Goal: Task Accomplishment & Management: Manage account settings

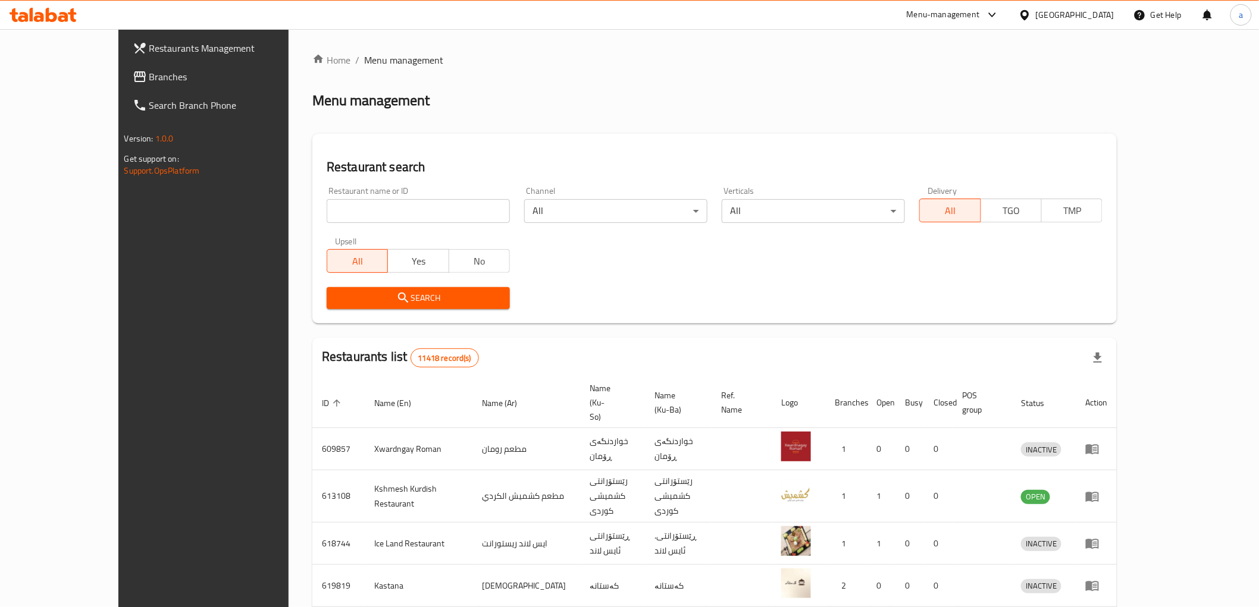
click at [123, 65] on link "Branches" at bounding box center [225, 76] width 205 height 29
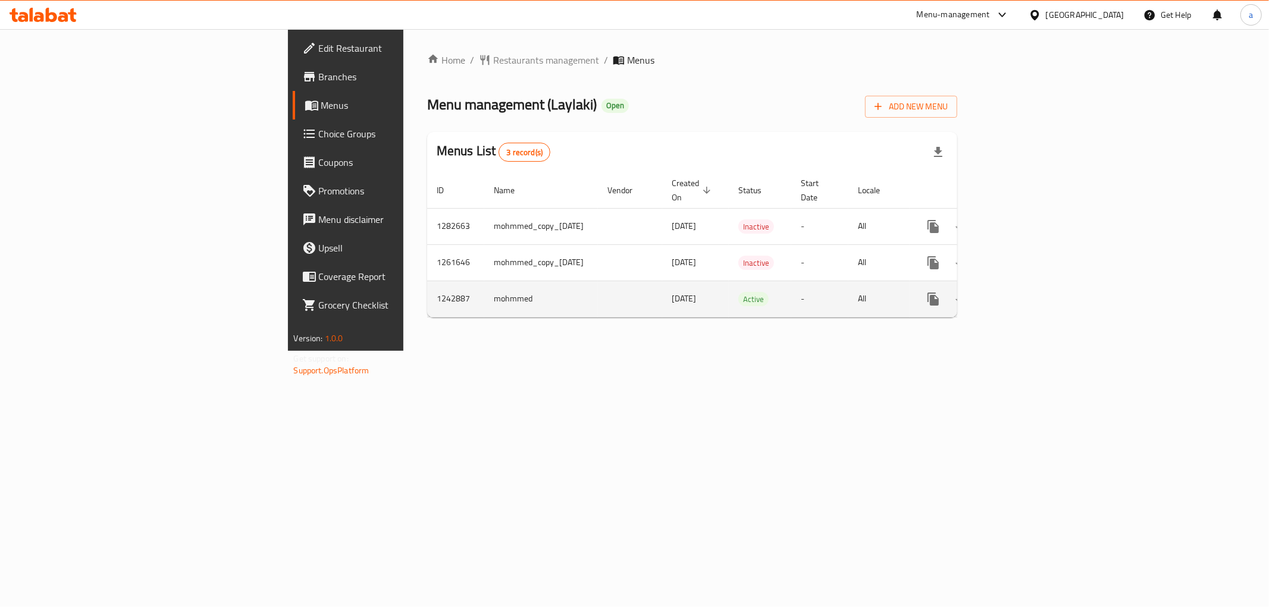
click at [1033, 286] on link "enhanced table" at bounding box center [1019, 299] width 29 height 29
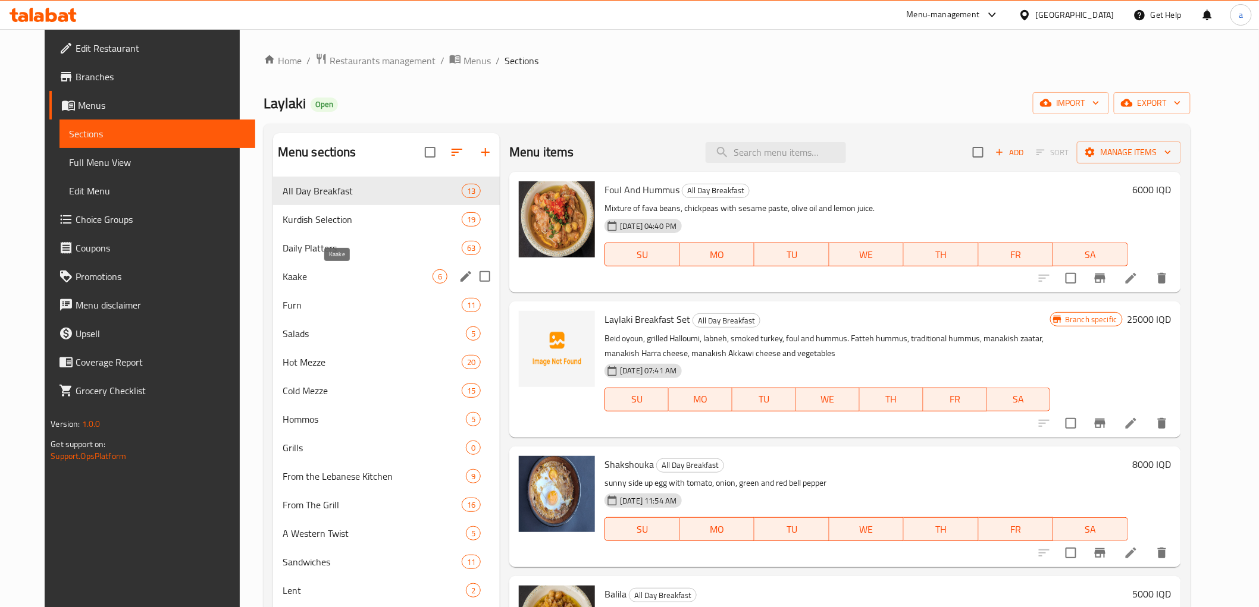
click at [283, 276] on span "Kaake" at bounding box center [358, 276] width 150 height 14
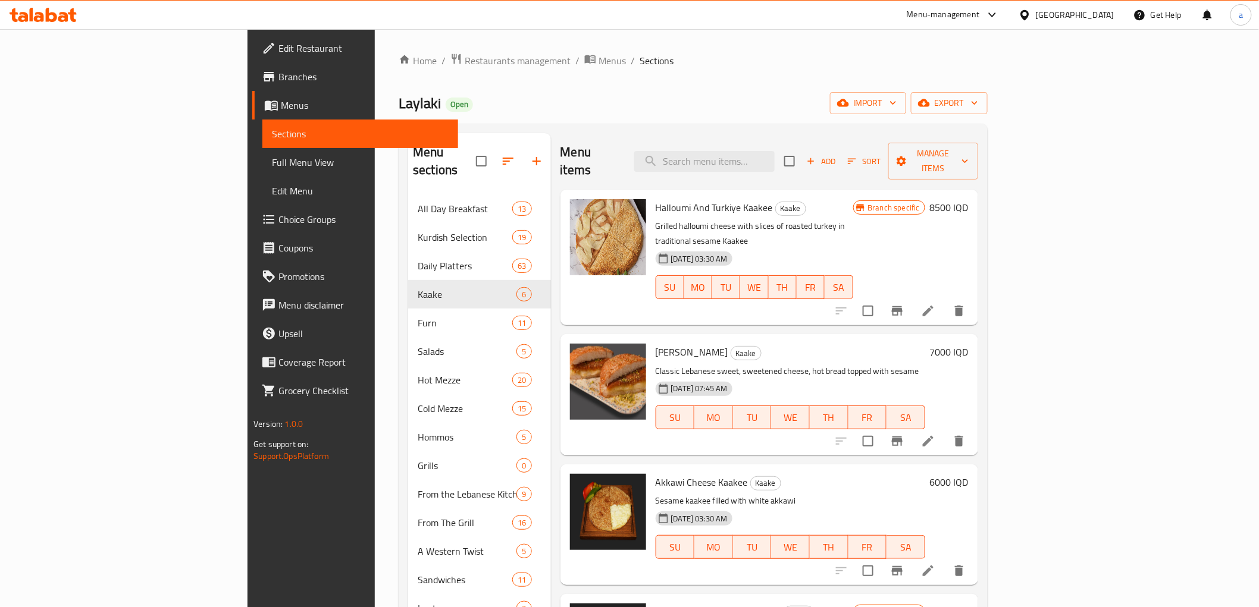
click at [278, 73] on span "Branches" at bounding box center [363, 77] width 170 height 14
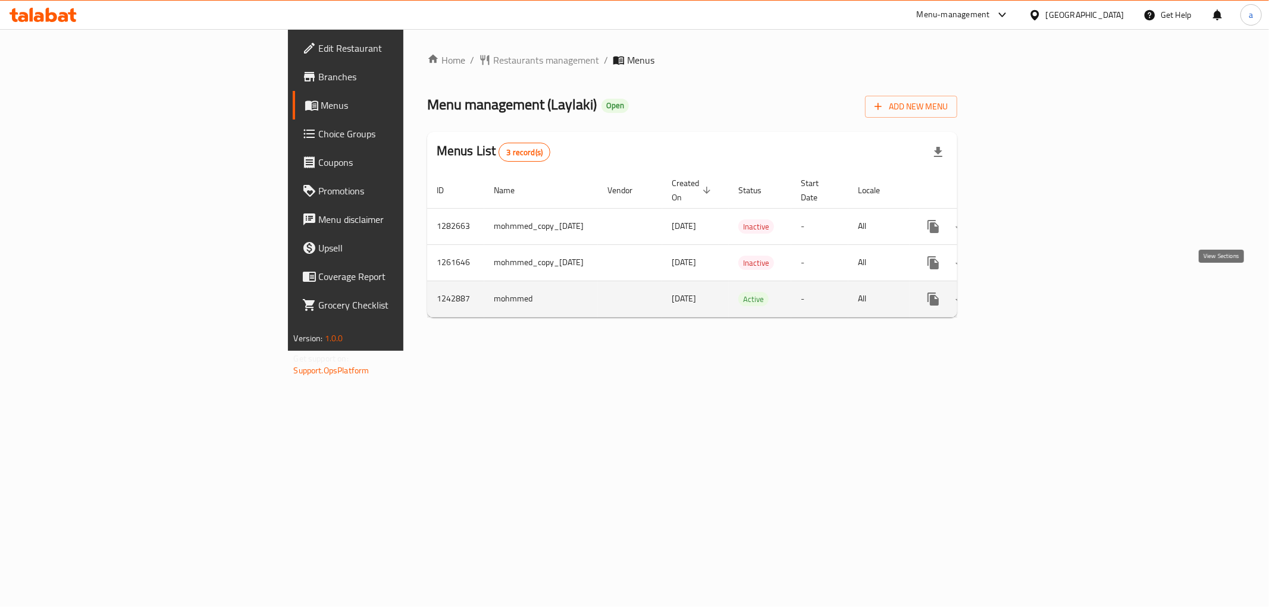
click at [1026, 292] on icon "enhanced table" at bounding box center [1019, 299] width 14 height 14
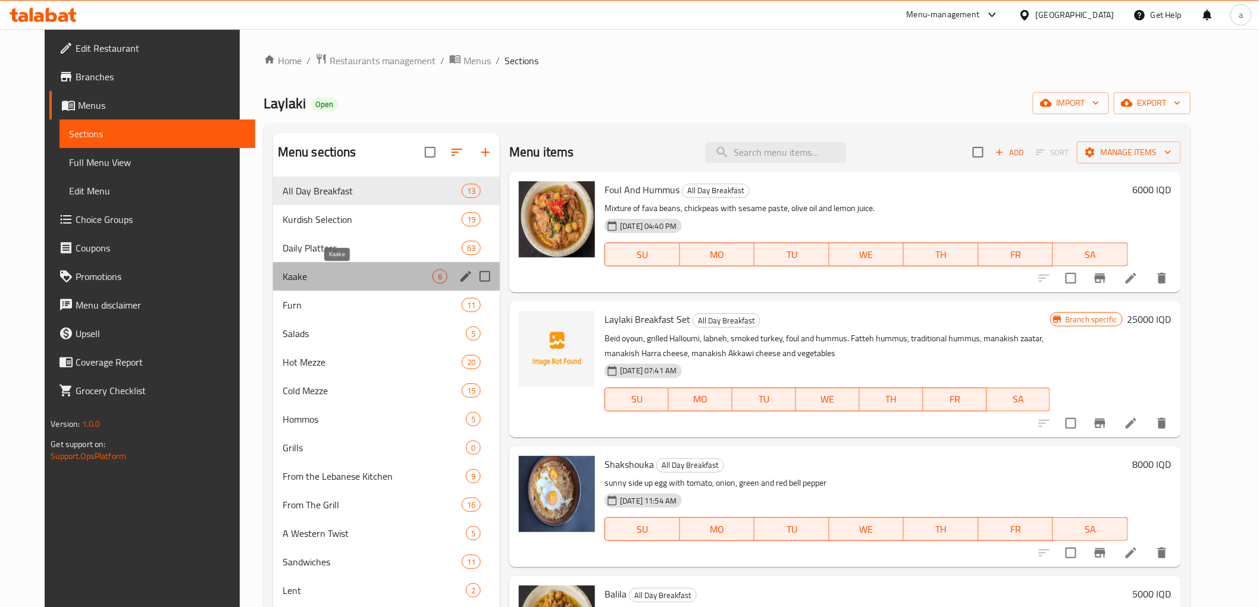
click at [283, 275] on span "Kaake" at bounding box center [358, 276] width 150 height 14
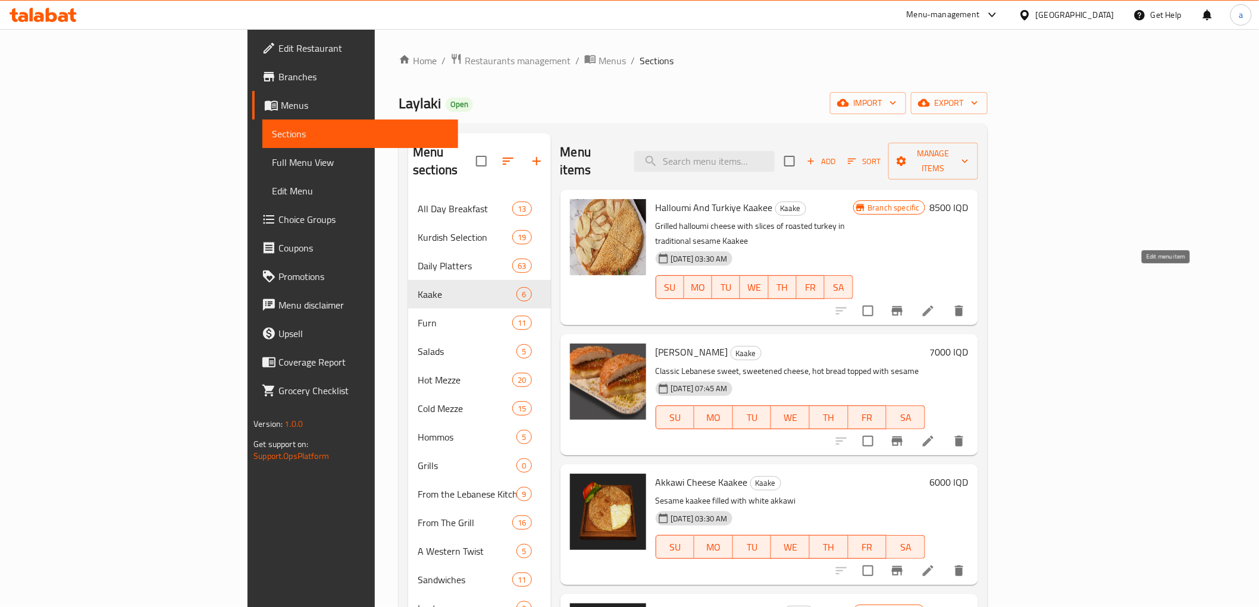
click at [933, 306] on icon at bounding box center [928, 311] width 11 height 11
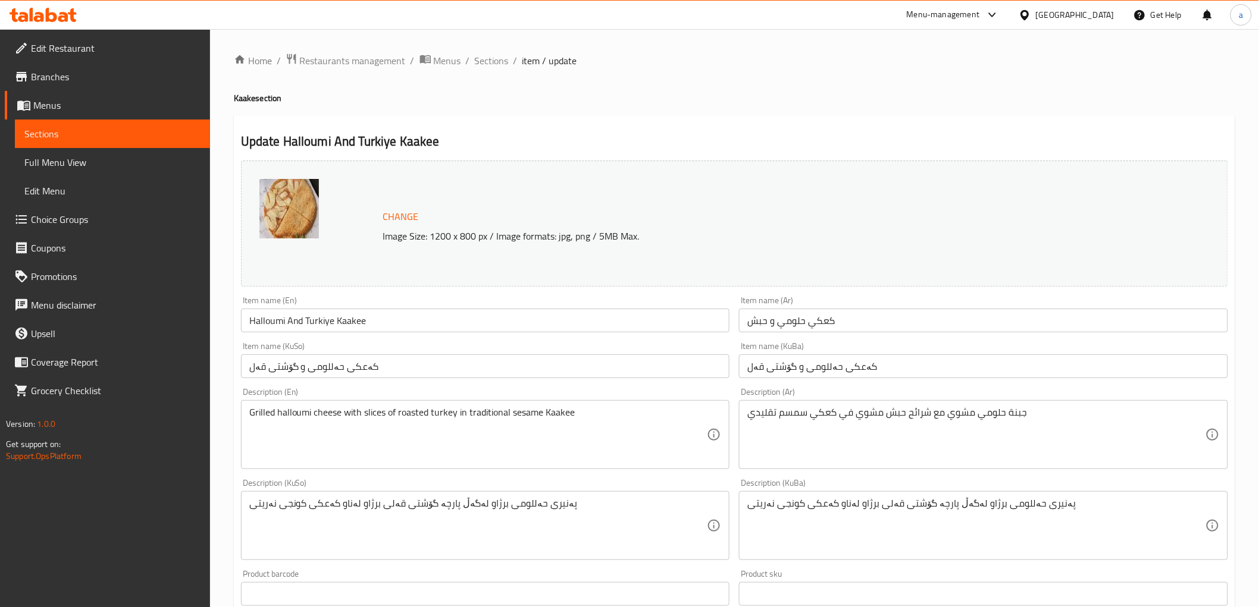
click at [641, 127] on div "Update Halloumi And Turkiye Kaakee Change Image Size: 1200 x 800 px / Image for…" at bounding box center [734, 538] width 1001 height 847
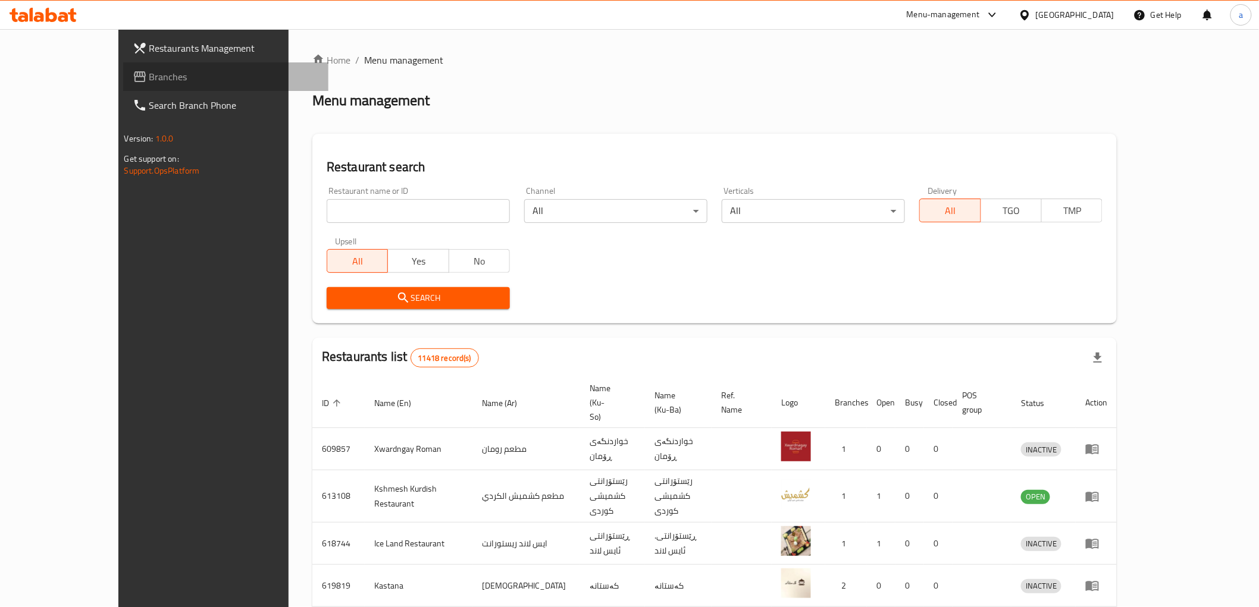
click at [149, 77] on span "Branches" at bounding box center [234, 77] width 170 height 14
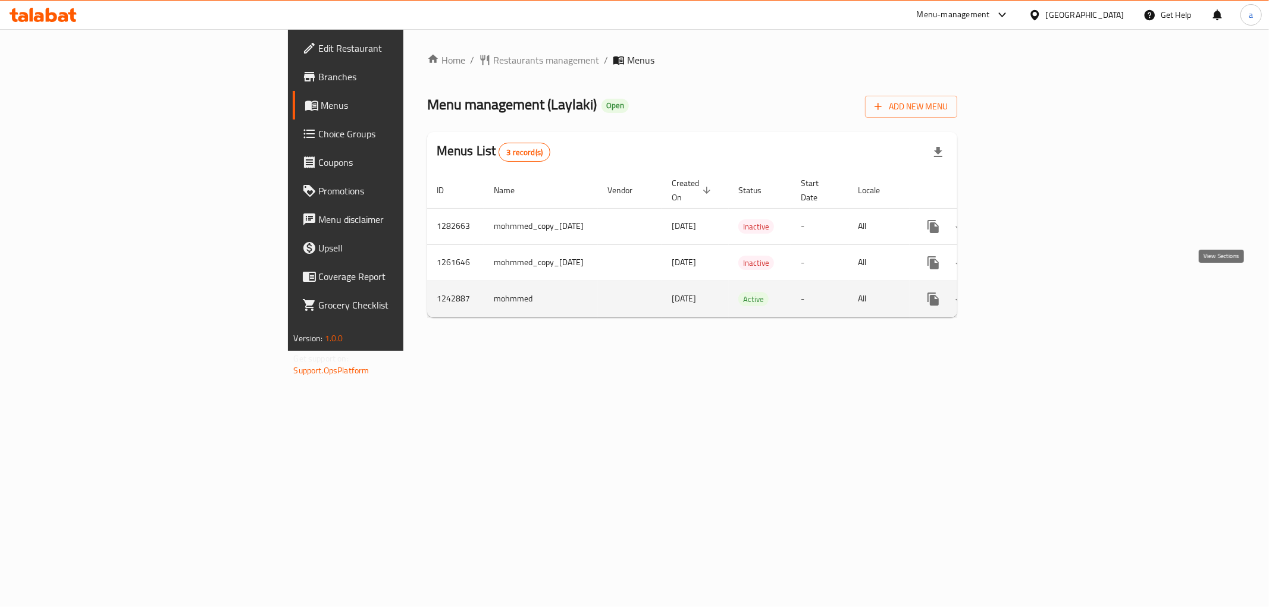
click at [1026, 292] on icon "enhanced table" at bounding box center [1019, 299] width 14 height 14
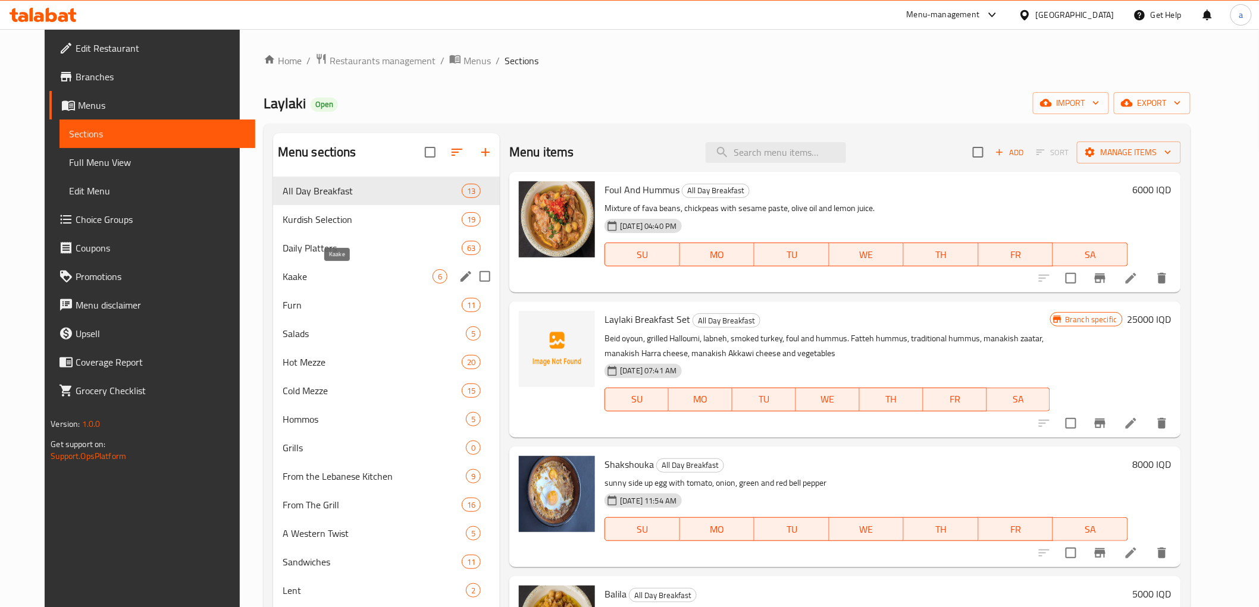
click at [293, 280] on span "Kaake" at bounding box center [358, 276] width 150 height 14
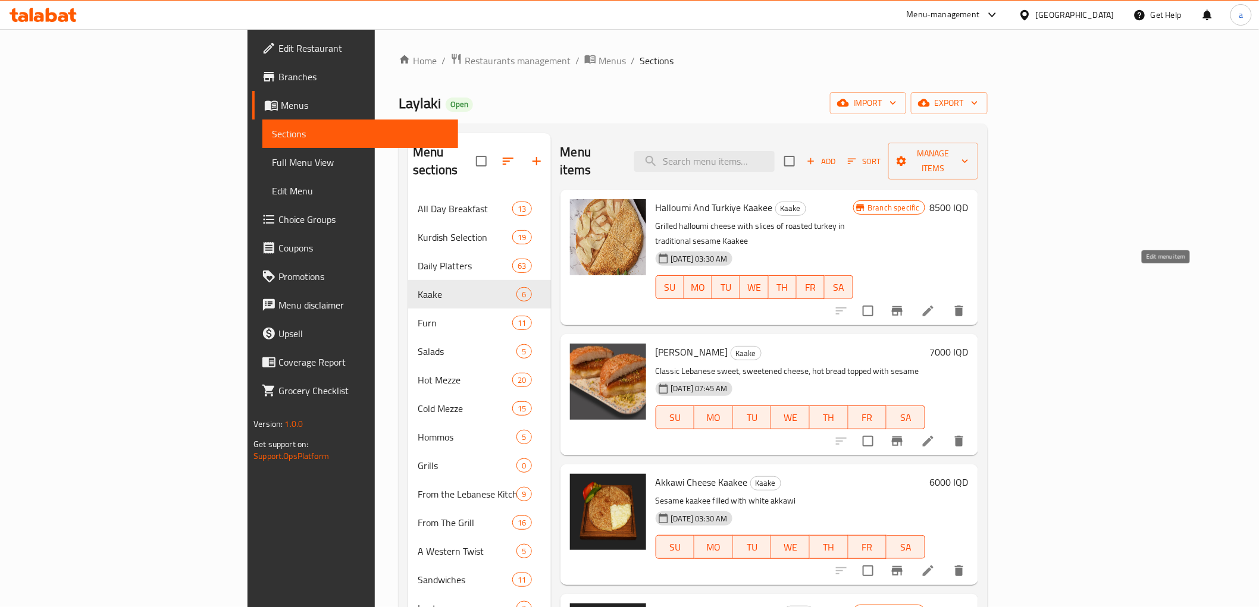
click at [935, 304] on icon at bounding box center [928, 311] width 14 height 14
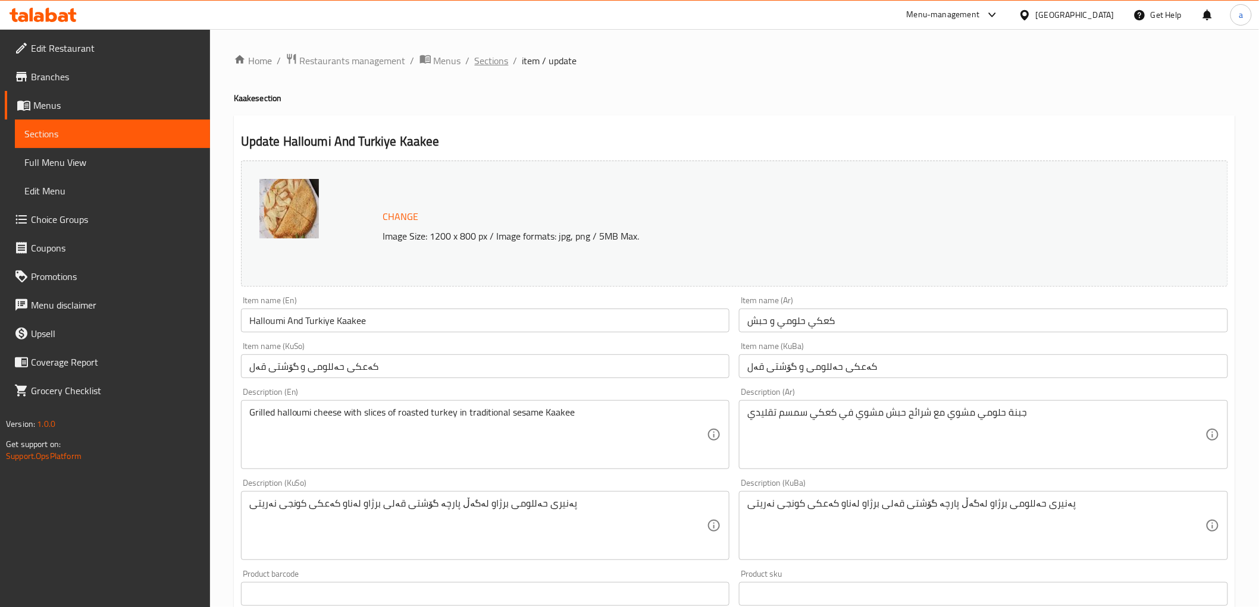
click at [496, 60] on span "Sections" at bounding box center [492, 61] width 34 height 14
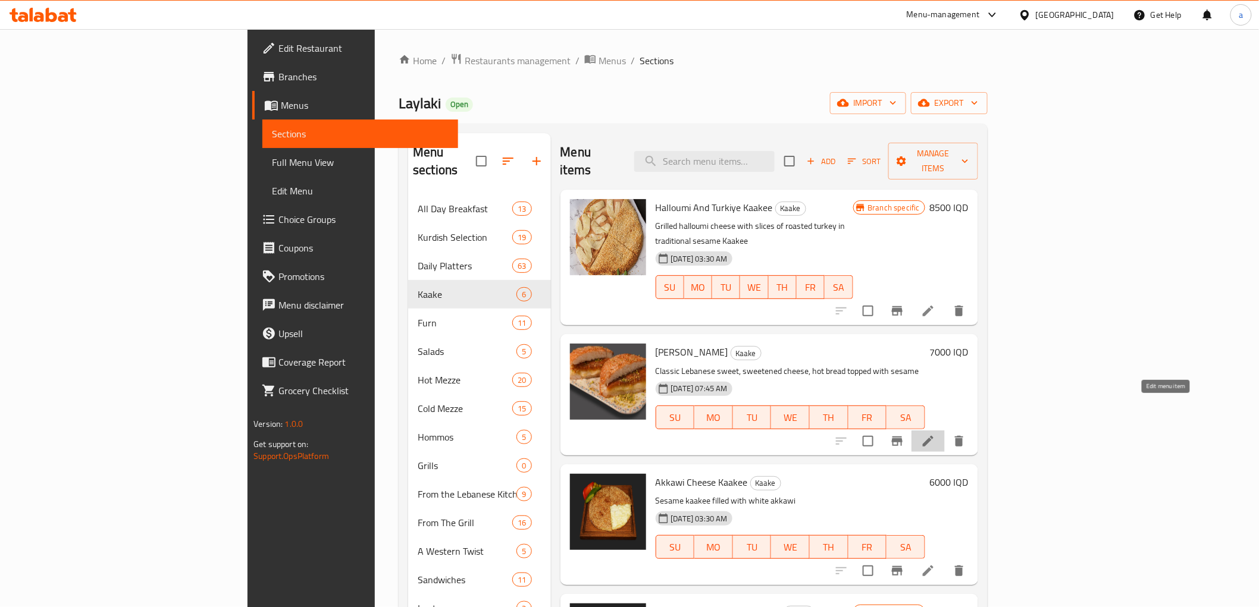
click at [933, 436] on icon at bounding box center [928, 441] width 11 height 11
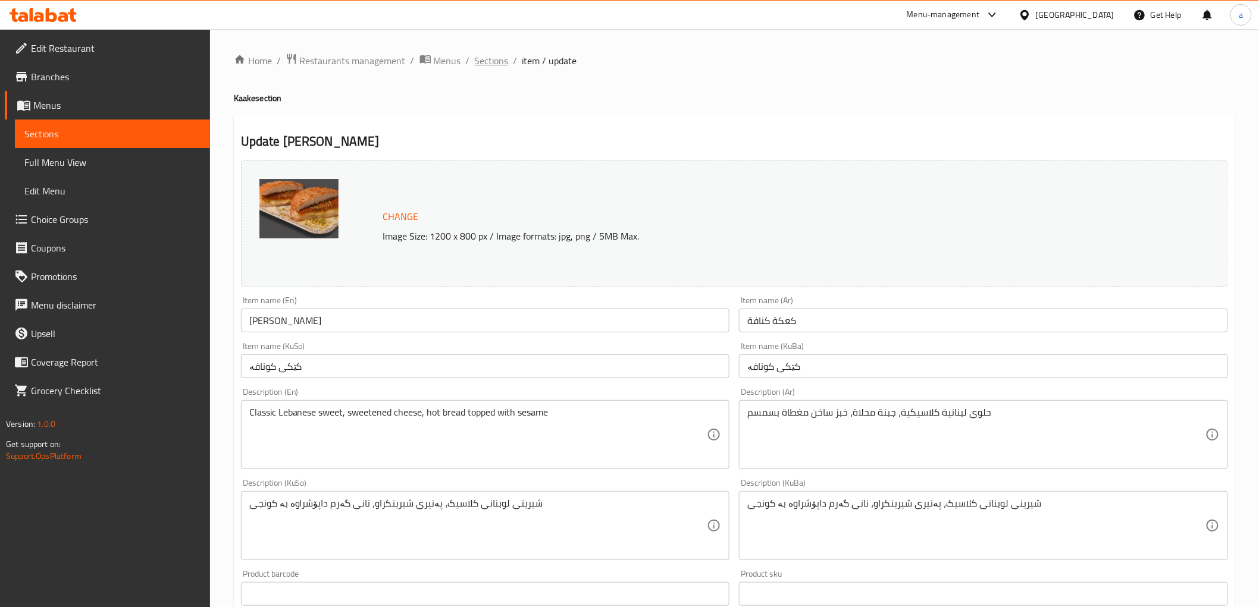
drag, startPoint x: 487, startPoint y: 67, endPoint x: 495, endPoint y: 122, distance: 56.0
click at [487, 66] on span "Sections" at bounding box center [492, 61] width 34 height 14
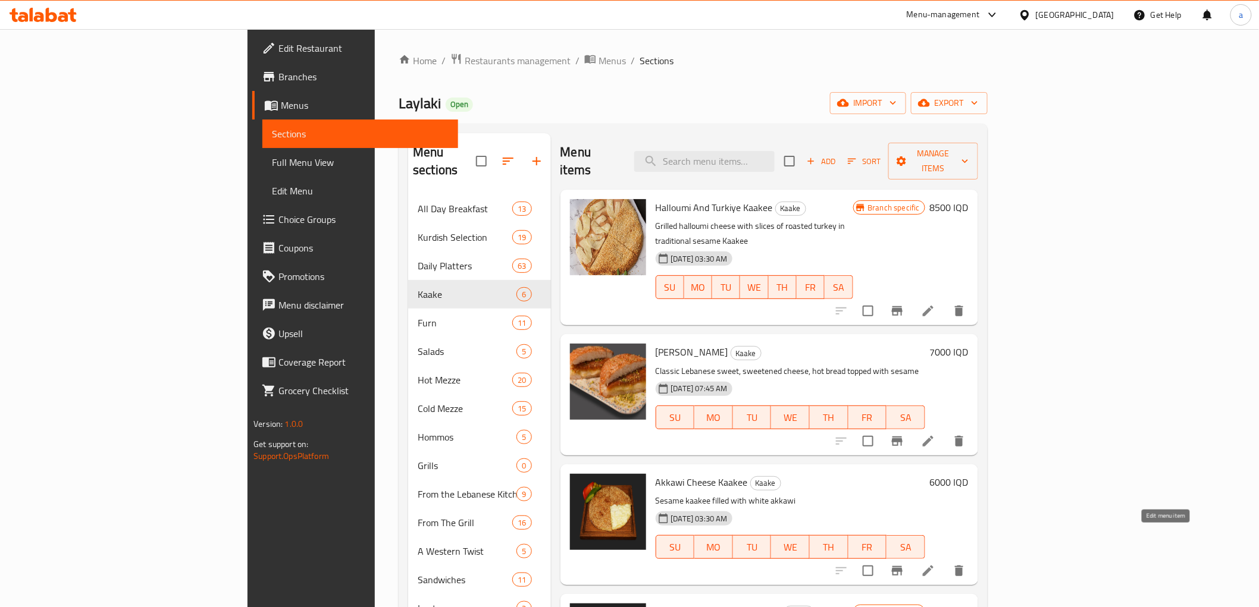
click at [935, 564] on icon at bounding box center [928, 571] width 14 height 14
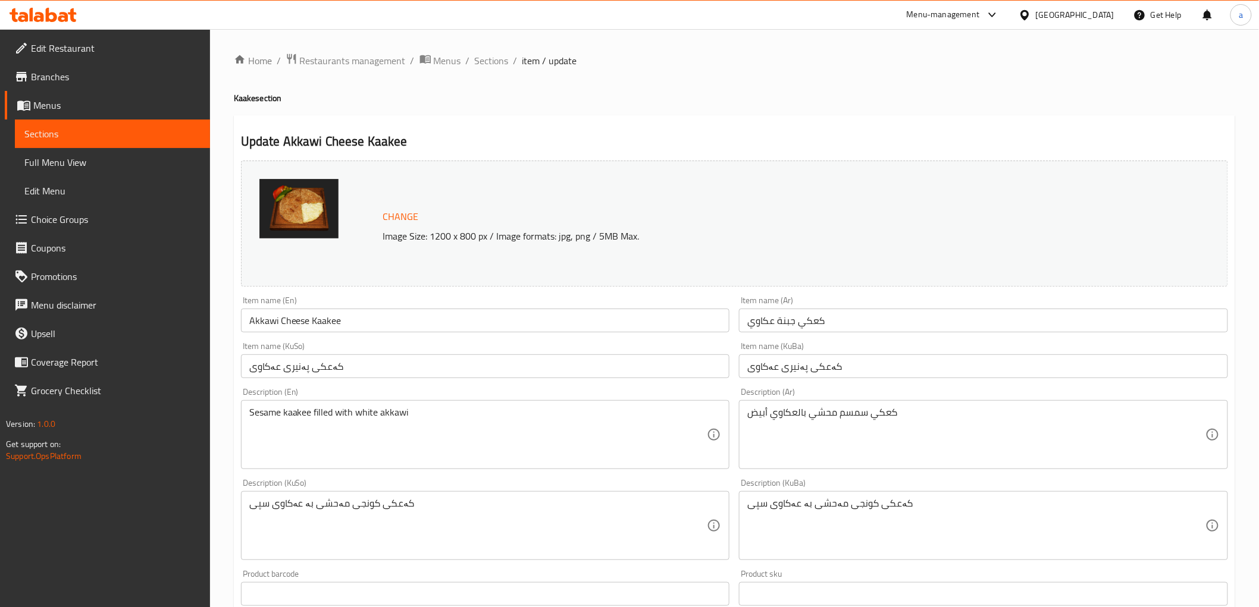
click at [406, 117] on div "Update Akkawi Cheese Kaakee Change Image Size: 1200 x 800 px / Image formats: j…" at bounding box center [734, 538] width 1001 height 847
click at [491, 58] on span "Sections" at bounding box center [492, 61] width 34 height 14
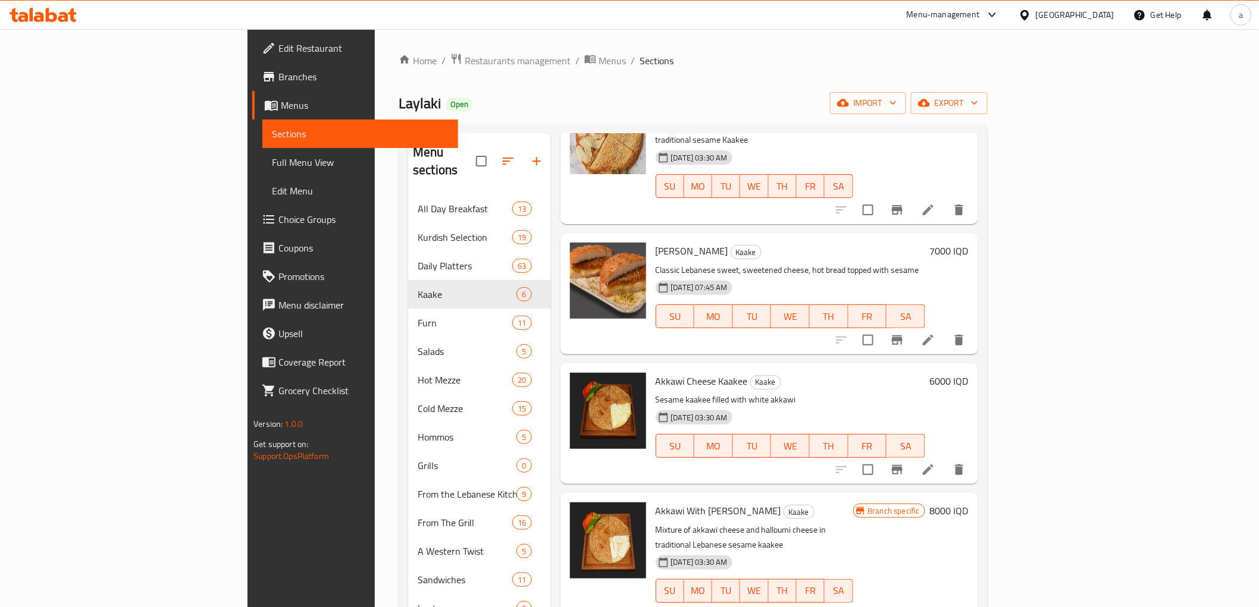
scroll to position [190, 0]
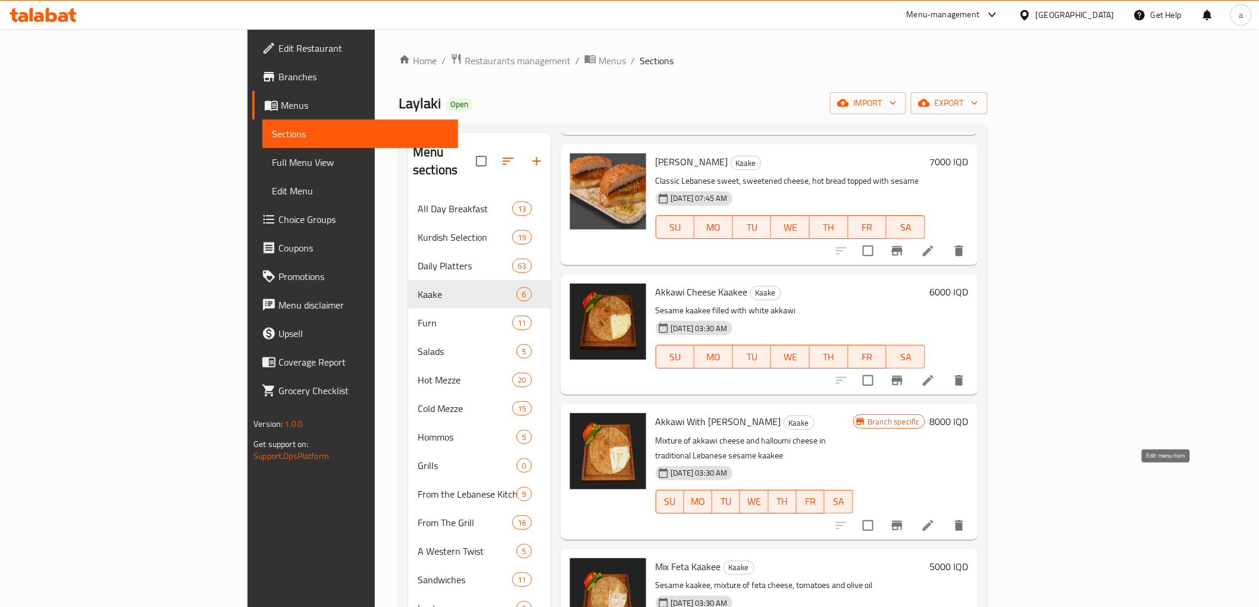
click at [933, 521] on icon at bounding box center [928, 526] width 11 height 11
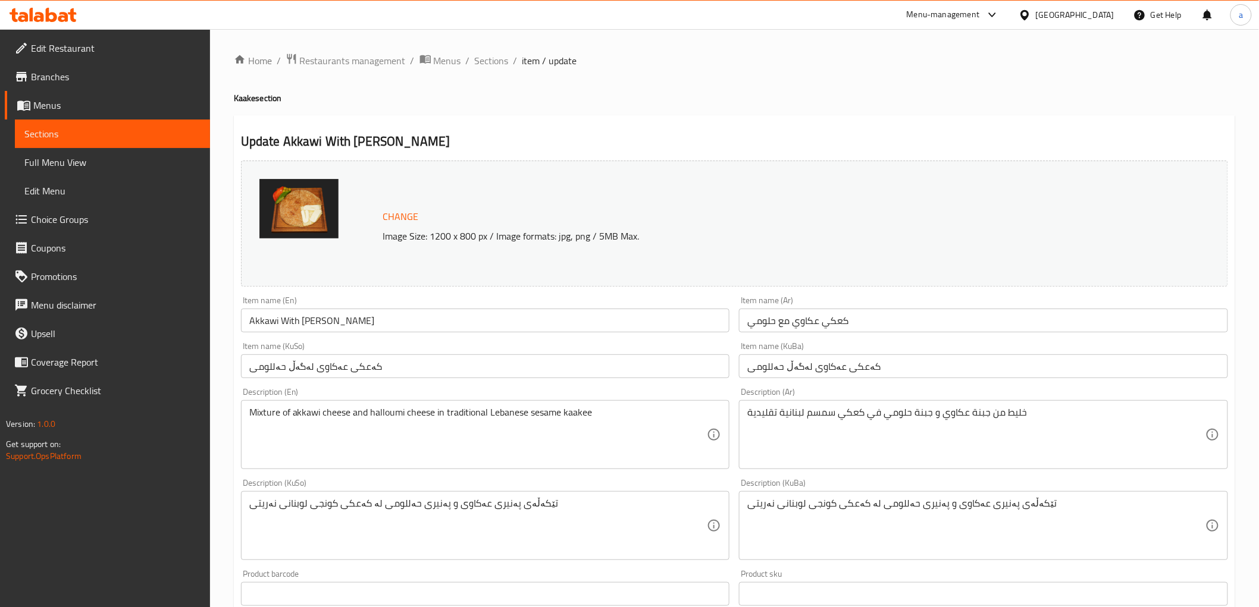
click at [527, 112] on div "Home / Restaurants management / Menus / Sections / item / update Kaake section …" at bounding box center [734, 512] width 1001 height 918
click at [490, 58] on span "Sections" at bounding box center [492, 61] width 34 height 14
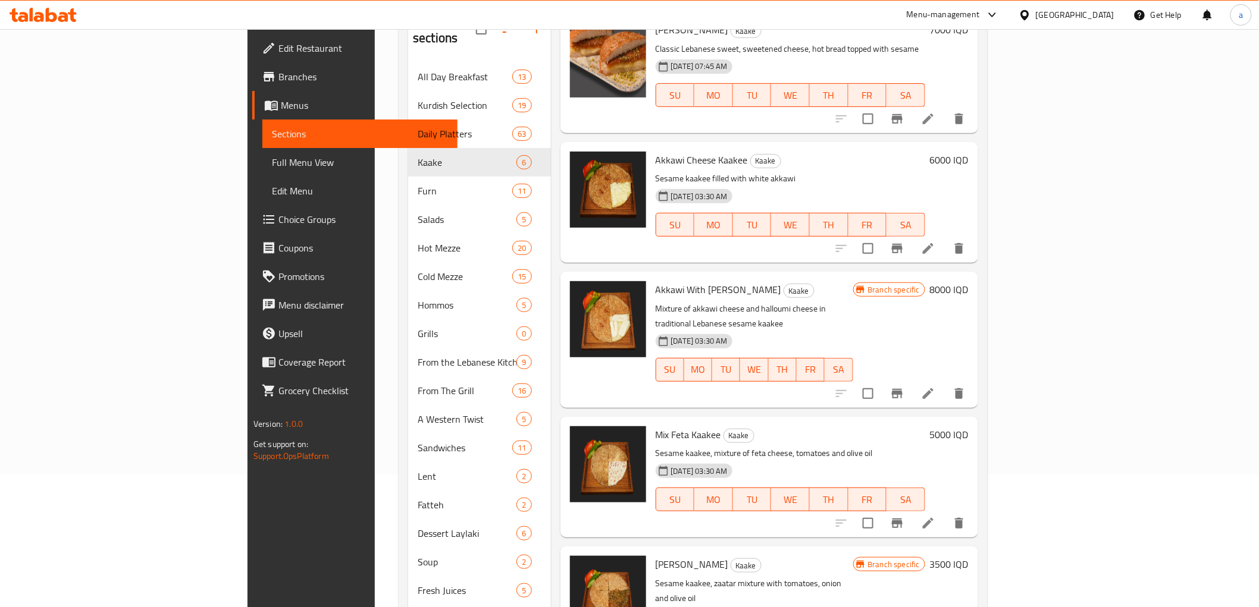
scroll to position [178, 0]
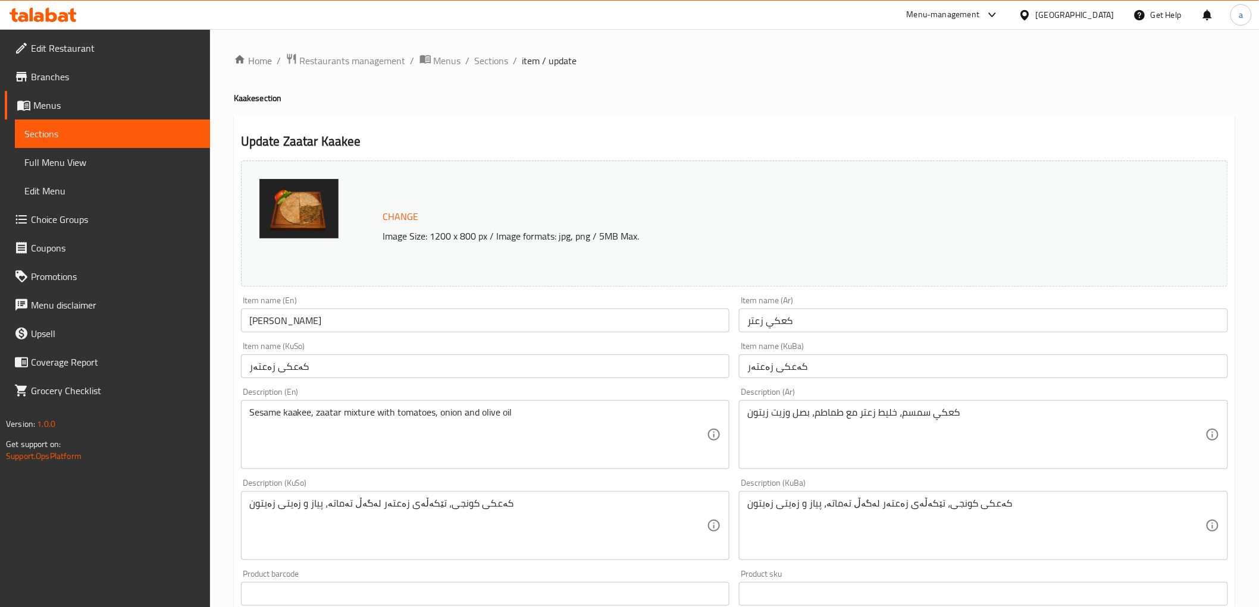
click at [515, 127] on div "Update Zaatar Kaakee Change Image Size: 1200 x 800 px / Image formats: jpg, png…" at bounding box center [734, 538] width 1001 height 847
click at [480, 64] on span "Sections" at bounding box center [492, 61] width 34 height 14
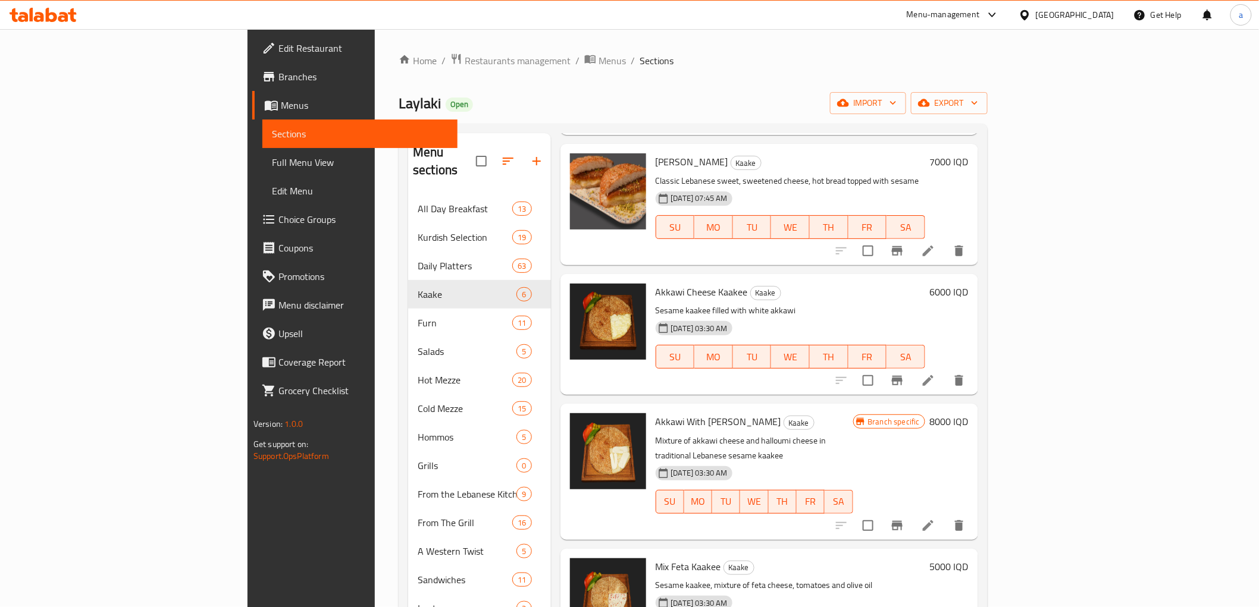
scroll to position [178, 0]
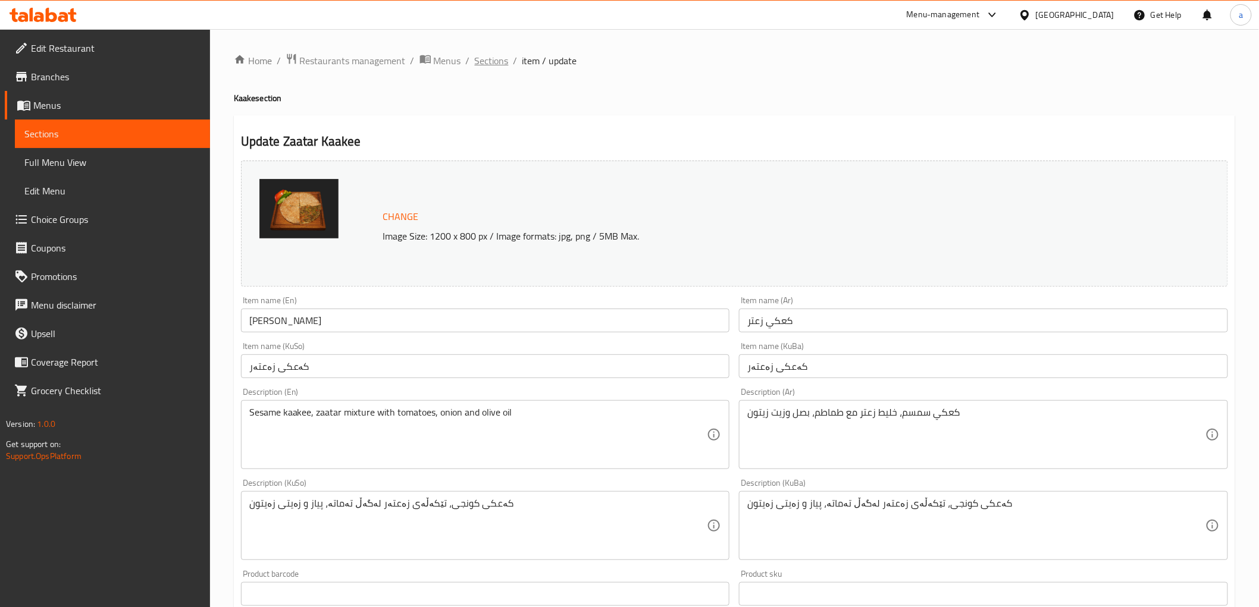
click at [491, 61] on span "Sections" at bounding box center [492, 61] width 34 height 14
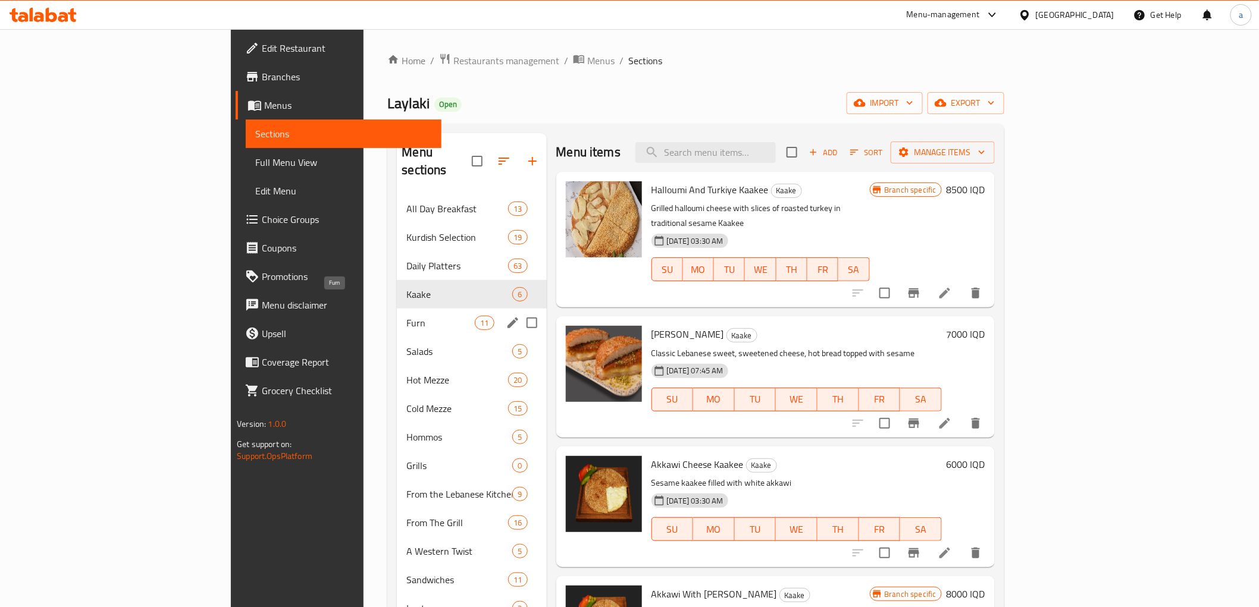
click at [406, 316] on span "Furn" at bounding box center [440, 323] width 68 height 14
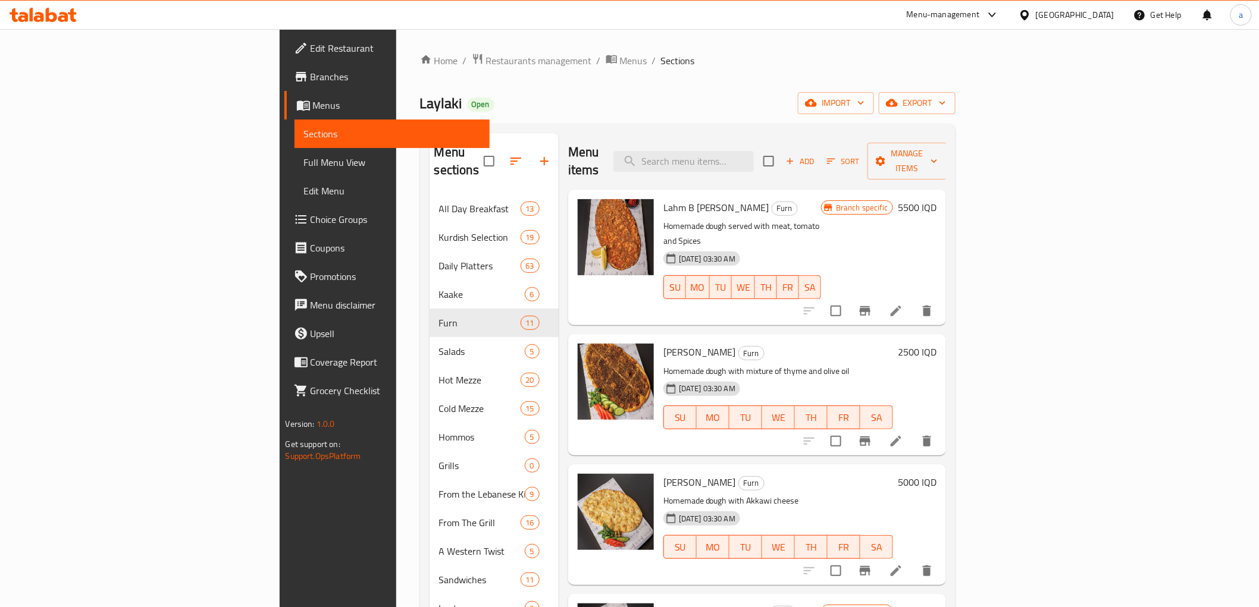
click at [901, 306] on icon at bounding box center [896, 311] width 11 height 11
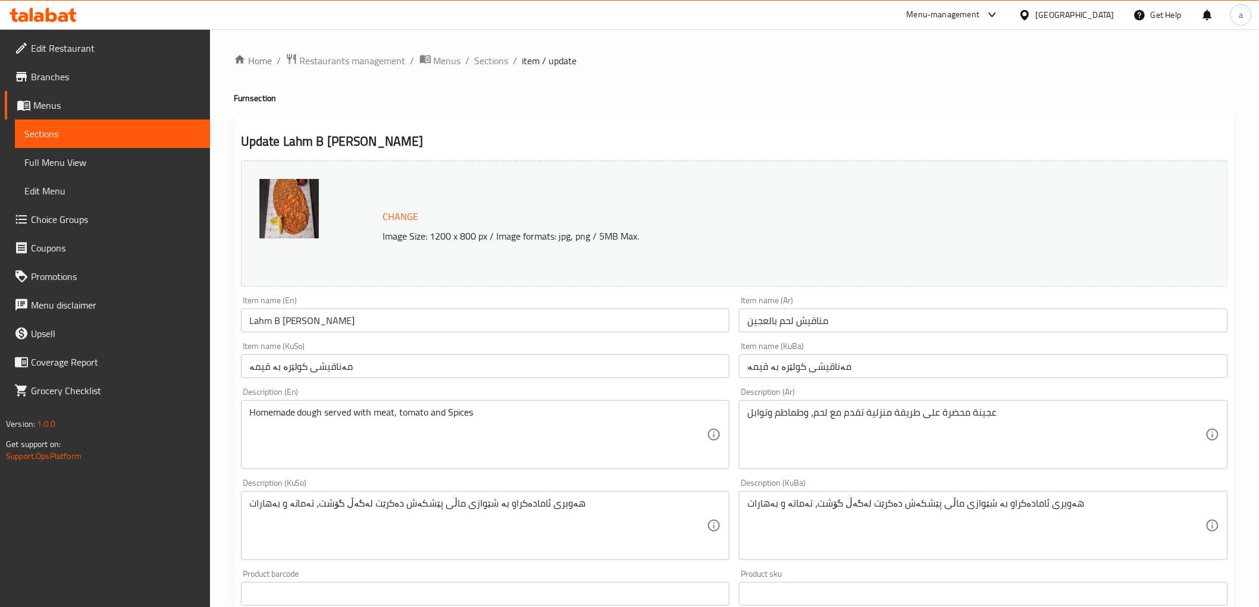
click at [629, 89] on div "Home / Restaurants management / Menus / Sections / item / update Furn section U…" at bounding box center [734, 512] width 1001 height 918
click at [645, 109] on div "Home / Restaurants management / Menus / Sections / item / update Furn section U…" at bounding box center [734, 512] width 1001 height 918
click at [490, 61] on span "Sections" at bounding box center [492, 61] width 34 height 14
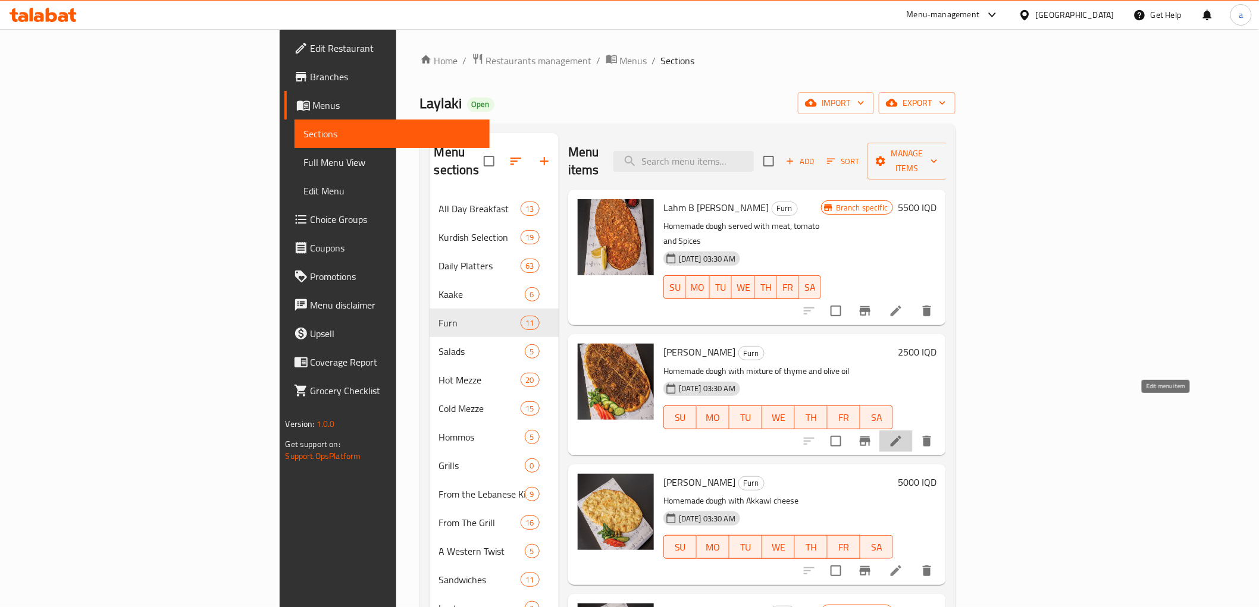
click at [903, 434] on icon at bounding box center [896, 441] width 14 height 14
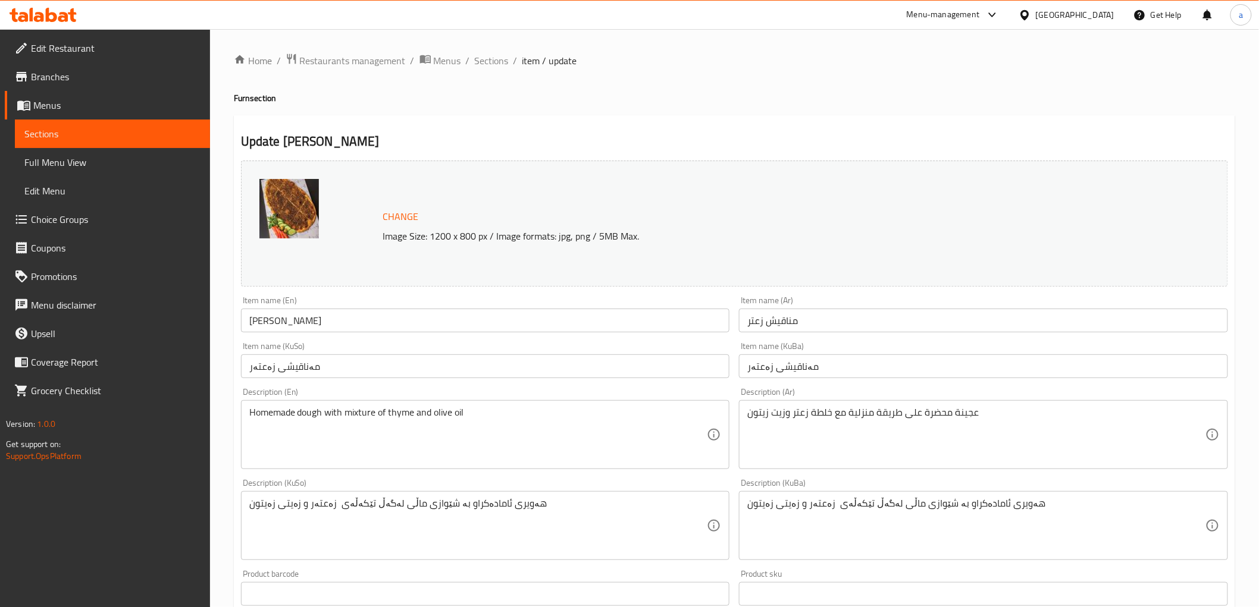
click at [619, 117] on div "Update Zaatar Manaqish Change Image Size: 1200 x 800 px / Image formats: jpg, p…" at bounding box center [734, 538] width 1001 height 847
click at [507, 62] on span "Sections" at bounding box center [492, 61] width 34 height 14
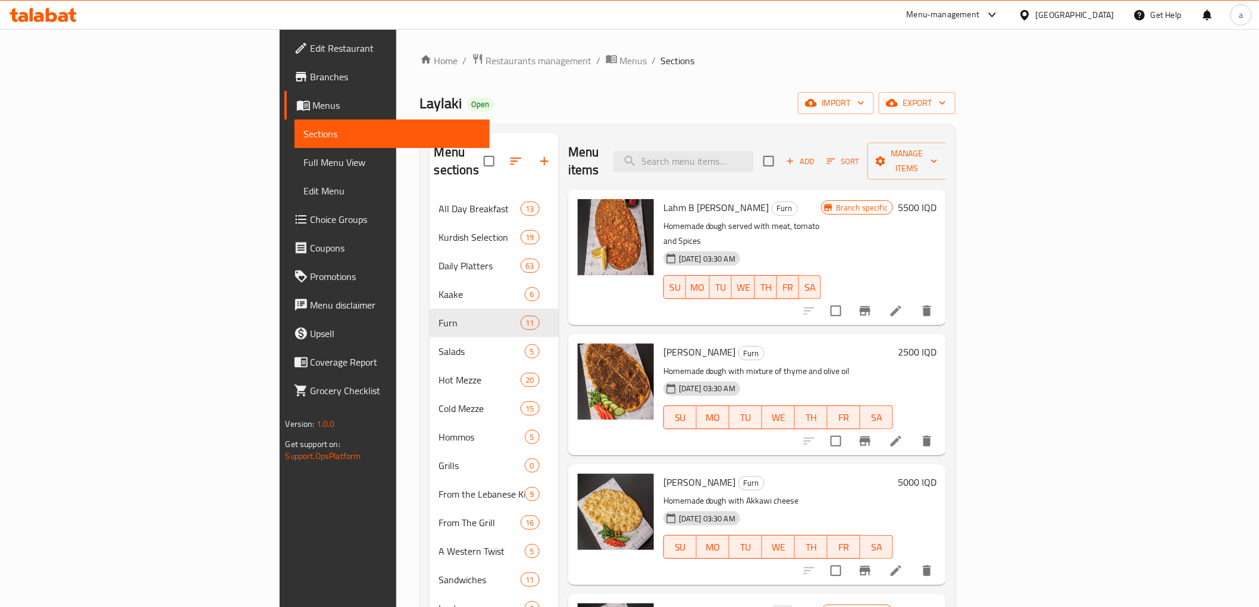
click at [913, 560] on li at bounding box center [895, 570] width 33 height 21
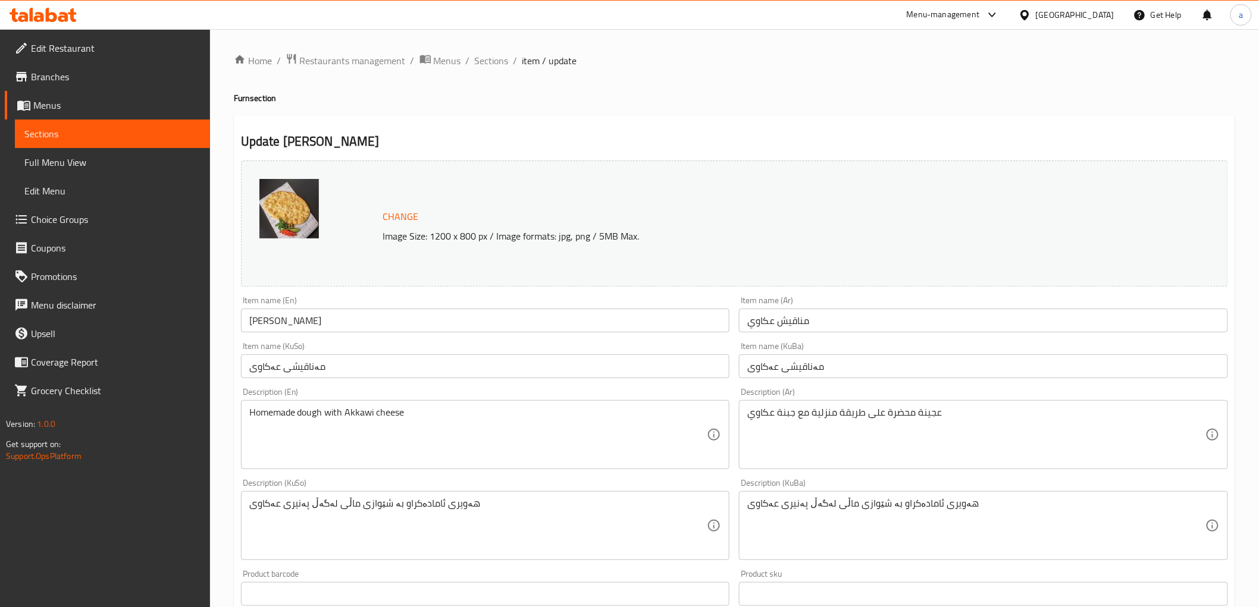
click at [559, 121] on div "Update Akkawi Manaqish Change Image Size: 1200 x 800 px / Image formats: jpg, p…" at bounding box center [734, 538] width 1001 height 847
click at [482, 66] on span "Sections" at bounding box center [492, 61] width 34 height 14
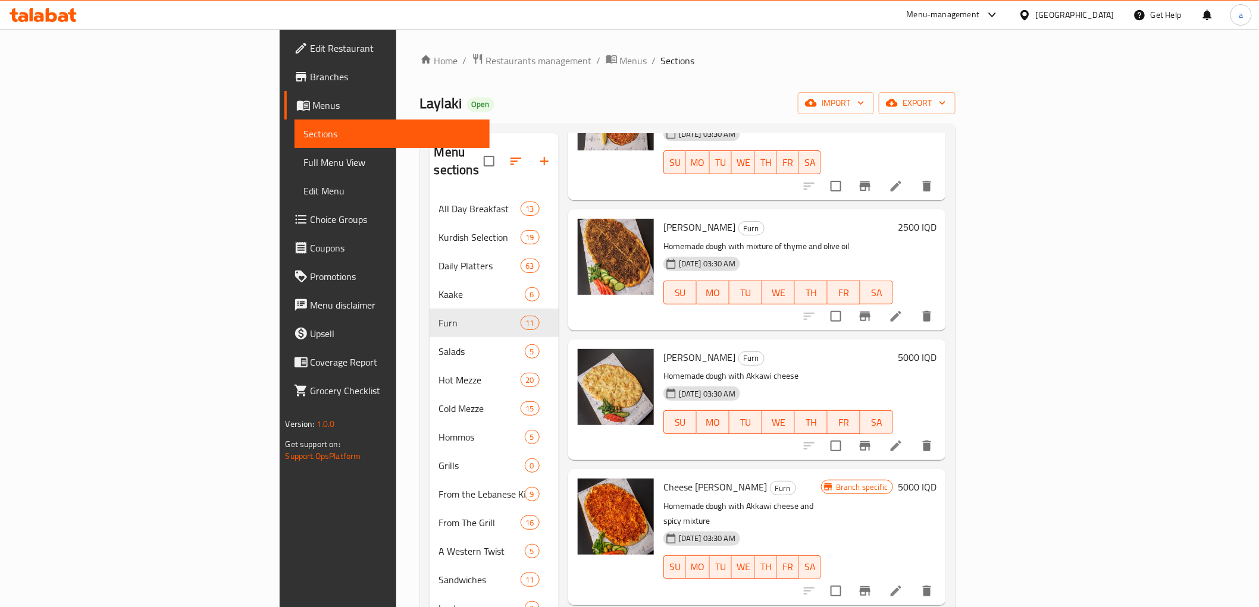
scroll to position [220, 0]
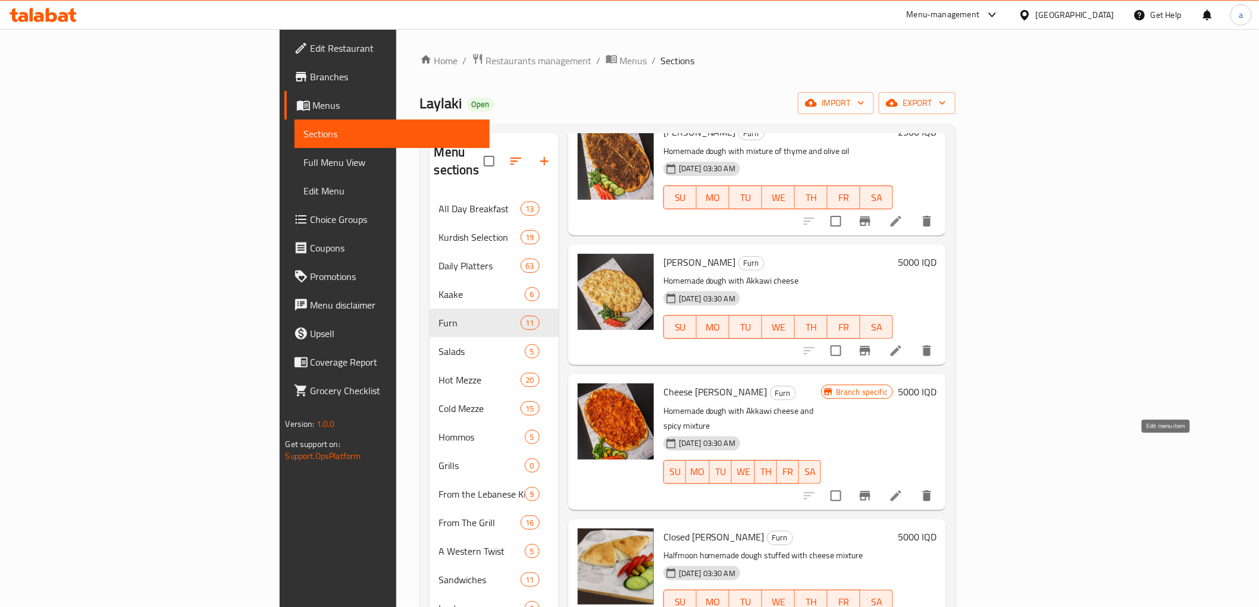
click at [903, 489] on icon at bounding box center [896, 496] width 14 height 14
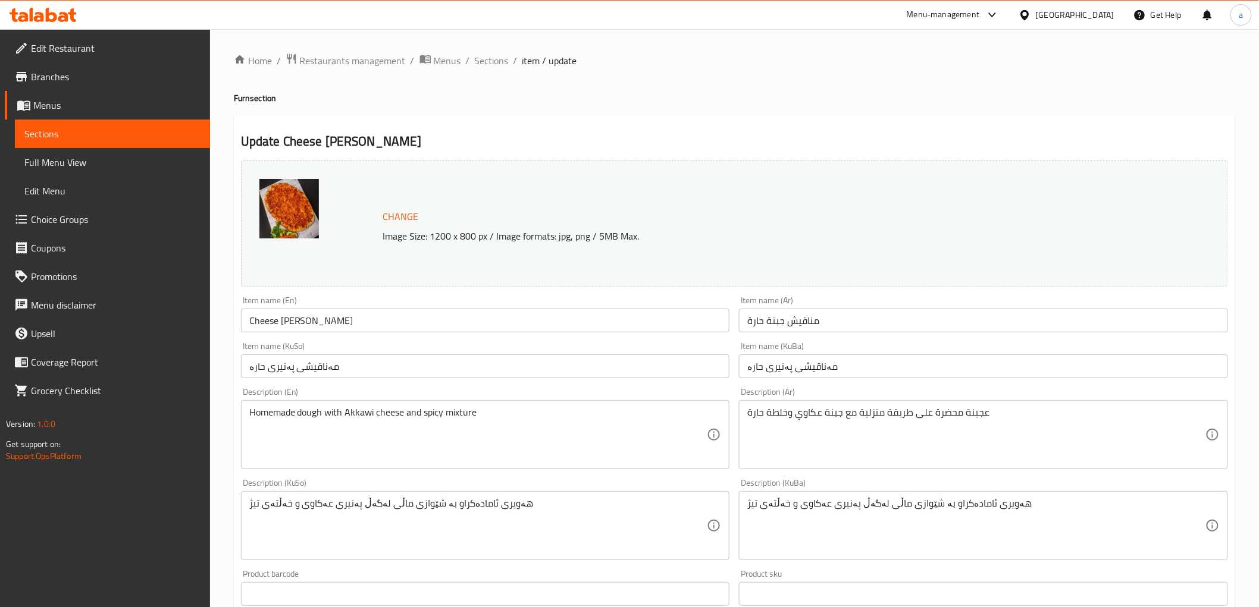
click at [591, 123] on div "Update Cheese Harra Manaqish Change Image Size: 1200 x 800 px / Image formats: …" at bounding box center [734, 538] width 1001 height 847
click at [488, 64] on span "Sections" at bounding box center [492, 61] width 34 height 14
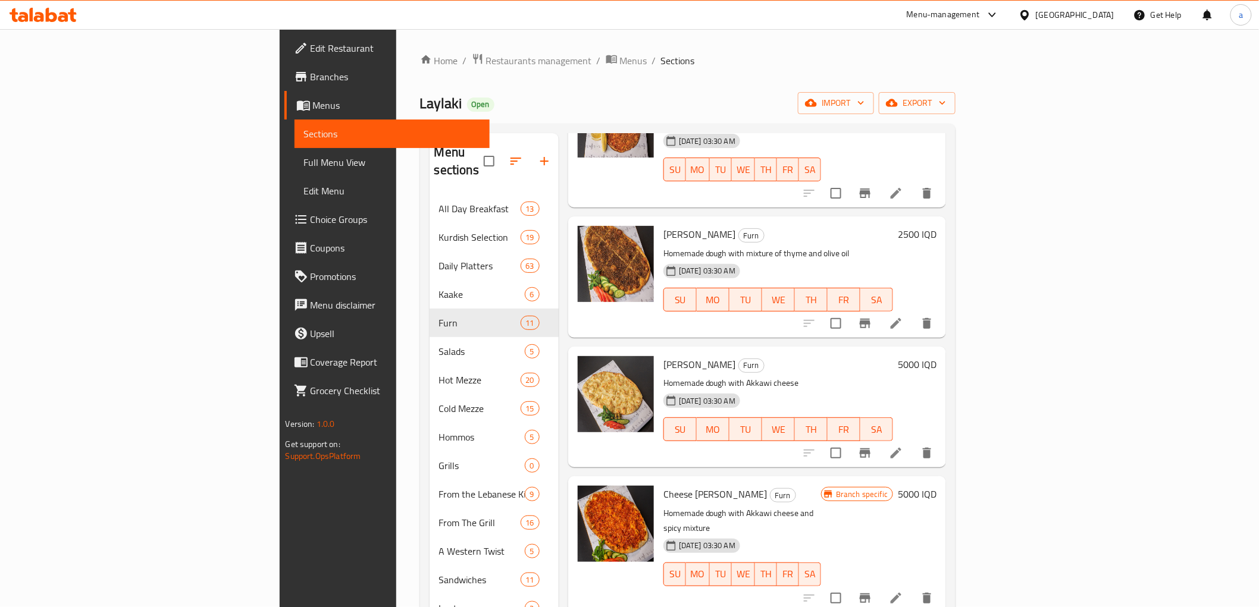
scroll to position [330, 0]
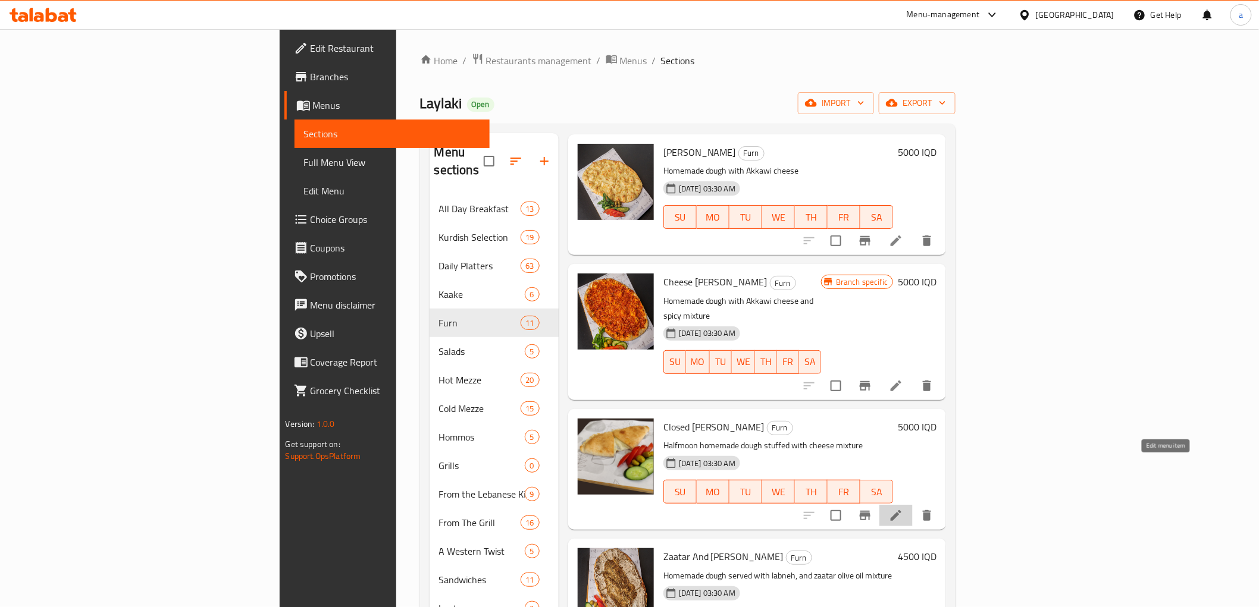
click at [903, 509] on icon at bounding box center [896, 516] width 14 height 14
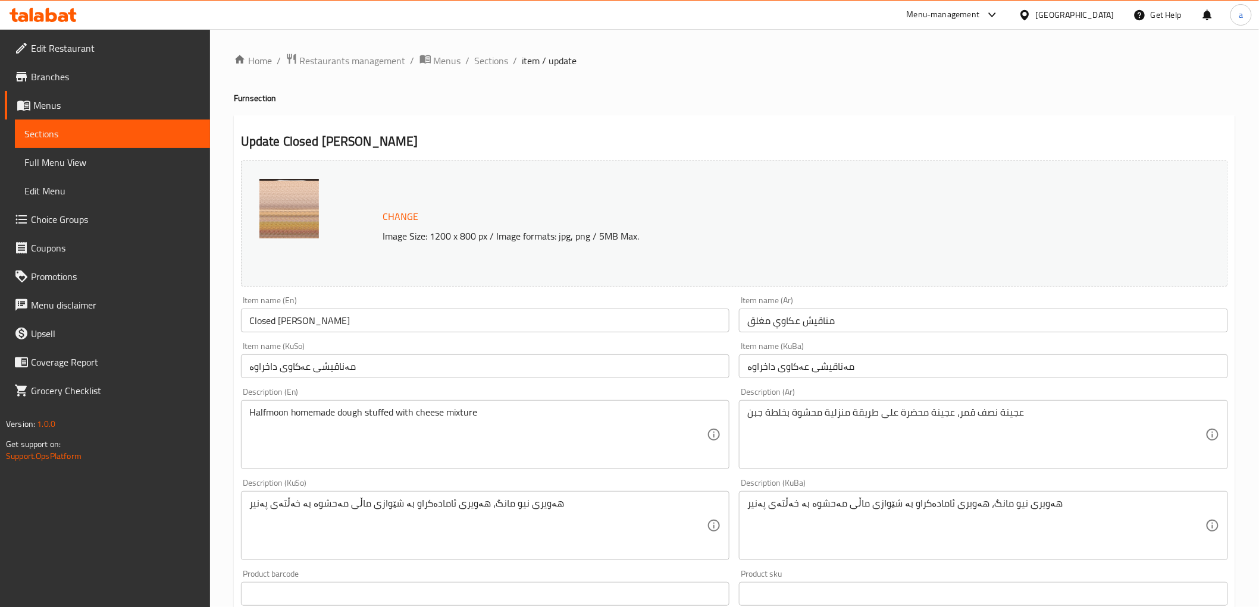
click at [610, 126] on div "Update Closed Akkawi Manaqish Change Image Size: 1200 x 800 px / Image formats:…" at bounding box center [734, 538] width 1001 height 847
drag, startPoint x: 488, startPoint y: 57, endPoint x: 502, endPoint y: 121, distance: 65.0
click at [489, 57] on span "Sections" at bounding box center [492, 61] width 34 height 14
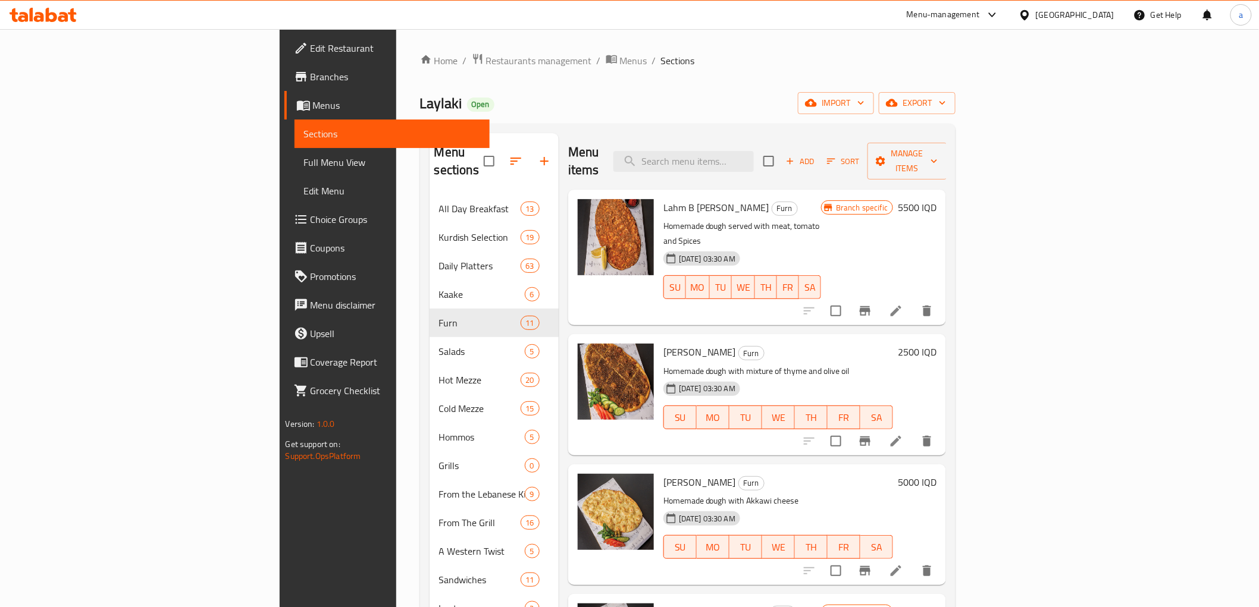
scroll to position [330, 0]
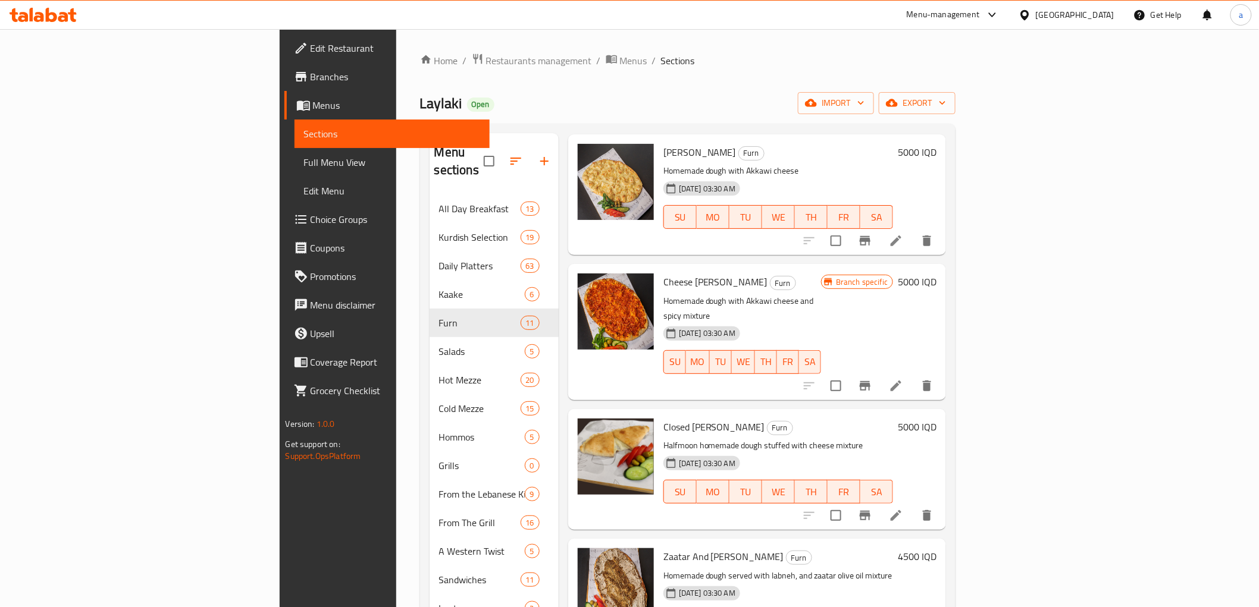
click at [903, 509] on icon at bounding box center [896, 516] width 14 height 14
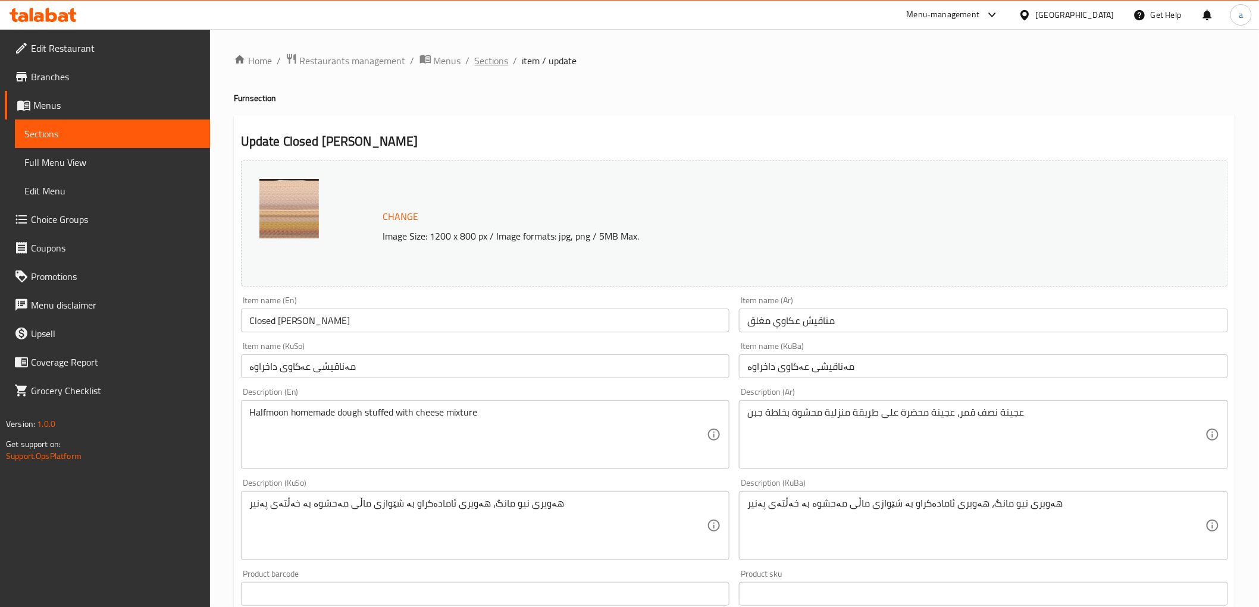
click at [491, 61] on span "Sections" at bounding box center [492, 61] width 34 height 14
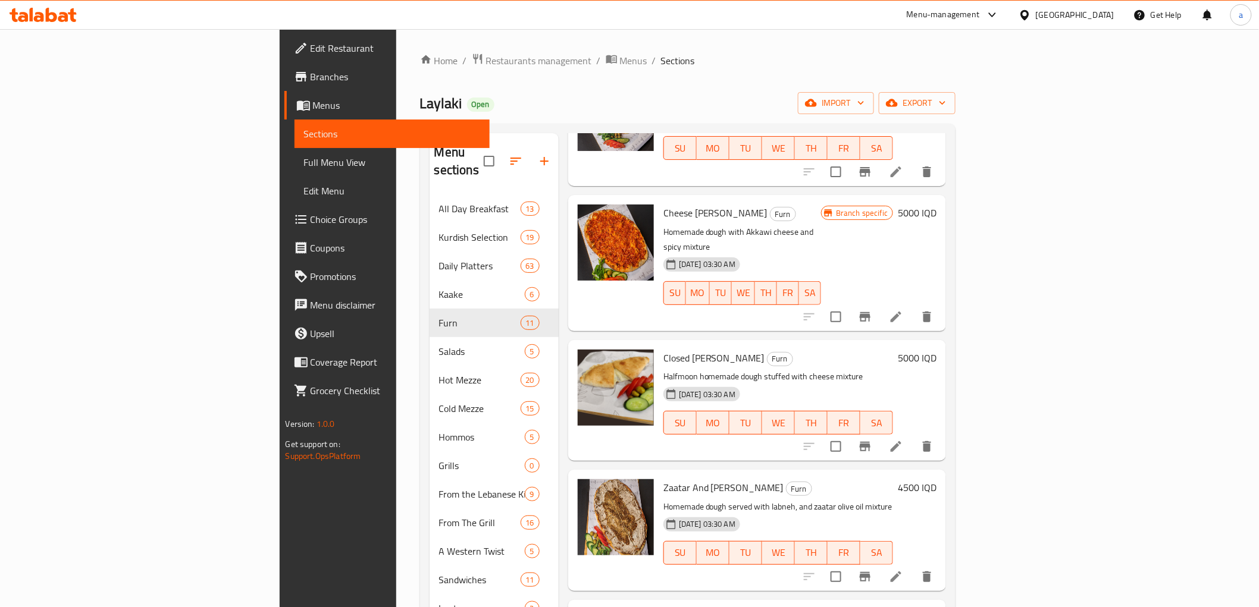
scroll to position [441, 0]
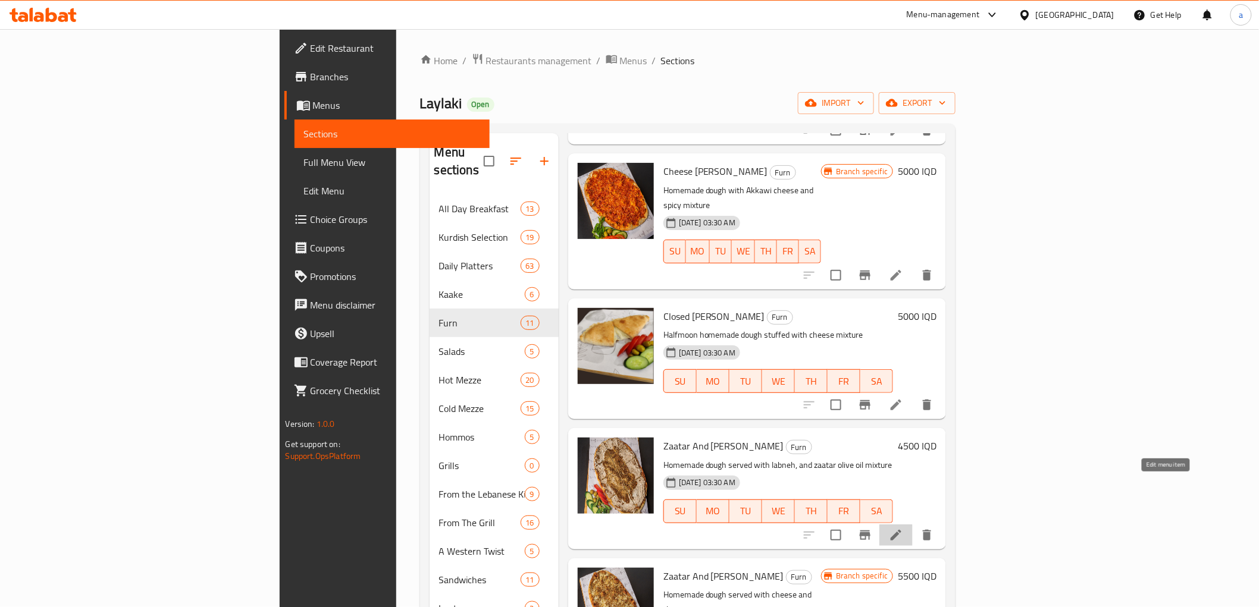
click at [903, 528] on icon at bounding box center [896, 535] width 14 height 14
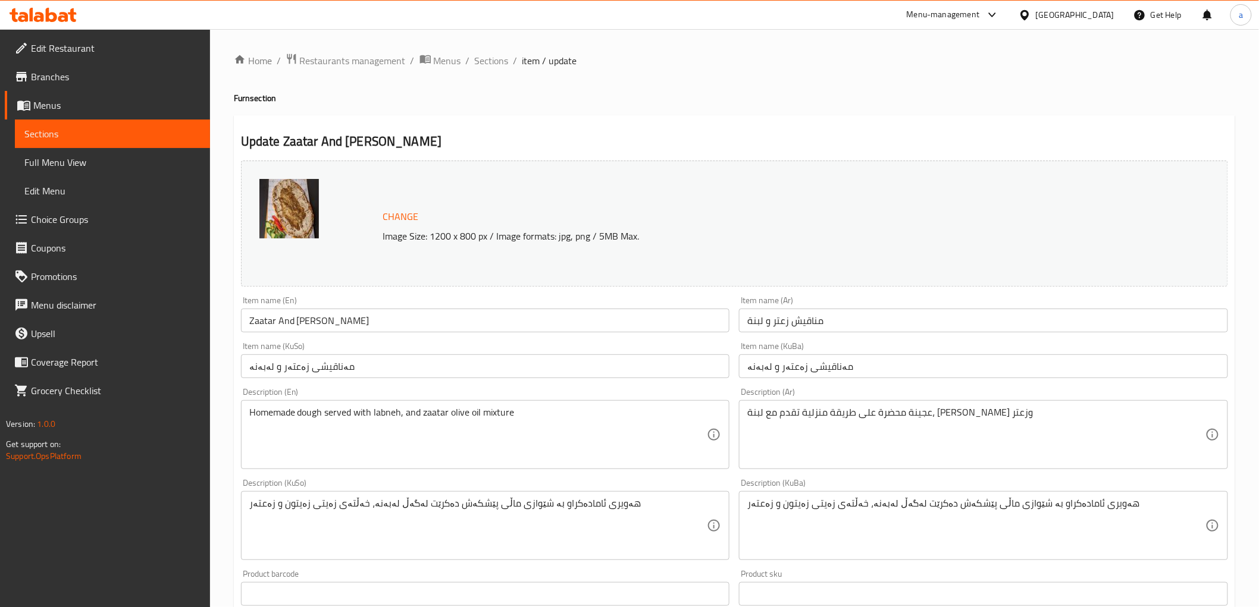
drag, startPoint x: 571, startPoint y: 108, endPoint x: 571, endPoint y: 115, distance: 6.5
click at [571, 113] on div "Home / Restaurants management / Menus / Sections / item / update Furn section U…" at bounding box center [734, 512] width 1001 height 918
click at [495, 67] on span "Sections" at bounding box center [492, 61] width 34 height 14
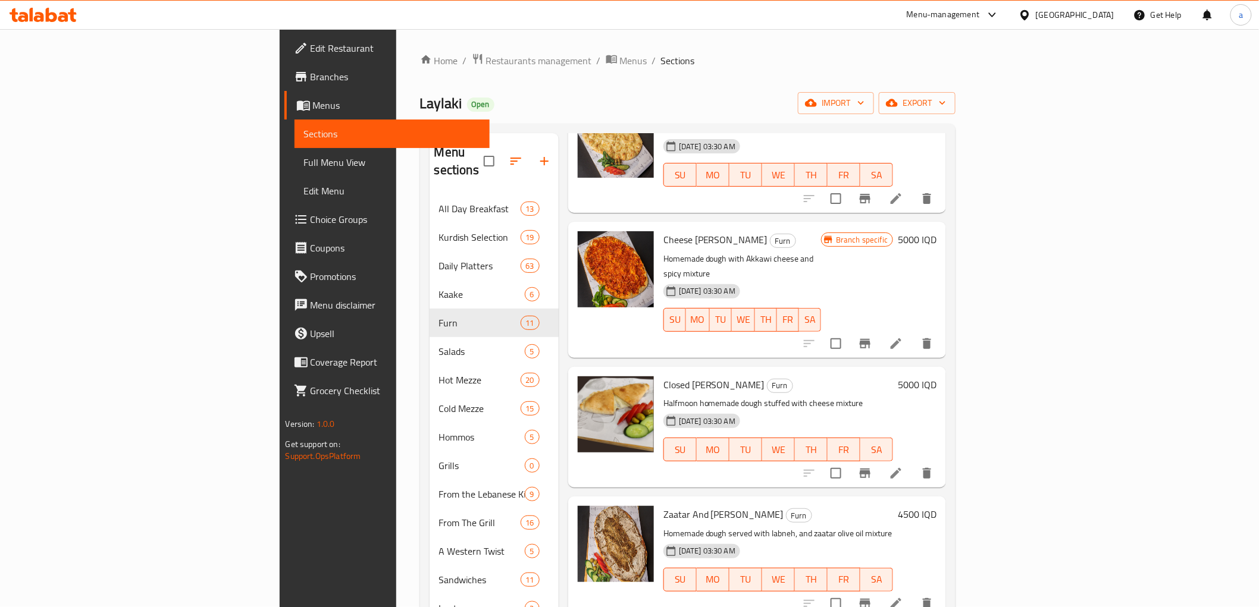
scroll to position [441, 0]
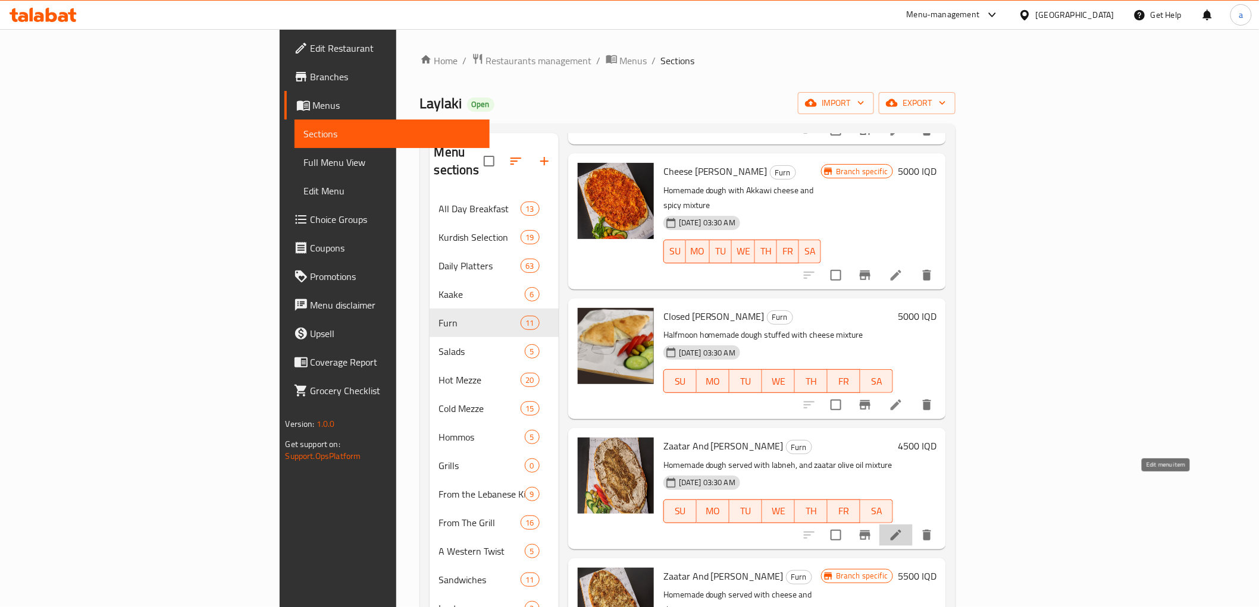
click at [903, 528] on icon at bounding box center [896, 535] width 14 height 14
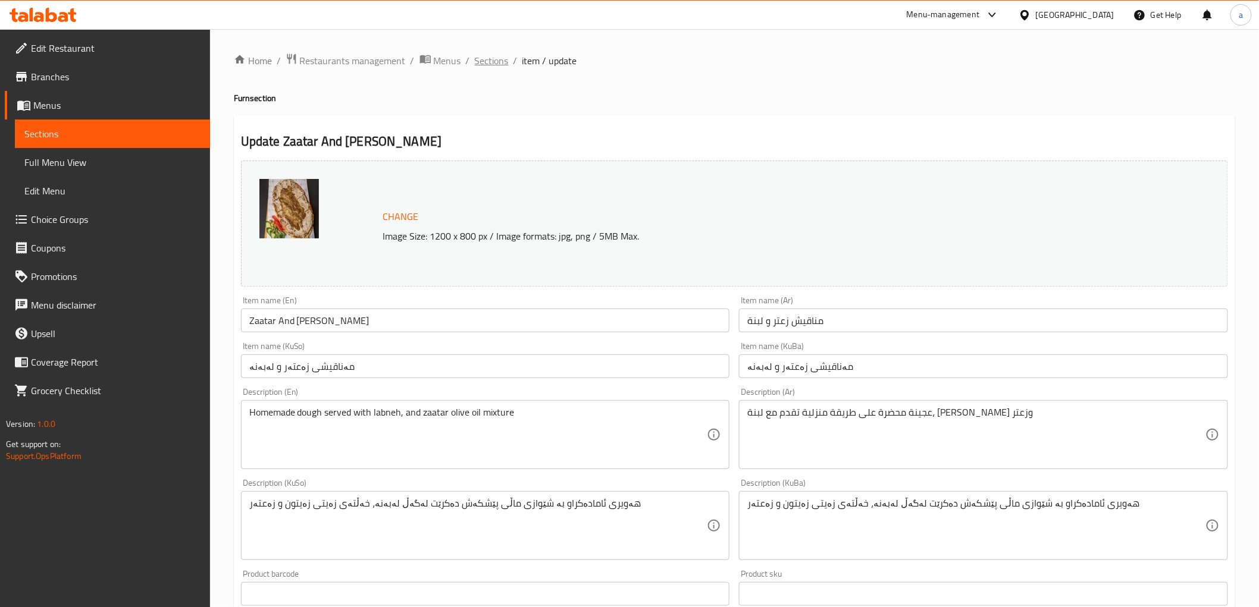
click at [496, 61] on span "Sections" at bounding box center [492, 61] width 34 height 14
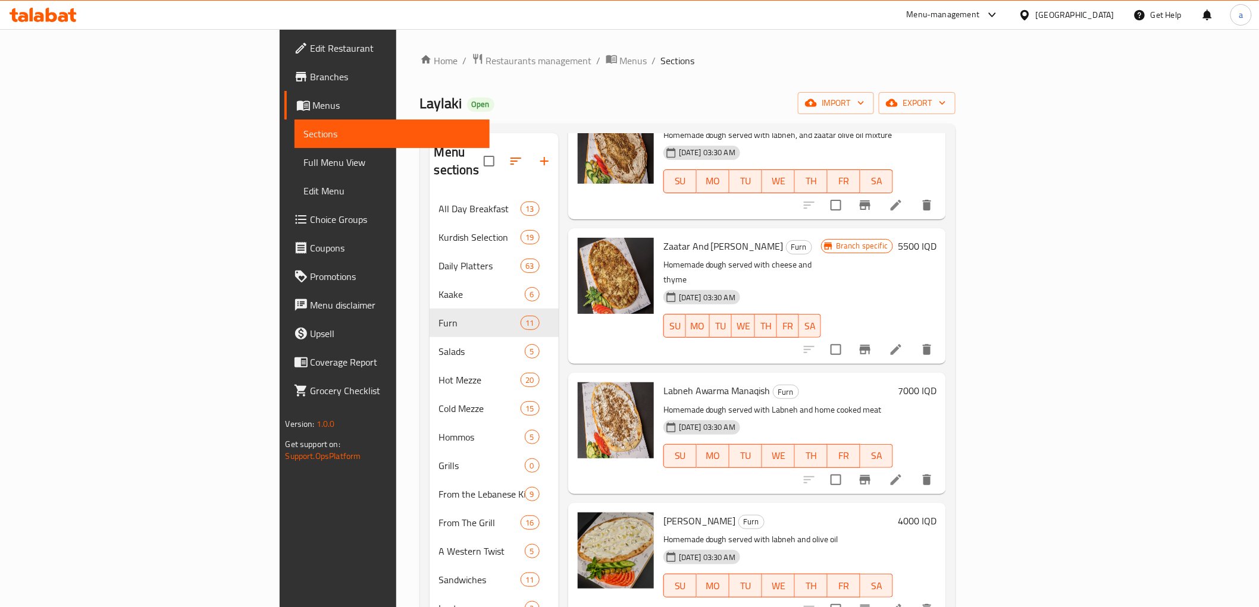
scroll to position [661, 0]
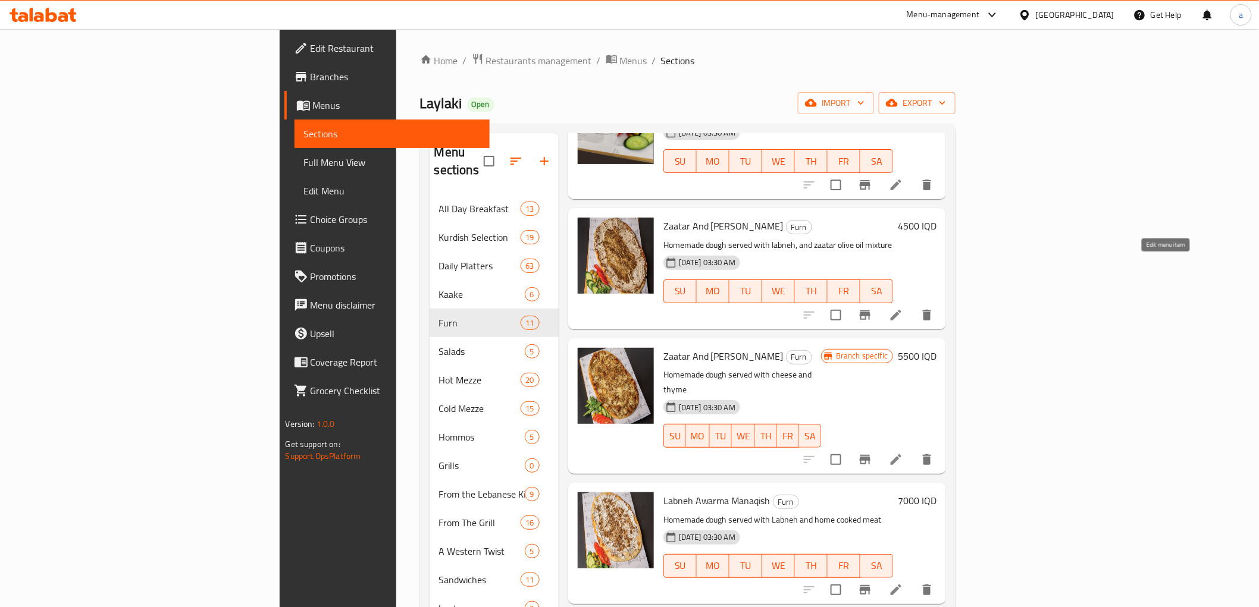
click at [903, 308] on icon at bounding box center [896, 315] width 14 height 14
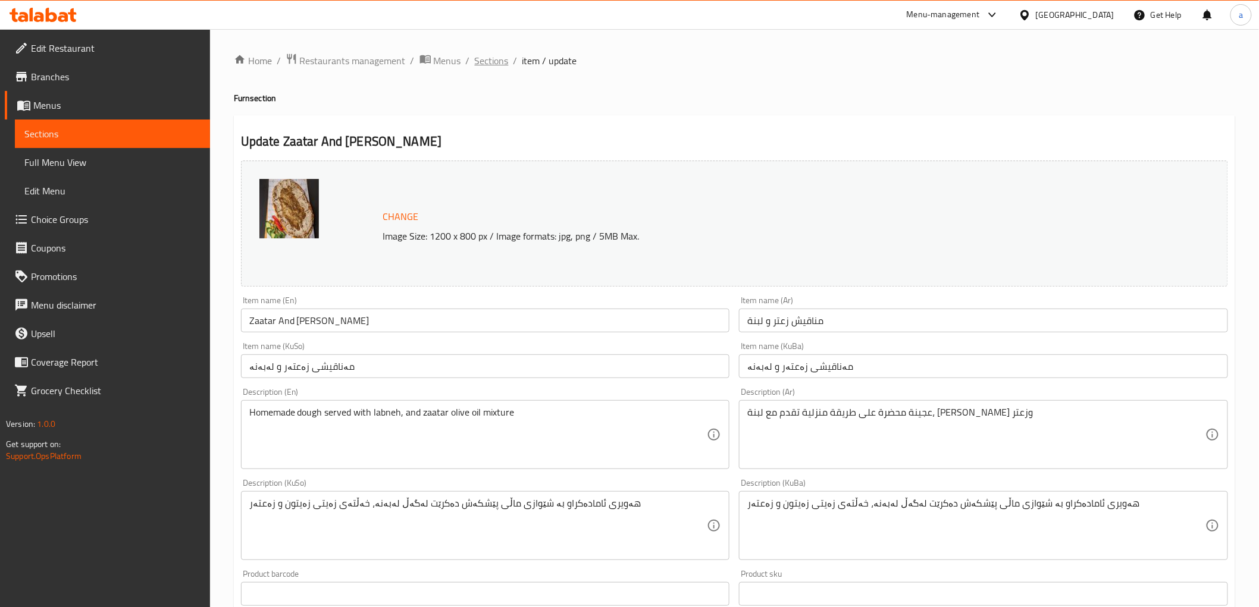
click at [494, 62] on span "Sections" at bounding box center [492, 61] width 34 height 14
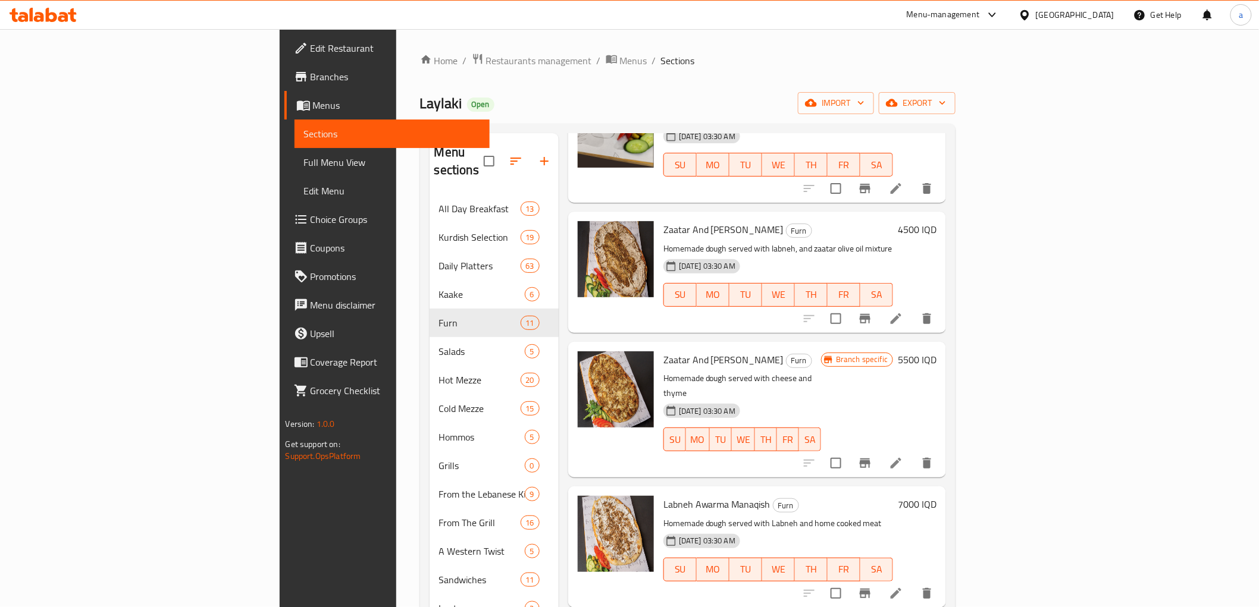
scroll to position [661, 0]
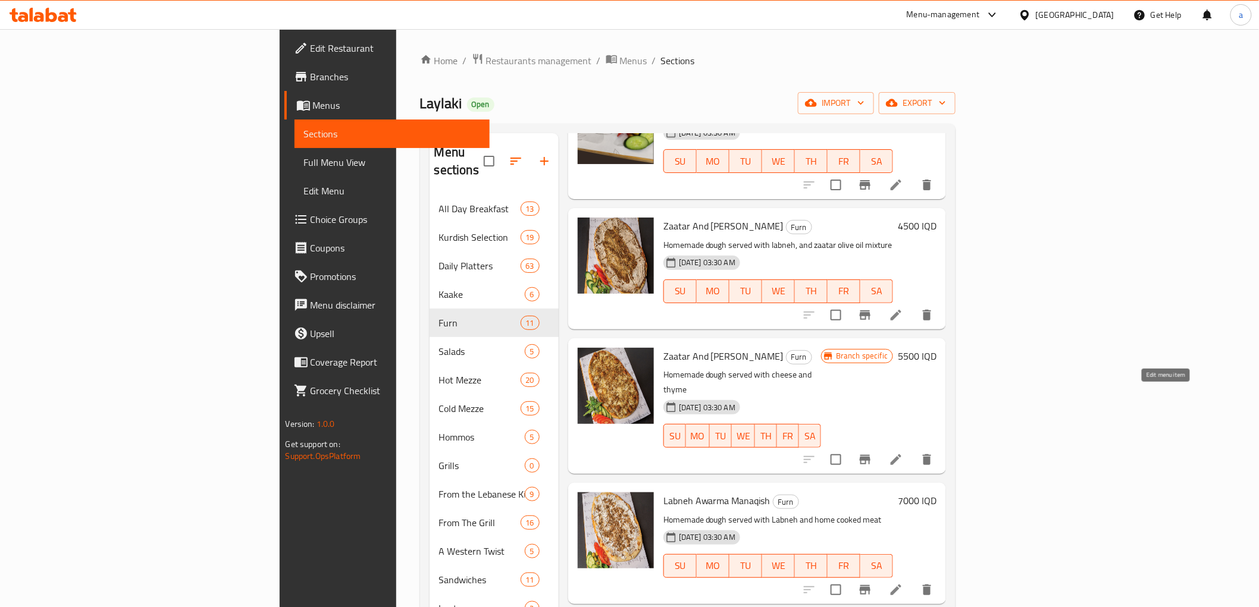
click at [901, 455] on icon at bounding box center [896, 460] width 11 height 11
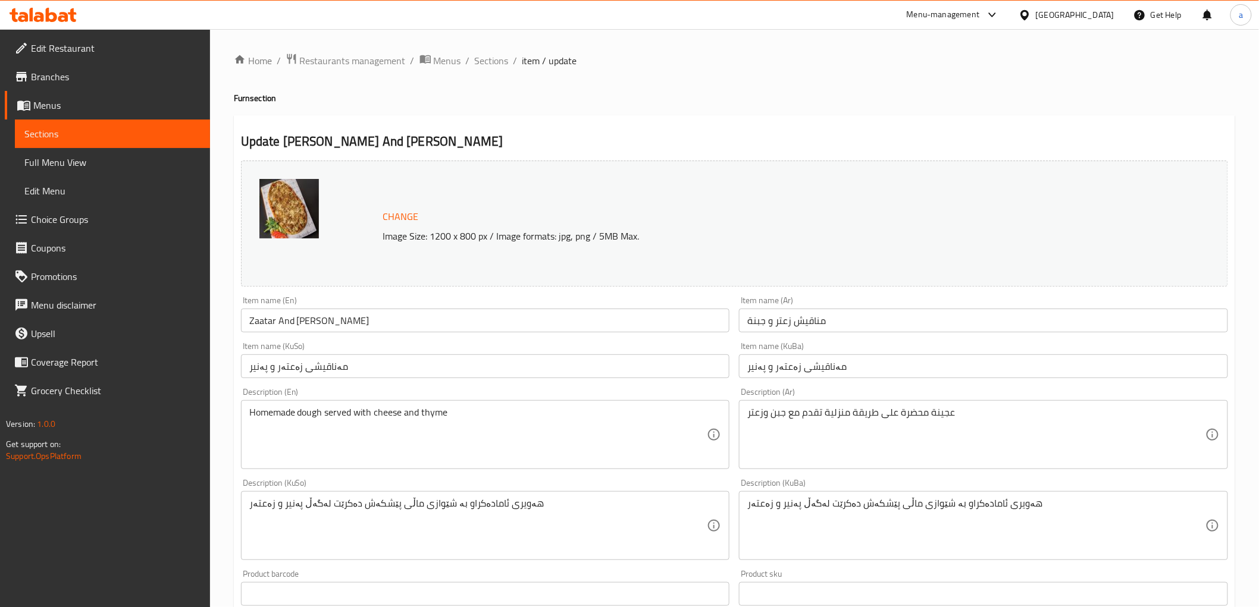
click at [564, 92] on h4 "Furn section" at bounding box center [734, 98] width 1001 height 12
click at [482, 60] on span "Sections" at bounding box center [492, 61] width 34 height 14
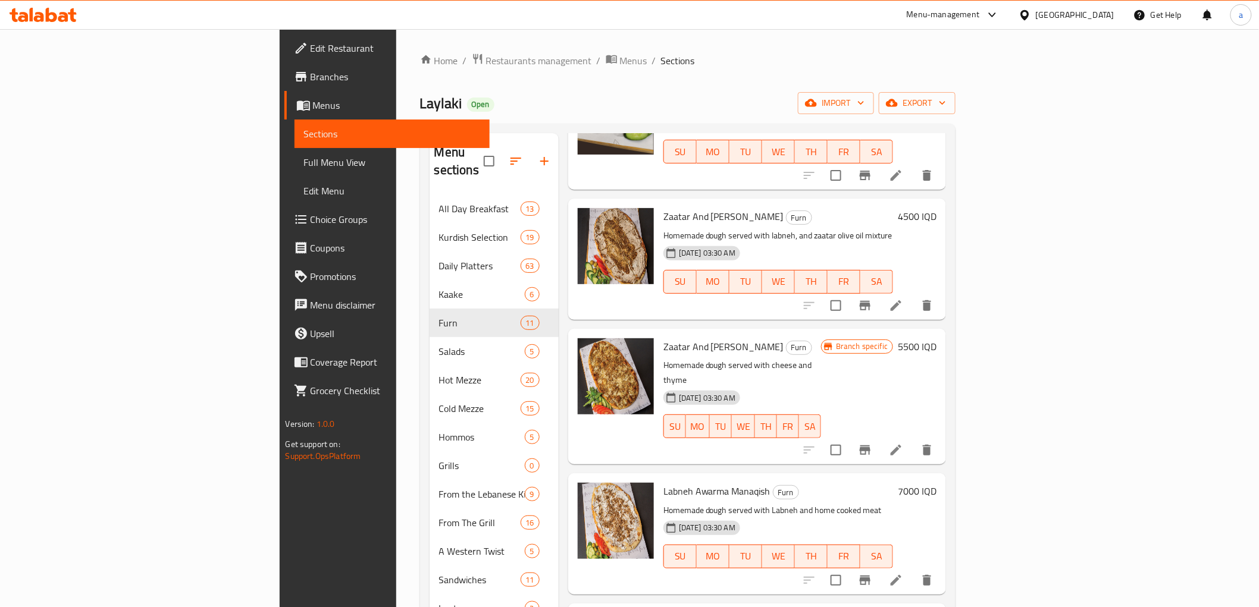
scroll to position [771, 0]
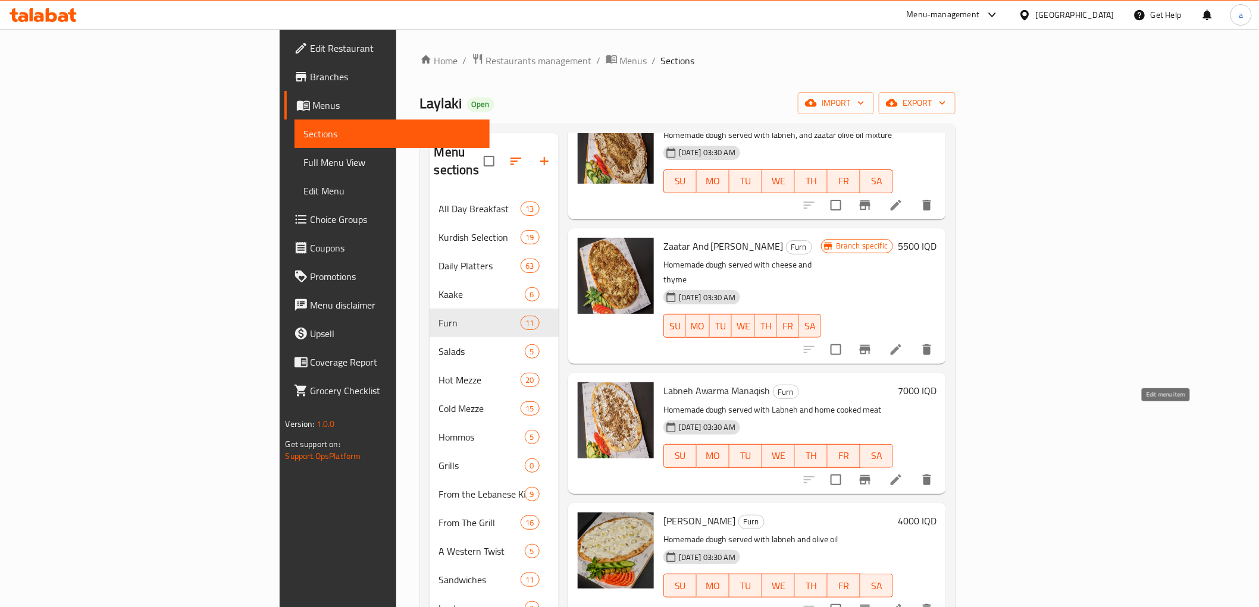
click at [903, 473] on icon at bounding box center [896, 480] width 14 height 14
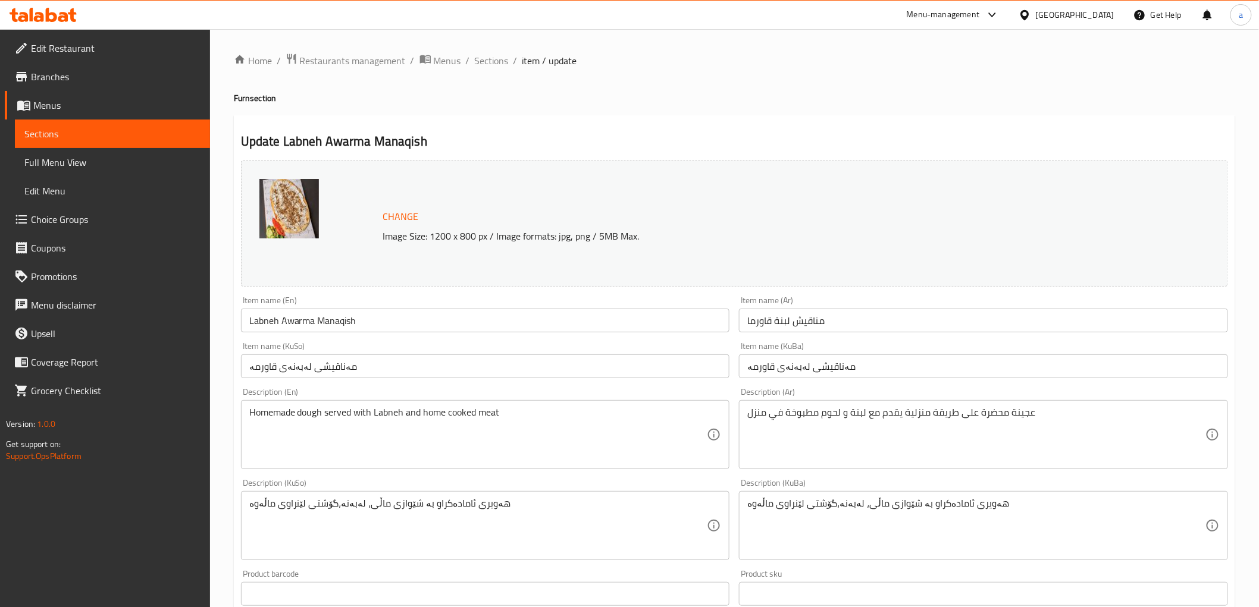
click at [668, 140] on h2 "Update Labneh Awarma Manaqish" at bounding box center [734, 142] width 987 height 18
click at [490, 61] on span "Sections" at bounding box center [492, 61] width 34 height 14
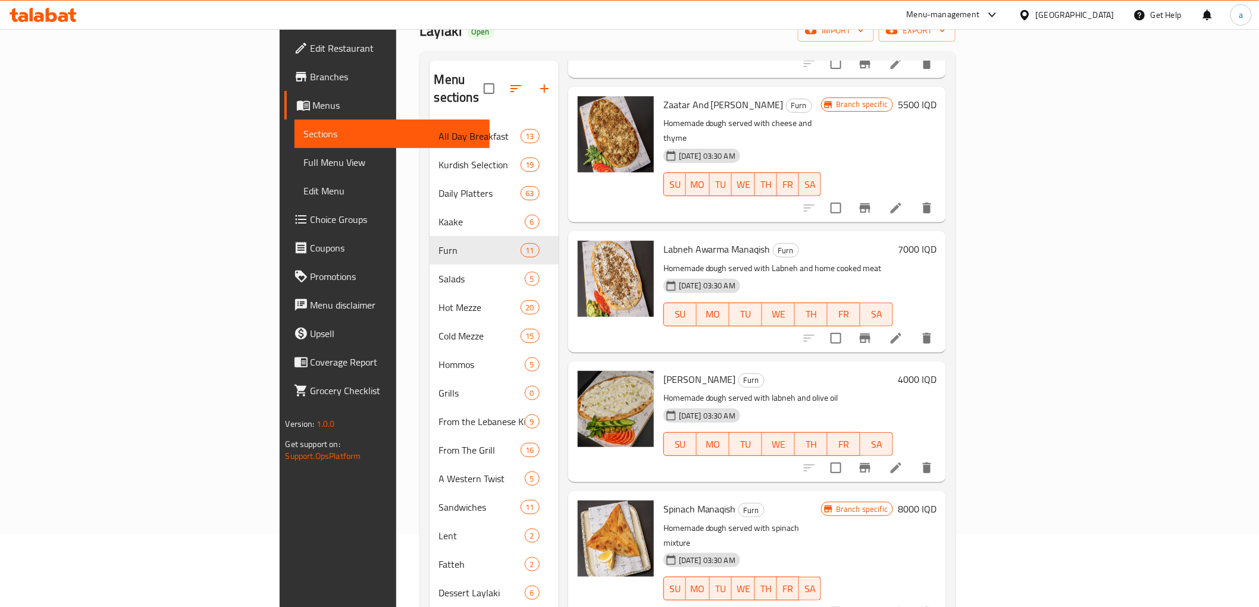
scroll to position [178, 0]
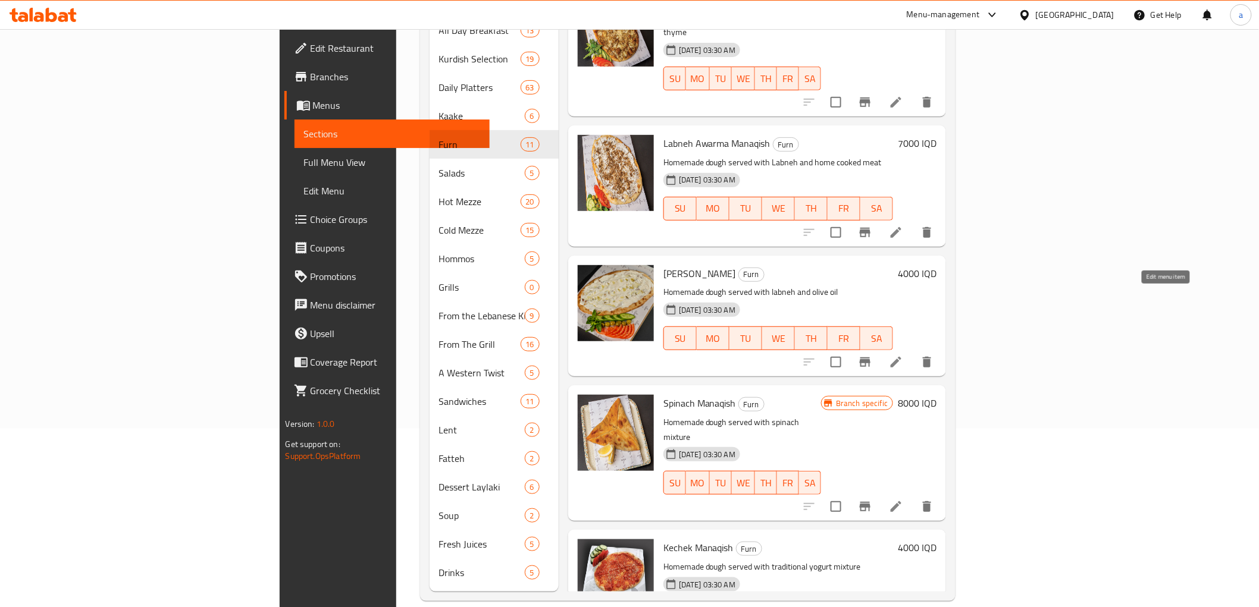
click at [903, 355] on icon at bounding box center [896, 362] width 14 height 14
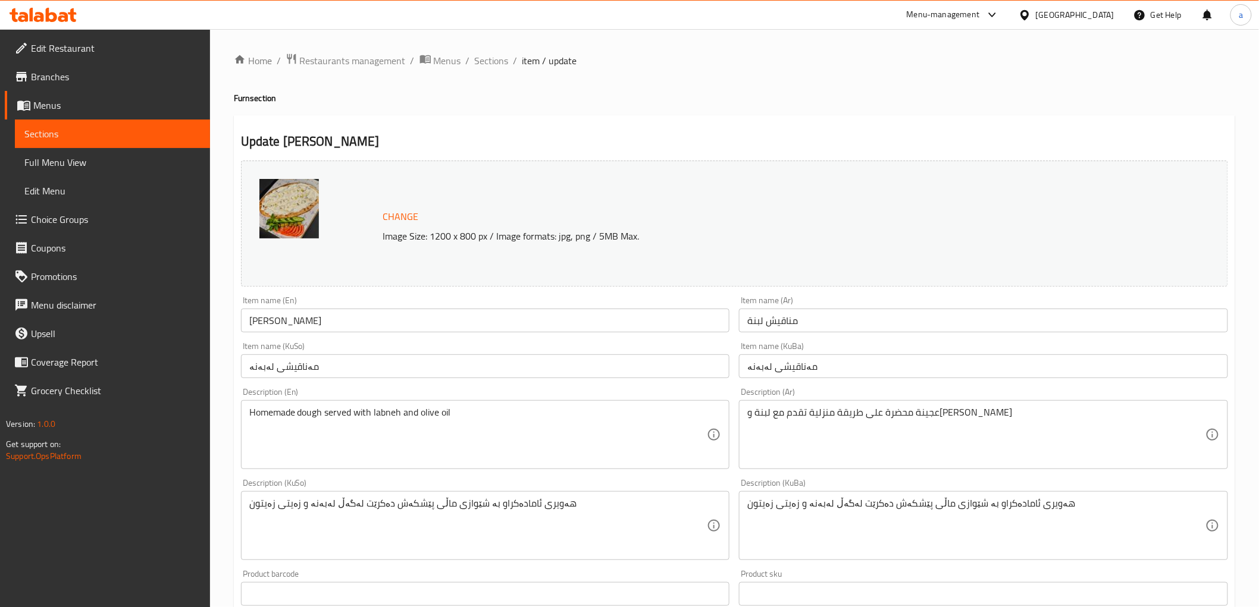
click at [516, 126] on div "Update Labneh Manaqish Change Image Size: 1200 x 800 px / Image formats: jpg, p…" at bounding box center [734, 538] width 1001 height 847
click at [486, 61] on span "Sections" at bounding box center [492, 61] width 34 height 14
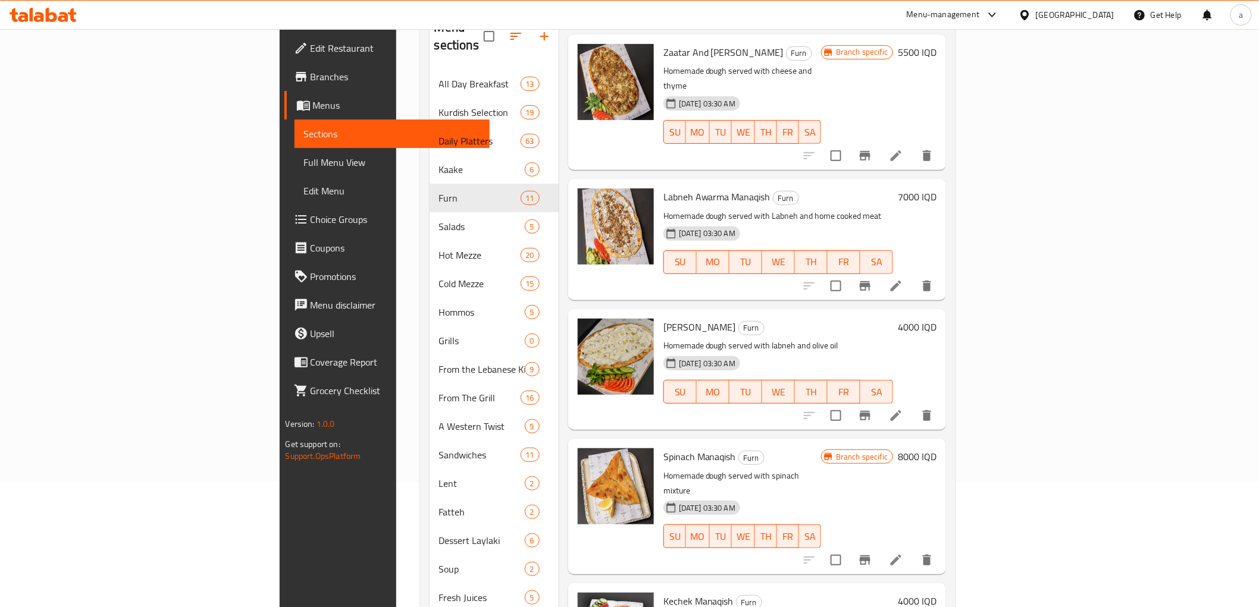
scroll to position [178, 0]
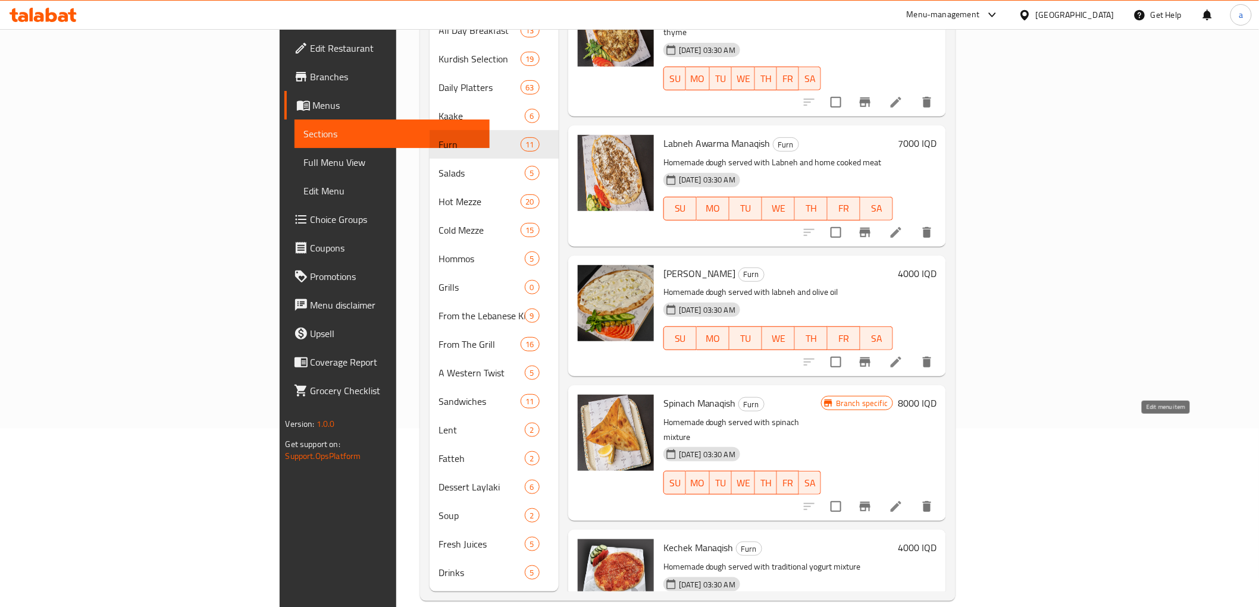
click at [901, 502] on icon at bounding box center [896, 507] width 11 height 11
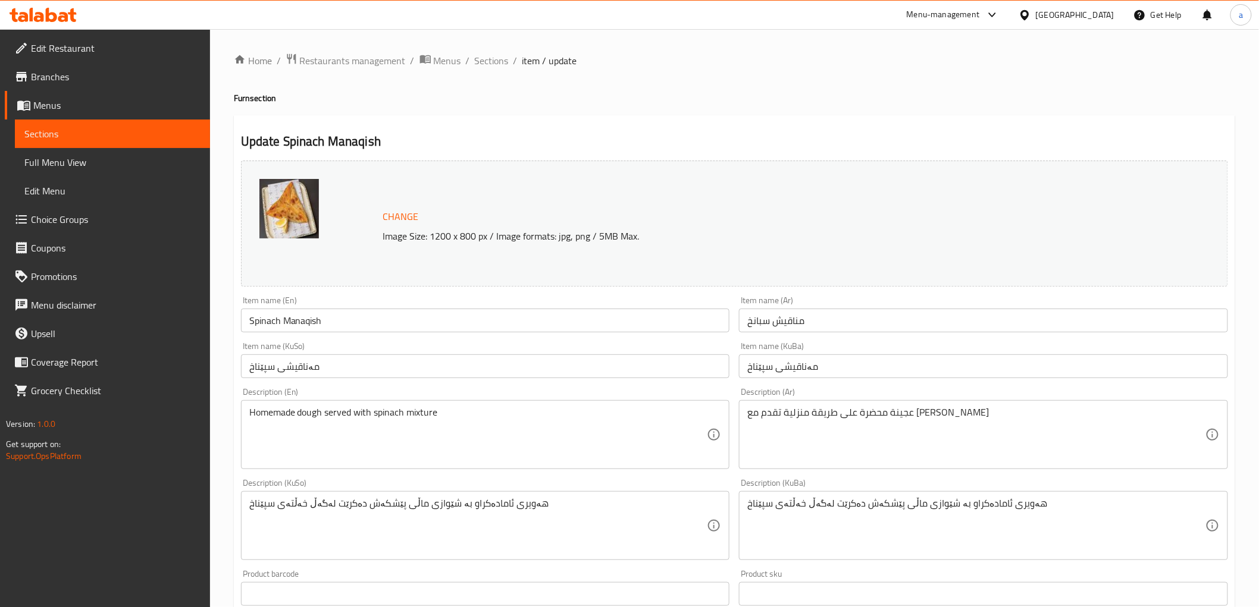
click at [654, 130] on div "Update Spinach Manaqish Change Image Size: 1200 x 800 px / Image formats: jpg, …" at bounding box center [734, 538] width 1001 height 847
click at [491, 58] on span "Sections" at bounding box center [492, 61] width 34 height 14
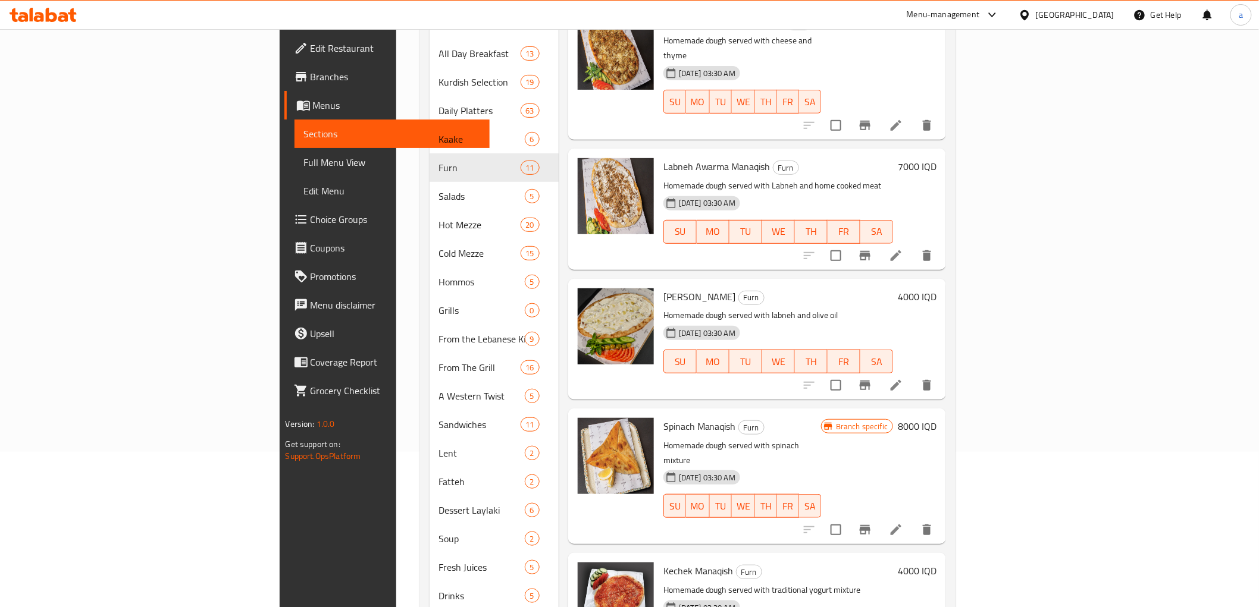
scroll to position [178, 0]
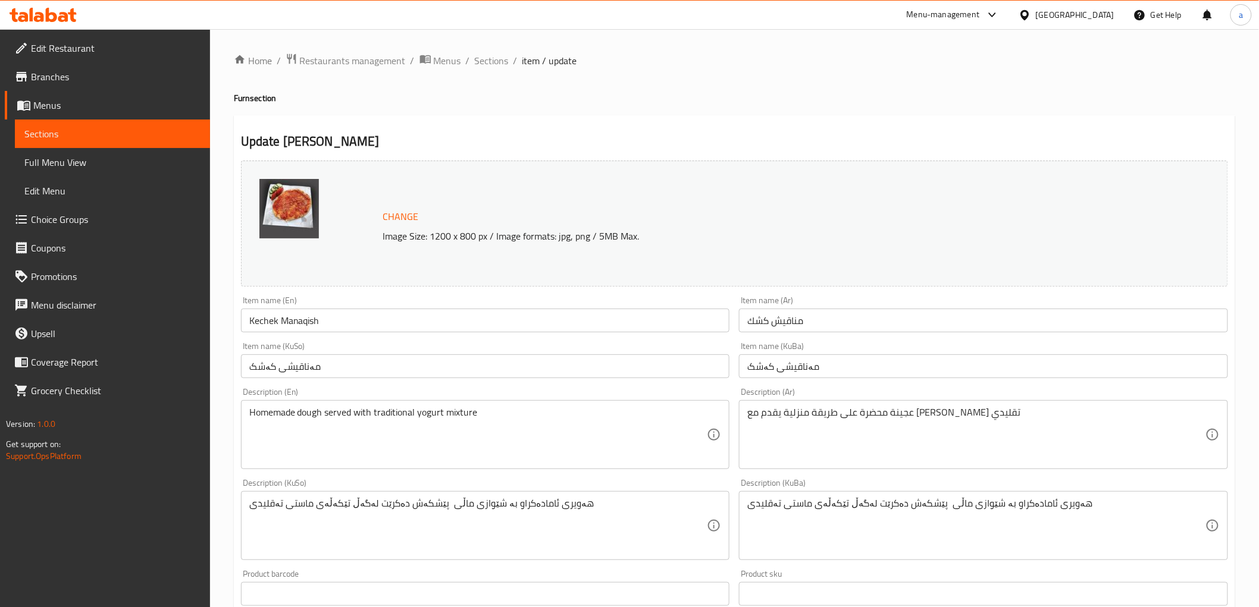
click at [729, 129] on div "Update Kechek Manaqish Change Image Size: 1200 x 800 px / Image formats: jpg, p…" at bounding box center [734, 538] width 1001 height 847
click at [494, 59] on span "Sections" at bounding box center [492, 61] width 34 height 14
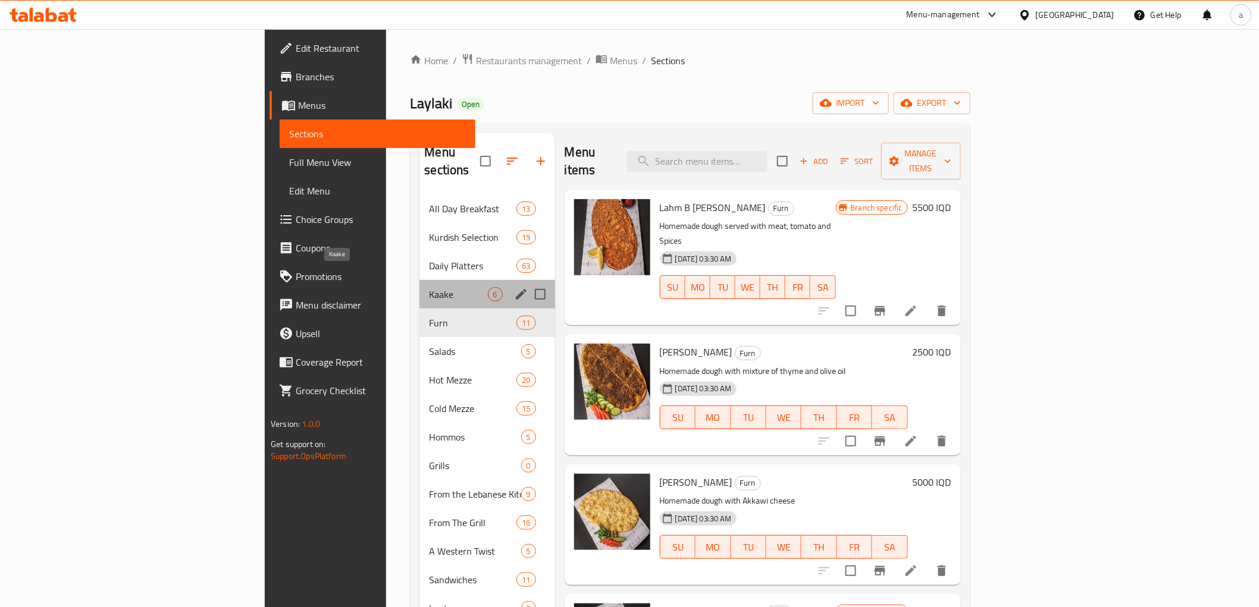
click at [429, 287] on span "Kaake" at bounding box center [458, 294] width 58 height 14
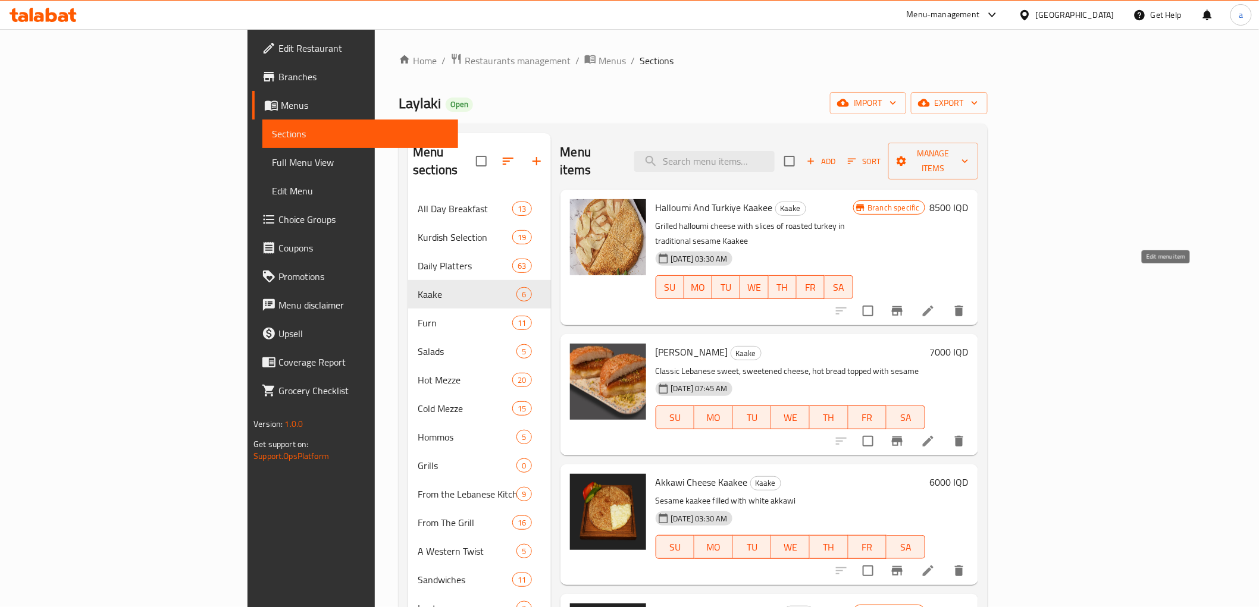
click at [935, 304] on icon at bounding box center [928, 311] width 14 height 14
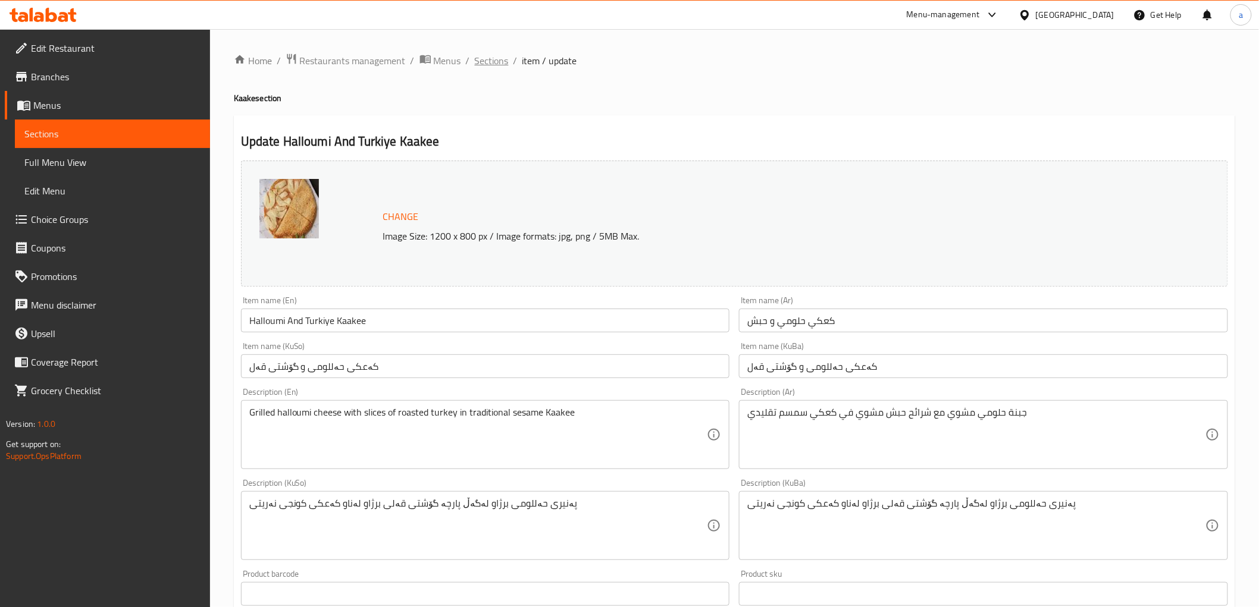
click at [491, 61] on span "Sections" at bounding box center [492, 61] width 34 height 14
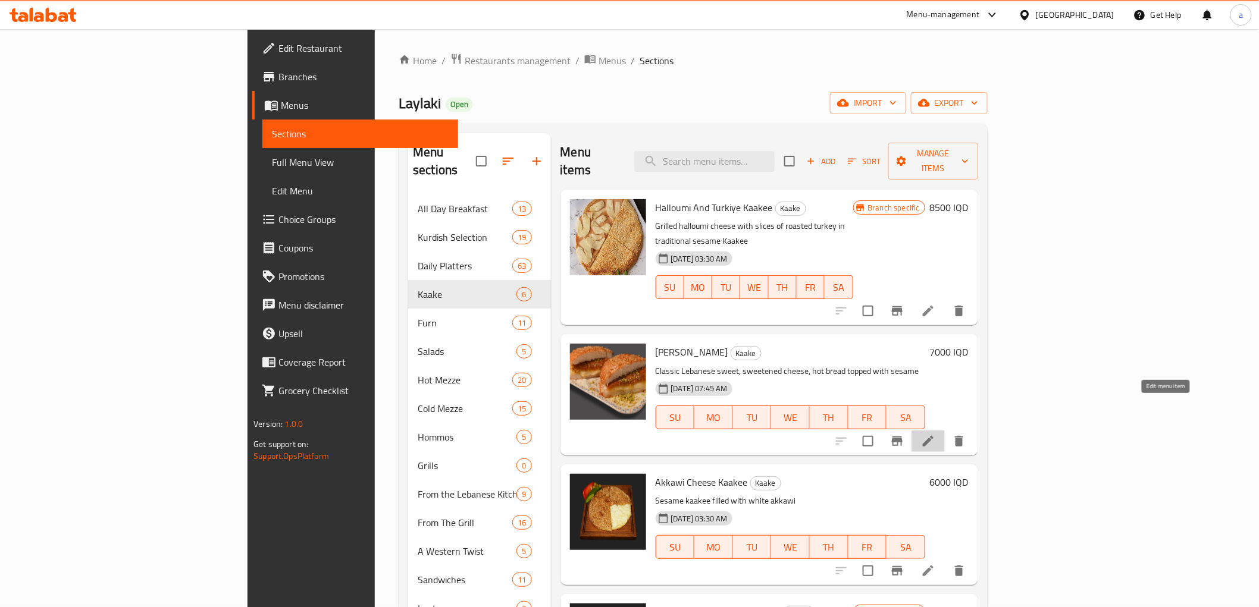
click at [935, 434] on icon at bounding box center [928, 441] width 14 height 14
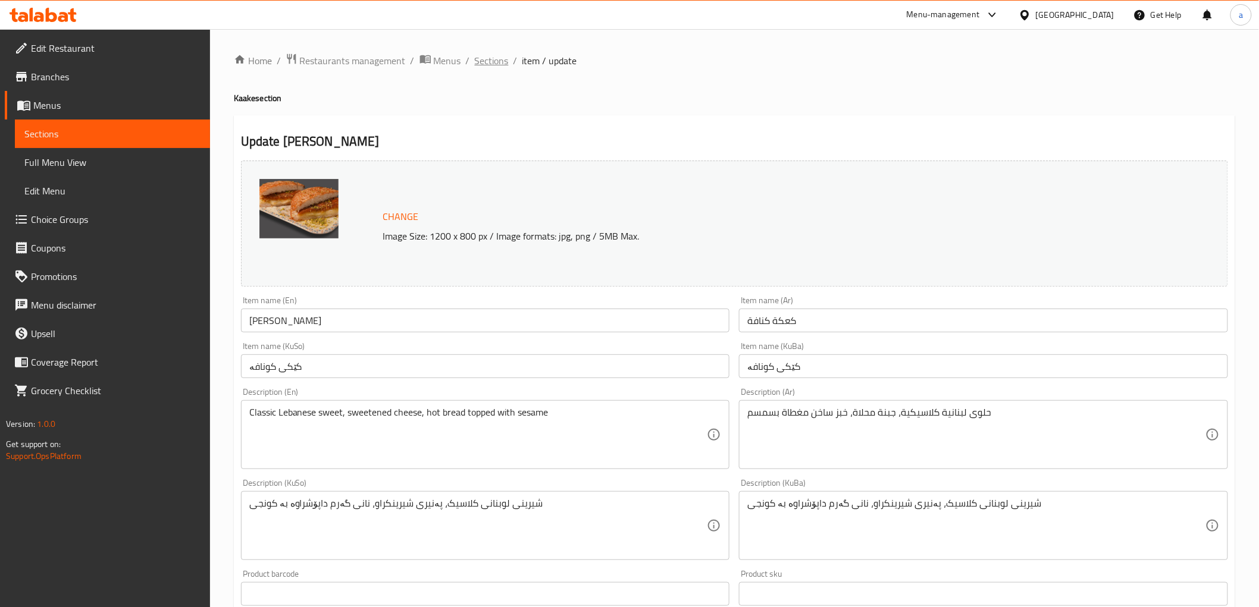
click at [496, 61] on span "Sections" at bounding box center [492, 61] width 34 height 14
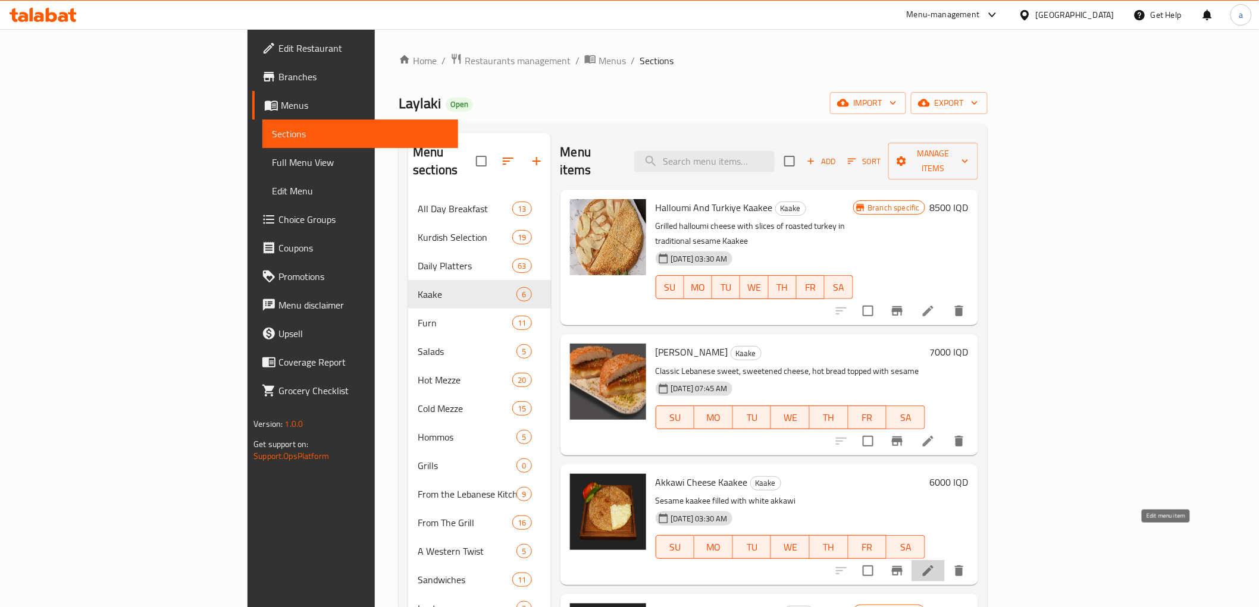
click at [935, 564] on icon at bounding box center [928, 571] width 14 height 14
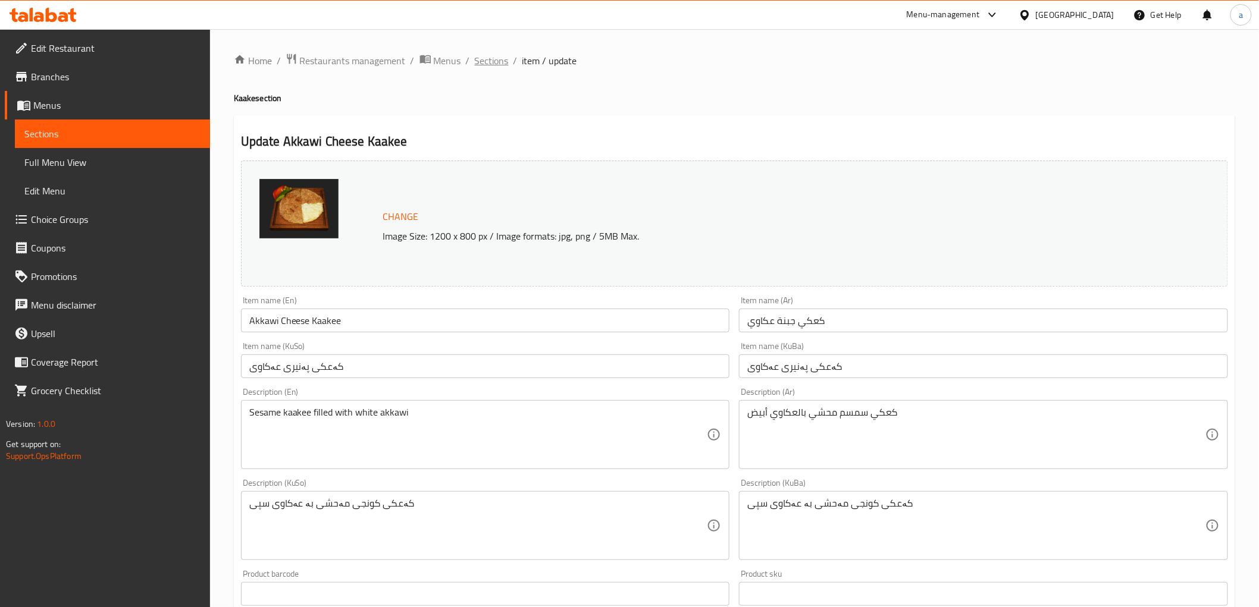
click at [494, 62] on span "Sections" at bounding box center [492, 61] width 34 height 14
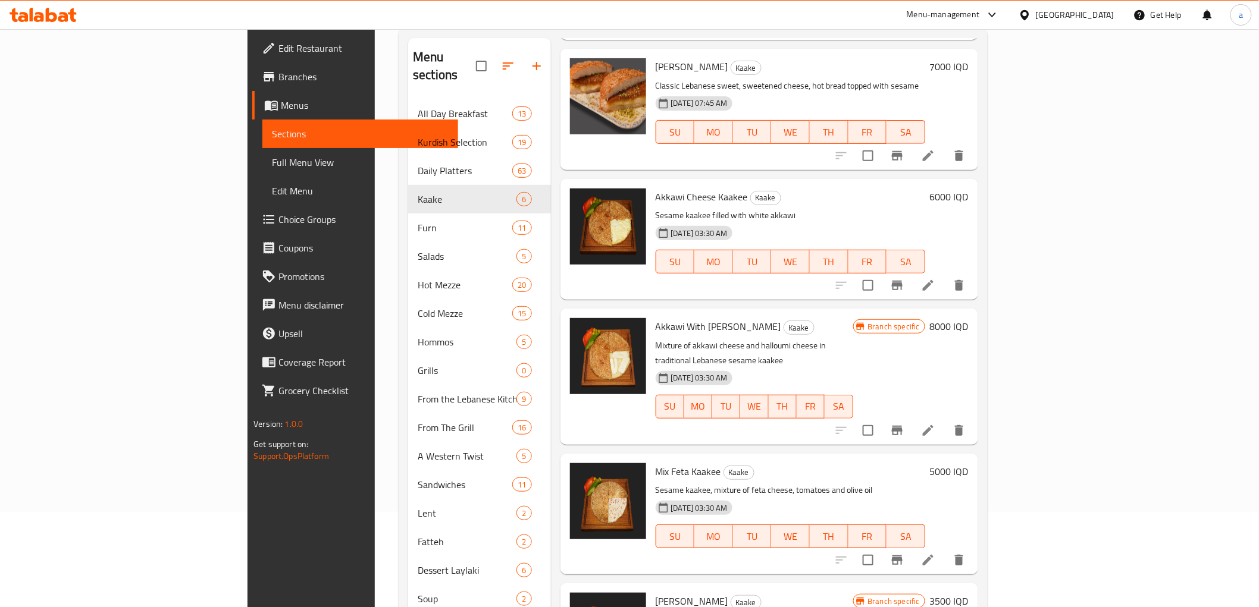
scroll to position [110, 0]
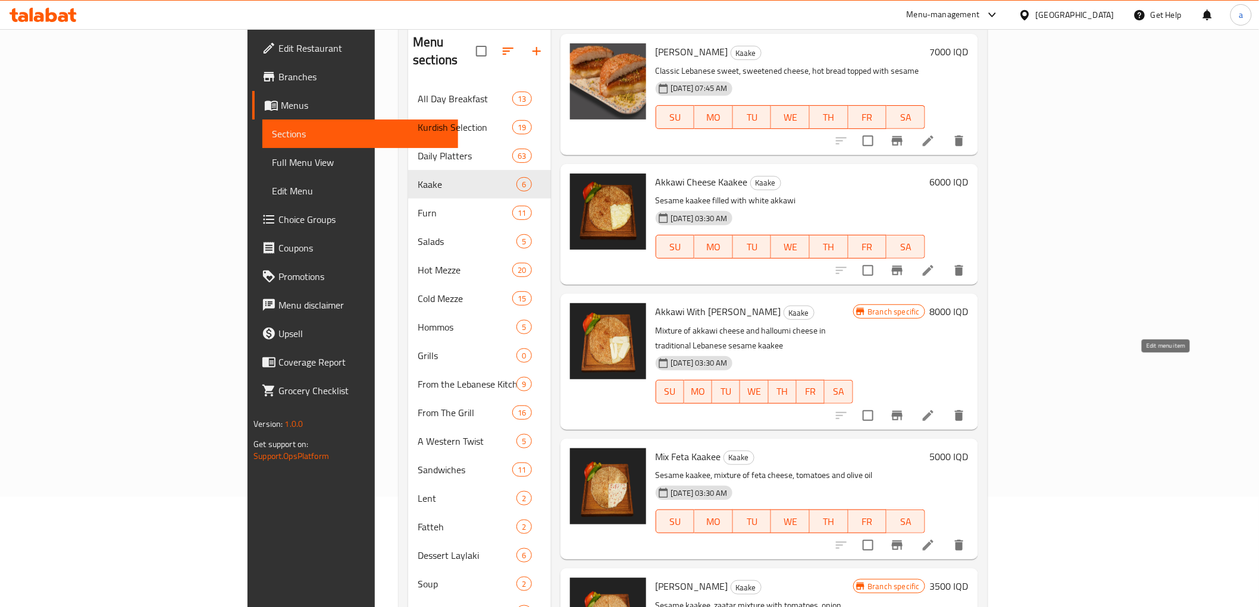
click at [935, 409] on icon at bounding box center [928, 416] width 14 height 14
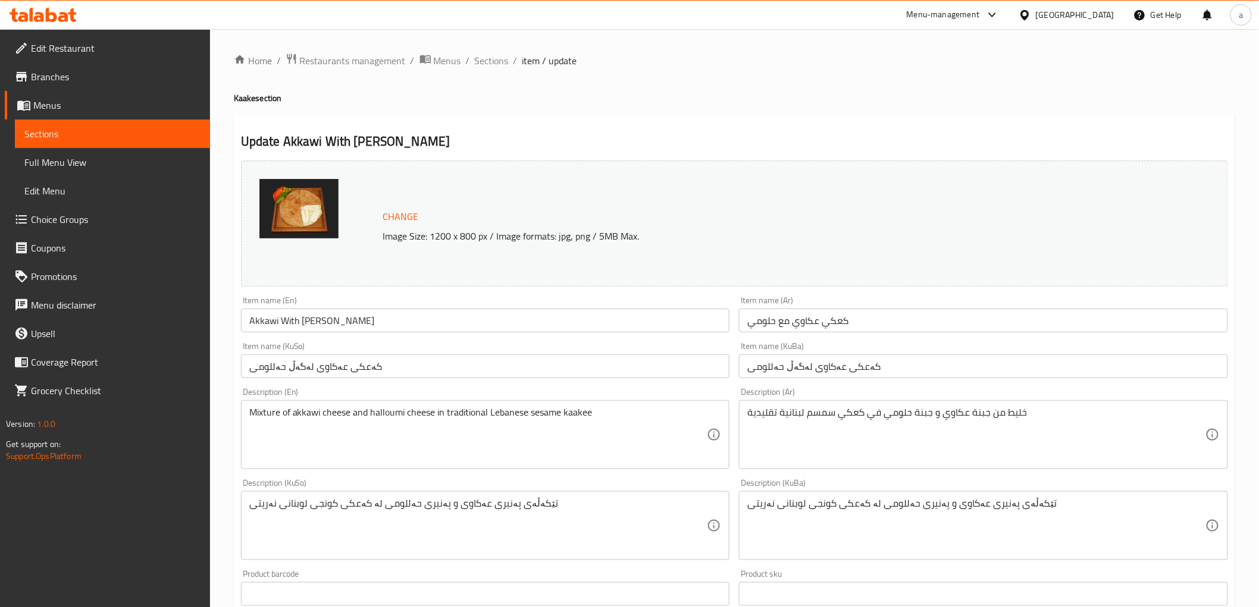
click at [568, 128] on div "Update Akkawi With Halloumi Kaakee Change Image Size: 1200 x 800 px / Image for…" at bounding box center [734, 538] width 1001 height 847
click at [479, 62] on span "Sections" at bounding box center [492, 61] width 34 height 14
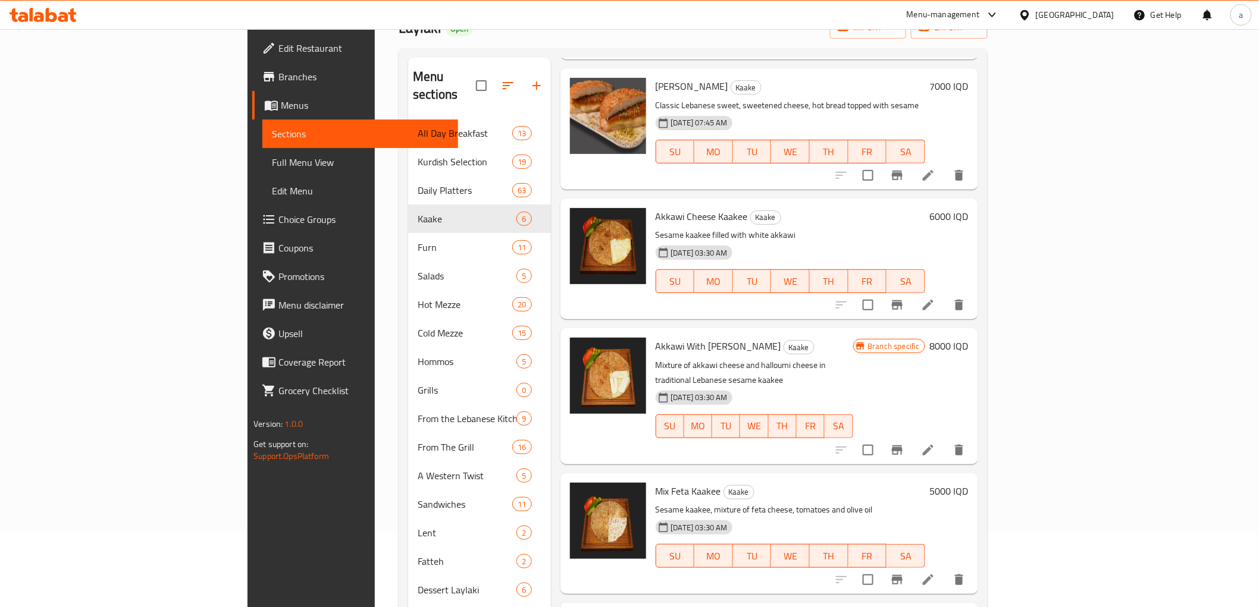
scroll to position [178, 0]
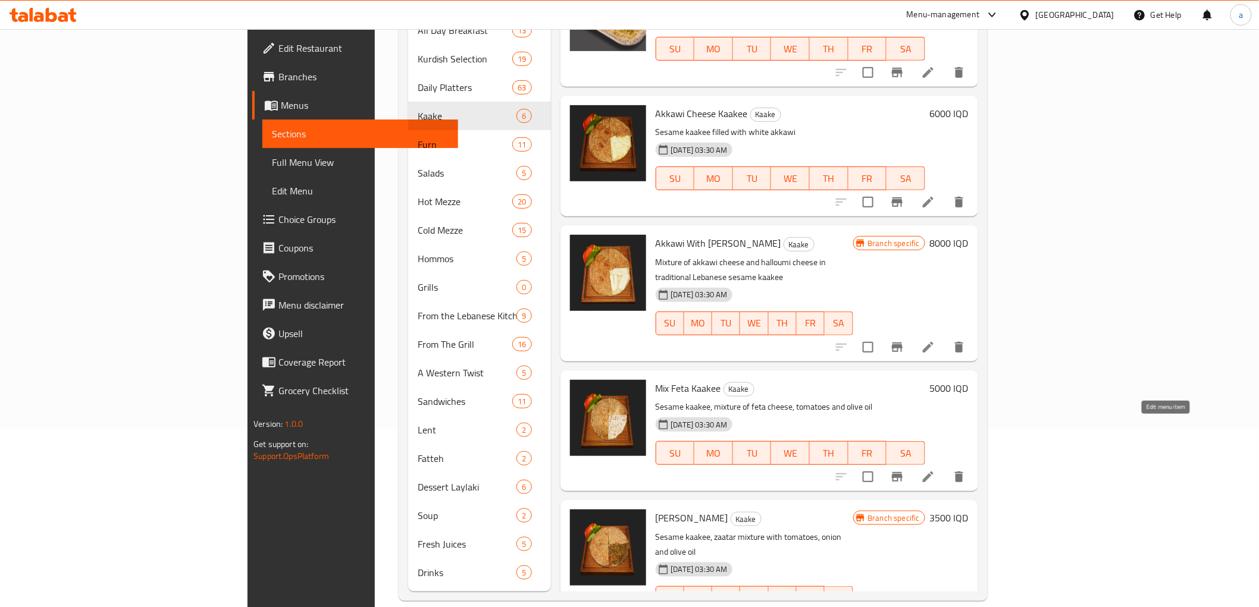
click at [935, 470] on icon at bounding box center [928, 477] width 14 height 14
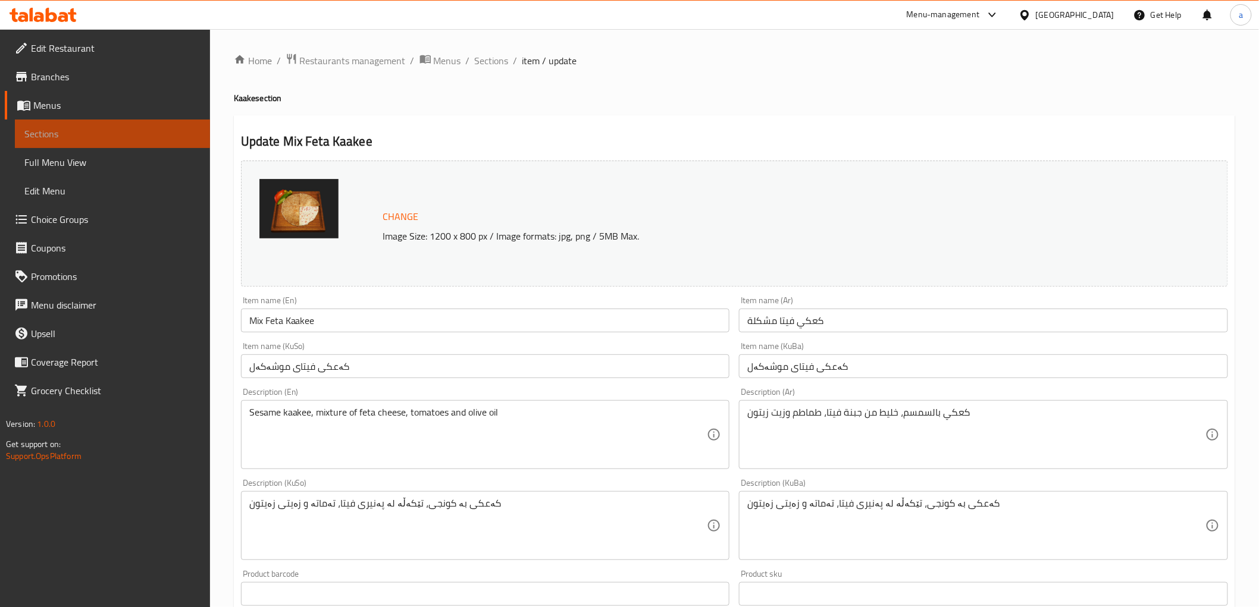
click at [61, 140] on span "Sections" at bounding box center [112, 134] width 176 height 14
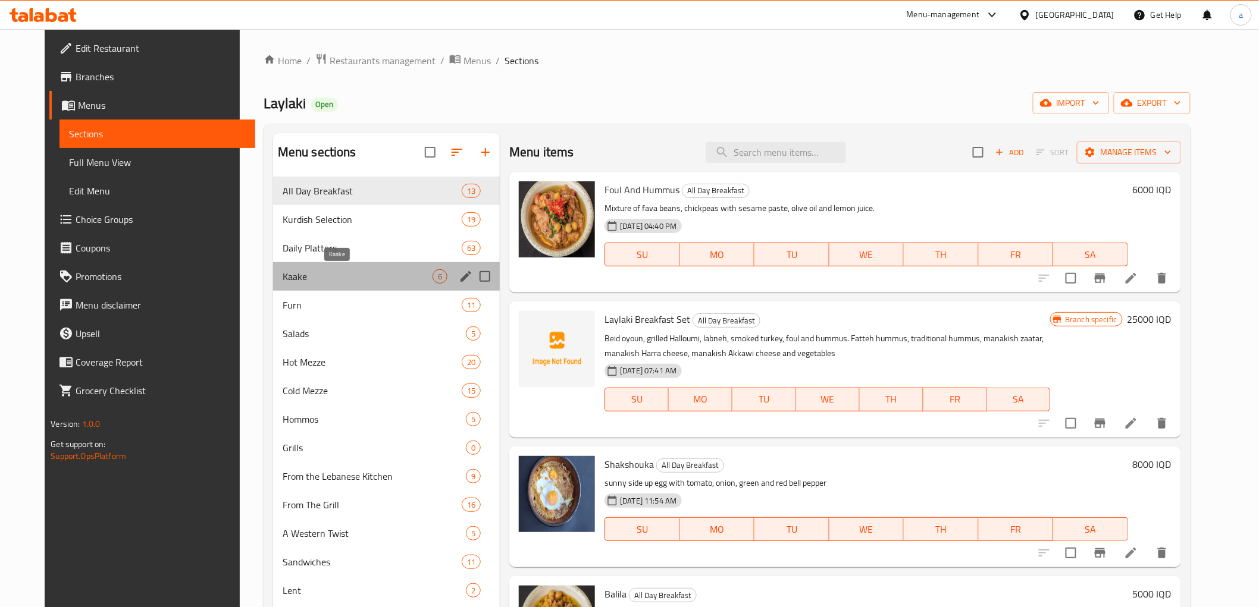
click at [289, 272] on span "Kaake" at bounding box center [358, 276] width 150 height 14
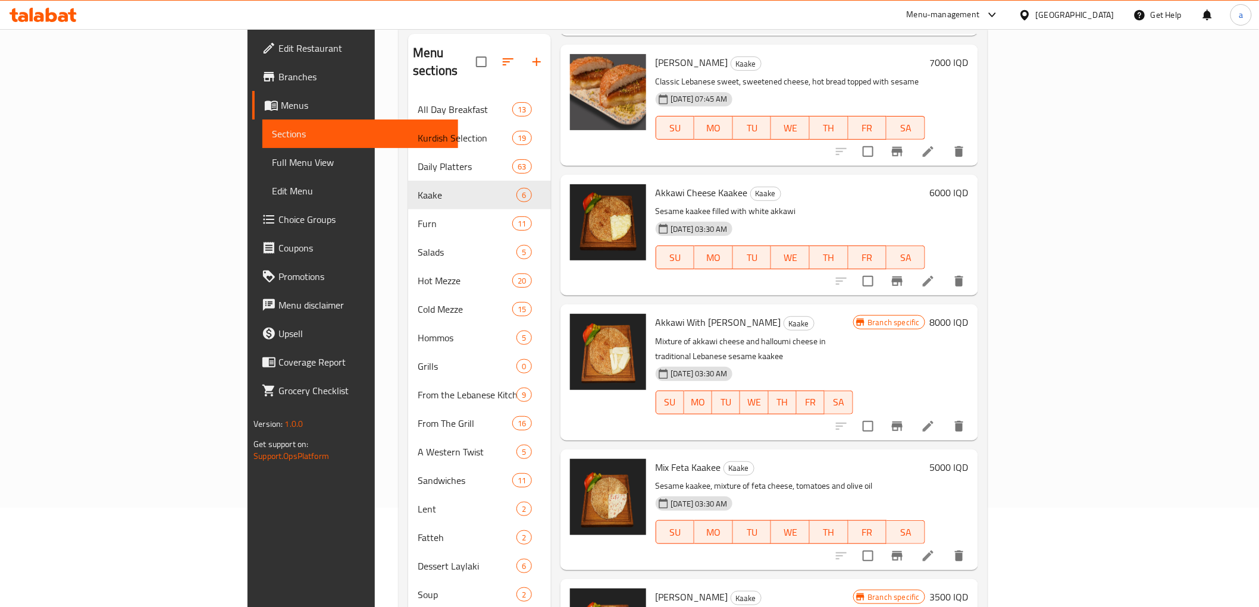
scroll to position [178, 0]
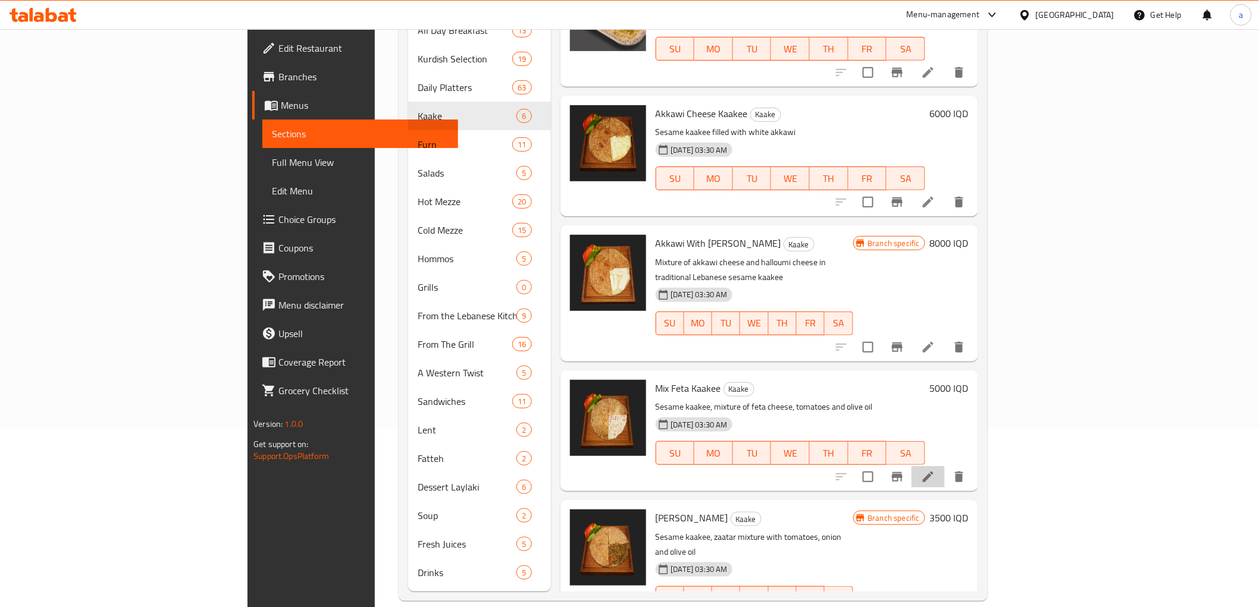
click at [945, 466] on li at bounding box center [927, 476] width 33 height 21
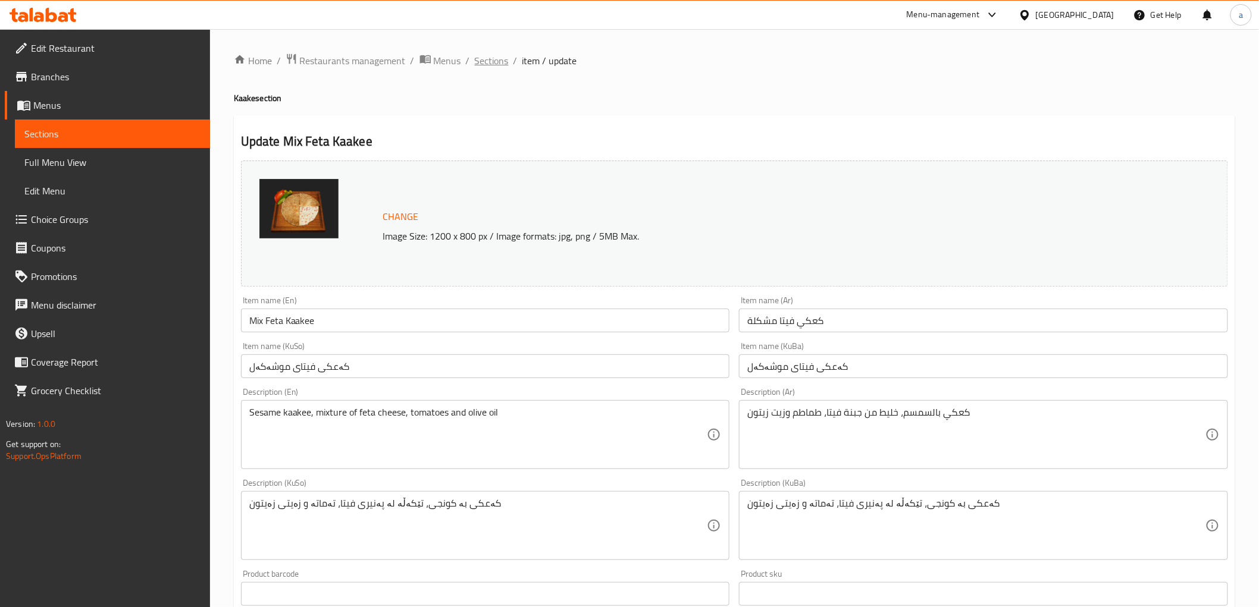
click at [495, 60] on span "Sections" at bounding box center [492, 61] width 34 height 14
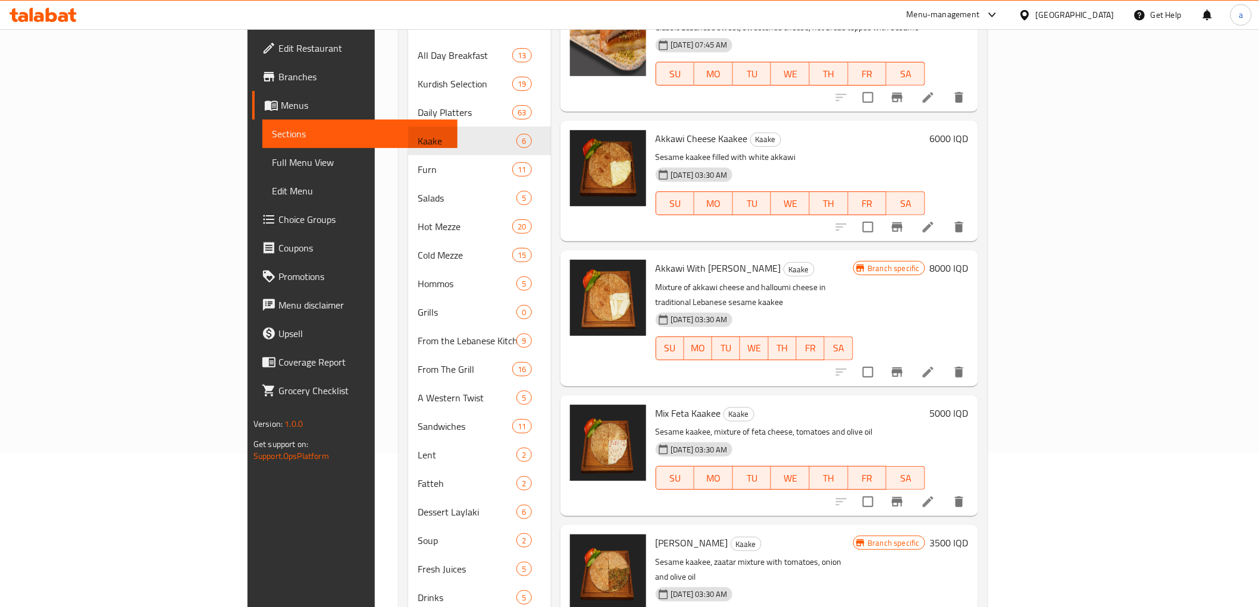
scroll to position [178, 0]
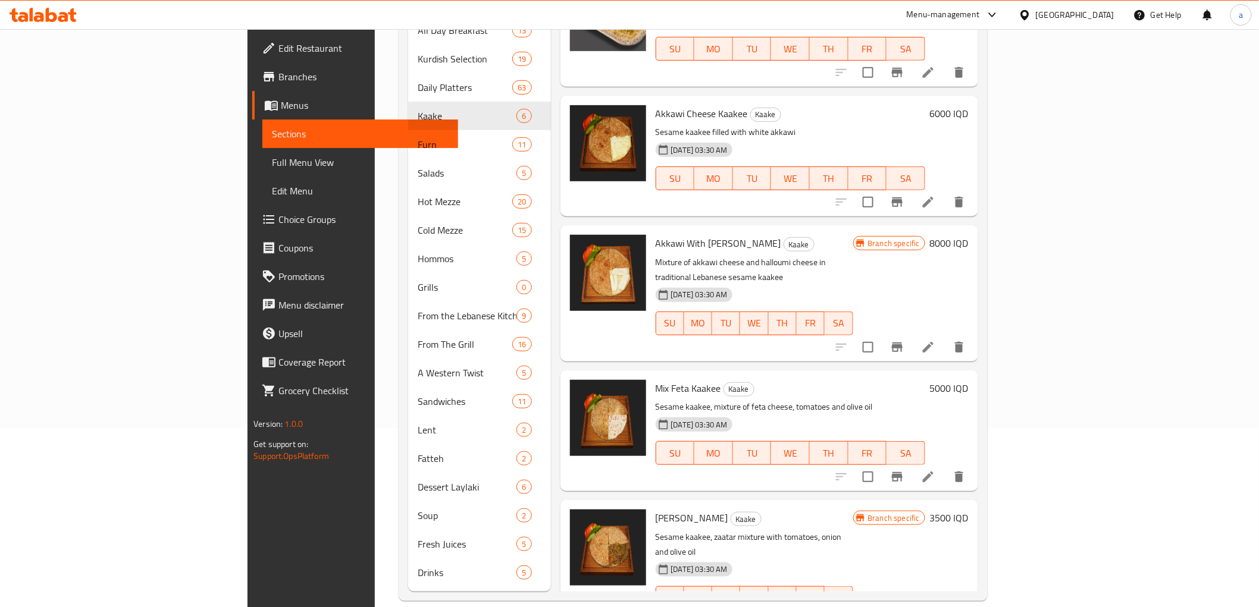
click at [782, 125] on p "Sesame kaakee filled with white akkawi" at bounding box center [790, 132] width 269 height 15
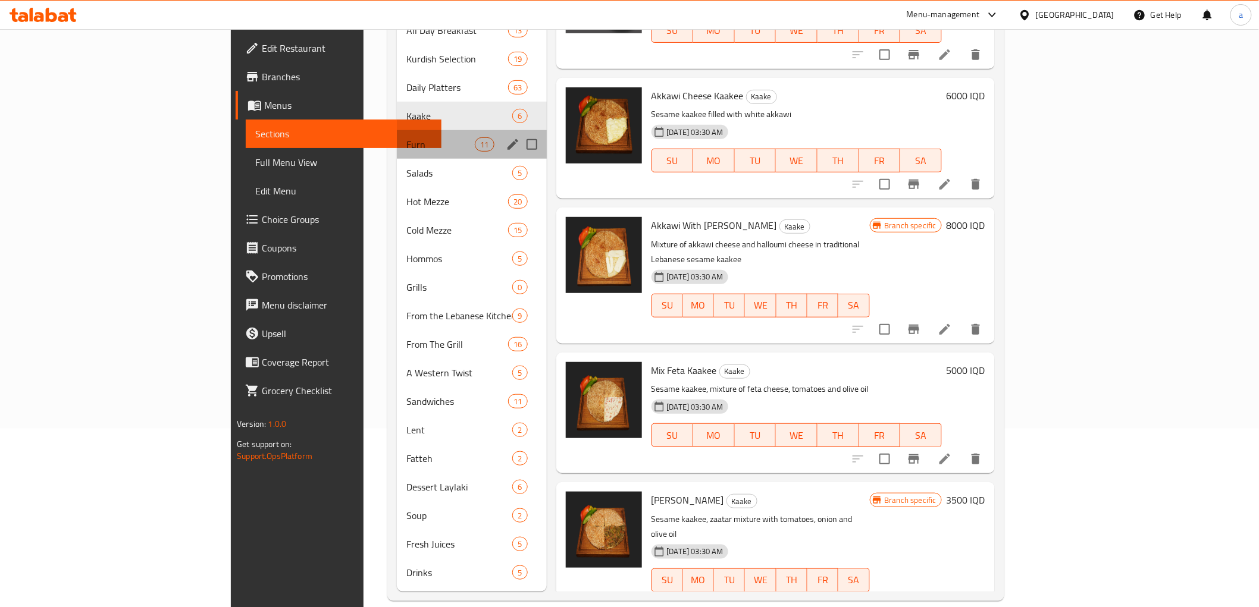
click at [397, 136] on div "Furn 11" at bounding box center [471, 144] width 149 height 29
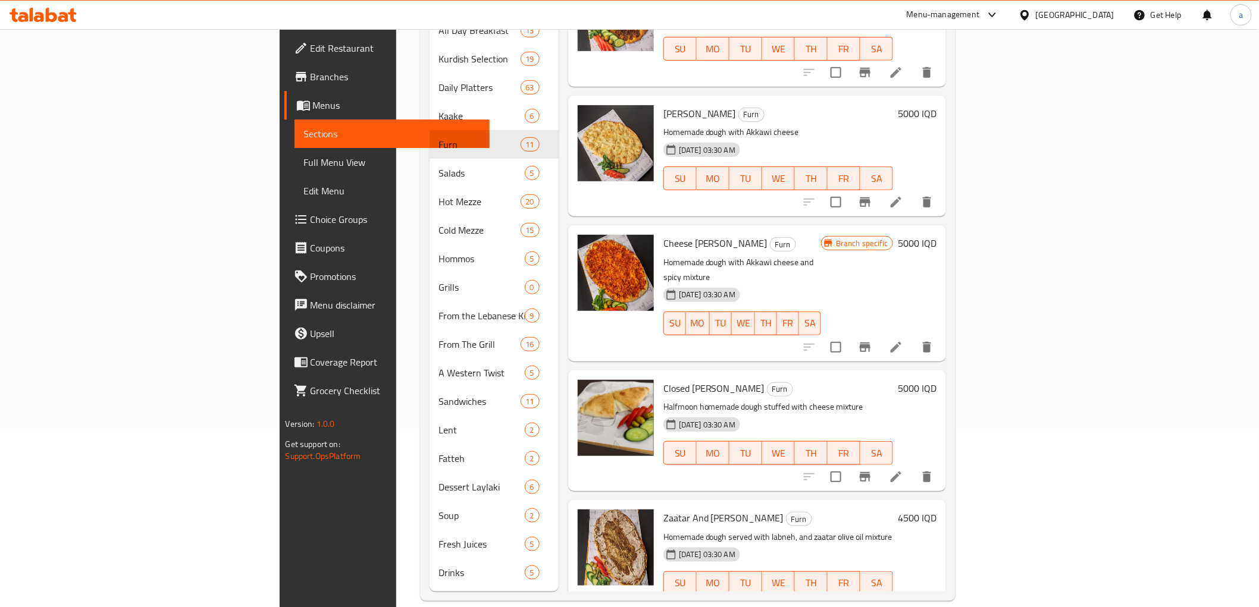
click at [828, 105] on h6 "Akkawi Manaqish Furn" at bounding box center [778, 113] width 230 height 17
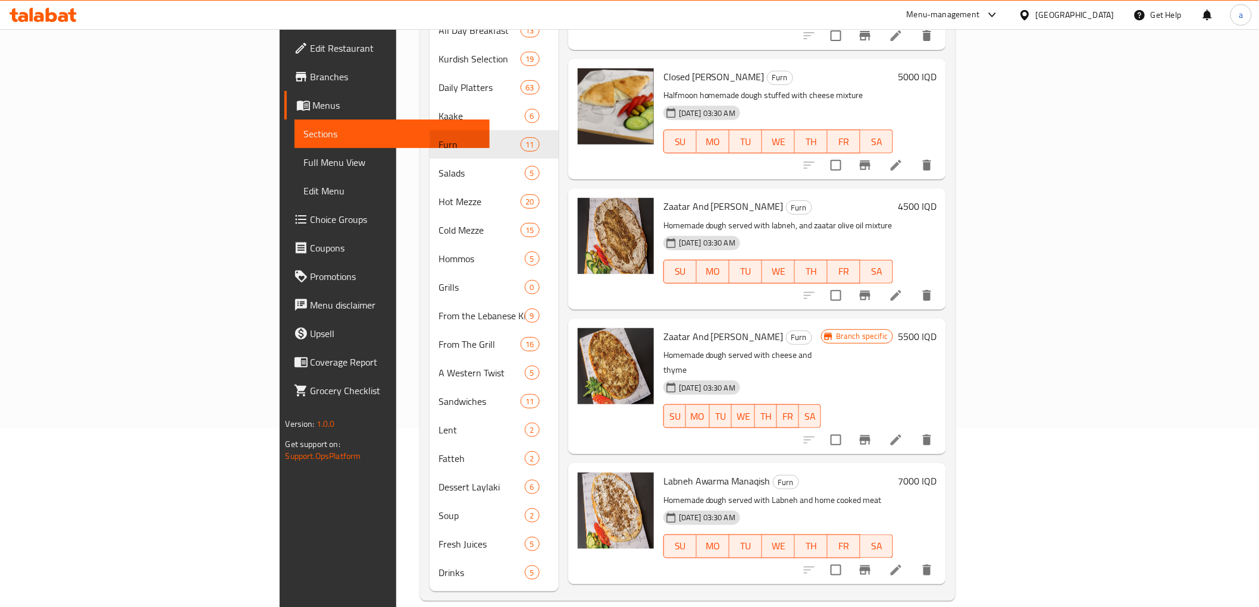
scroll to position [741, 0]
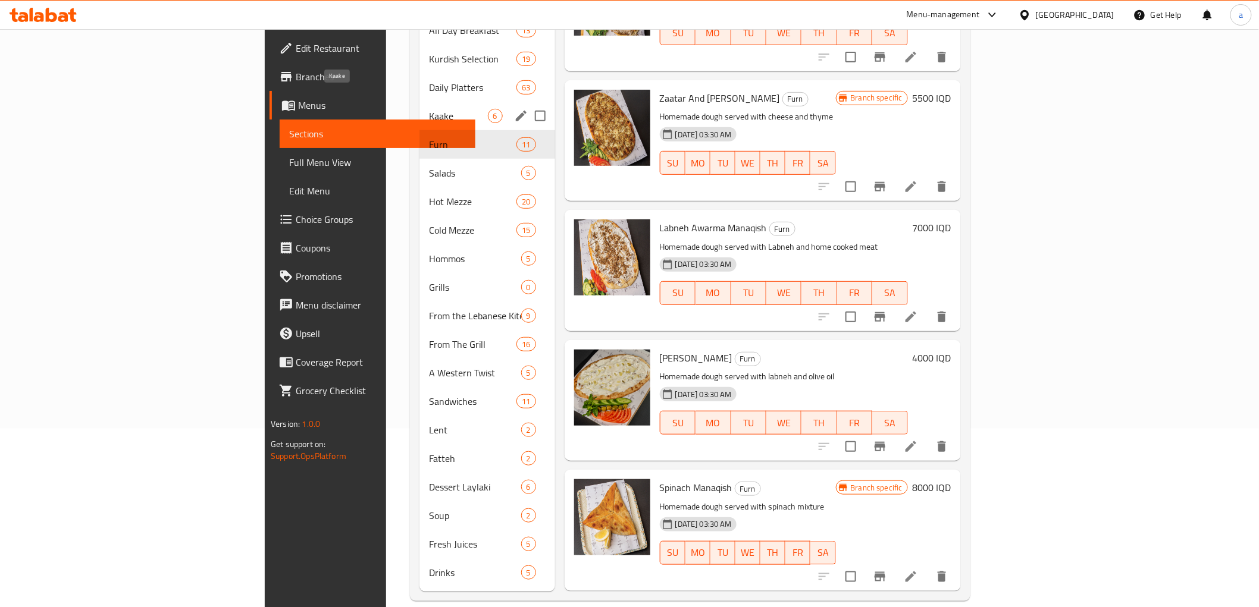
click at [429, 109] on span "Kaake" at bounding box center [458, 116] width 58 height 14
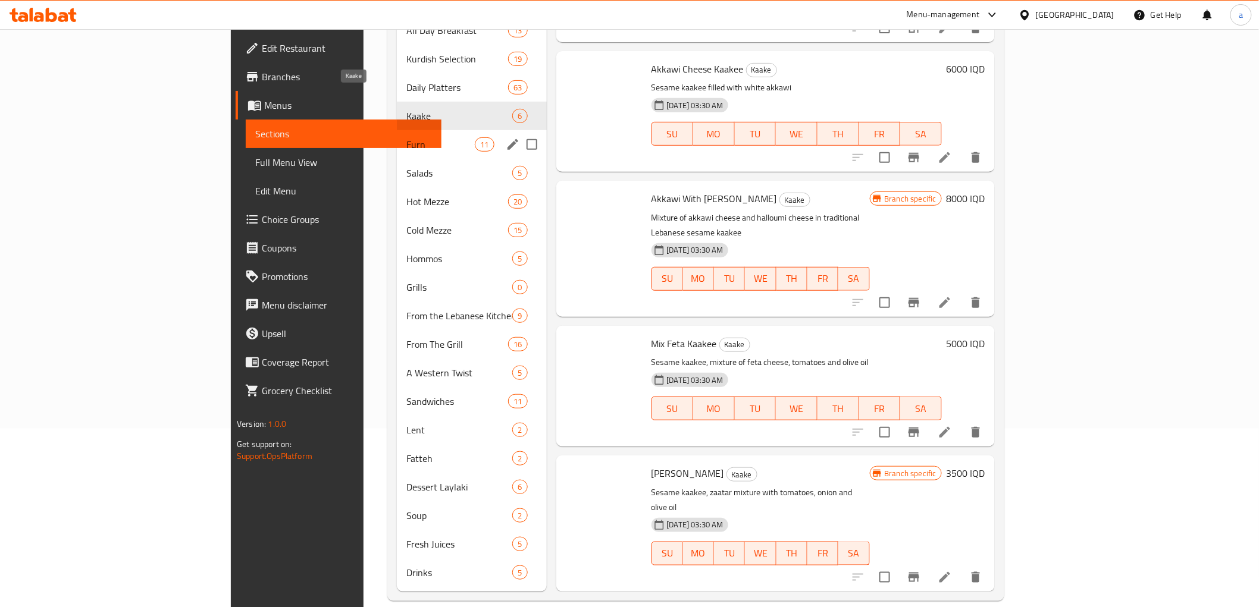
scroll to position [190, 0]
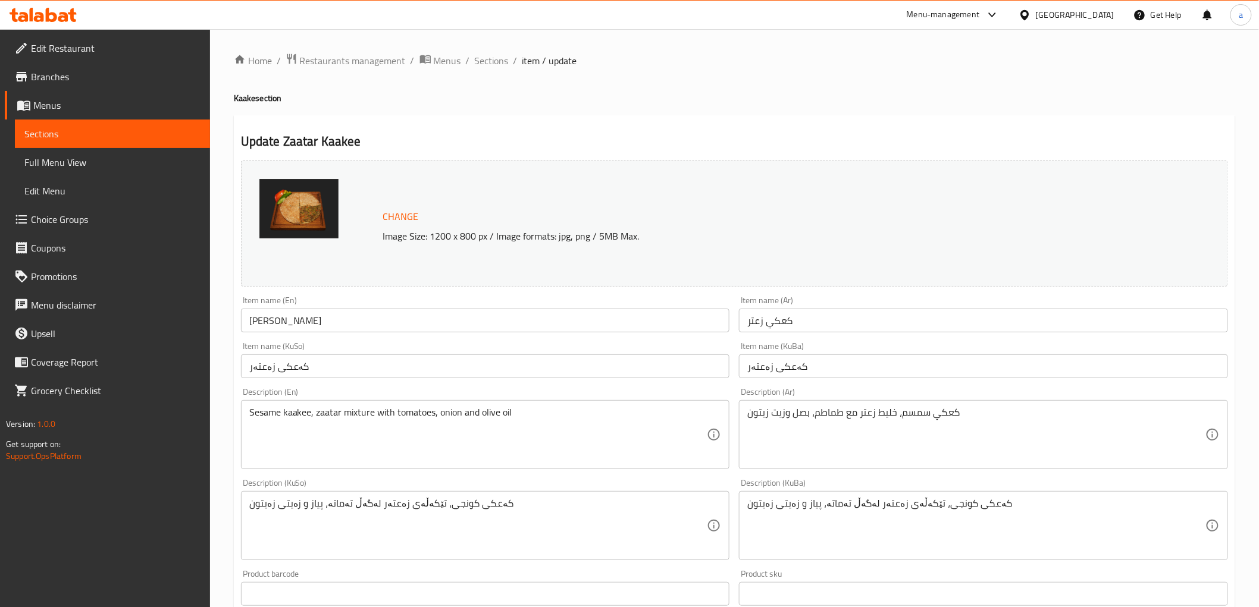
click at [731, 157] on div "Change Image Size: 1200 x 800 px / Image formats: jpg, png / 5MB Max." at bounding box center [734, 224] width 996 height 136
click at [491, 55] on span "Sections" at bounding box center [492, 61] width 34 height 14
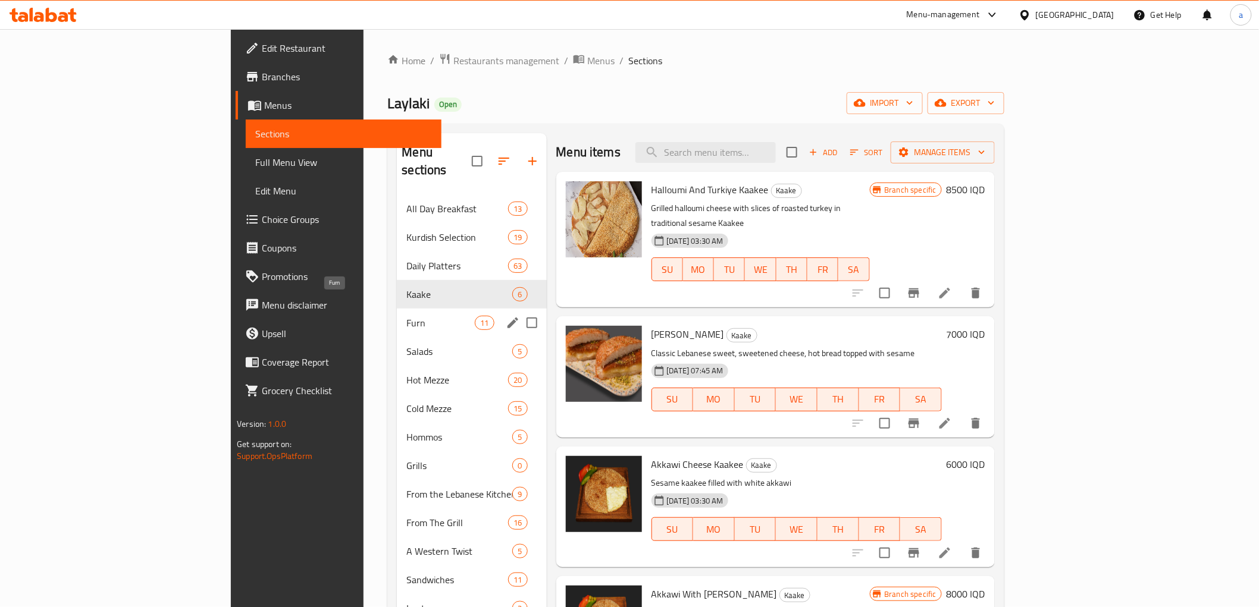
click at [406, 316] on span "Furn" at bounding box center [440, 323] width 68 height 14
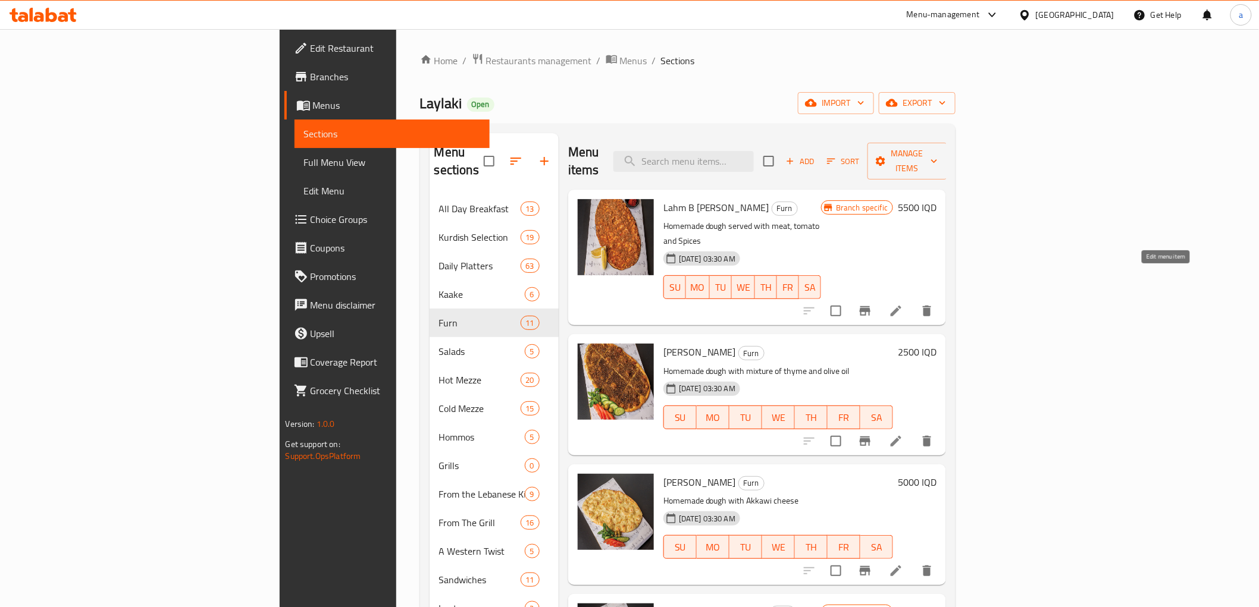
click at [901, 306] on icon at bounding box center [896, 311] width 11 height 11
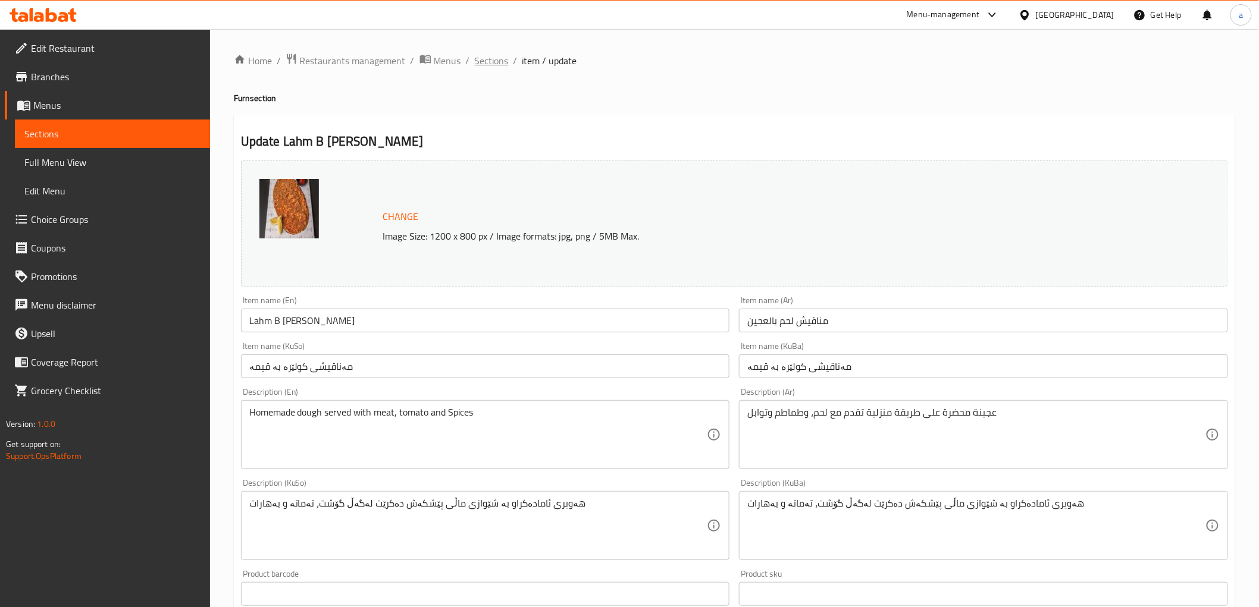
click at [491, 58] on span "Sections" at bounding box center [492, 61] width 34 height 14
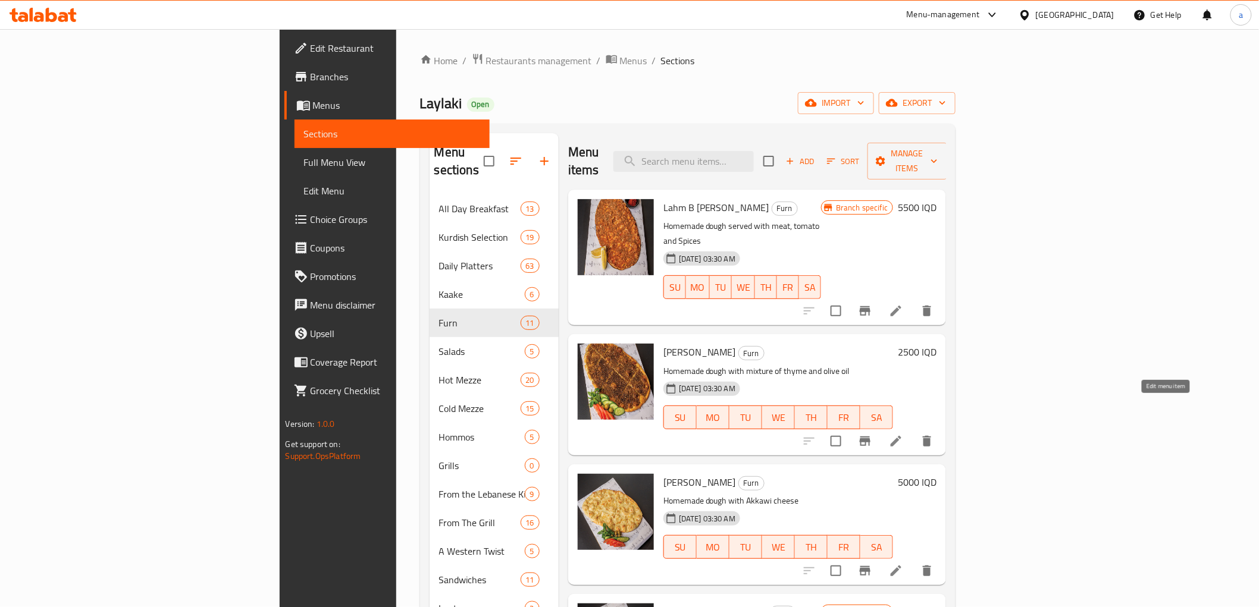
click at [903, 434] on icon at bounding box center [896, 441] width 14 height 14
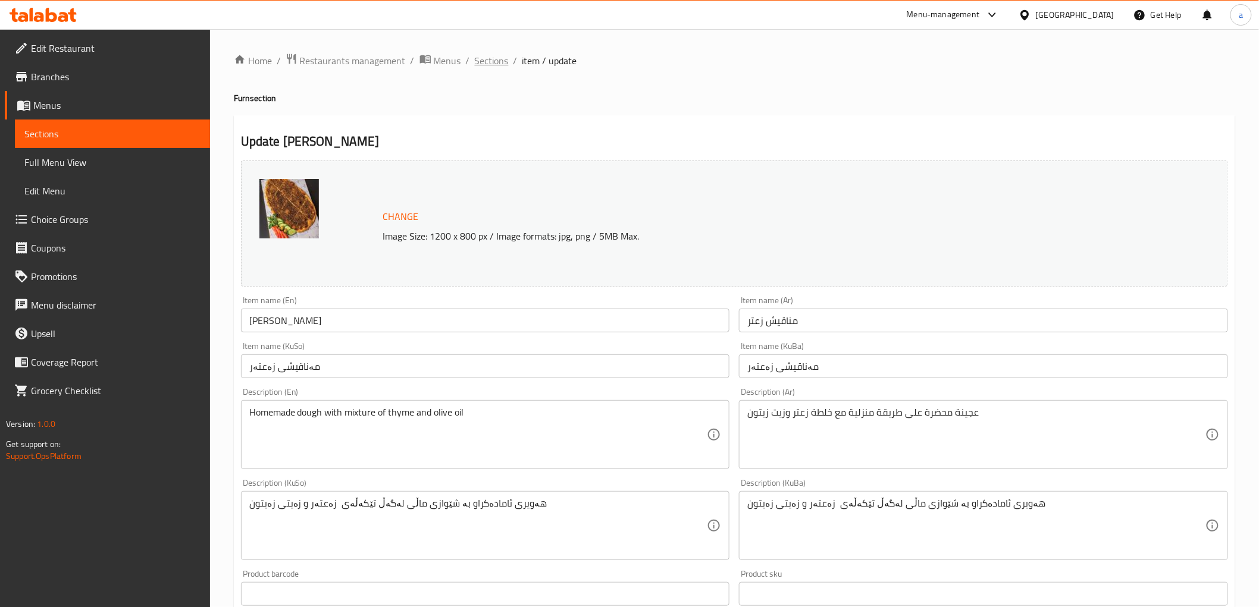
click at [480, 61] on span "Sections" at bounding box center [492, 61] width 34 height 14
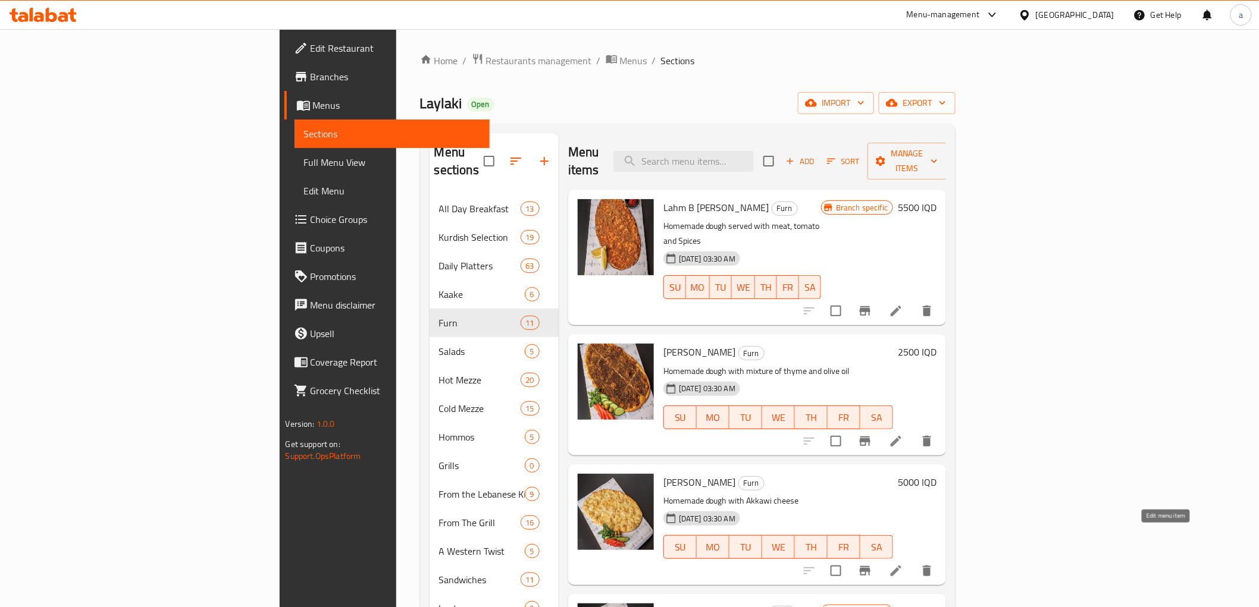
click at [901, 566] on icon at bounding box center [896, 571] width 11 height 11
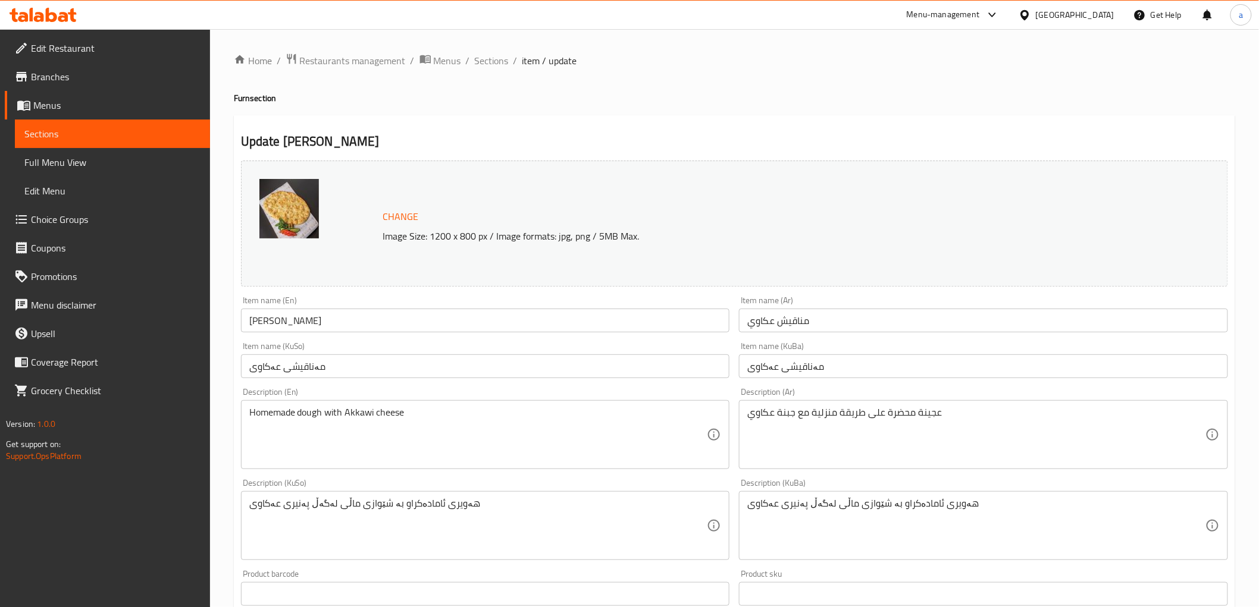
click at [855, 136] on h2 "Update Akkawi Manaqish" at bounding box center [734, 142] width 987 height 18
click at [484, 59] on span "Sections" at bounding box center [492, 61] width 34 height 14
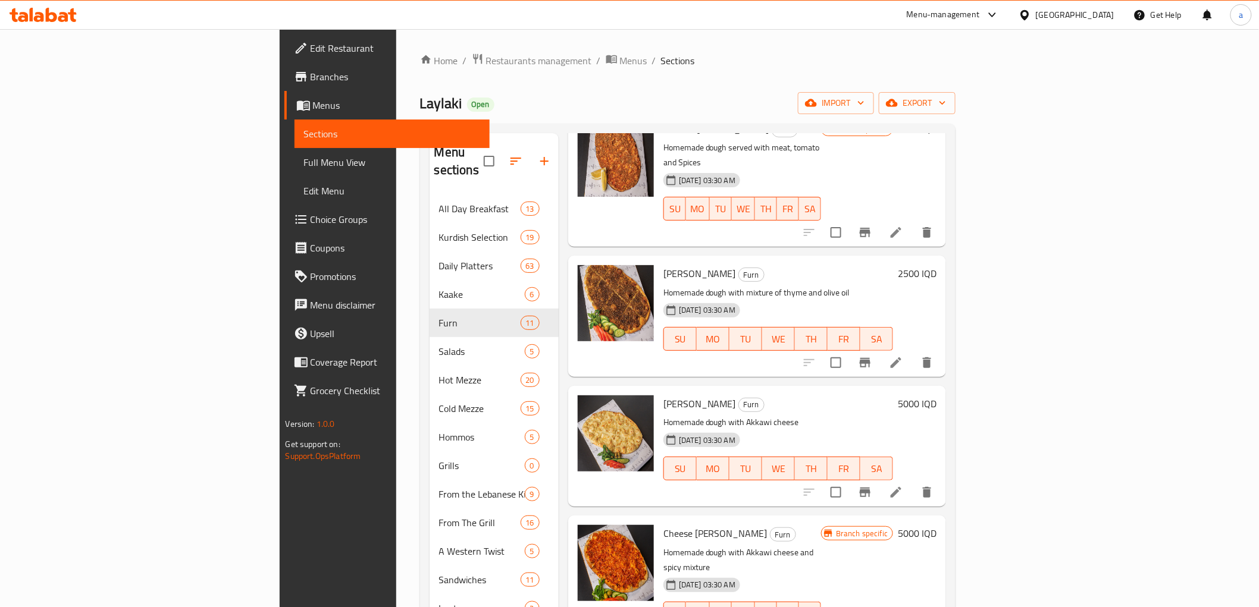
scroll to position [110, 0]
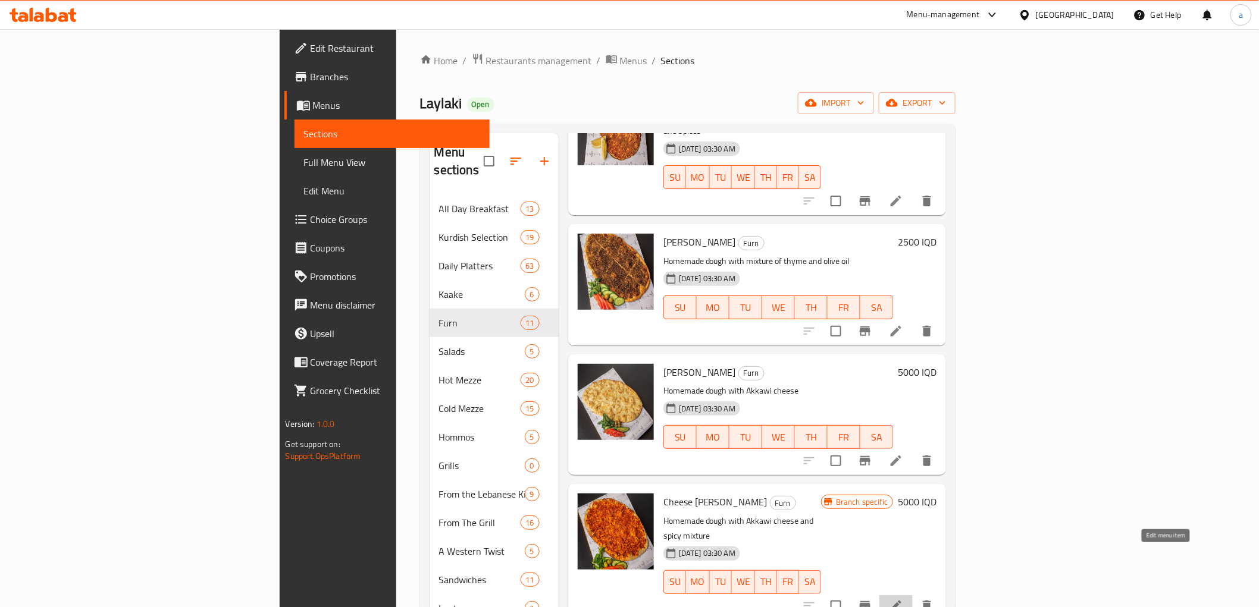
click at [903, 599] on icon at bounding box center [896, 606] width 14 height 14
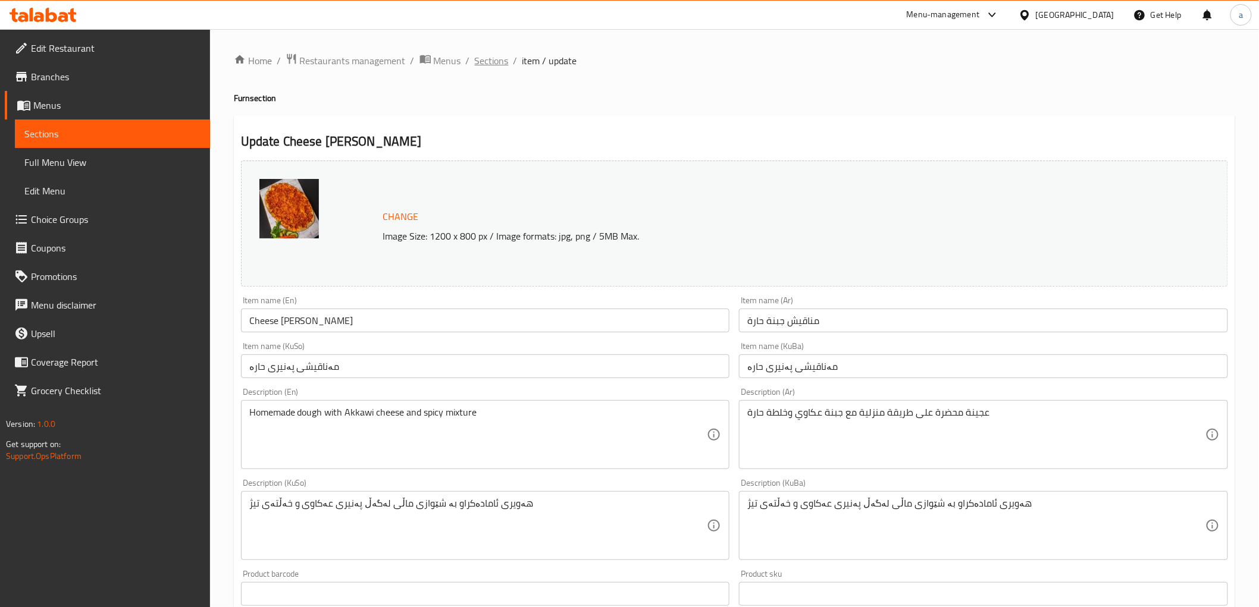
click at [497, 59] on span "Sections" at bounding box center [492, 61] width 34 height 14
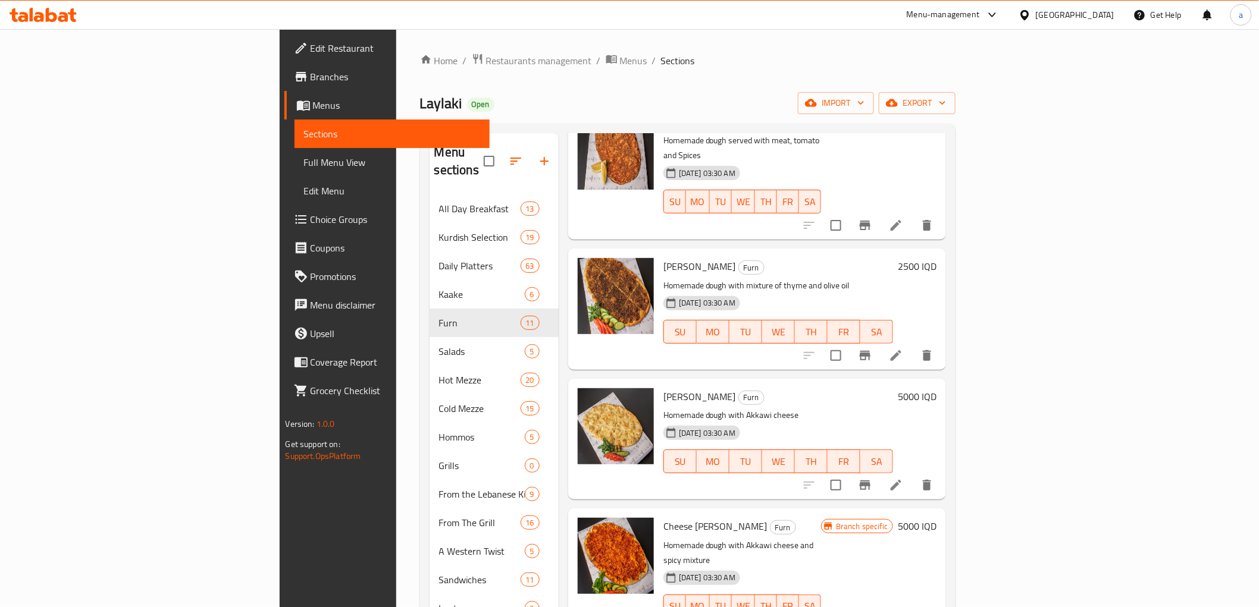
scroll to position [220, 0]
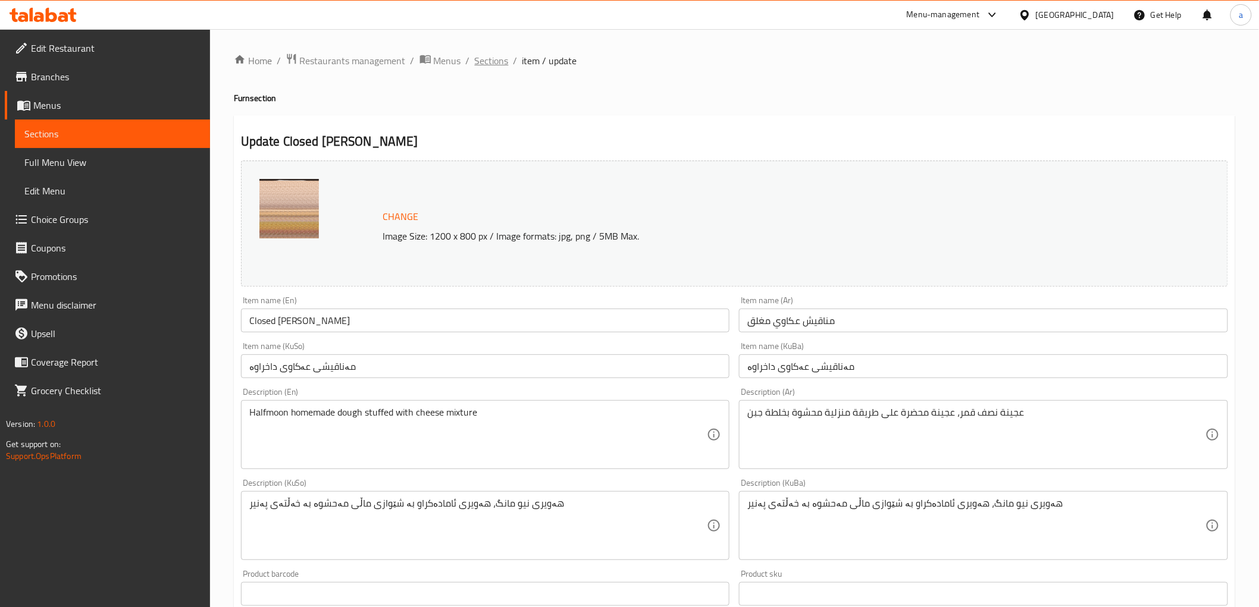
click at [487, 64] on span "Sections" at bounding box center [492, 61] width 34 height 14
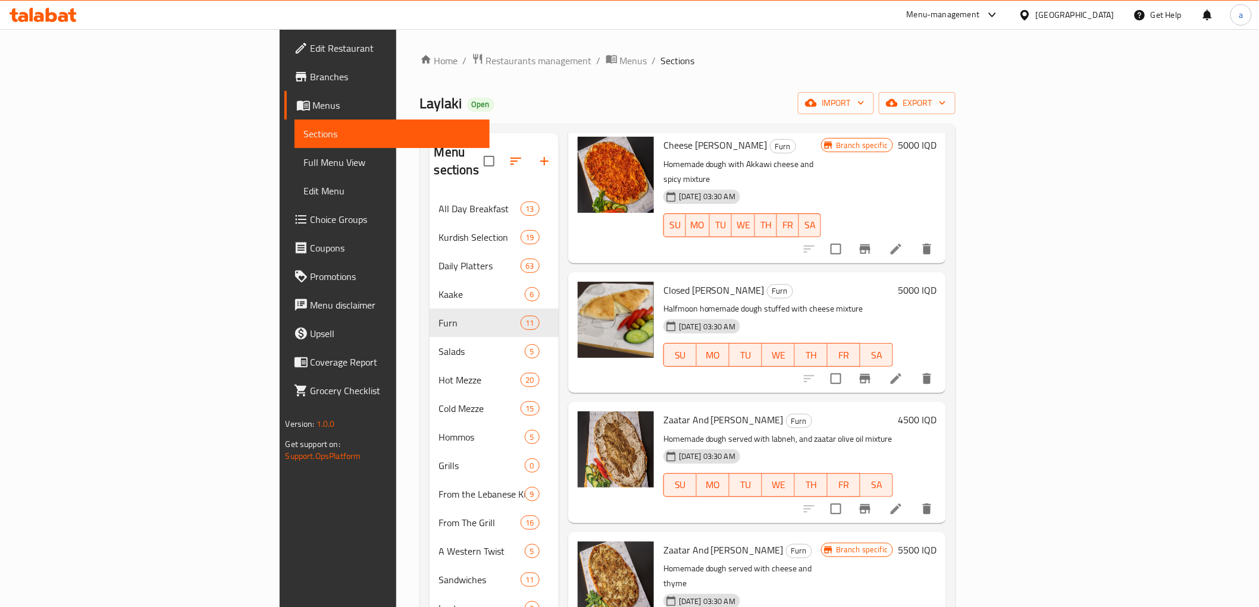
scroll to position [441, 0]
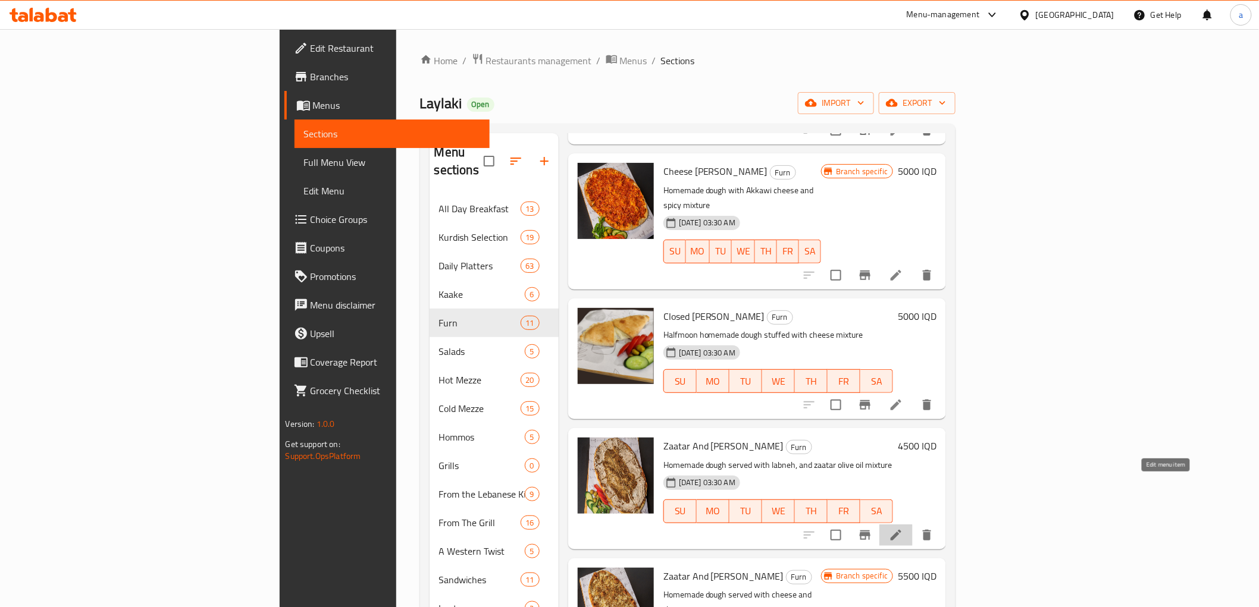
click at [903, 528] on icon at bounding box center [896, 535] width 14 height 14
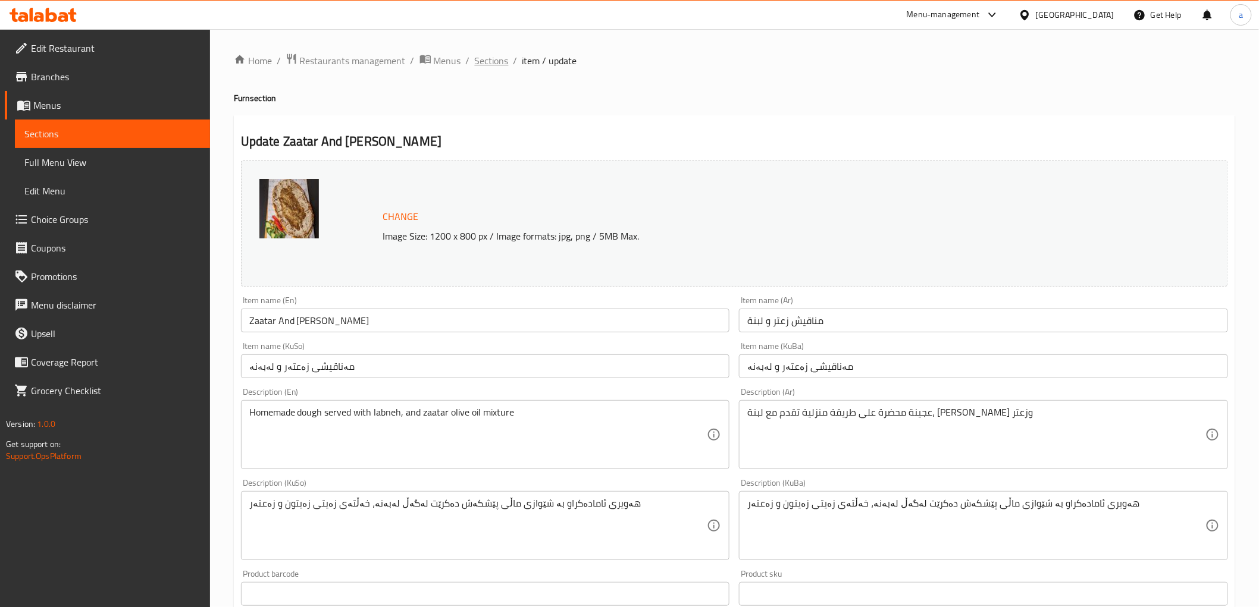
click at [491, 61] on span "Sections" at bounding box center [492, 61] width 34 height 14
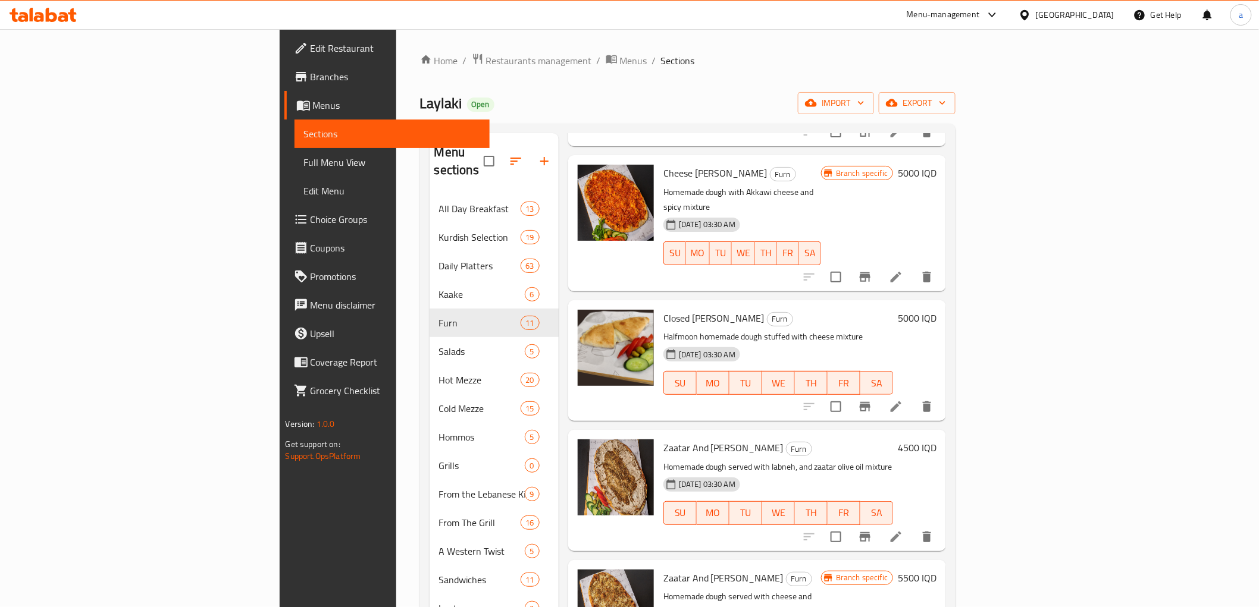
scroll to position [550, 0]
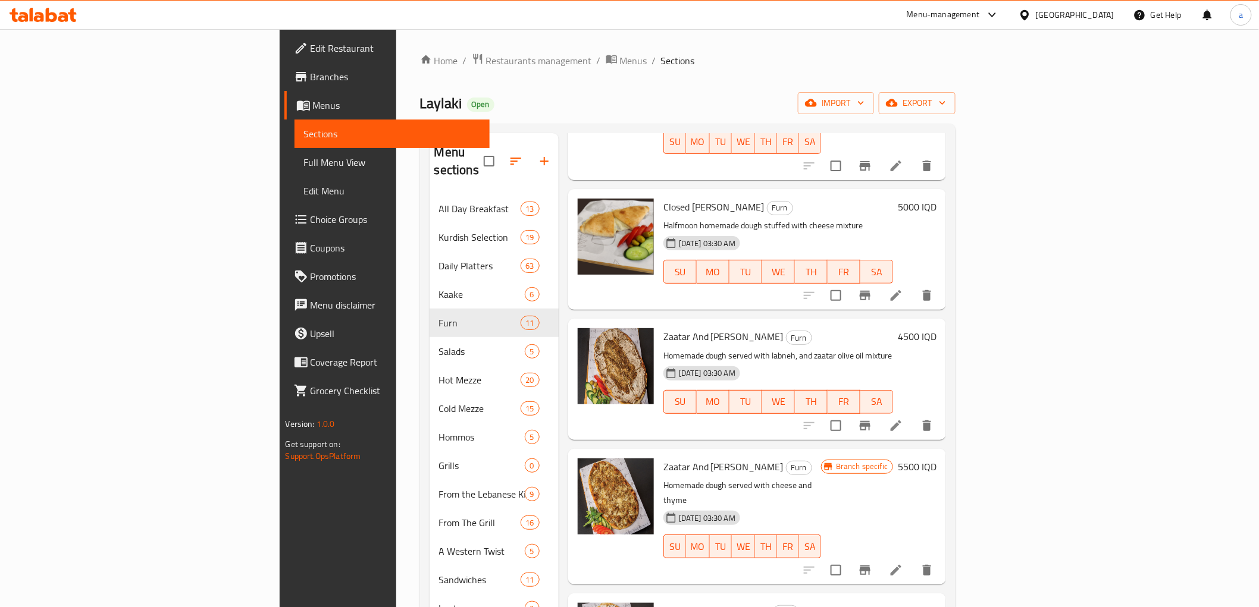
click at [913, 560] on li at bounding box center [895, 570] width 33 height 21
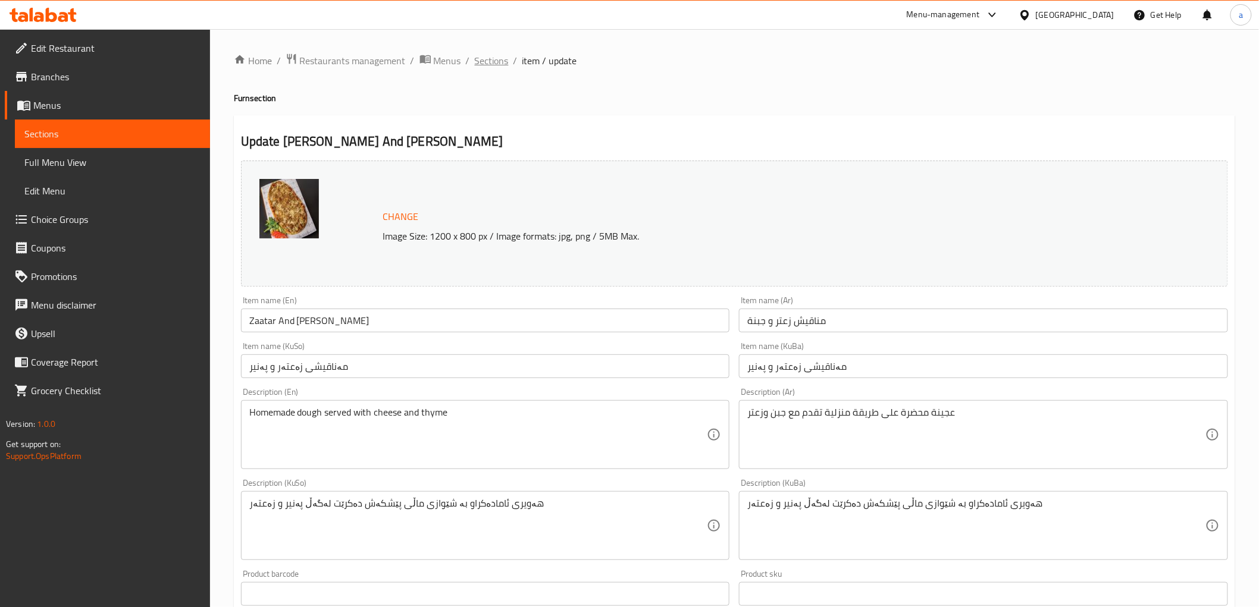
click at [497, 61] on span "Sections" at bounding box center [492, 61] width 34 height 14
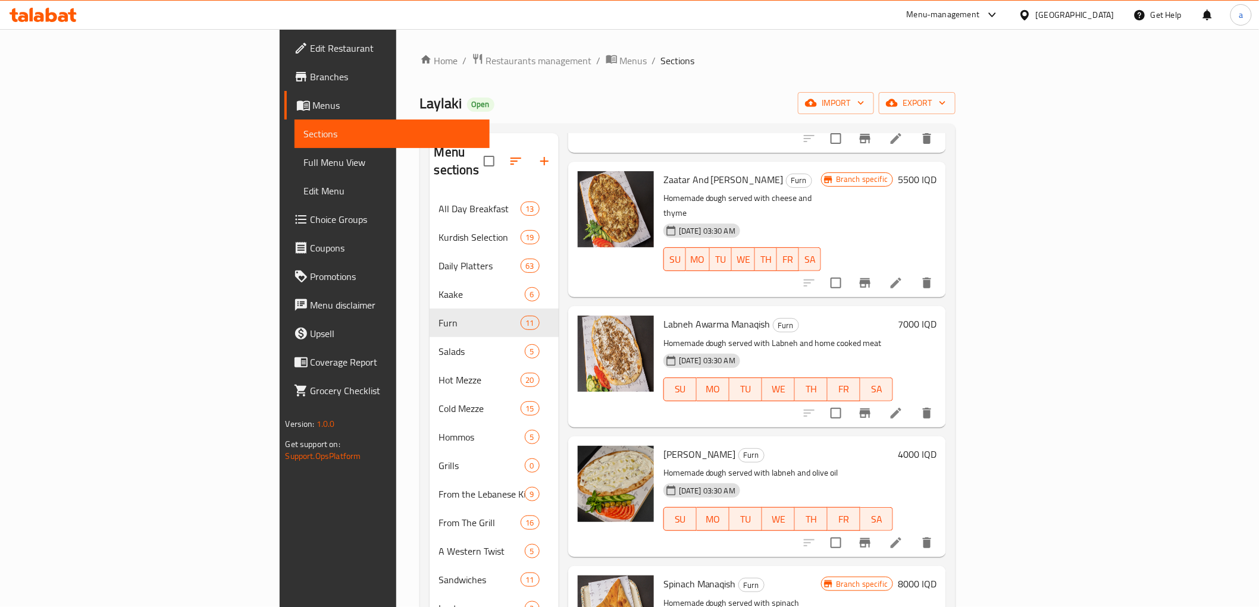
scroll to position [840, 0]
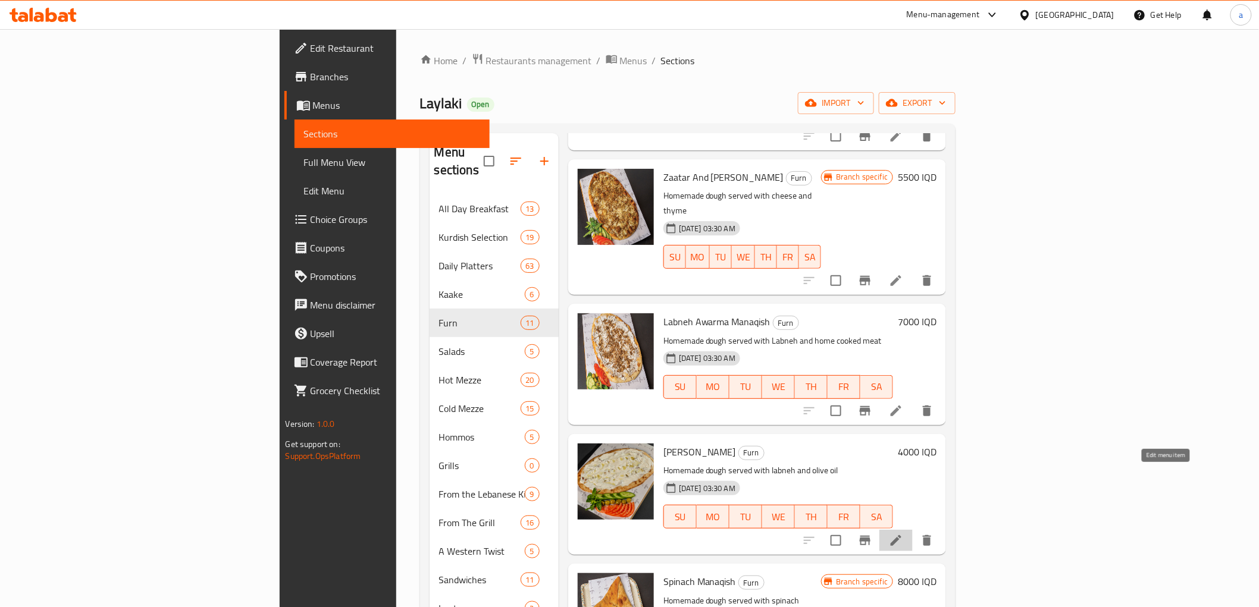
click at [903, 534] on icon at bounding box center [896, 541] width 14 height 14
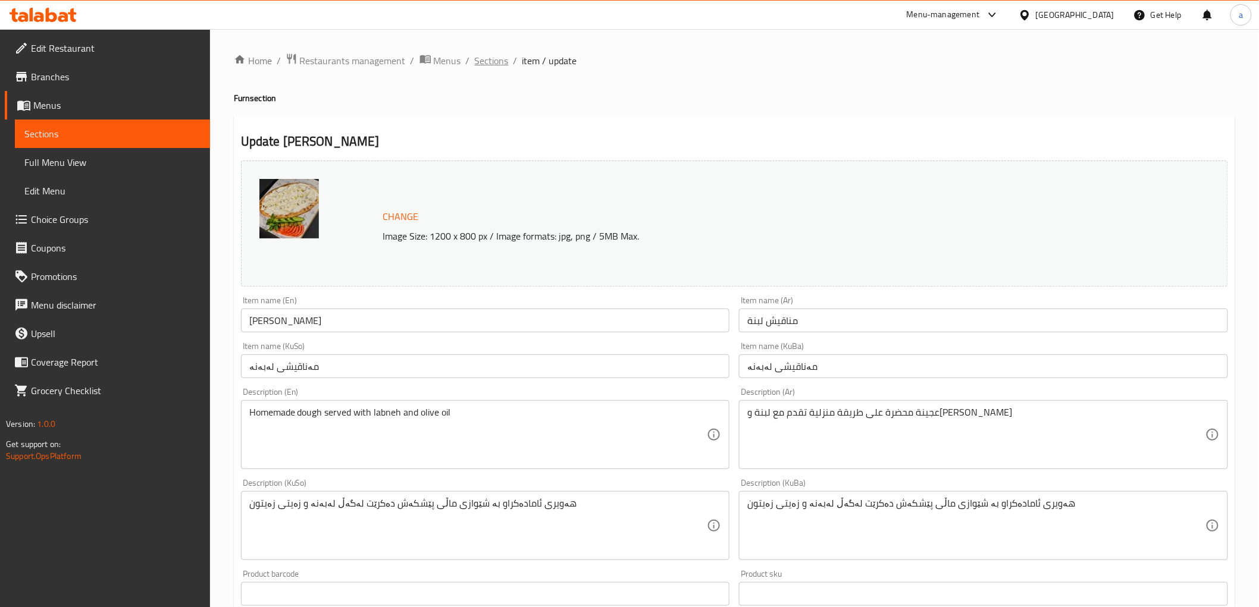
click at [504, 58] on span "Sections" at bounding box center [492, 61] width 34 height 14
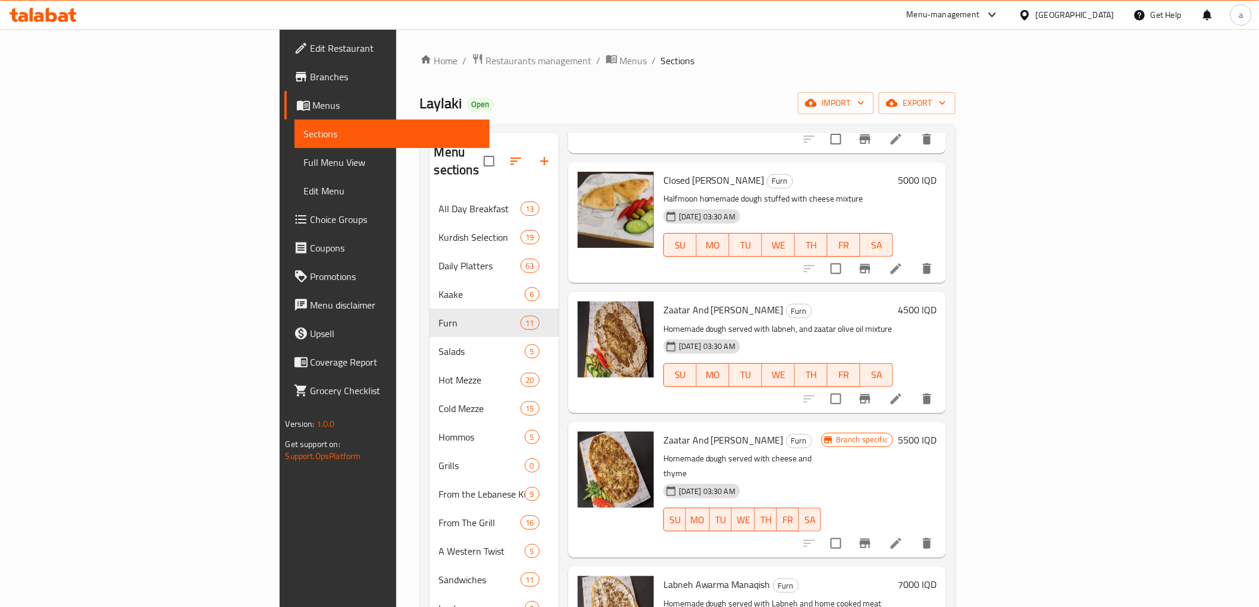
scroll to position [661, 0]
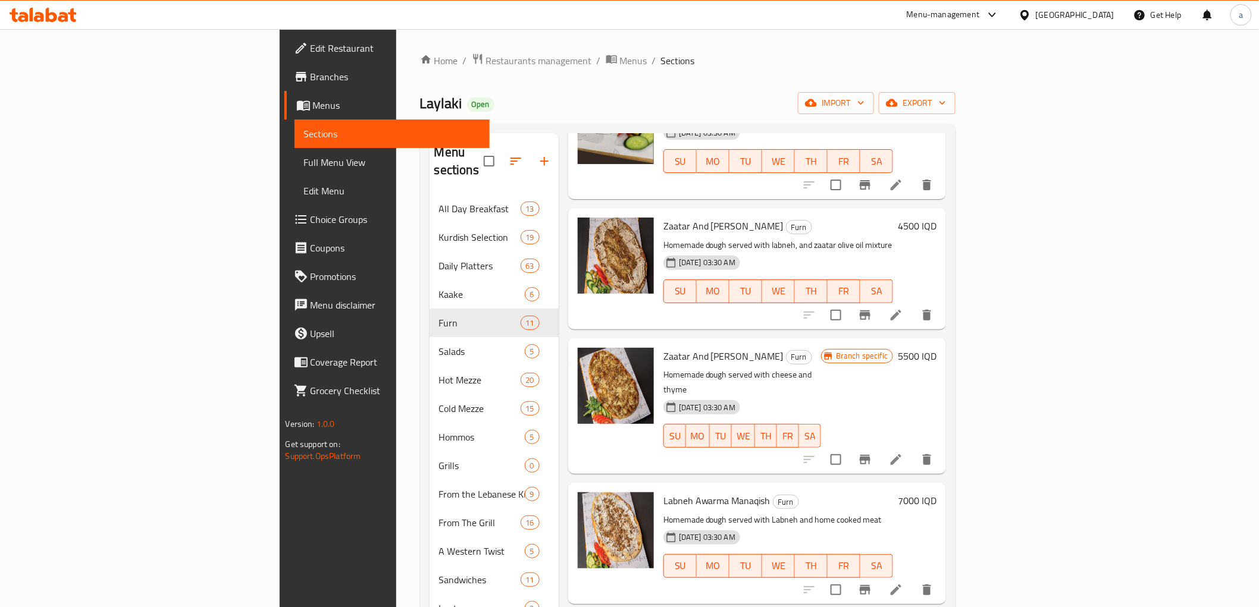
click at [901, 455] on icon at bounding box center [896, 460] width 11 height 11
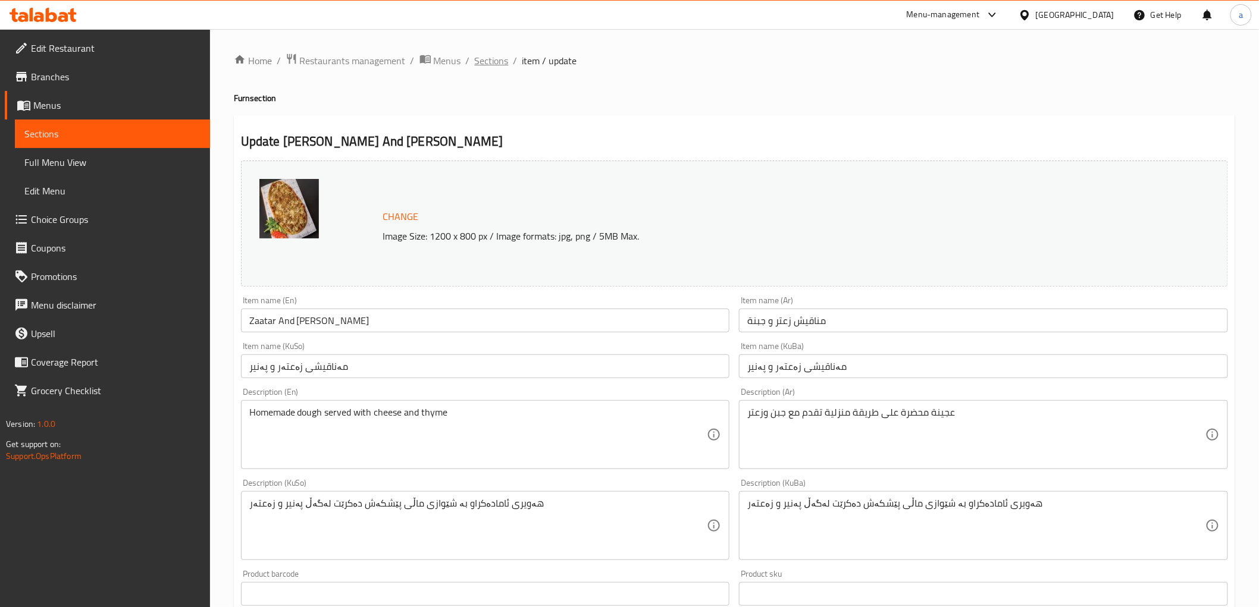
click at [495, 65] on span "Sections" at bounding box center [492, 61] width 34 height 14
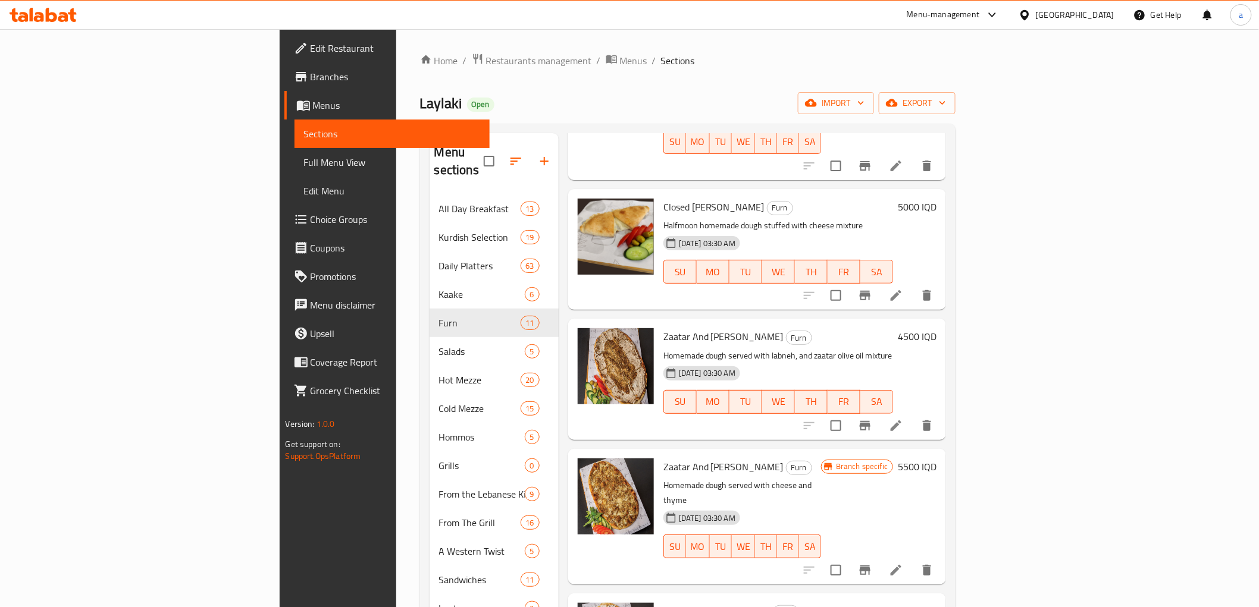
scroll to position [661, 0]
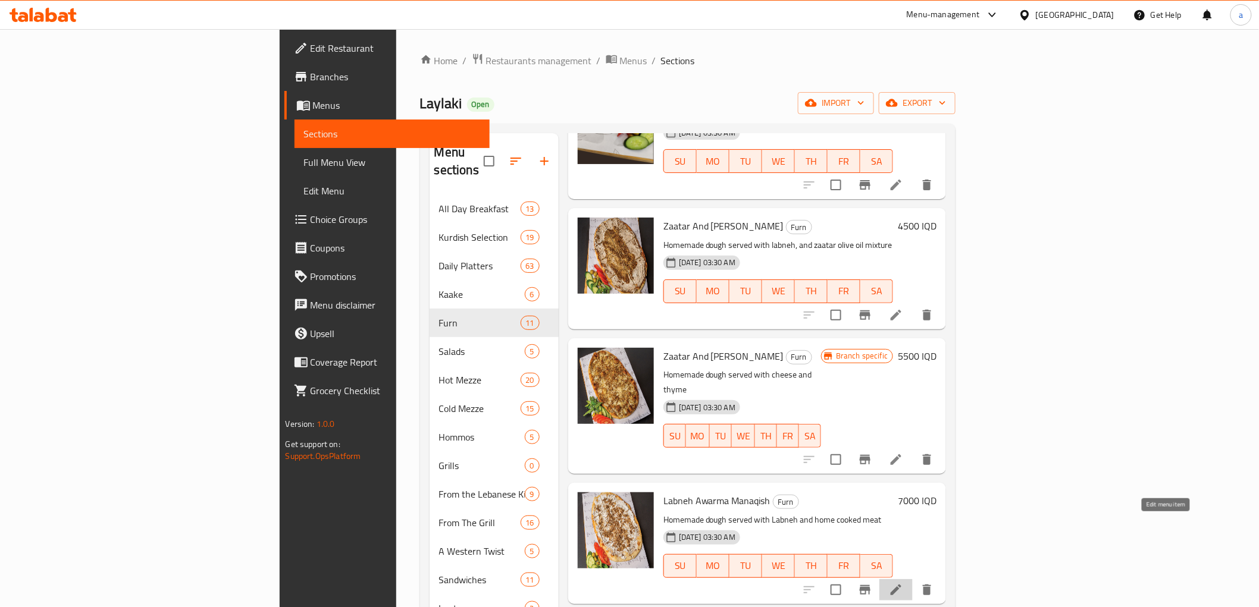
click at [903, 583] on icon at bounding box center [896, 590] width 14 height 14
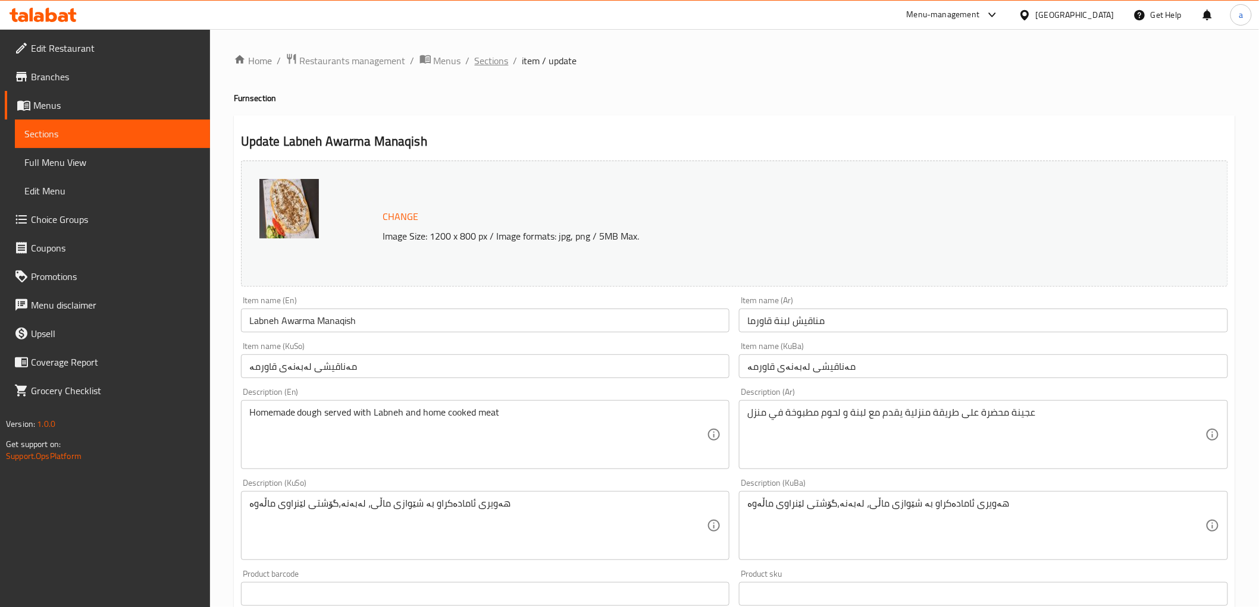
click at [481, 66] on span "Sections" at bounding box center [492, 61] width 34 height 14
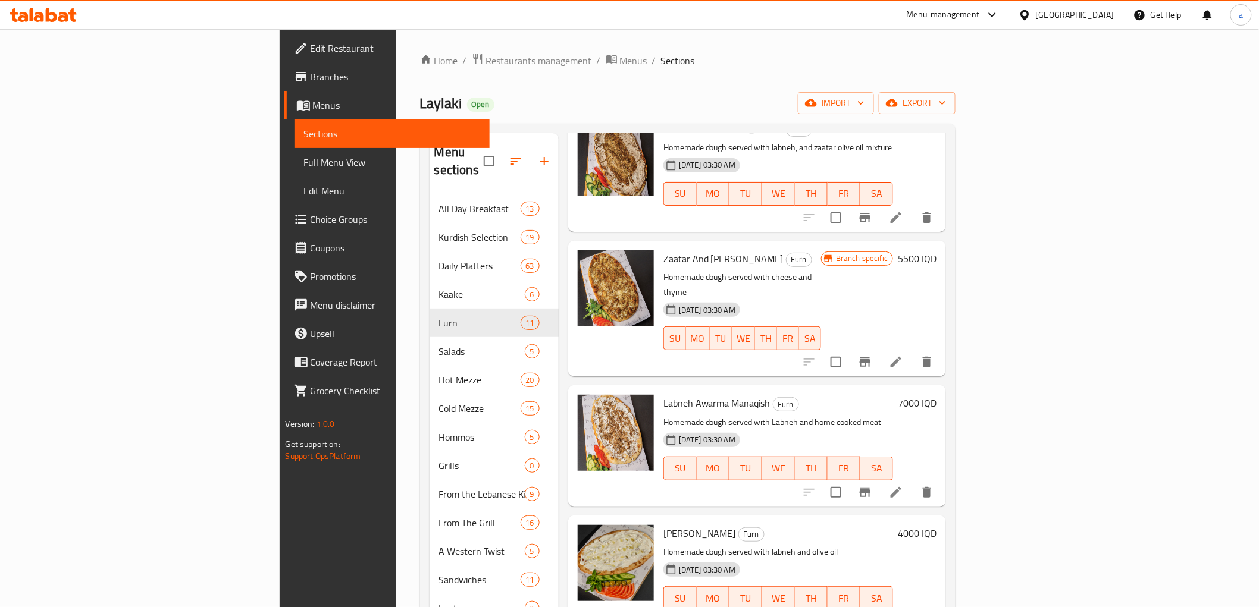
scroll to position [840, 0]
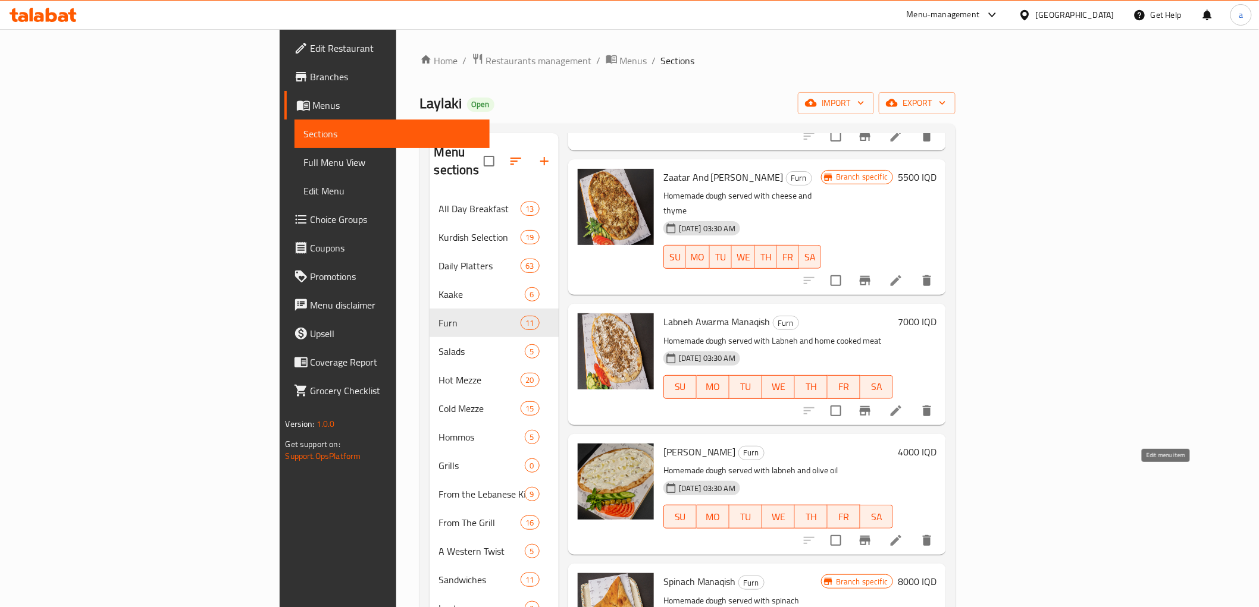
click at [903, 534] on icon at bounding box center [896, 541] width 14 height 14
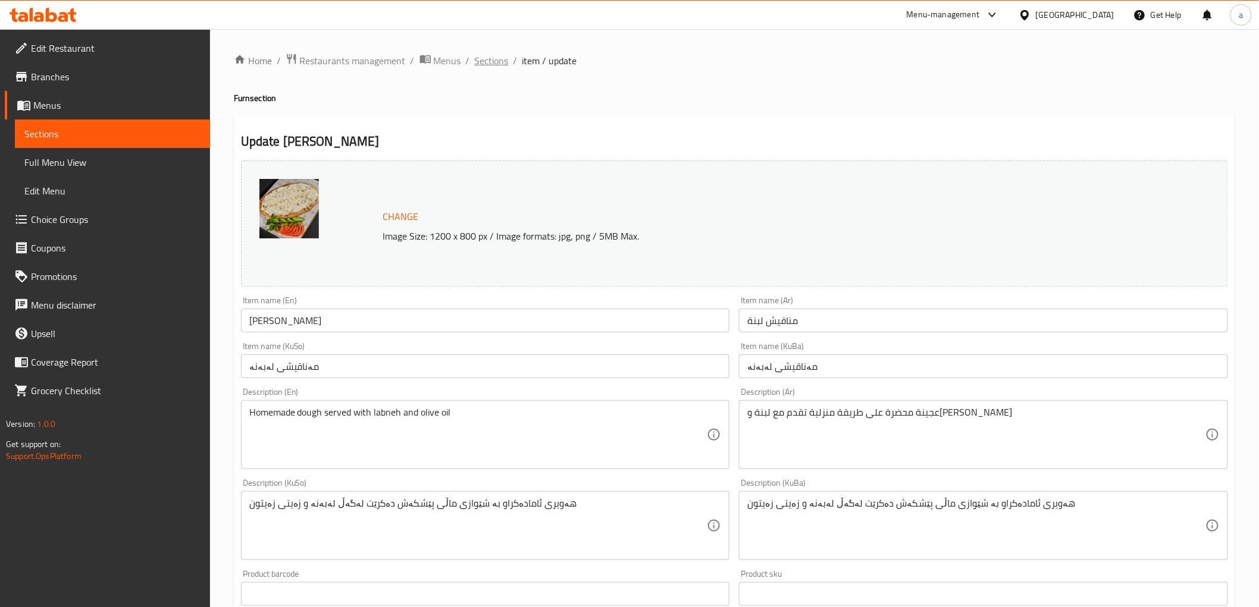
click at [497, 63] on span "Sections" at bounding box center [492, 61] width 34 height 14
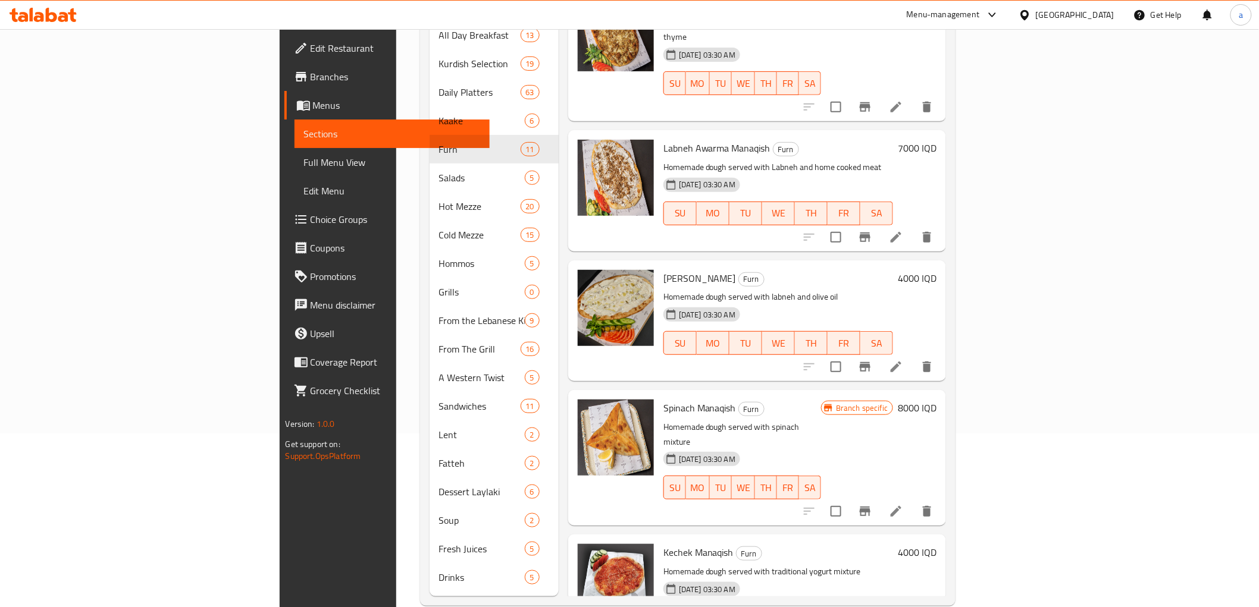
scroll to position [178, 0]
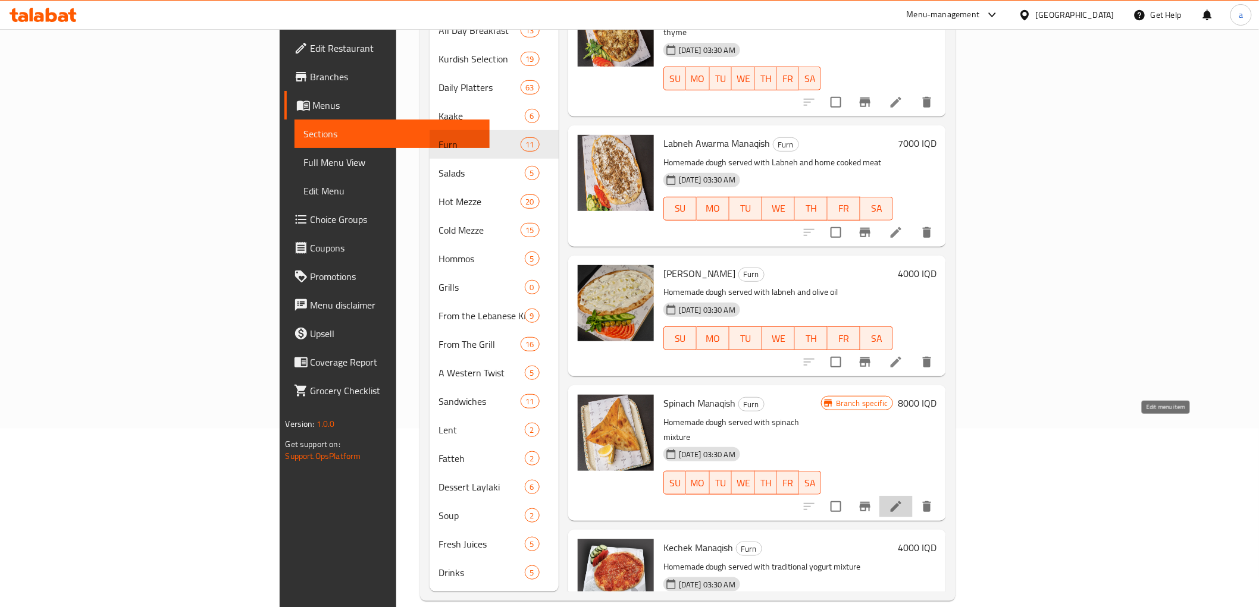
click at [901, 502] on icon at bounding box center [896, 507] width 11 height 11
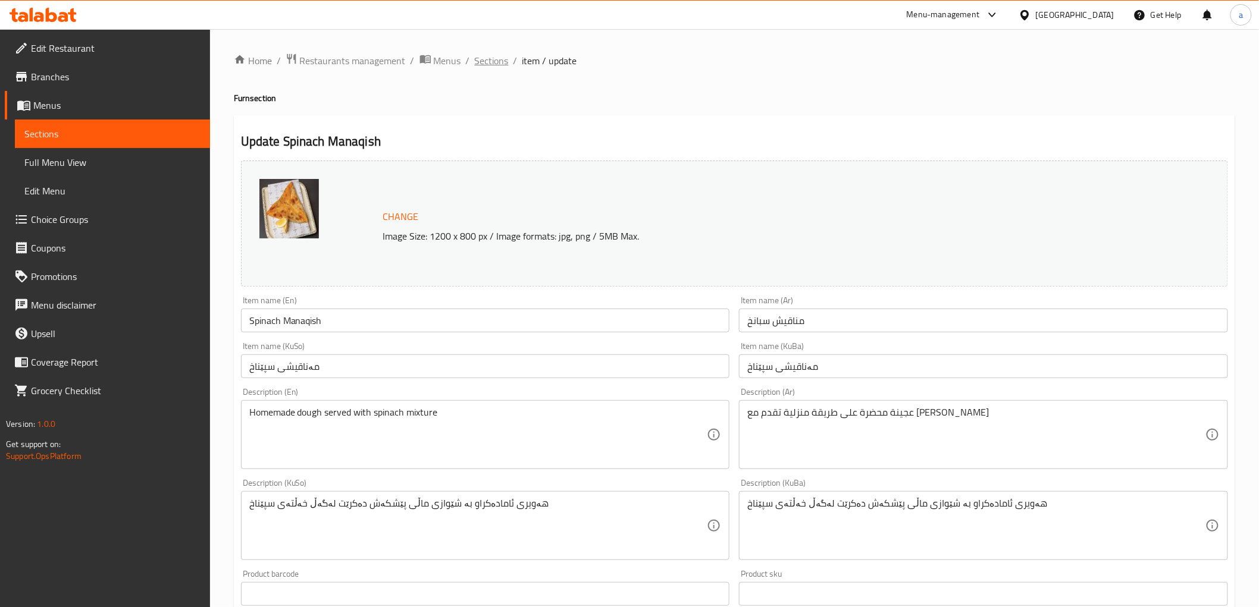
click at [486, 58] on span "Sections" at bounding box center [492, 61] width 34 height 14
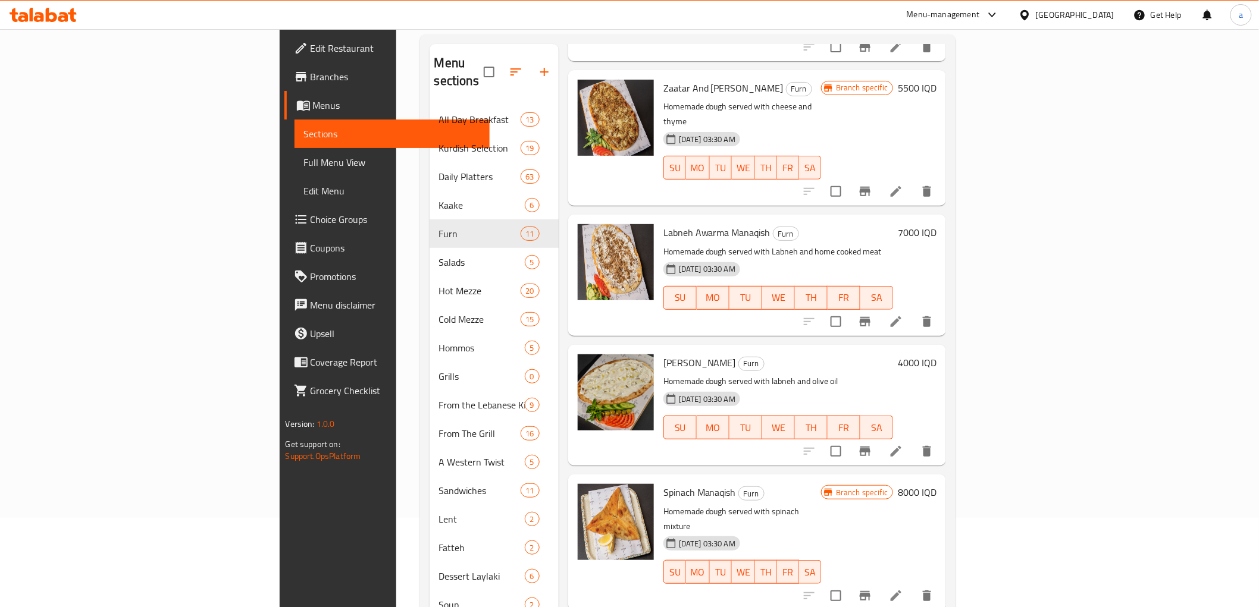
scroll to position [178, 0]
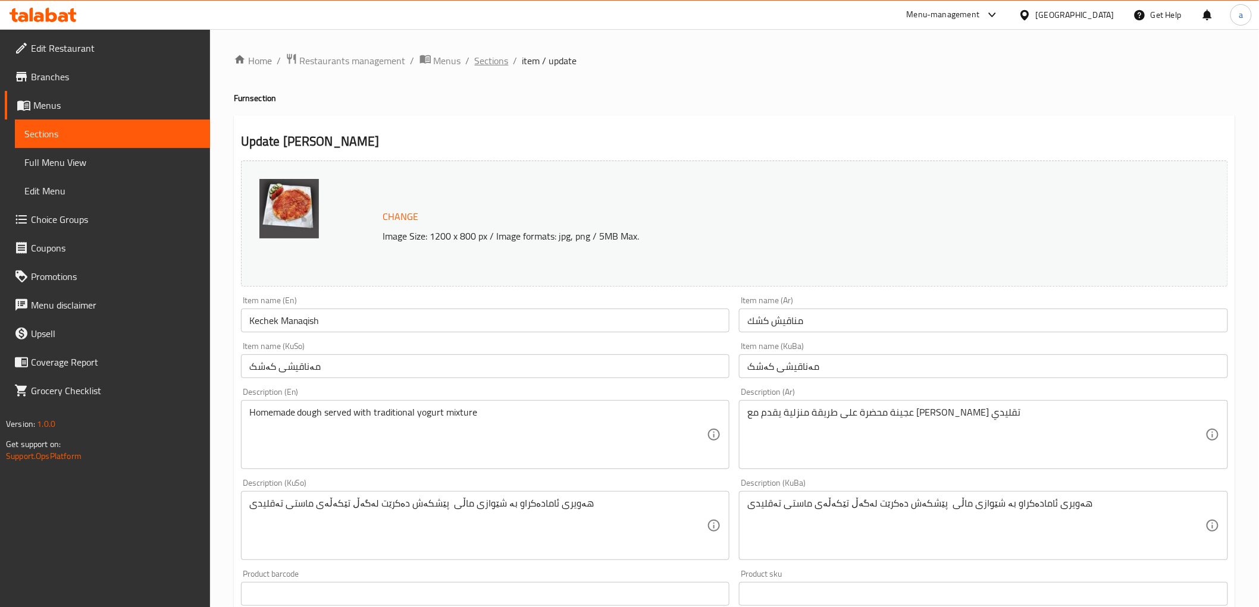
click at [492, 58] on span "Sections" at bounding box center [492, 61] width 34 height 14
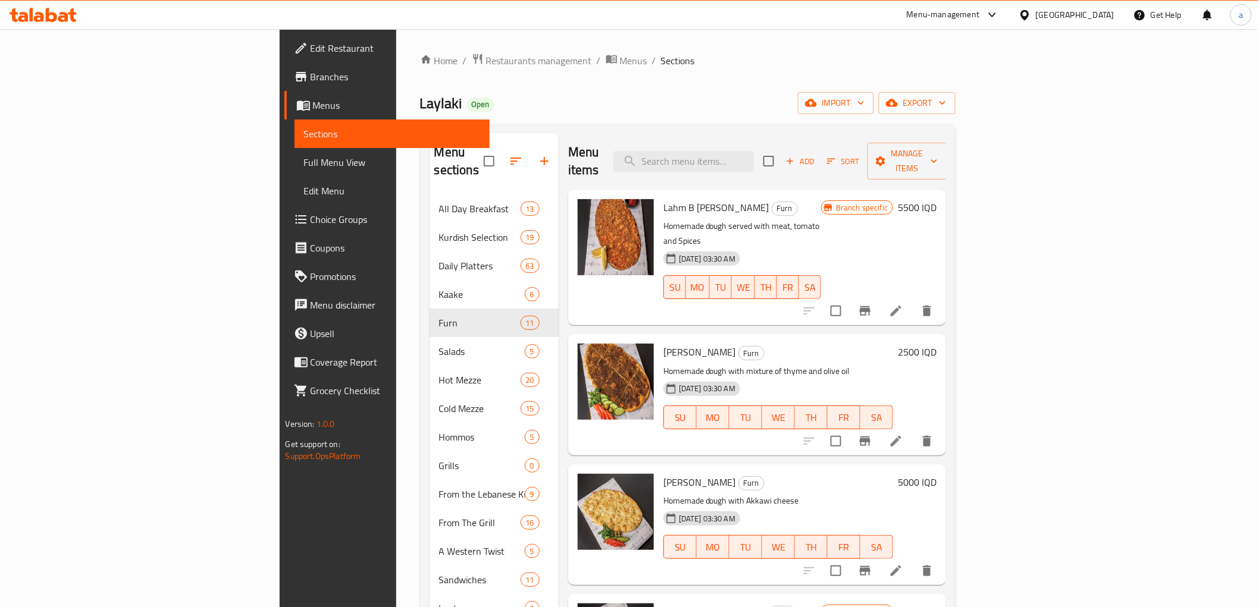
click at [311, 77] on span "Branches" at bounding box center [396, 77] width 170 height 14
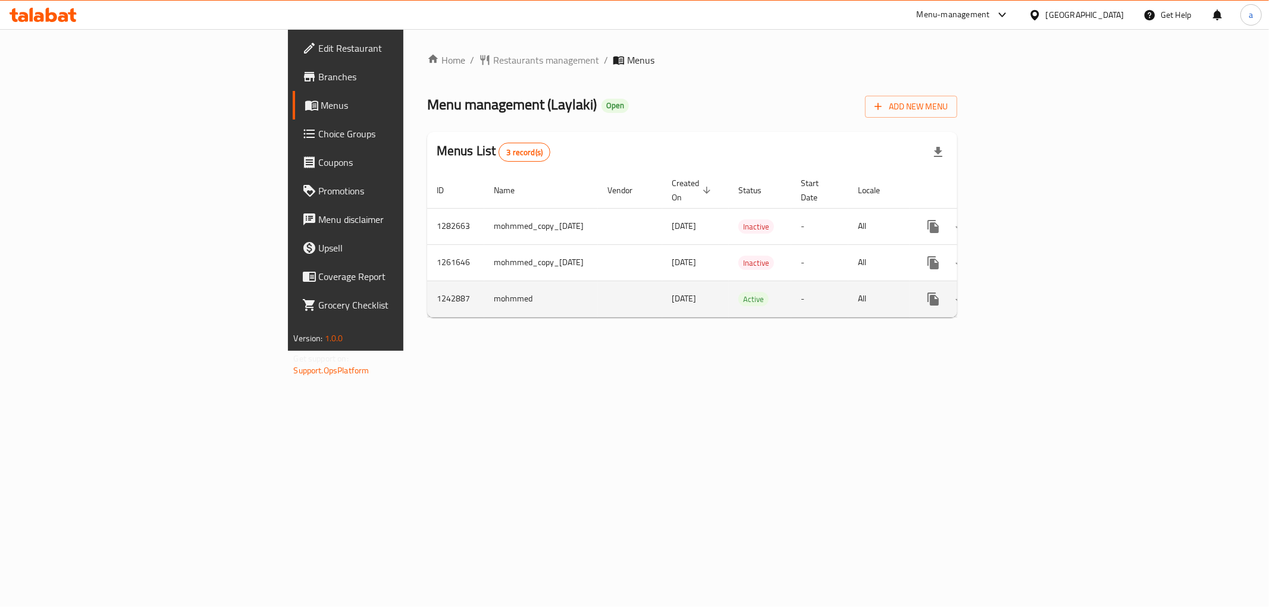
click at [1026, 292] on icon "enhanced table" at bounding box center [1019, 299] width 14 height 14
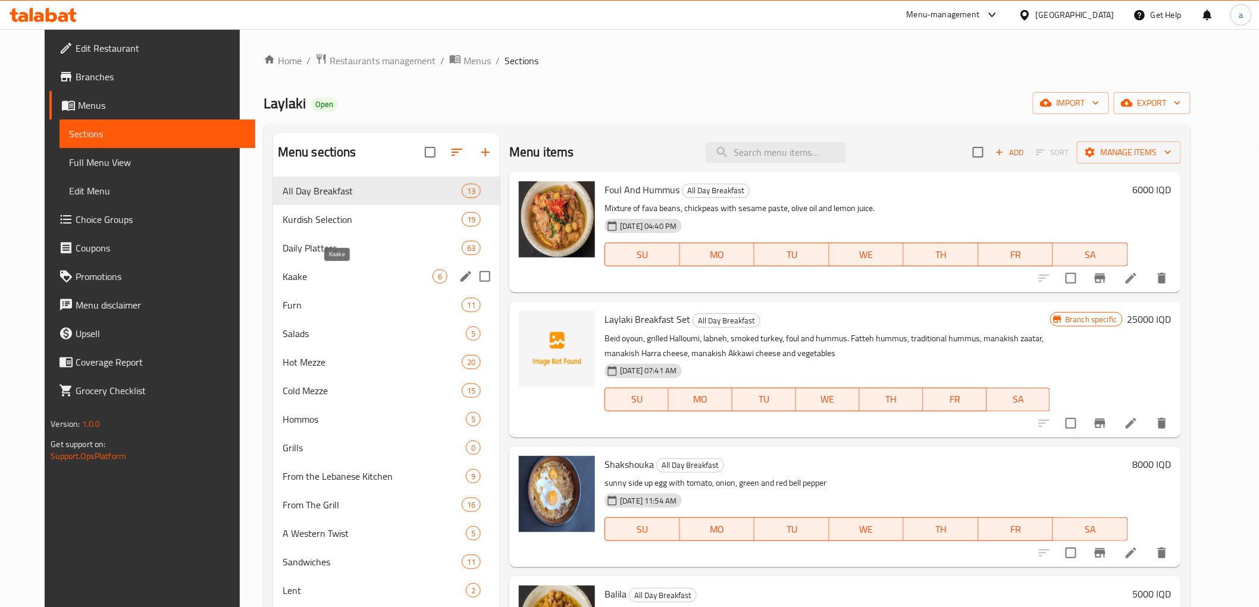
click at [283, 272] on span "Kaake" at bounding box center [358, 276] width 150 height 14
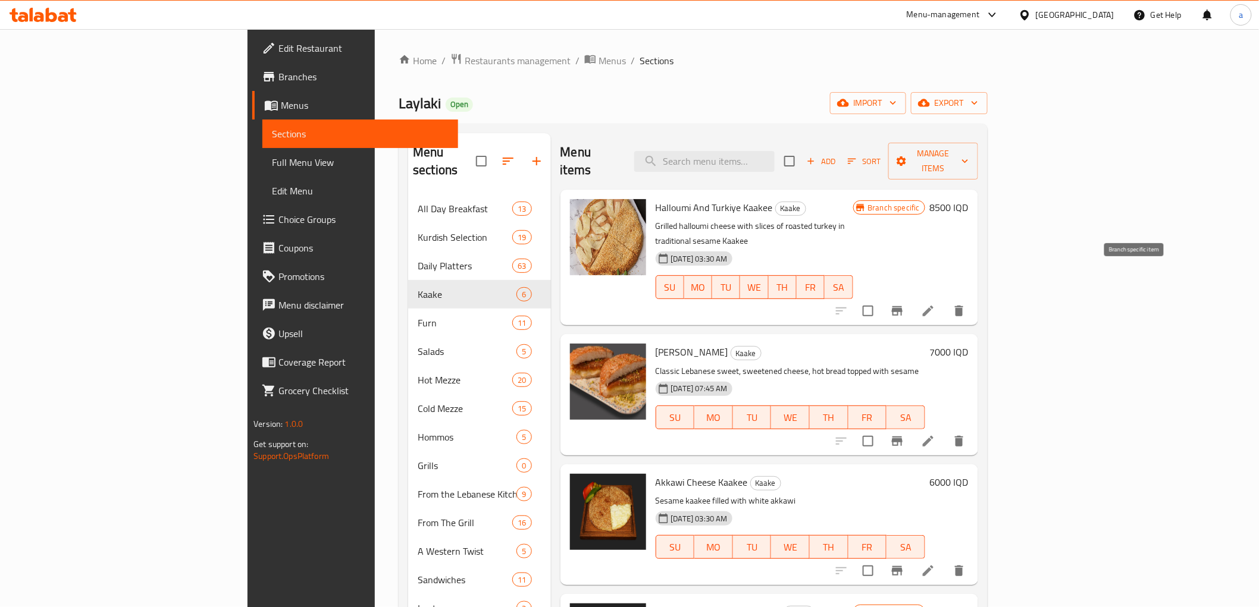
click at [911, 297] on button "Branch-specific-item" at bounding box center [897, 311] width 29 height 29
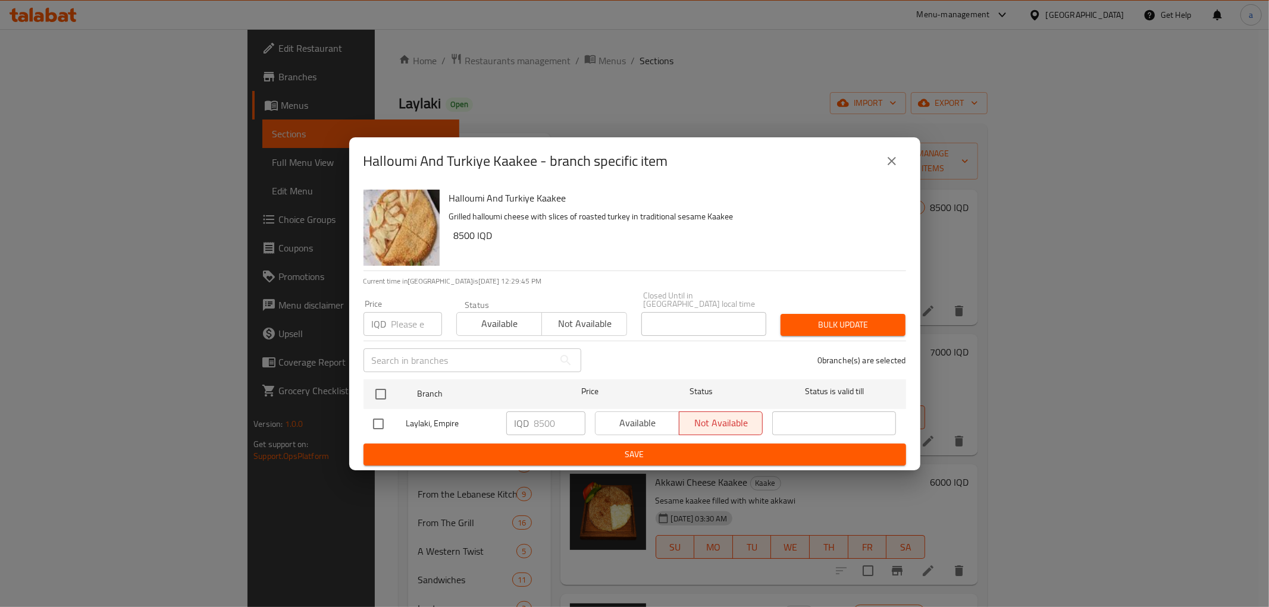
click at [893, 163] on icon "close" at bounding box center [892, 161] width 8 height 8
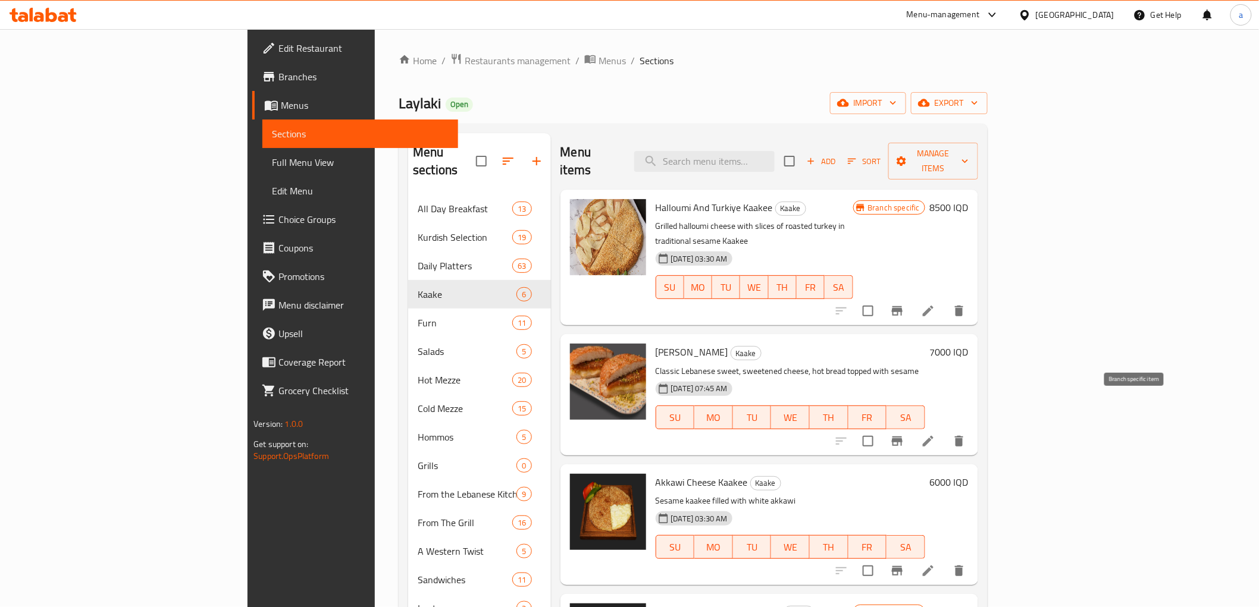
click at [904, 434] on icon "Branch-specific-item" at bounding box center [897, 441] width 14 height 14
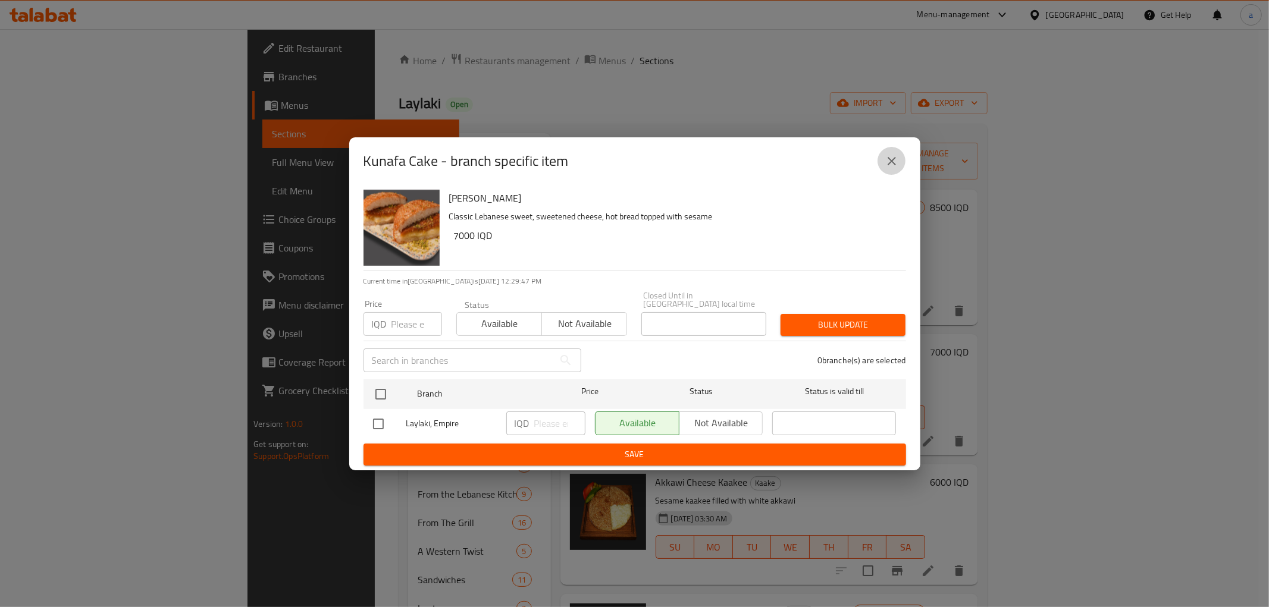
click at [891, 164] on icon "close" at bounding box center [892, 161] width 8 height 8
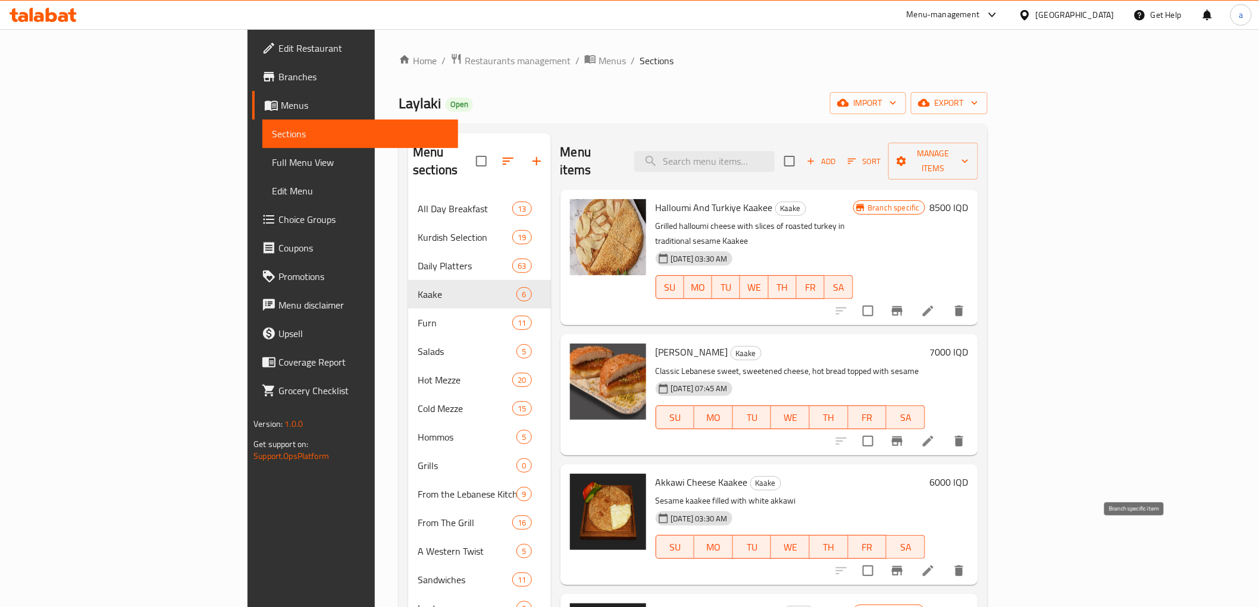
click at [911, 557] on button "Branch-specific-item" at bounding box center [897, 571] width 29 height 29
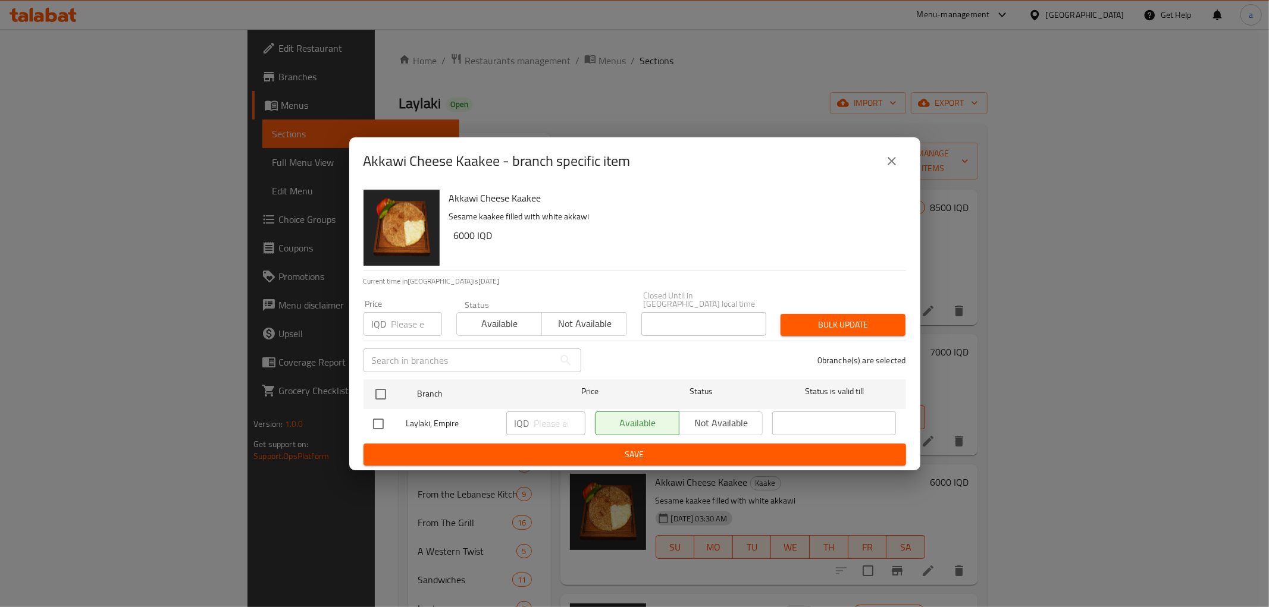
click at [885, 168] on icon "close" at bounding box center [892, 161] width 14 height 14
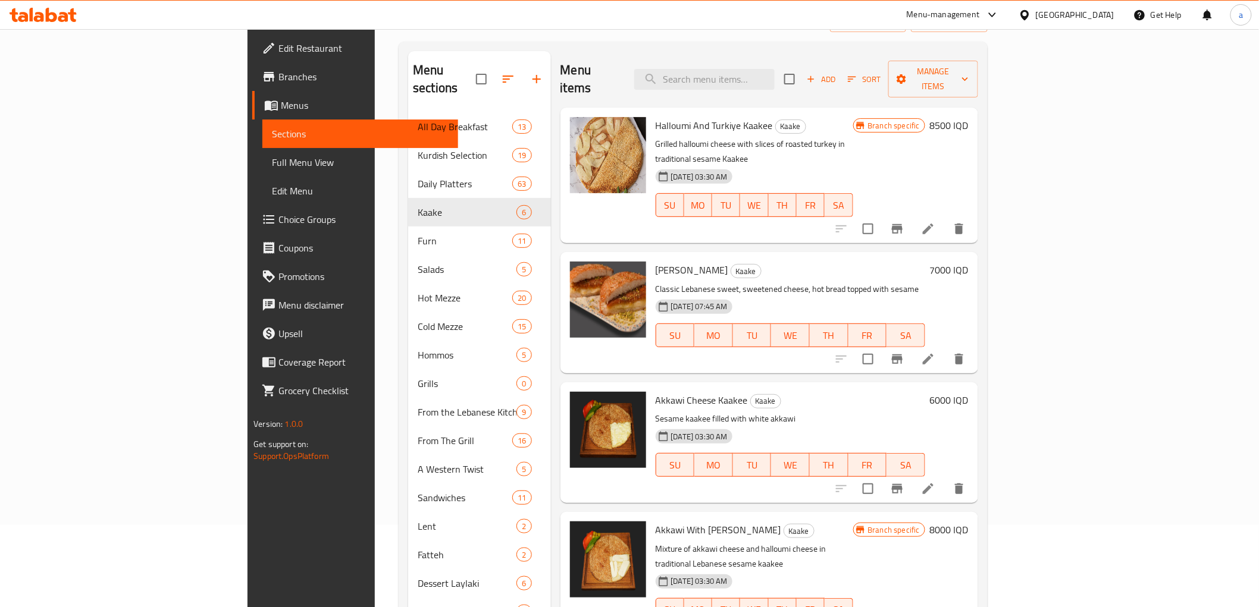
scroll to position [137, 0]
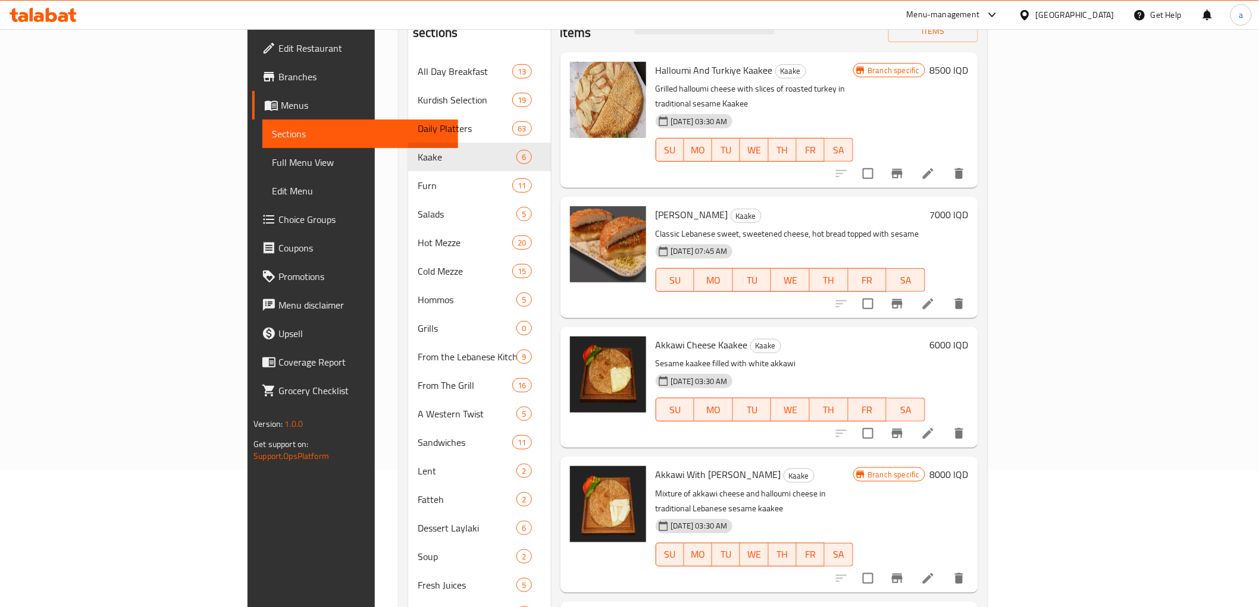
click at [911, 565] on button "Branch-specific-item" at bounding box center [897, 579] width 29 height 29
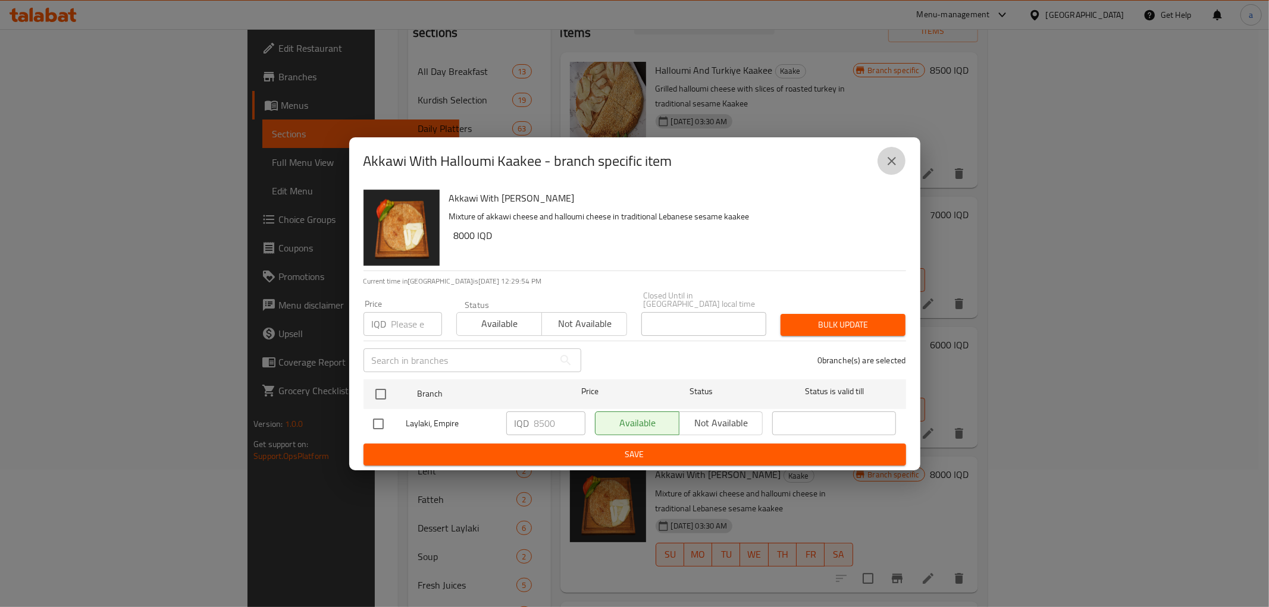
click at [892, 165] on icon "close" at bounding box center [892, 161] width 8 height 8
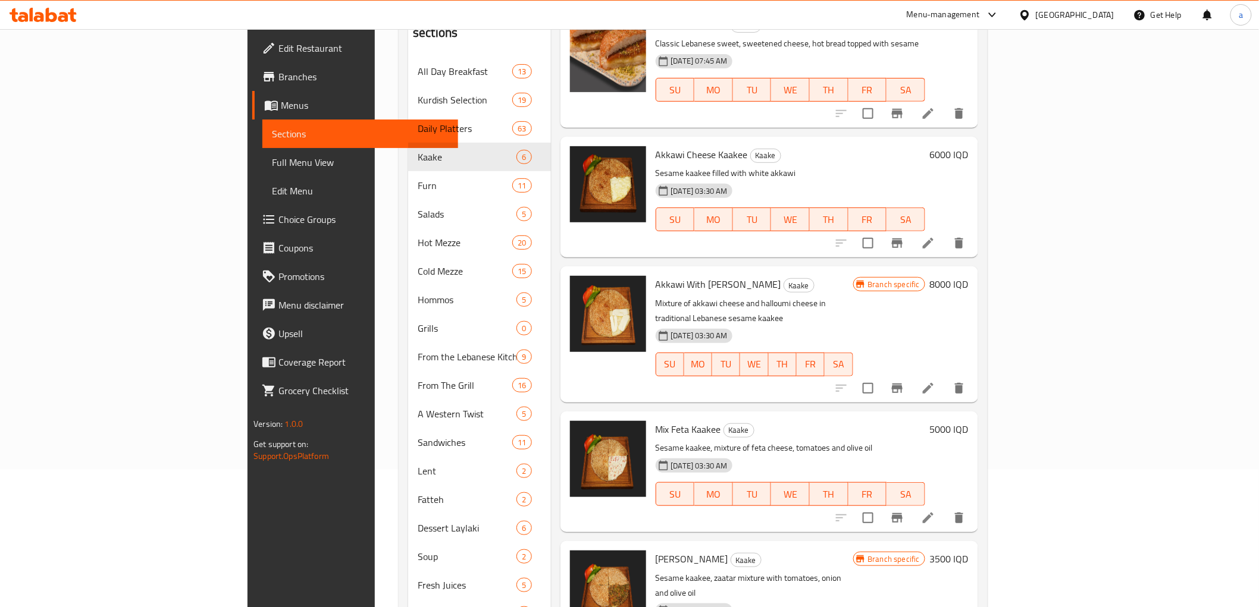
scroll to position [178, 0]
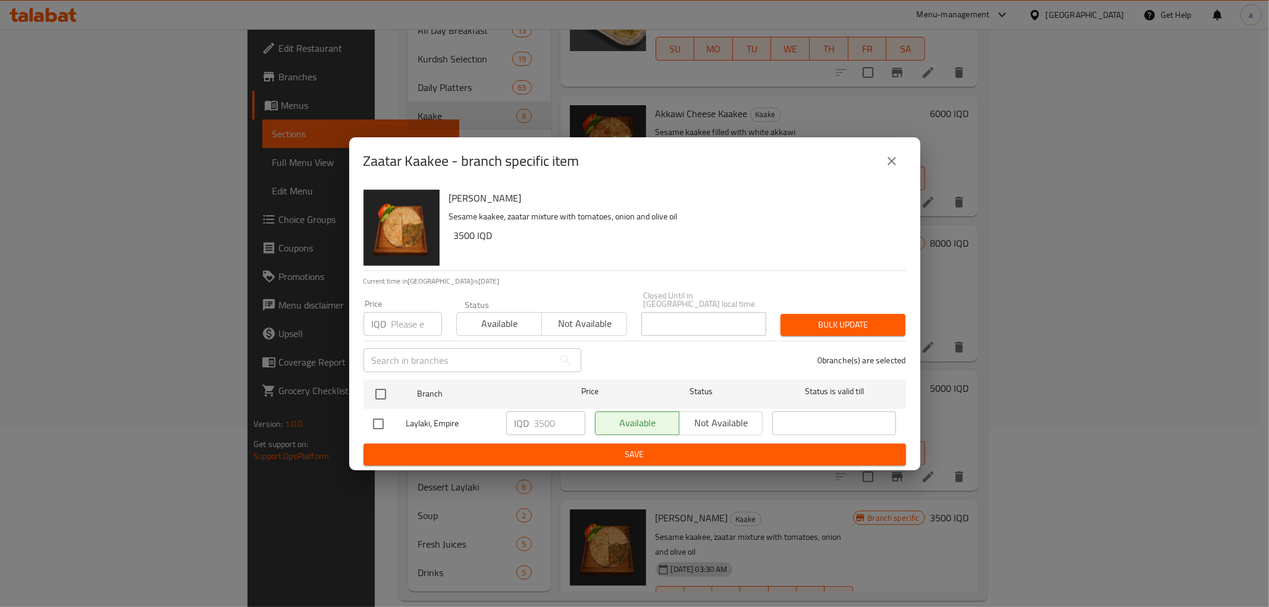
click at [901, 153] on button "close" at bounding box center [892, 161] width 29 height 29
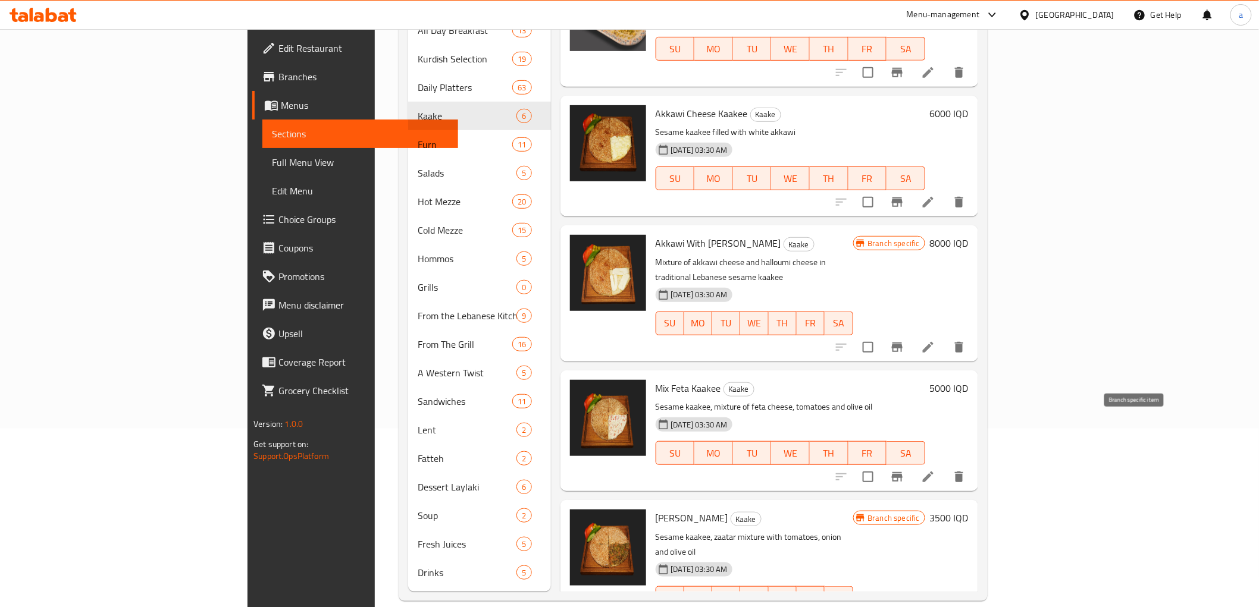
click at [904, 470] on icon "Branch-specific-item" at bounding box center [897, 477] width 14 height 14
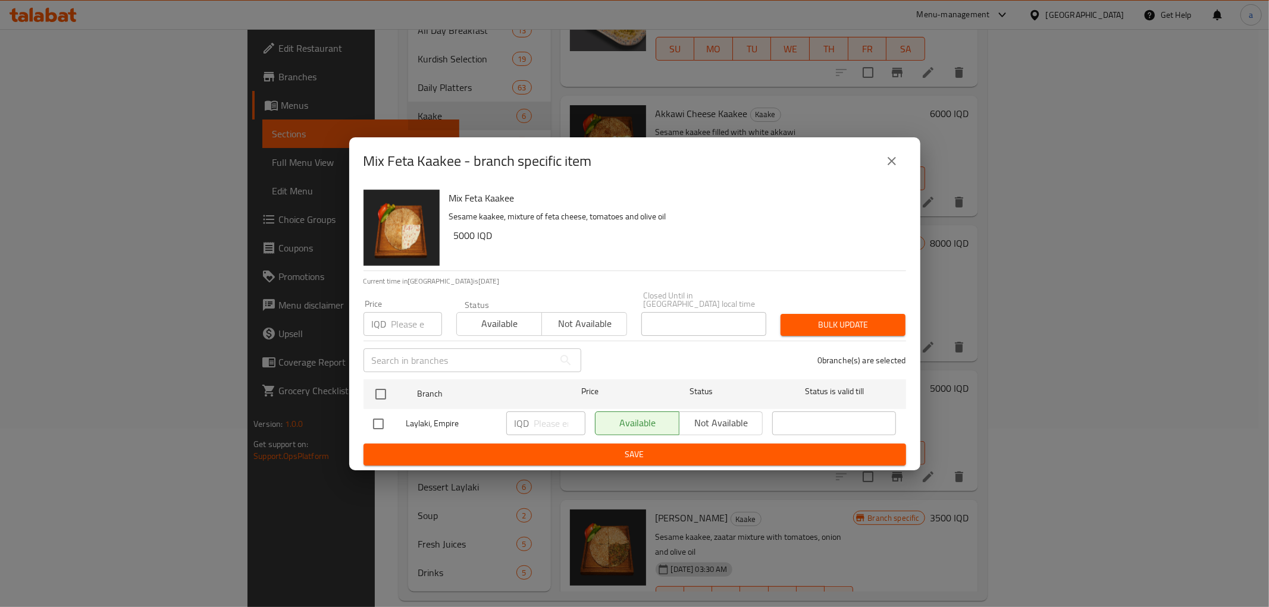
click at [885, 163] on icon "close" at bounding box center [892, 161] width 14 height 14
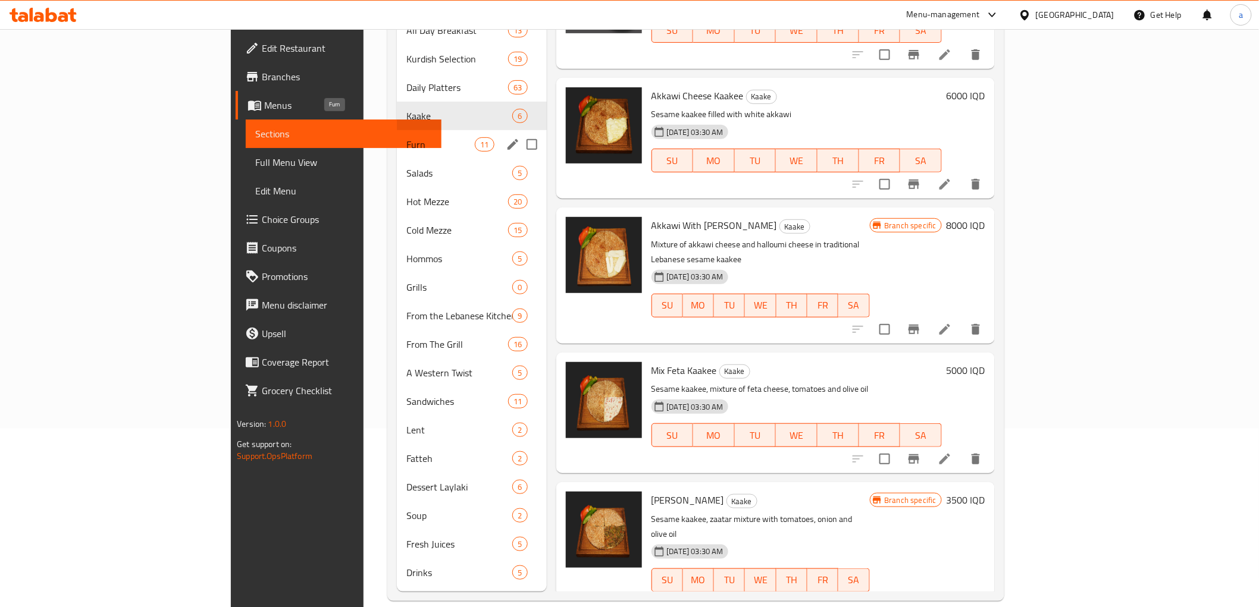
click at [406, 137] on span "Furn" at bounding box center [440, 144] width 68 height 14
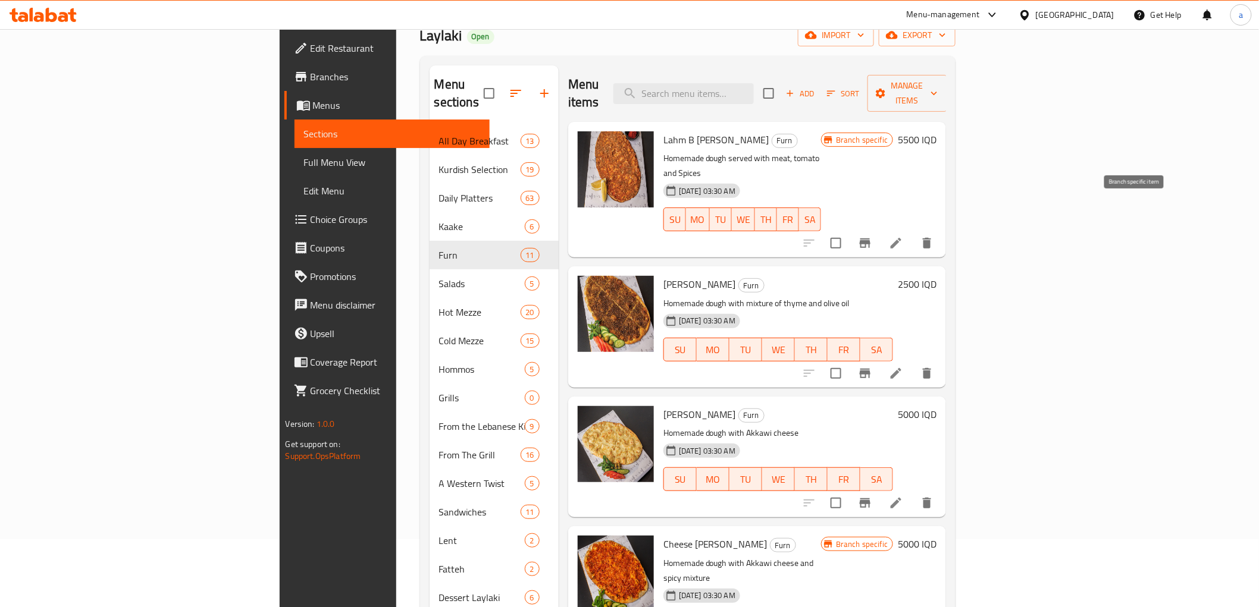
click at [872, 236] on icon "Branch-specific-item" at bounding box center [865, 243] width 14 height 14
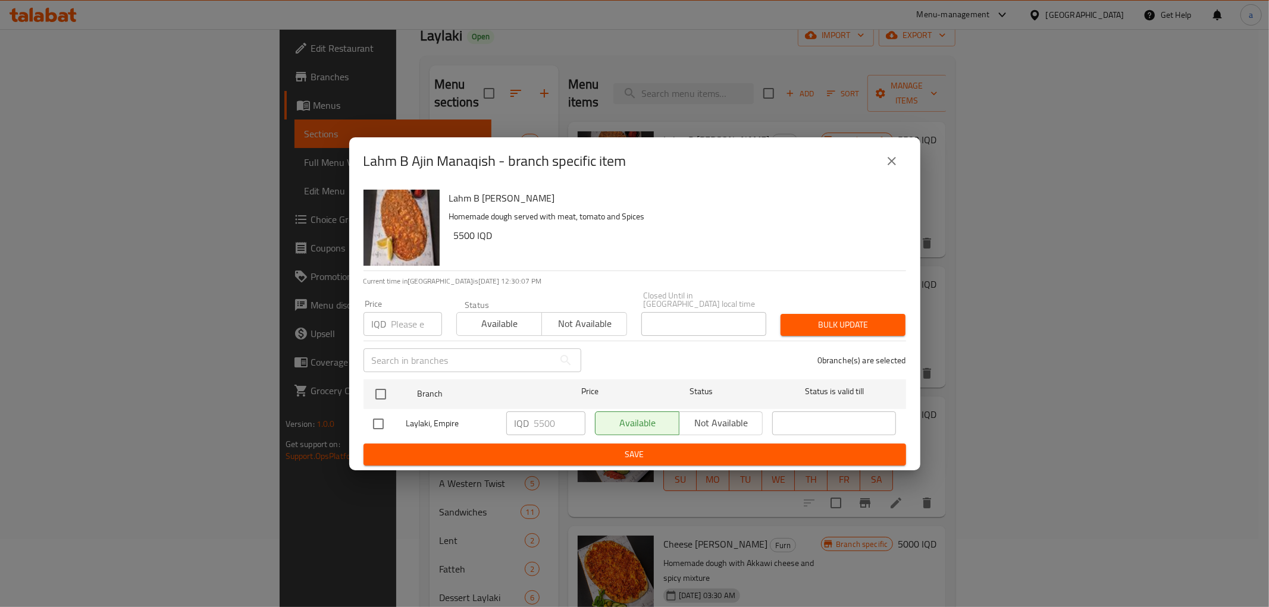
click at [899, 168] on button "close" at bounding box center [892, 161] width 29 height 29
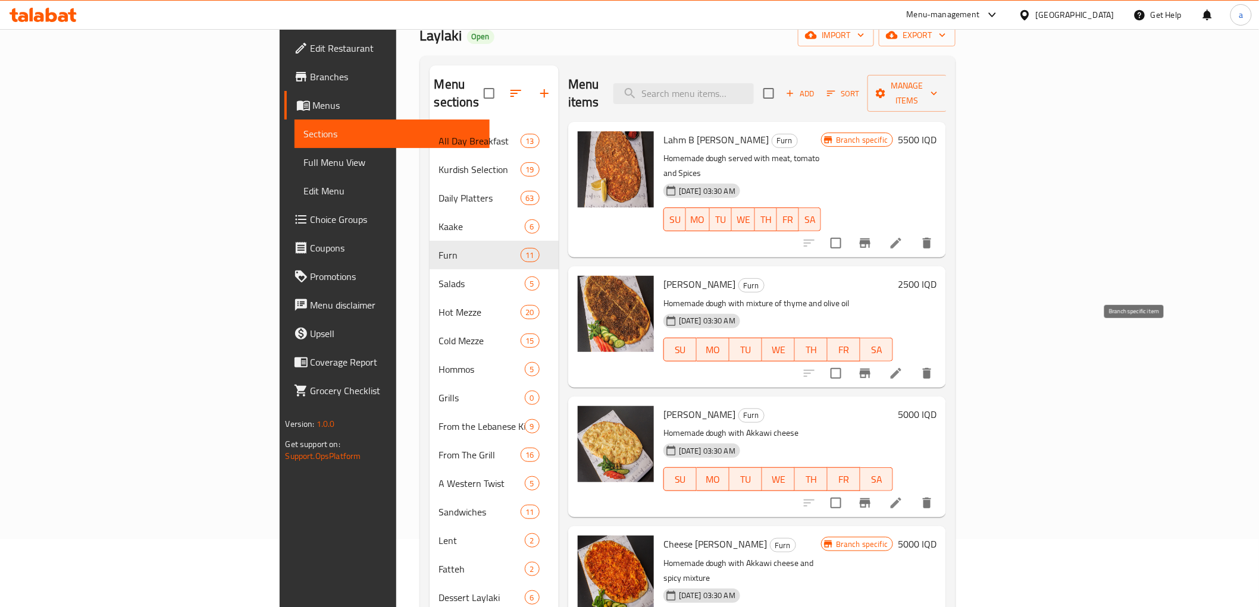
click at [870, 369] on icon "Branch-specific-item" at bounding box center [865, 374] width 11 height 10
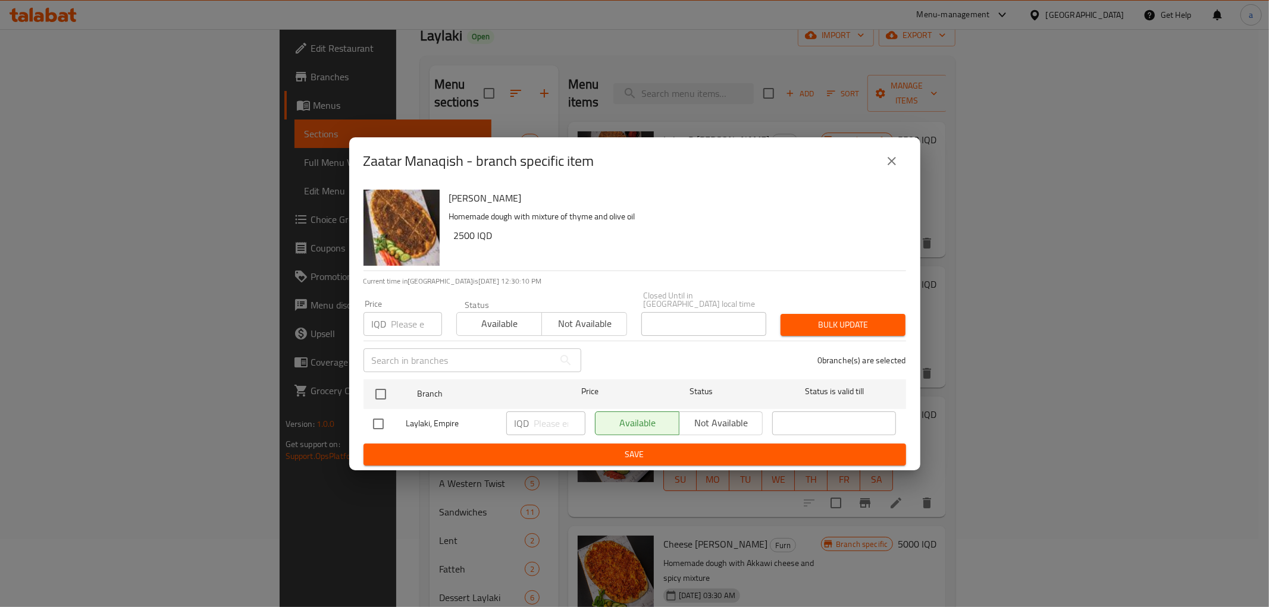
click at [889, 165] on icon "close" at bounding box center [892, 161] width 14 height 14
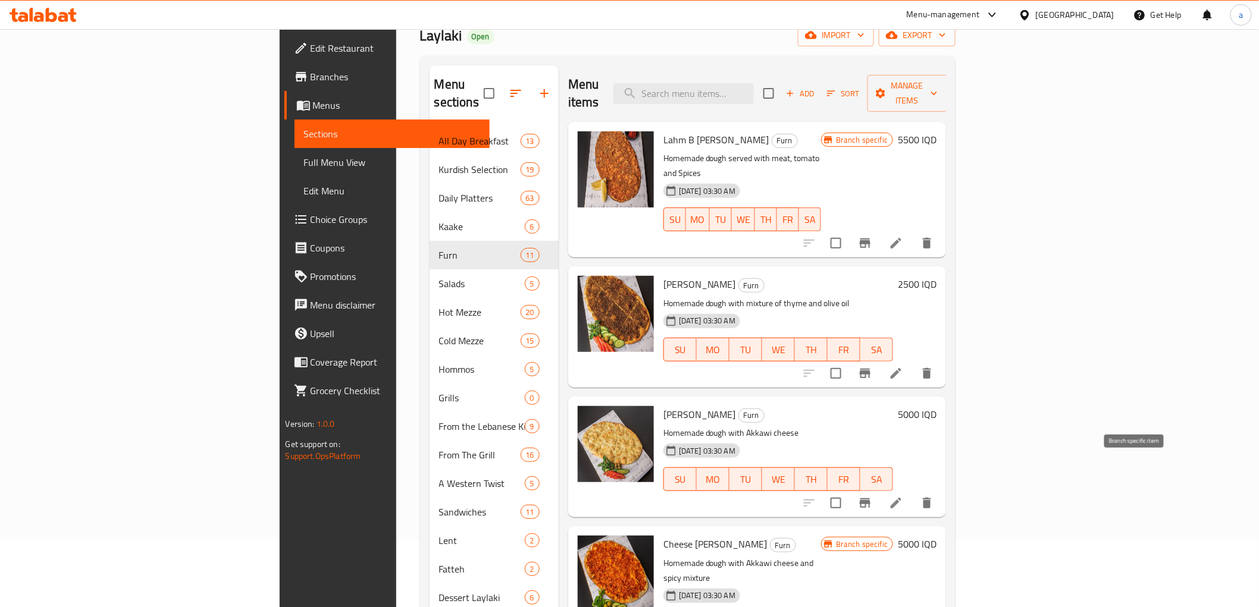
click at [870, 499] on icon "Branch-specific-item" at bounding box center [865, 504] width 11 height 10
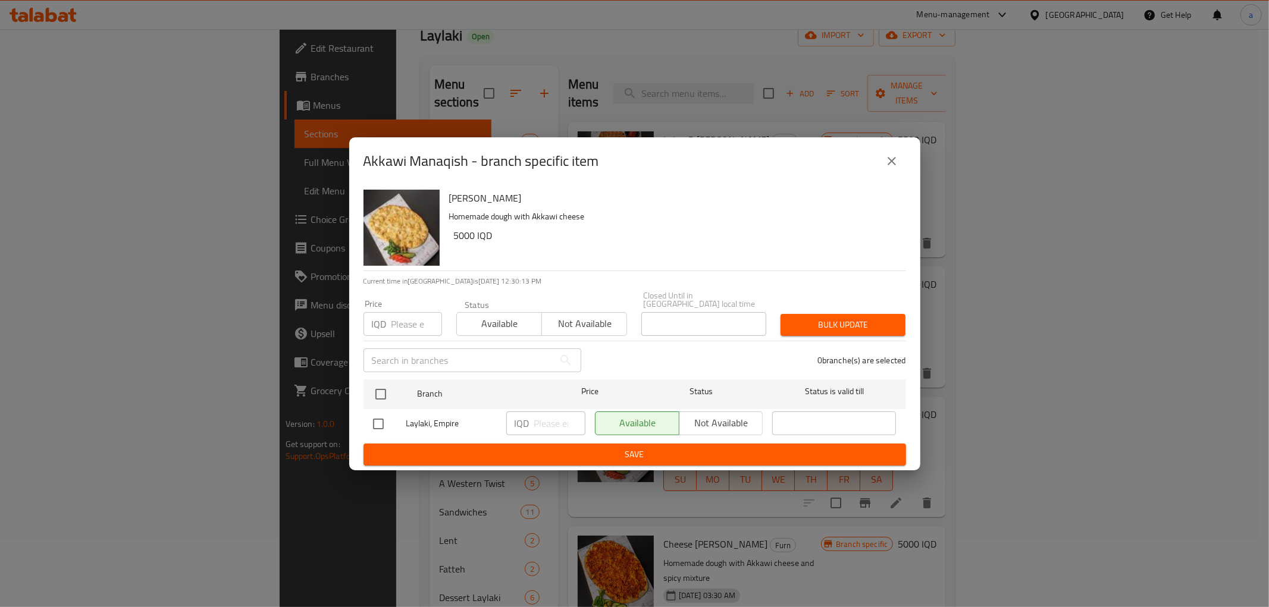
click at [893, 164] on icon "close" at bounding box center [892, 161] width 8 height 8
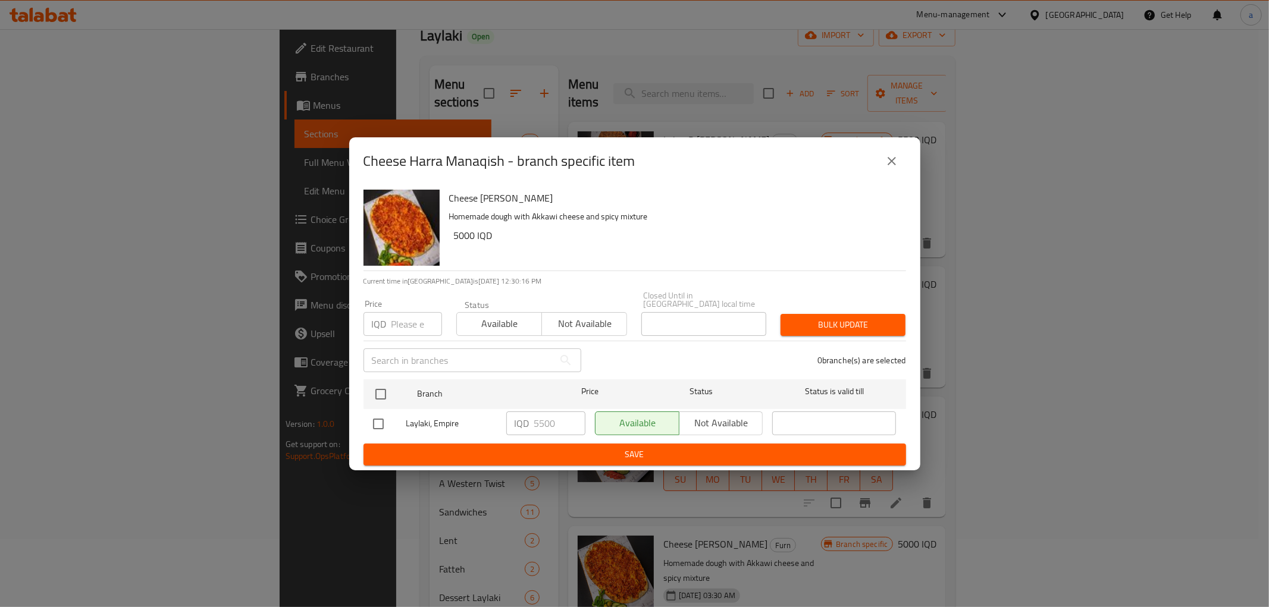
click at [1030, 267] on div "Cheese Harra Manaqish - branch specific item Cheese Harra Manaqish Homemade dou…" at bounding box center [634, 303] width 1269 height 607
click at [895, 173] on button "close" at bounding box center [892, 161] width 29 height 29
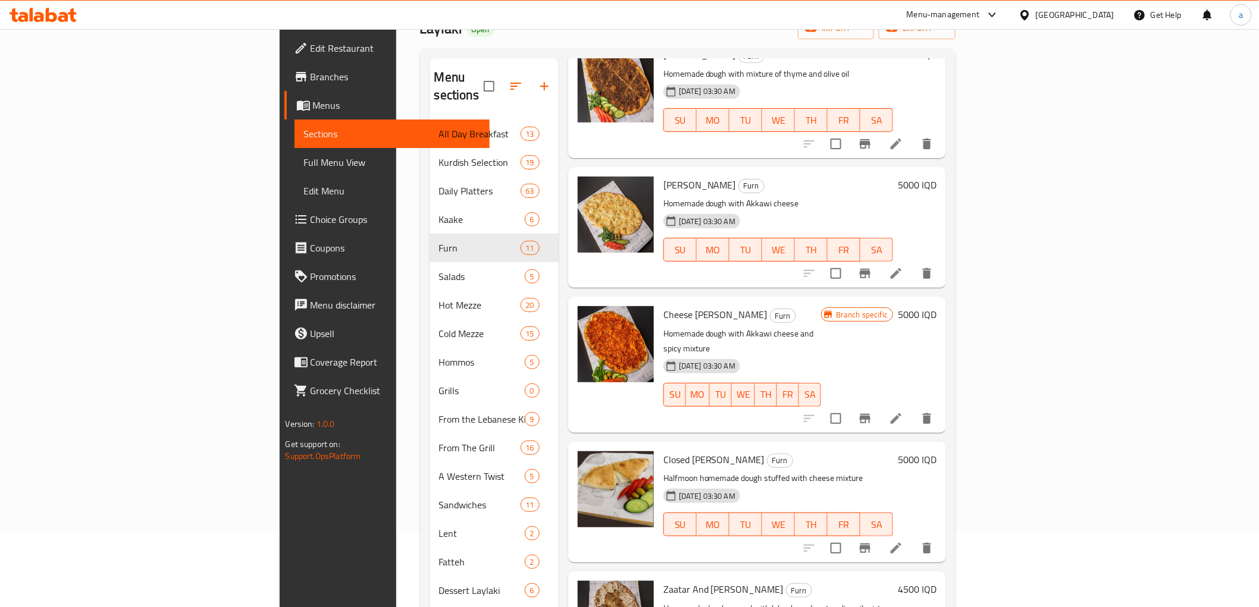
scroll to position [330, 0]
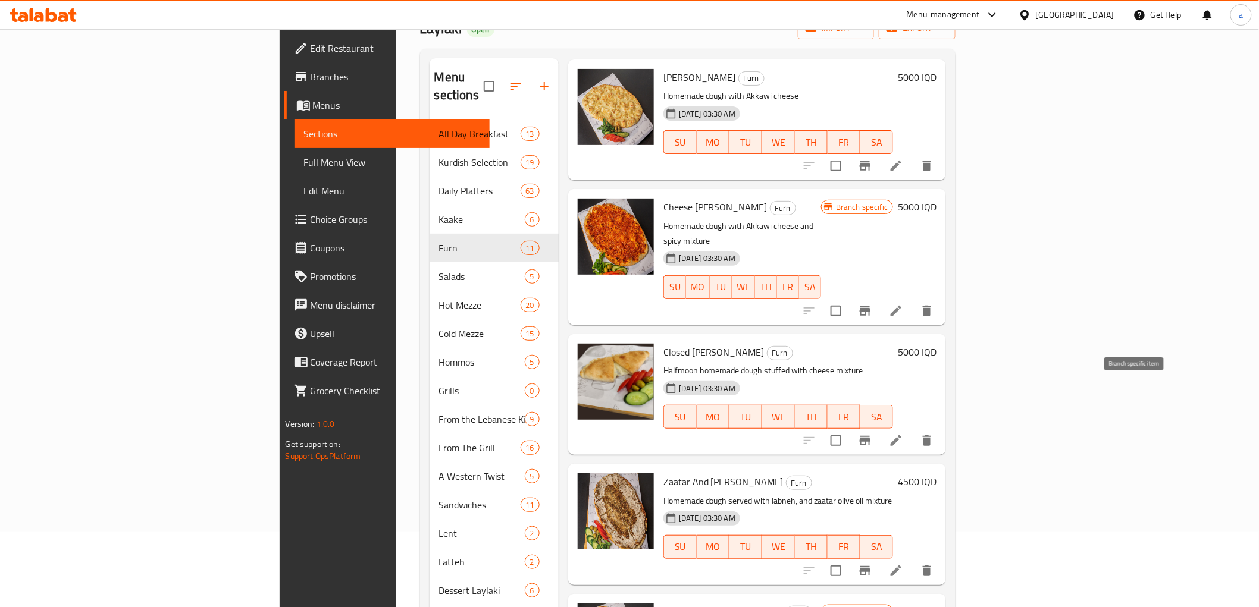
click at [870, 436] on icon "Branch-specific-item" at bounding box center [865, 441] width 11 height 10
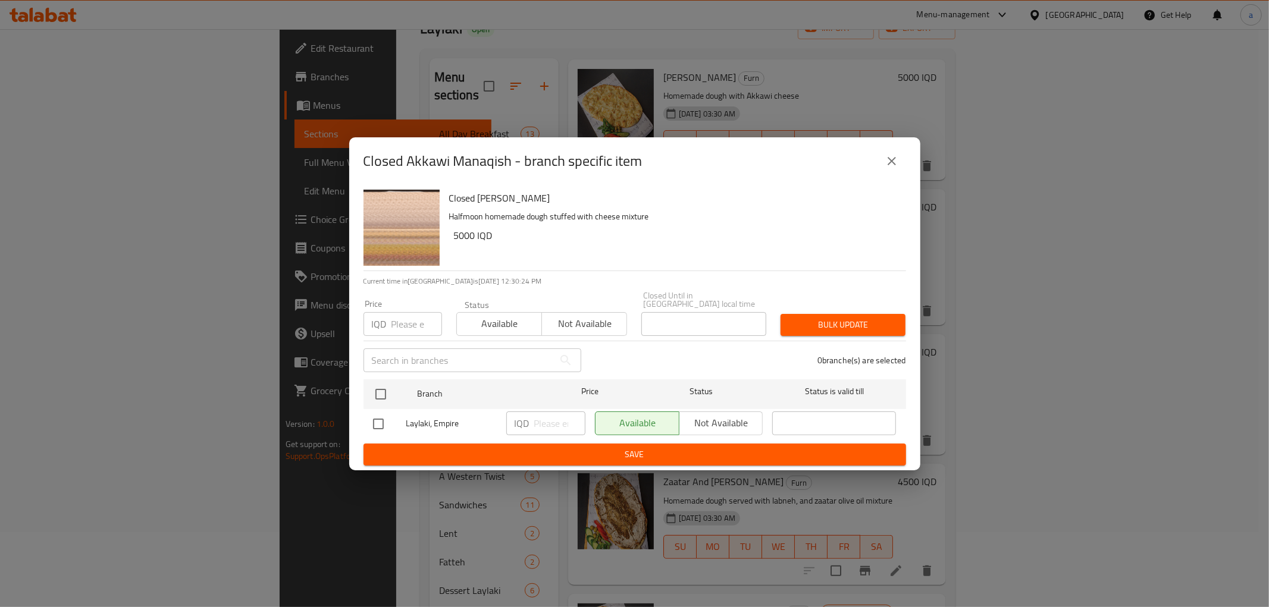
click at [888, 165] on icon "close" at bounding box center [892, 161] width 8 height 8
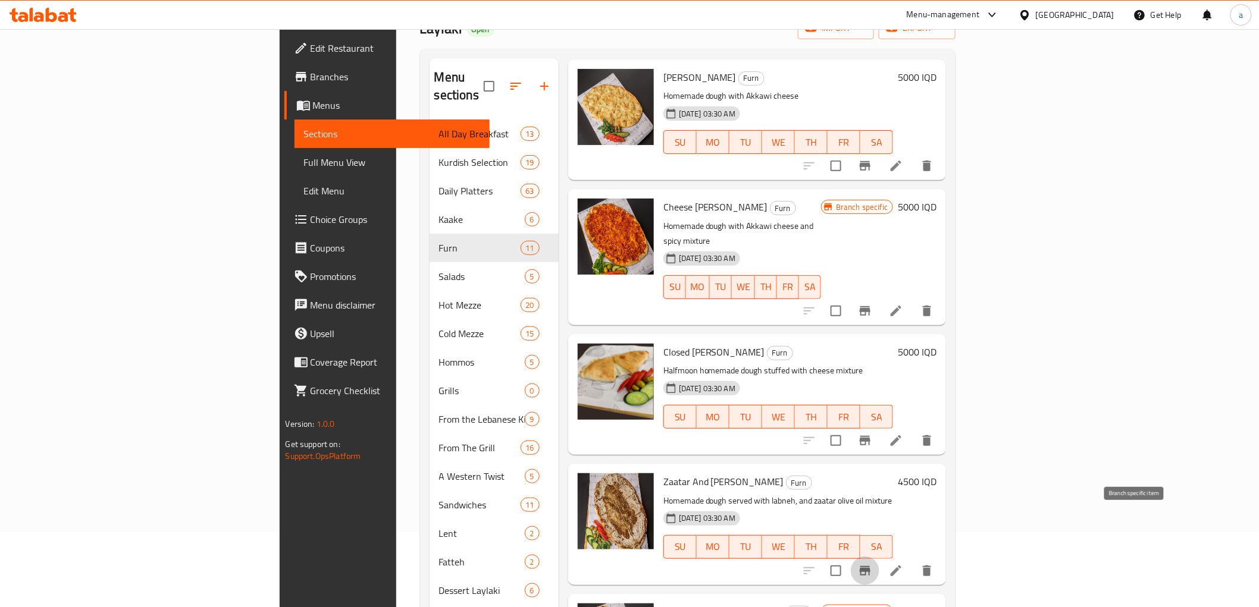
click at [870, 566] on icon "Branch-specific-item" at bounding box center [865, 571] width 11 height 10
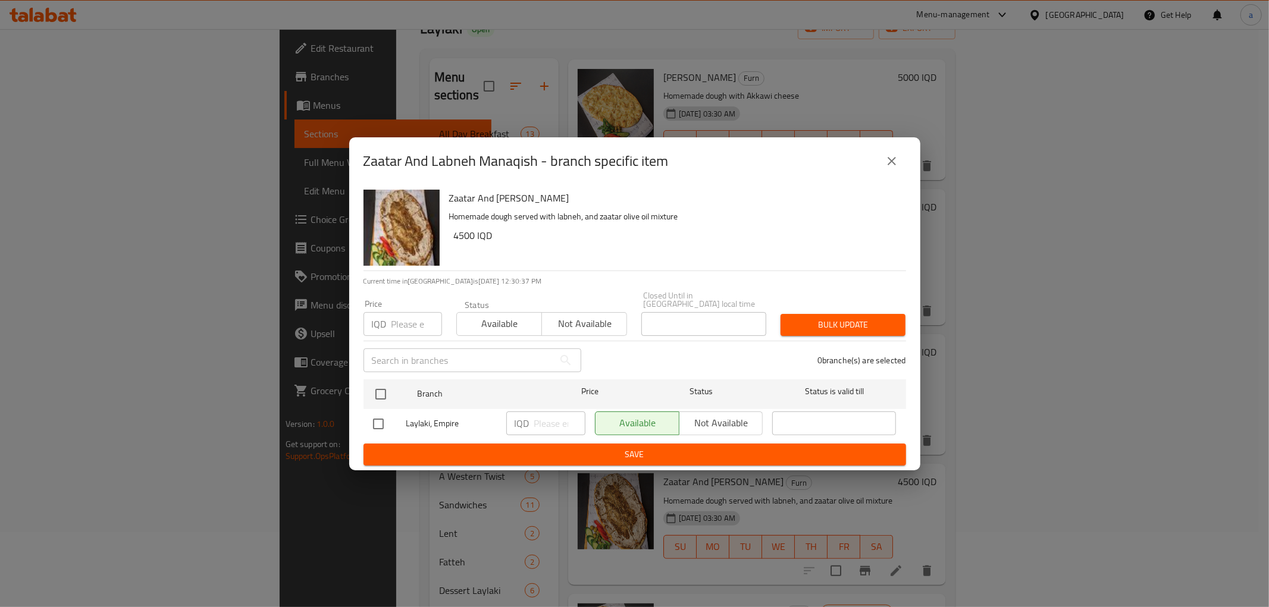
click at [894, 163] on icon "close" at bounding box center [892, 161] width 8 height 8
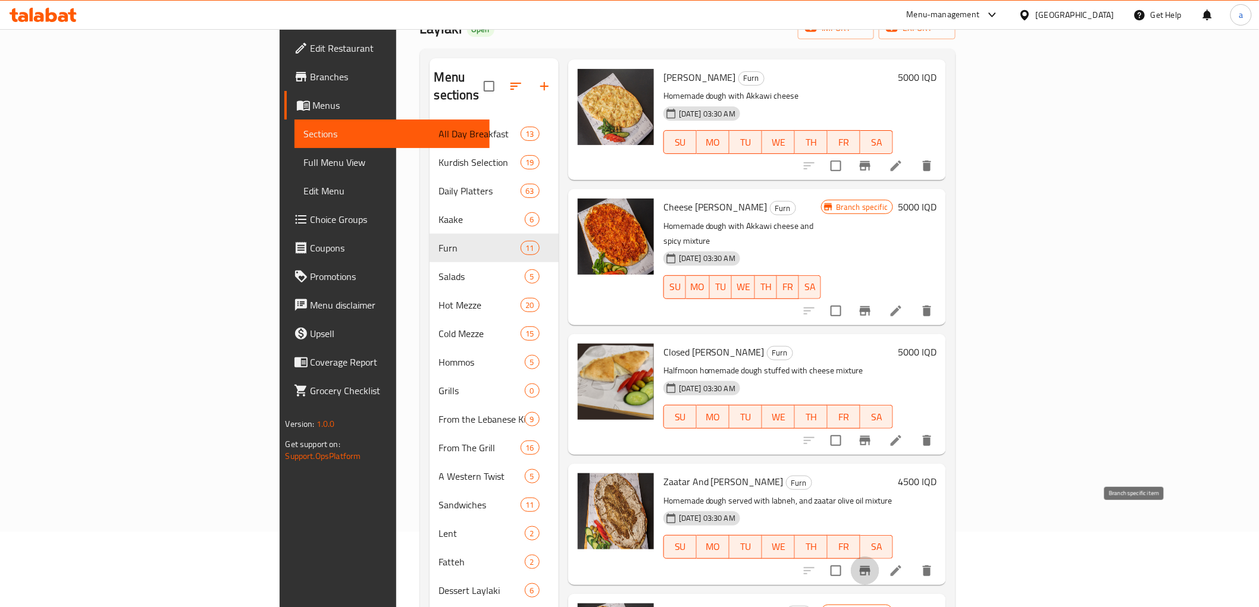
click at [872, 564] on icon "Branch-specific-item" at bounding box center [865, 571] width 14 height 14
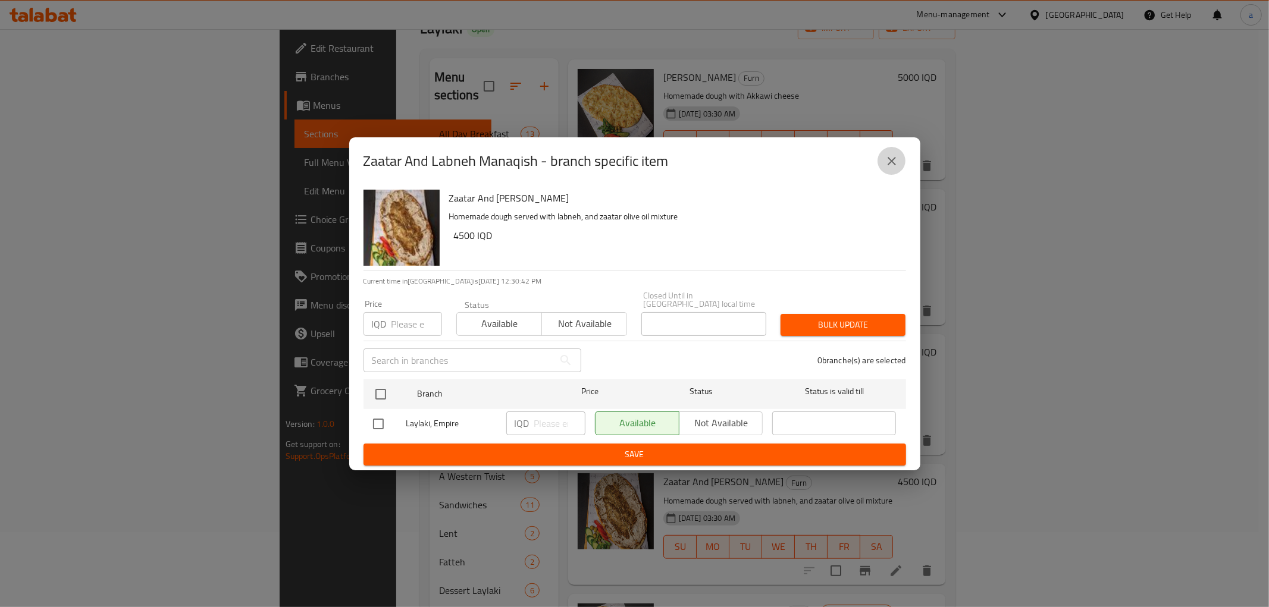
click at [900, 165] on button "close" at bounding box center [892, 161] width 29 height 29
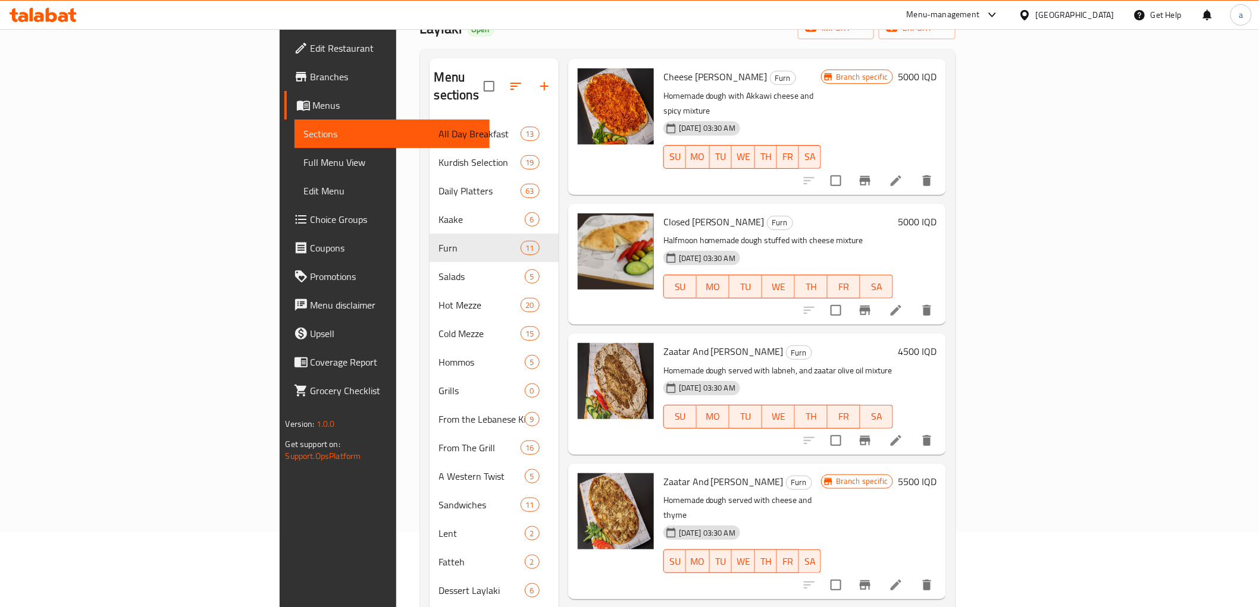
scroll to position [550, 0]
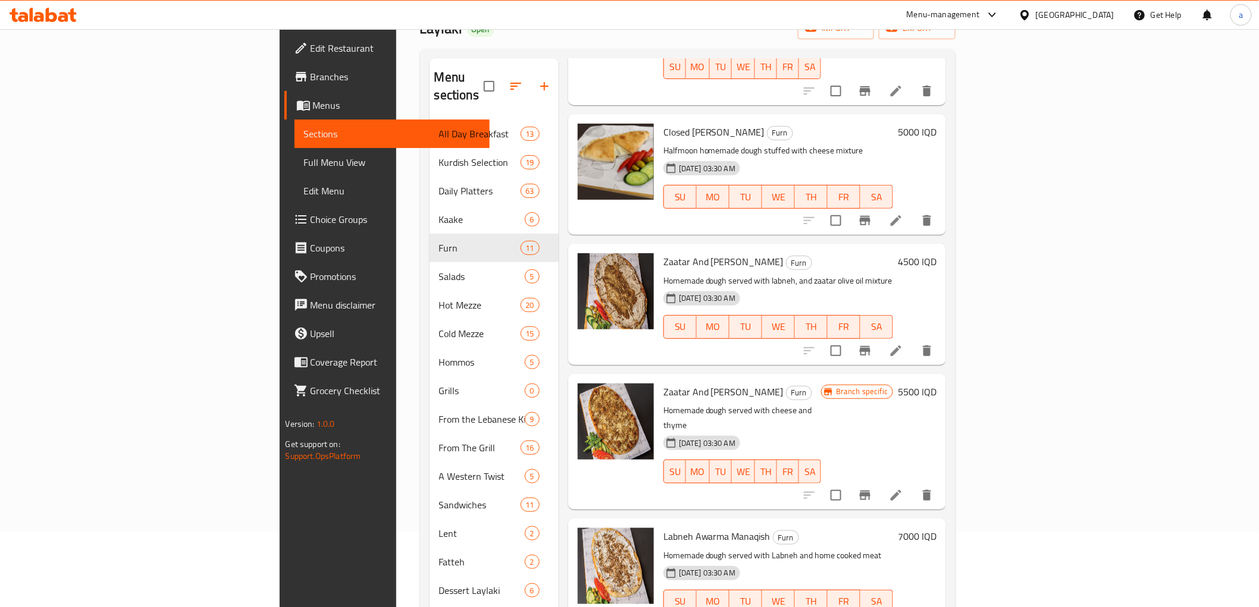
click at [870, 491] on icon "Branch-specific-item" at bounding box center [865, 496] width 11 height 10
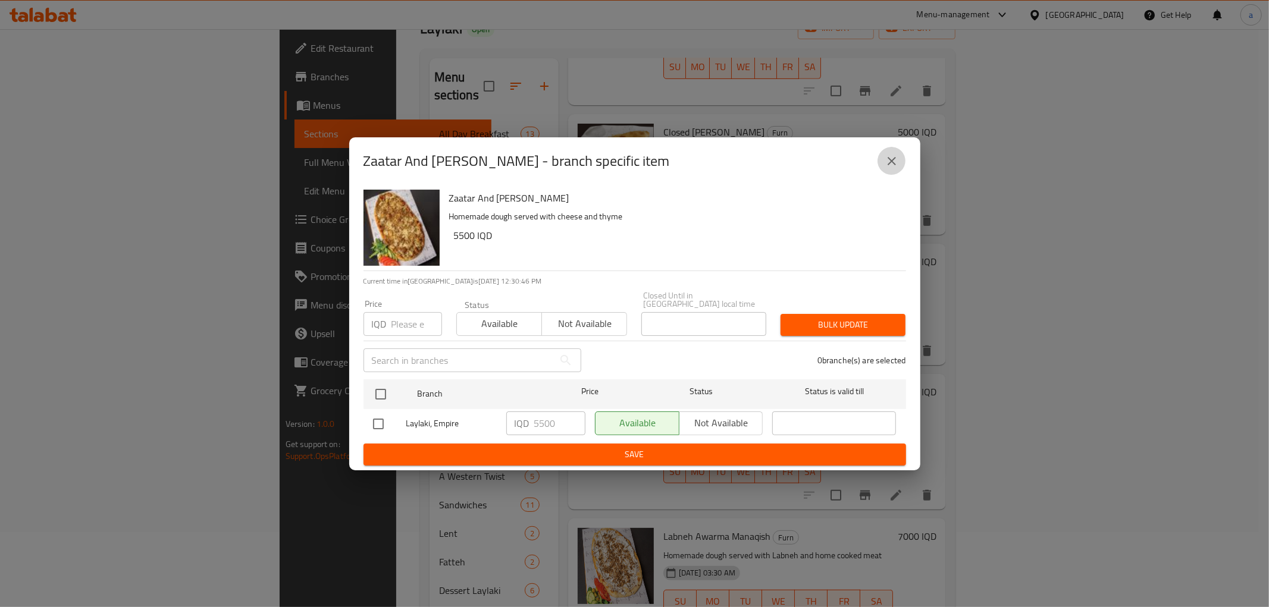
drag, startPoint x: 885, startPoint y: 158, endPoint x: 895, endPoint y: 256, distance: 98.1
click at [888, 158] on icon "close" at bounding box center [892, 161] width 14 height 14
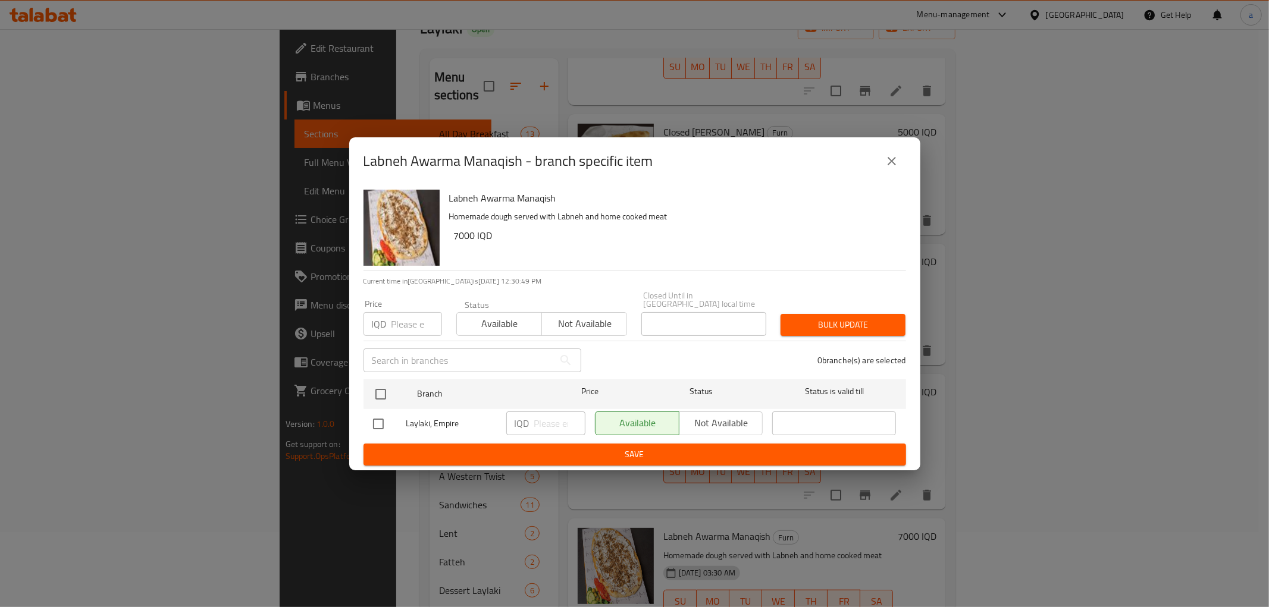
click at [888, 159] on icon "close" at bounding box center [892, 161] width 14 height 14
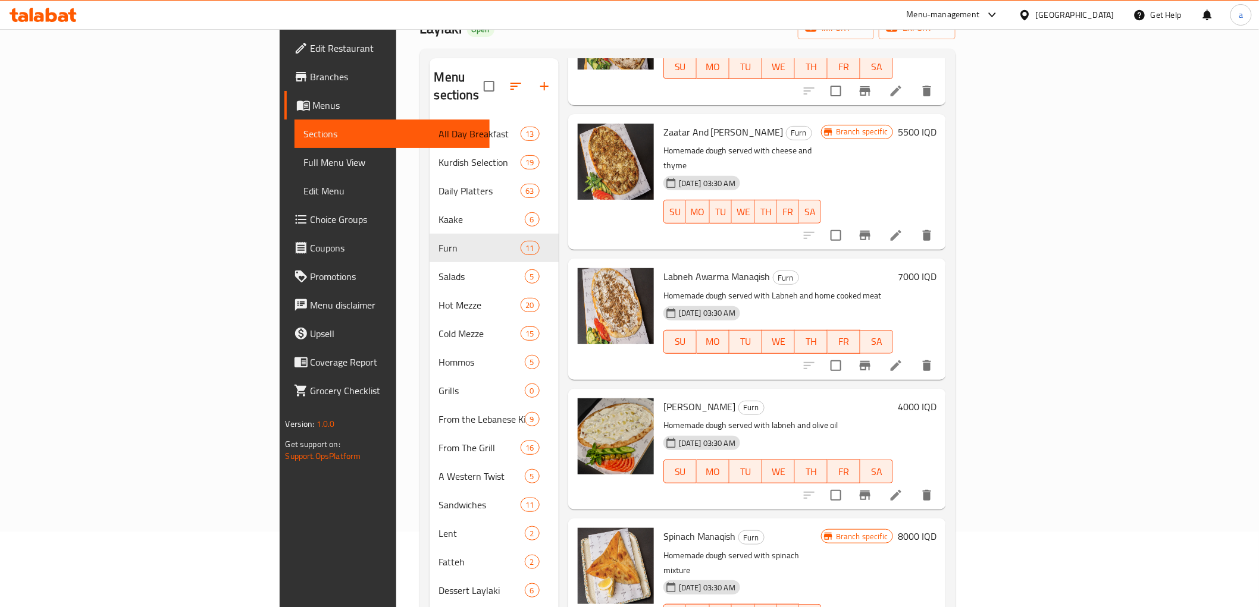
scroll to position [840, 0]
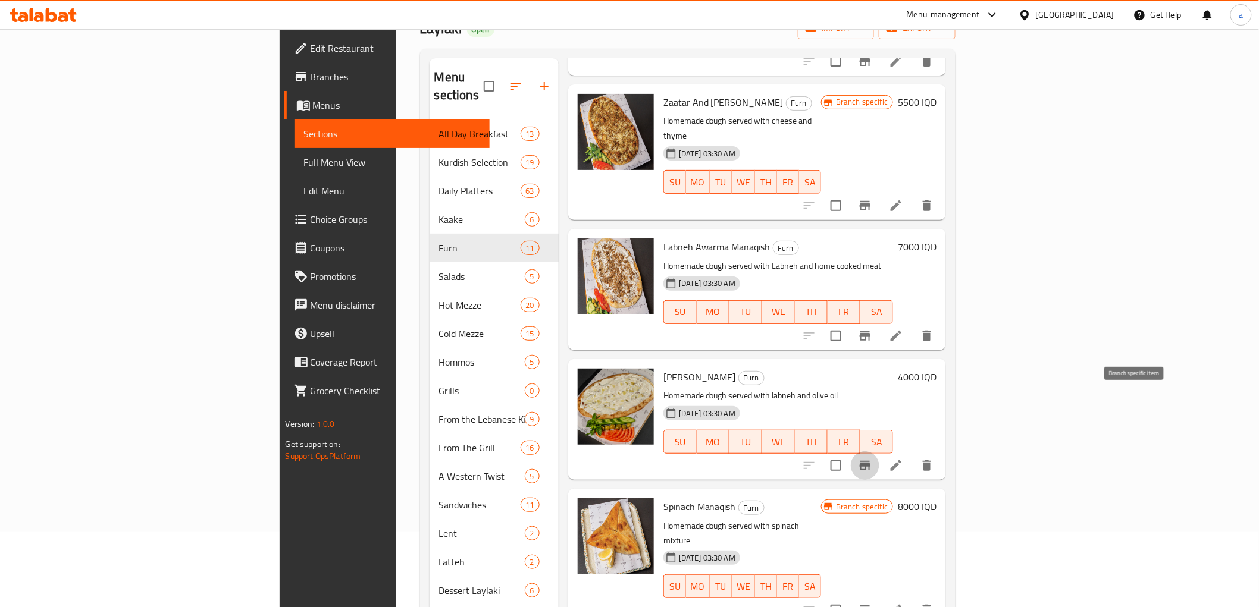
click at [870, 461] on icon "Branch-specific-item" at bounding box center [865, 466] width 11 height 10
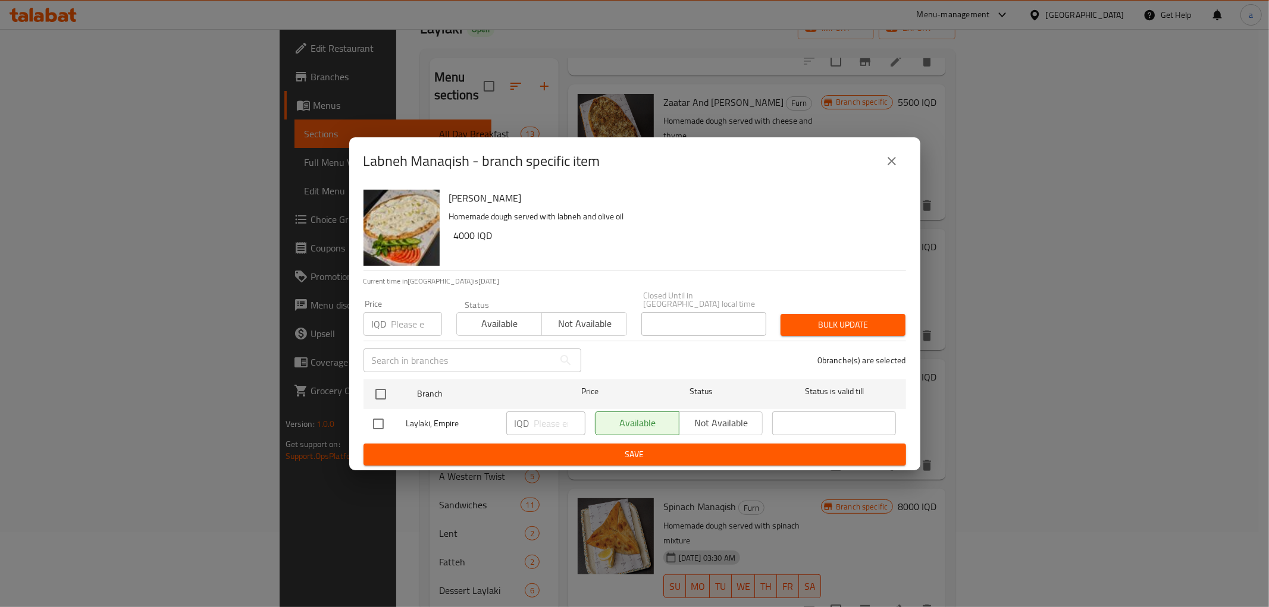
click at [982, 293] on div "Labneh Manaqish - branch specific item Labneh Manaqish Homemade dough served wi…" at bounding box center [634, 303] width 1269 height 607
click at [888, 165] on icon "close" at bounding box center [892, 161] width 14 height 14
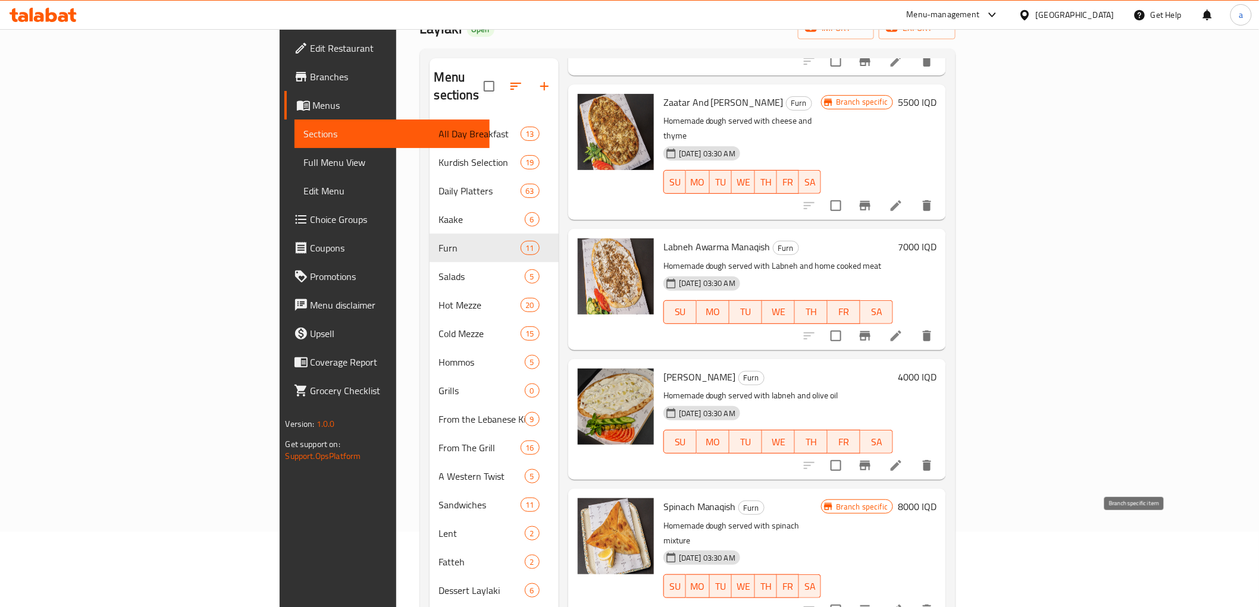
click at [870, 606] on icon "Branch-specific-item" at bounding box center [865, 611] width 11 height 10
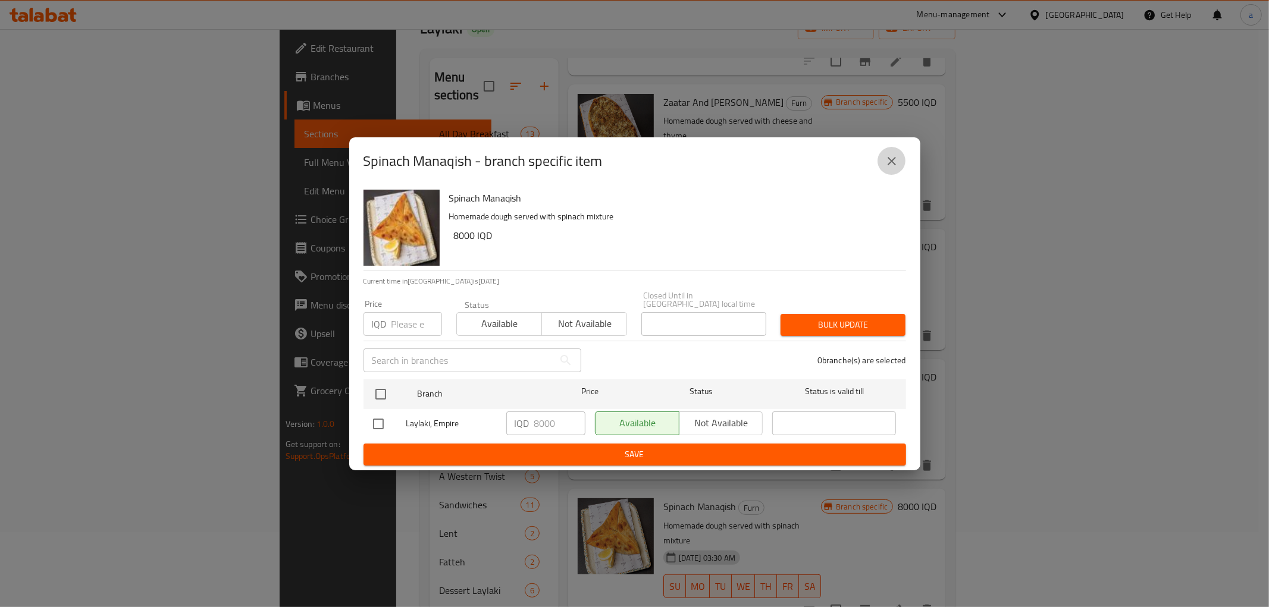
click at [894, 165] on icon "close" at bounding box center [892, 161] width 14 height 14
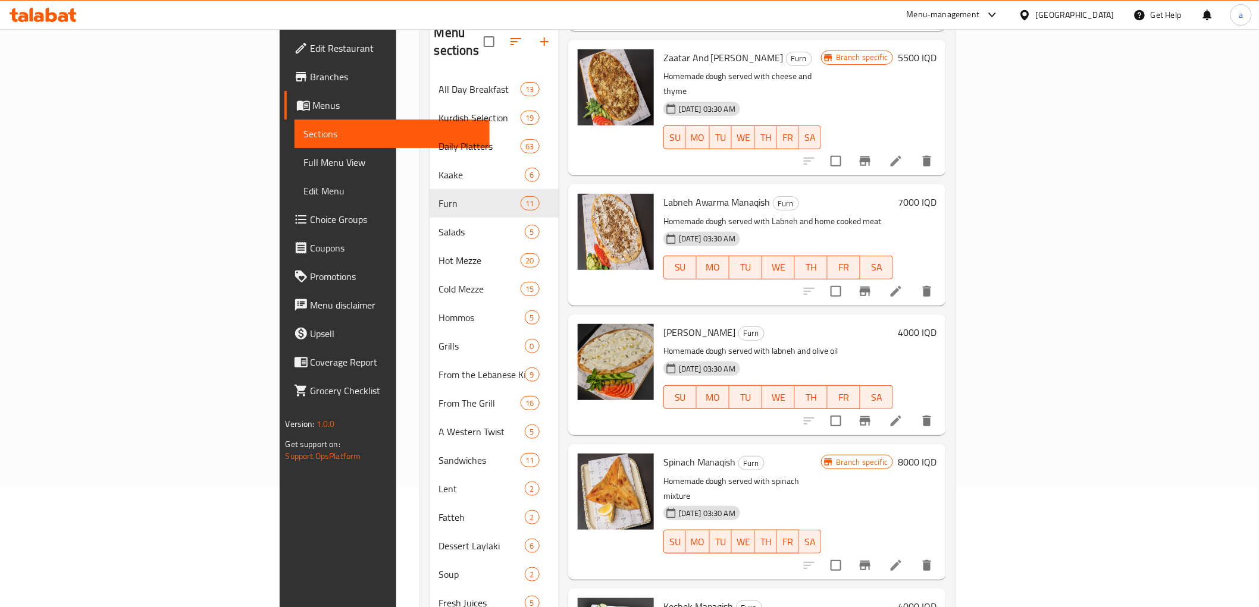
scroll to position [178, 0]
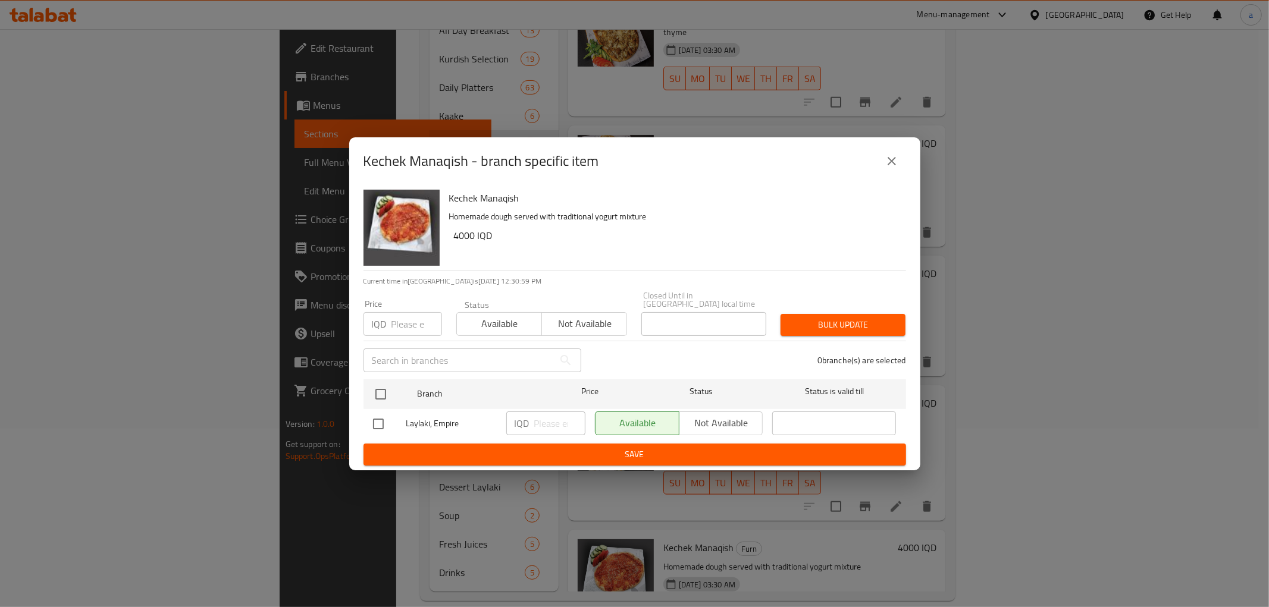
click at [892, 168] on icon "close" at bounding box center [892, 161] width 14 height 14
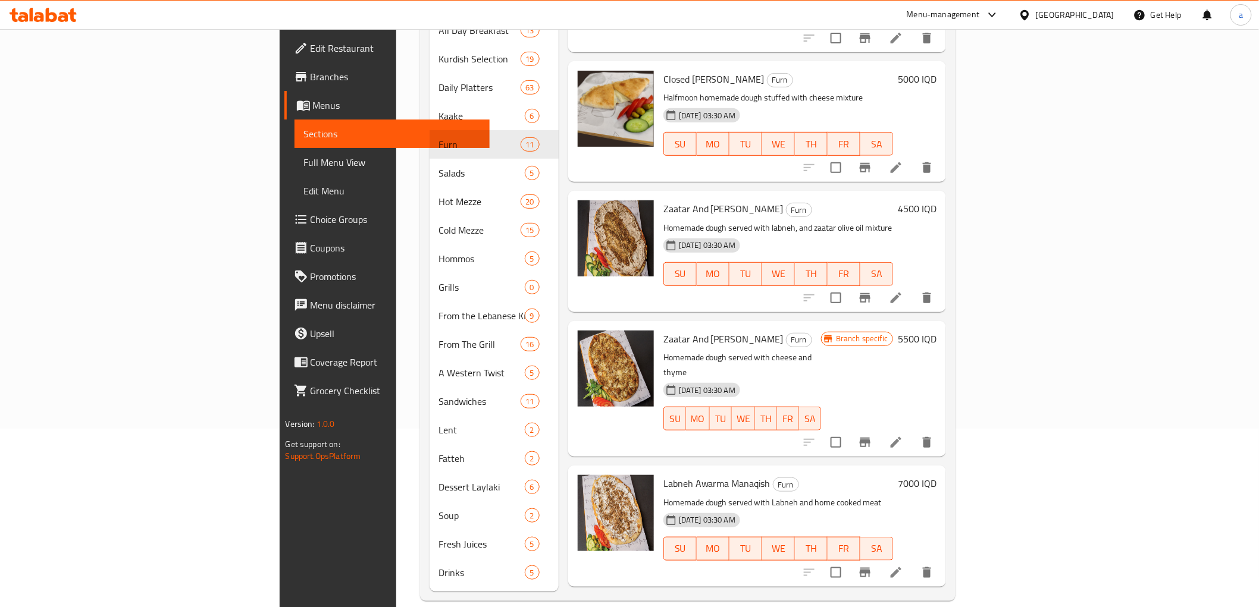
scroll to position [179, 0]
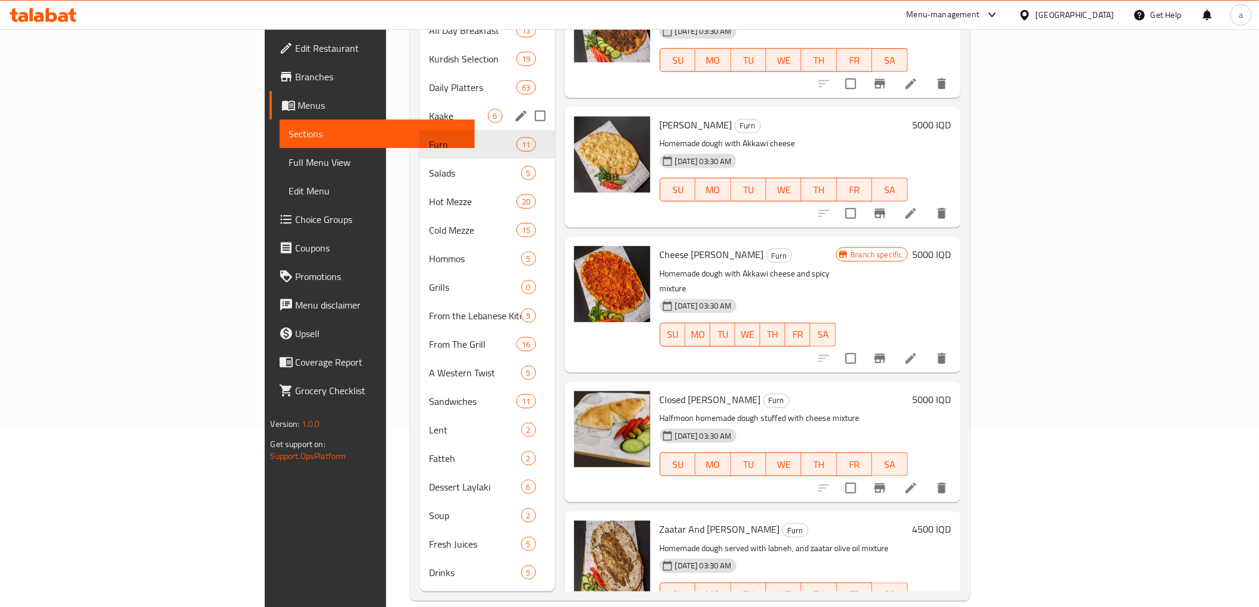
click at [429, 109] on span "Kaake" at bounding box center [458, 116] width 58 height 14
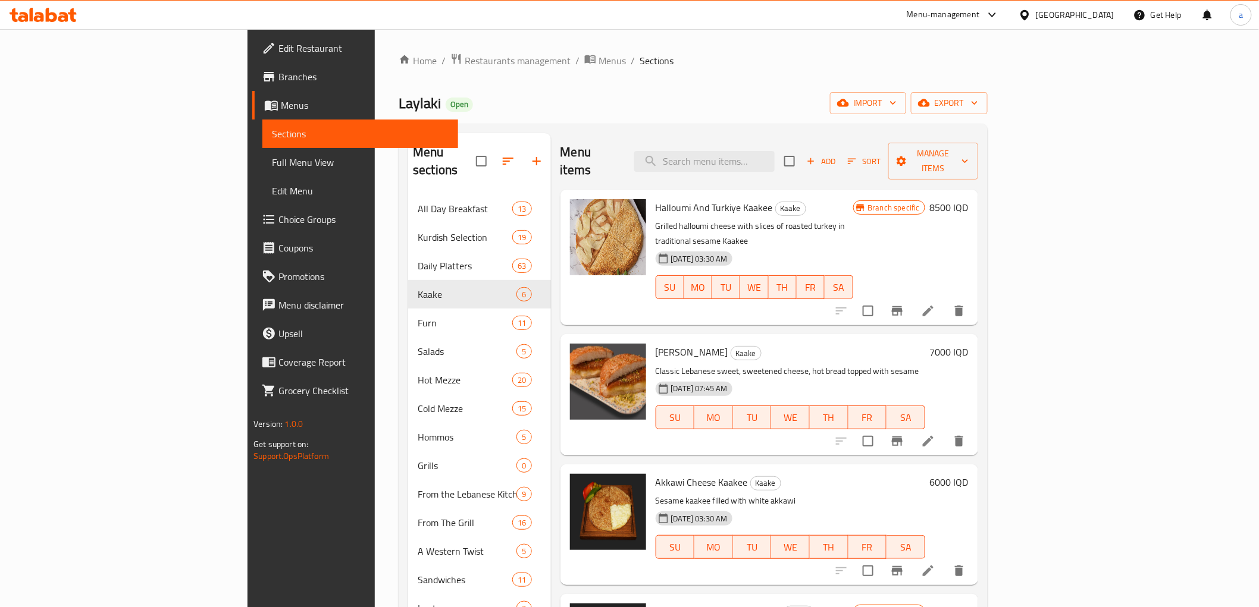
click at [935, 304] on icon at bounding box center [928, 311] width 14 height 14
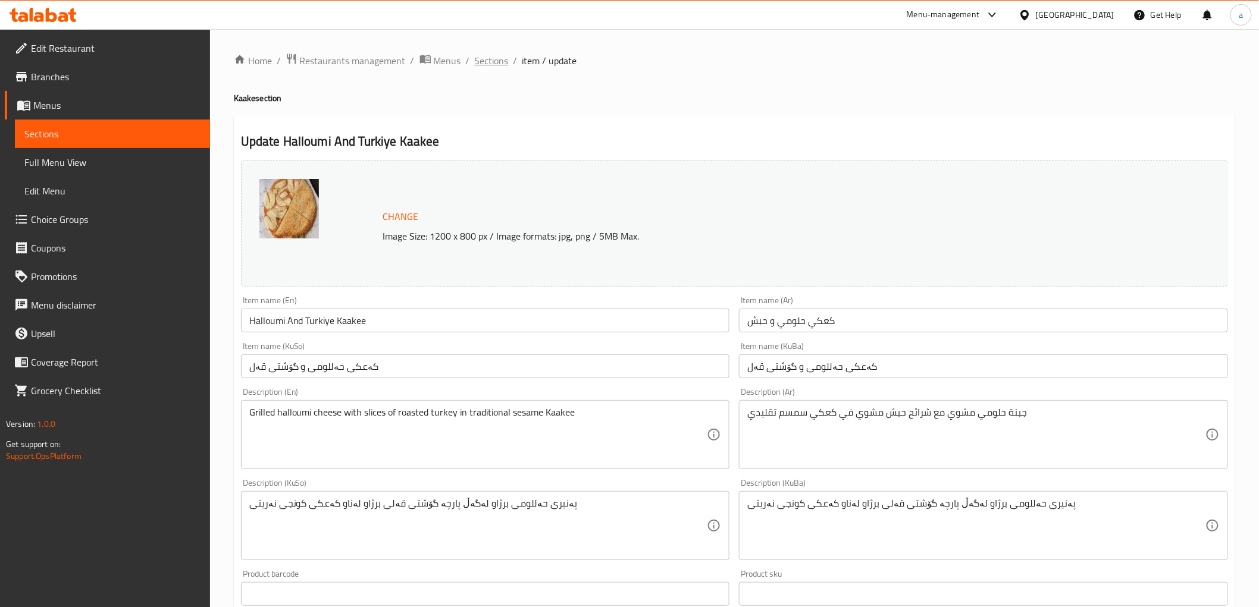
click at [491, 62] on span "Sections" at bounding box center [492, 61] width 34 height 14
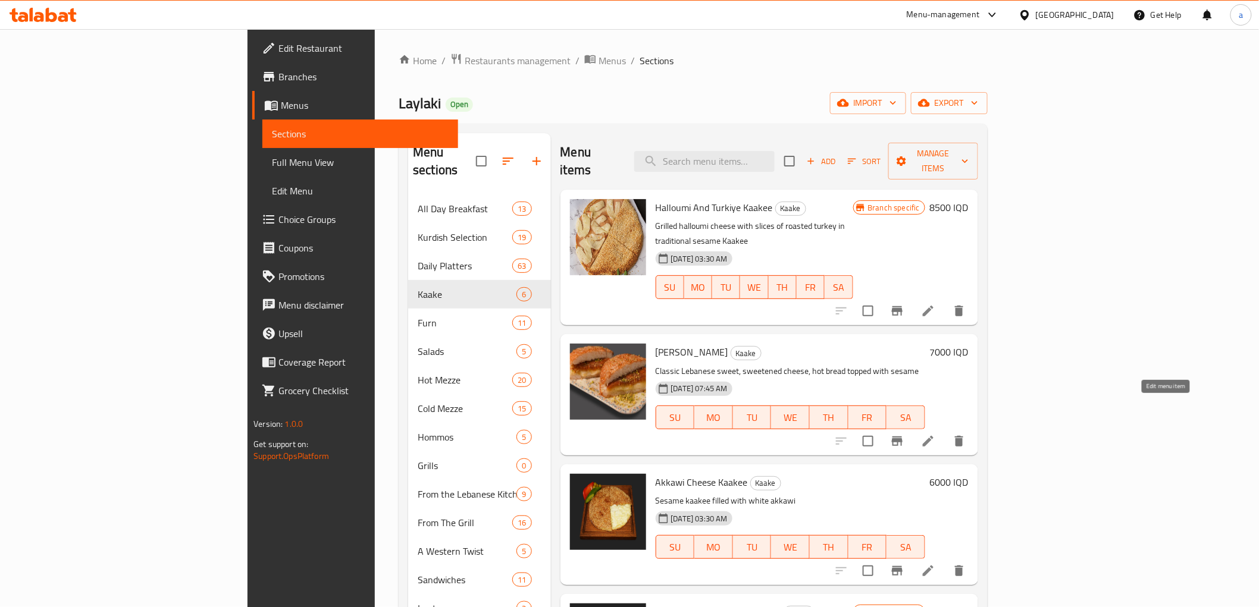
click at [933, 436] on icon at bounding box center [928, 441] width 11 height 11
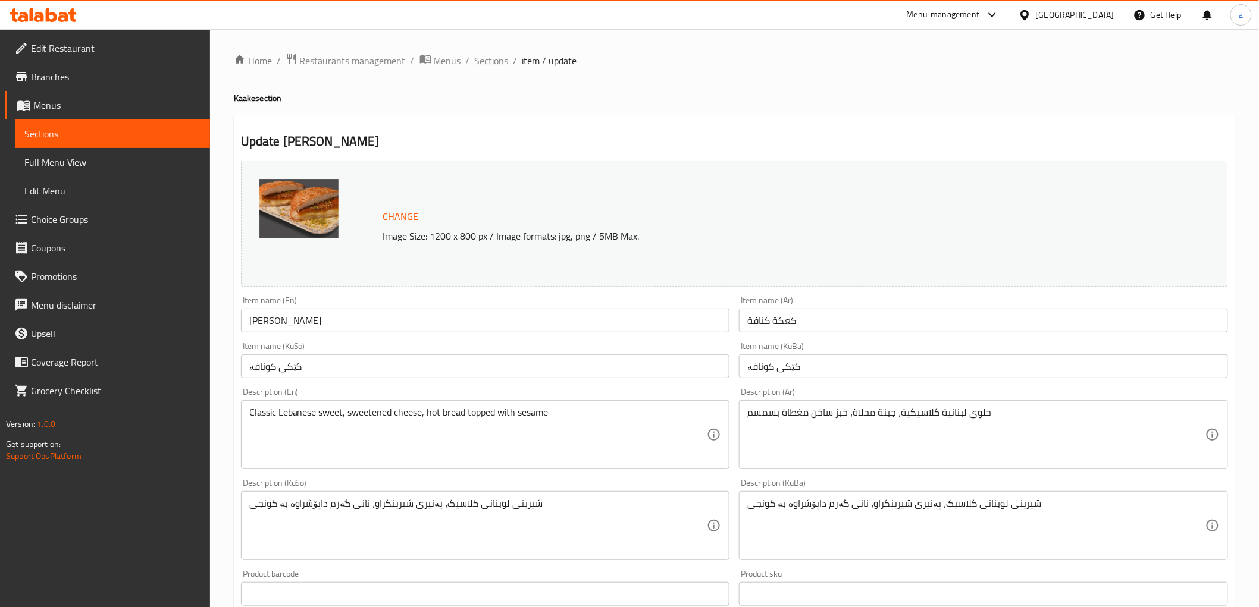
click at [496, 61] on span "Sections" at bounding box center [492, 61] width 34 height 14
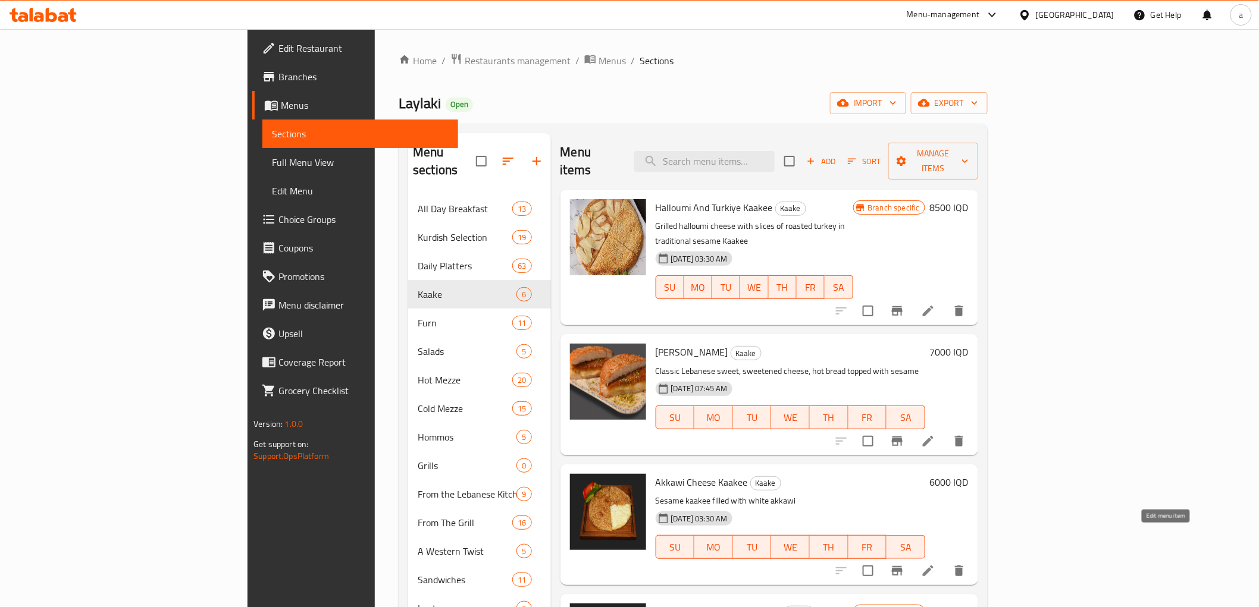
click at [935, 564] on icon at bounding box center [928, 571] width 14 height 14
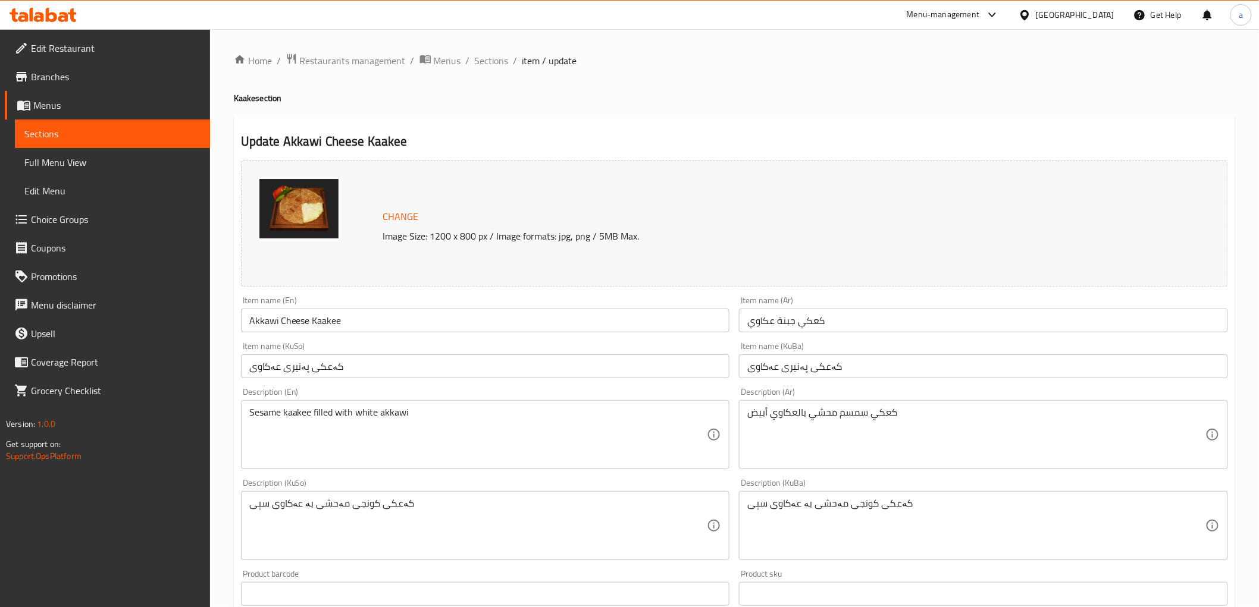
click at [794, 99] on h4 "Kaake section" at bounding box center [734, 98] width 1001 height 12
click at [491, 60] on span "Sections" at bounding box center [492, 61] width 34 height 14
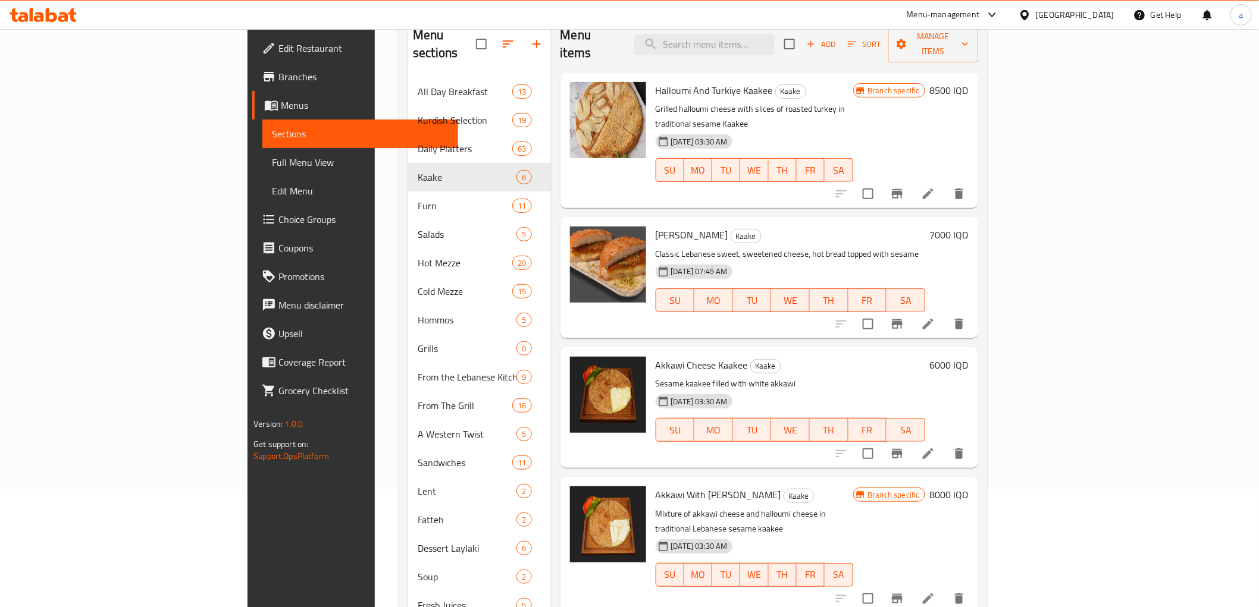
scroll to position [178, 0]
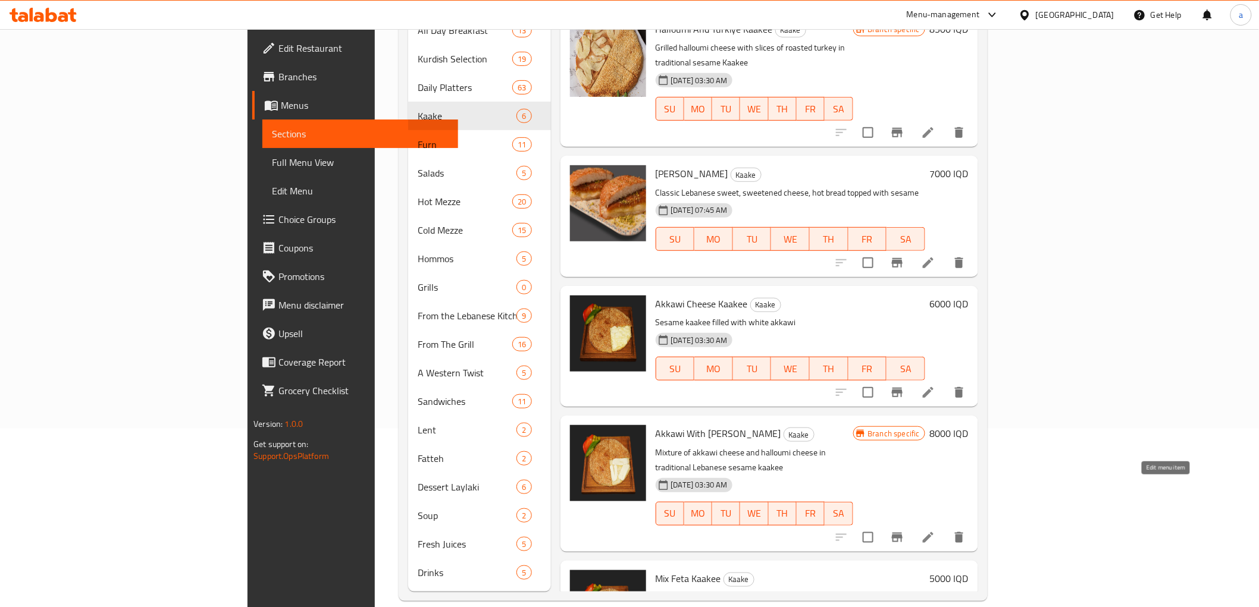
click at [935, 531] on icon at bounding box center [928, 538] width 14 height 14
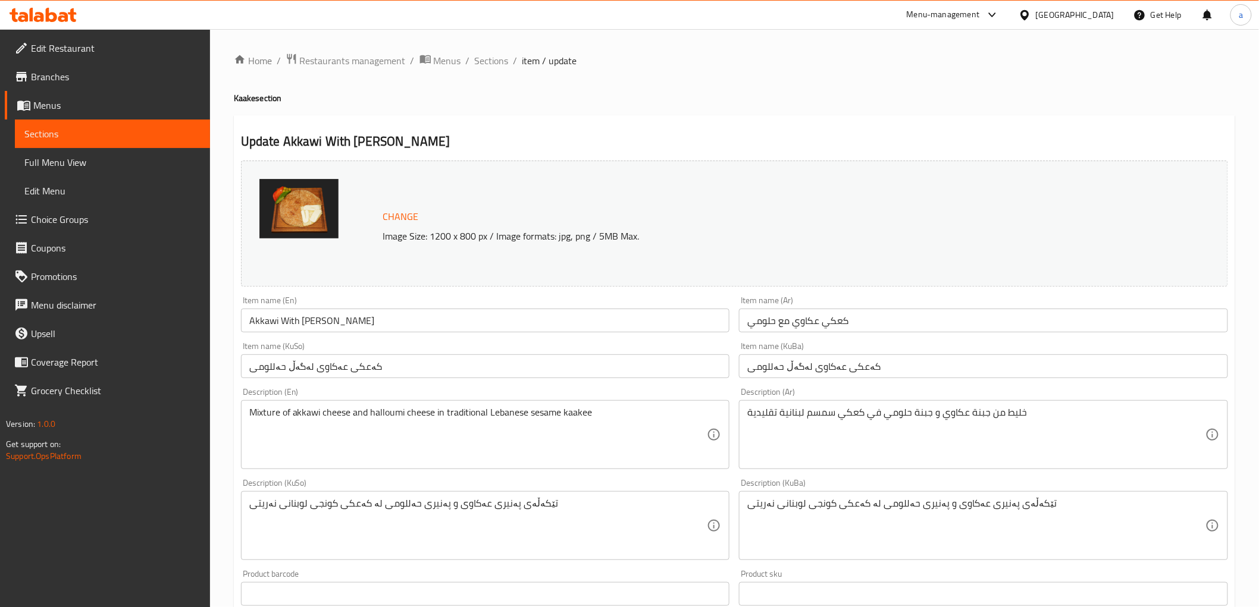
click at [777, 87] on div "Home / Restaurants management / Menus / Sections / item / update Kaake section …" at bounding box center [734, 512] width 1001 height 918
click at [491, 58] on span "Sections" at bounding box center [492, 61] width 34 height 14
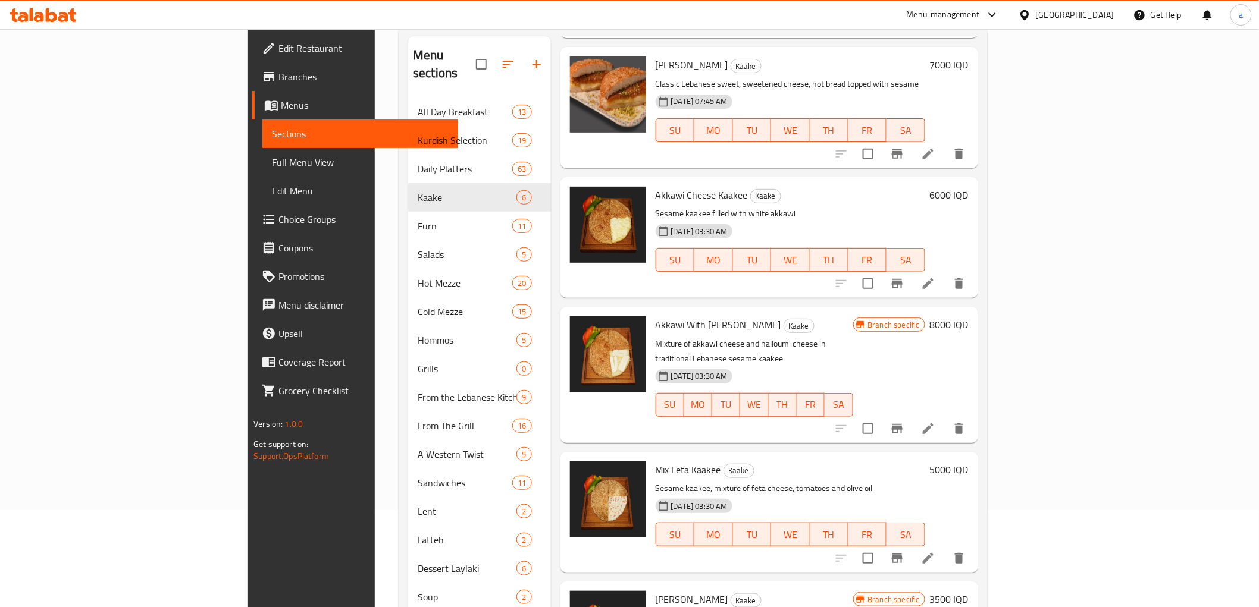
scroll to position [178, 0]
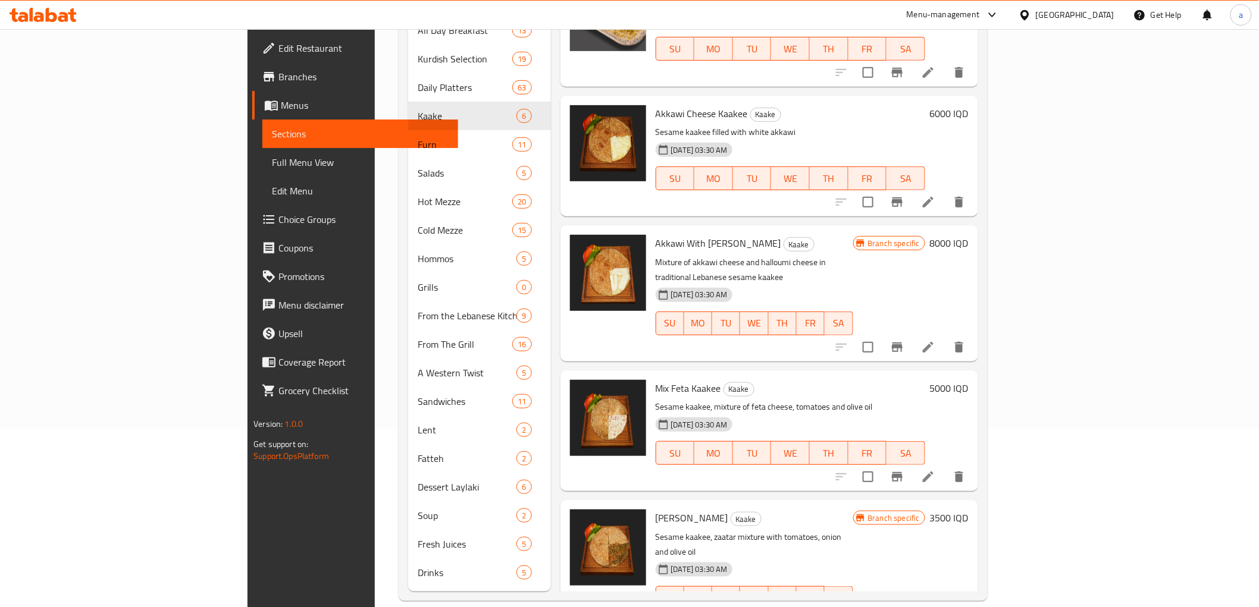
click at [945, 466] on li at bounding box center [927, 476] width 33 height 21
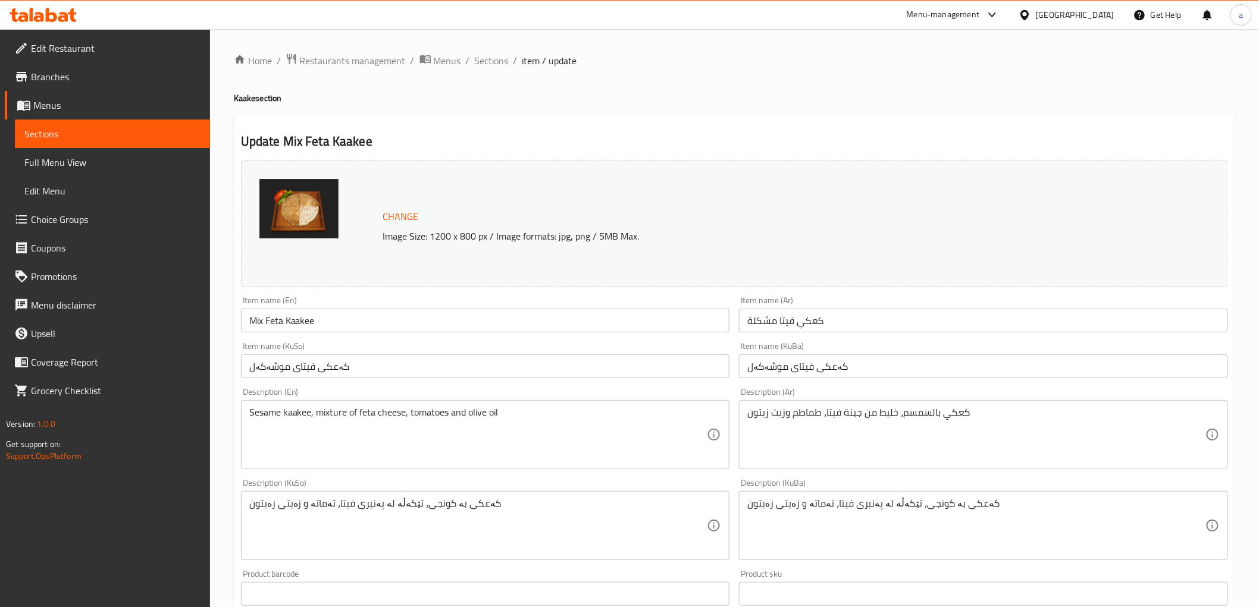
drag, startPoint x: 798, startPoint y: 89, endPoint x: 888, endPoint y: 57, distance: 96.2
click at [798, 89] on div "Home / Restaurants management / Menus / Sections / item / update Kaake section …" at bounding box center [734, 512] width 1001 height 918
click at [485, 57] on span "Sections" at bounding box center [492, 61] width 34 height 14
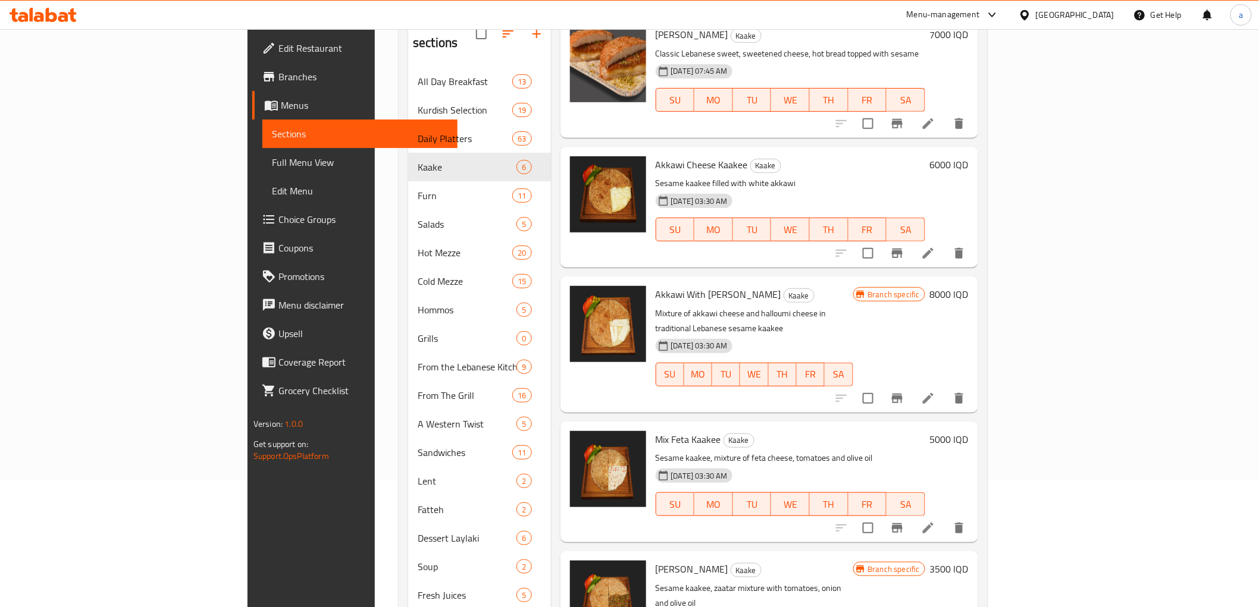
scroll to position [178, 0]
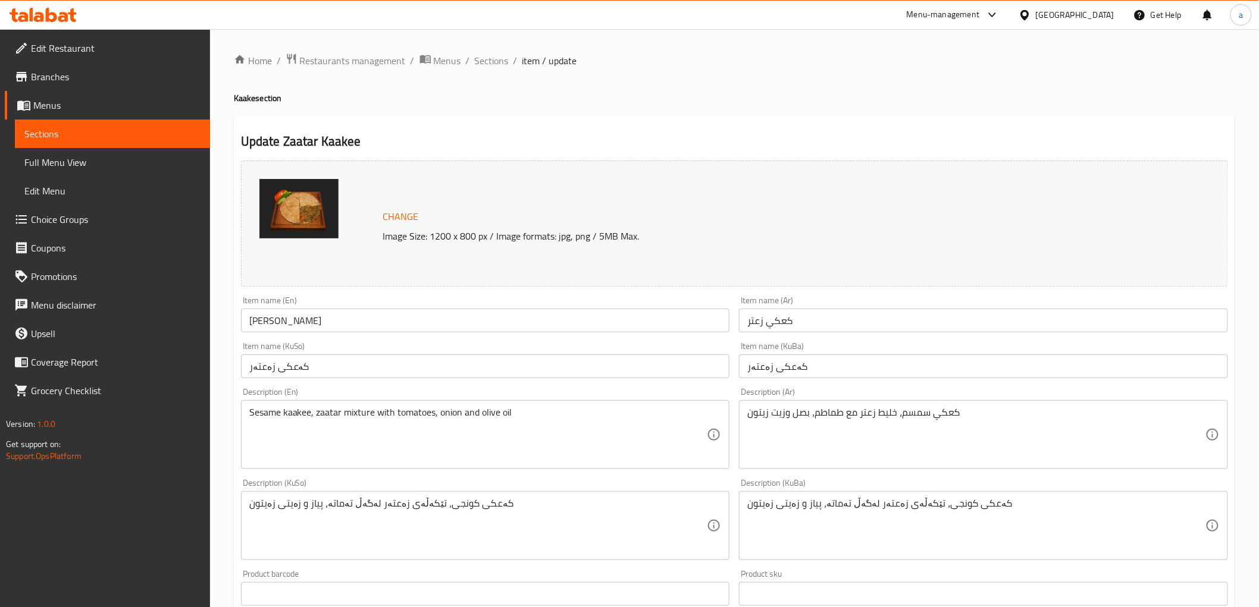
click at [814, 96] on h4 "Kaake section" at bounding box center [734, 98] width 1001 height 12
click at [490, 59] on span "Sections" at bounding box center [492, 61] width 34 height 14
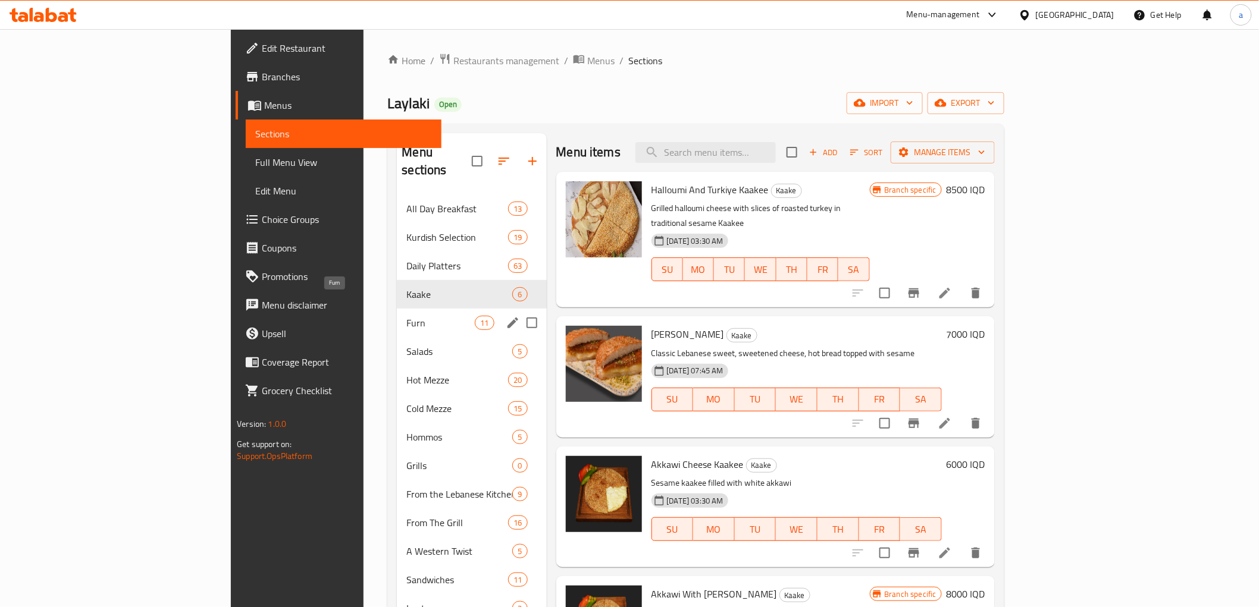
click at [406, 316] on span "Furn" at bounding box center [440, 323] width 68 height 14
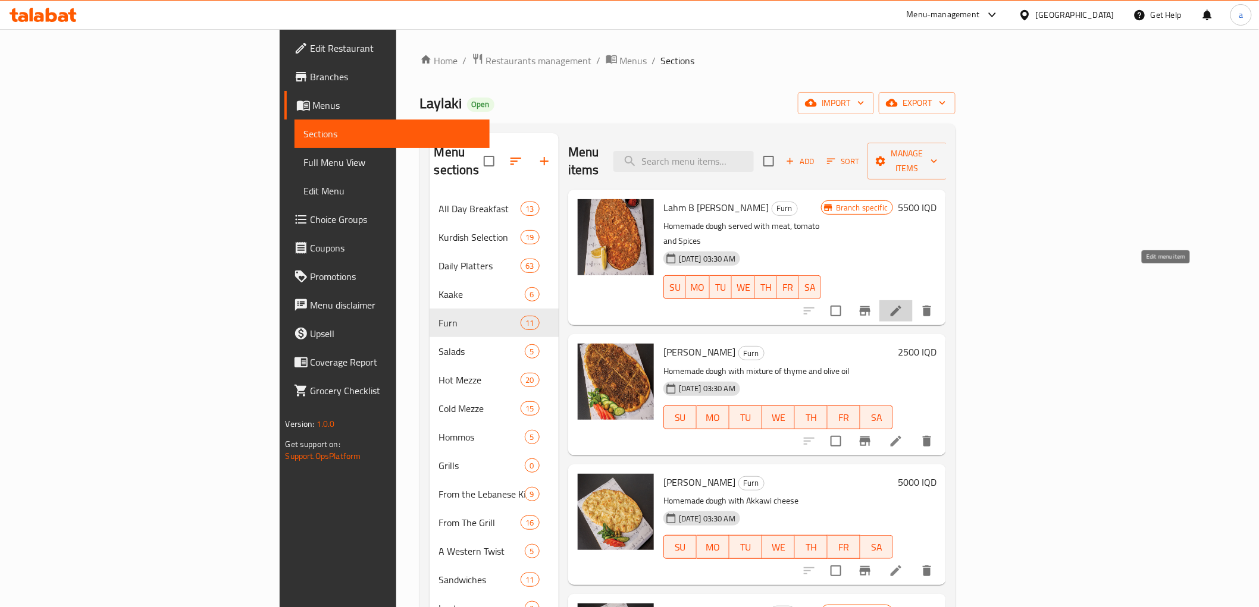
click at [901, 306] on icon at bounding box center [896, 311] width 11 height 11
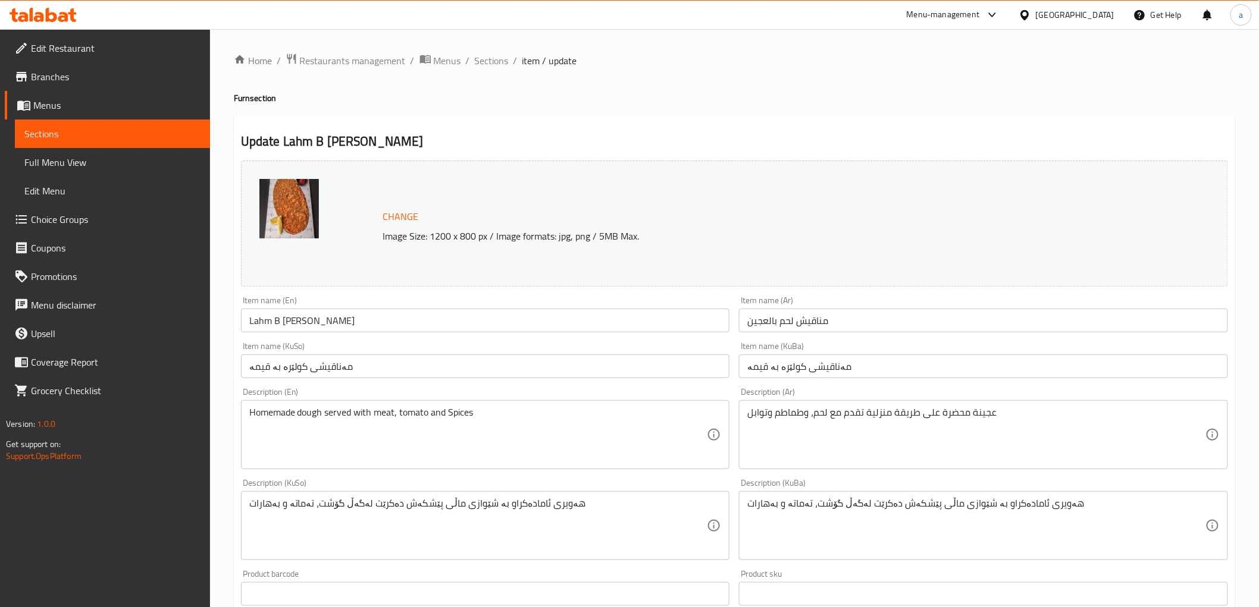
click at [762, 82] on div "Home / Restaurants management / Menus / Sections / item / update Furn section U…" at bounding box center [734, 512] width 1001 height 918
click at [492, 63] on span "Sections" at bounding box center [492, 61] width 34 height 14
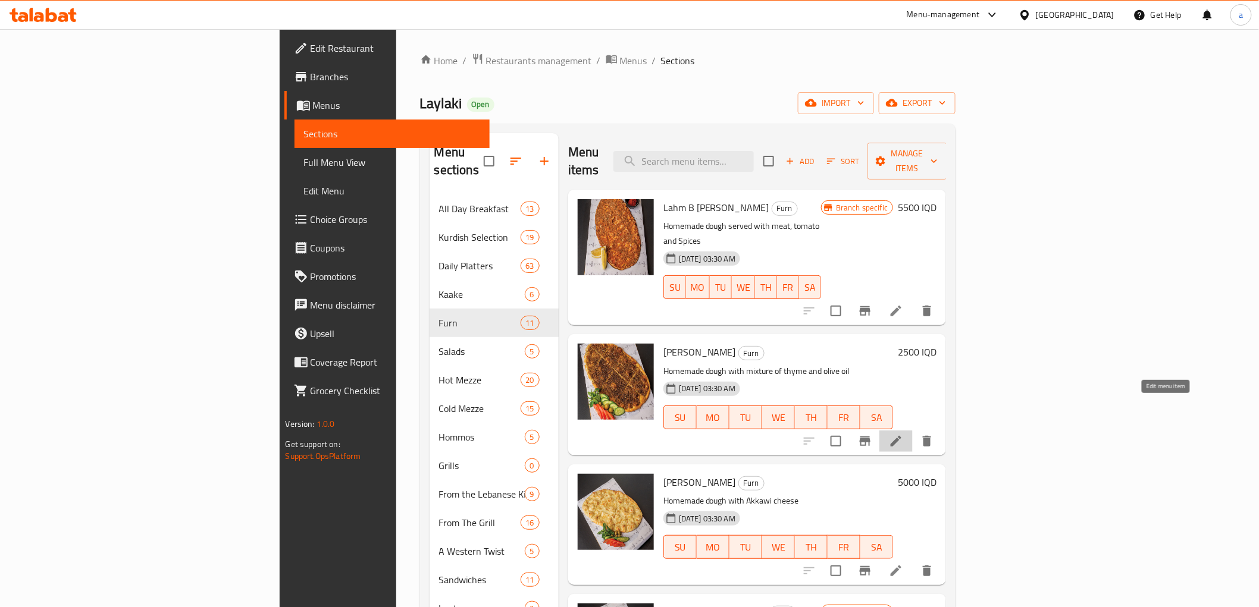
click at [903, 434] on icon at bounding box center [896, 441] width 14 height 14
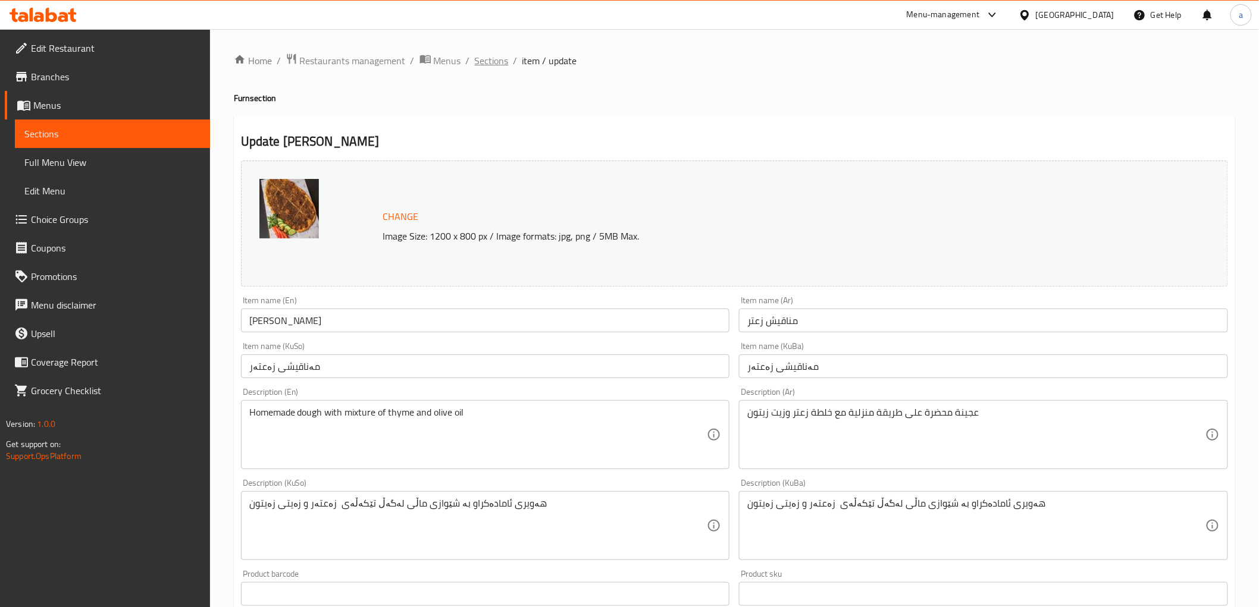
click at [488, 64] on span "Sections" at bounding box center [492, 61] width 34 height 14
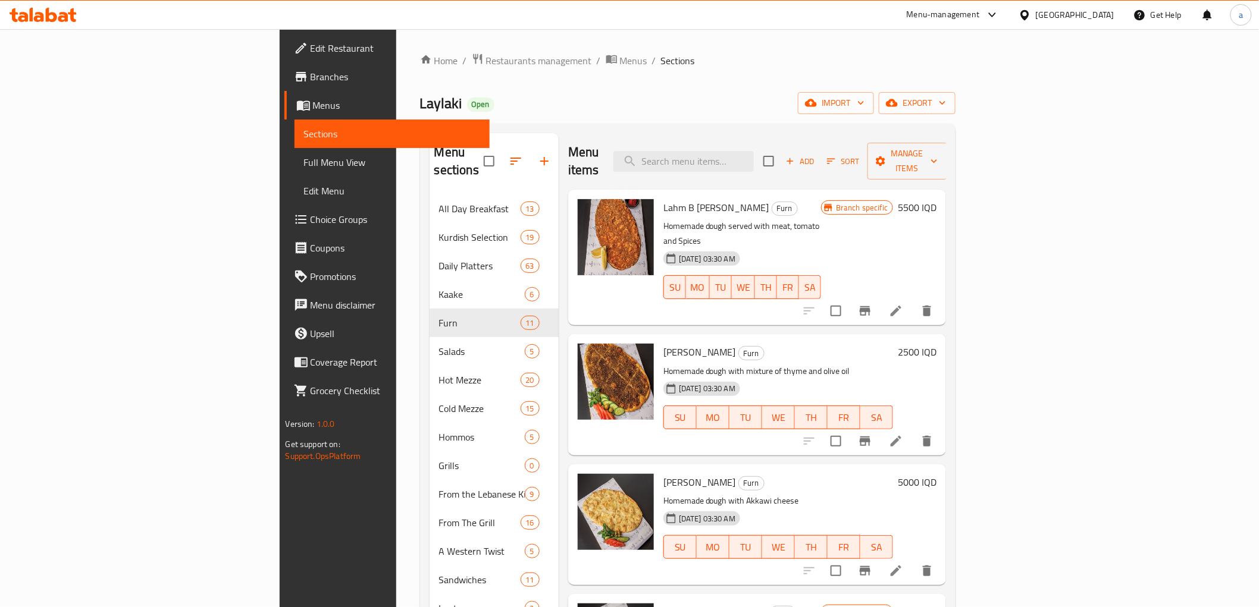
click at [913, 560] on li at bounding box center [895, 570] width 33 height 21
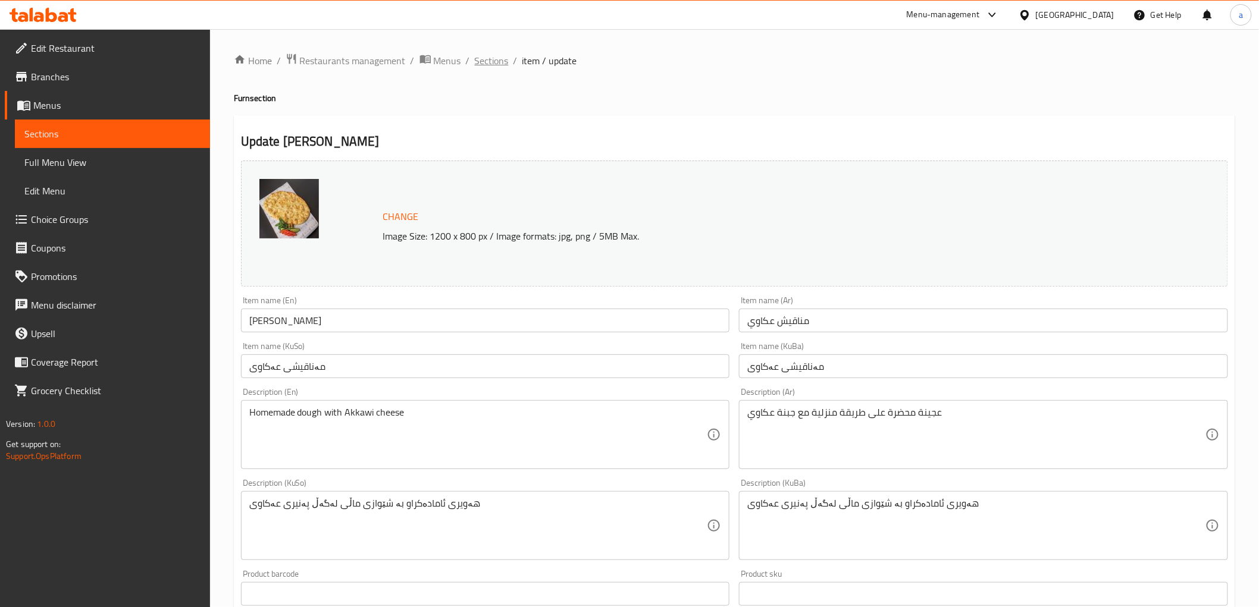
click at [493, 64] on span "Sections" at bounding box center [492, 61] width 34 height 14
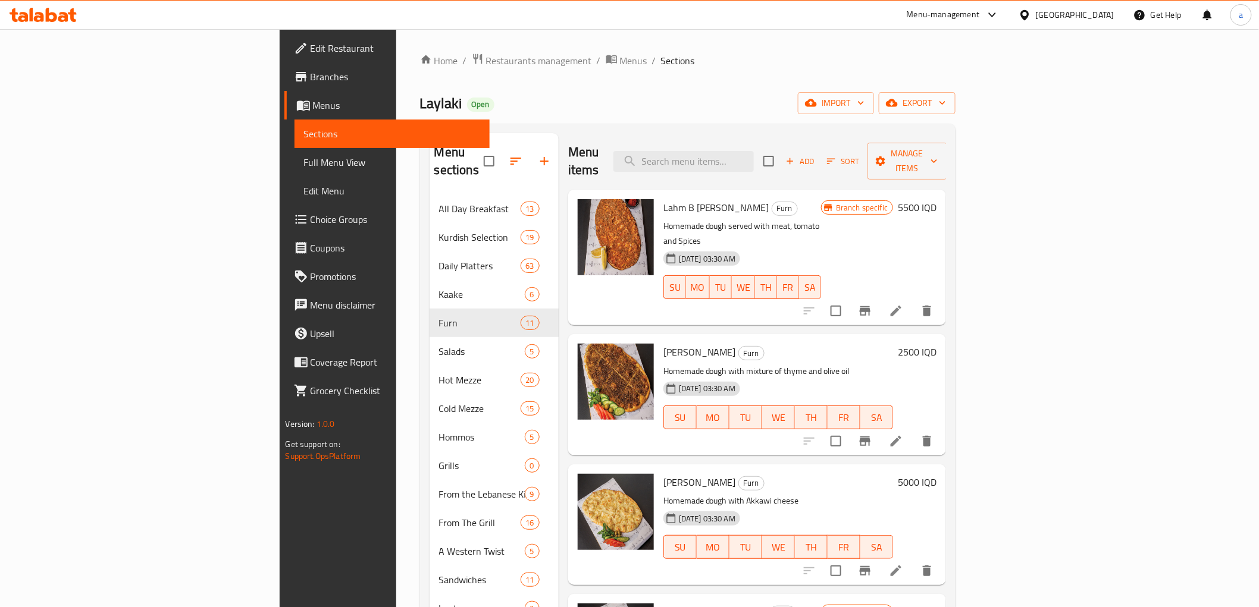
scroll to position [220, 0]
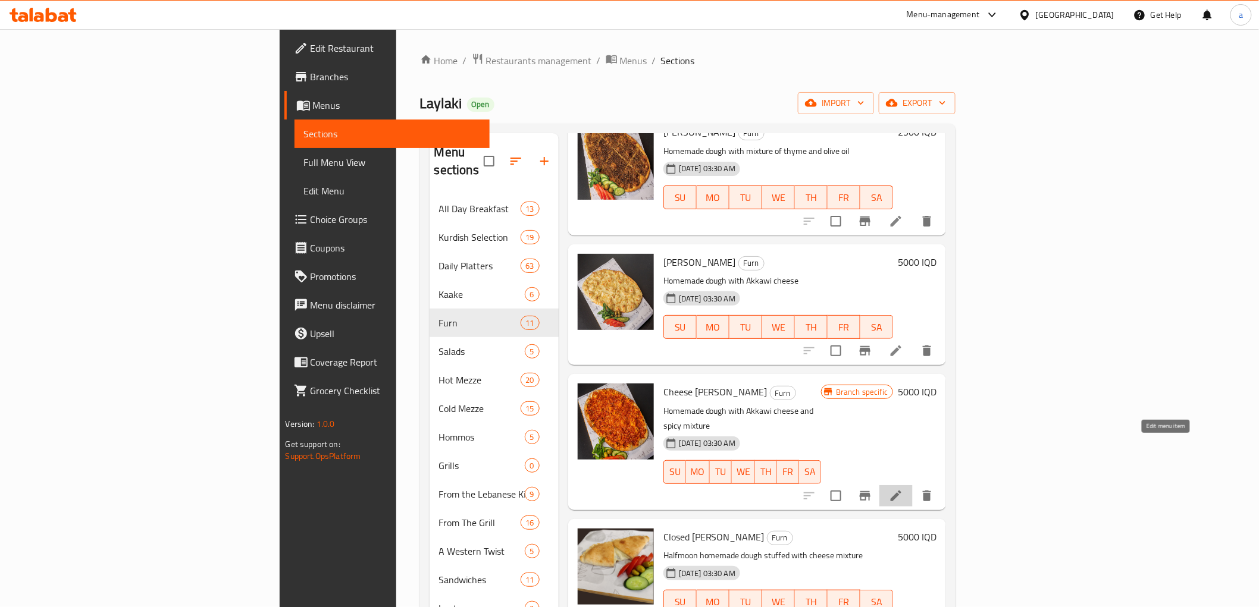
click at [901, 491] on icon at bounding box center [896, 496] width 11 height 11
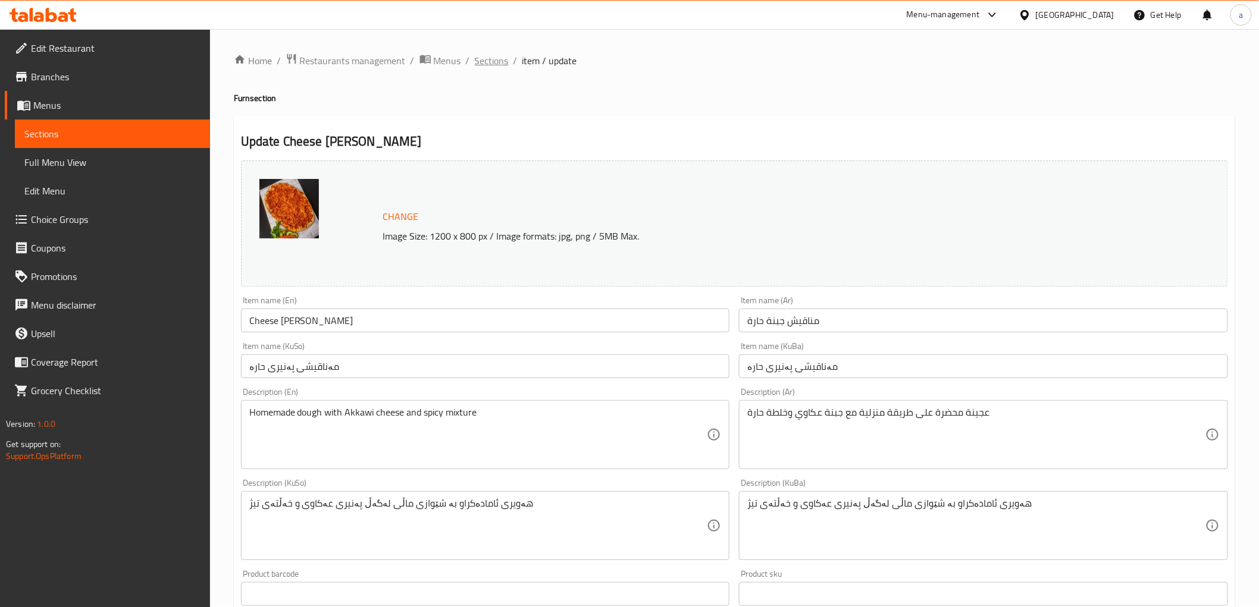
click at [484, 57] on span "Sections" at bounding box center [492, 61] width 34 height 14
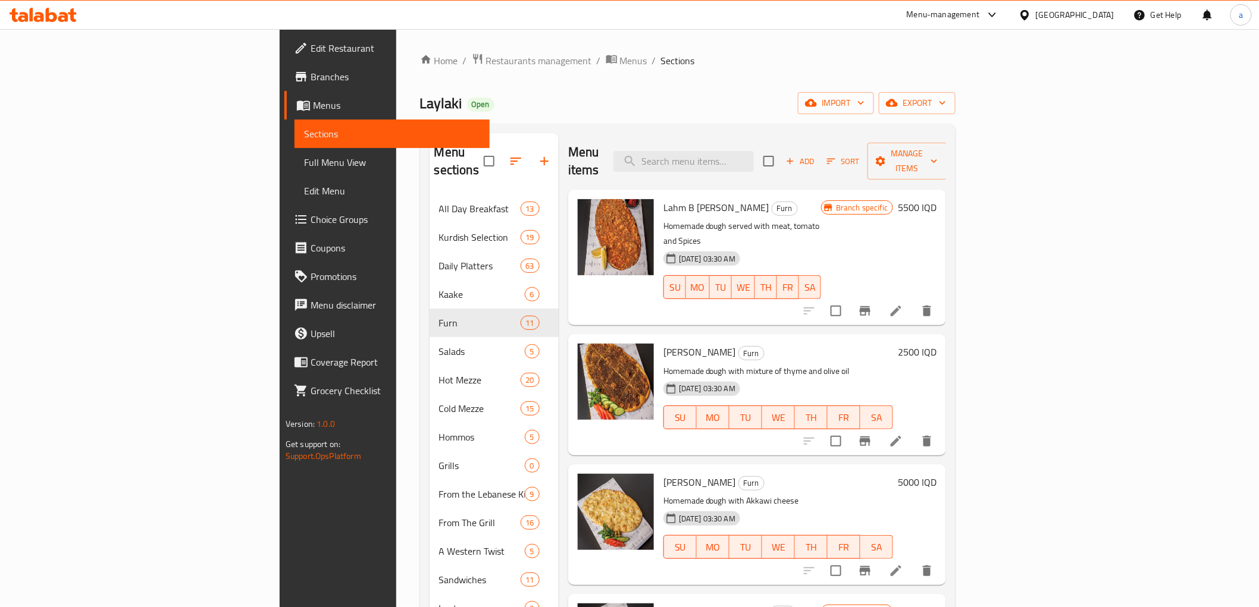
scroll to position [330, 0]
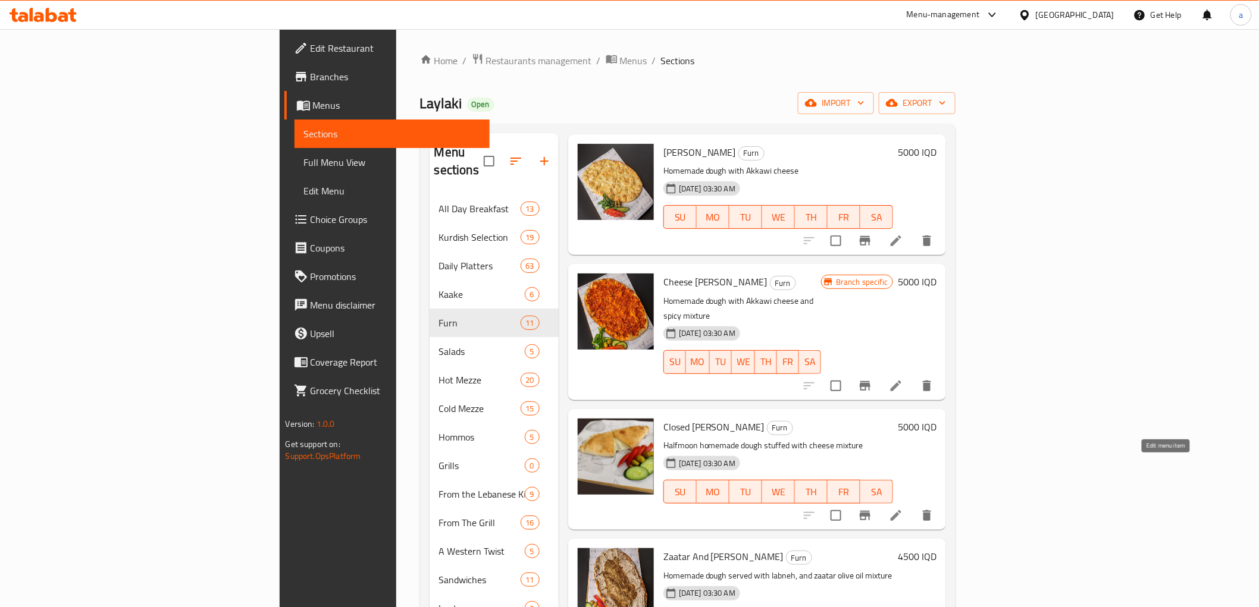
click at [903, 509] on icon at bounding box center [896, 516] width 14 height 14
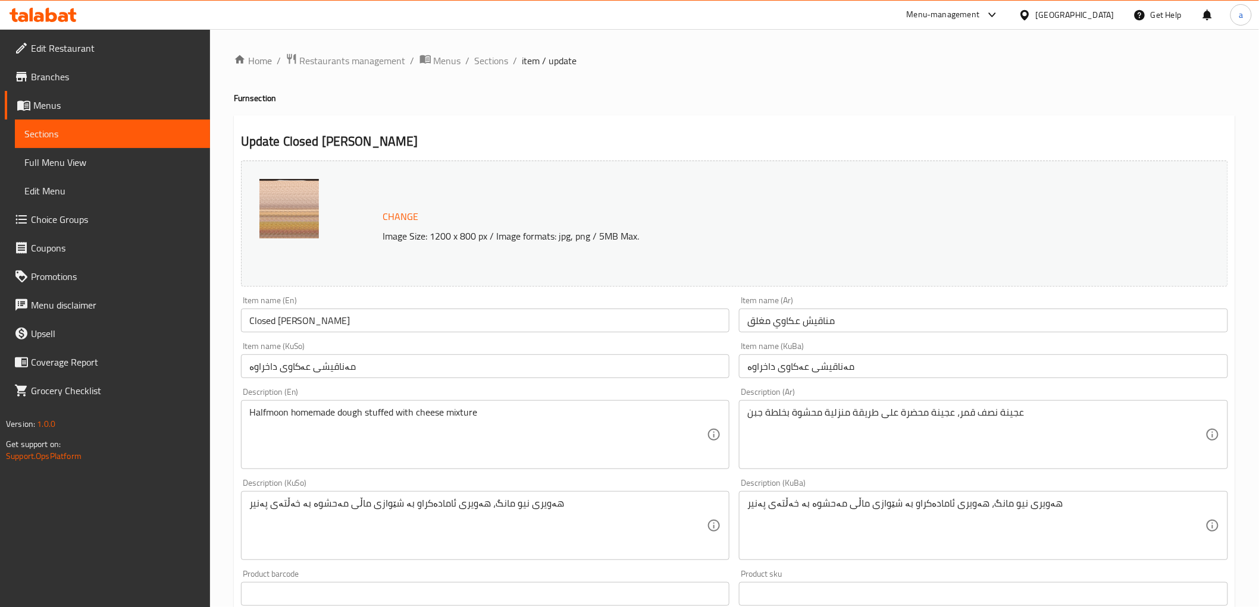
click at [816, 98] on h4 "Furn section" at bounding box center [734, 98] width 1001 height 12
click at [499, 59] on span "Sections" at bounding box center [492, 61] width 34 height 14
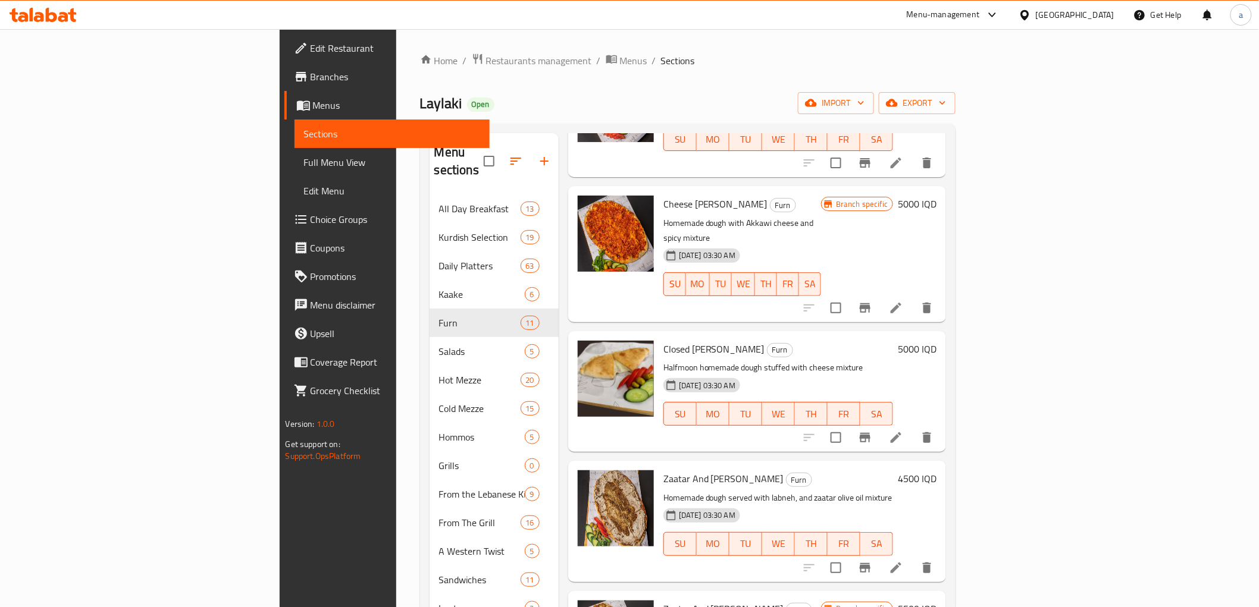
scroll to position [441, 0]
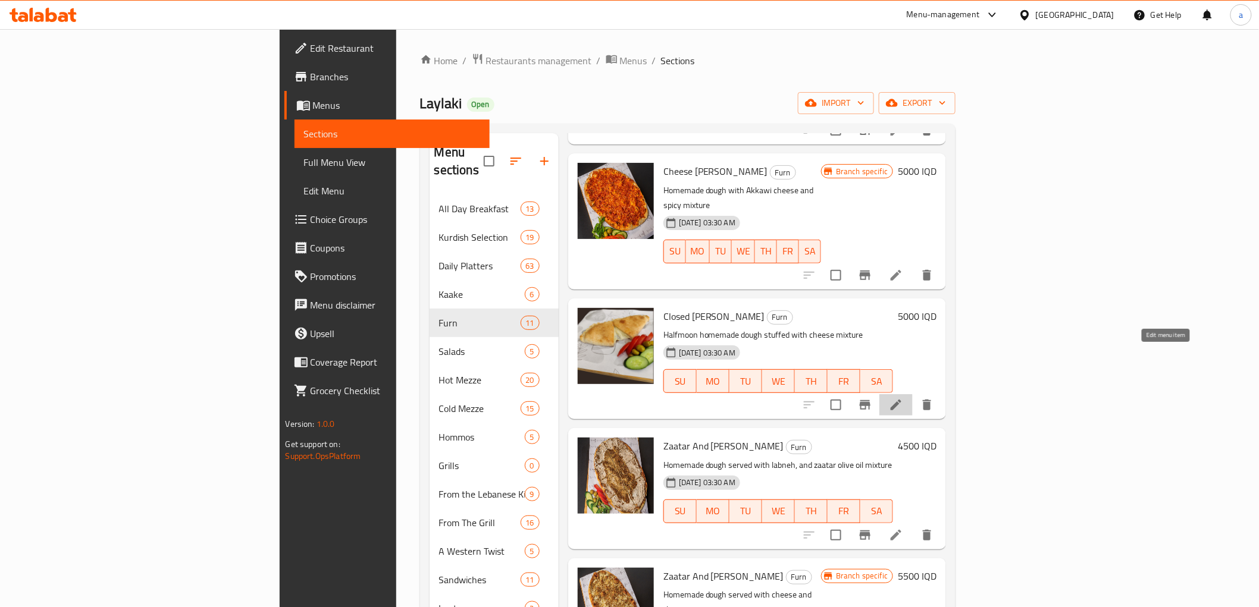
click at [903, 398] on icon at bounding box center [896, 405] width 14 height 14
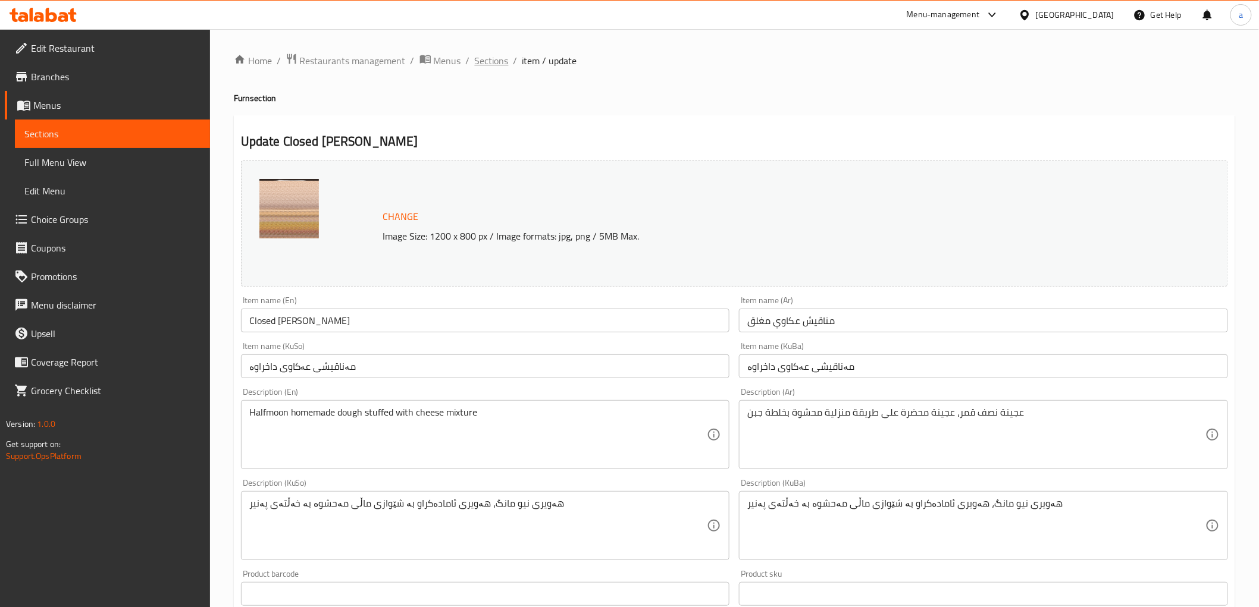
click at [491, 64] on span "Sections" at bounding box center [492, 61] width 34 height 14
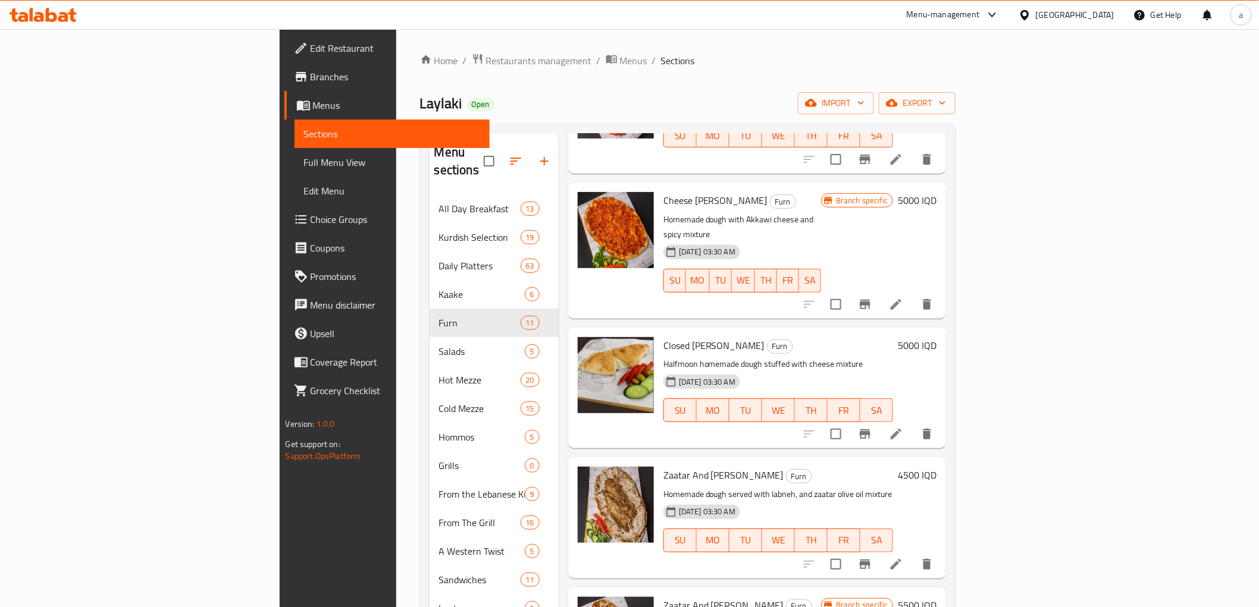
scroll to position [441, 0]
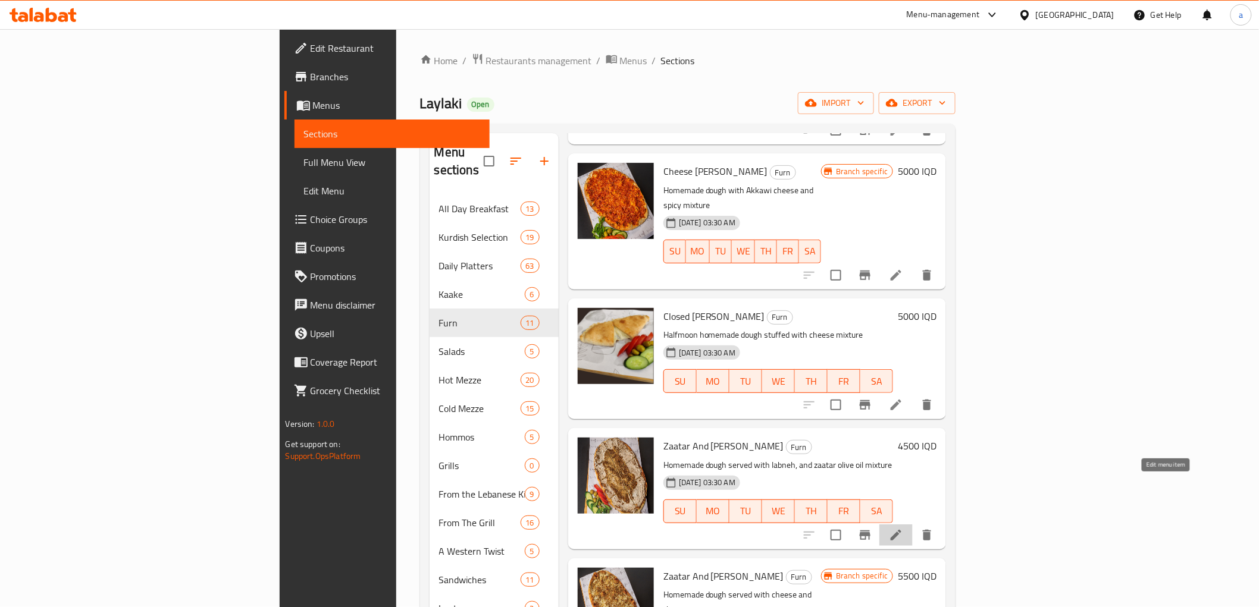
click at [903, 528] on icon at bounding box center [896, 535] width 14 height 14
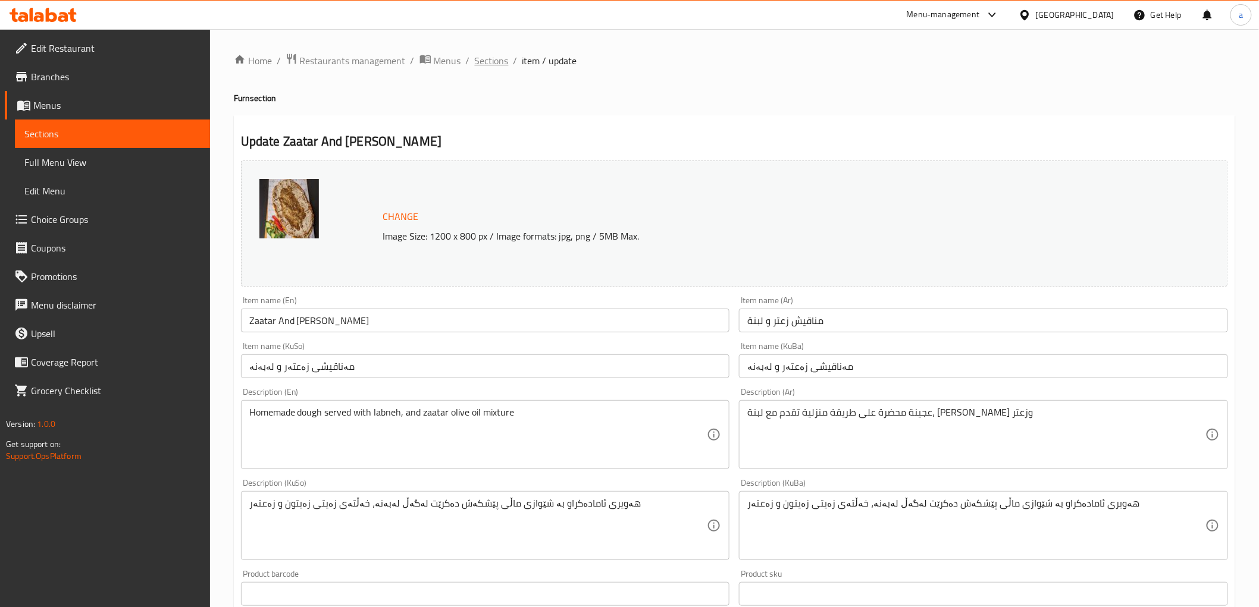
click at [489, 64] on span "Sections" at bounding box center [492, 61] width 34 height 14
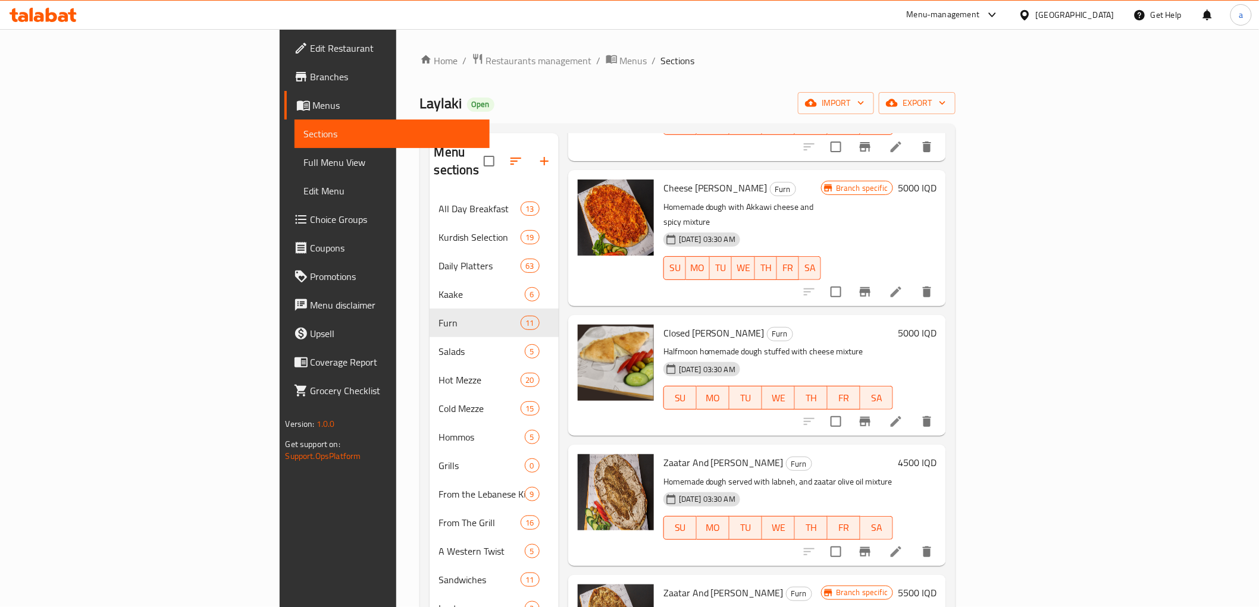
scroll to position [550, 0]
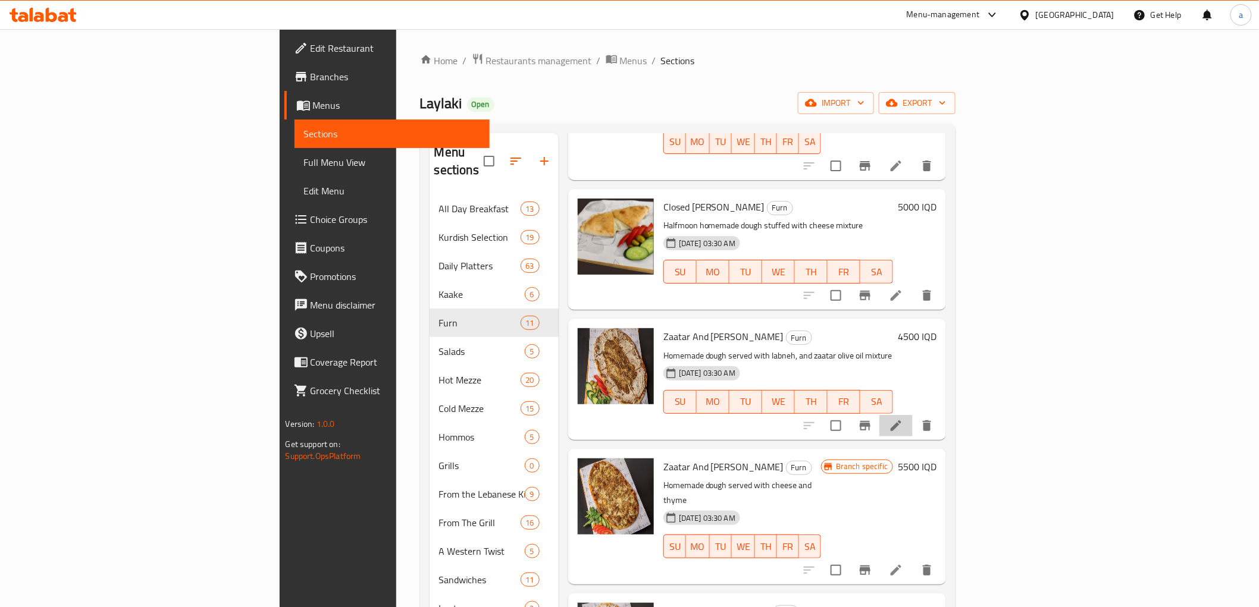
click at [913, 415] on li at bounding box center [895, 425] width 33 height 21
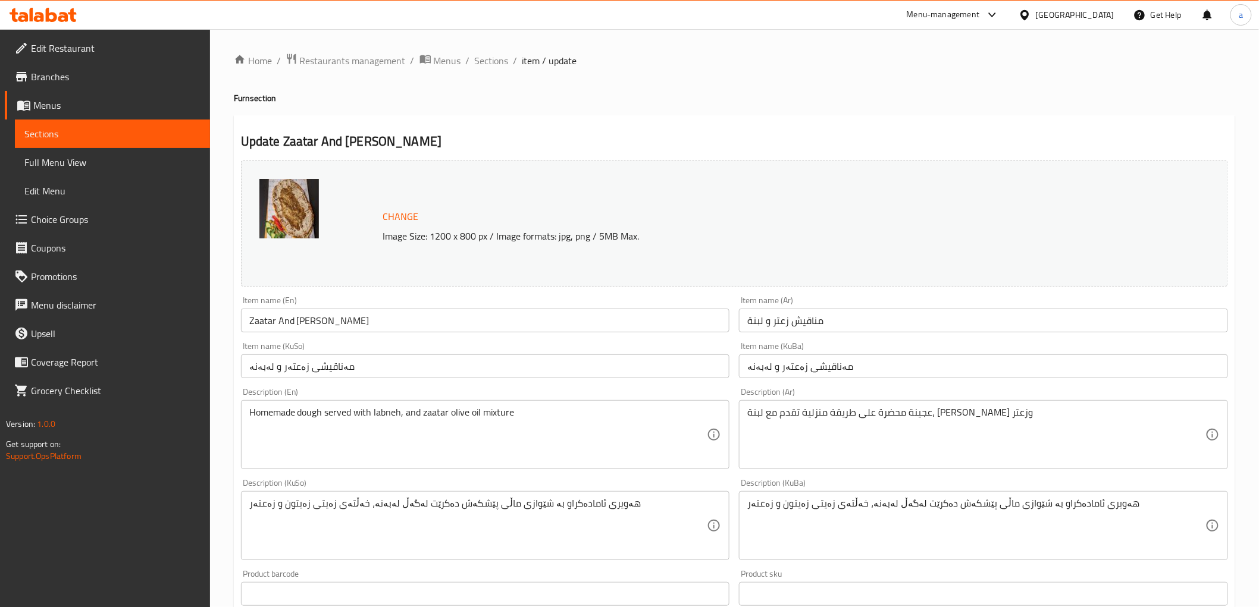
click at [1175, 134] on h2 "Update Zaatar And Labneh Manaqish" at bounding box center [734, 142] width 987 height 18
click at [491, 62] on span "Sections" at bounding box center [492, 61] width 34 height 14
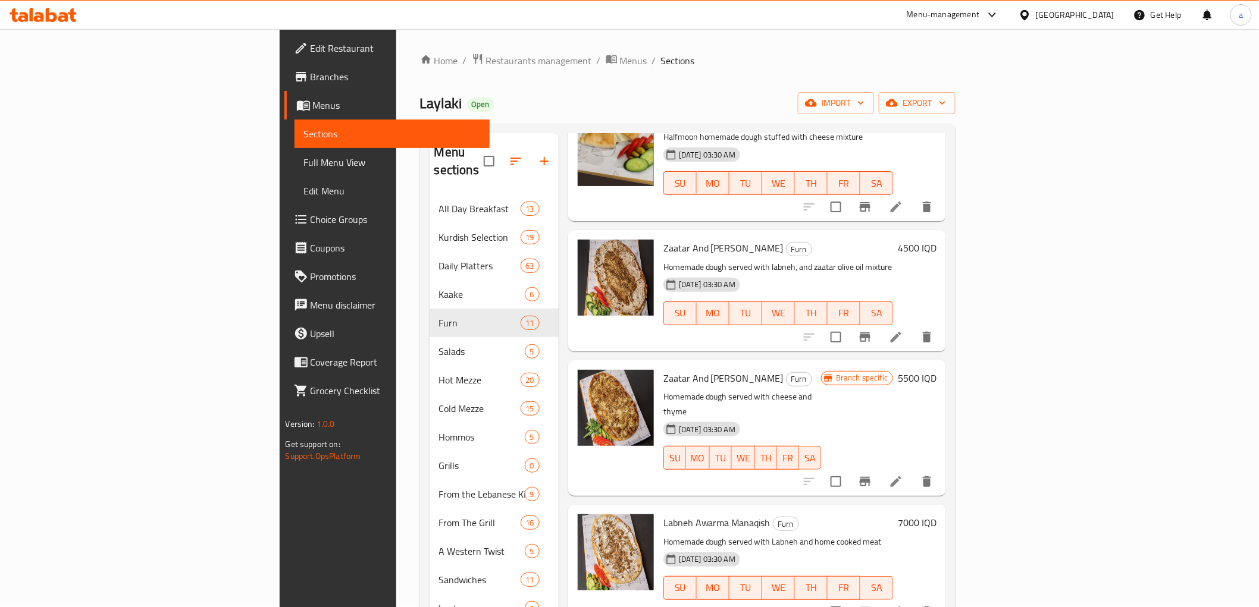
scroll to position [771, 0]
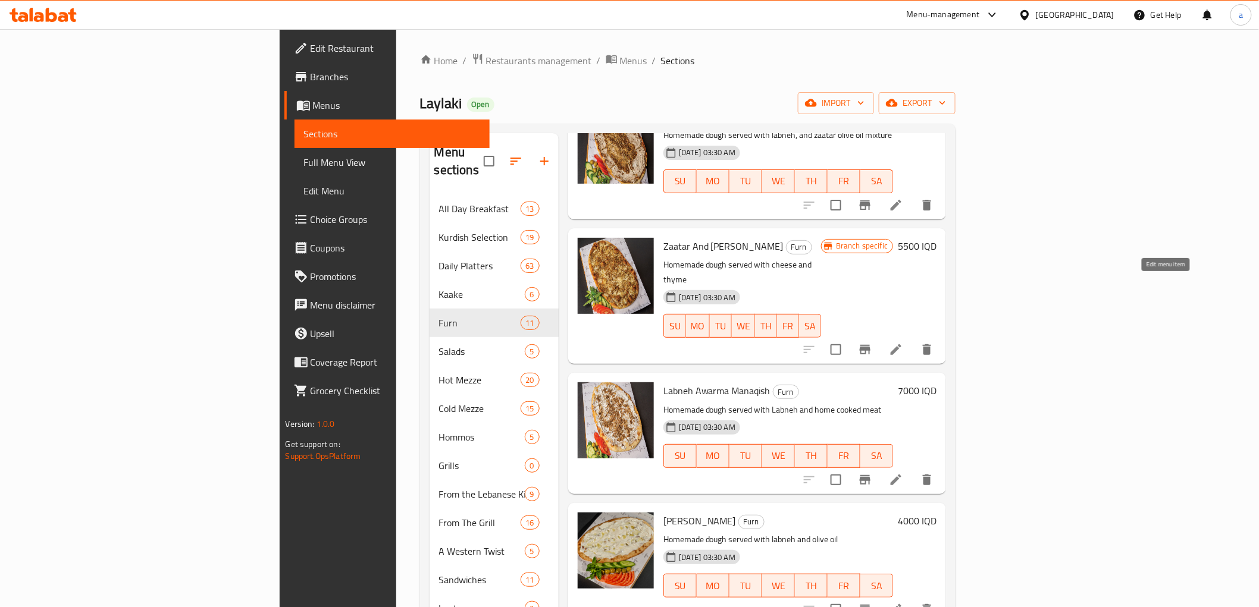
click at [903, 343] on icon at bounding box center [896, 350] width 14 height 14
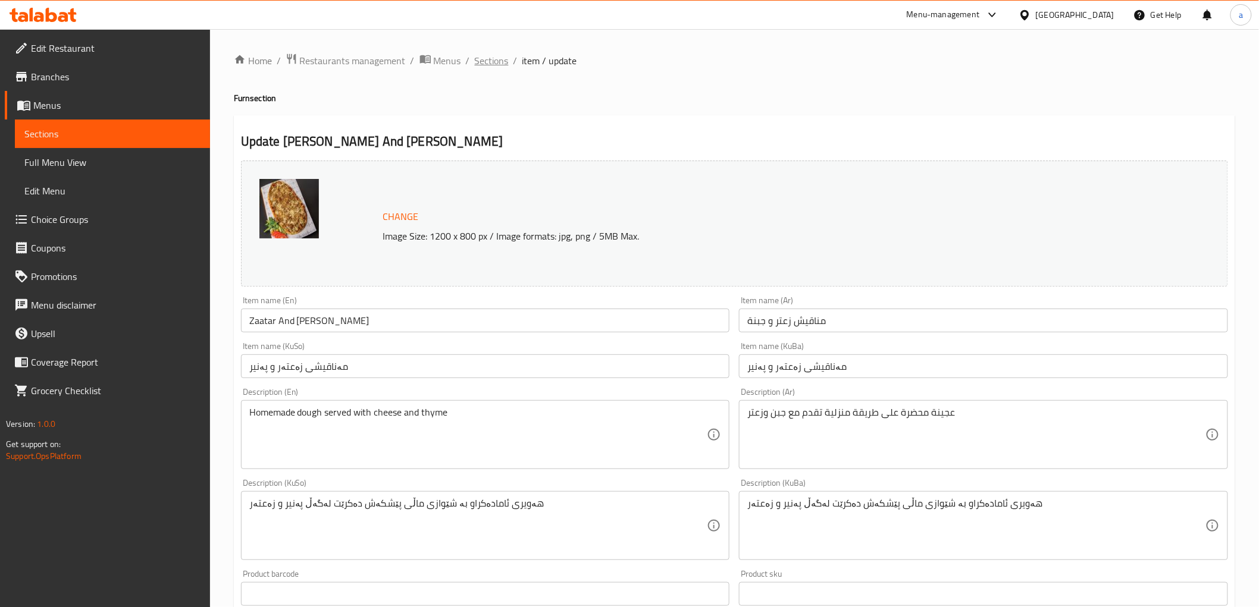
click at [502, 61] on span "Sections" at bounding box center [492, 61] width 34 height 14
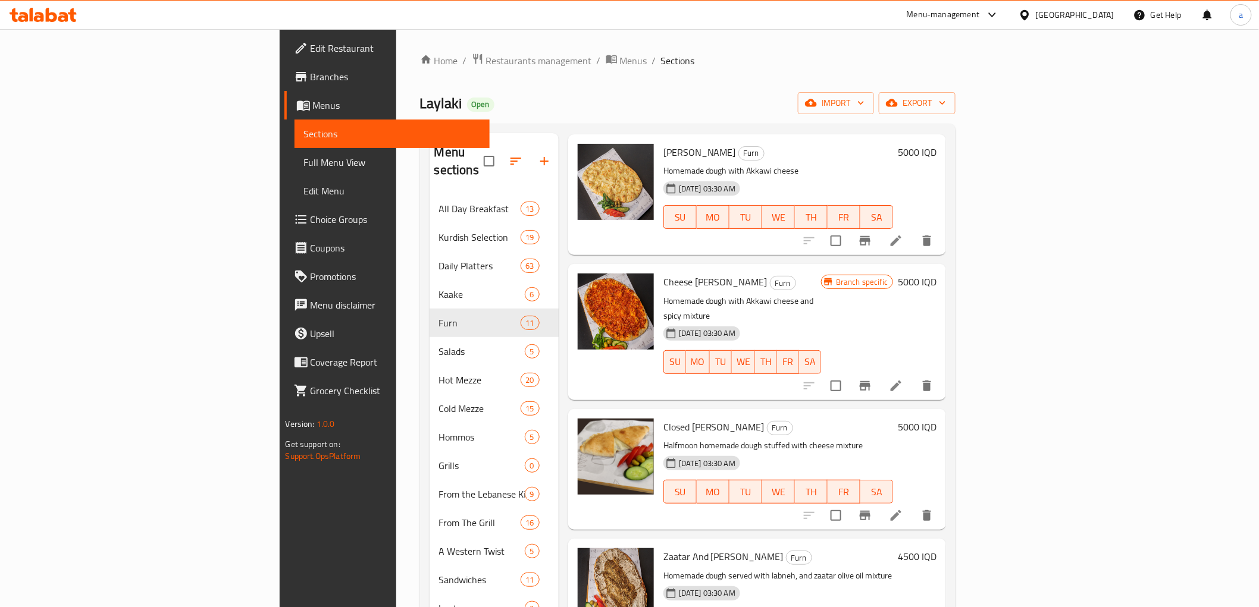
scroll to position [661, 0]
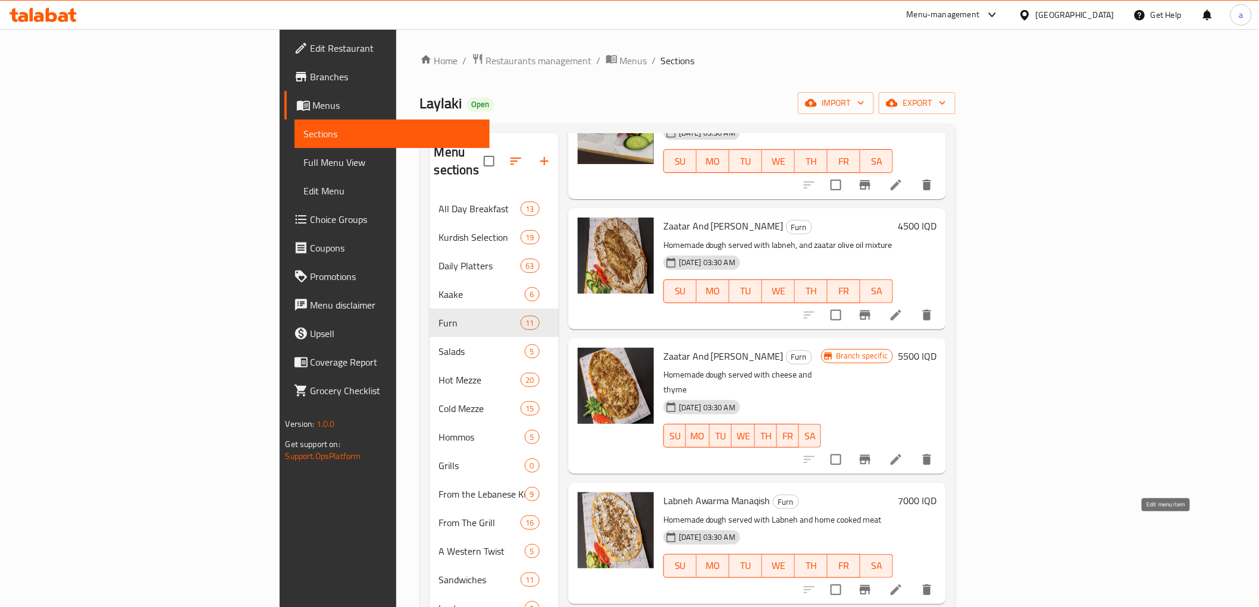
click at [903, 583] on icon at bounding box center [896, 590] width 14 height 14
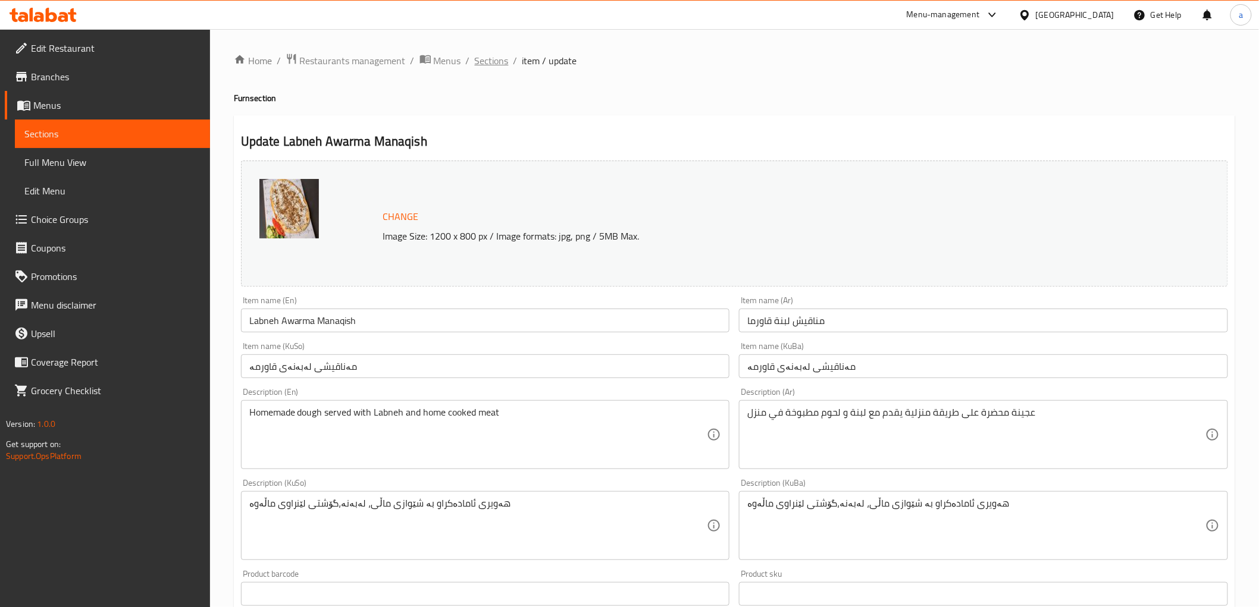
click at [504, 57] on span "Sections" at bounding box center [492, 61] width 34 height 14
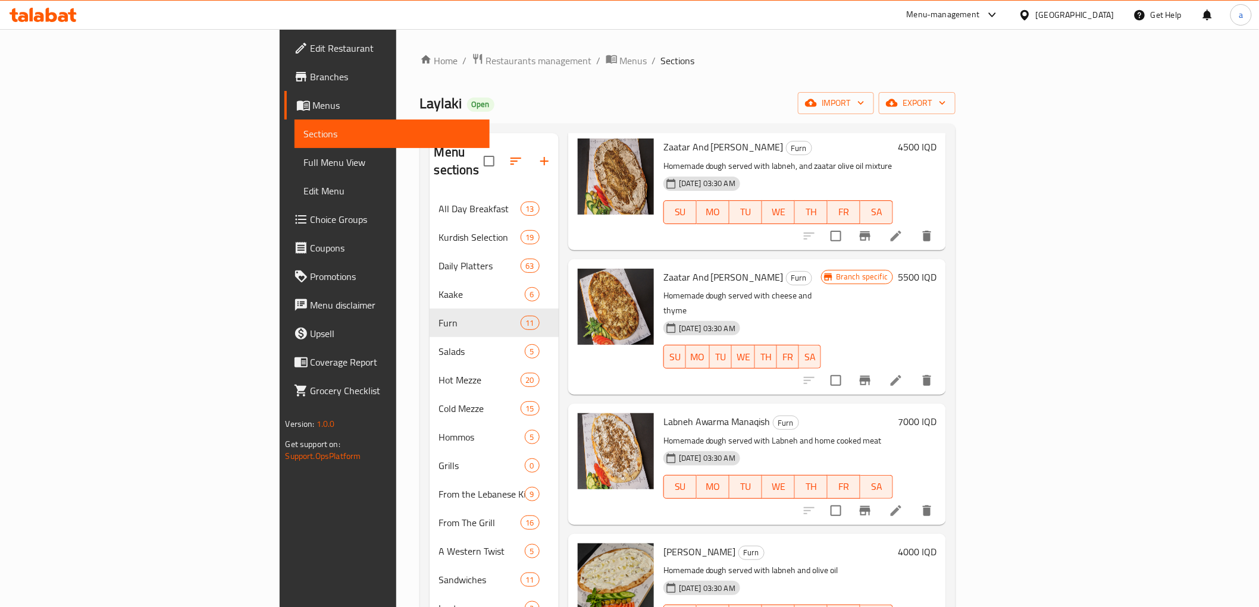
scroll to position [771, 0]
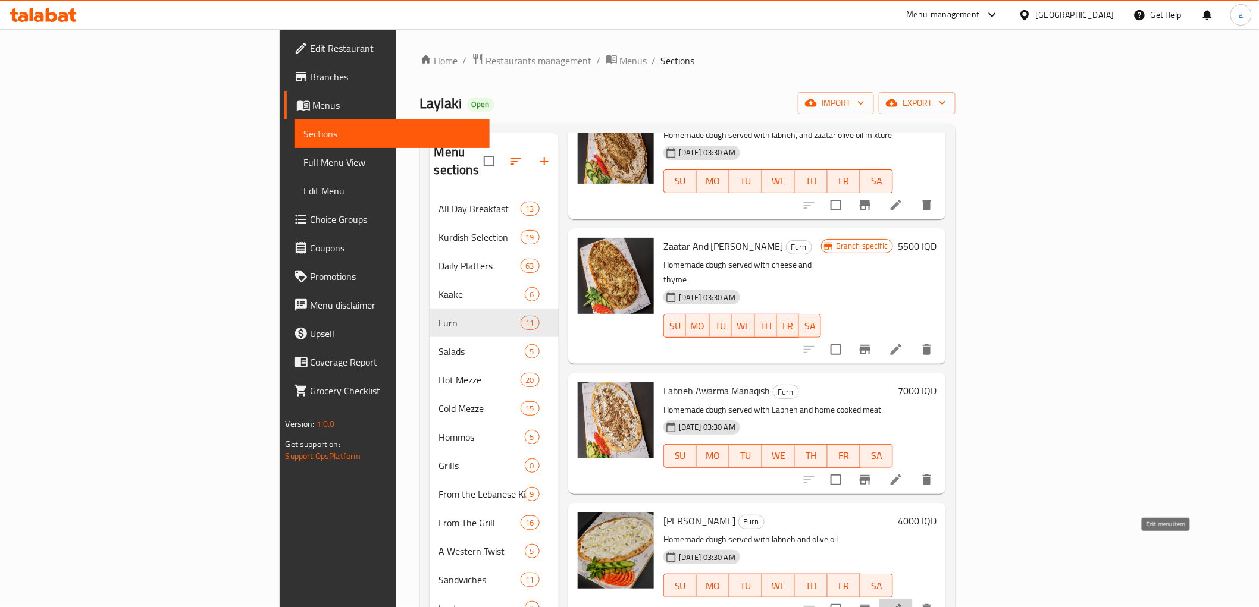
click at [903, 603] on icon at bounding box center [896, 610] width 14 height 14
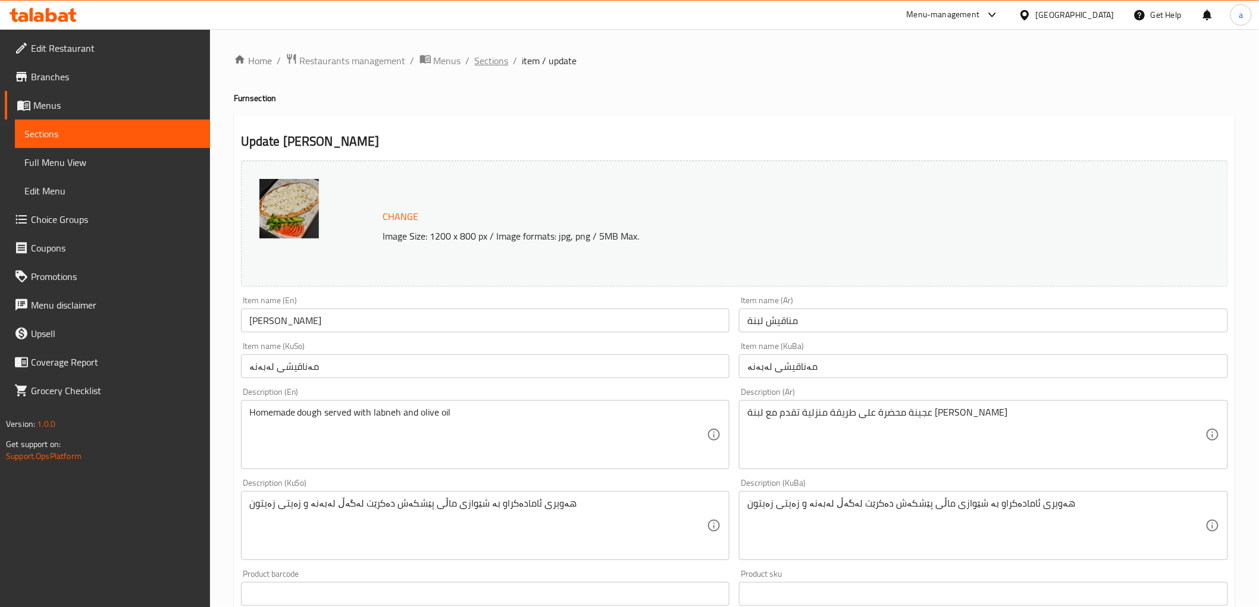
click at [492, 59] on span "Sections" at bounding box center [492, 61] width 34 height 14
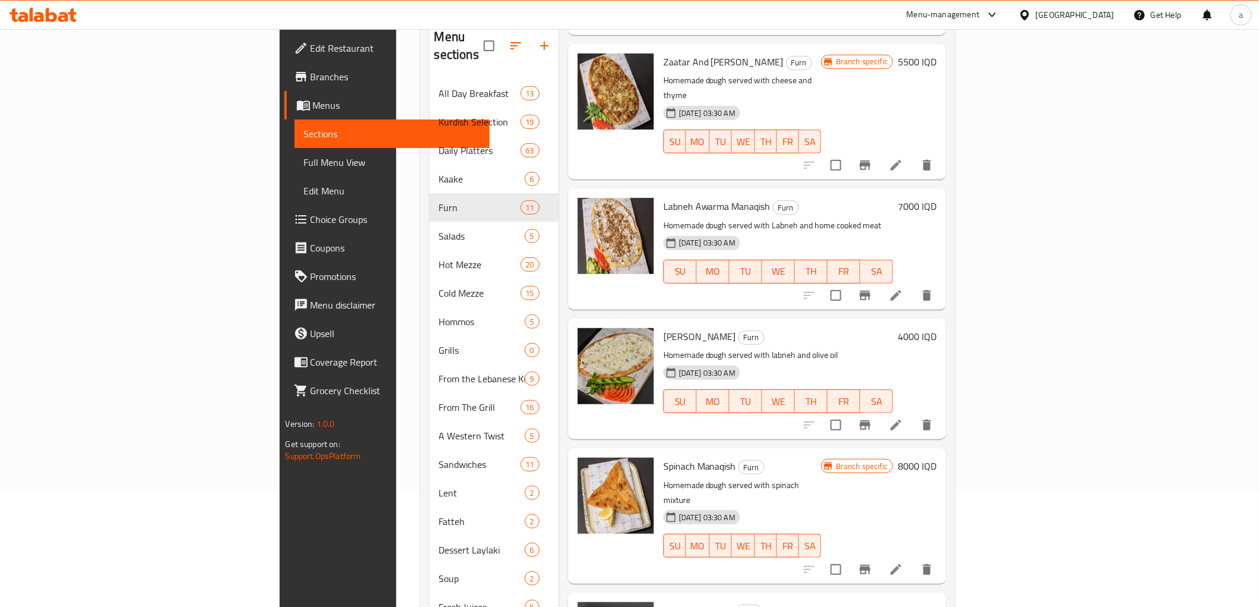
scroll to position [178, 0]
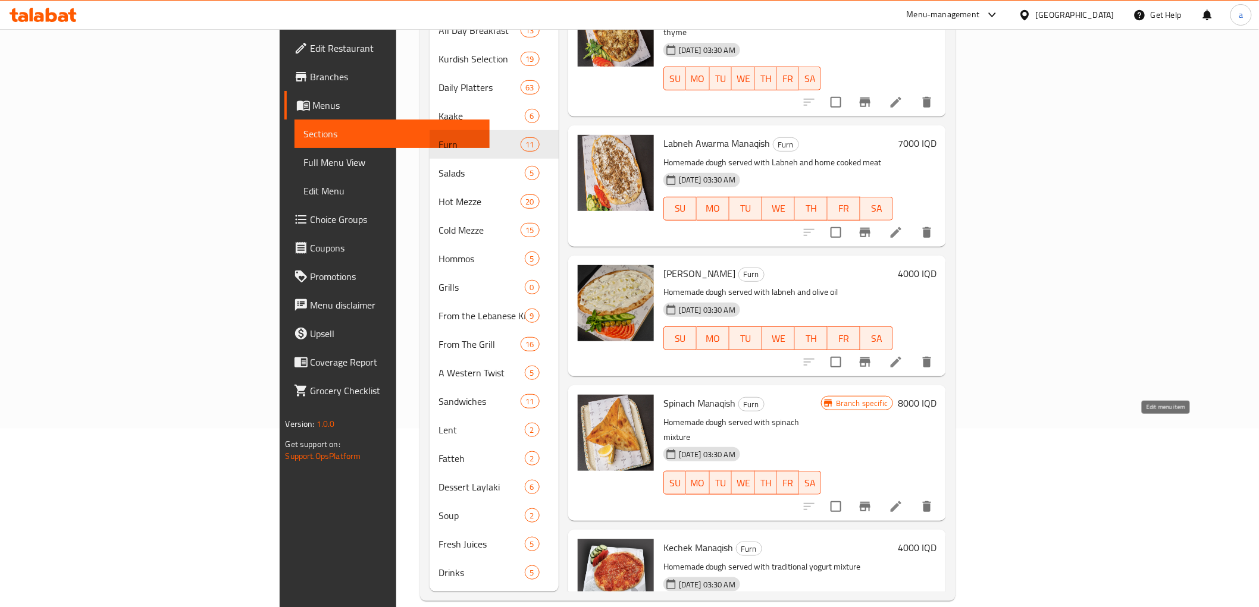
click at [903, 500] on icon at bounding box center [896, 507] width 14 height 14
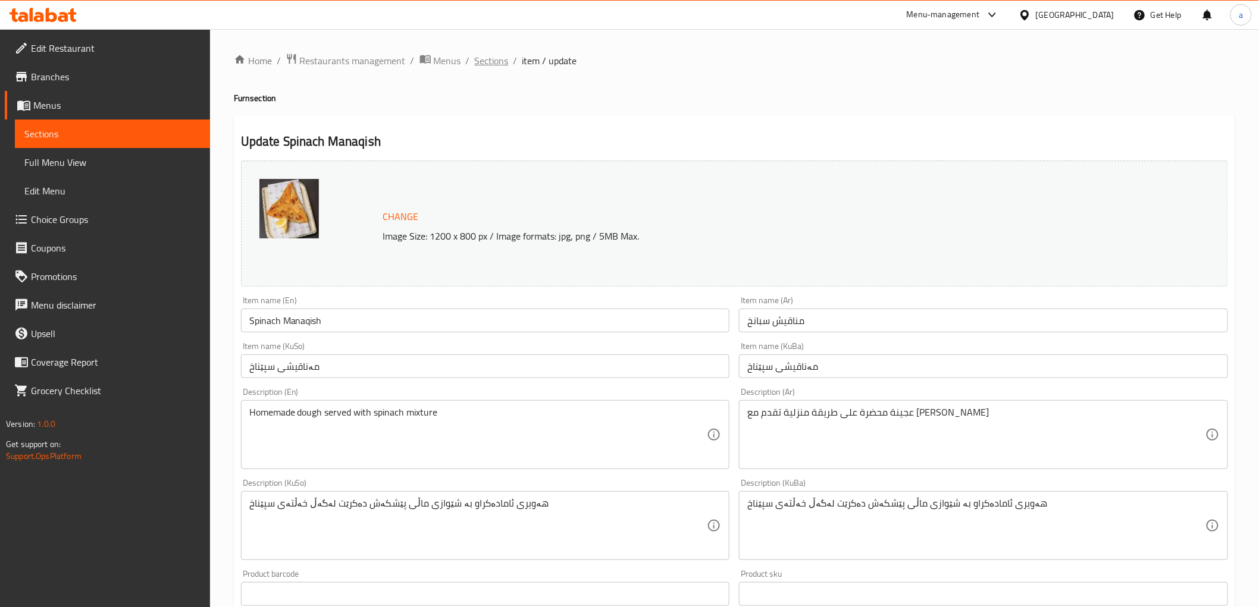
click at [481, 58] on span "Sections" at bounding box center [492, 61] width 34 height 14
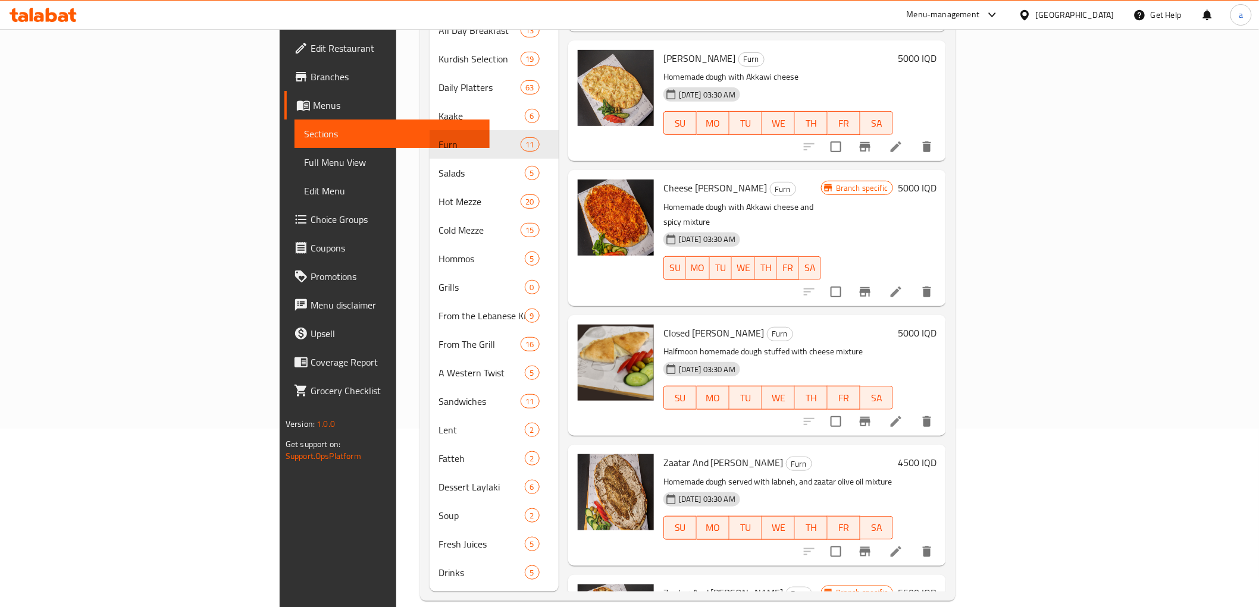
scroll to position [840, 0]
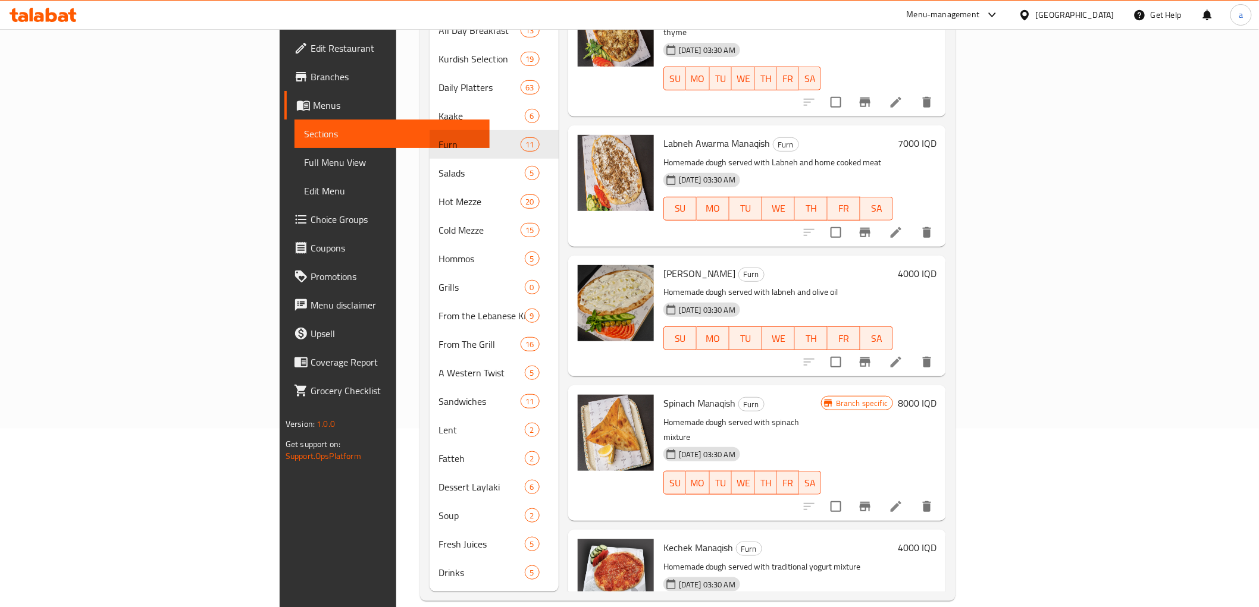
drag, startPoint x: 942, startPoint y: 272, endPoint x: 1118, endPoint y: 397, distance: 216.3
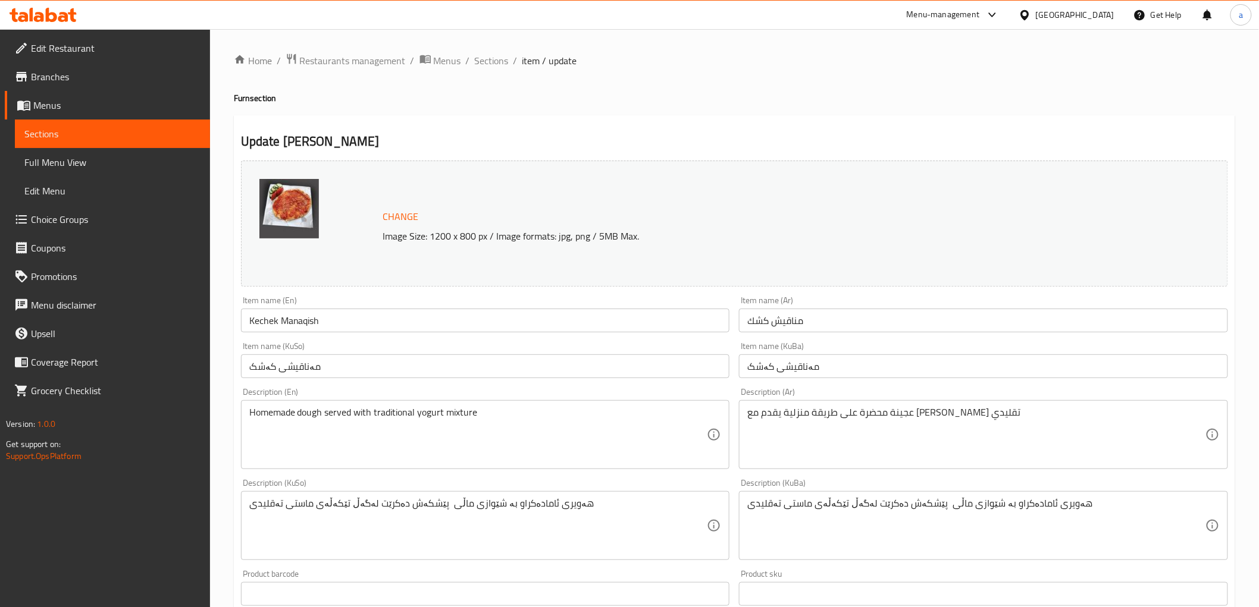
click at [520, 111] on div "Home / Restaurants management / Menus / Sections / item / update Furn section U…" at bounding box center [734, 512] width 1001 height 918
click at [488, 62] on span "Sections" at bounding box center [492, 61] width 34 height 14
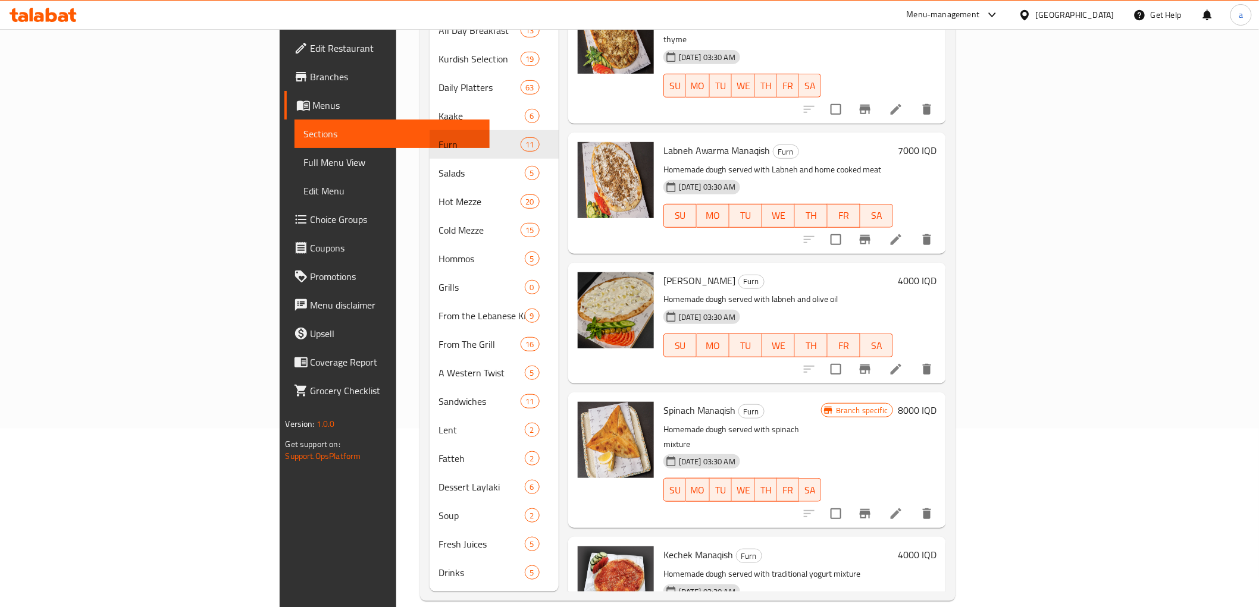
scroll to position [840, 0]
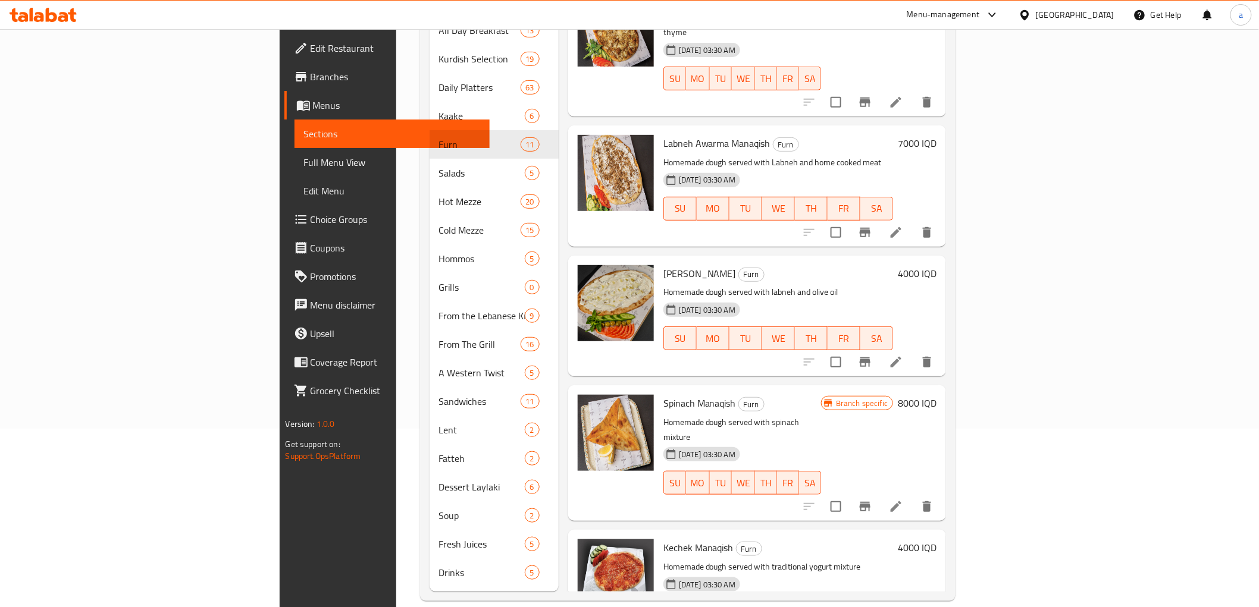
click at [311, 76] on span "Branches" at bounding box center [396, 77] width 170 height 14
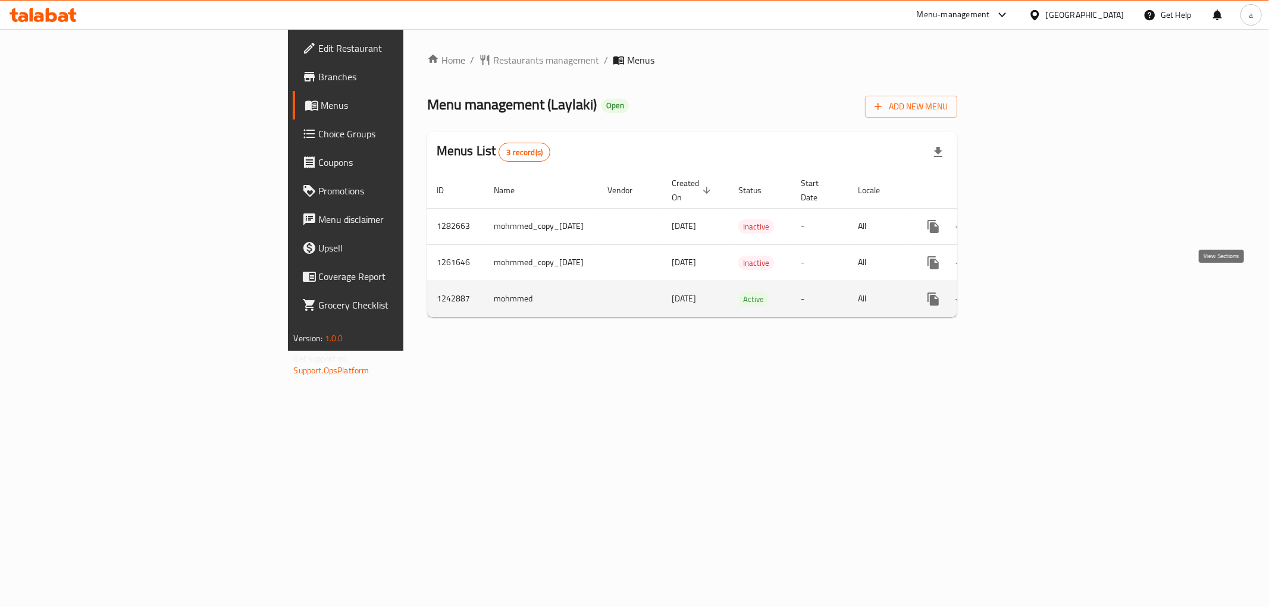
click at [1026, 292] on icon "enhanced table" at bounding box center [1019, 299] width 14 height 14
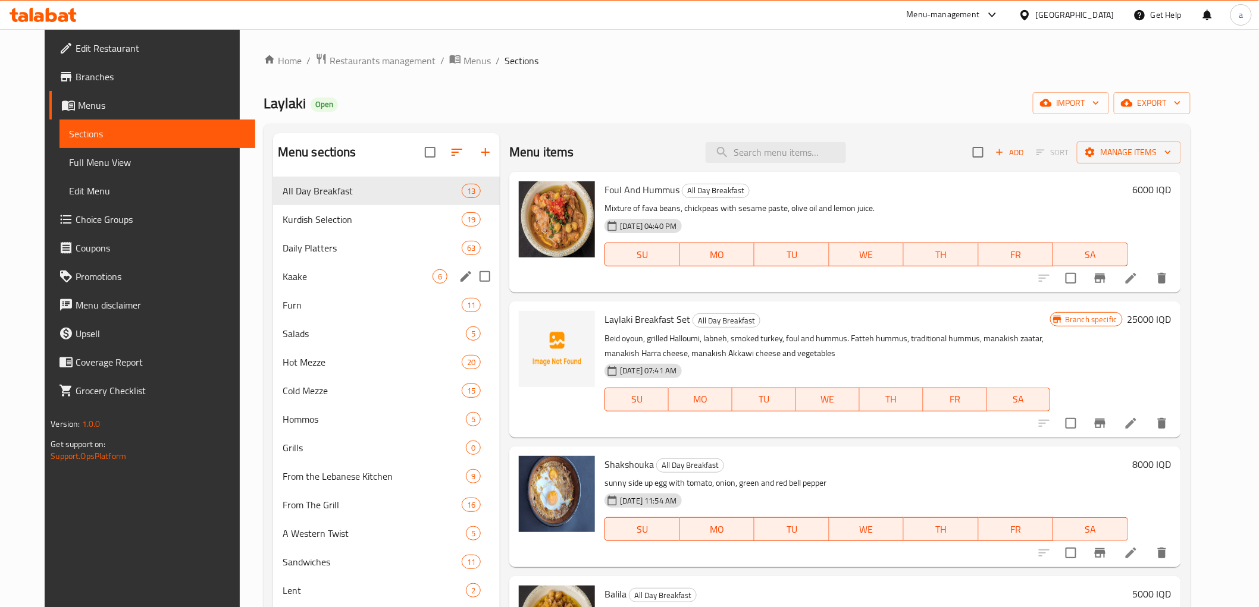
click at [289, 287] on div "Kaake 6" at bounding box center [386, 276] width 227 height 29
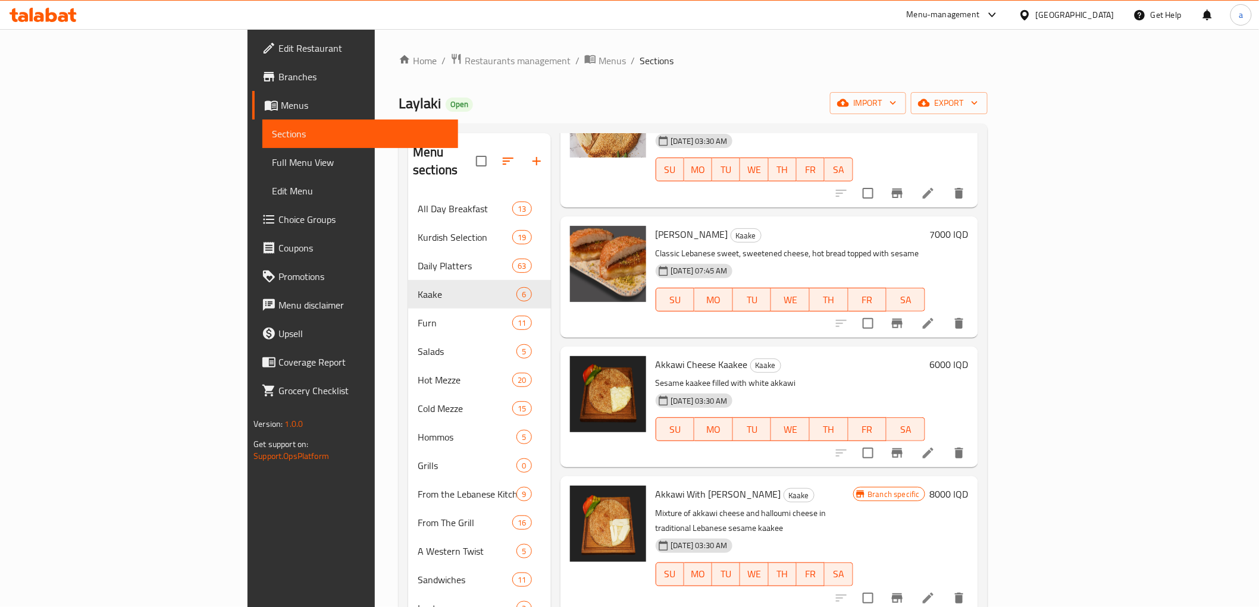
scroll to position [190, 0]
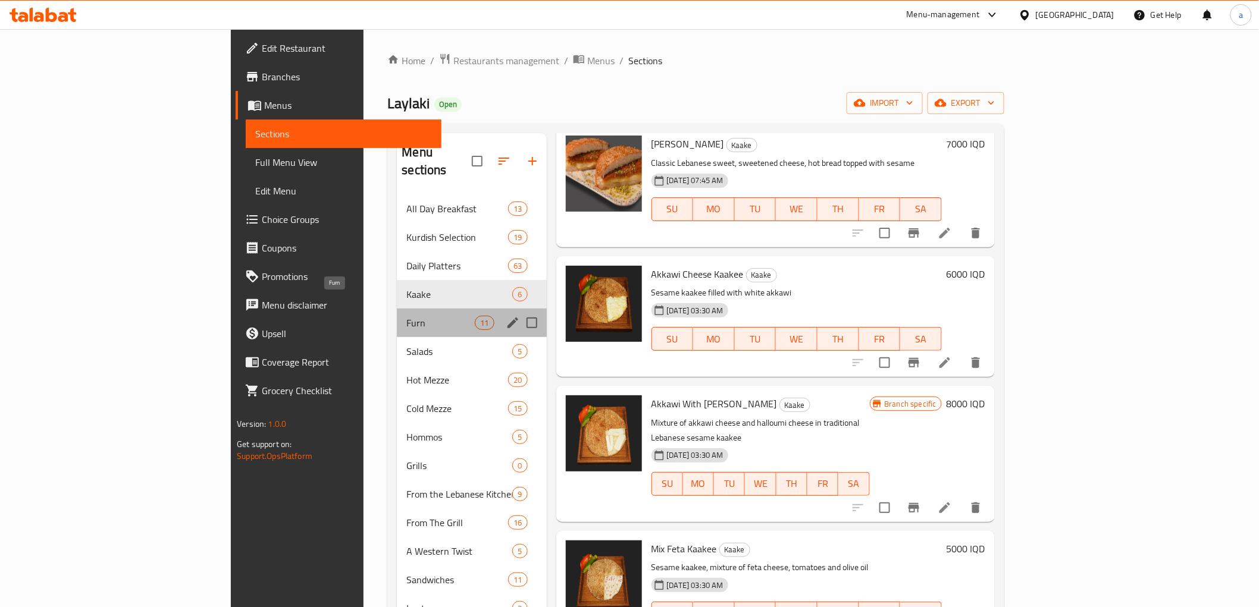
click at [406, 316] on span "Furn" at bounding box center [440, 323] width 68 height 14
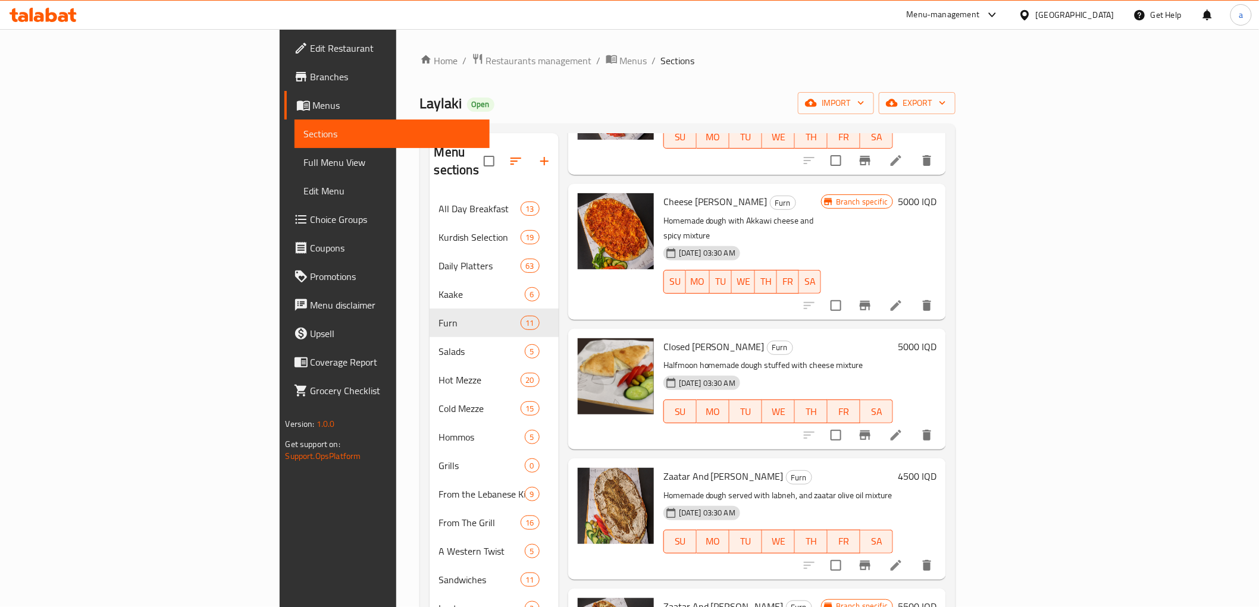
scroll to position [550, 0]
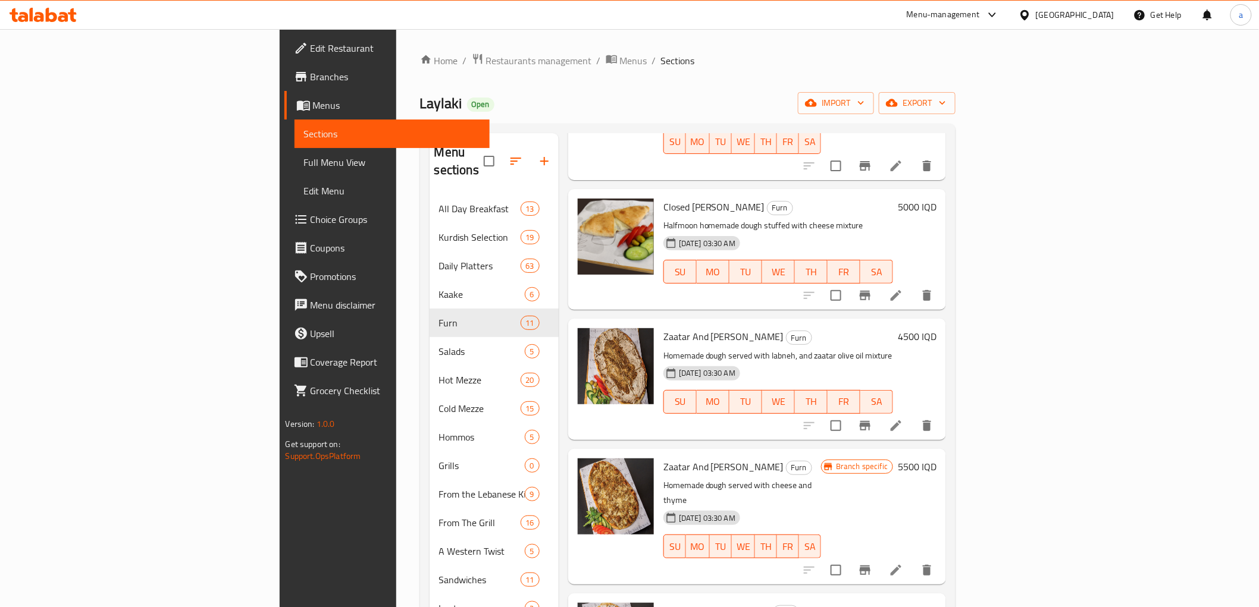
drag, startPoint x: 70, startPoint y: 161, endPoint x: 215, endPoint y: 262, distance: 176.4
click at [304, 161] on span "Full Menu View" at bounding box center [392, 162] width 176 height 14
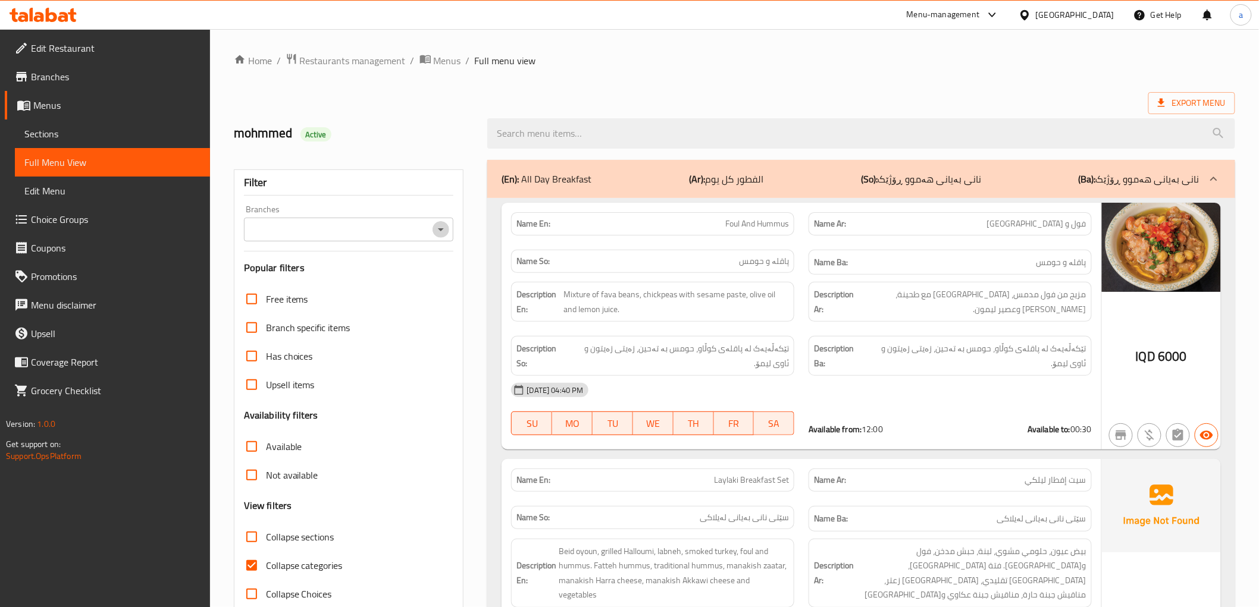
click at [441, 230] on icon "Open" at bounding box center [441, 229] width 6 height 3
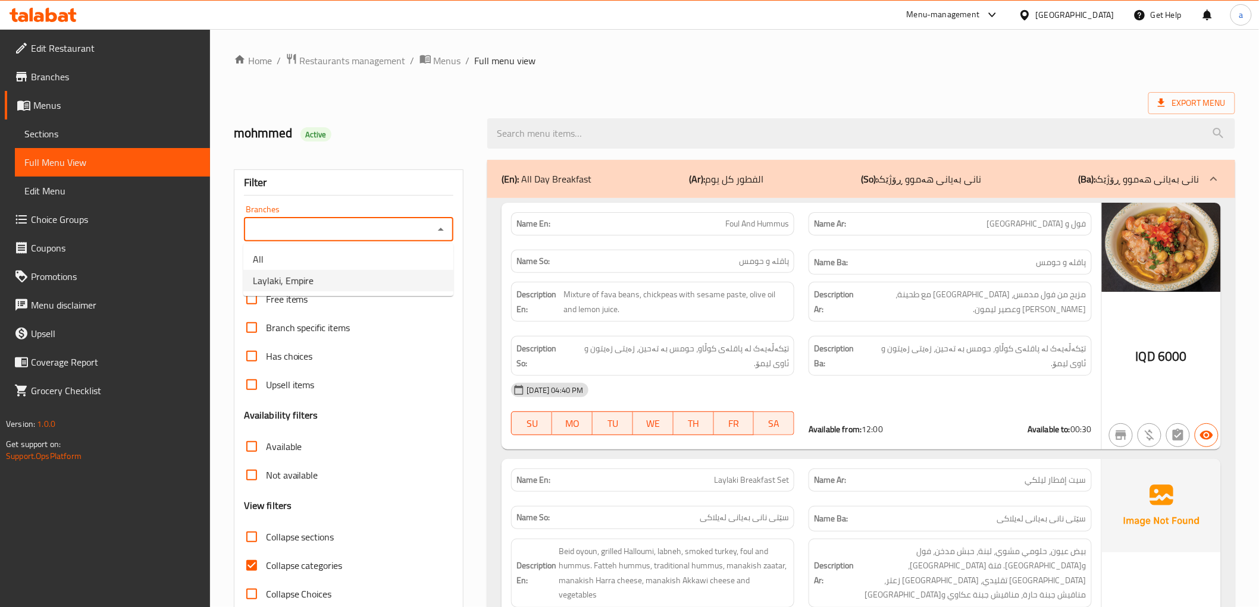
click at [287, 281] on span "Laylaki, Empire" at bounding box center [283, 281] width 61 height 14
type input "Laylaki, Empire"
click at [281, 573] on div "Free items Branch specific items Has choices Upsell items Availability filters …" at bounding box center [349, 447] width 210 height 324
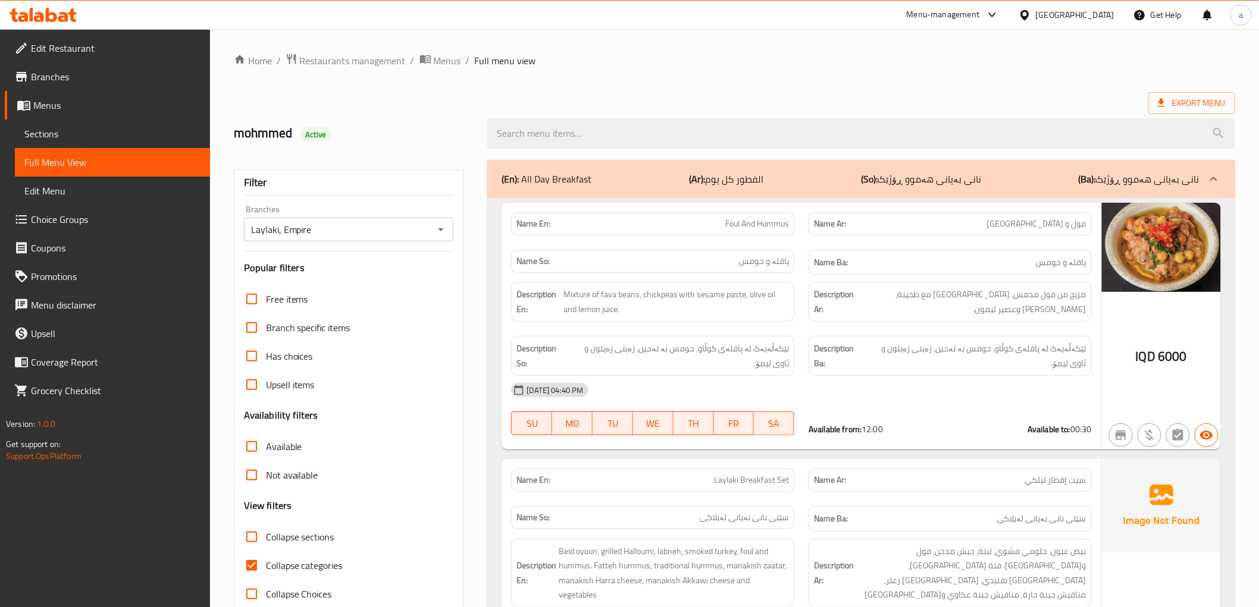
click at [253, 570] on input "Collapse categories" at bounding box center [251, 565] width 29 height 29
checkbox input "false"
click at [253, 532] on input "Collapse sections" at bounding box center [251, 537] width 29 height 29
checkbox input "true"
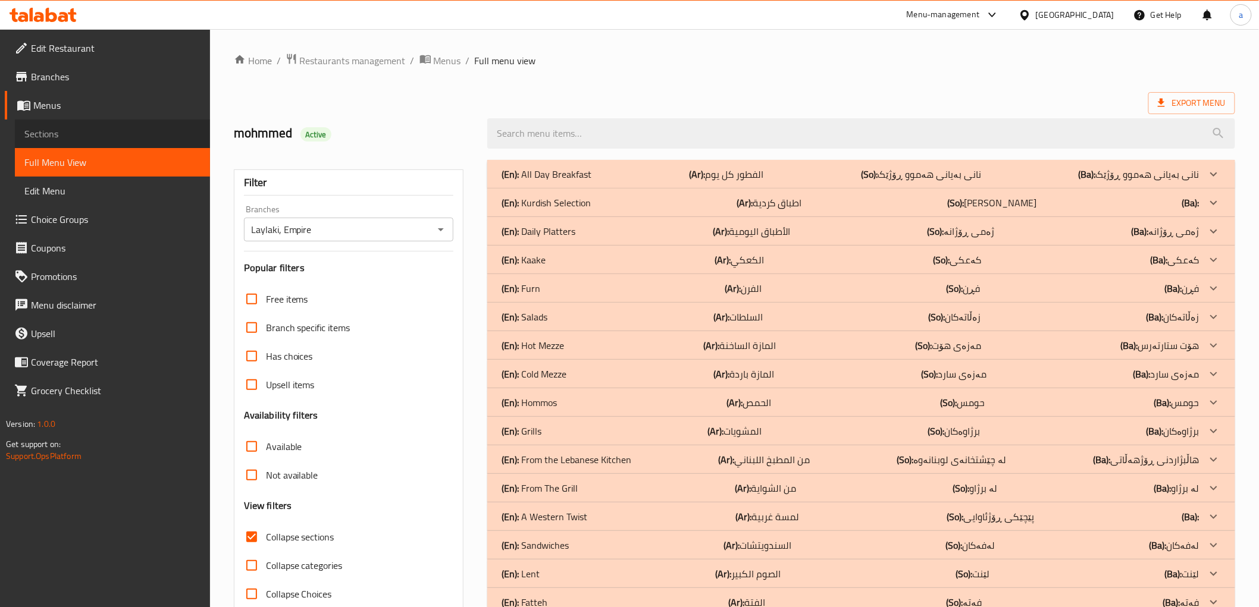
click at [80, 133] on span "Sections" at bounding box center [112, 134] width 176 height 14
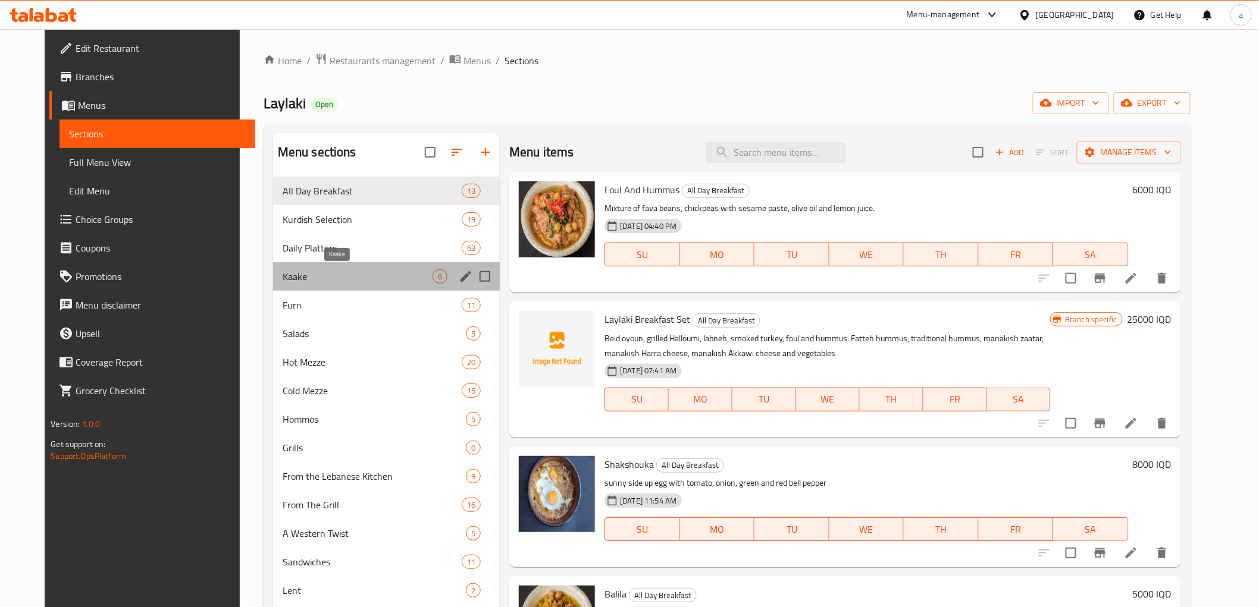
click at [289, 275] on span "Kaake" at bounding box center [358, 276] width 150 height 14
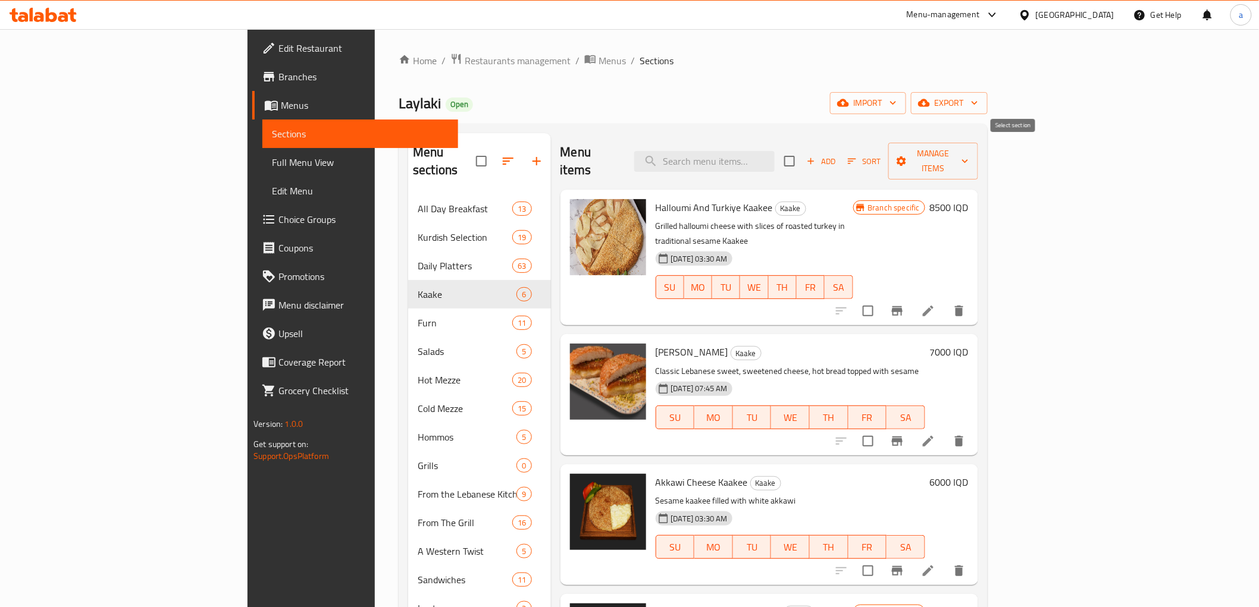
click at [802, 152] on input "checkbox" at bounding box center [789, 161] width 25 height 25
checkbox input "true"
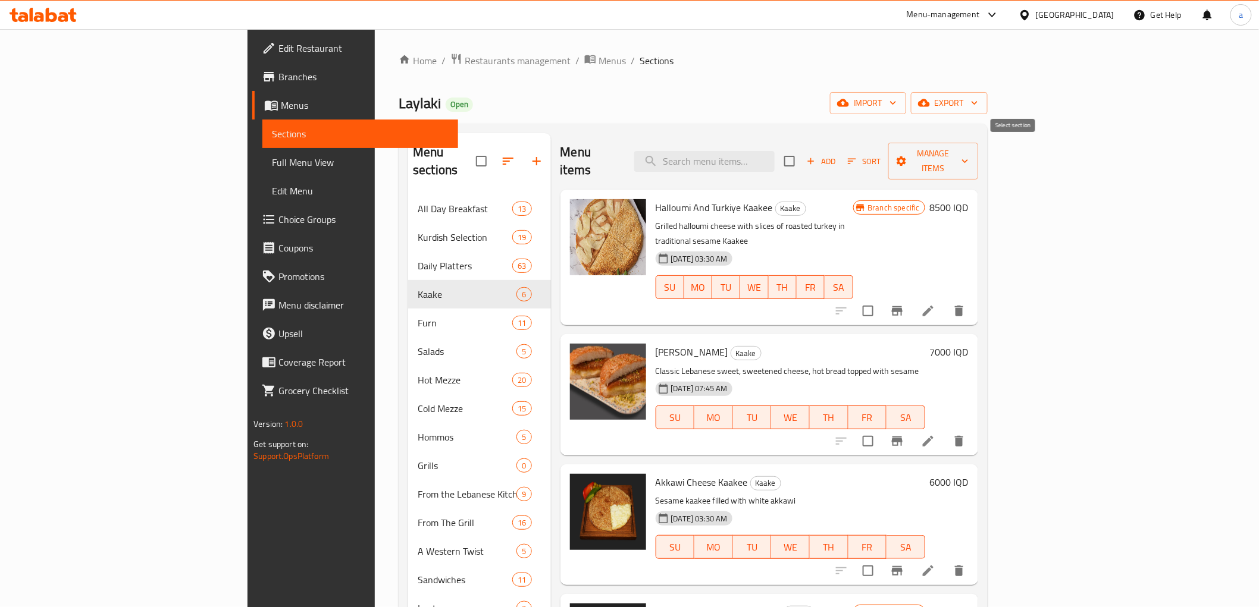
checkbox input "true"
click at [968, 152] on span "Manage items" at bounding box center [933, 161] width 70 height 30
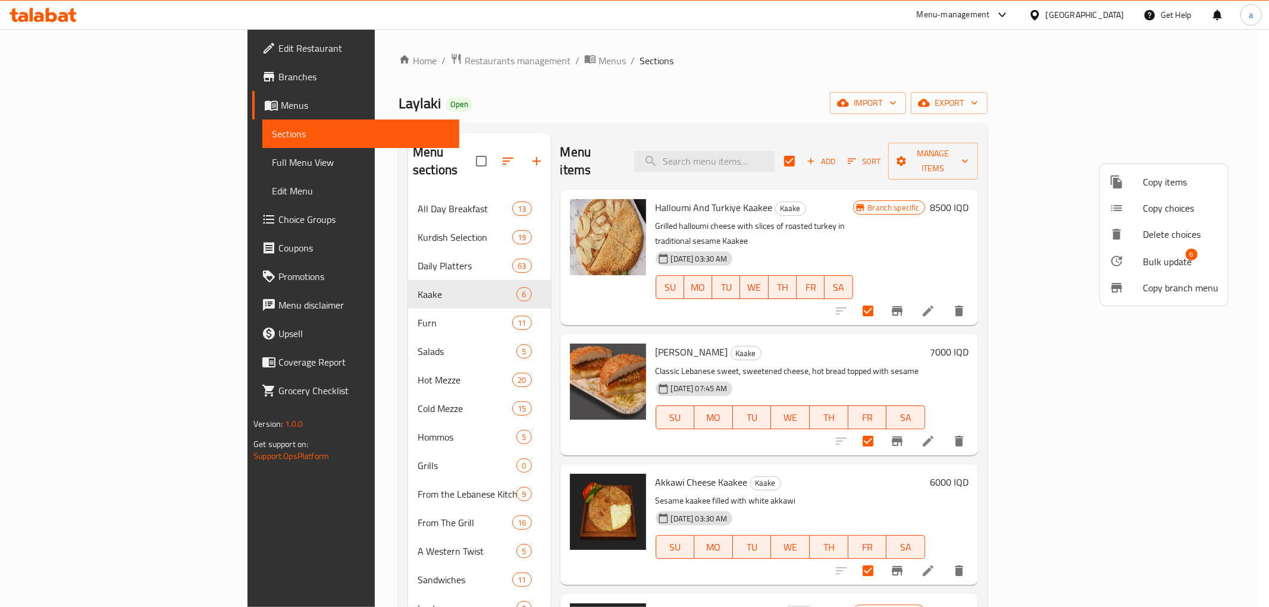
click at [991, 122] on div at bounding box center [634, 303] width 1269 height 607
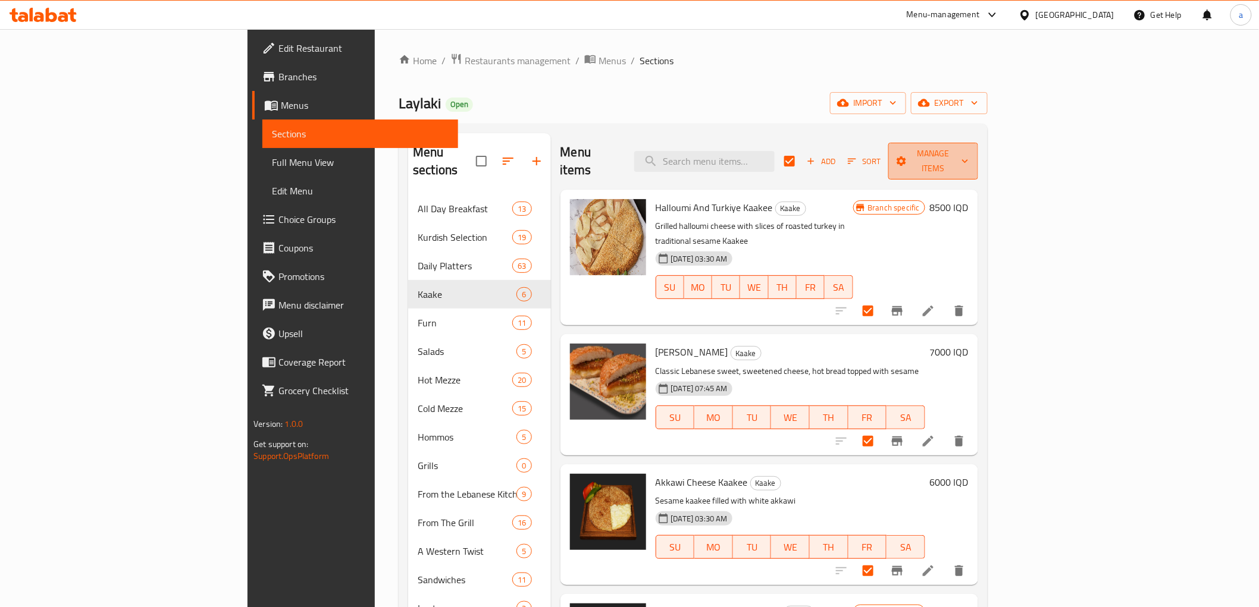
click at [968, 146] on span "Manage items" at bounding box center [933, 161] width 70 height 30
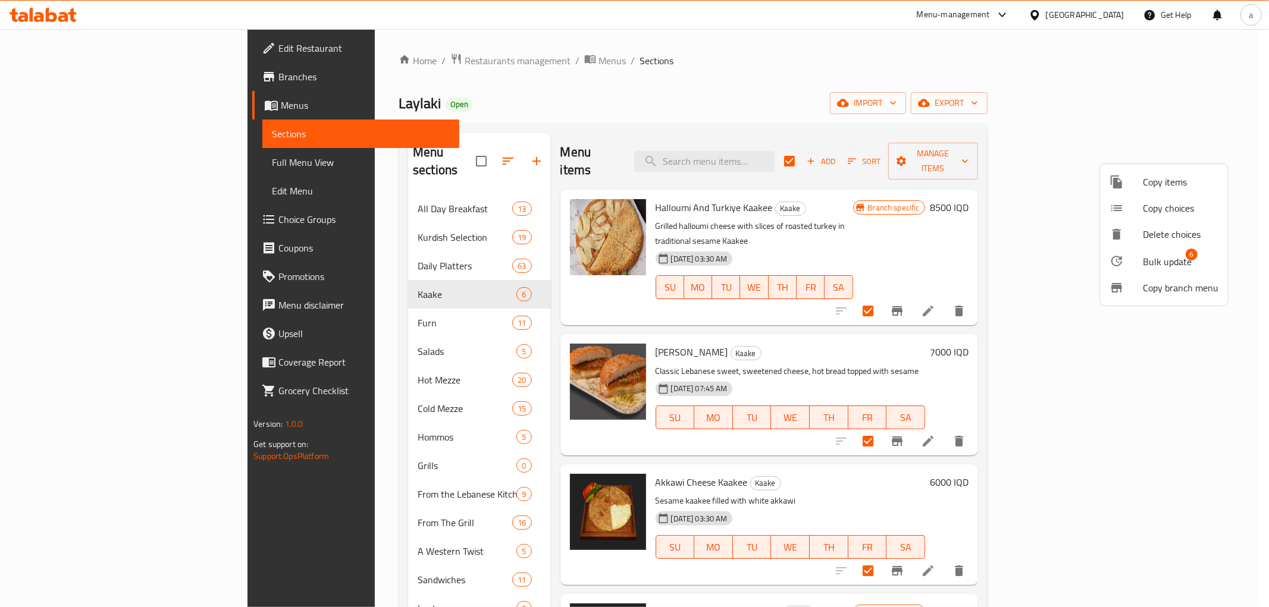
click at [1161, 256] on span "Bulk update" at bounding box center [1167, 262] width 49 height 14
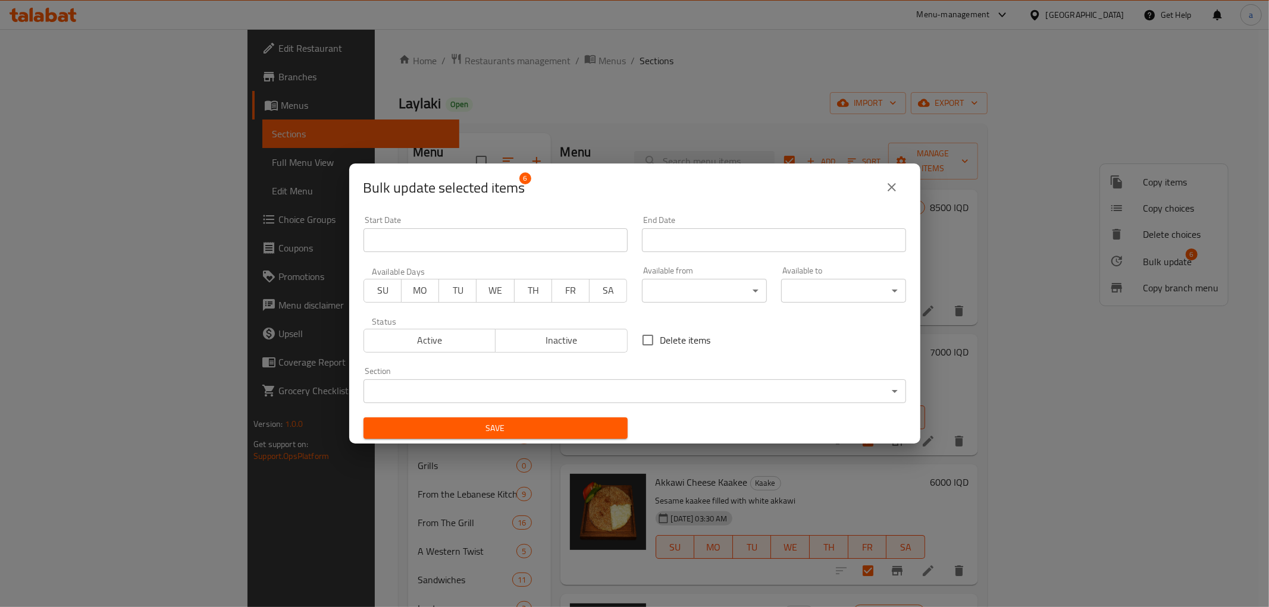
click at [703, 287] on body "​ Menu-management Iraq Get Help a Edit Restaurant Branches Menus Sections Full …" at bounding box center [634, 318] width 1269 height 578
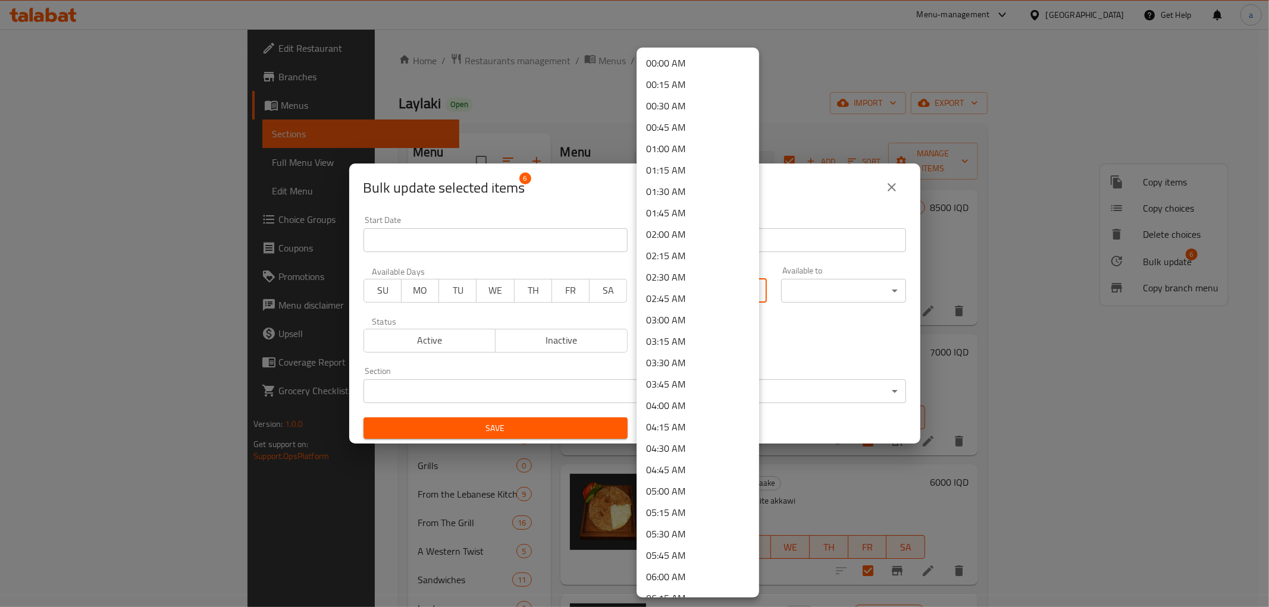
click at [901, 94] on div at bounding box center [634, 303] width 1269 height 607
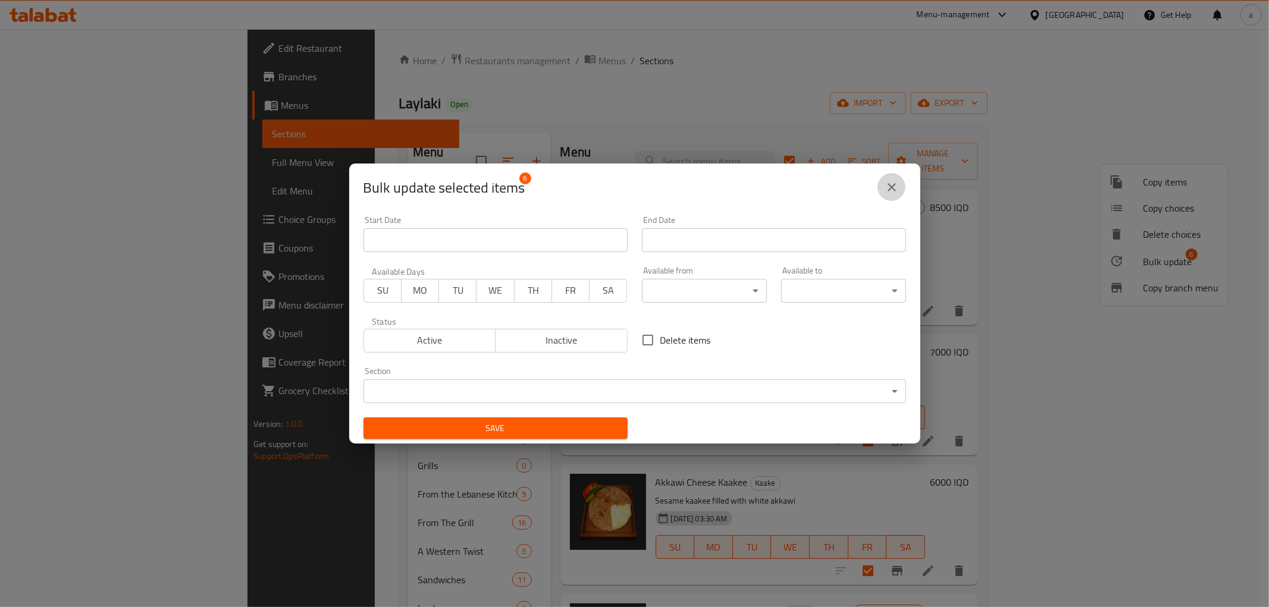
click at [889, 184] on icon "close" at bounding box center [892, 187] width 8 height 8
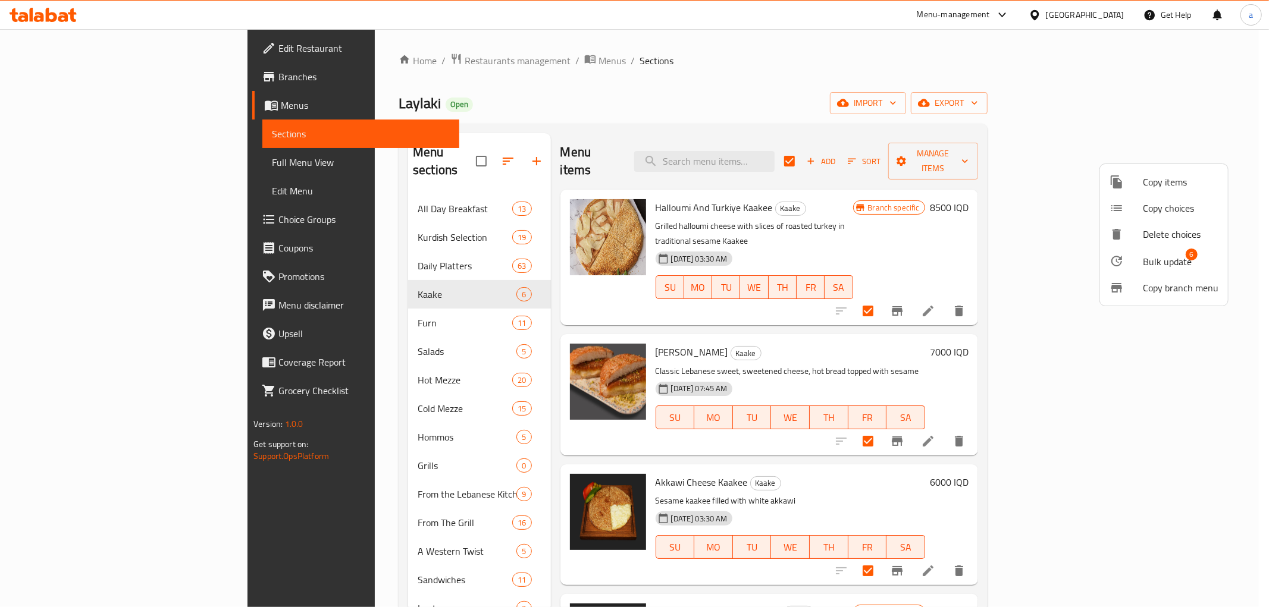
click at [685, 116] on div at bounding box center [634, 303] width 1269 height 607
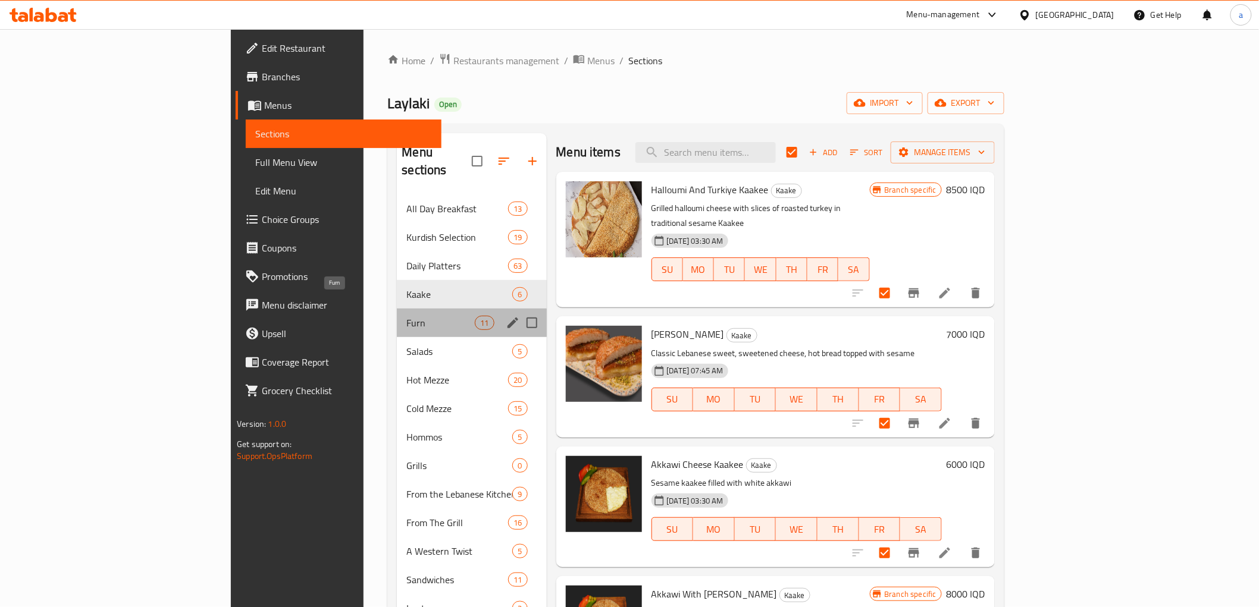
click at [406, 316] on span "Furn" at bounding box center [440, 323] width 68 height 14
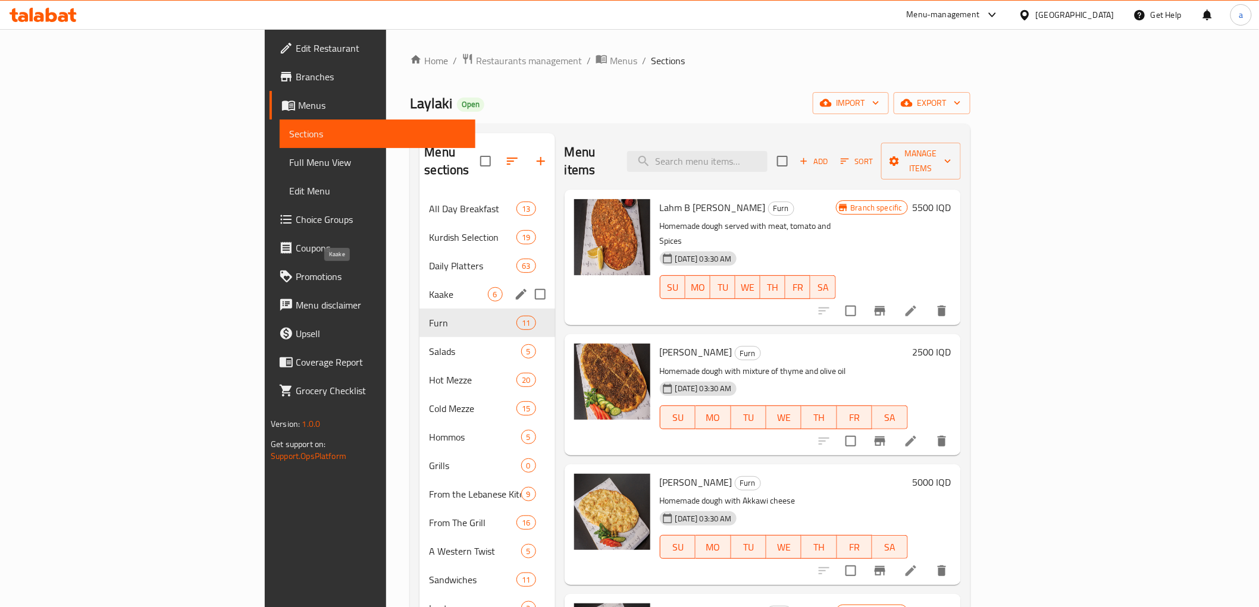
click at [429, 287] on span "Kaake" at bounding box center [458, 294] width 58 height 14
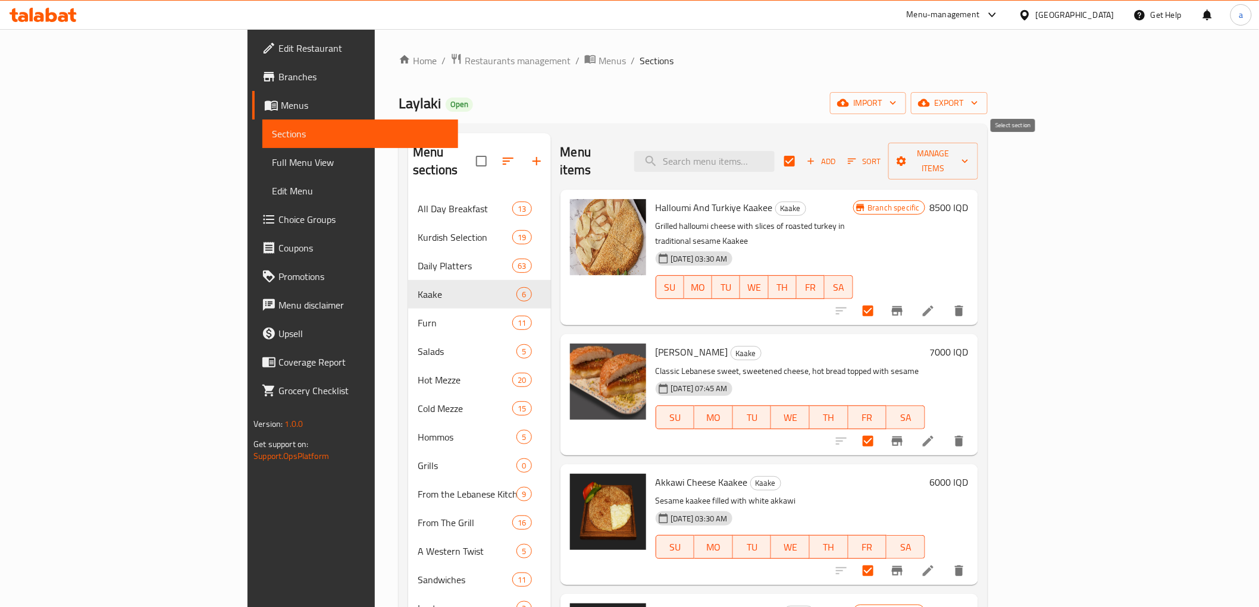
click at [802, 151] on input "checkbox" at bounding box center [789, 161] width 25 height 25
checkbox input "false"
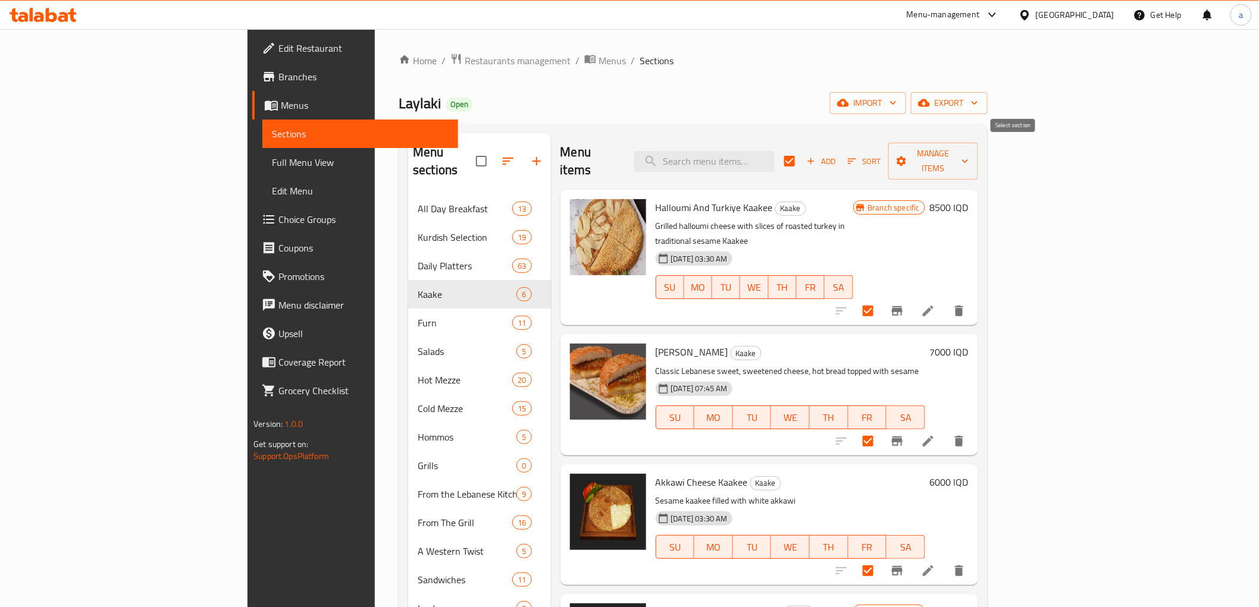
checkbox input "false"
click at [802, 151] on input "checkbox" at bounding box center [789, 161] width 25 height 25
checkbox input "true"
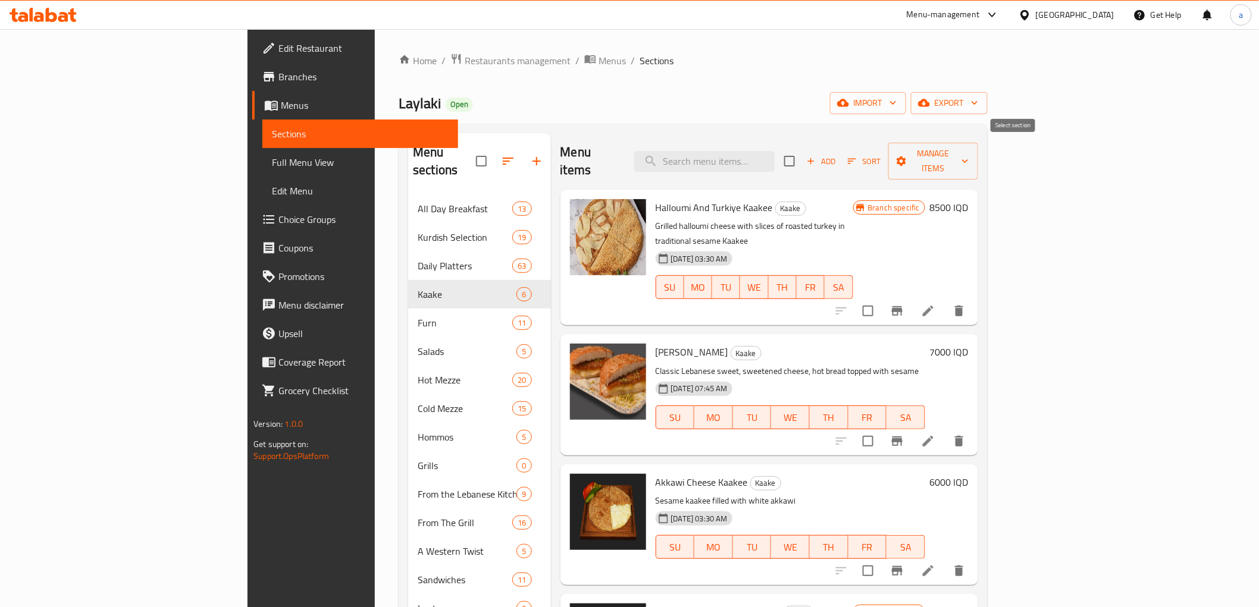
checkbox input "true"
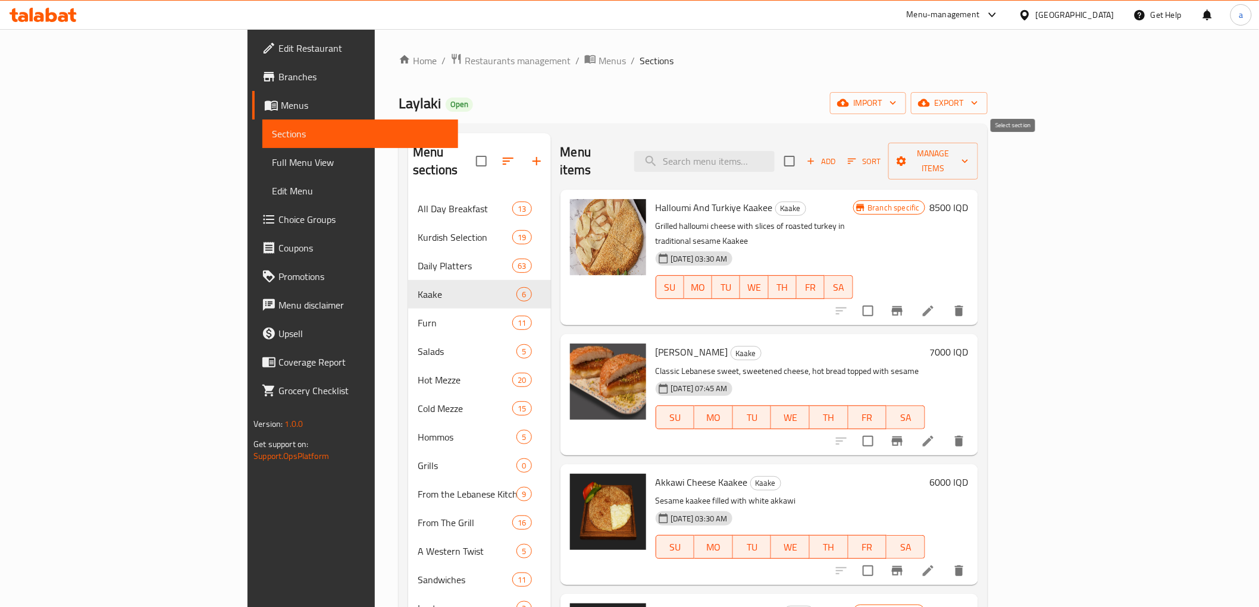
checkbox input "true"
click at [968, 158] on span "Manage items" at bounding box center [933, 161] width 70 height 30
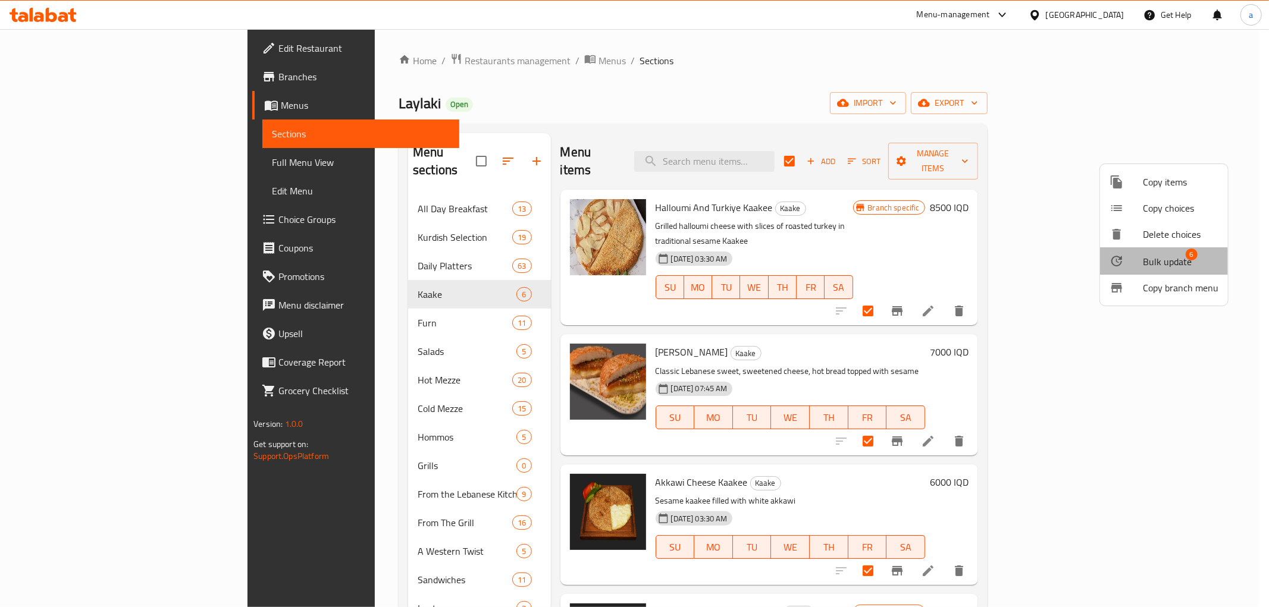
click at [1151, 262] on span "Bulk update" at bounding box center [1167, 262] width 49 height 14
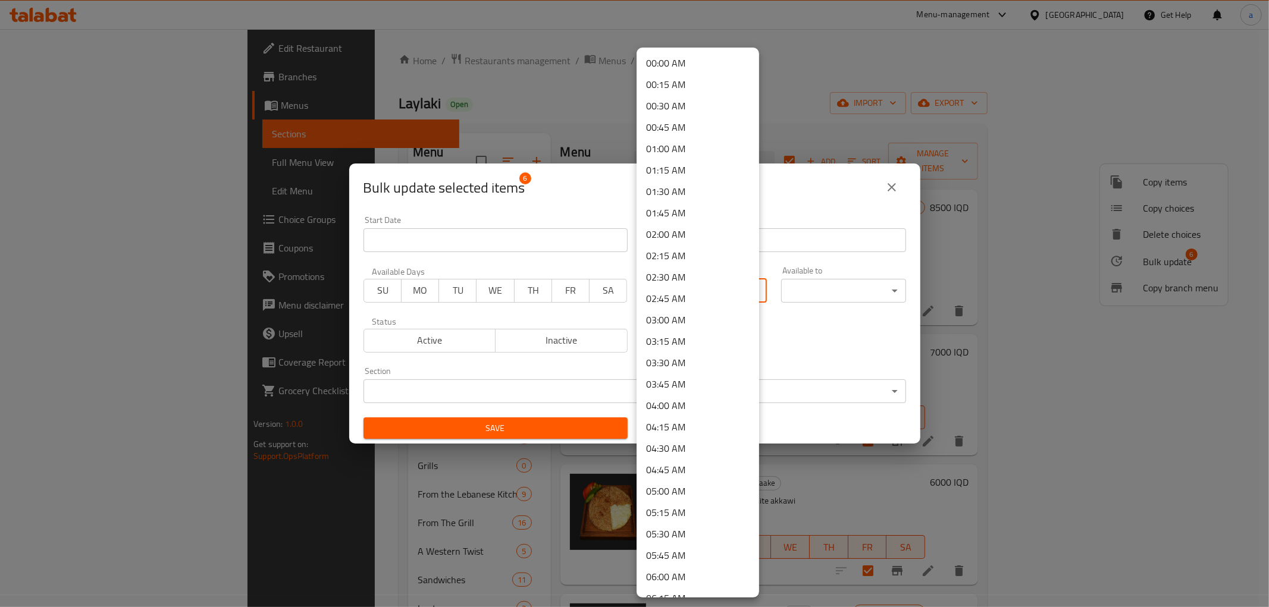
click at [686, 298] on body "​ Menu-management Iraq Get Help a Edit Restaurant Branches Menus Sections Full …" at bounding box center [634, 318] width 1269 height 578
click at [673, 522] on li "08:00 AM" at bounding box center [698, 528] width 123 height 21
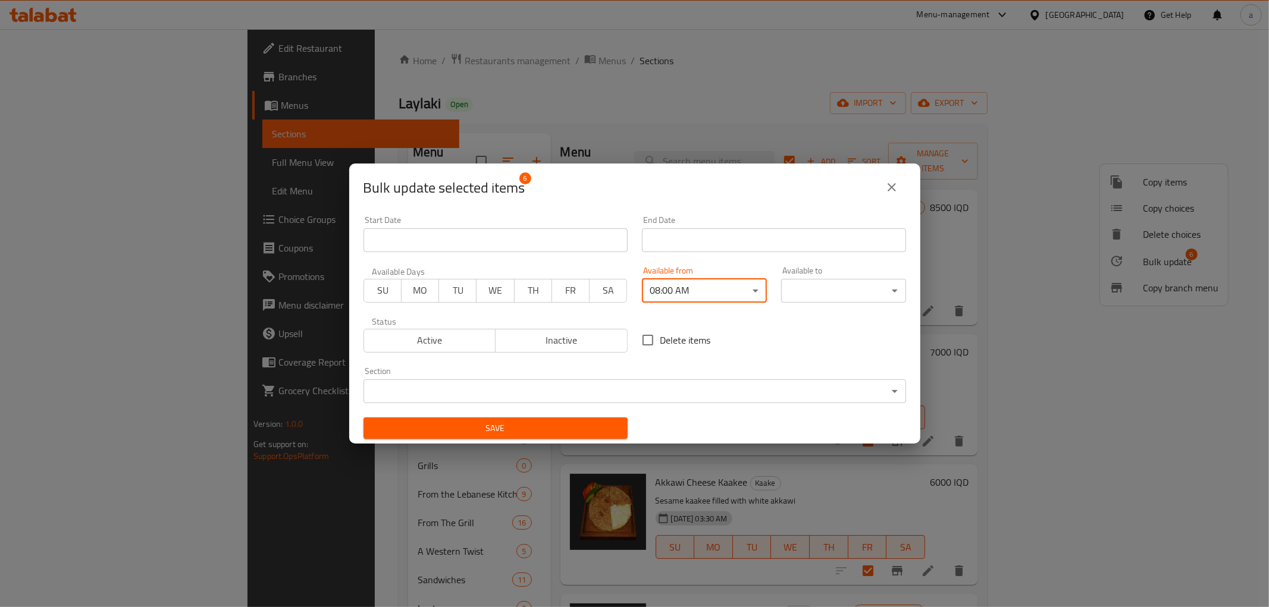
click at [796, 297] on body "​ Menu-management Iraq Get Help a Edit Restaurant Branches Menus Sections Full …" at bounding box center [634, 318] width 1269 height 578
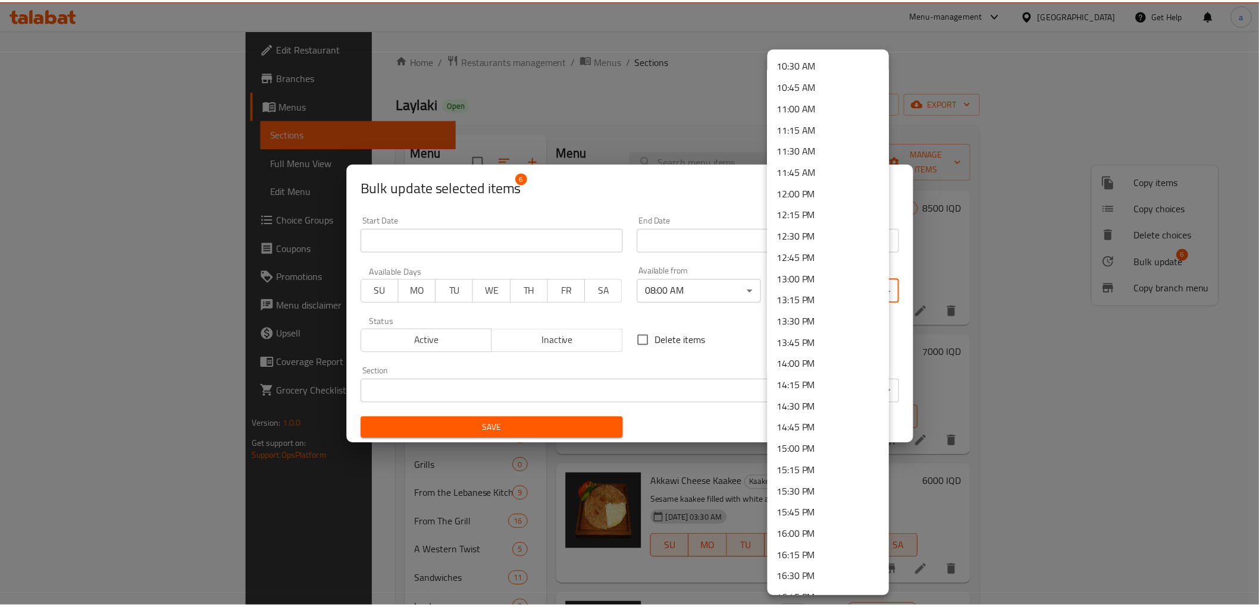
scroll to position [991, 0]
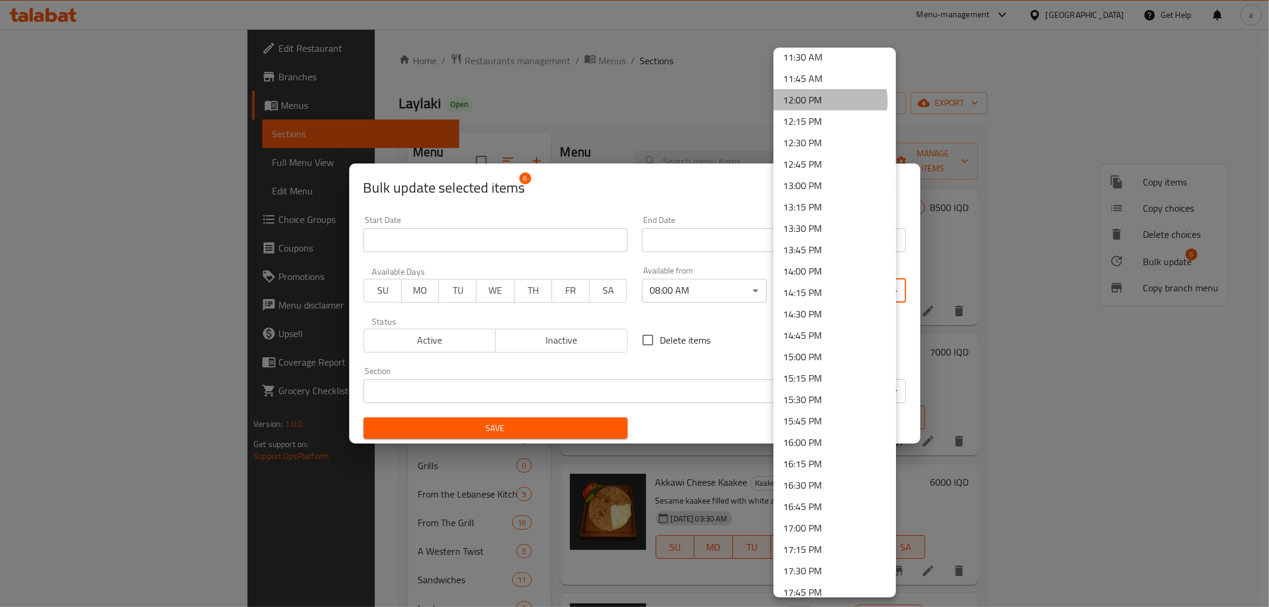
click at [821, 101] on li "12:00 PM" at bounding box center [834, 99] width 123 height 21
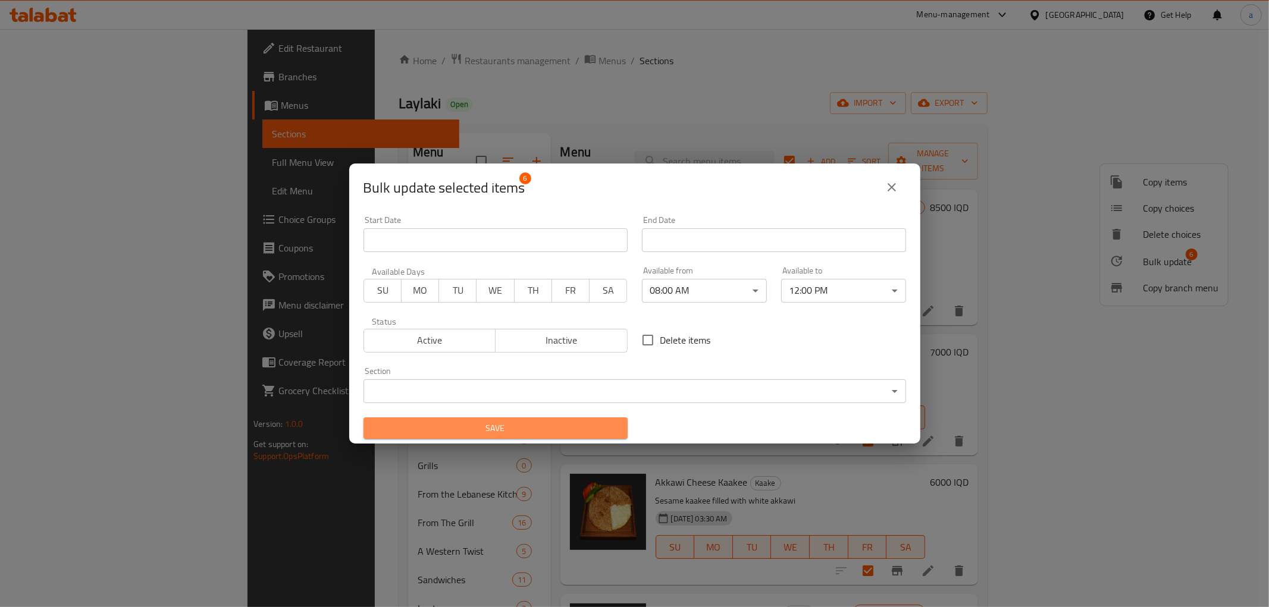
click at [507, 434] on span "Save" at bounding box center [495, 428] width 245 height 15
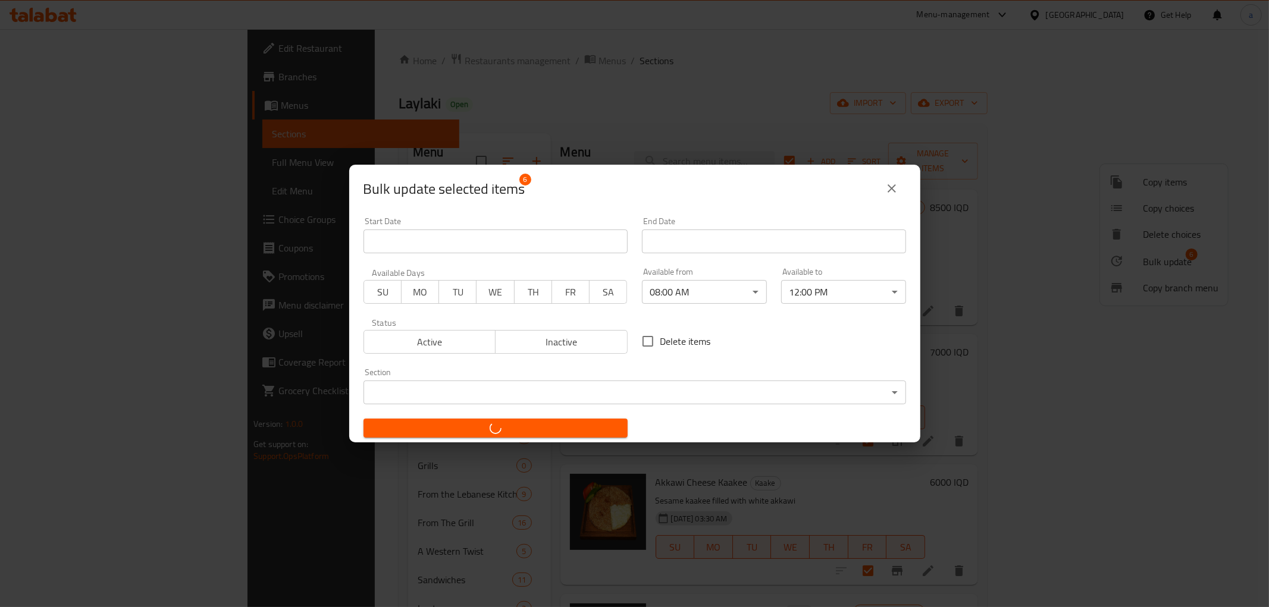
checkbox input "false"
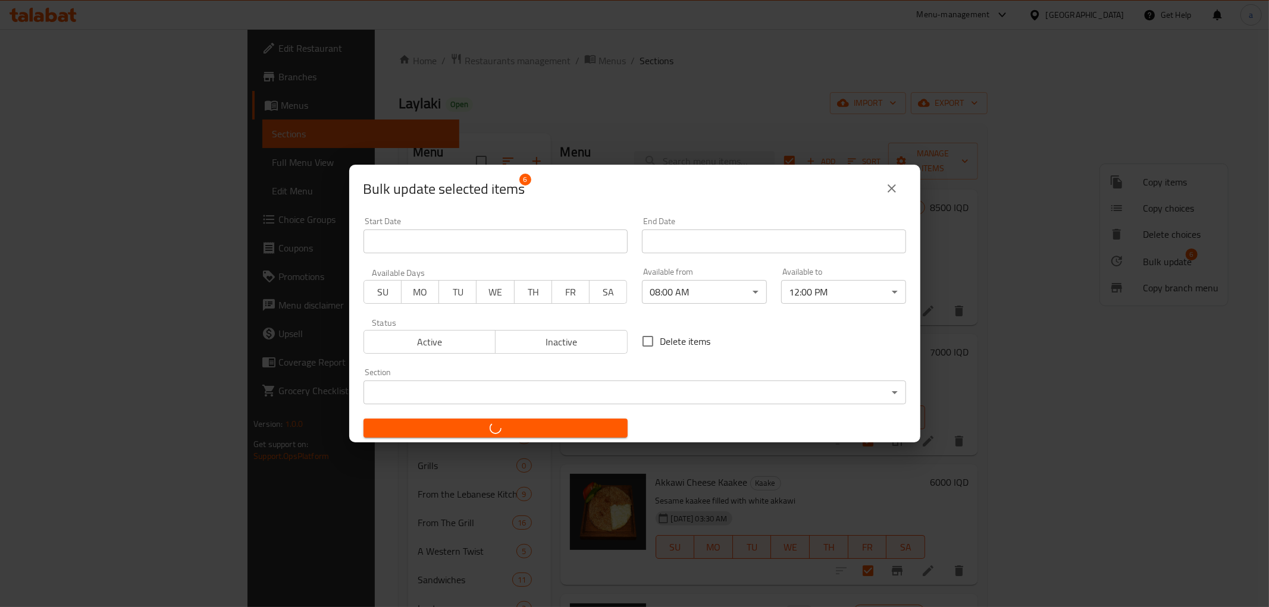
checkbox input "false"
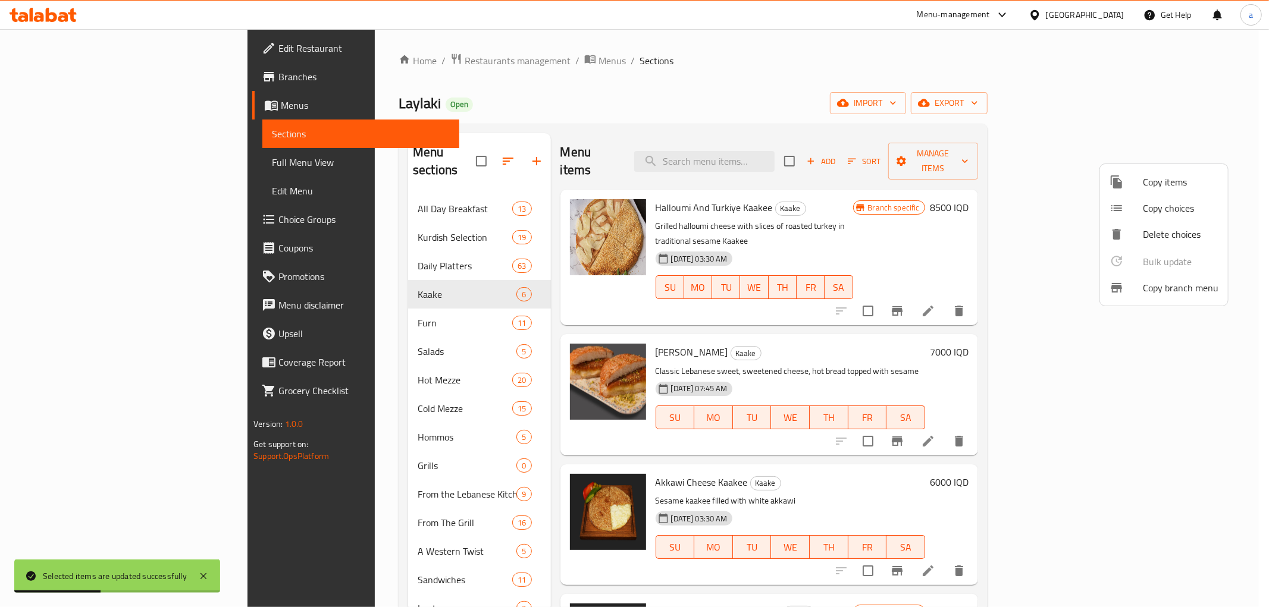
click at [886, 73] on div at bounding box center [634, 303] width 1269 height 607
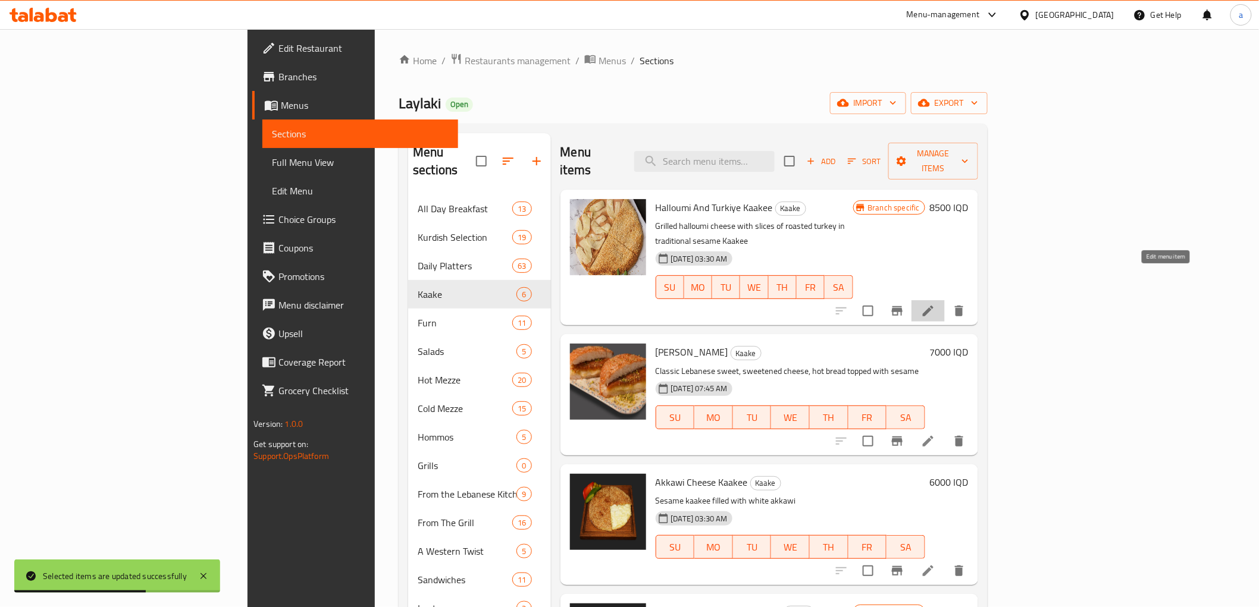
click at [935, 304] on icon at bounding box center [928, 311] width 14 height 14
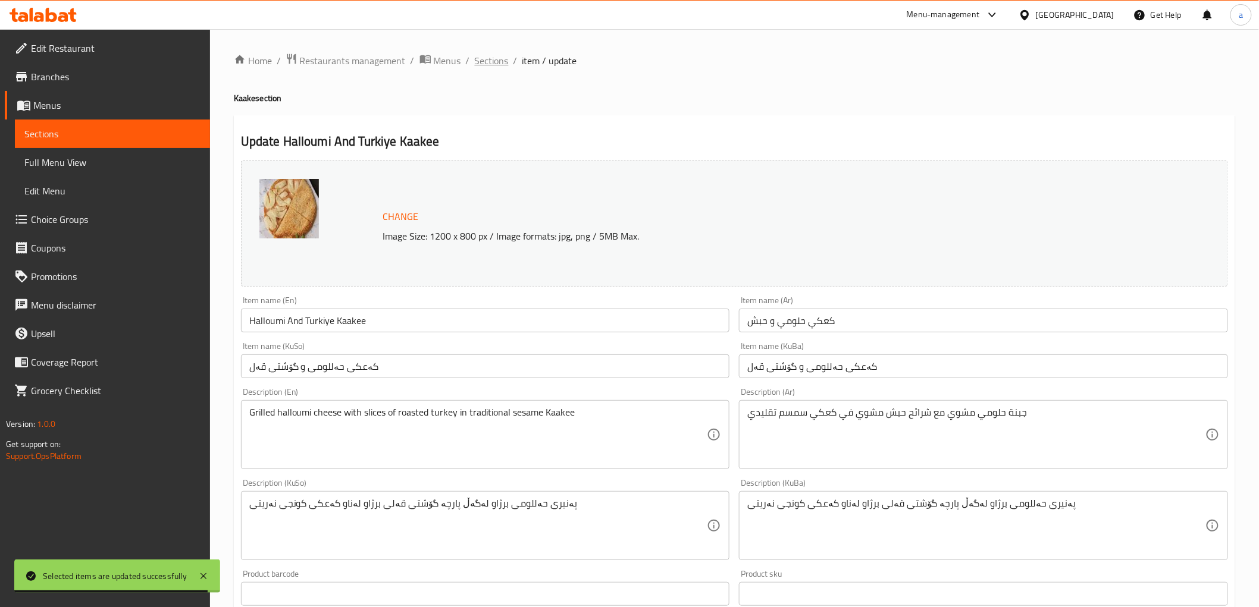
click at [497, 62] on span "Sections" at bounding box center [492, 61] width 34 height 14
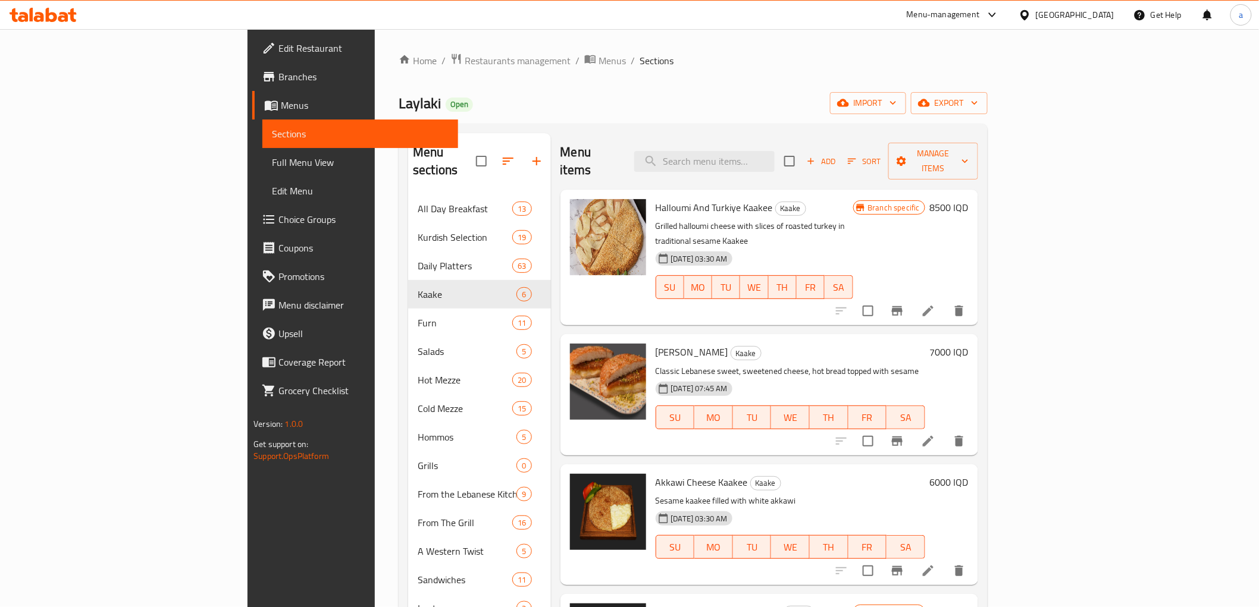
click at [698, 120] on div "Home / Restaurants management / Menus / Sections Laylaki Open import export Men…" at bounding box center [693, 416] width 589 height 727
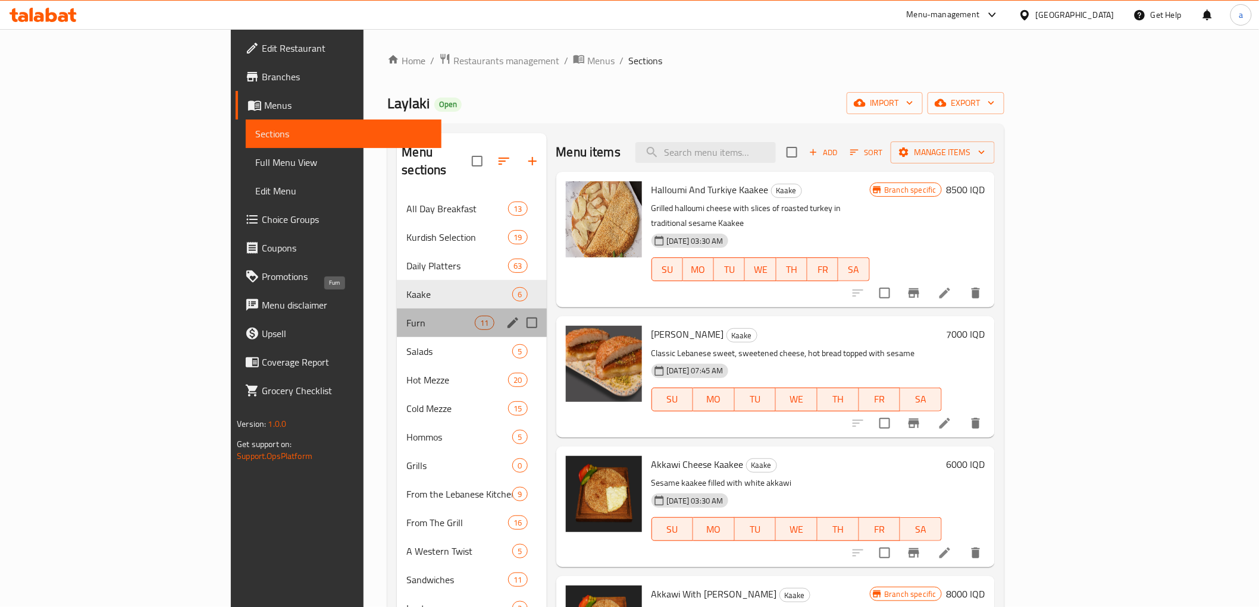
click at [406, 316] on span "Furn" at bounding box center [440, 323] width 68 height 14
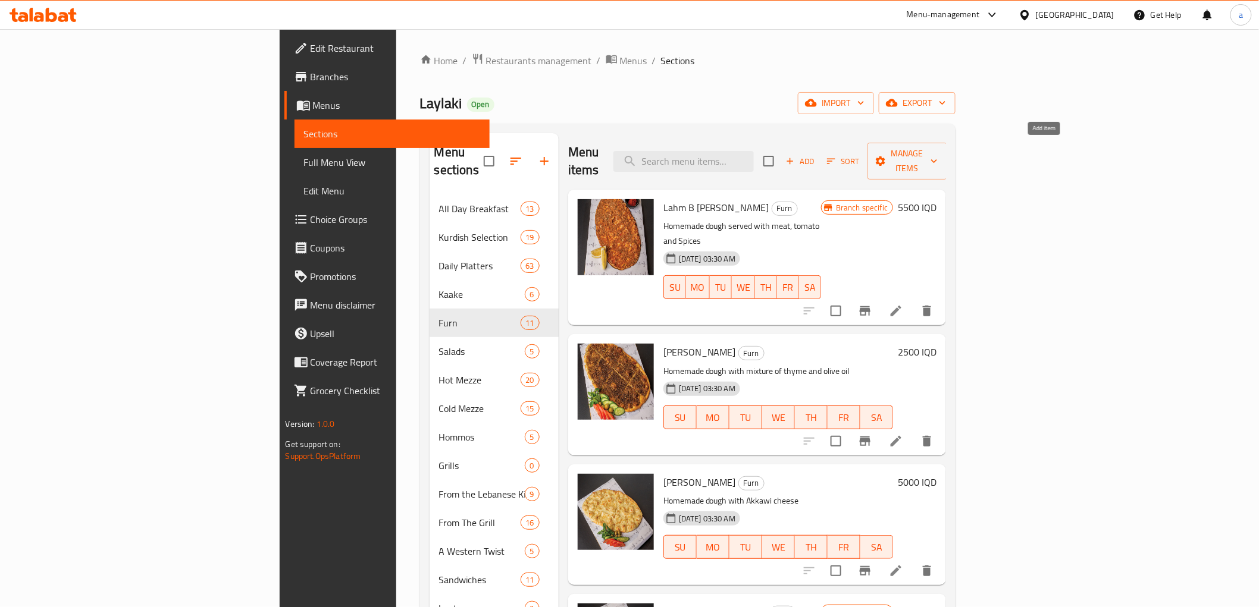
click at [795, 156] on icon "button" at bounding box center [790, 161] width 11 height 11
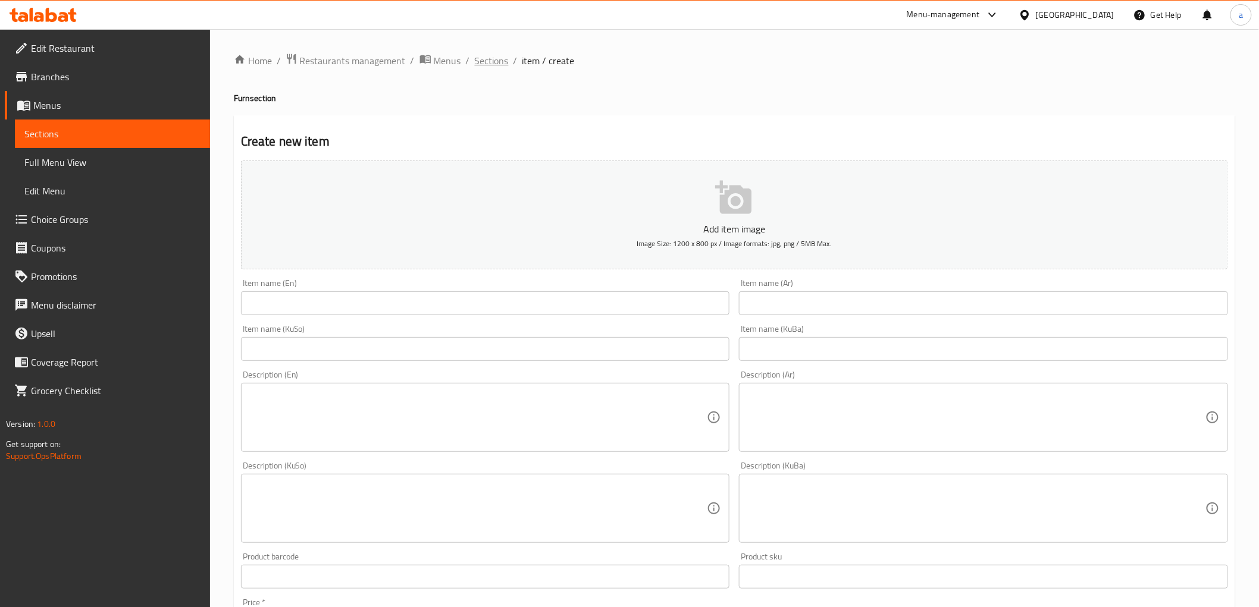
click at [507, 58] on span "Sections" at bounding box center [492, 61] width 34 height 14
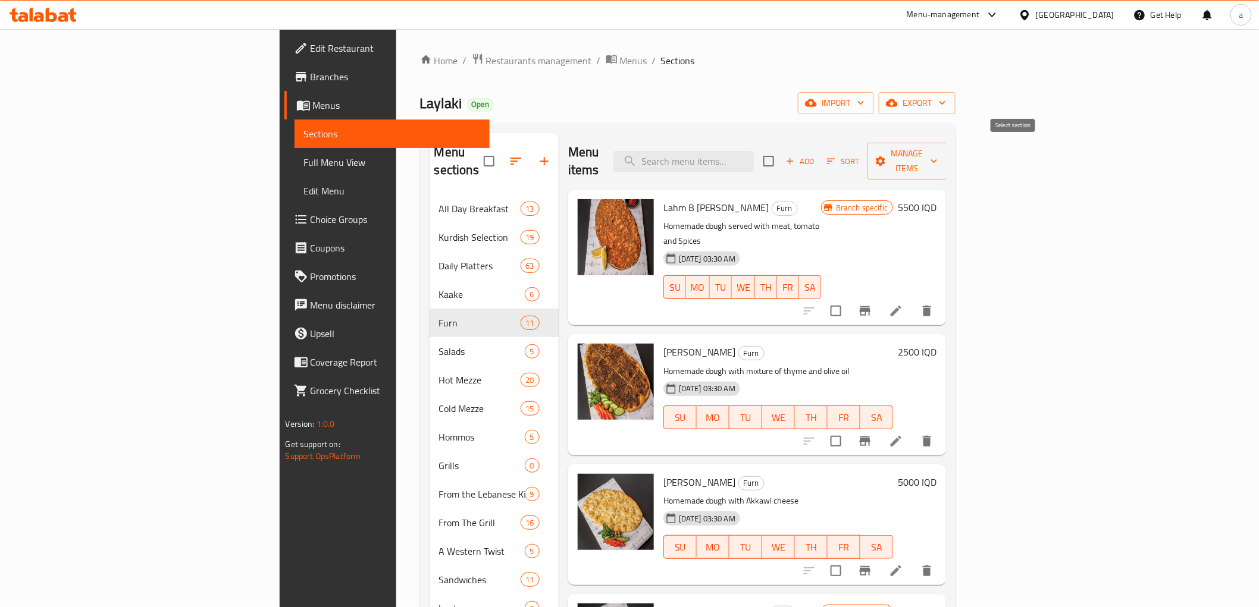
click at [781, 149] on input "checkbox" at bounding box center [768, 161] width 25 height 25
checkbox input "true"
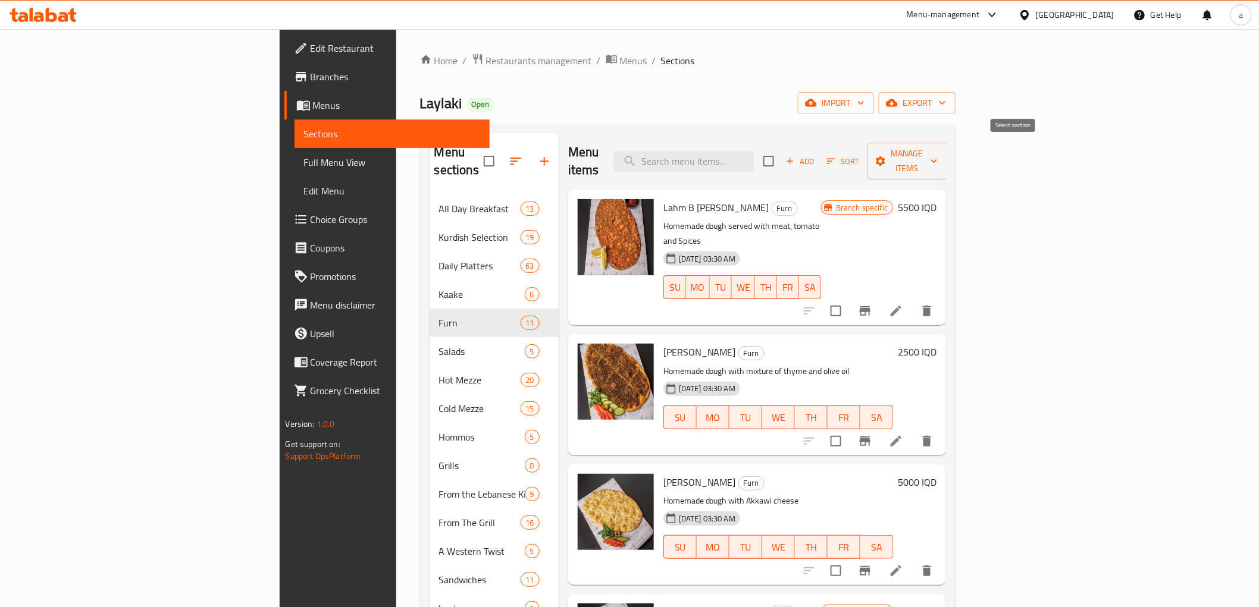
checkbox input "true"
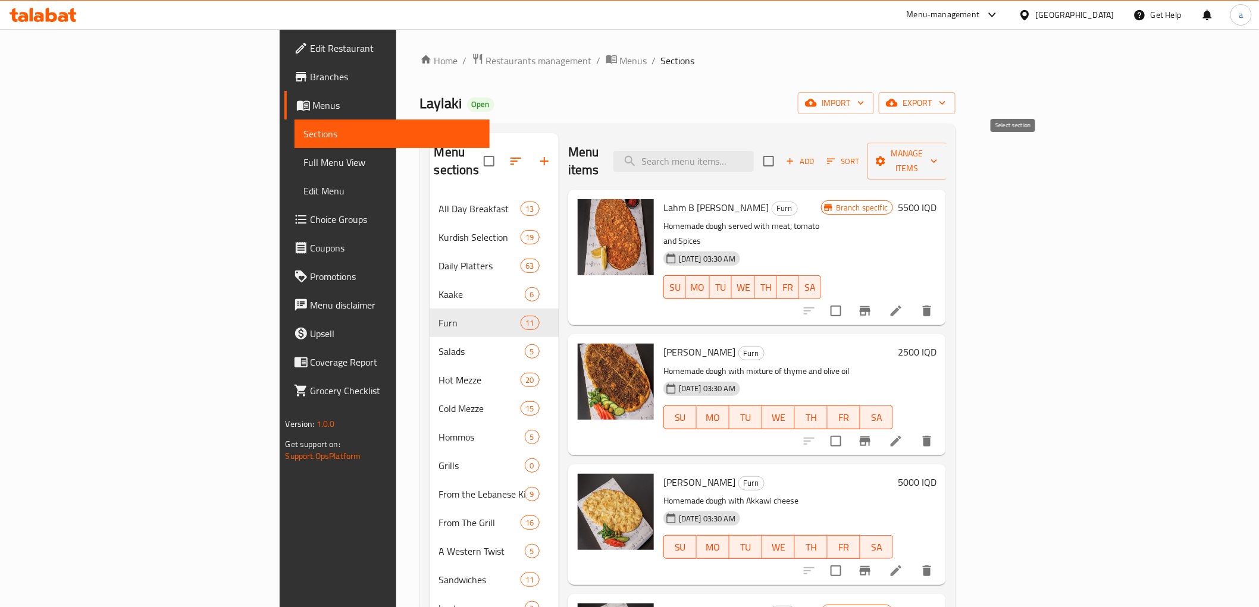
checkbox input "true"
click at [938, 147] on span "Manage items" at bounding box center [907, 161] width 61 height 30
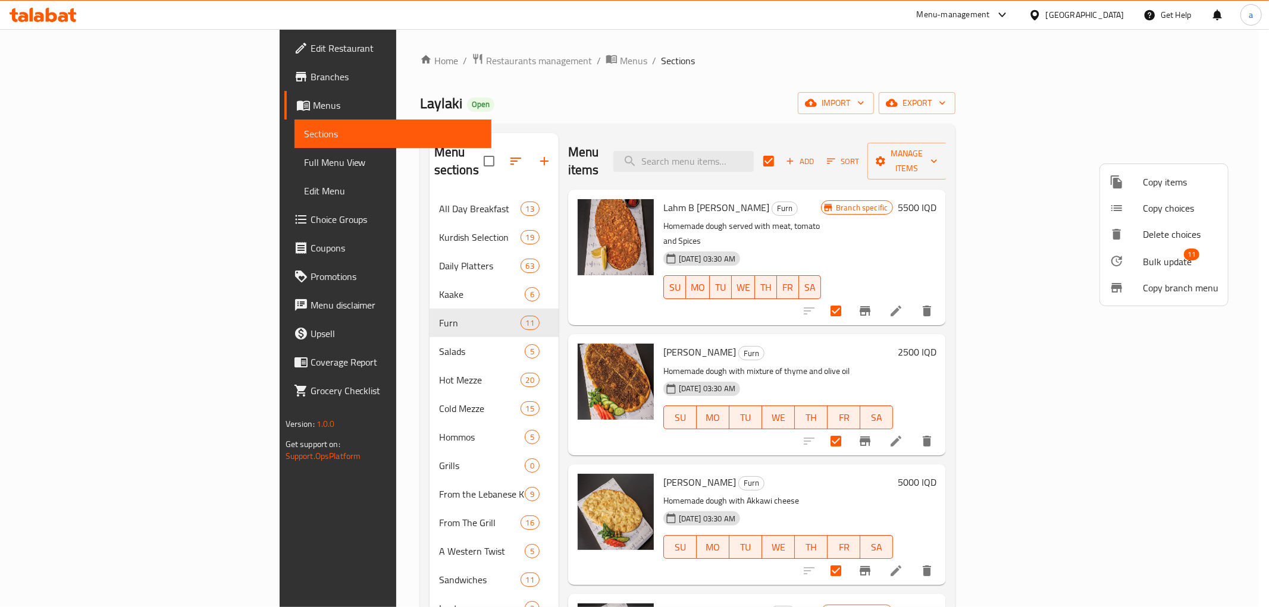
click at [1140, 259] on div at bounding box center [1126, 261] width 33 height 14
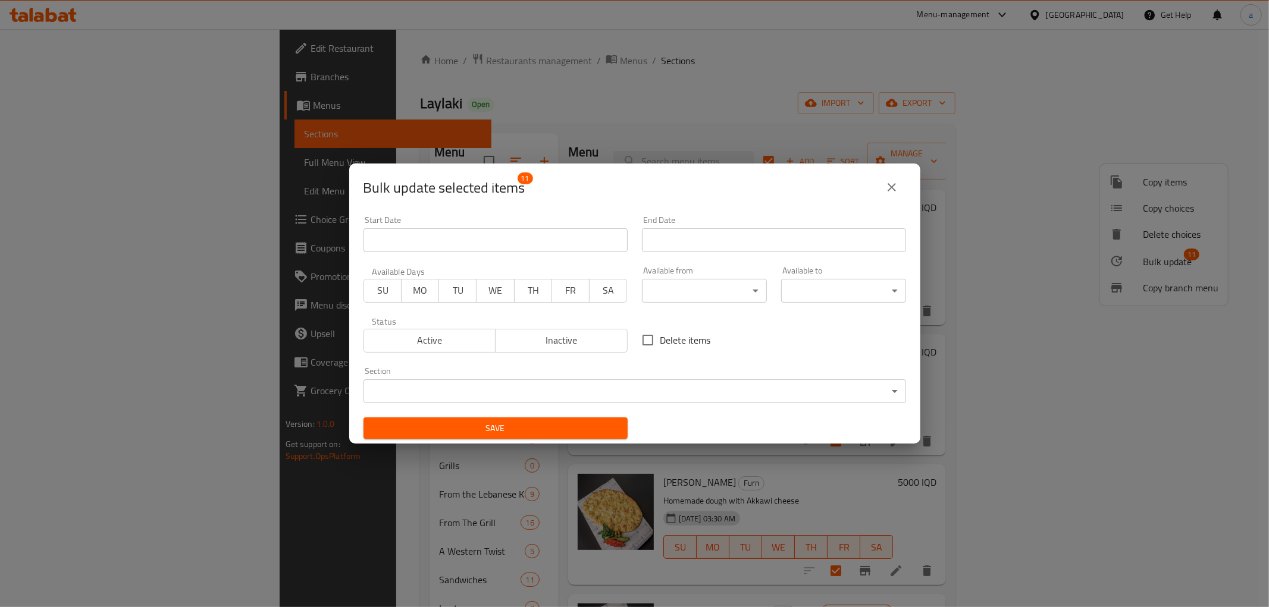
click at [676, 282] on body "​ Menu-management Iraq Get Help a Edit Restaurant Branches Menus Sections Full …" at bounding box center [634, 318] width 1269 height 578
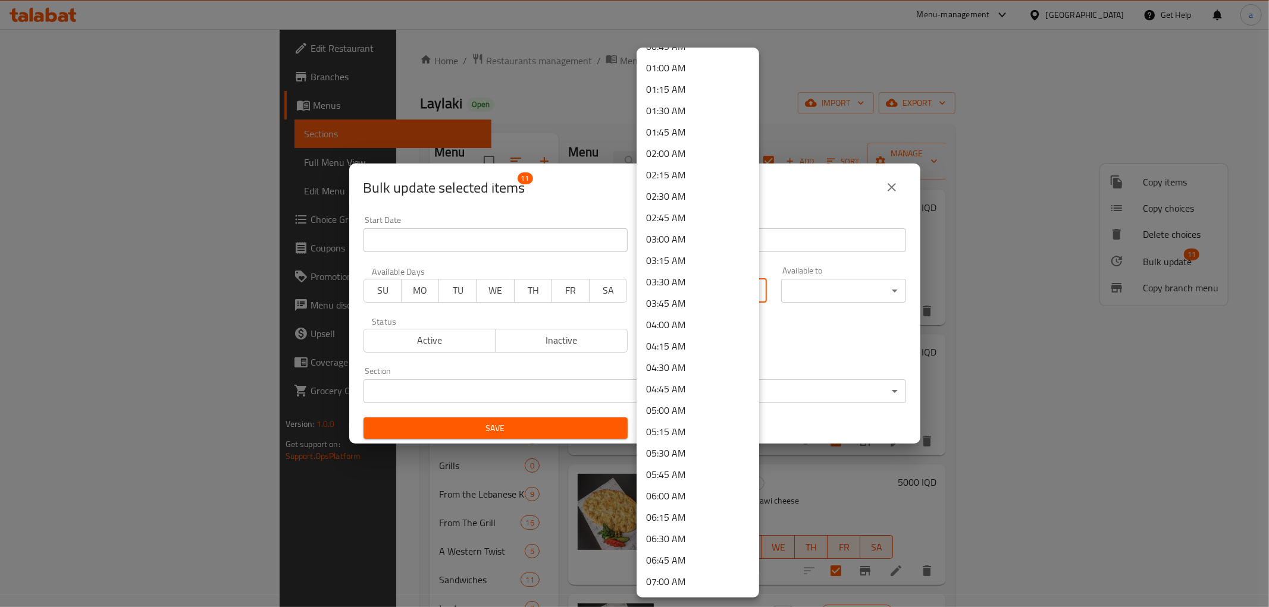
scroll to position [220, 0]
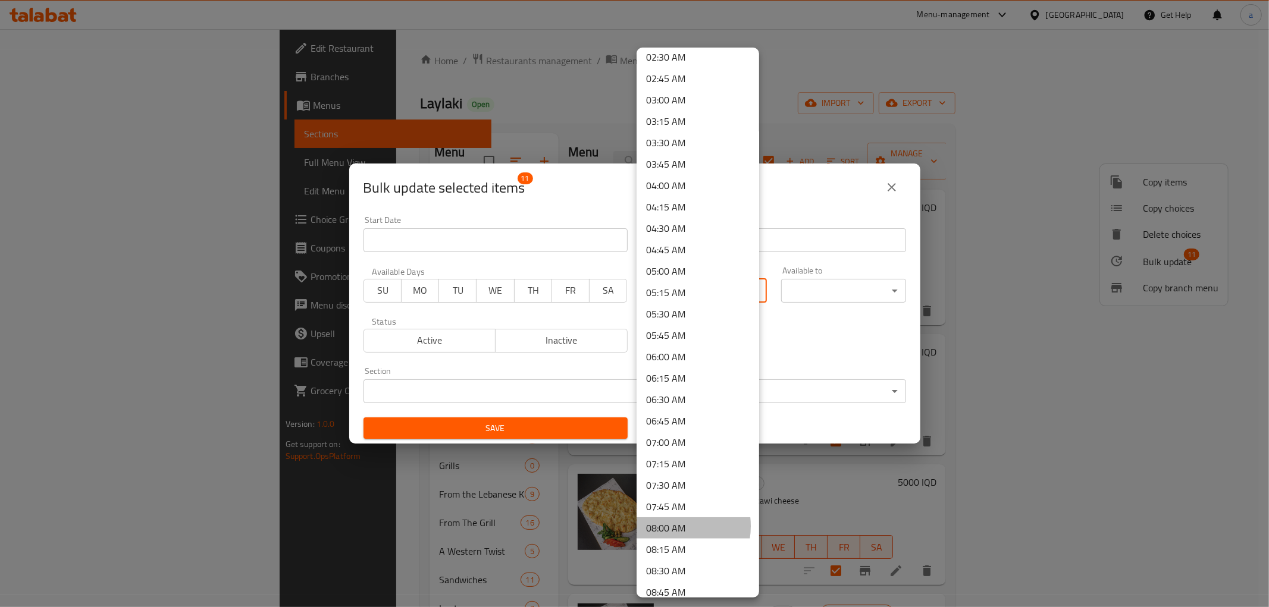
click at [670, 527] on li "08:00 AM" at bounding box center [698, 528] width 123 height 21
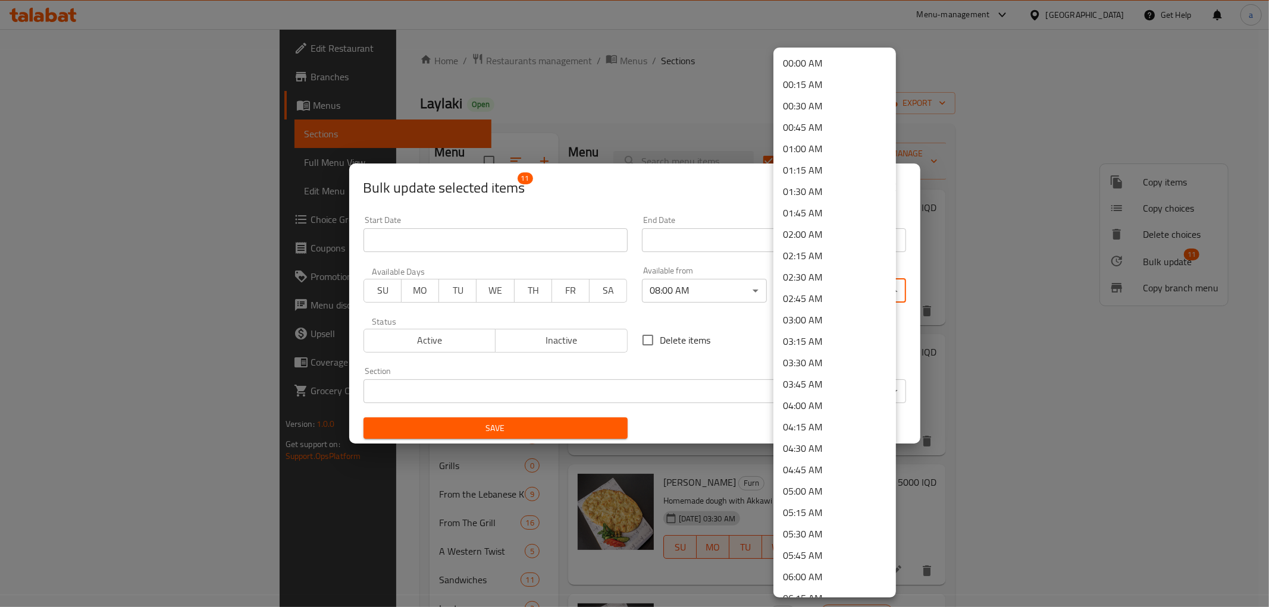
click at [807, 290] on body "​ Menu-management Iraq Get Help a Edit Restaurant Branches Menus Sections Full …" at bounding box center [634, 318] width 1269 height 578
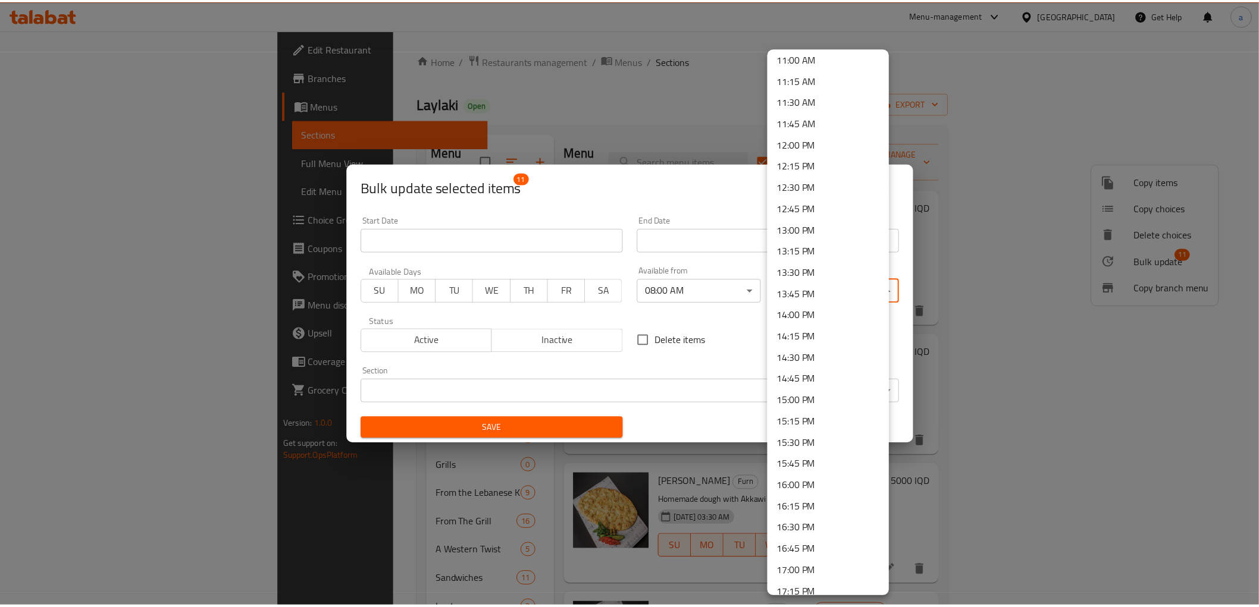
scroll to position [991, 0]
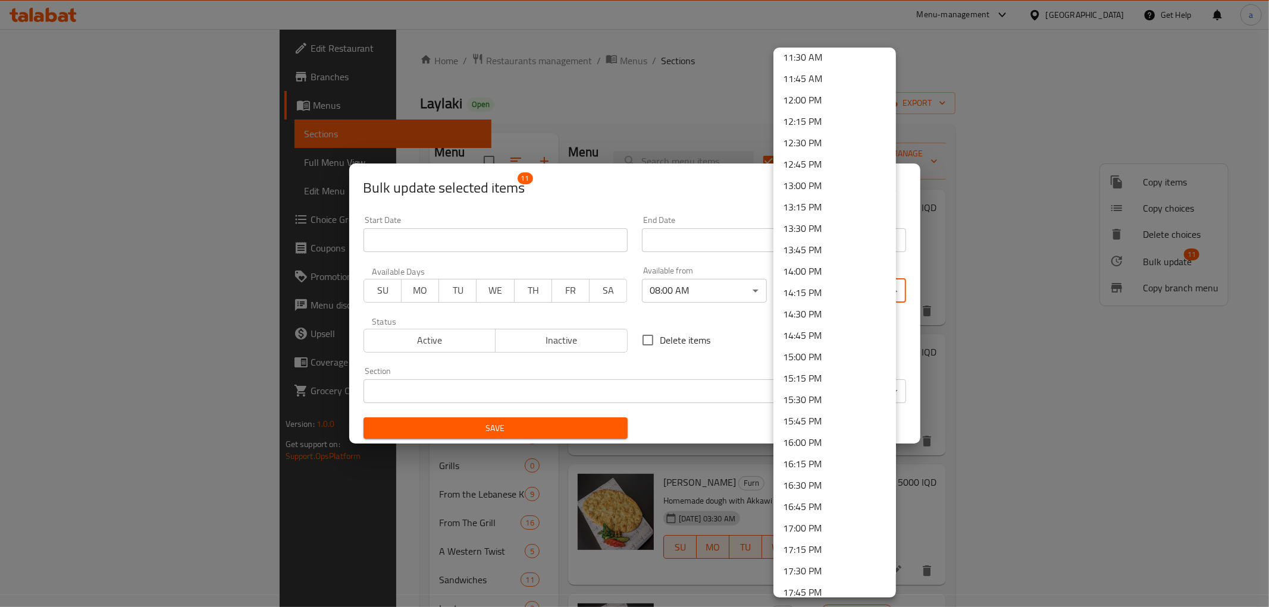
click at [815, 93] on li "12:00 PM" at bounding box center [834, 99] width 123 height 21
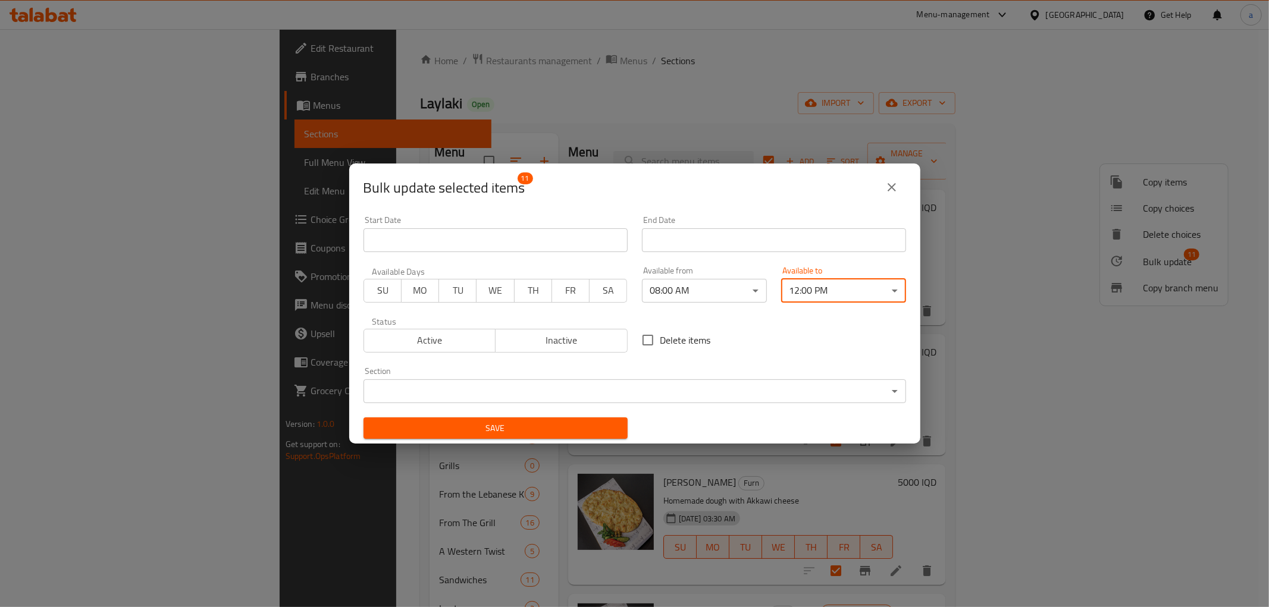
click at [512, 427] on span "Save" at bounding box center [495, 428] width 245 height 15
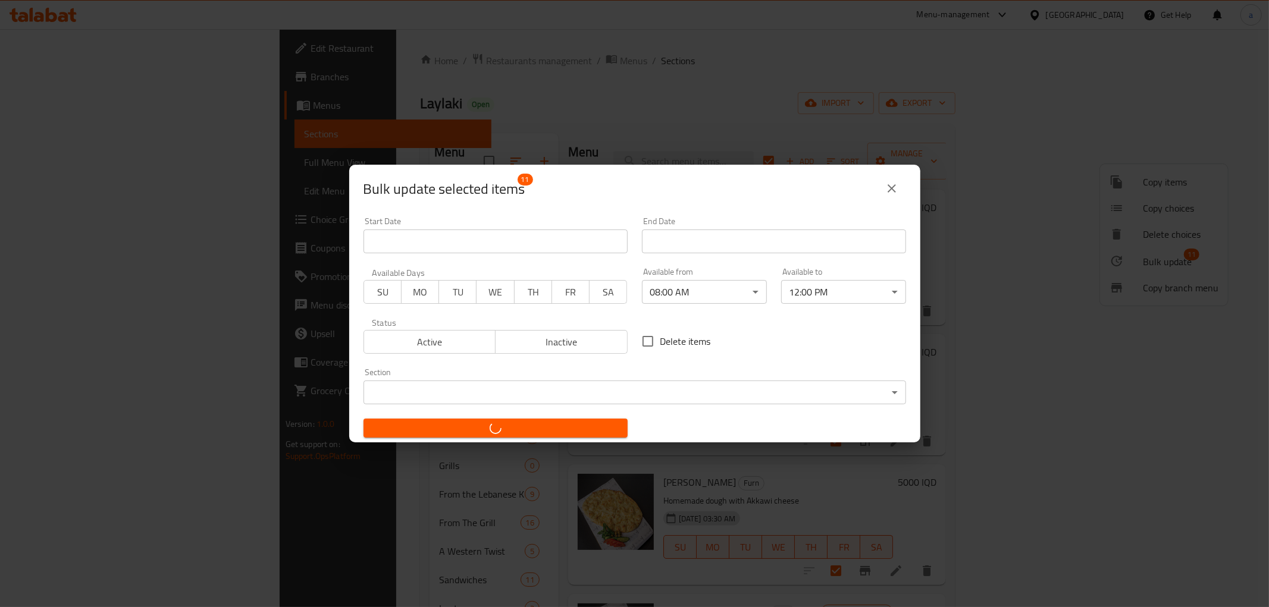
checkbox input "false"
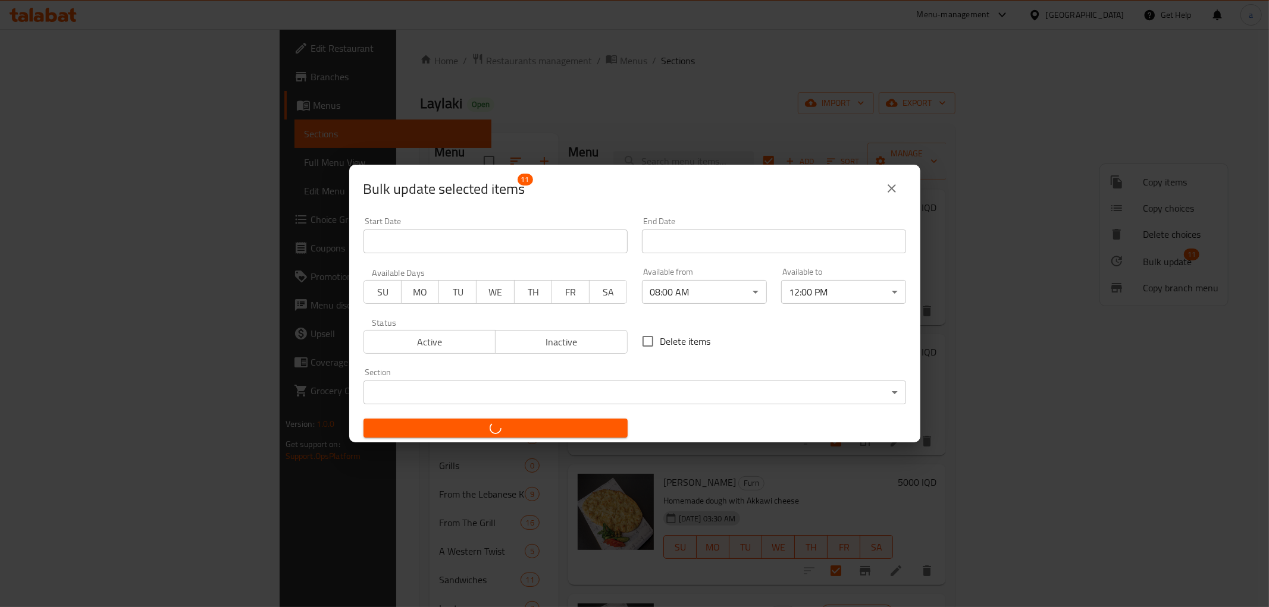
checkbox input "false"
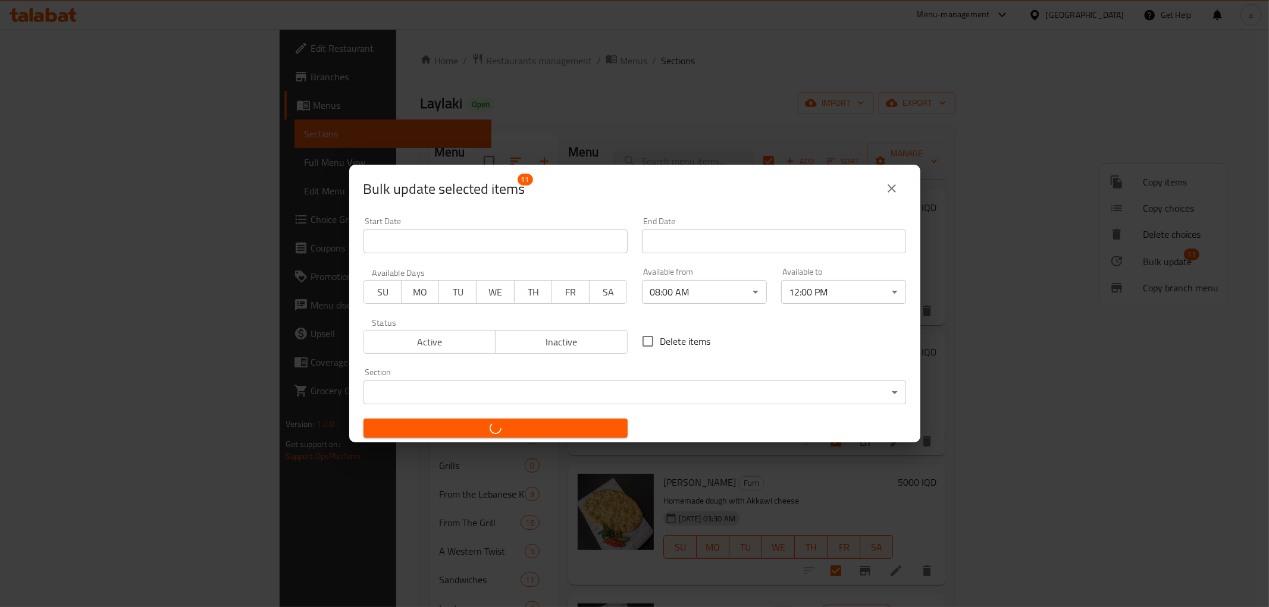
checkbox input "false"
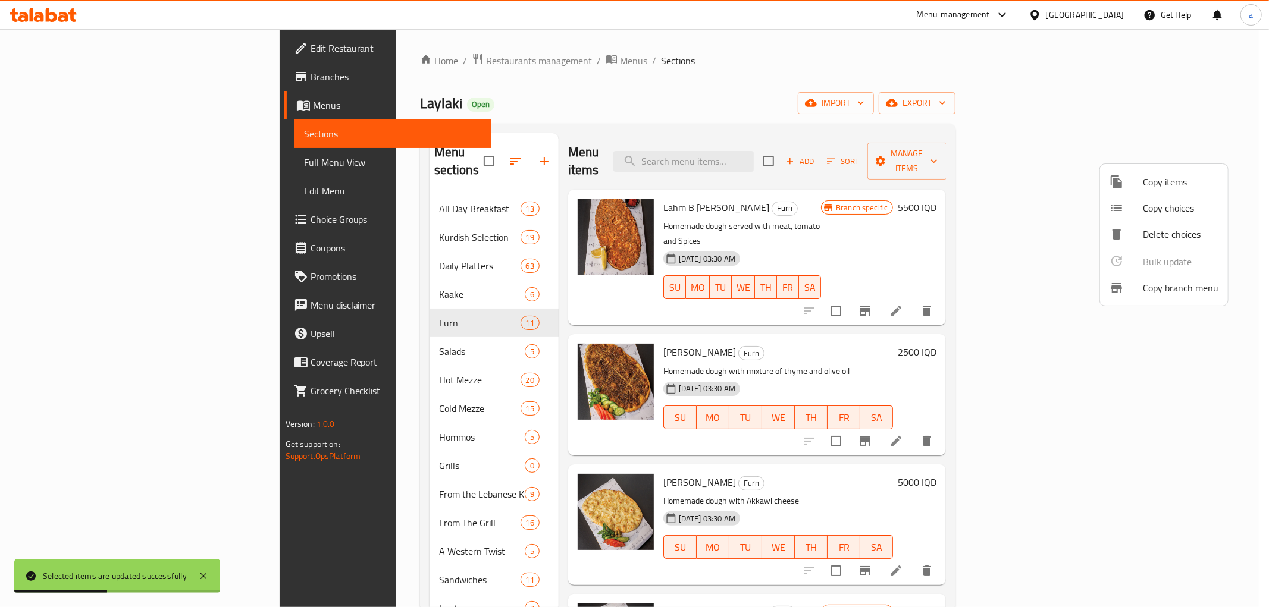
click at [732, 83] on div at bounding box center [634, 303] width 1269 height 607
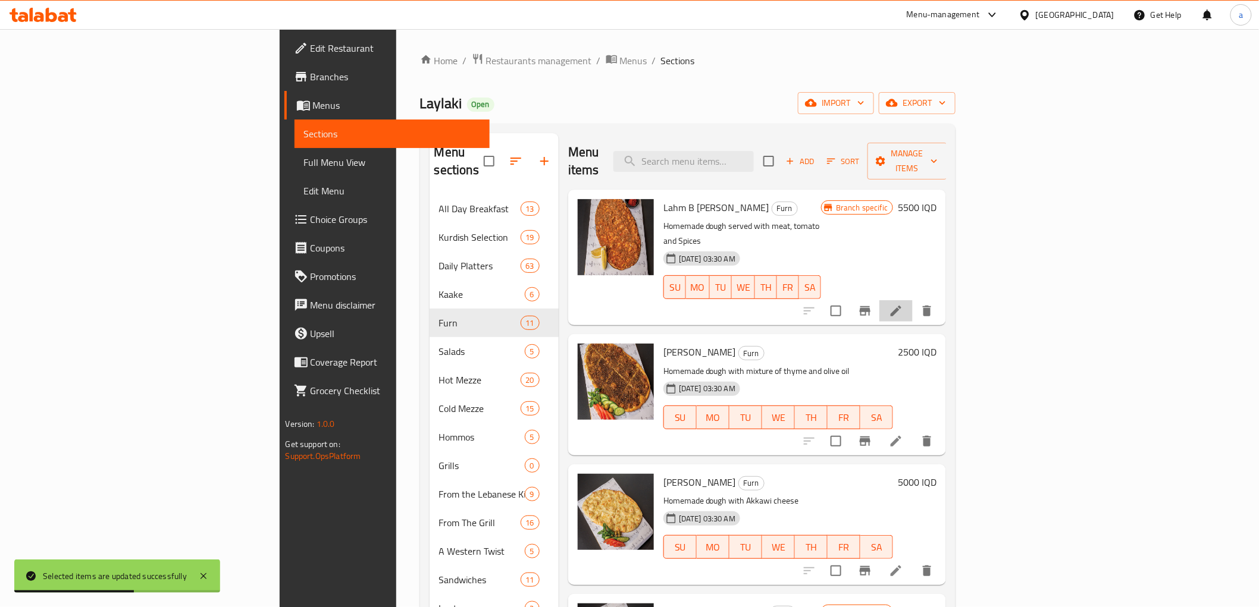
click at [913, 300] on li at bounding box center [895, 310] width 33 height 21
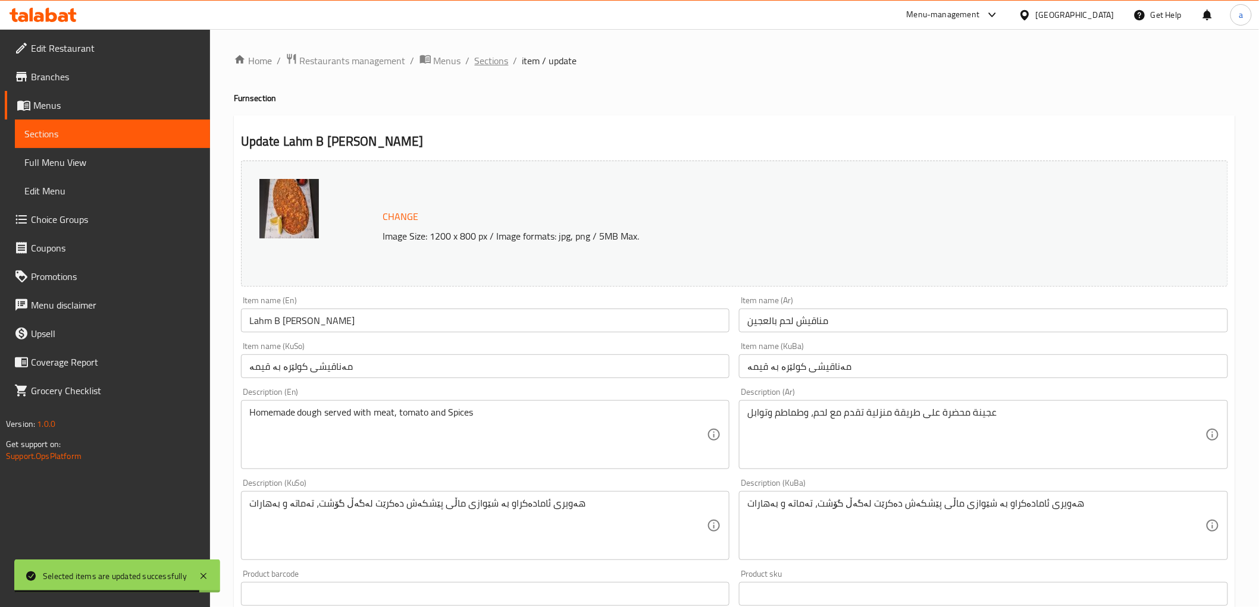
click at [488, 59] on span "Sections" at bounding box center [492, 61] width 34 height 14
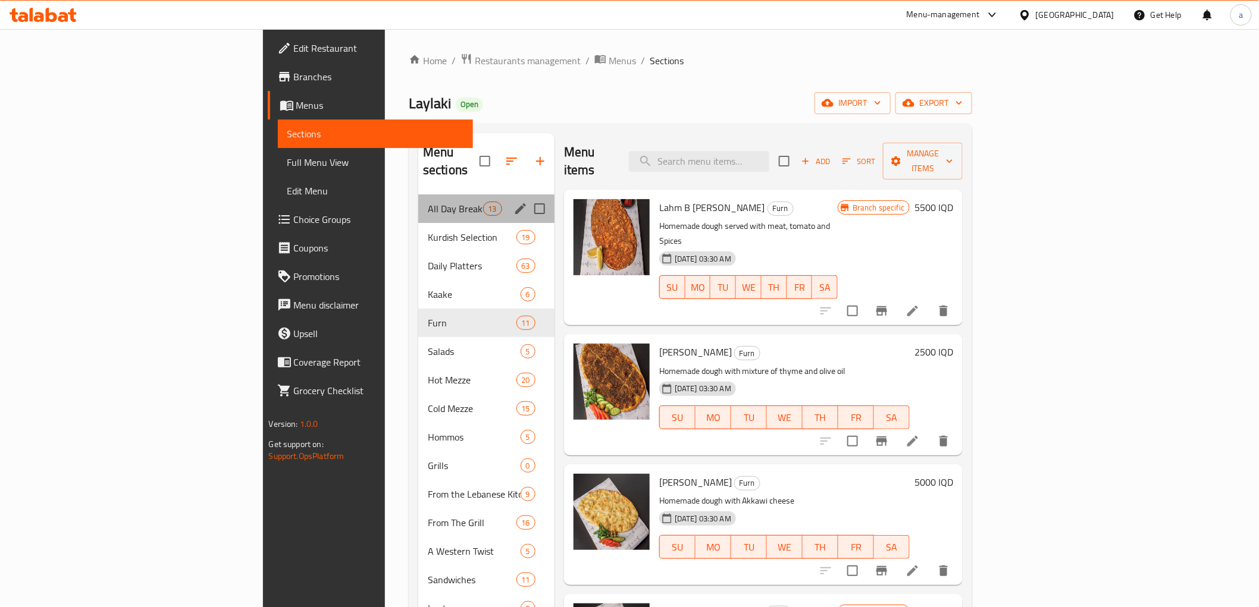
click at [418, 199] on div "All Day Breakfast 13" at bounding box center [486, 209] width 136 height 29
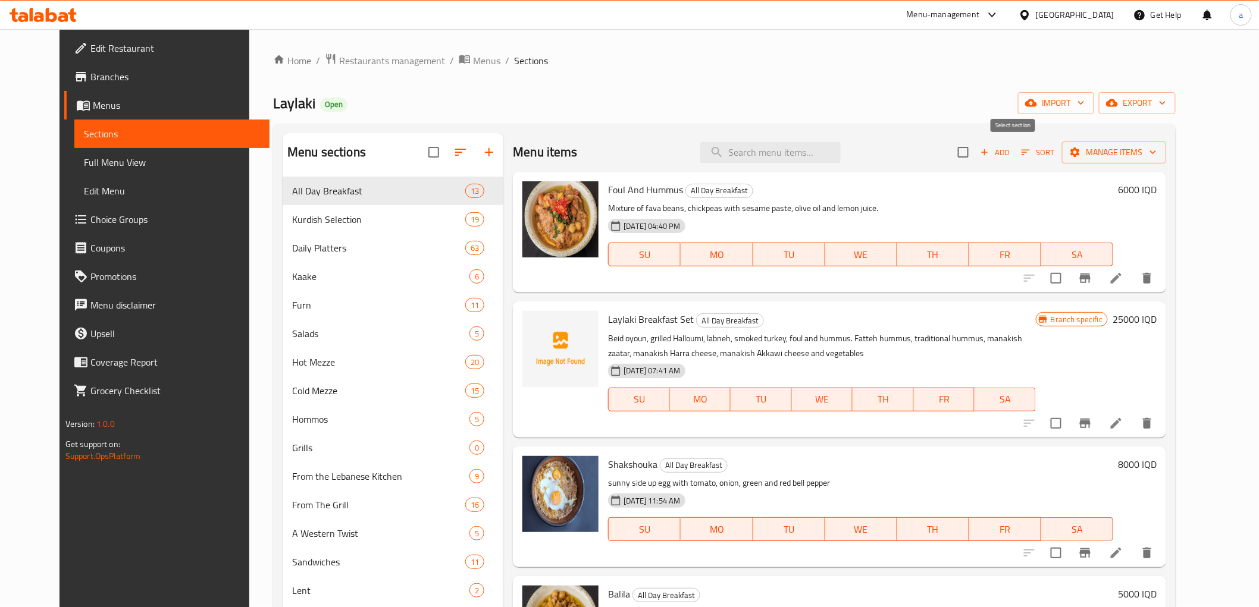
click at [976, 153] on input "checkbox" at bounding box center [963, 152] width 25 height 25
checkbox input "true"
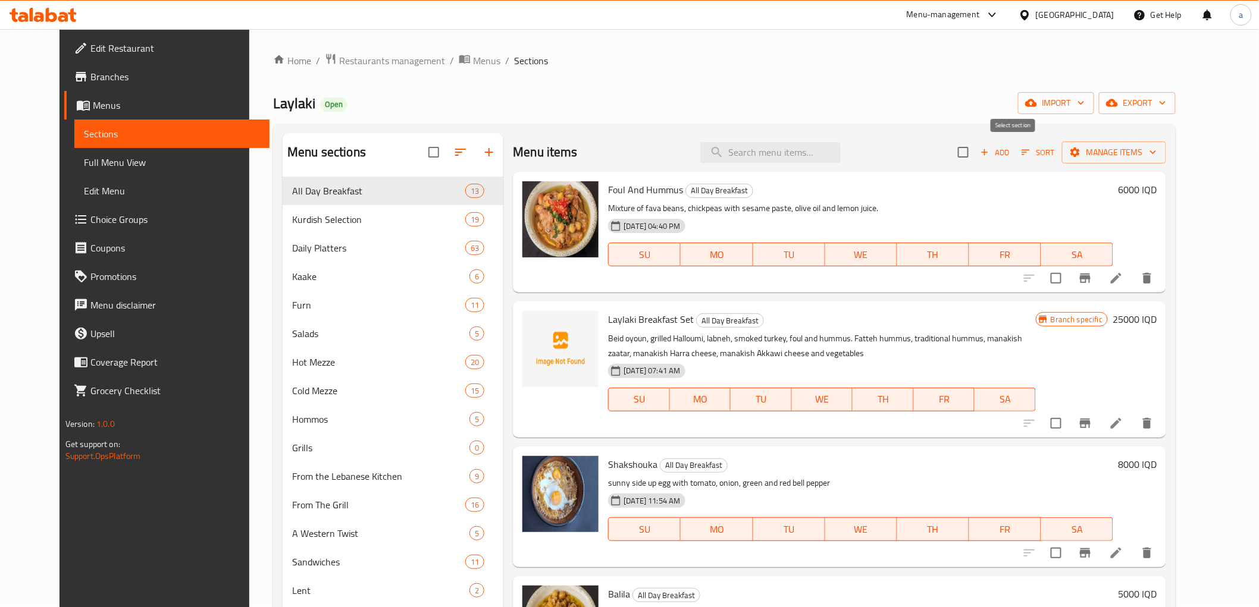
checkbox input "true"
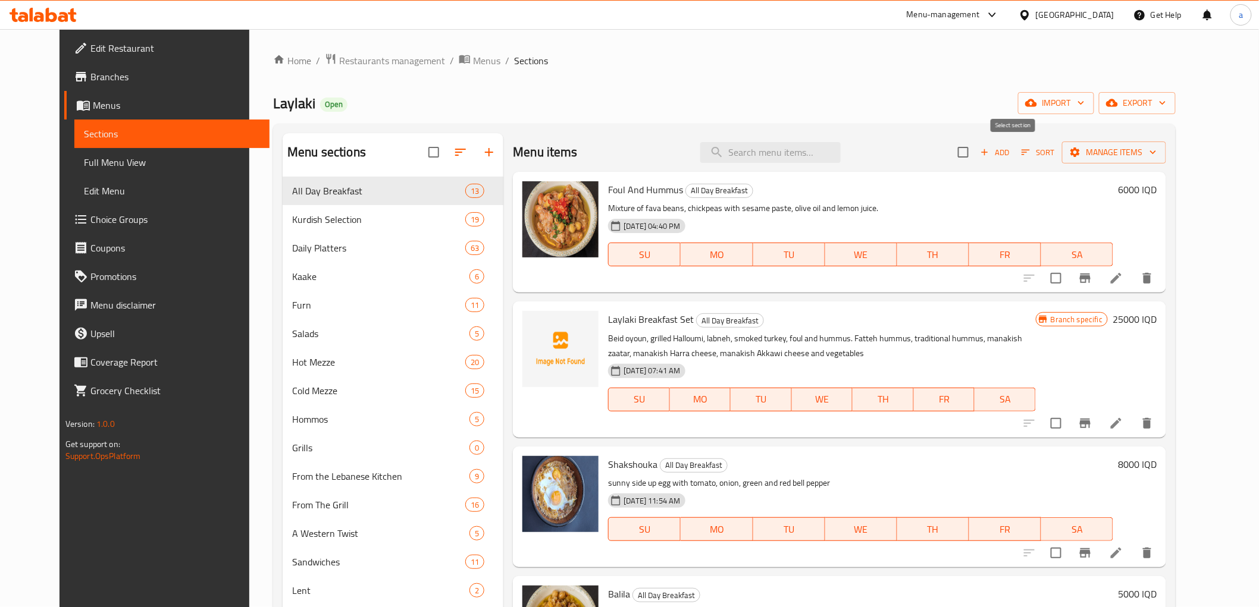
checkbox input "true"
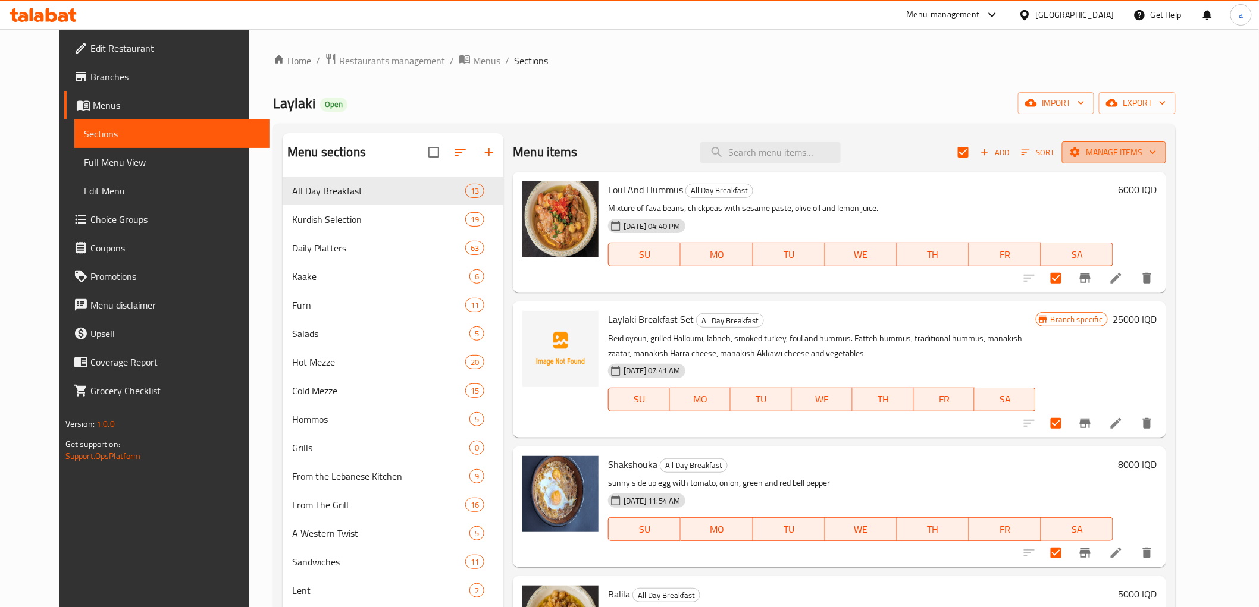
click at [1081, 146] on icon "button" at bounding box center [1075, 152] width 12 height 12
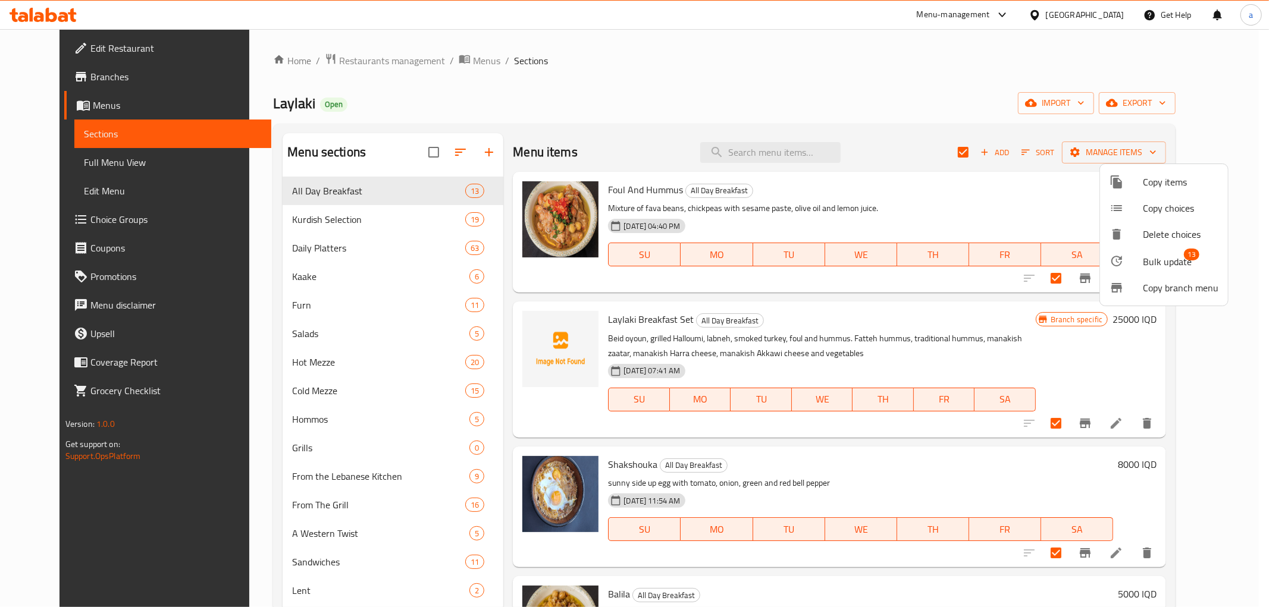
click at [1148, 258] on span "Bulk update" at bounding box center [1167, 262] width 49 height 14
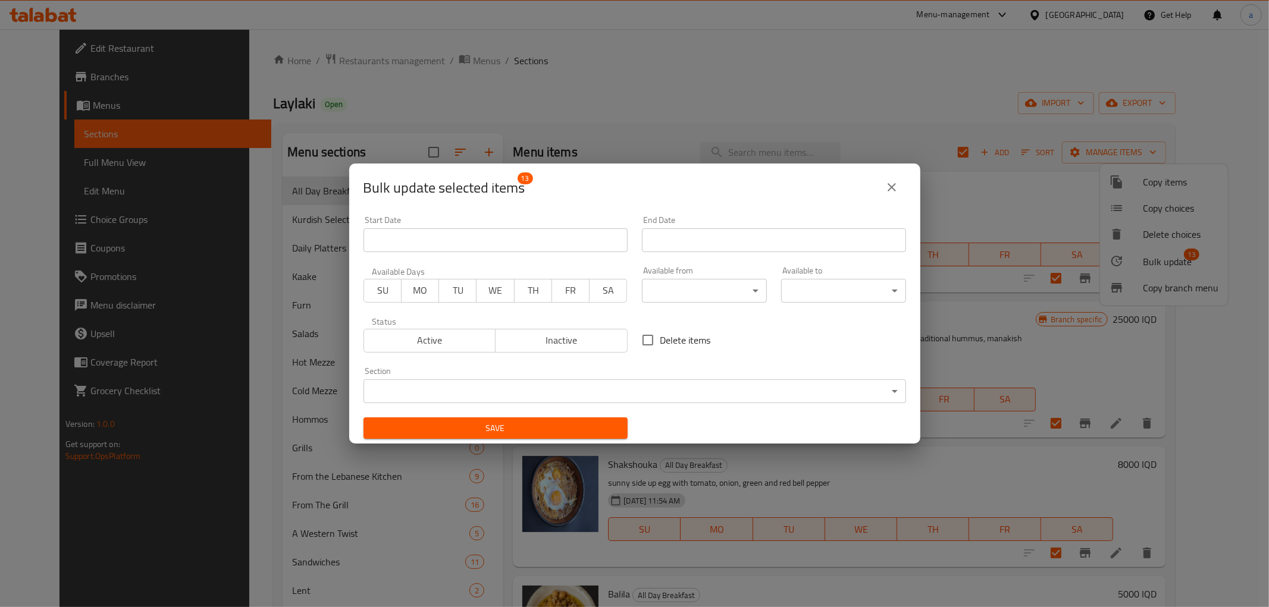
click at [685, 287] on body "​ Menu-management Iraq Get Help a Edit Restaurant Branches Menus Sections Full …" at bounding box center [634, 318] width 1269 height 578
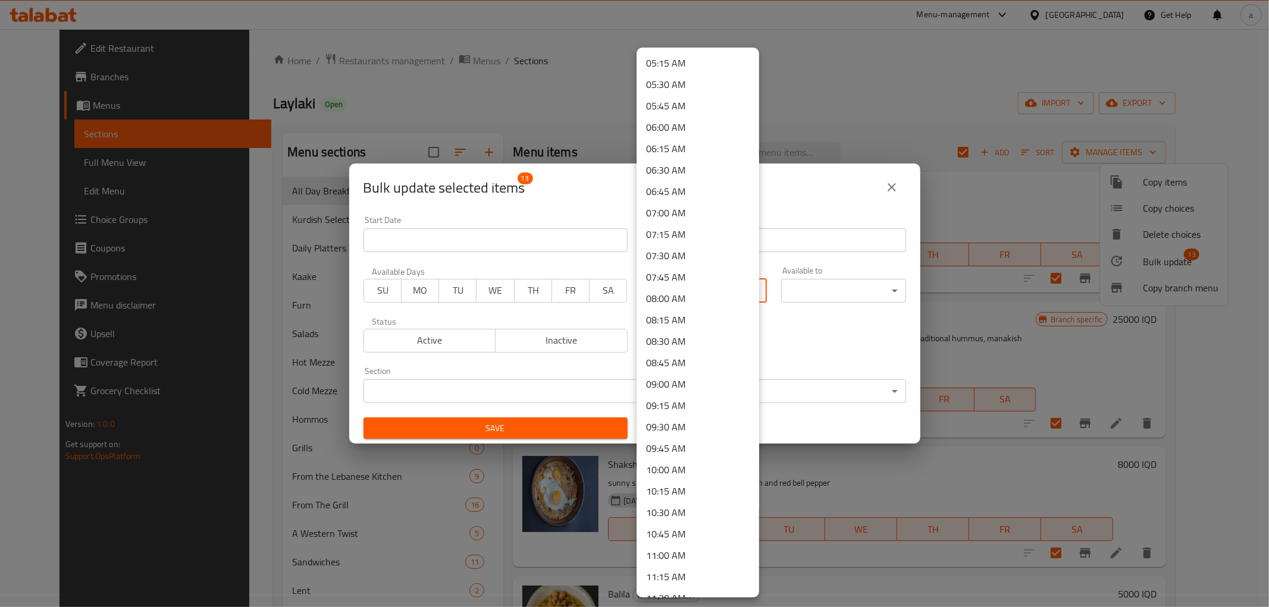
scroll to position [550, 0]
click at [667, 366] on li "10:00 AM" at bounding box center [698, 369] width 123 height 21
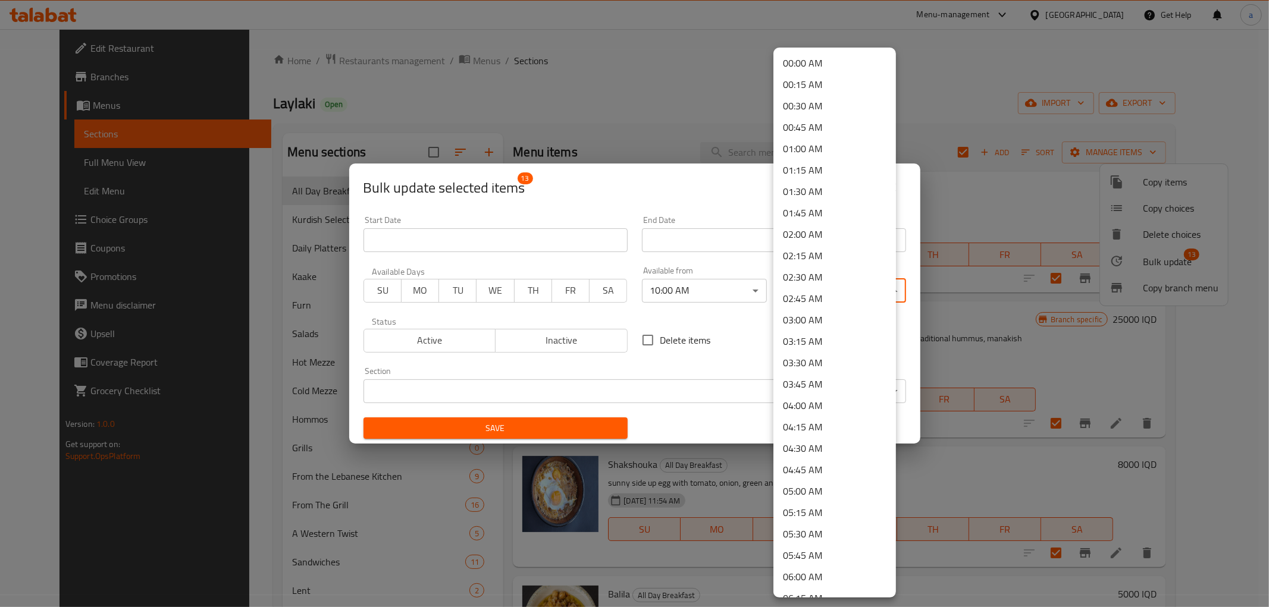
click at [828, 287] on body "​ Menu-management Iraq Get Help a Edit Restaurant Branches Menus Sections Full …" at bounding box center [634, 318] width 1269 height 578
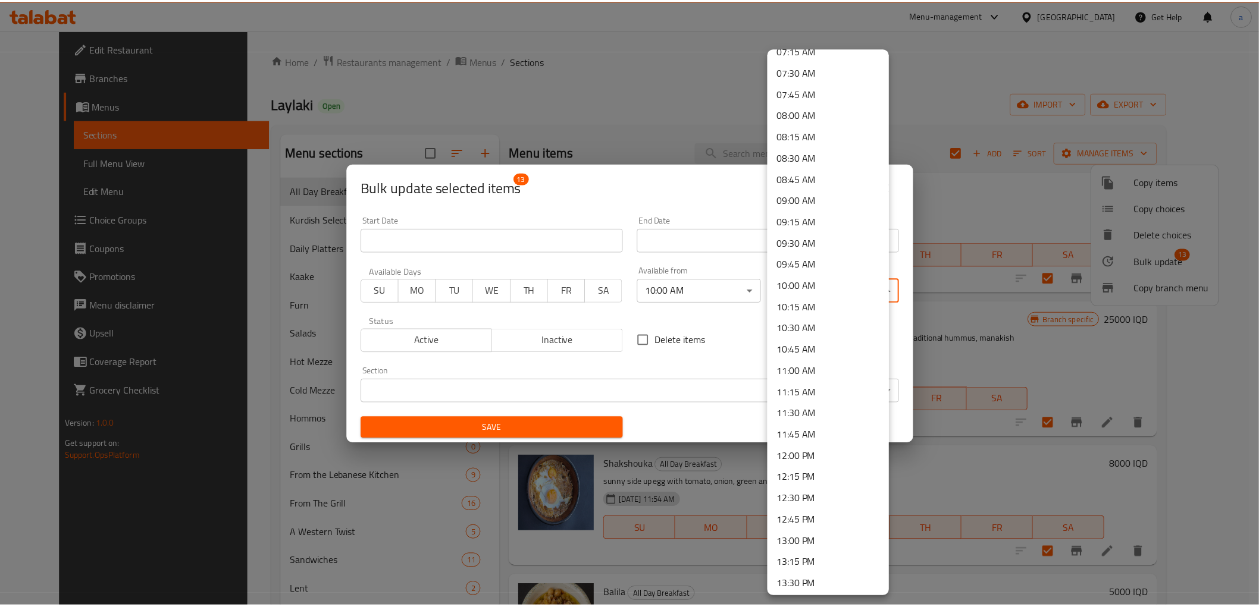
scroll to position [771, 0]
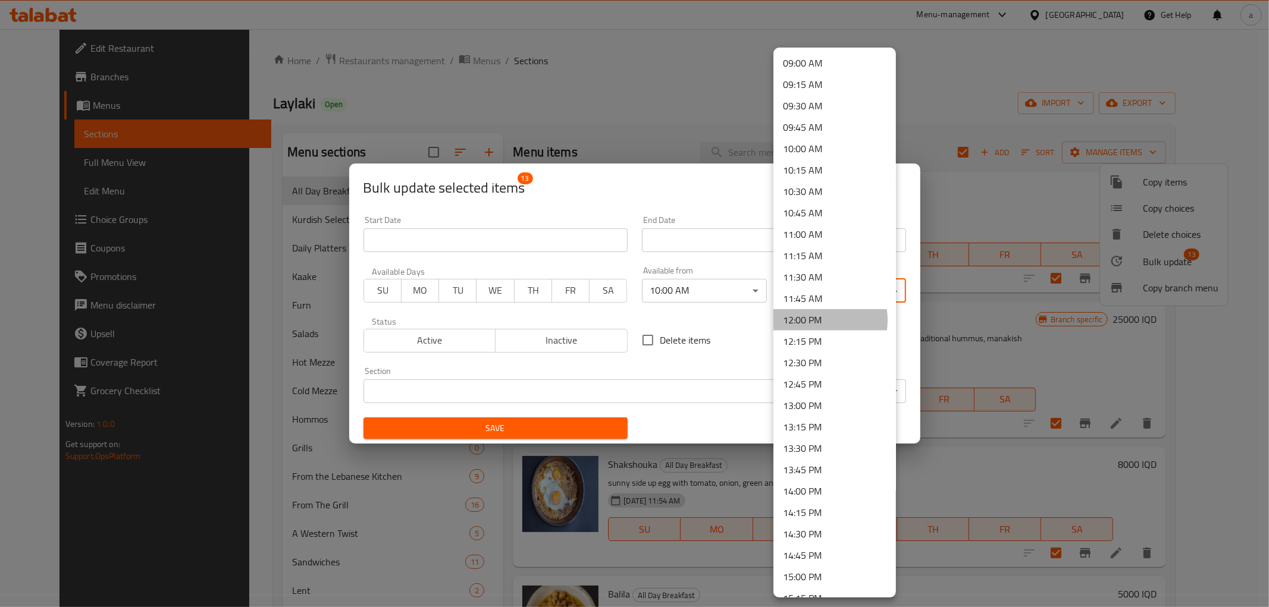
click at [816, 320] on li "12:00 PM" at bounding box center [834, 319] width 123 height 21
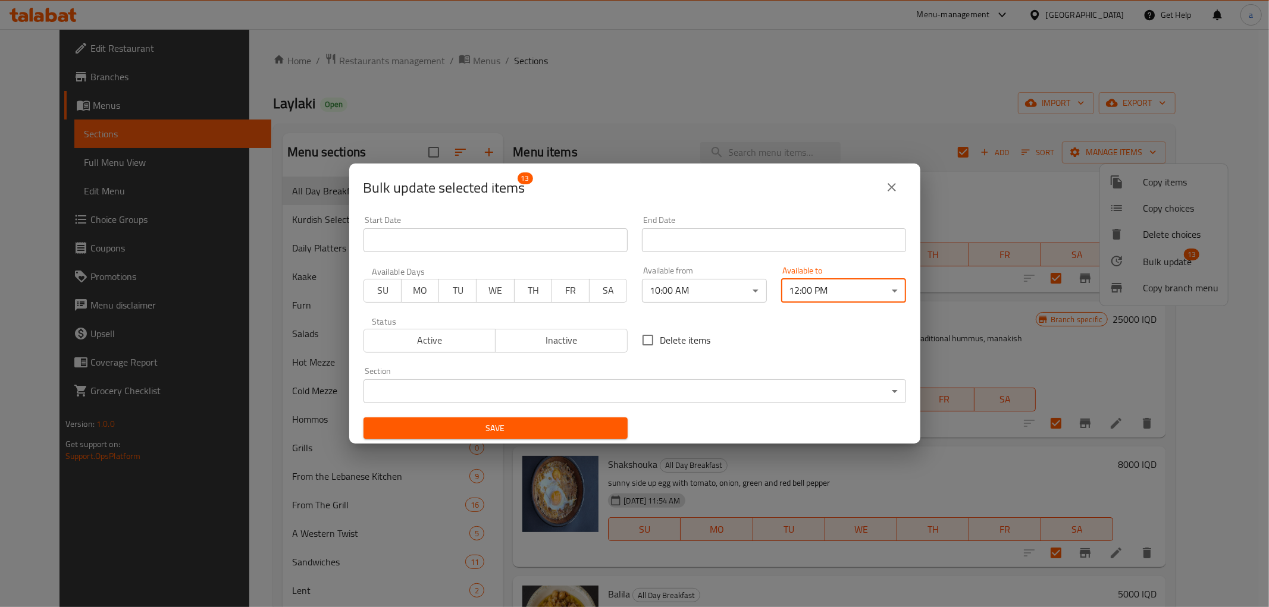
click at [546, 429] on span "Save" at bounding box center [495, 428] width 245 height 15
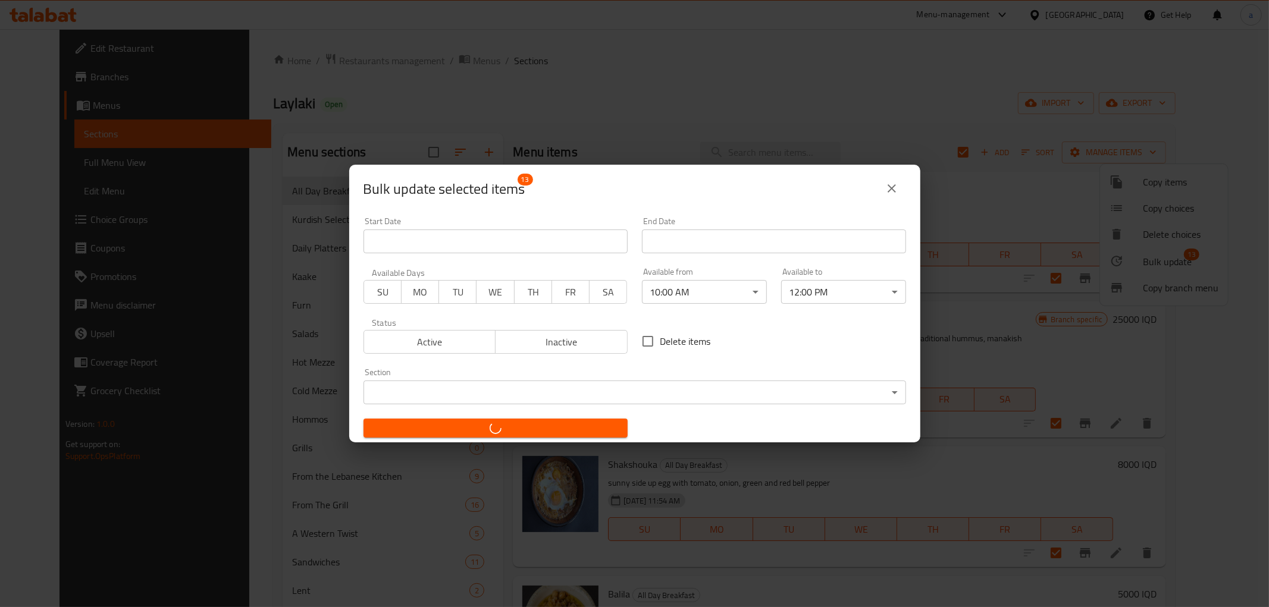
checkbox input "false"
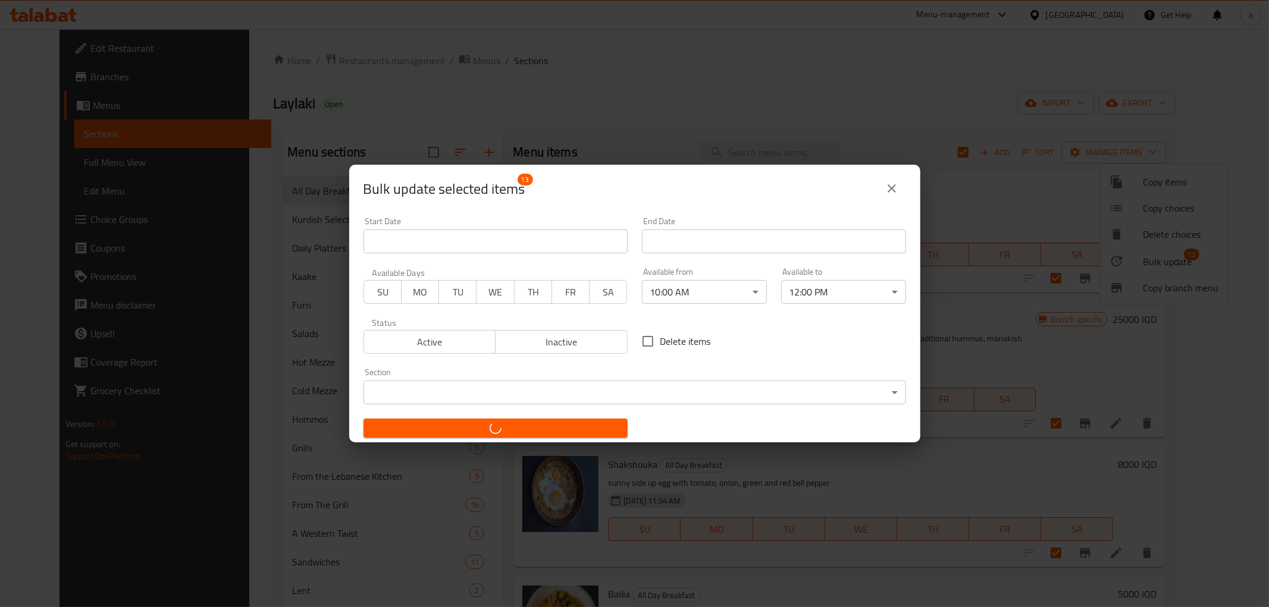
checkbox input "false"
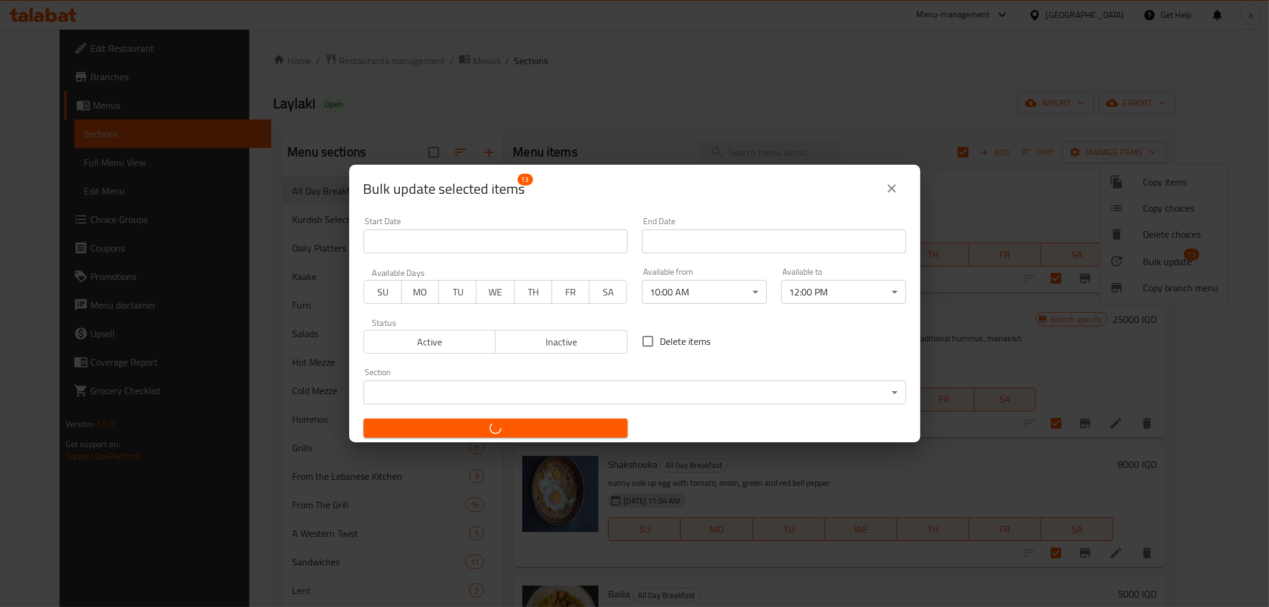
checkbox input "false"
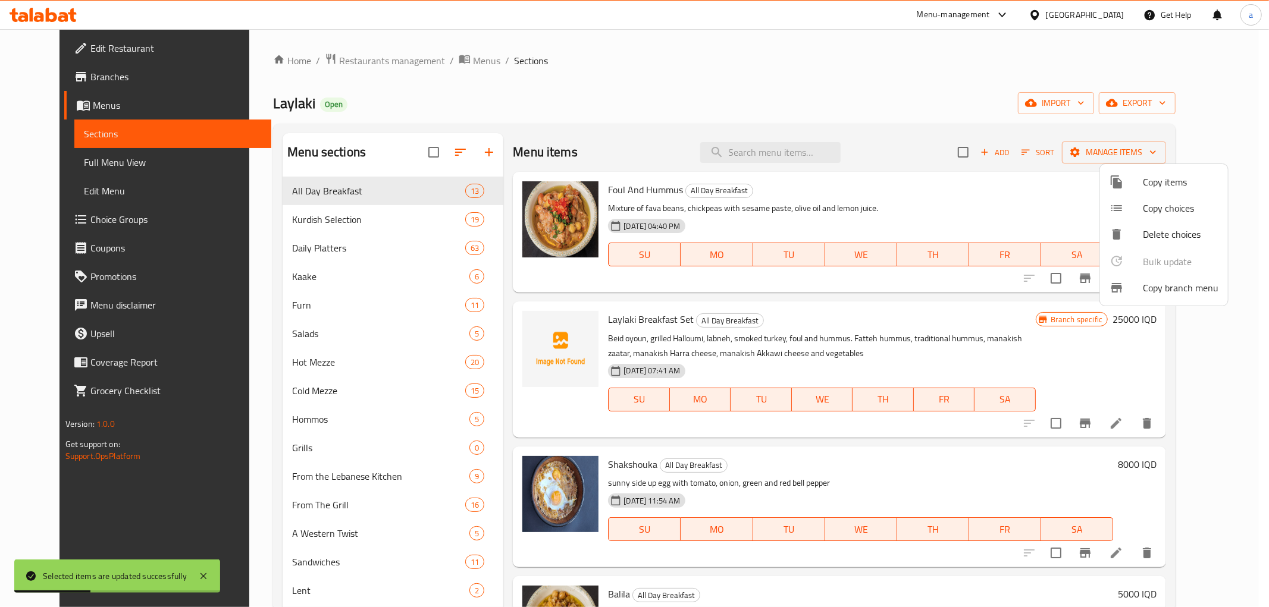
click at [332, 227] on div at bounding box center [634, 303] width 1269 height 607
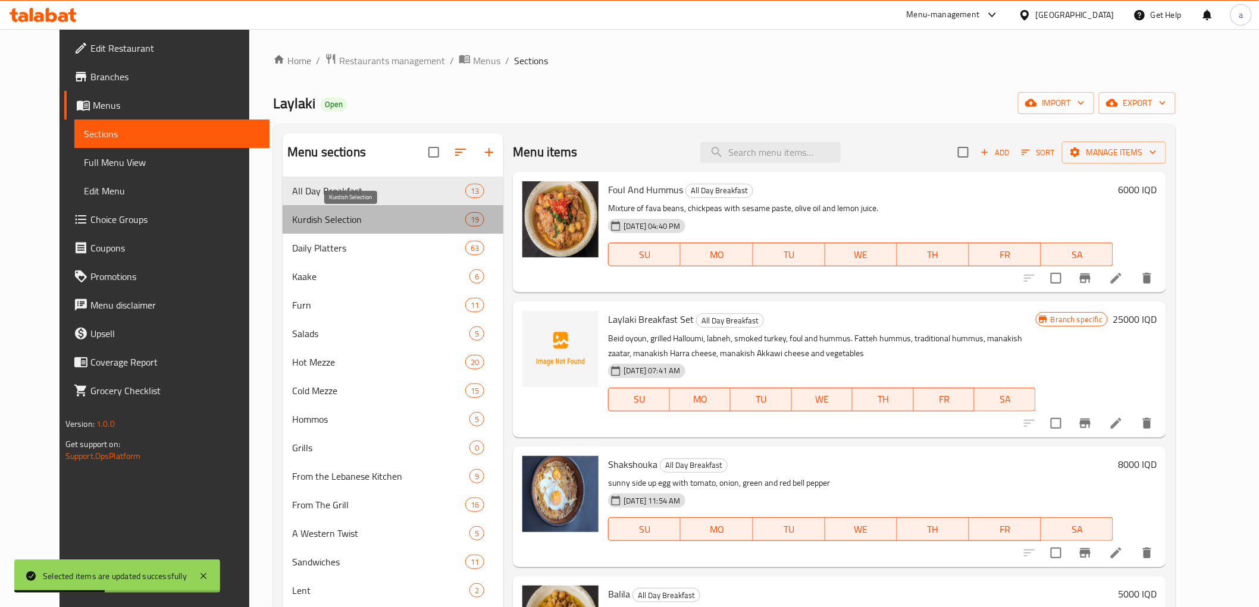
click at [331, 218] on span "Kurdish Selection" at bounding box center [378, 219] width 173 height 14
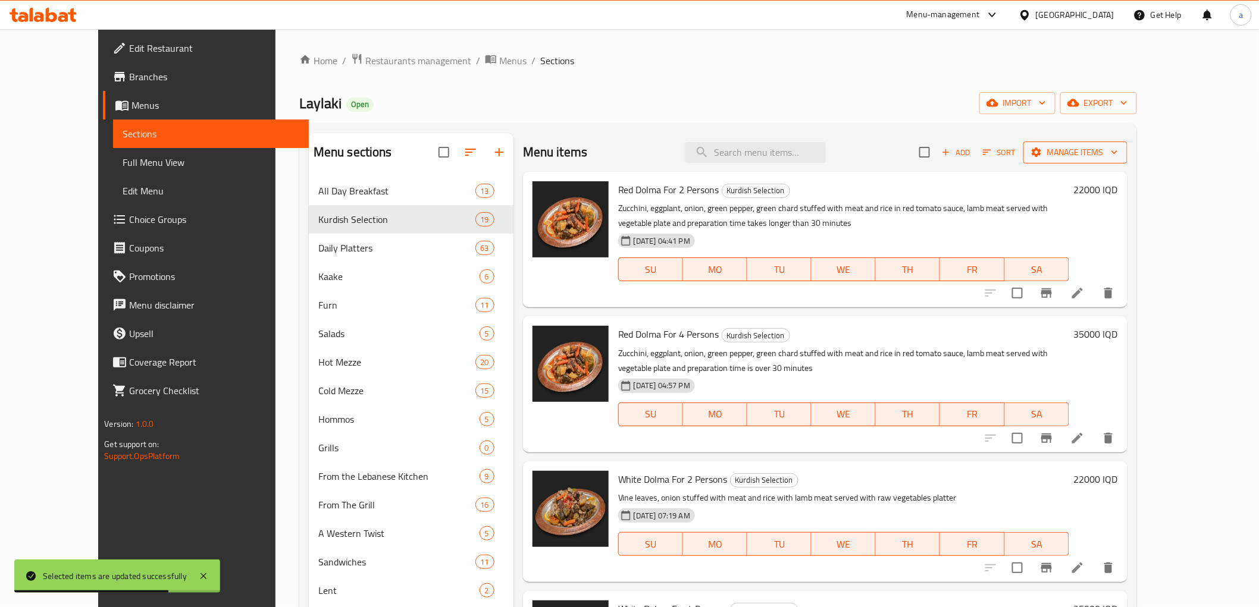
click at [1118, 151] on span "Manage items" at bounding box center [1075, 152] width 85 height 15
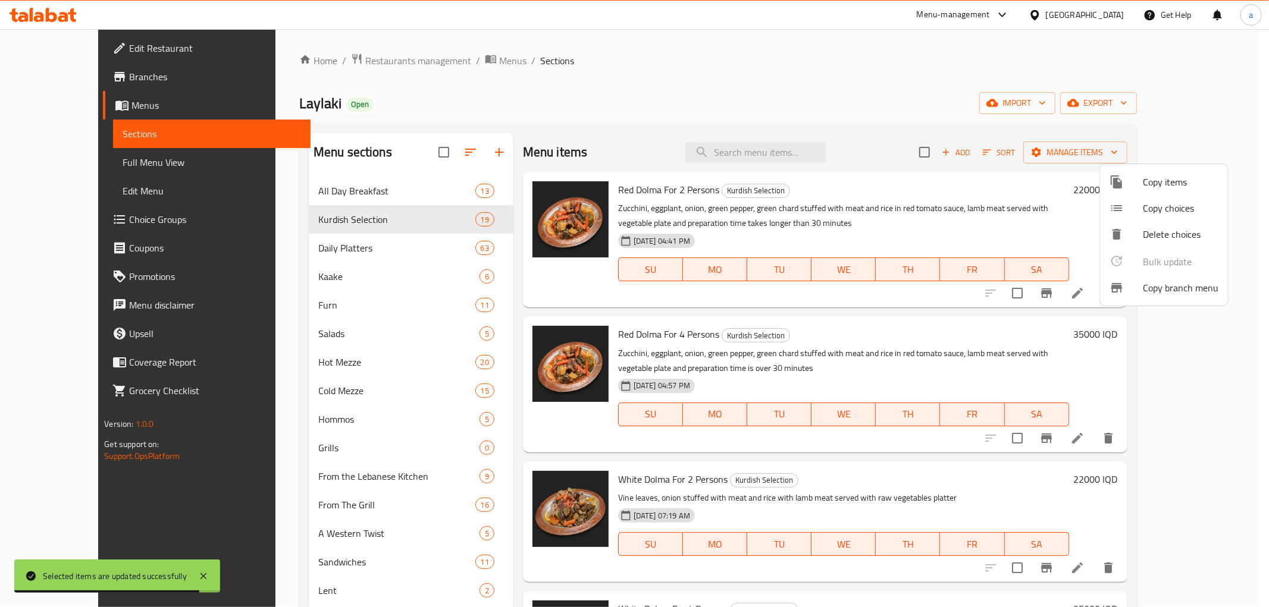
click at [988, 125] on div at bounding box center [634, 303] width 1269 height 607
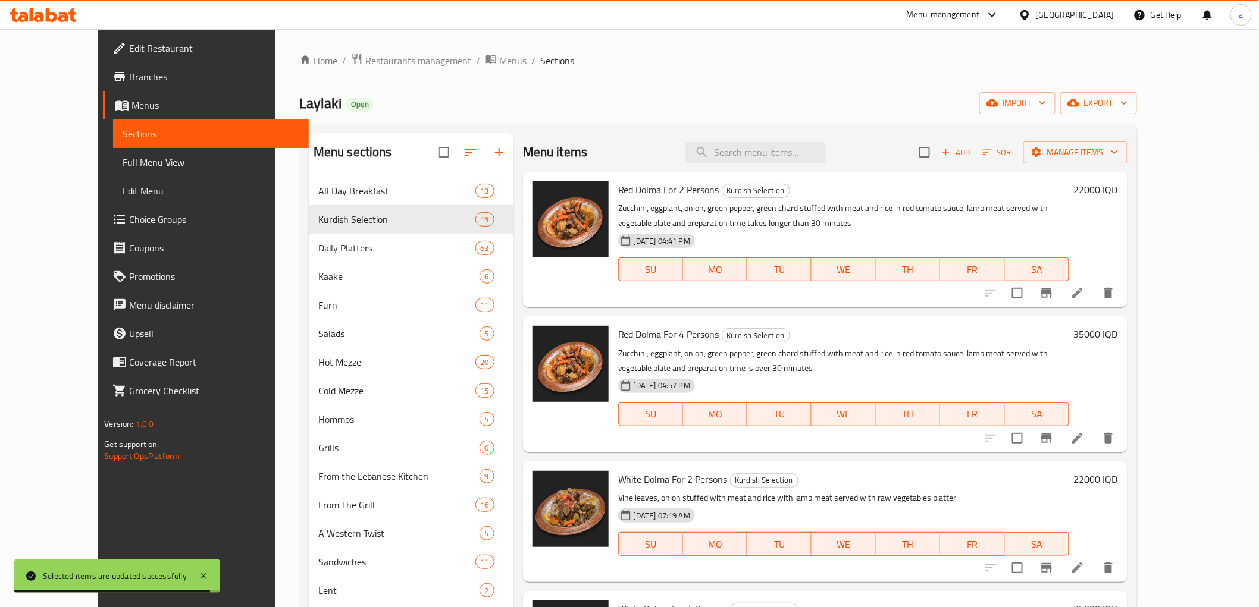
click at [937, 152] on input "checkbox" at bounding box center [924, 152] width 25 height 25
checkbox input "true"
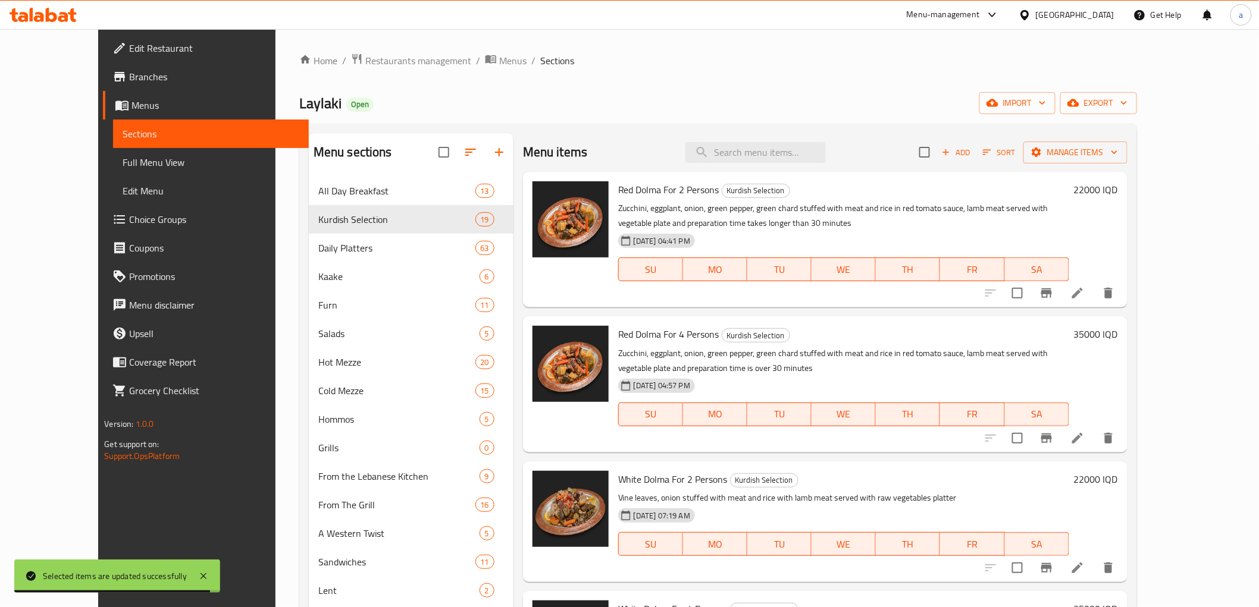
checkbox input "true"
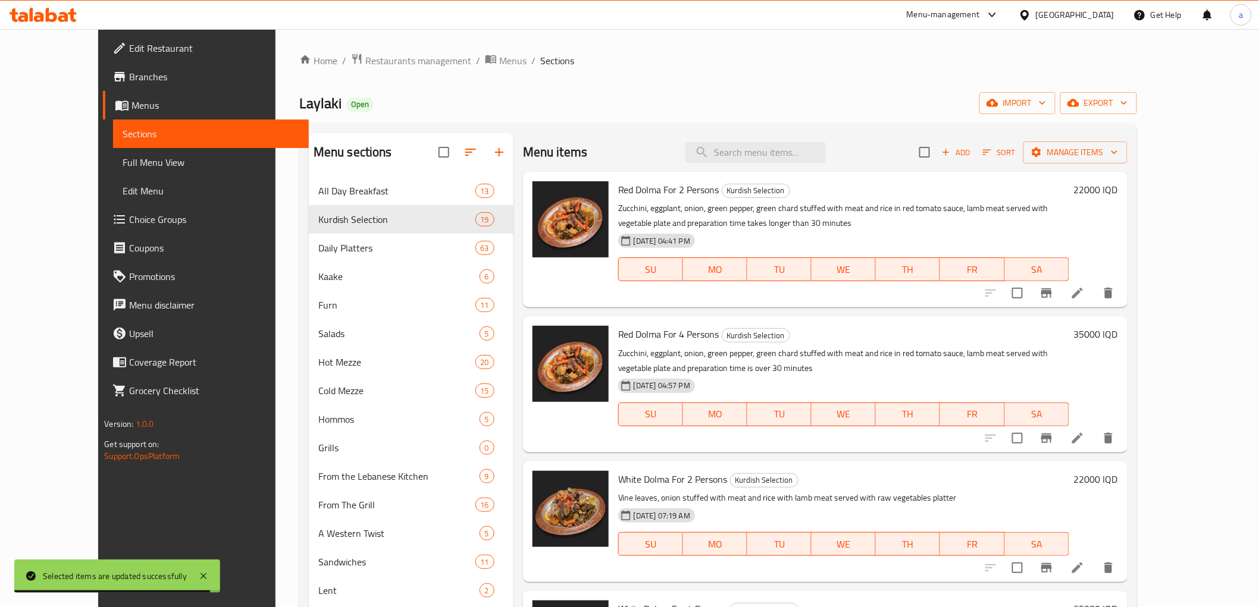
checkbox input "true"
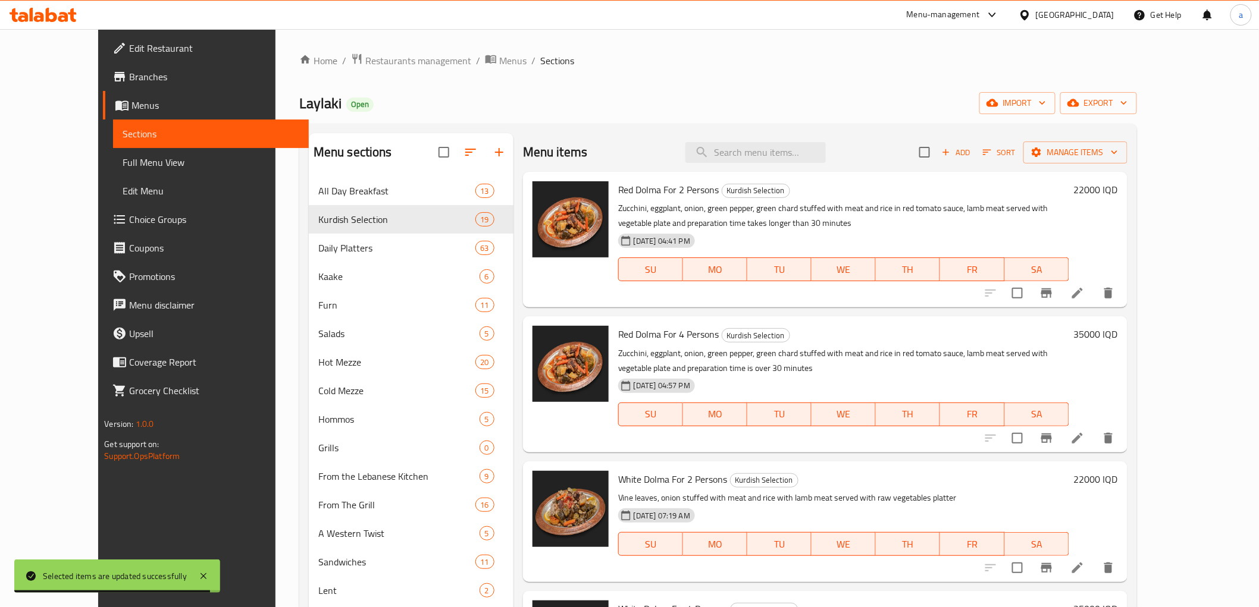
checkbox input "true"
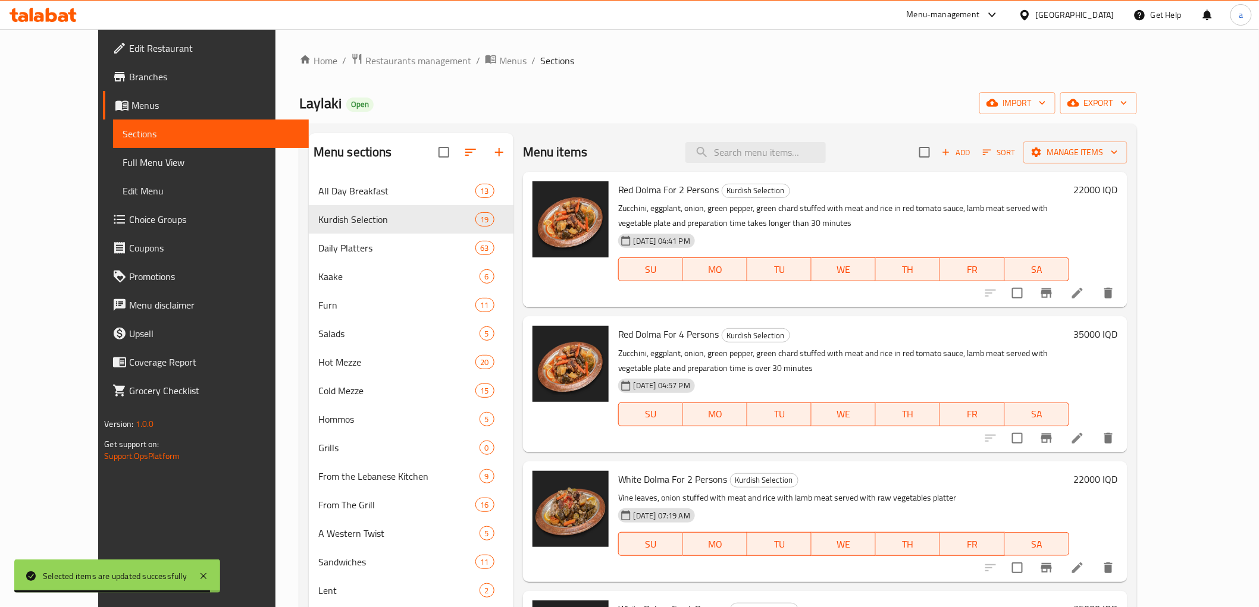
checkbox input "true"
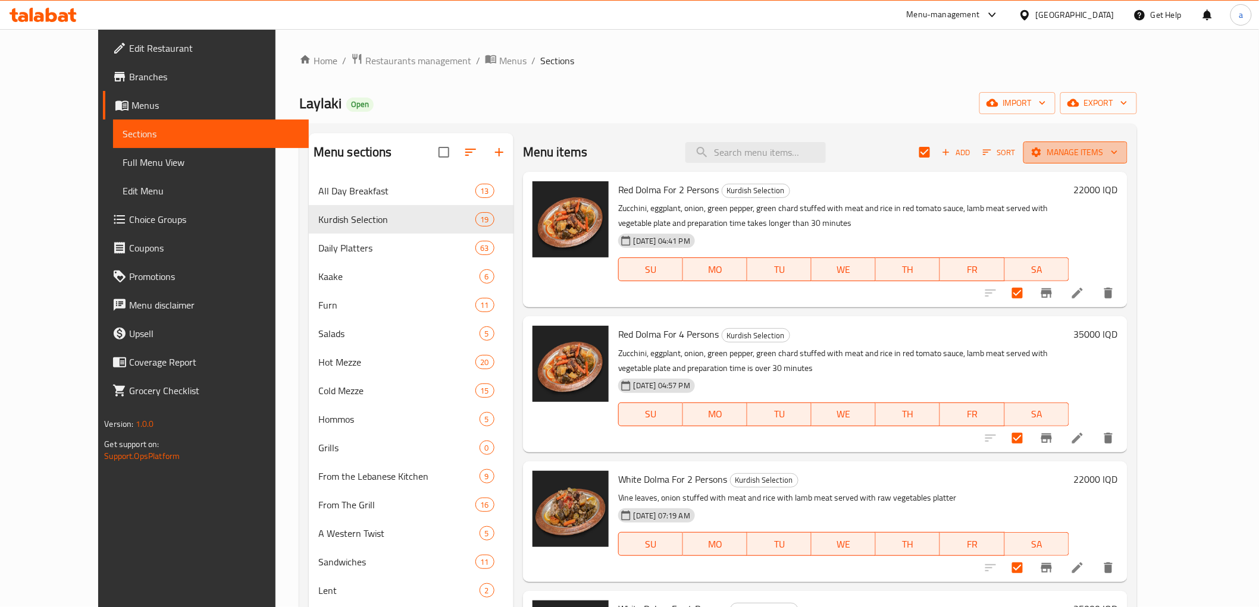
click at [1118, 151] on span "Manage items" at bounding box center [1075, 152] width 85 height 15
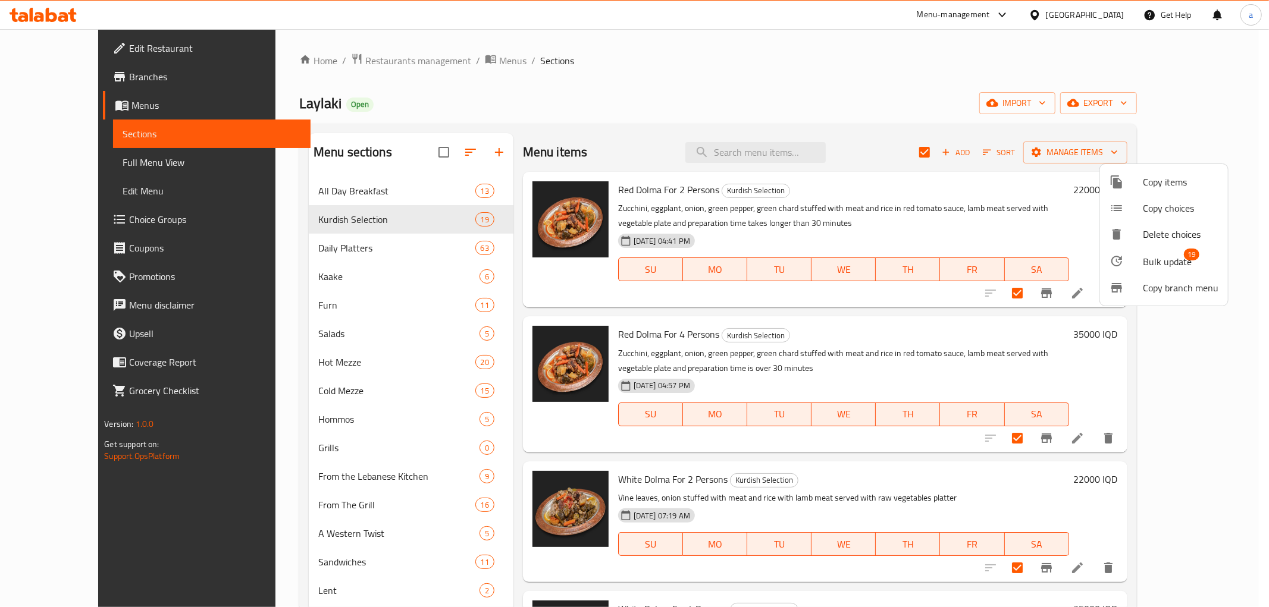
click at [1157, 257] on span "Bulk update" at bounding box center [1167, 262] width 49 height 14
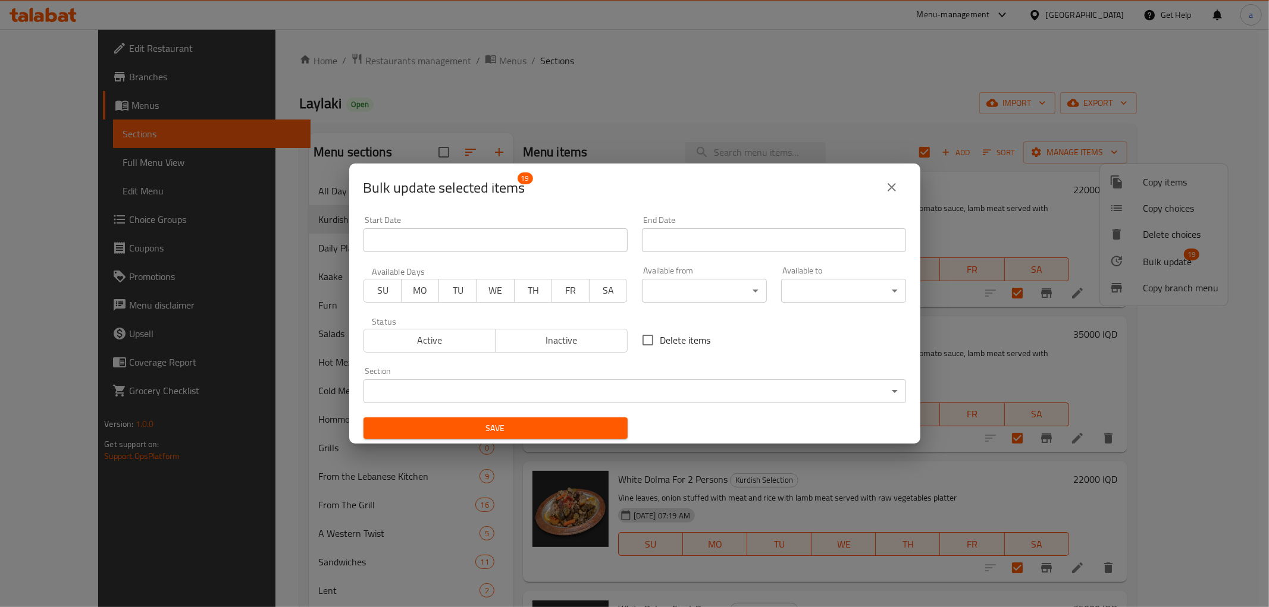
click at [265, 14] on div "Bulk update selected items 19 Start Date Start Date End Date End Date Available…" at bounding box center [634, 303] width 1269 height 607
click at [900, 185] on button "close" at bounding box center [892, 187] width 29 height 29
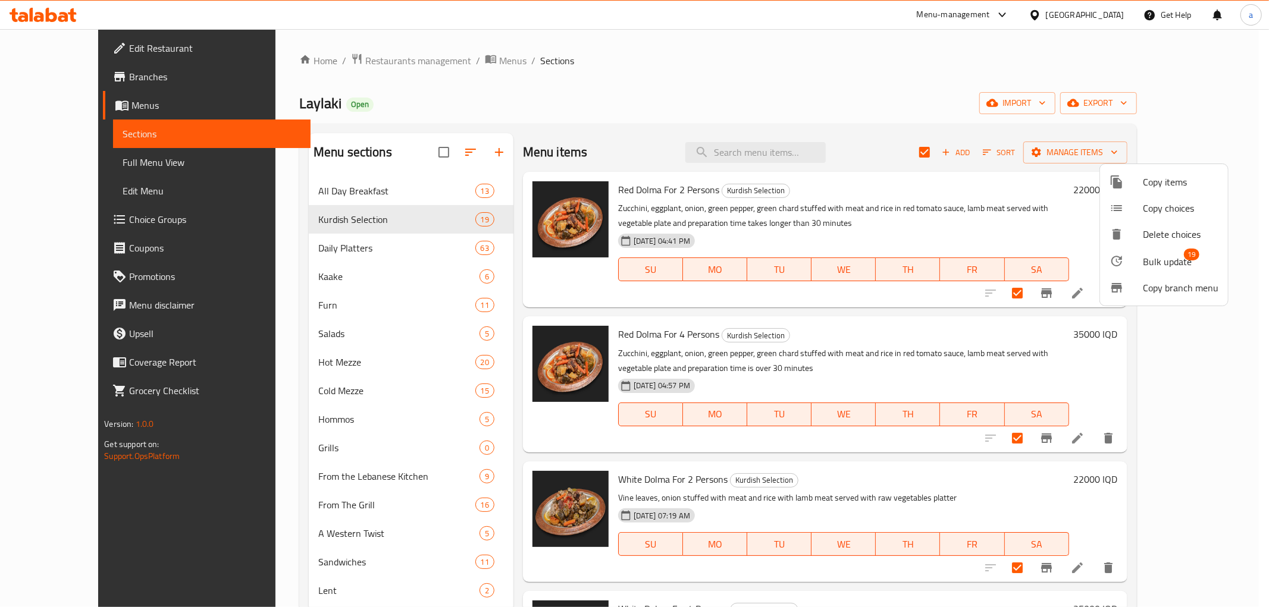
click at [1018, 149] on div at bounding box center [634, 303] width 1269 height 607
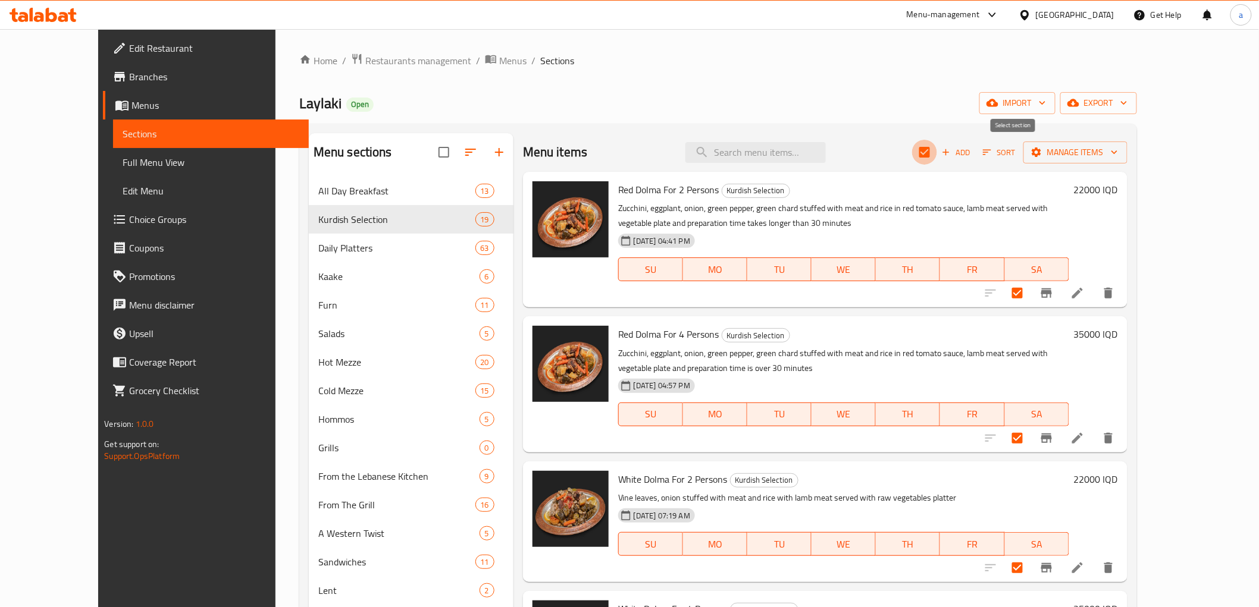
click at [937, 149] on input "checkbox" at bounding box center [924, 152] width 25 height 25
checkbox input "false"
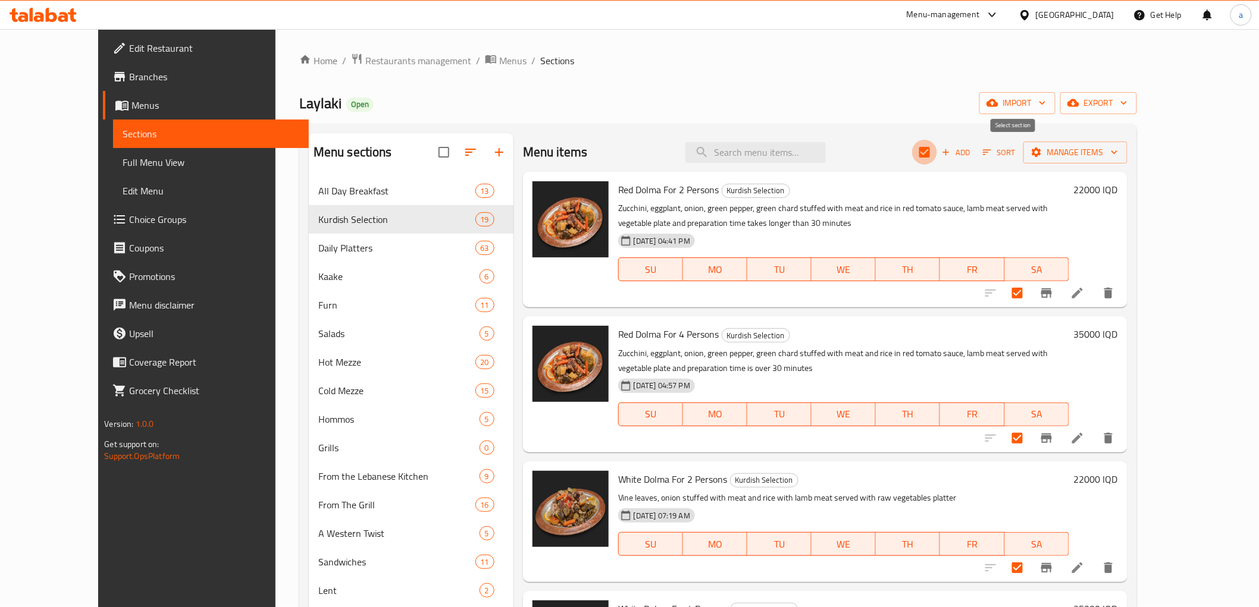
checkbox input "false"
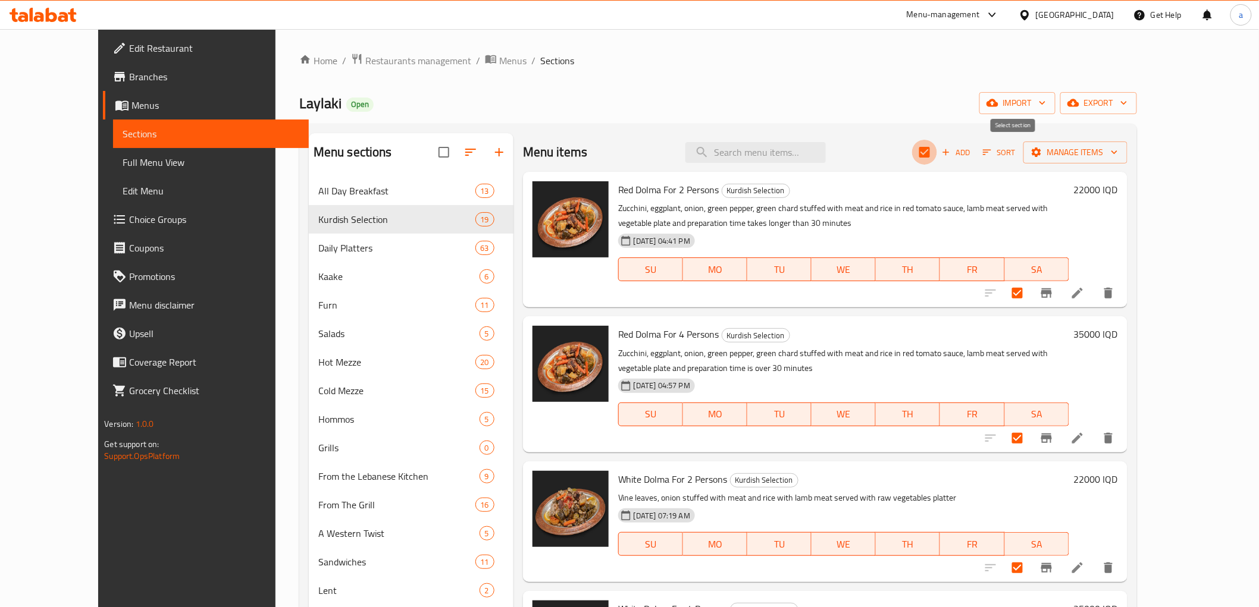
checkbox input "false"
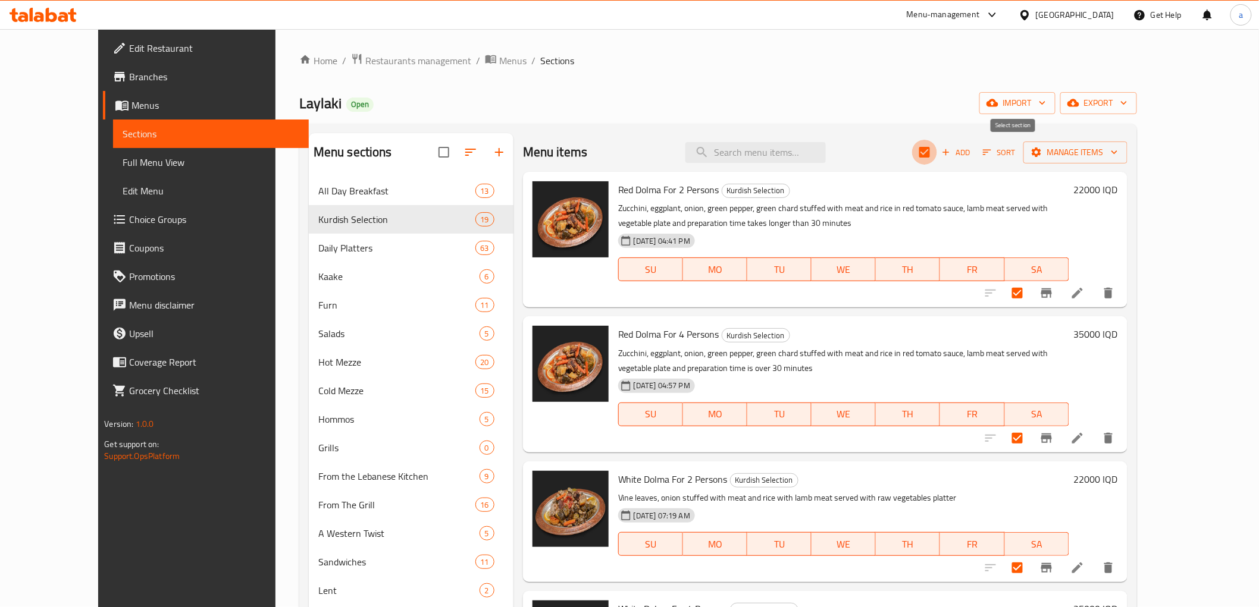
checkbox input "false"
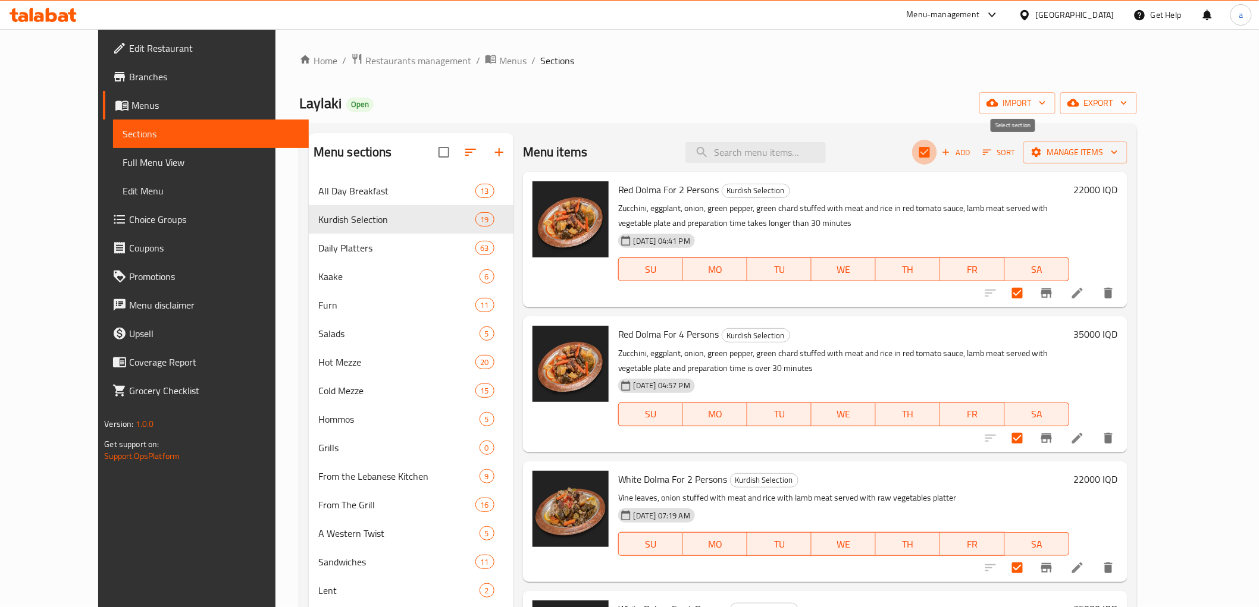
checkbox input "false"
click at [747, 42] on div "Home / Restaurants management / Menus / Sections Laylaki Open import export Men…" at bounding box center [717, 407] width 885 height 757
click at [123, 158] on span "Full Menu View" at bounding box center [211, 162] width 176 height 14
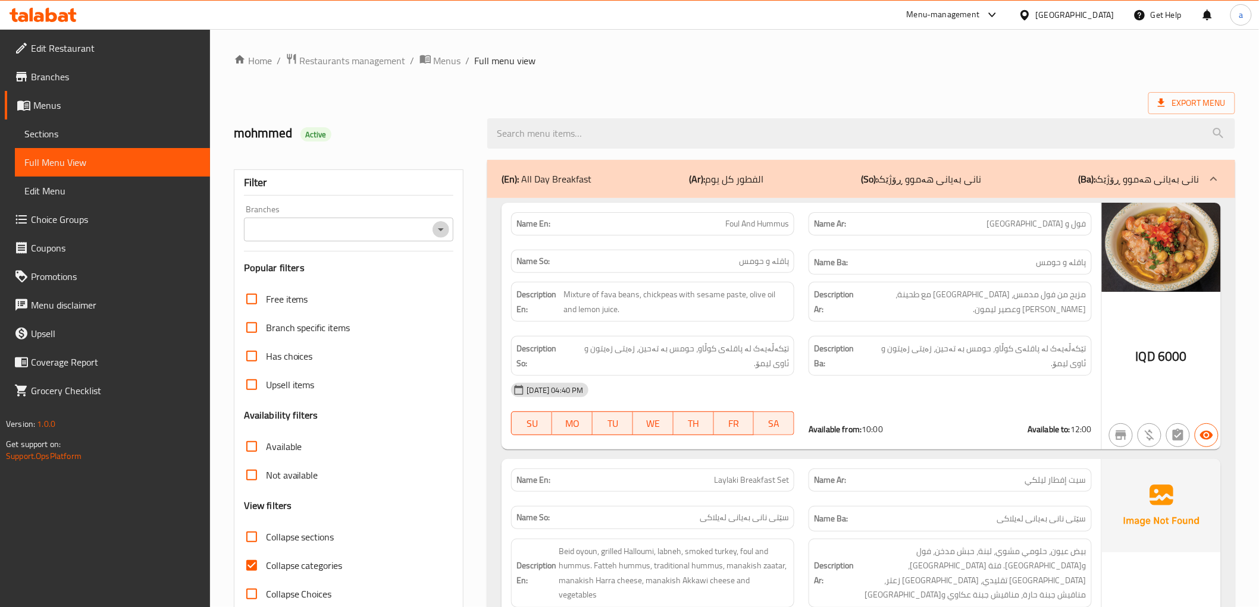
click at [447, 227] on icon "Open" at bounding box center [441, 229] width 14 height 14
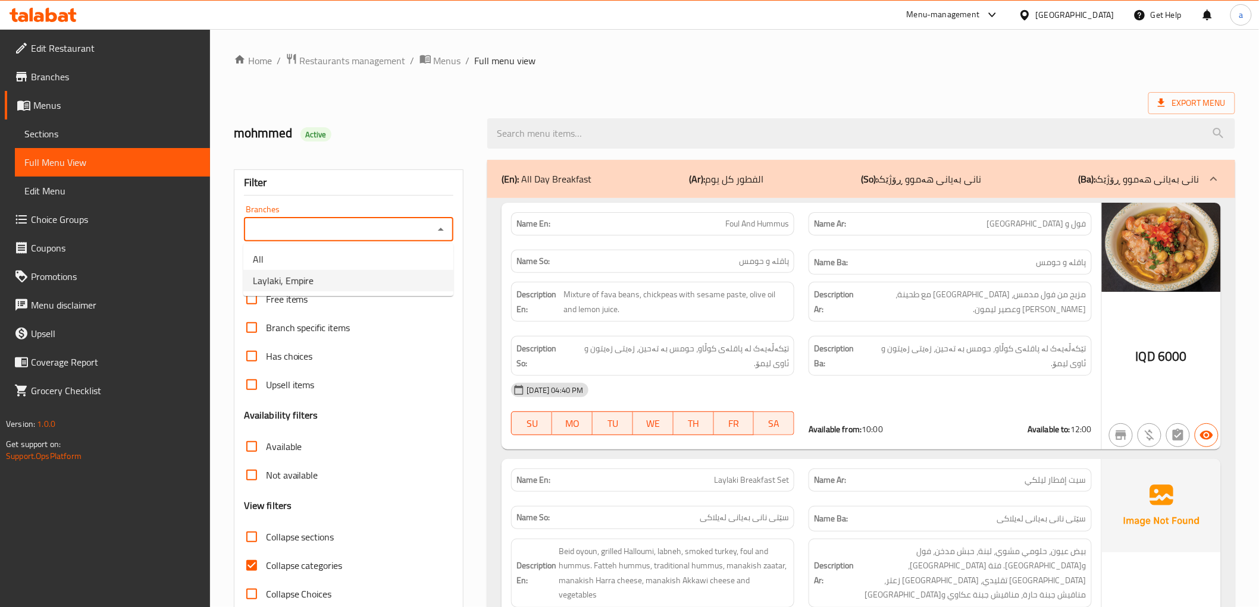
click at [359, 283] on li "Laylaki, Empire" at bounding box center [348, 280] width 210 height 21
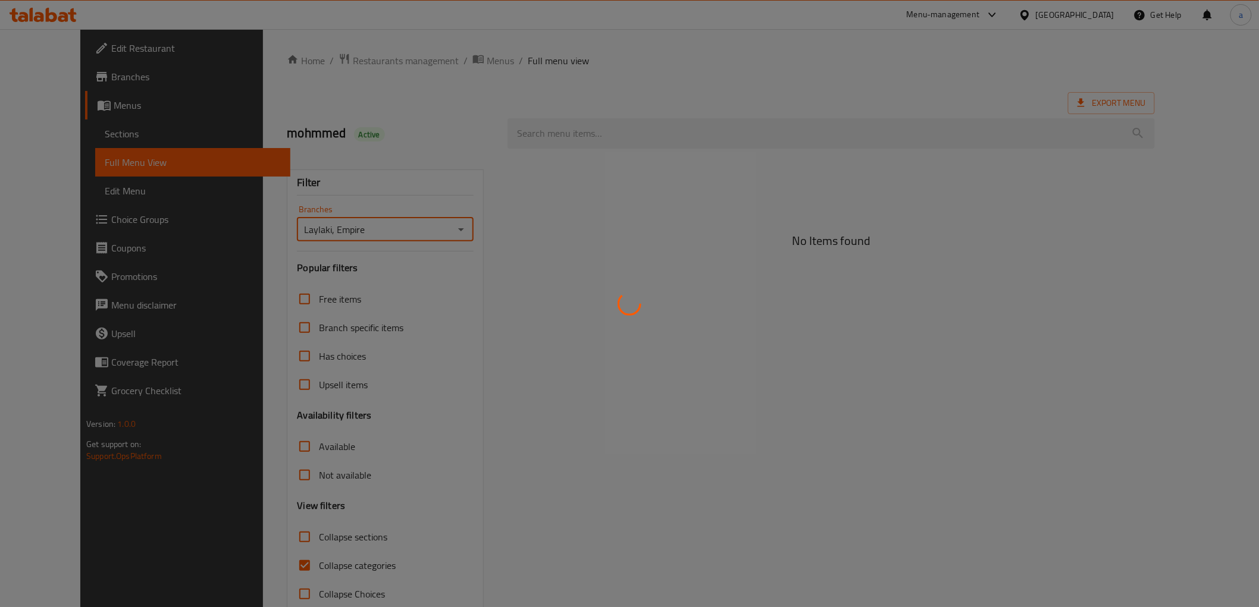
type input "Laylaki, Empire"
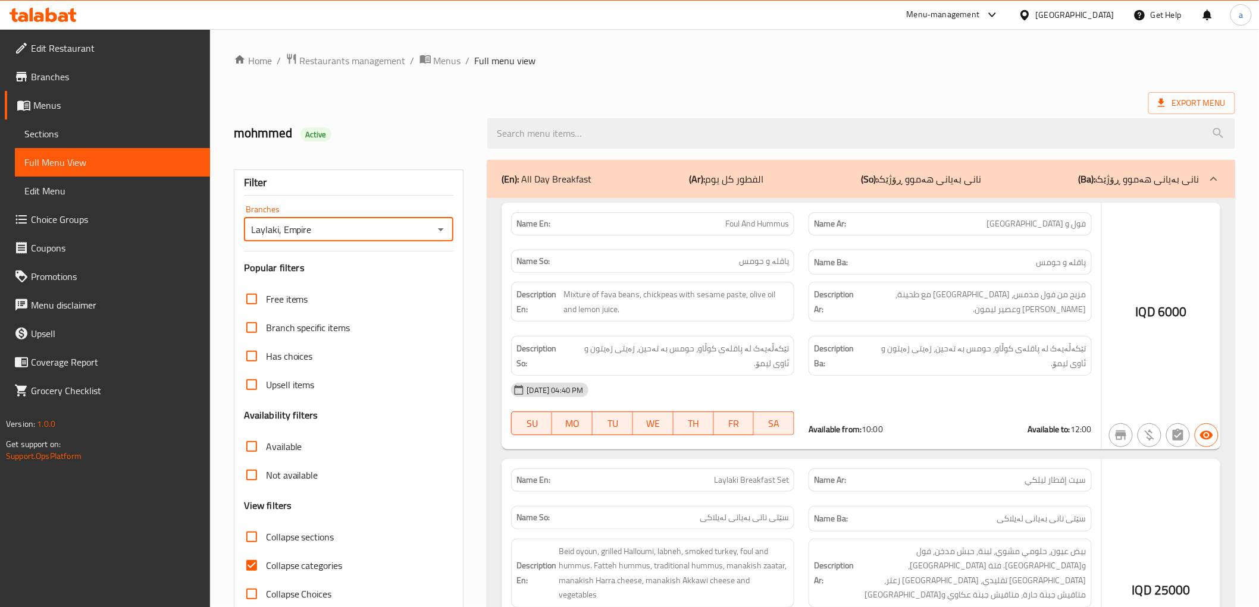
click at [253, 571] on div at bounding box center [629, 303] width 1259 height 607
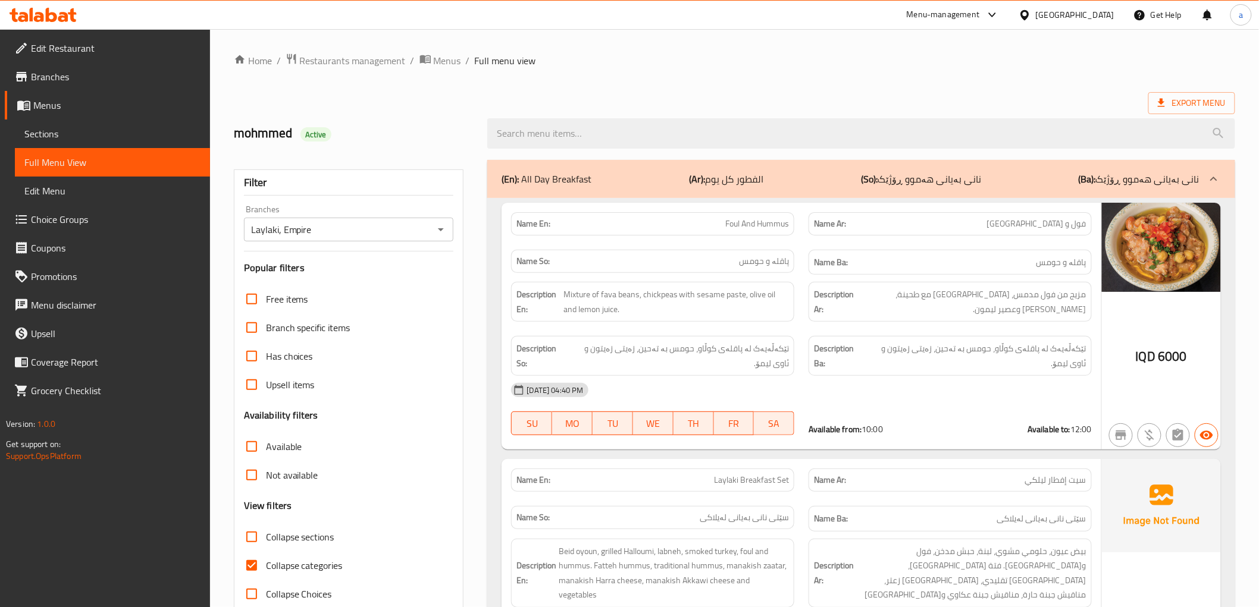
click at [254, 566] on input "Collapse categories" at bounding box center [251, 565] width 29 height 29
checkbox input "false"
click at [250, 534] on input "Collapse sections" at bounding box center [251, 537] width 29 height 29
checkbox input "true"
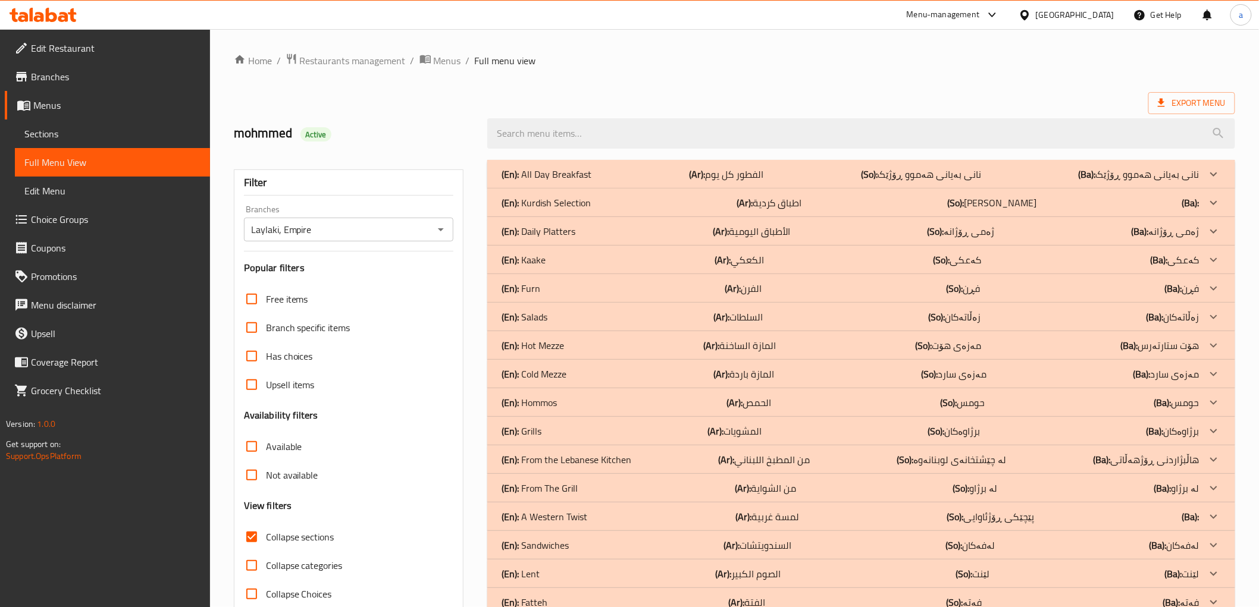
click at [572, 177] on p "(En): All Day Breakfast" at bounding box center [547, 174] width 90 height 14
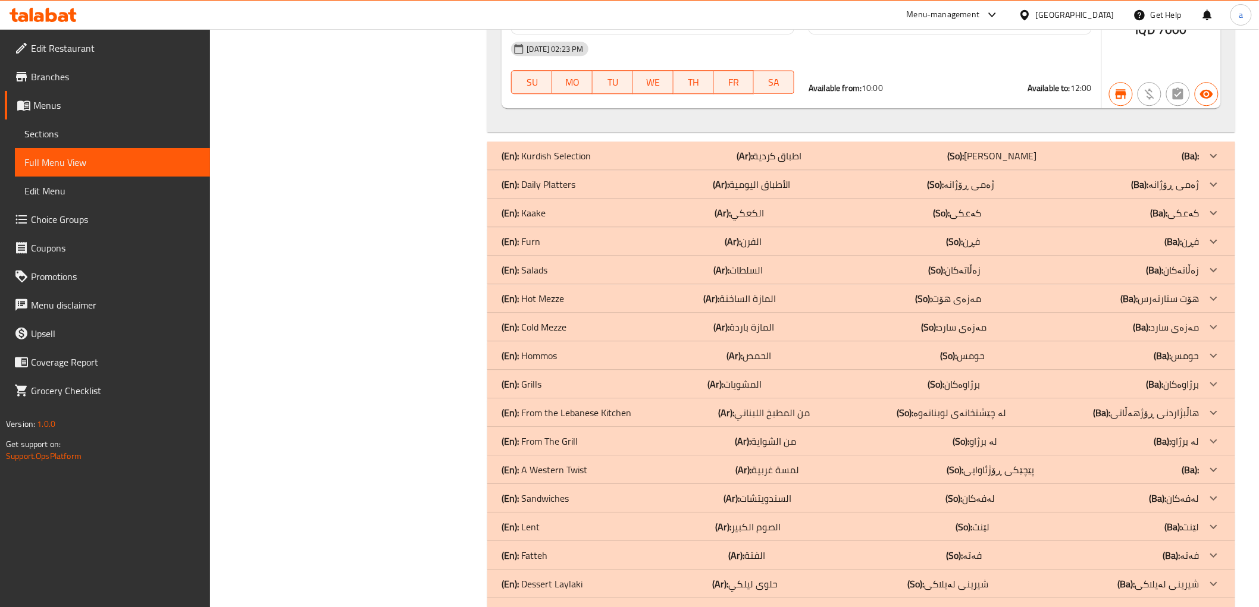
scroll to position [3352, 0]
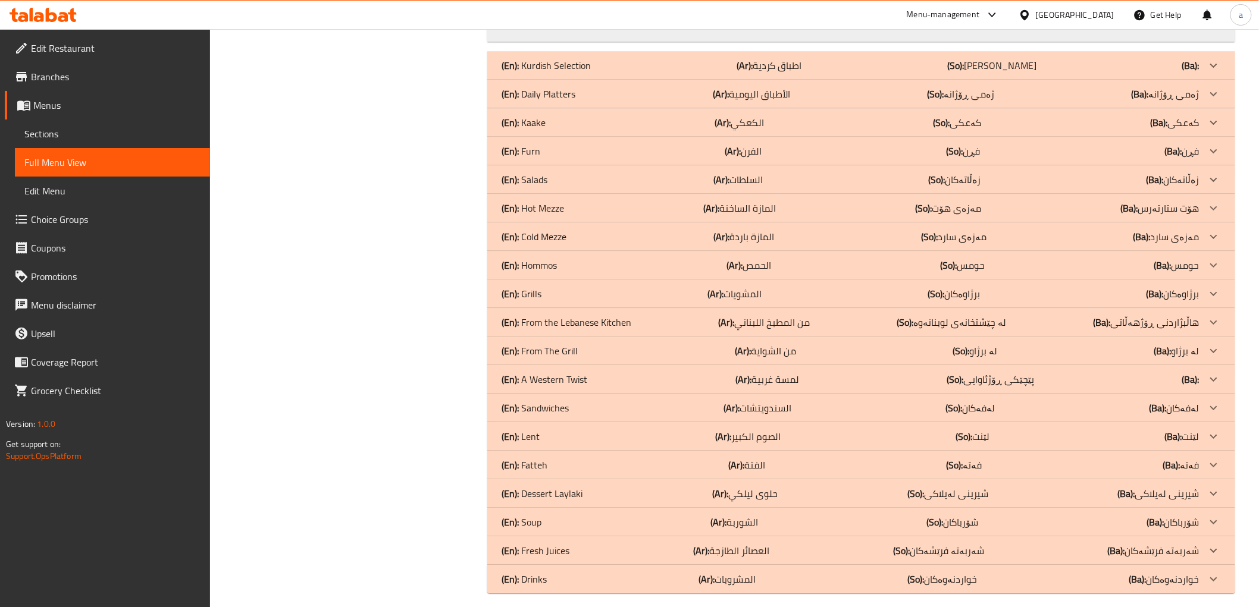
click at [534, 118] on p "(En): Kaake" at bounding box center [524, 122] width 44 height 14
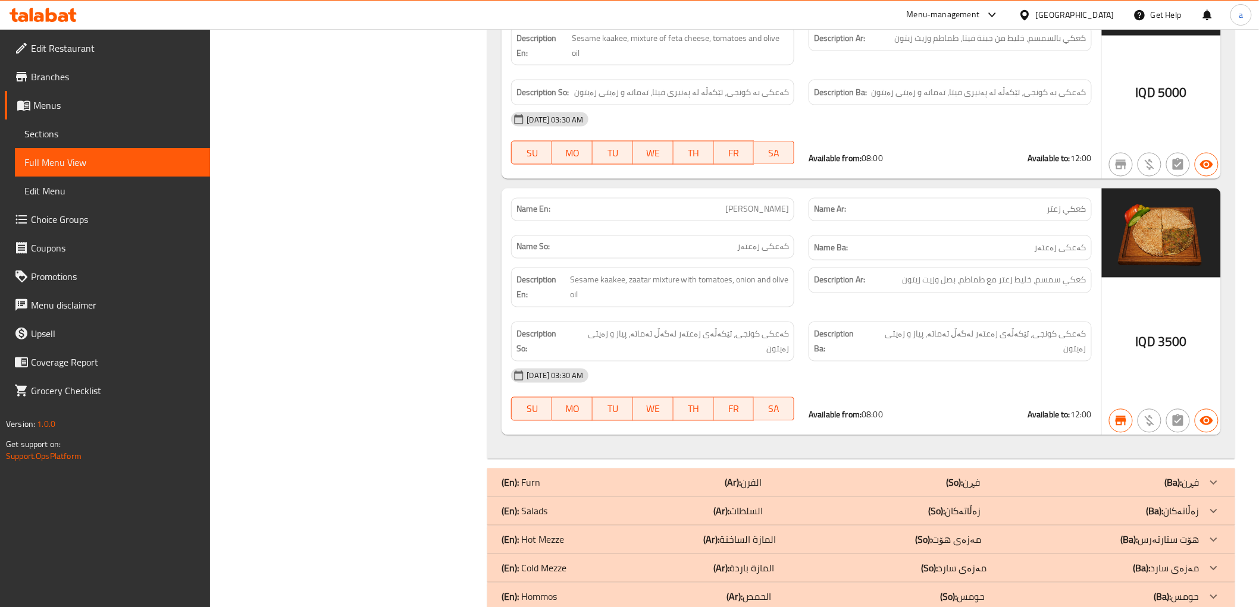
scroll to position [4869, 0]
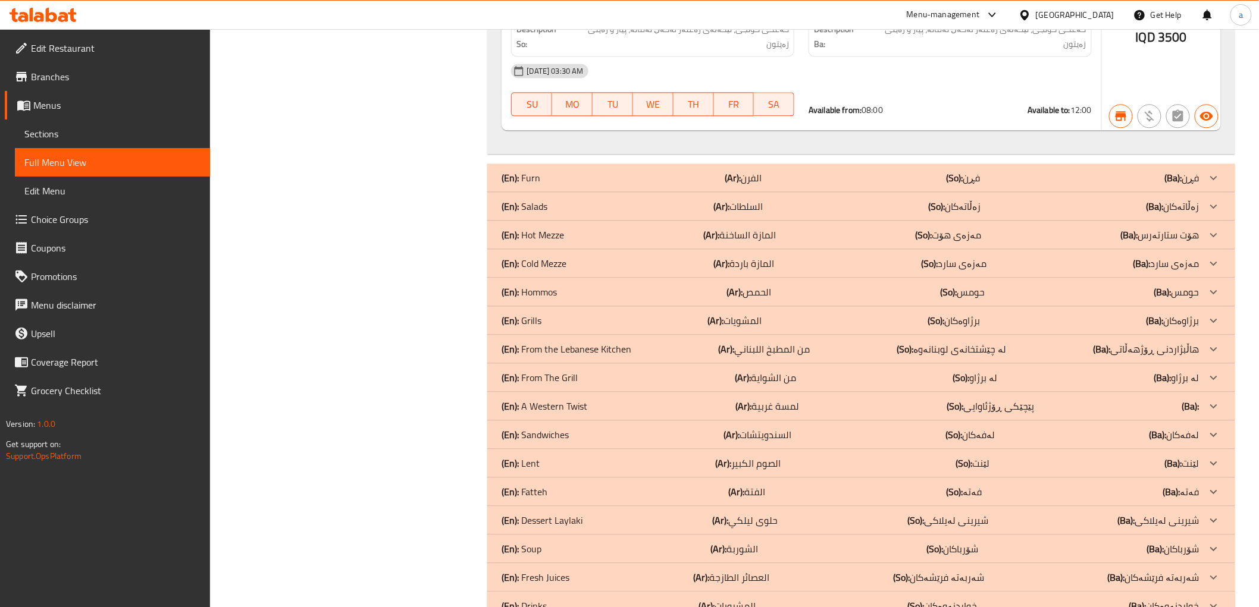
click at [534, 171] on p "(En): Furn" at bounding box center [521, 178] width 39 height 14
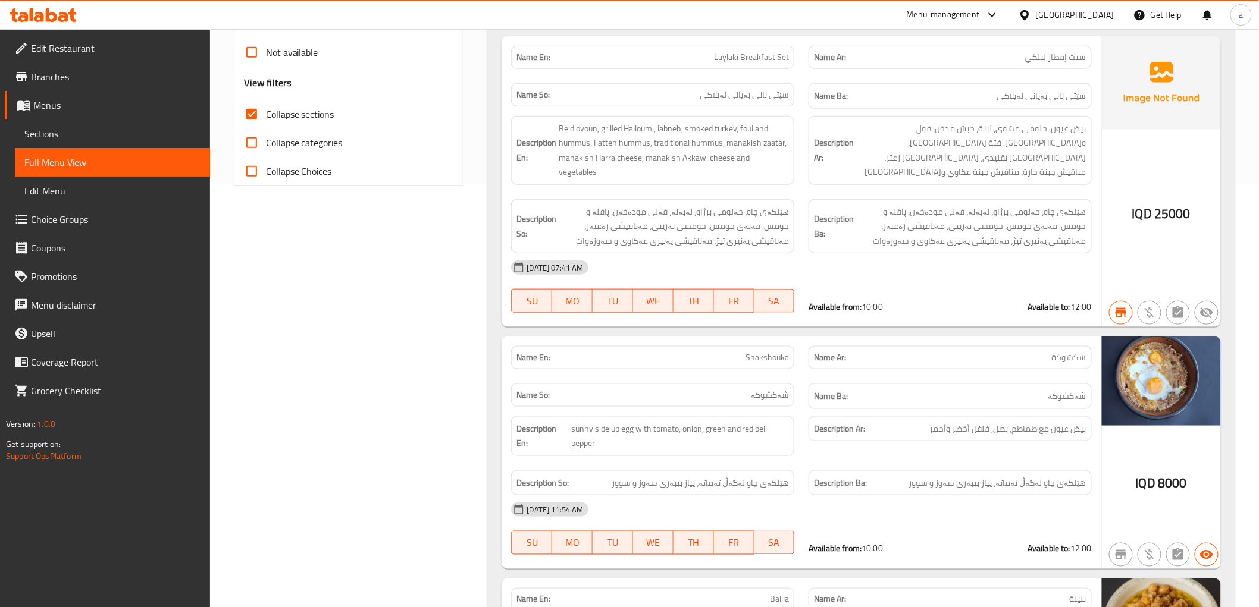
scroll to position [0, 0]
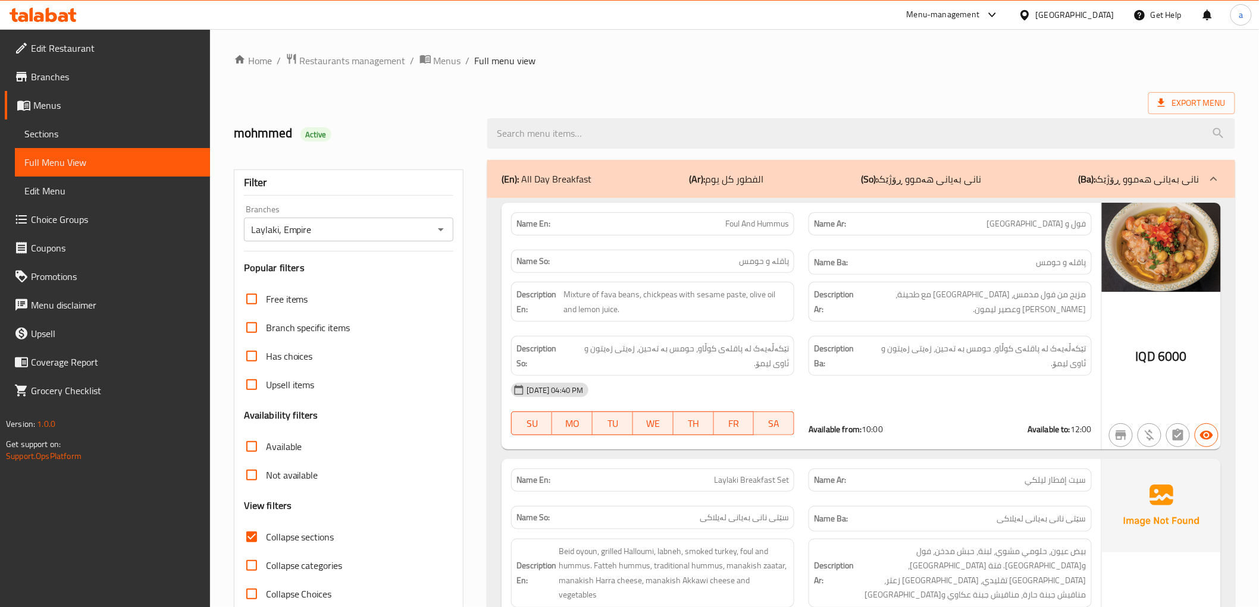
drag, startPoint x: 937, startPoint y: 368, endPoint x: 919, endPoint y: 161, distance: 207.9
drag, startPoint x: 455, startPoint y: 245, endPoint x: 371, endPoint y: 4, distance: 255.1
click at [60, 9] on icon at bounding box center [43, 15] width 67 height 14
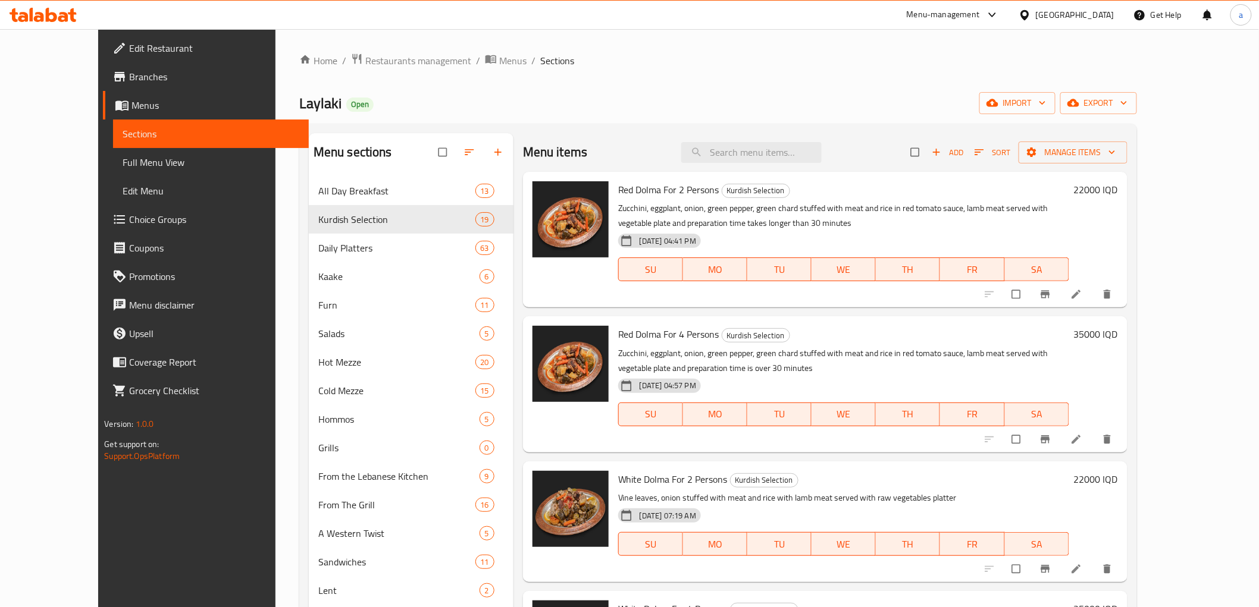
click at [129, 73] on span "Branches" at bounding box center [214, 77] width 170 height 14
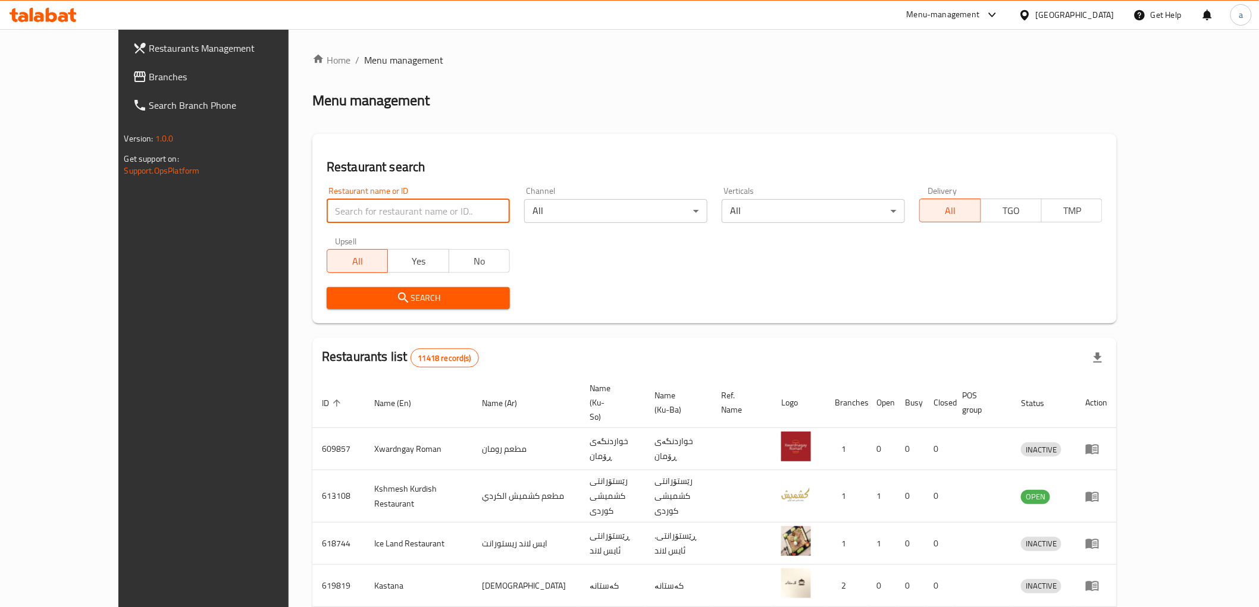
click at [330, 212] on input "search" at bounding box center [418, 211] width 183 height 24
paste input "Haidar Al Fahdawi Grill"
type input "Haidar Al Fahdawi Grill"
click button "Search" at bounding box center [418, 298] width 183 height 22
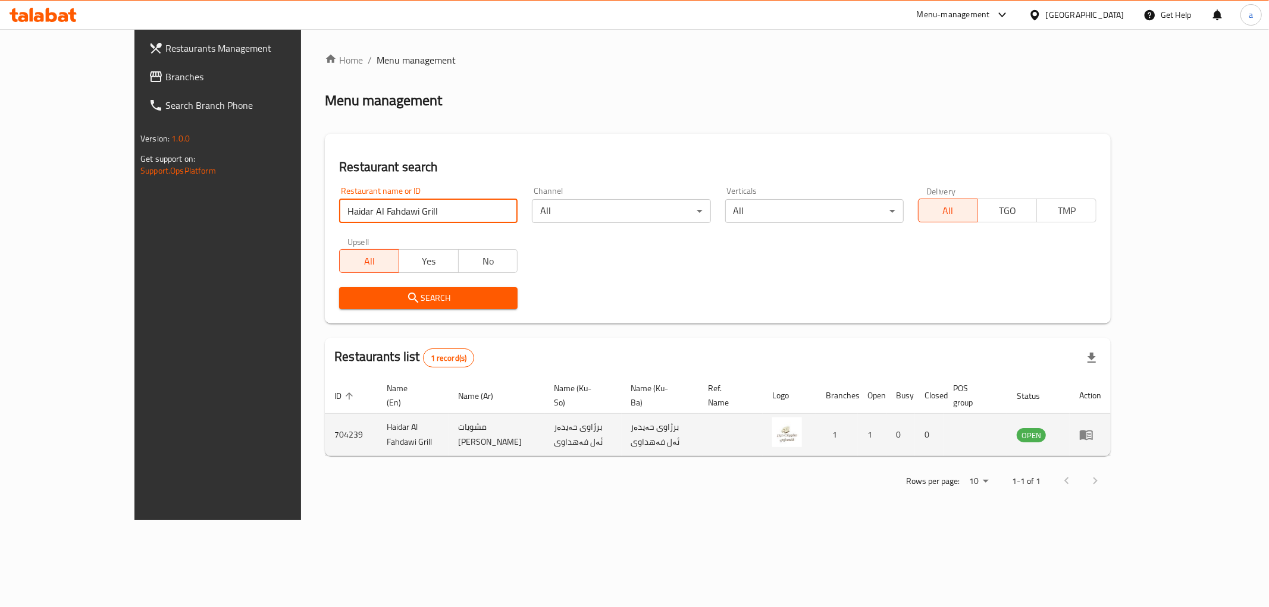
click at [1093, 428] on icon "enhanced table" at bounding box center [1086, 435] width 14 height 14
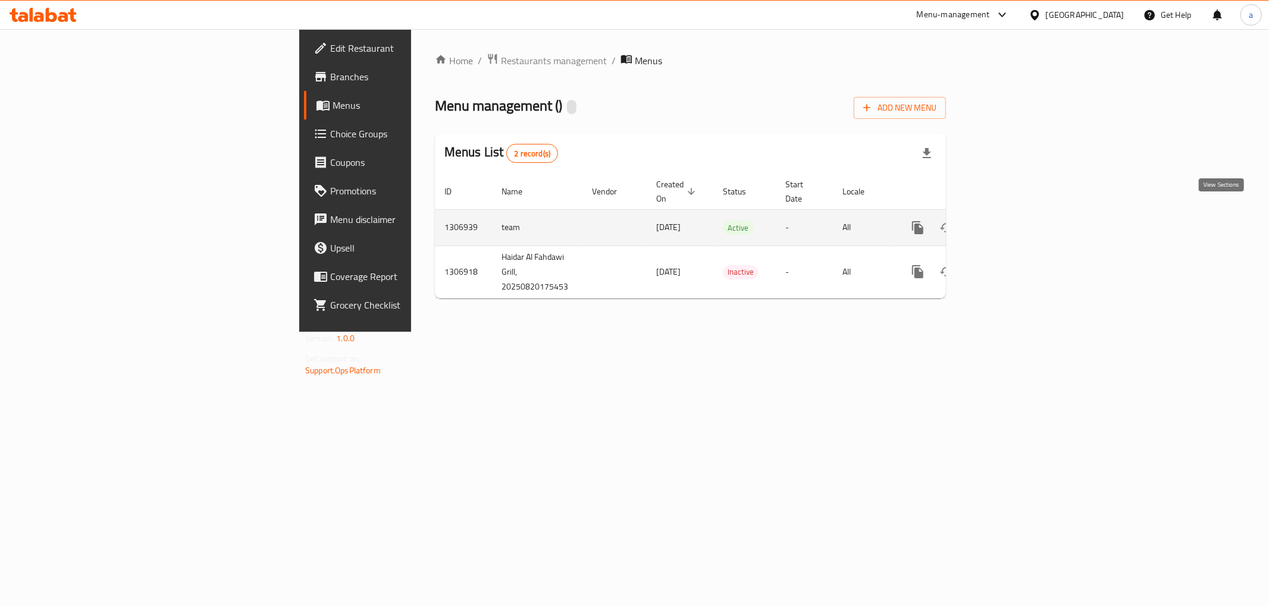
click at [1011, 221] on icon "enhanced table" at bounding box center [1003, 228] width 14 height 14
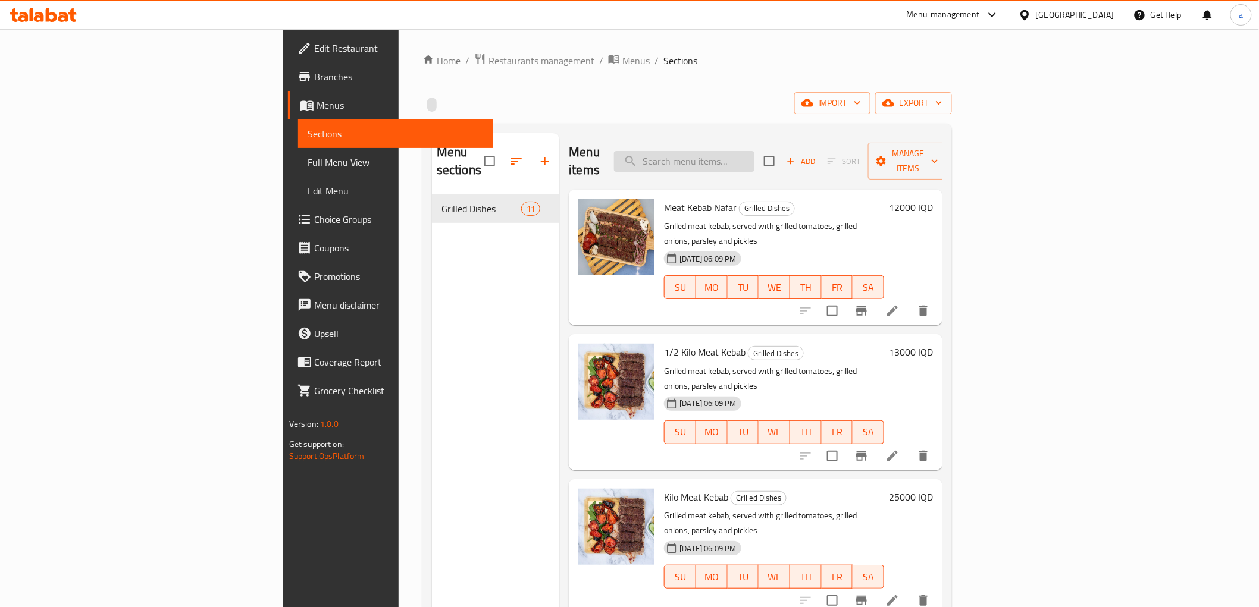
click at [754, 153] on input "search" at bounding box center [684, 161] width 140 height 21
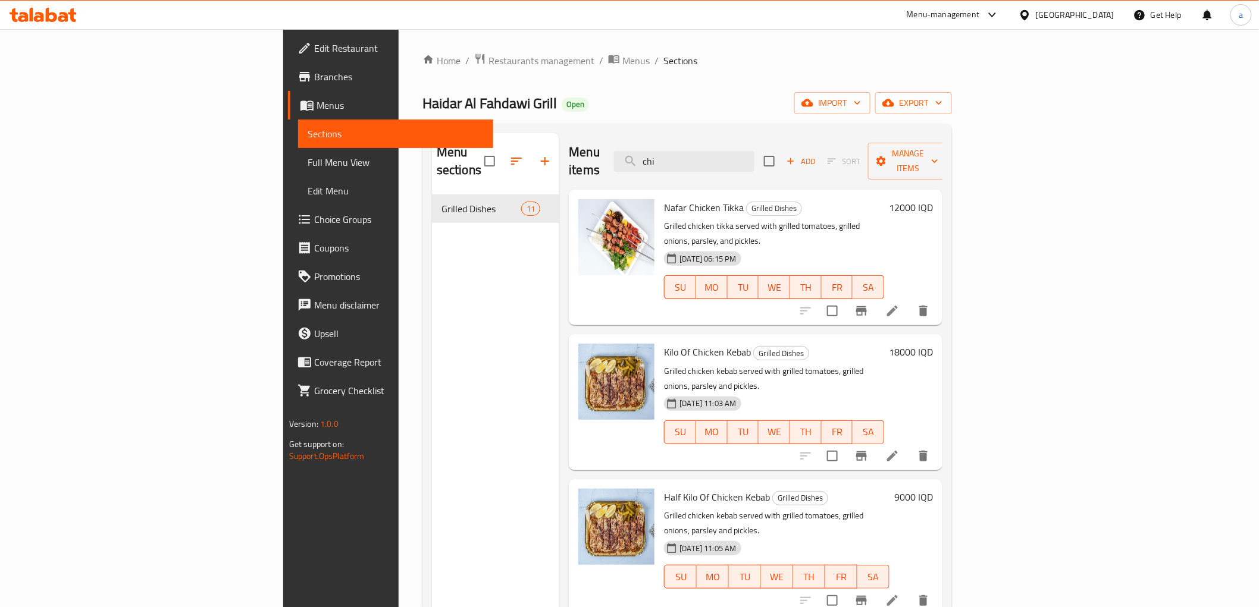
type input "chi"
click at [314, 222] on span "Choice Groups" at bounding box center [399, 219] width 170 height 14
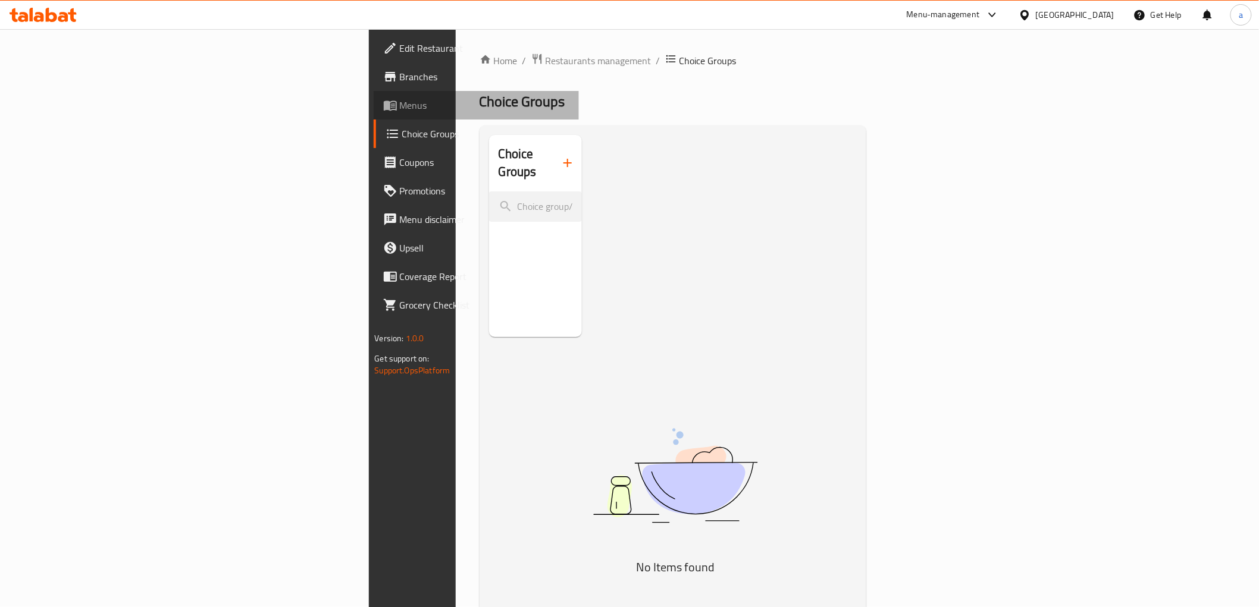
click at [400, 109] on span "Menus" at bounding box center [485, 105] width 170 height 14
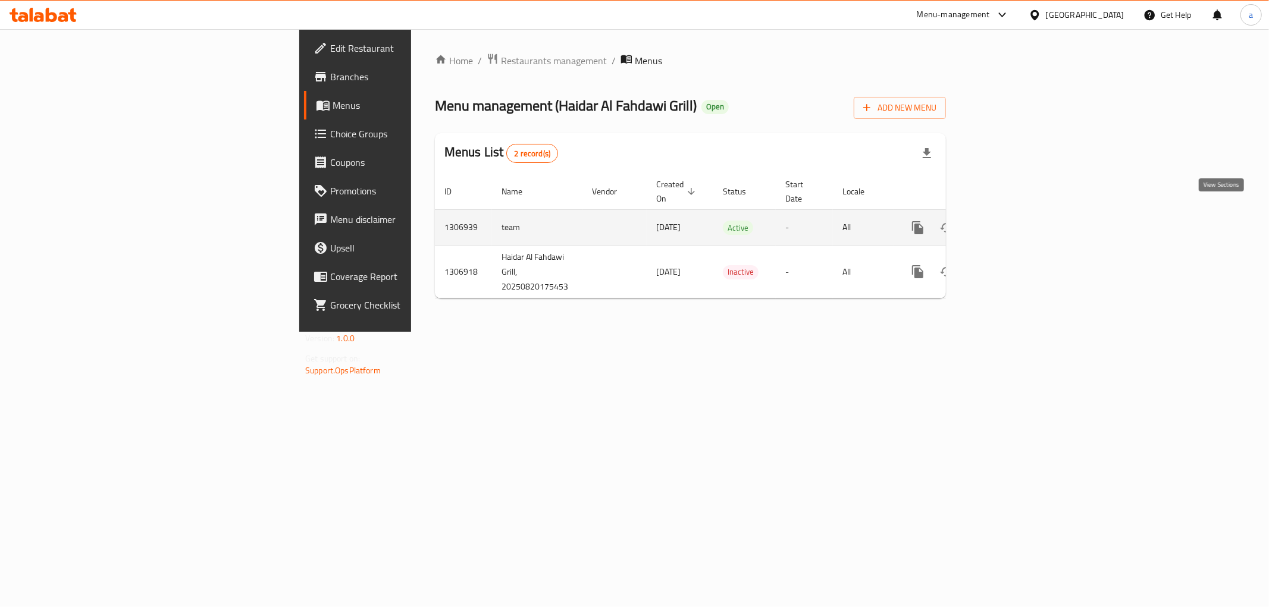
click at [1009, 222] on icon "enhanced table" at bounding box center [1003, 227] width 11 height 11
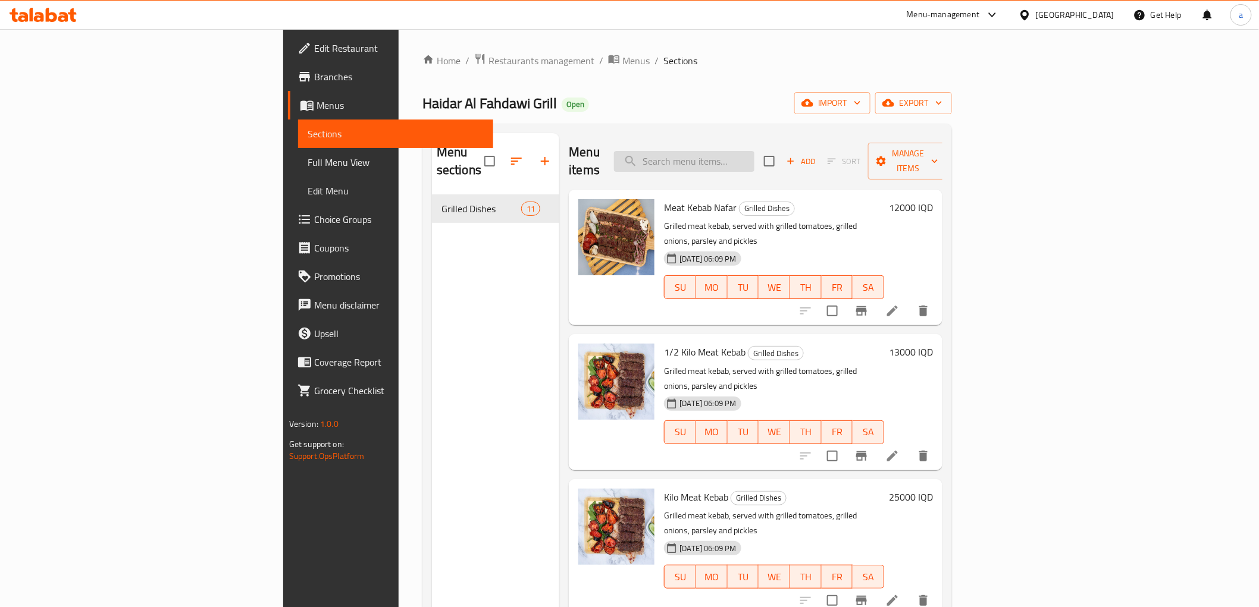
click at [754, 151] on input "search" at bounding box center [684, 161] width 140 height 21
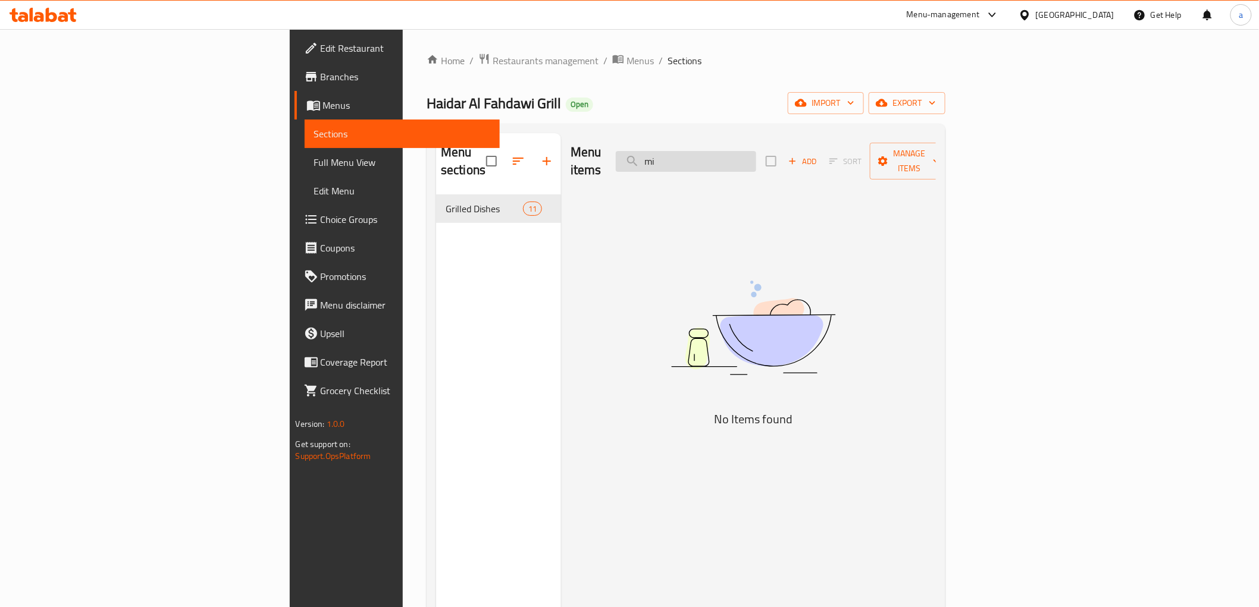
type input "m"
type input "t"
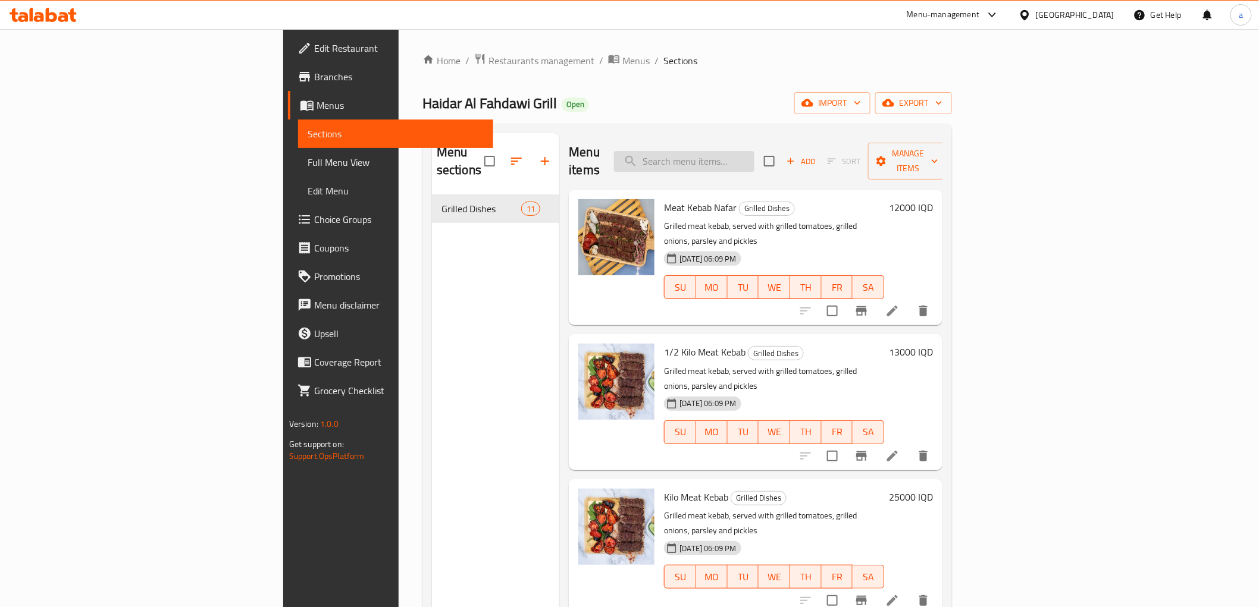
click at [754, 152] on input "search" at bounding box center [684, 161] width 140 height 21
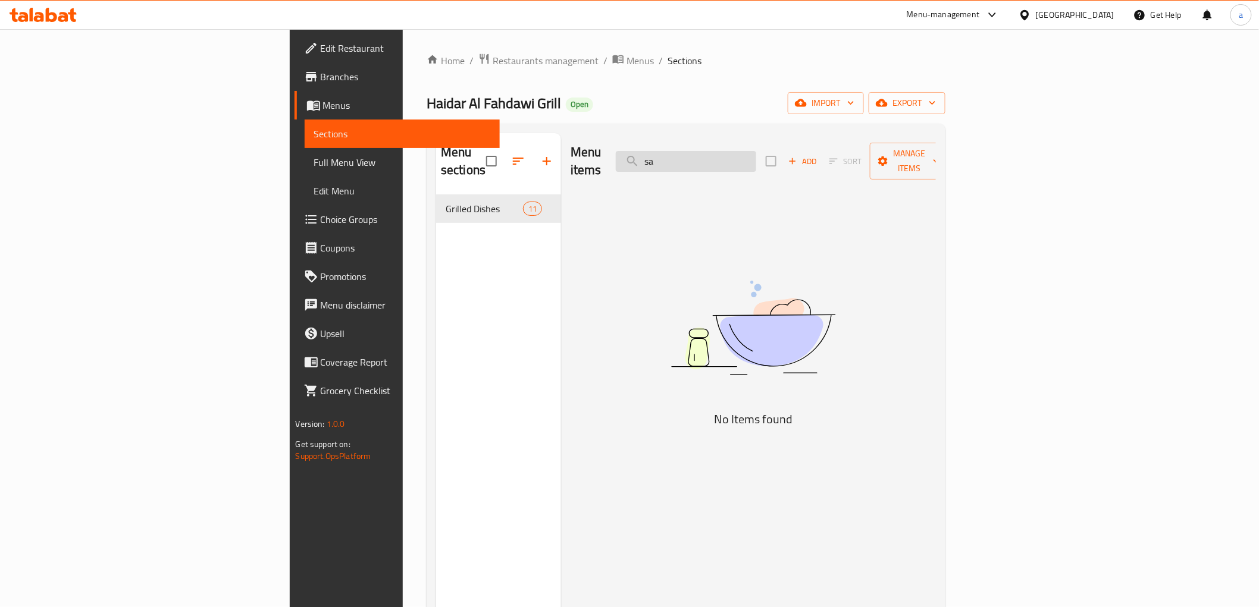
type input "s"
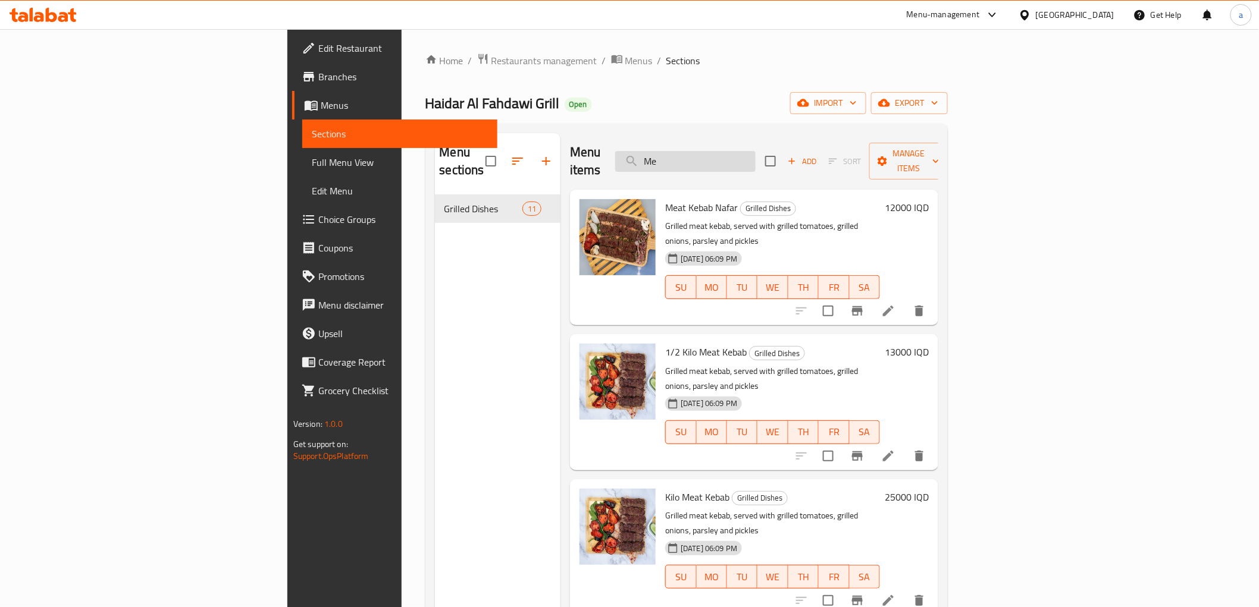
type input "M"
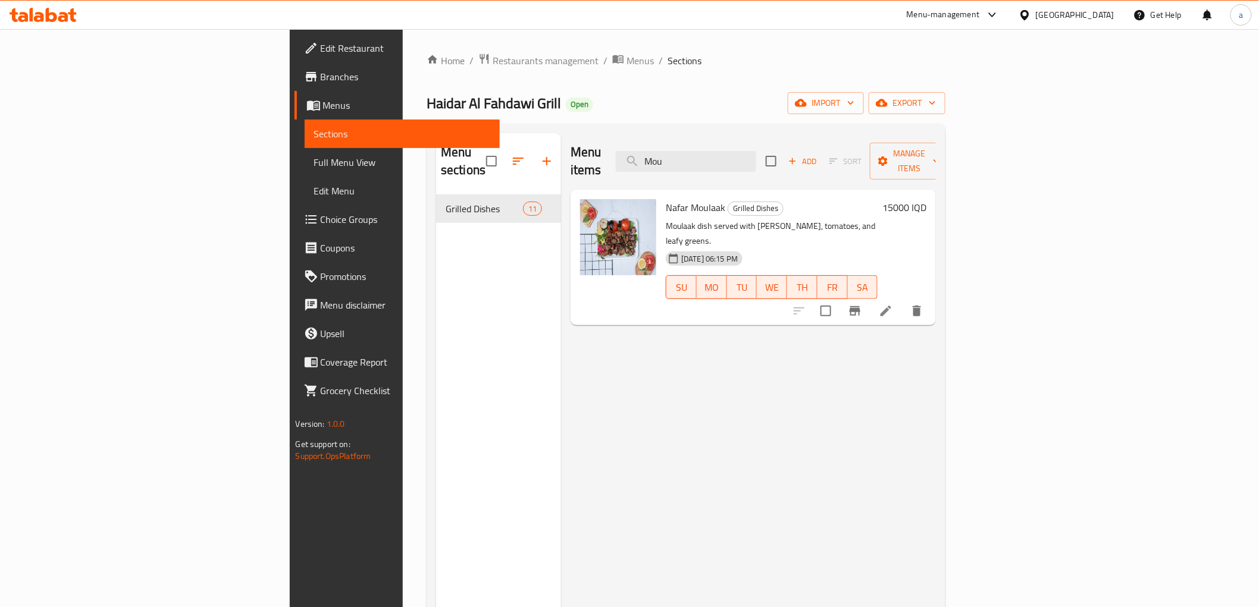
type input "Mou"
click at [756, 151] on input "Mou" at bounding box center [686, 161] width 140 height 21
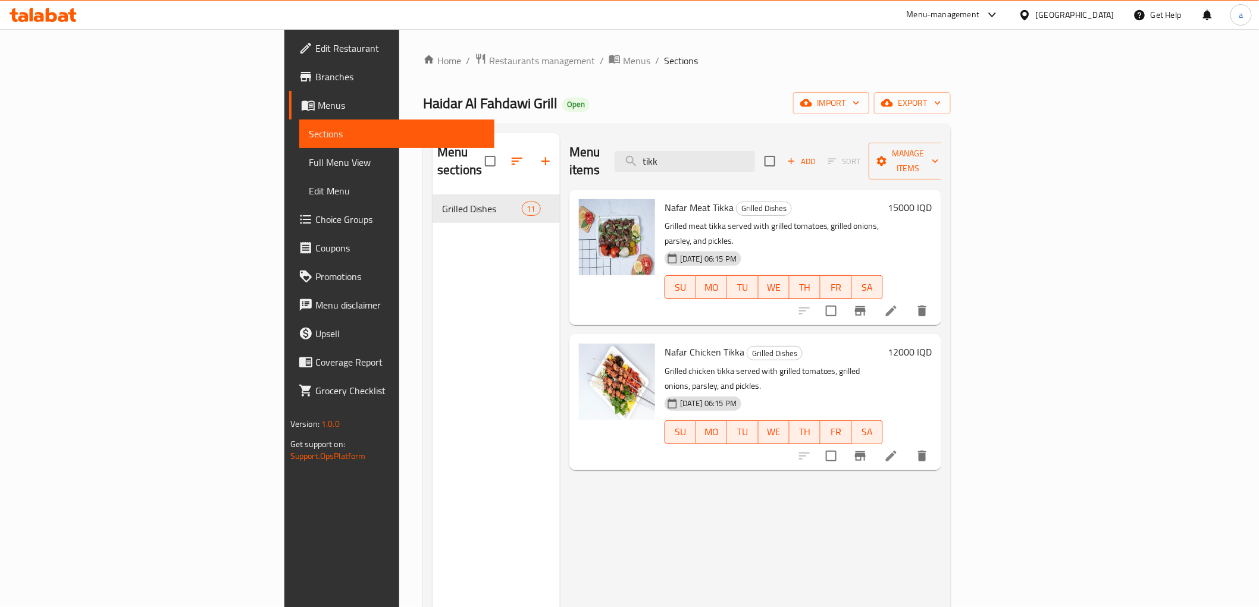
type input "tikk"
click at [433, 290] on div "Menu sections Grilled Dishes 11" at bounding box center [496, 436] width 127 height 607
click at [755, 151] on input "tikk" at bounding box center [685, 161] width 140 height 21
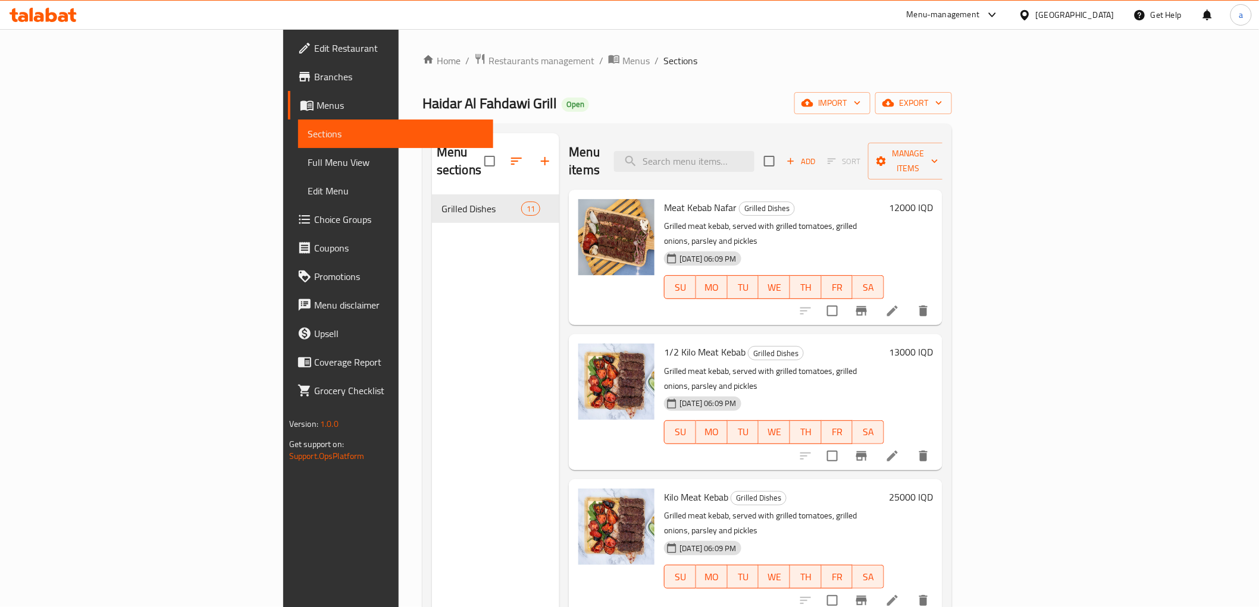
click at [314, 222] on span "Choice Groups" at bounding box center [399, 219] width 170 height 14
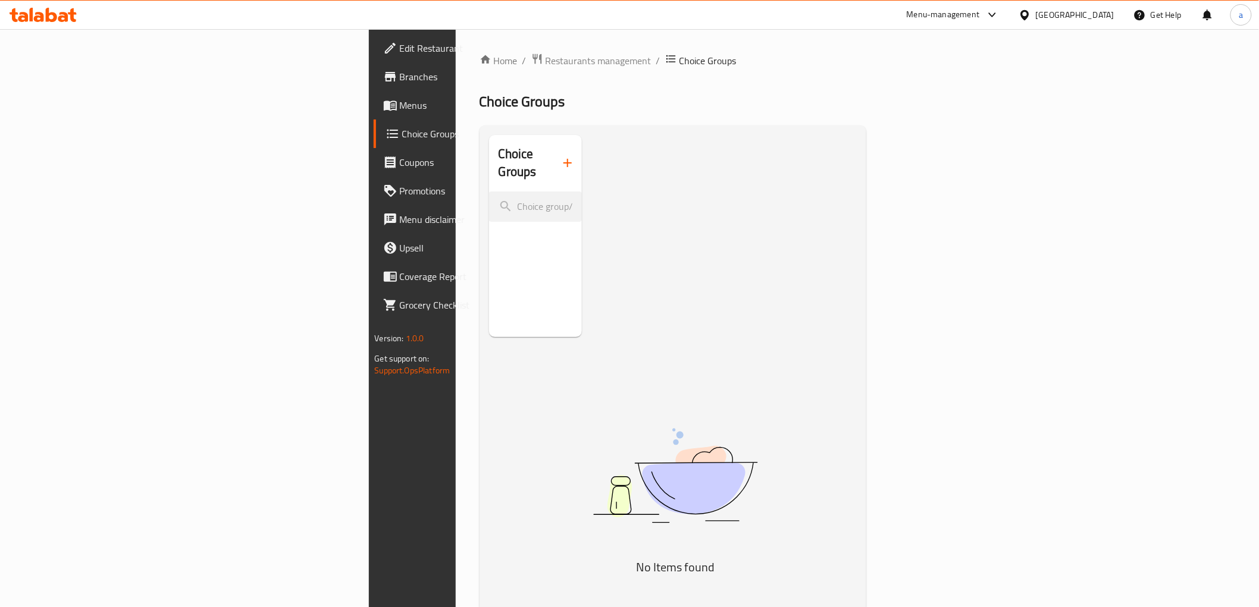
click at [560, 156] on icon "button" at bounding box center [567, 163] width 14 height 14
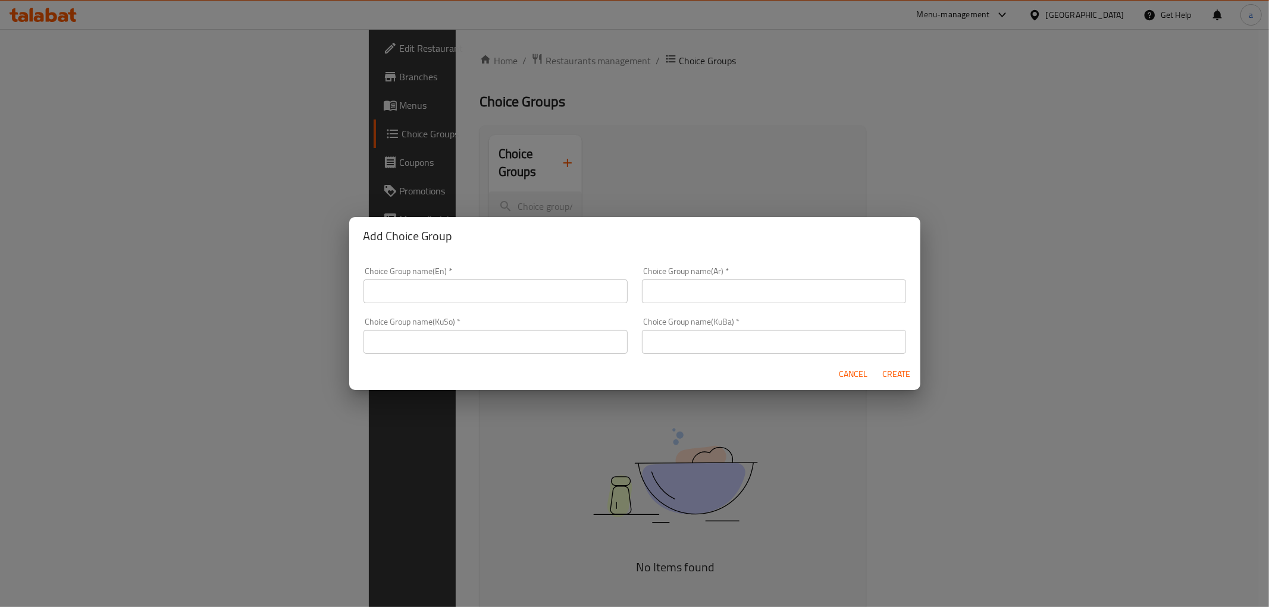
click at [720, 336] on input "text" at bounding box center [774, 342] width 264 height 24
paste input "هەڵبژاردنت لە کێش:"
type input "هەڵبژاردنت لە کێش:"
click at [578, 340] on input "text" at bounding box center [495, 342] width 264 height 24
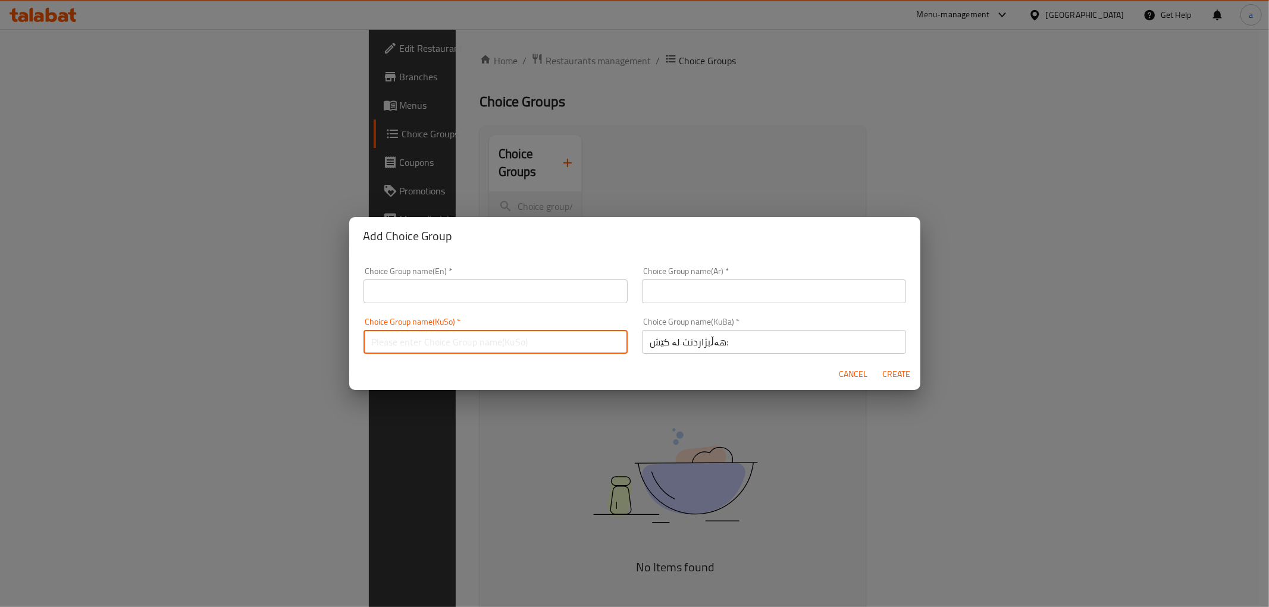
paste input "هەڵبژاردنت لە کێش:"
type input "هەڵبژاردنت لە کێش:"
click at [720, 281] on input "text" at bounding box center [774, 292] width 264 height 24
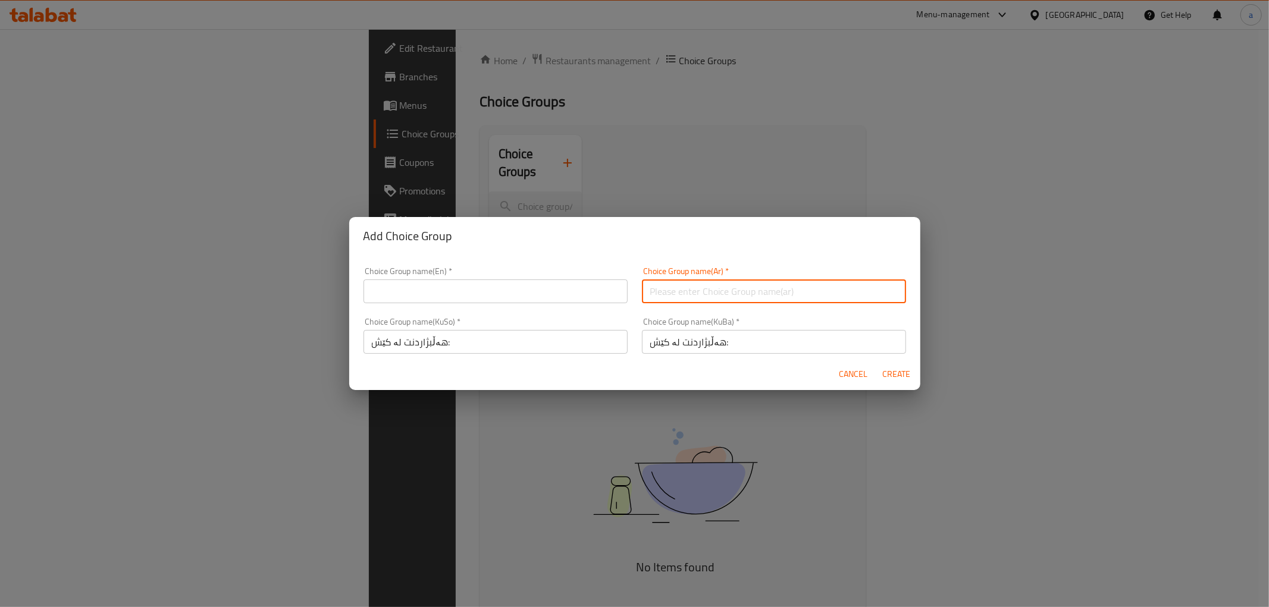
paste input "إختيارك من الوزن:"
type input "إختيارك من الوزن:"
click at [592, 293] on input "text" at bounding box center [495, 292] width 264 height 24
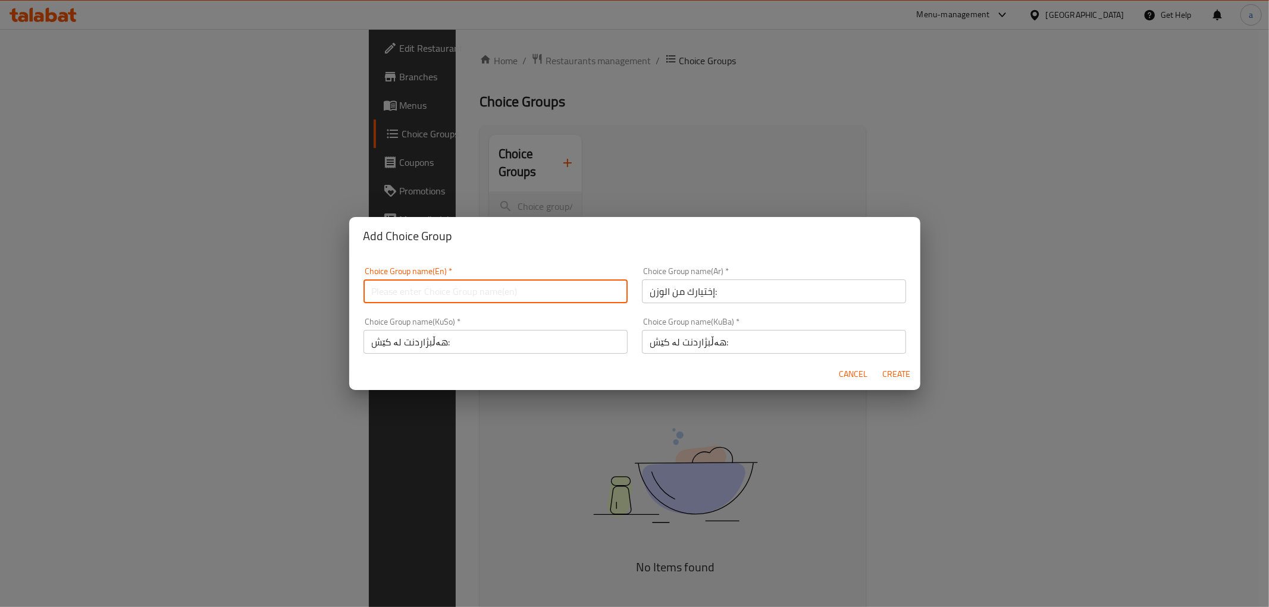
paste input "Your Choice Of Weight:"
click at [473, 287] on input "Your Choice Of Weight:" at bounding box center [495, 292] width 264 height 24
type input "Your Choice Of Weight:"
click at [900, 371] on span "Create" at bounding box center [896, 374] width 29 height 15
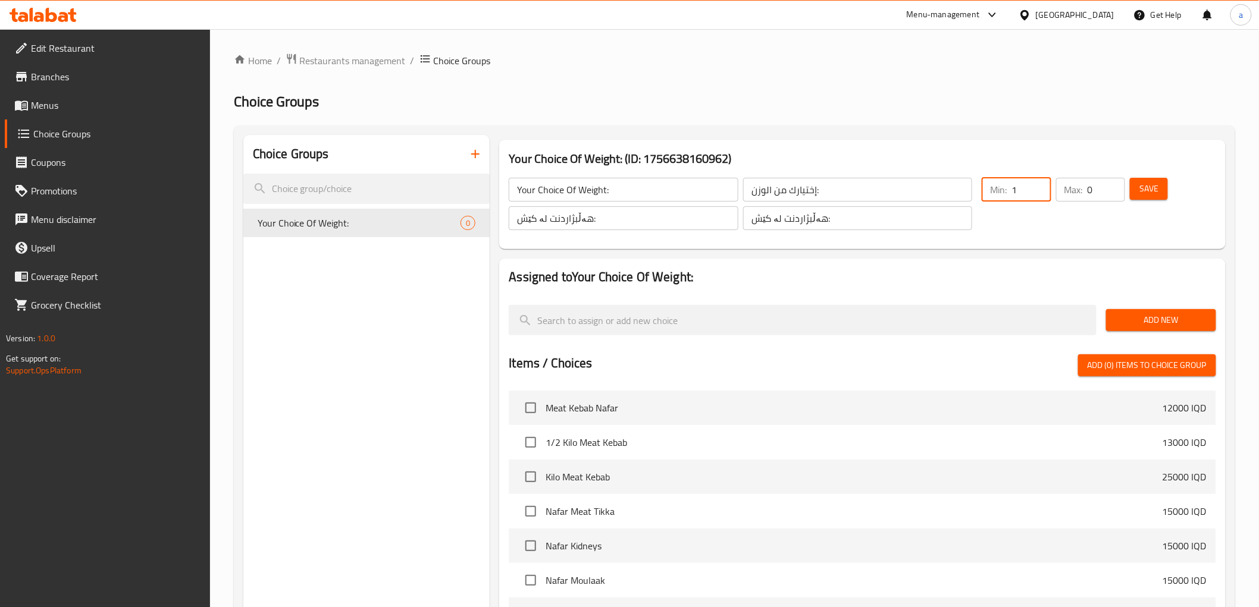
type input "1"
click at [1039, 183] on input "1" at bounding box center [1030, 190] width 39 height 24
type input "1"
click at [1115, 184] on input "1" at bounding box center [1106, 190] width 37 height 24
click at [1145, 186] on span "Save" at bounding box center [1148, 188] width 19 height 15
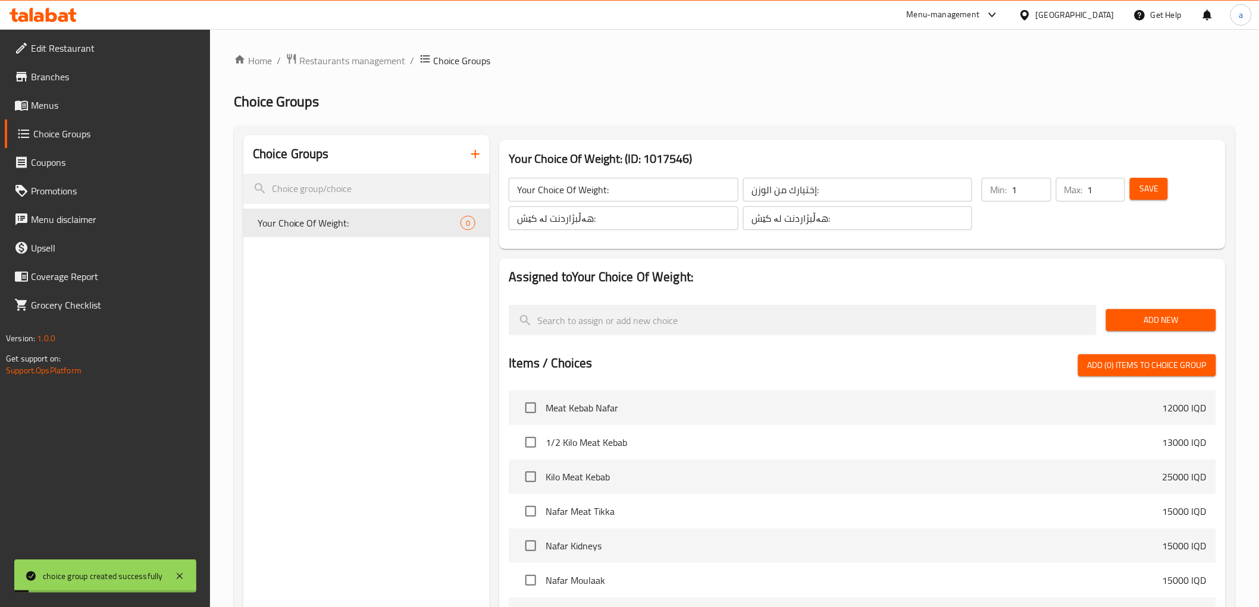
click at [58, 104] on span "Menus" at bounding box center [116, 105] width 170 height 14
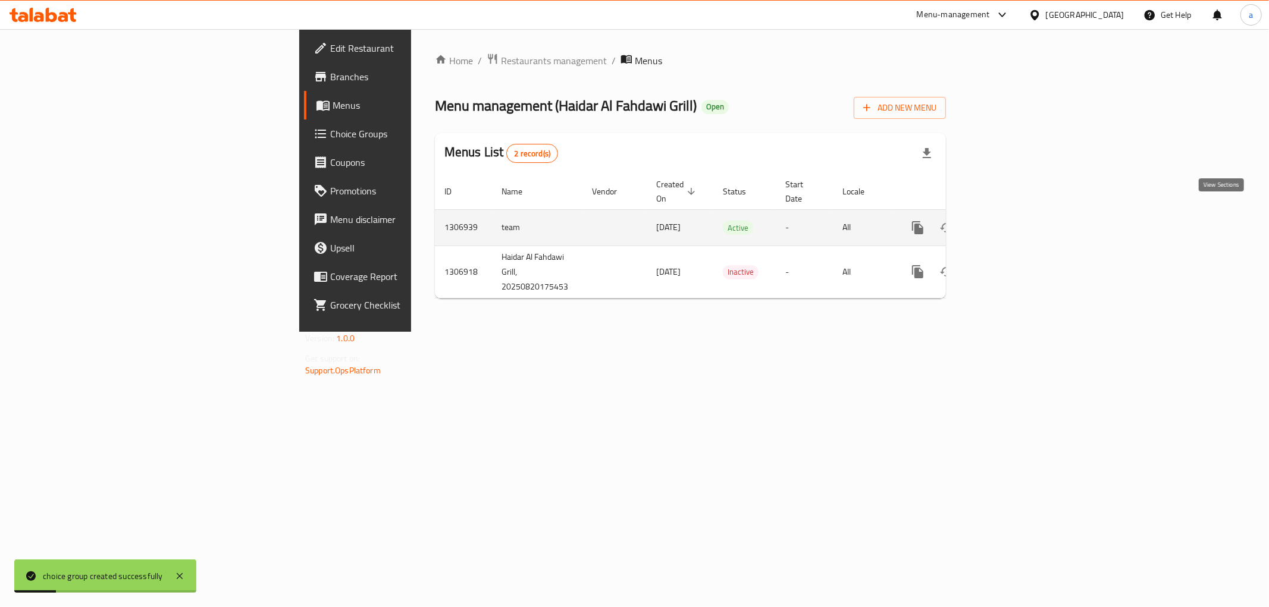
click at [1018, 214] on link "enhanced table" at bounding box center [1003, 228] width 29 height 29
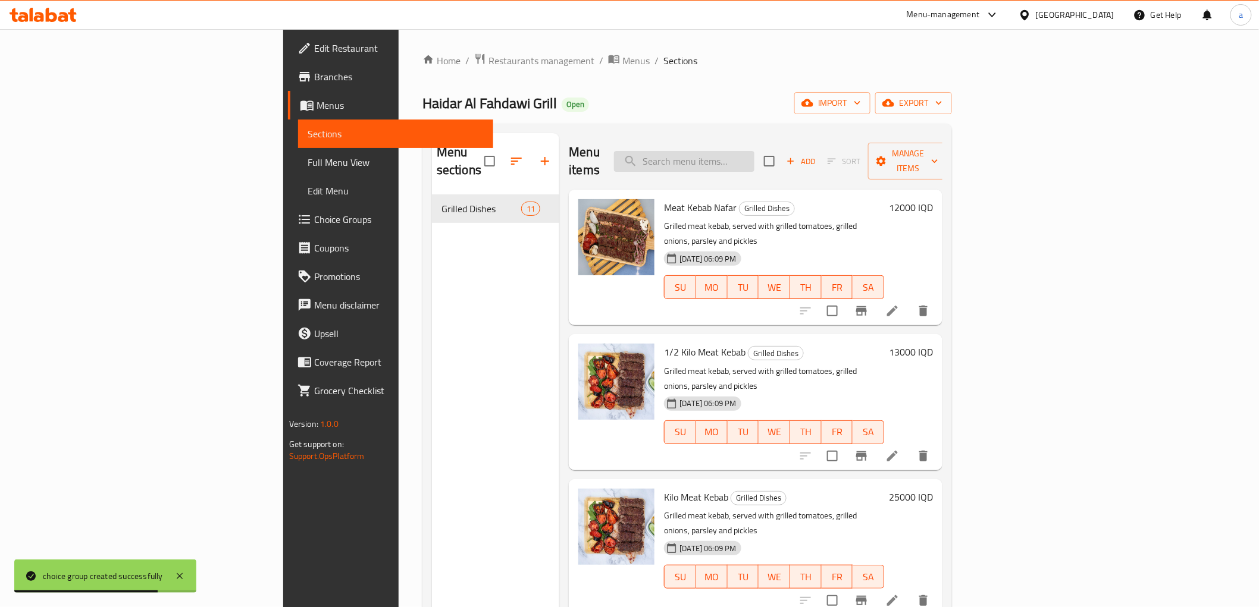
click at [754, 151] on input "search" at bounding box center [684, 161] width 140 height 21
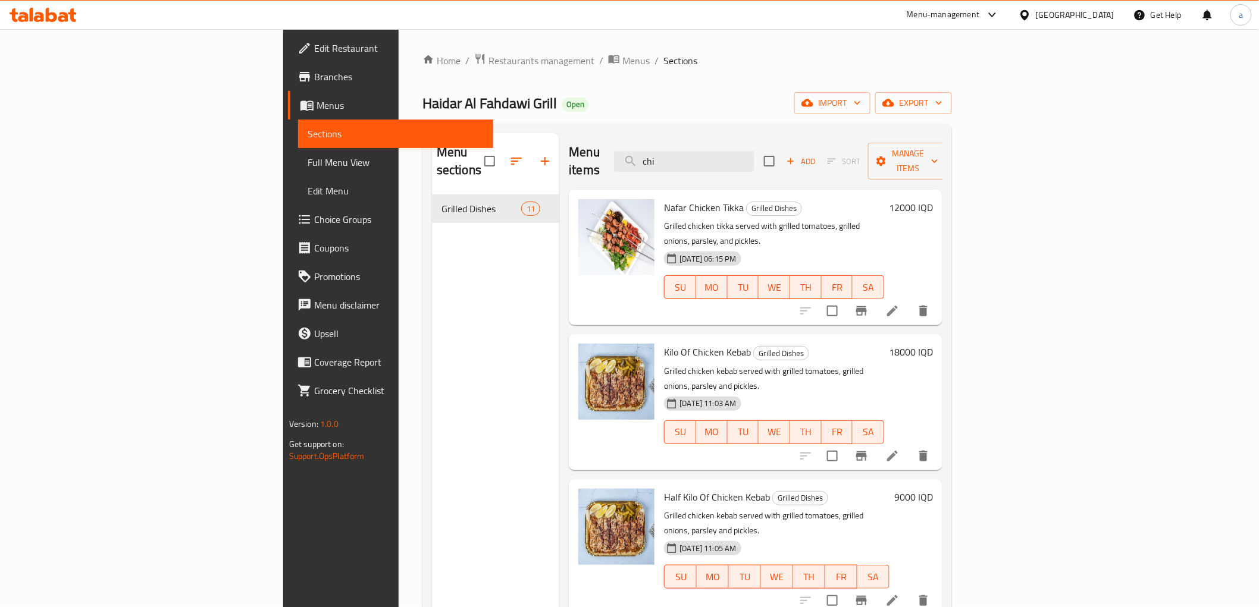
type input "chi"
click at [817, 155] on span "Add" at bounding box center [801, 162] width 32 height 14
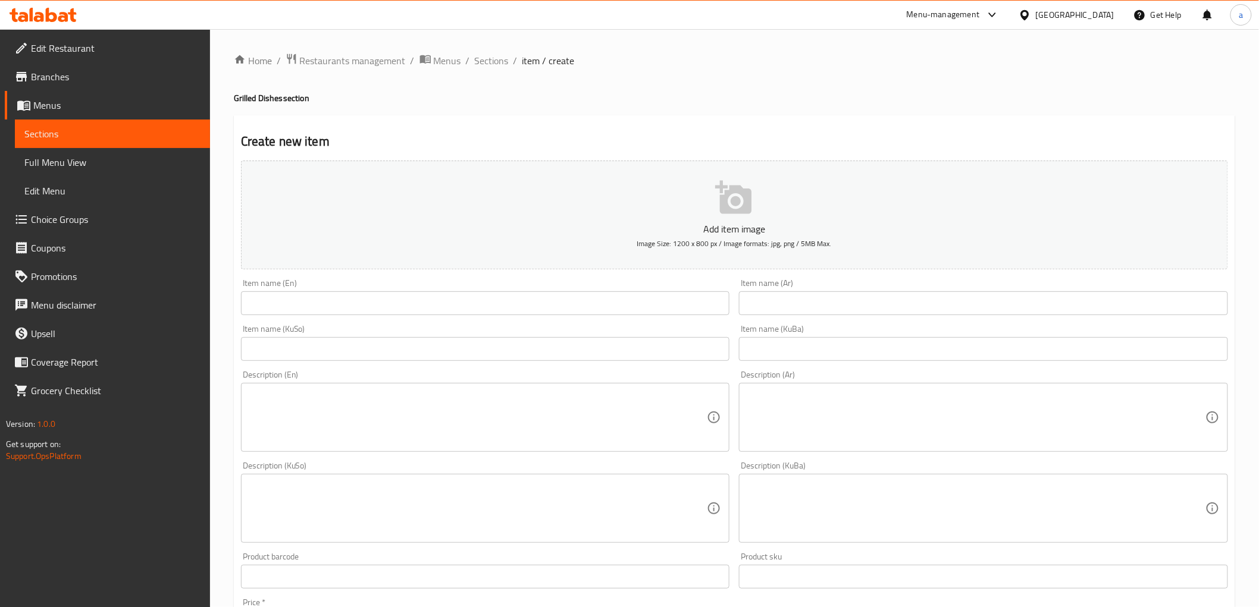
click at [287, 314] on input "text" at bounding box center [485, 304] width 489 height 24
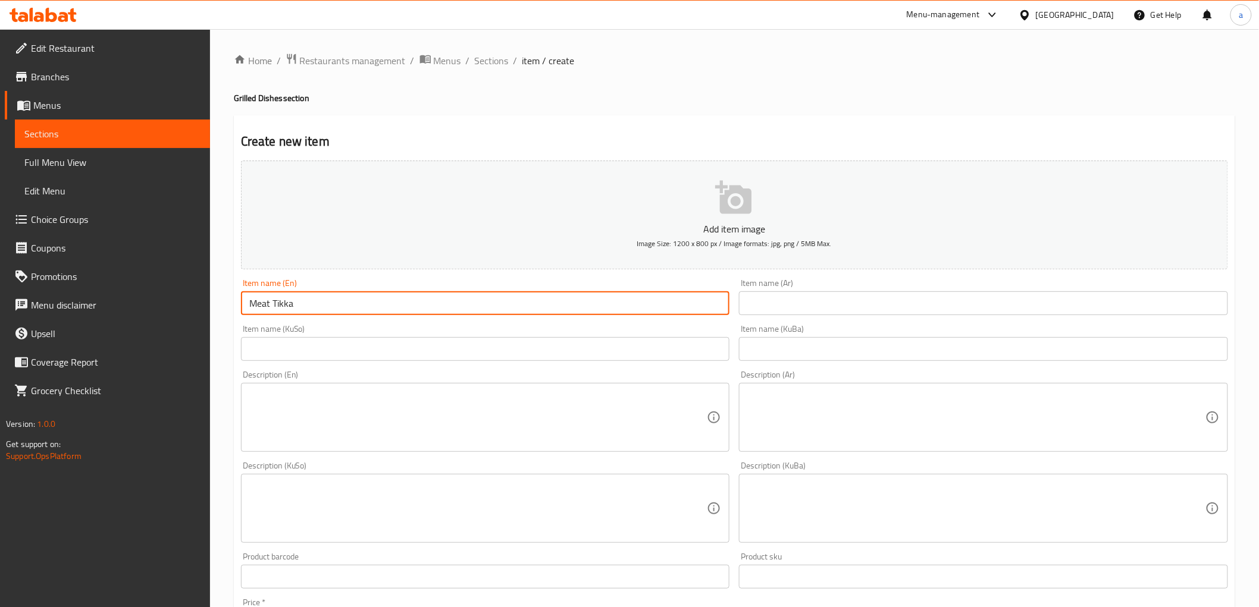
drag, startPoint x: 269, startPoint y: 304, endPoint x: 239, endPoint y: 300, distance: 30.0
click at [239, 300] on div "Item name (En) Meat Tikka Item name (En)" at bounding box center [485, 297] width 499 height 46
type input "Chicken Tikka"
click at [792, 312] on input "text" at bounding box center [983, 304] width 489 height 24
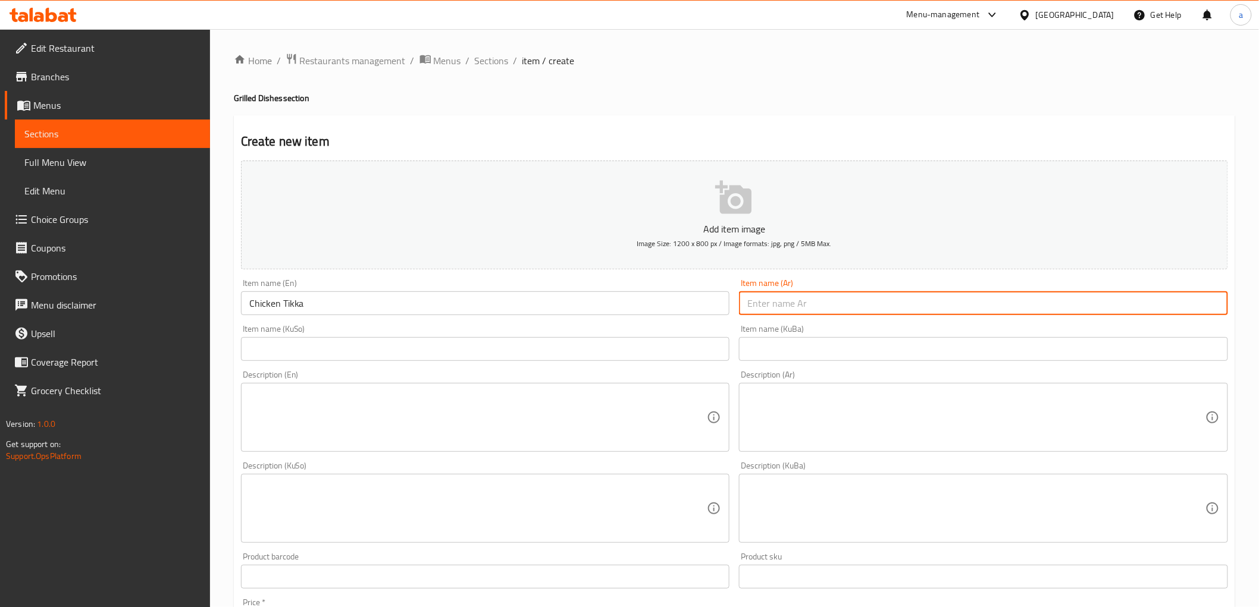
paste input "تكة دجاج"
type input "تكة دجاج"
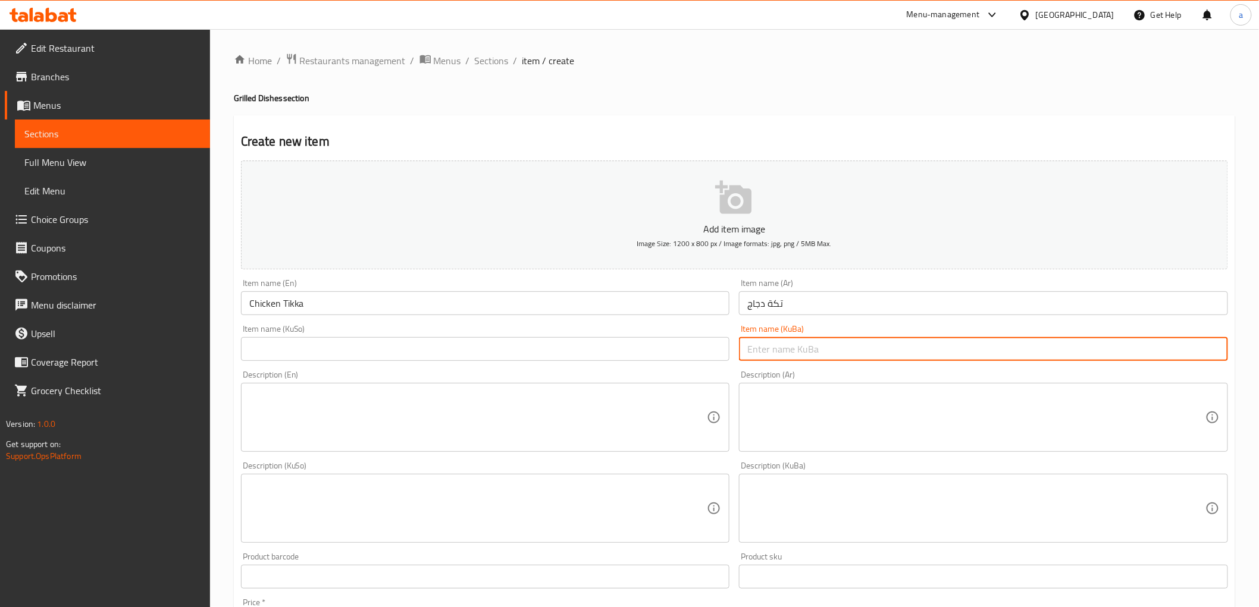
click at [811, 345] on input "text" at bounding box center [983, 349] width 489 height 24
type input "تکەی مریشک"
click at [685, 350] on input "text" at bounding box center [485, 349] width 489 height 24
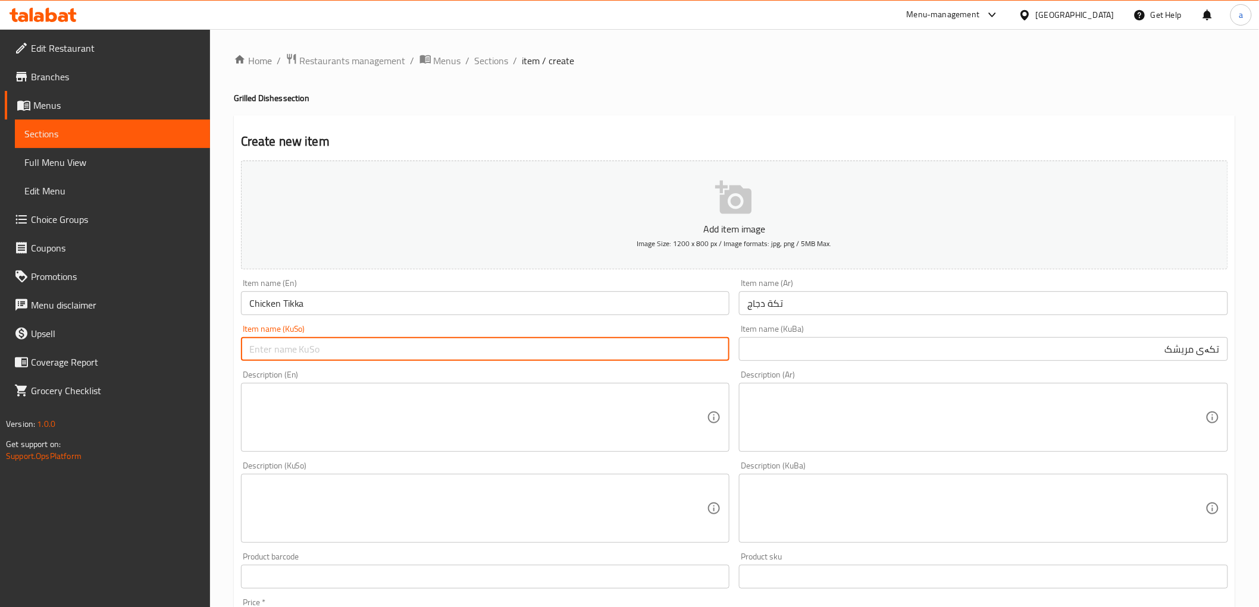
paste input "تکەی مریشک"
type input "تکەی مریشک"
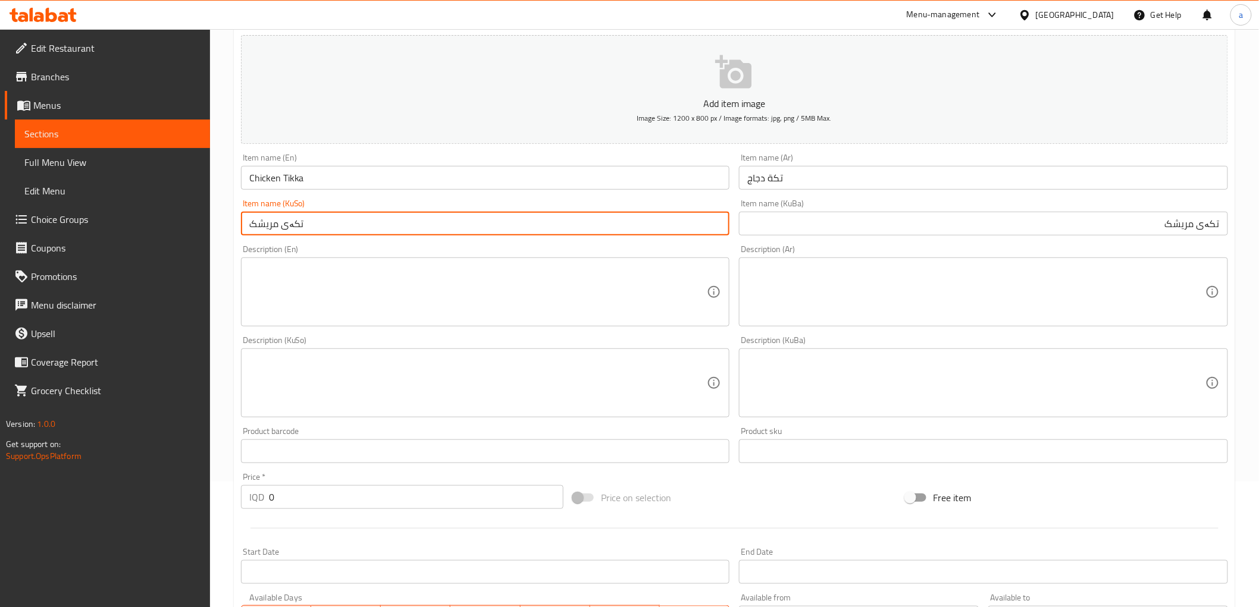
scroll to position [220, 0]
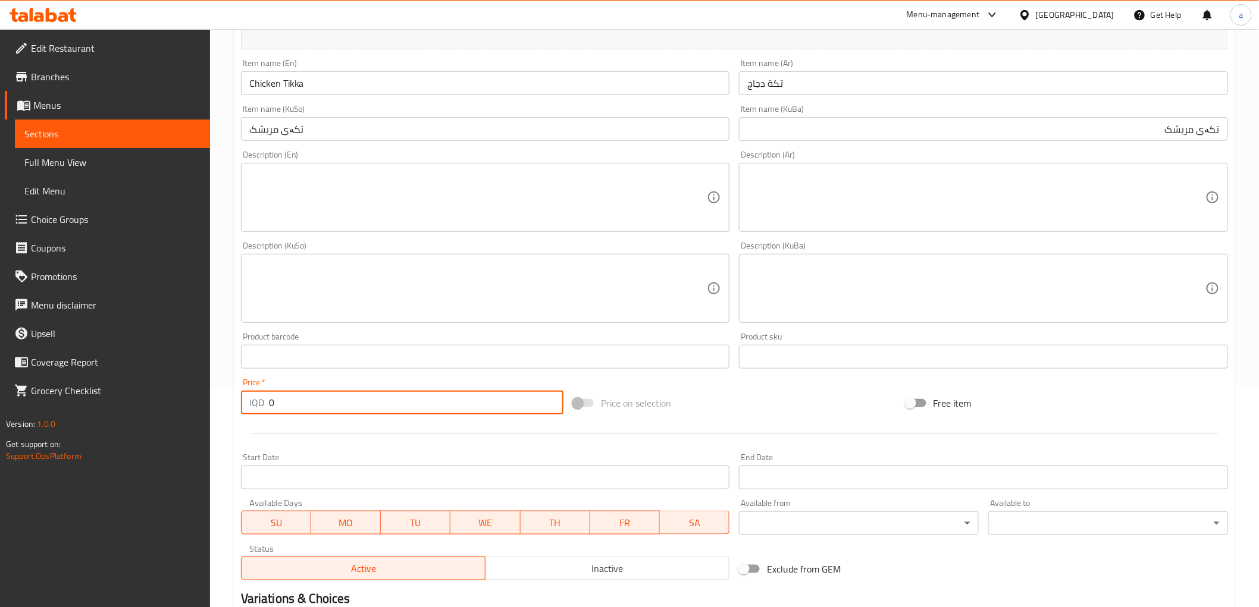
click at [286, 406] on input "0" at bounding box center [416, 403] width 294 height 24
click at [288, 405] on input "0" at bounding box center [416, 403] width 294 height 24
drag, startPoint x: 293, startPoint y: 403, endPoint x: 308, endPoint y: 405, distance: 14.3
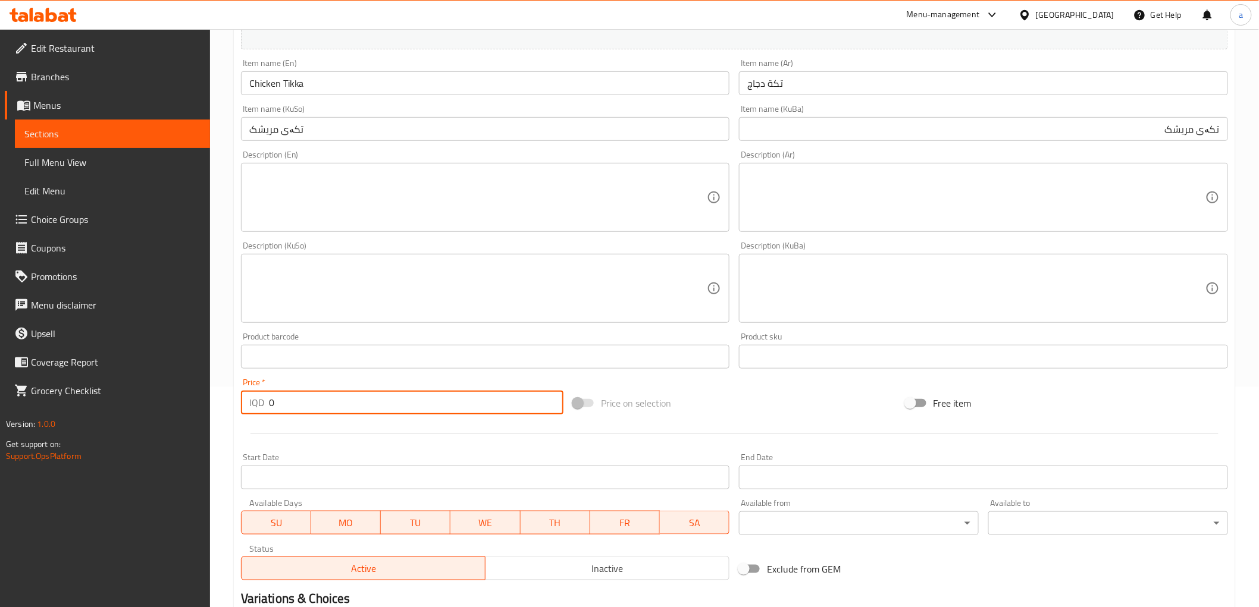
click at [301, 403] on input "0" at bounding box center [416, 403] width 294 height 24
click at [312, 405] on input "0" at bounding box center [416, 403] width 294 height 24
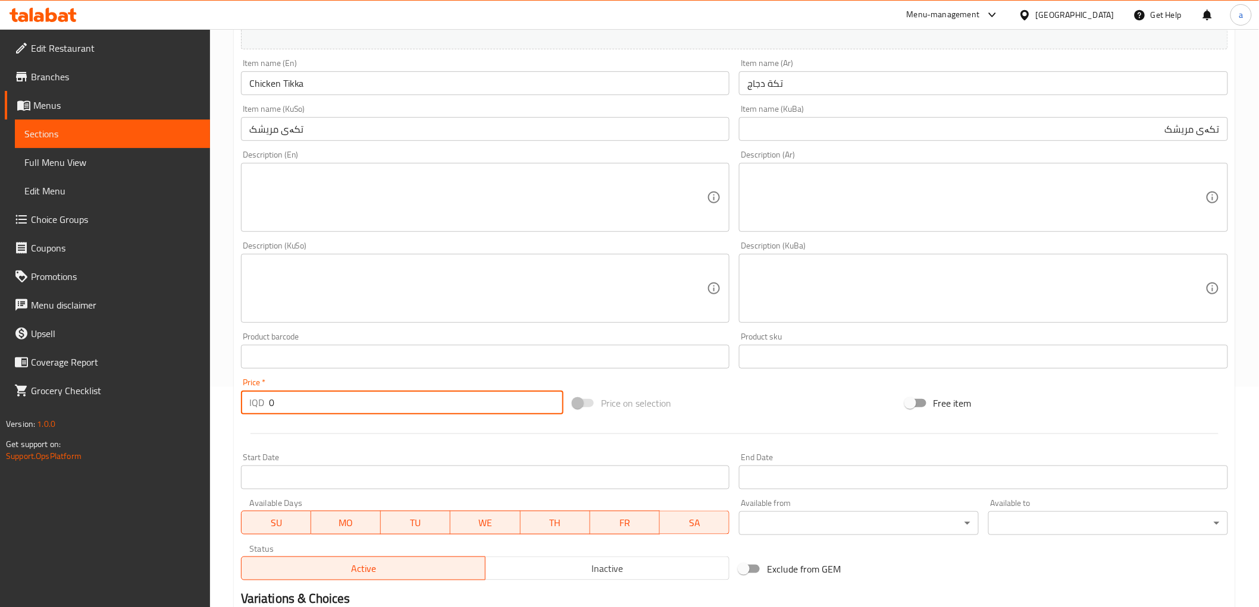
click at [312, 405] on input "0" at bounding box center [416, 403] width 294 height 24
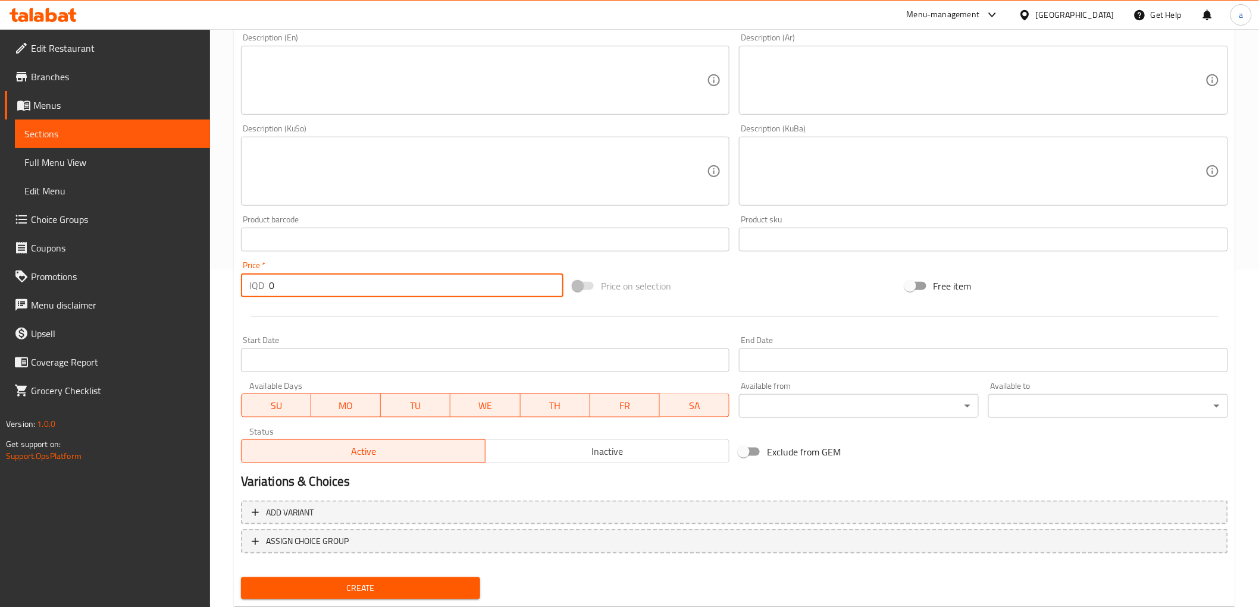
scroll to position [368, 0]
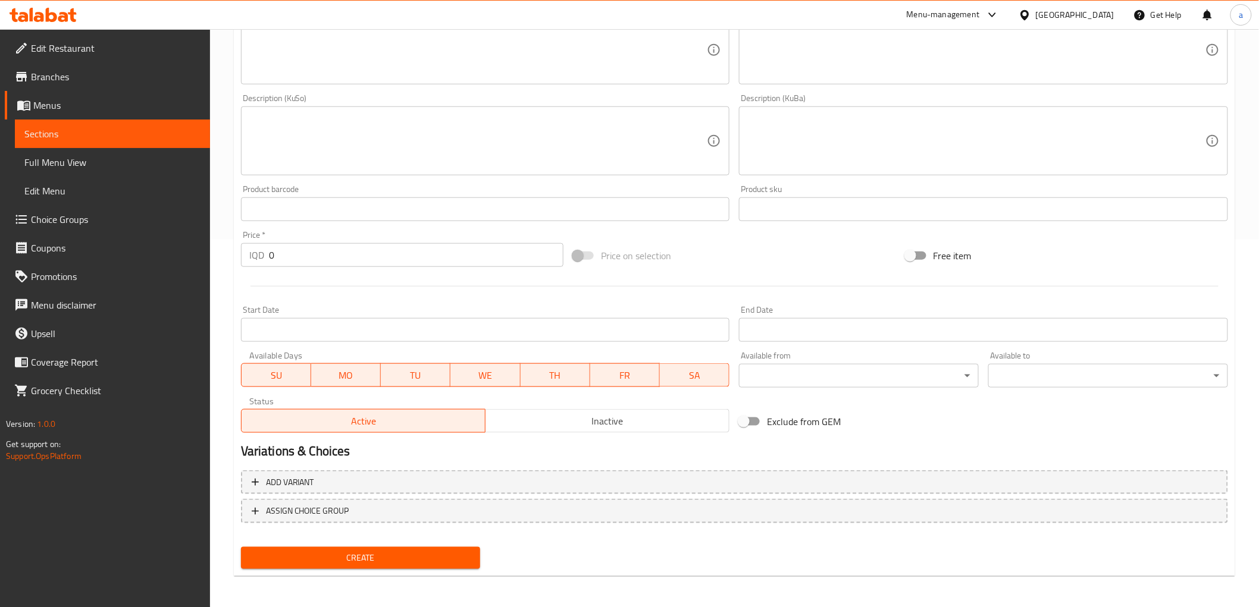
click at [403, 282] on div at bounding box center [734, 286] width 996 height 29
click at [347, 557] on span "Create" at bounding box center [360, 558] width 221 height 15
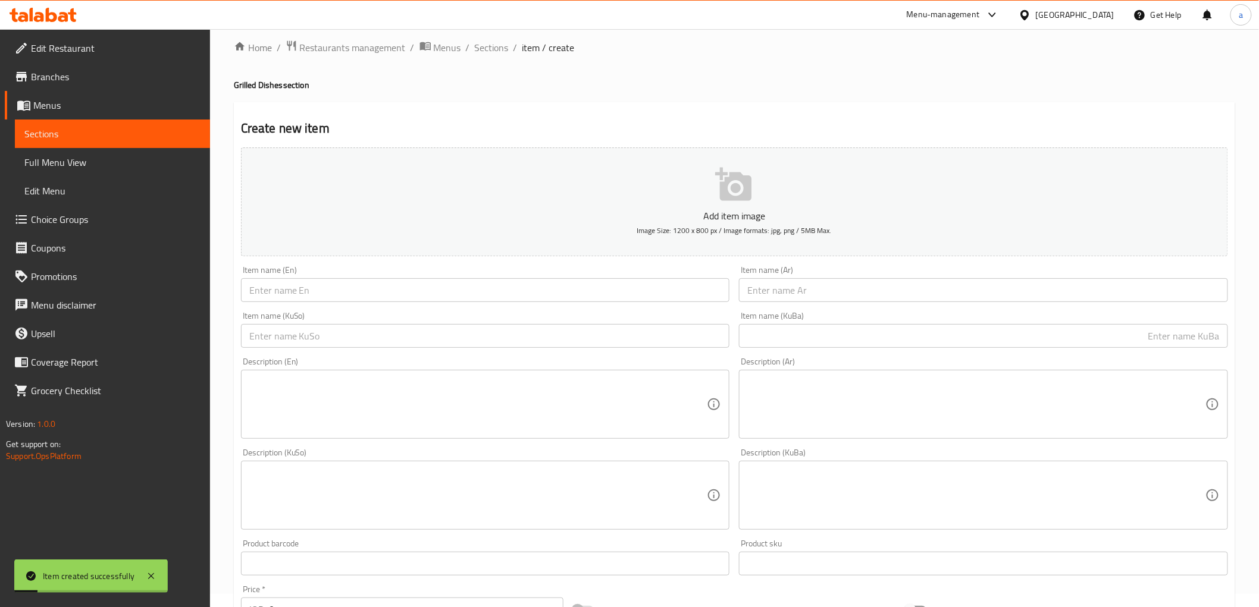
scroll to position [0, 0]
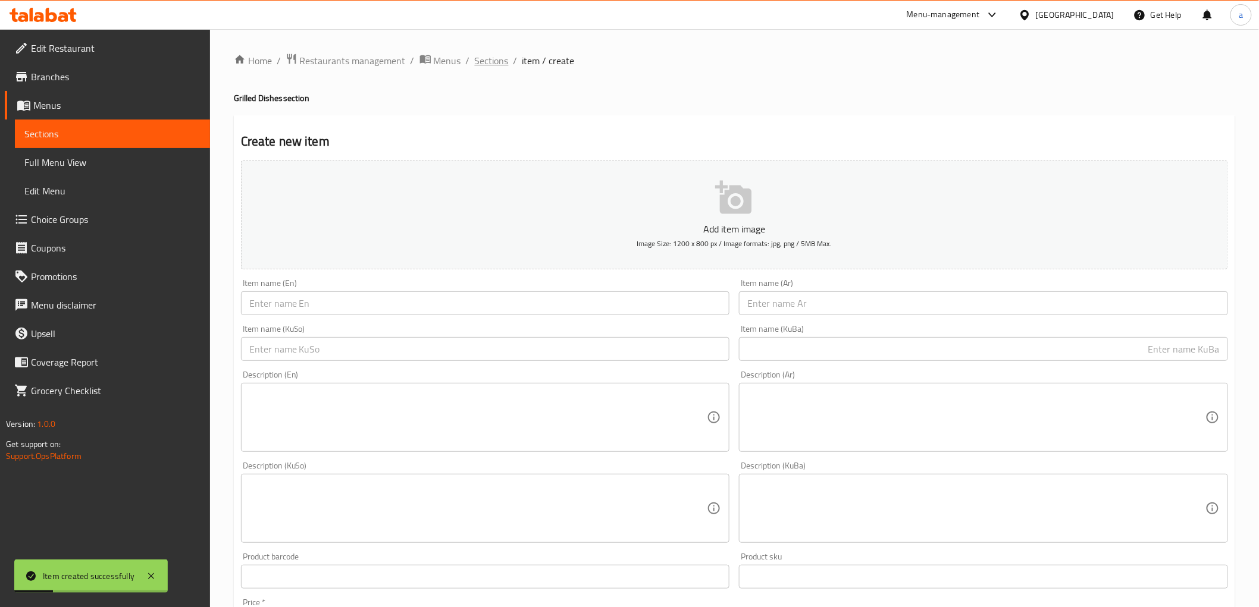
click at [488, 62] on span "Sections" at bounding box center [492, 61] width 34 height 14
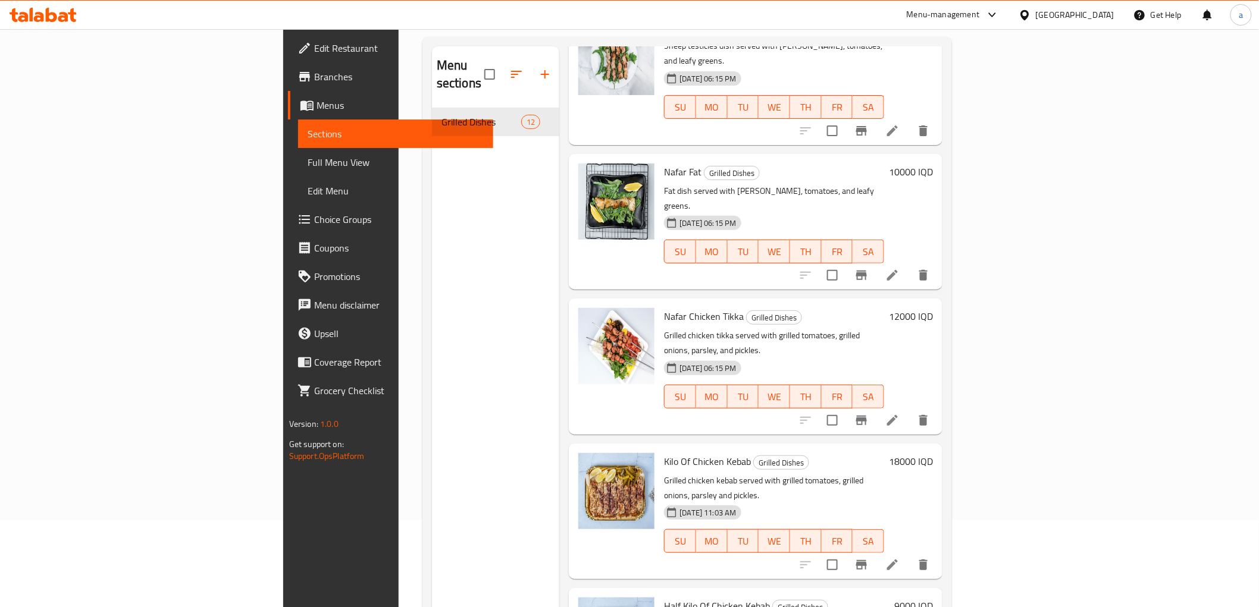
scroll to position [167, 0]
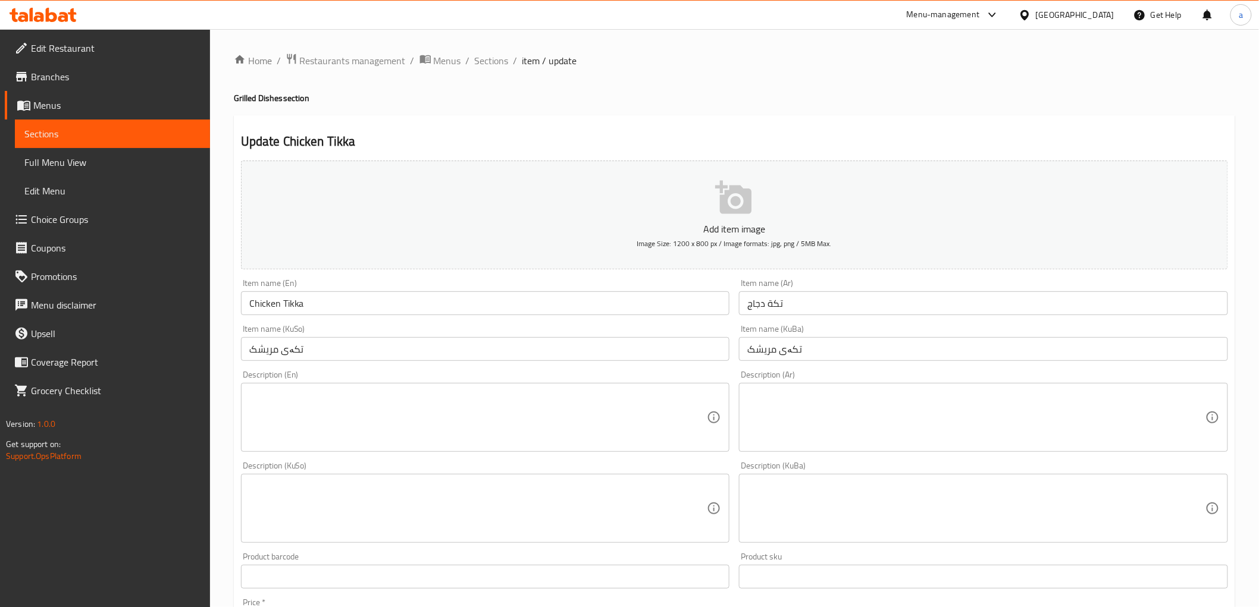
click at [361, 403] on textarea at bounding box center [478, 418] width 458 height 57
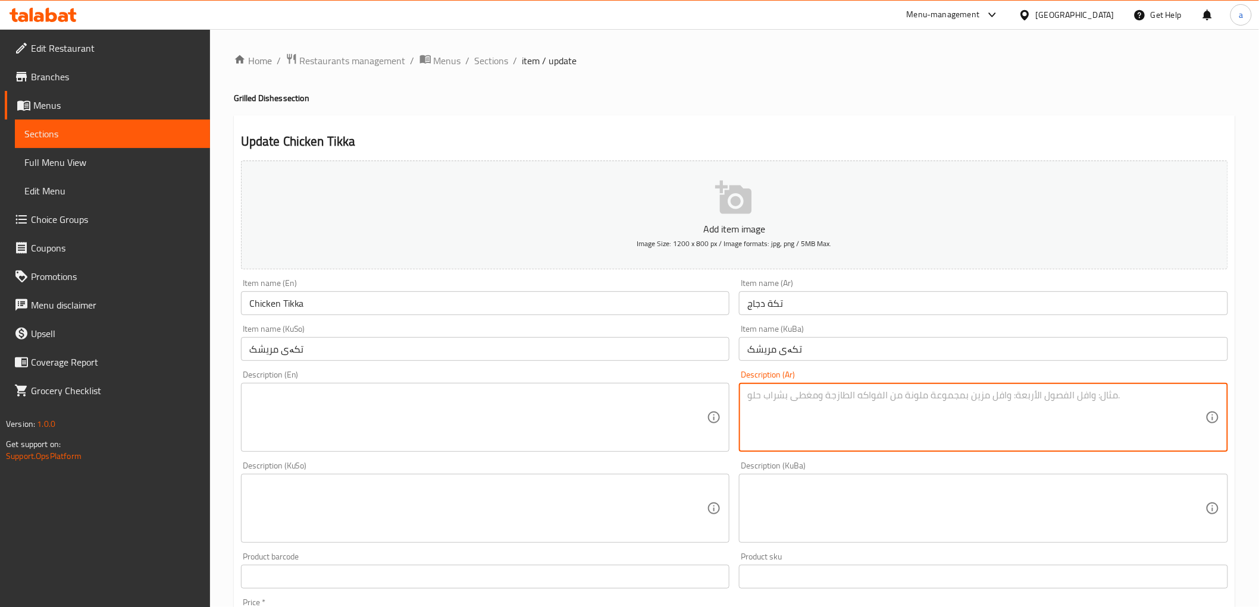
click at [842, 406] on textarea at bounding box center [976, 418] width 458 height 57
paste textarea "تكة دجاج يقدم مع الطماطم والبصل والمخلالات والخضروات"
type textarea "تكة دجاج يقدم مع طماطم، بصل، مخلل وخضروات"
click at [312, 402] on textarea at bounding box center [478, 418] width 458 height 57
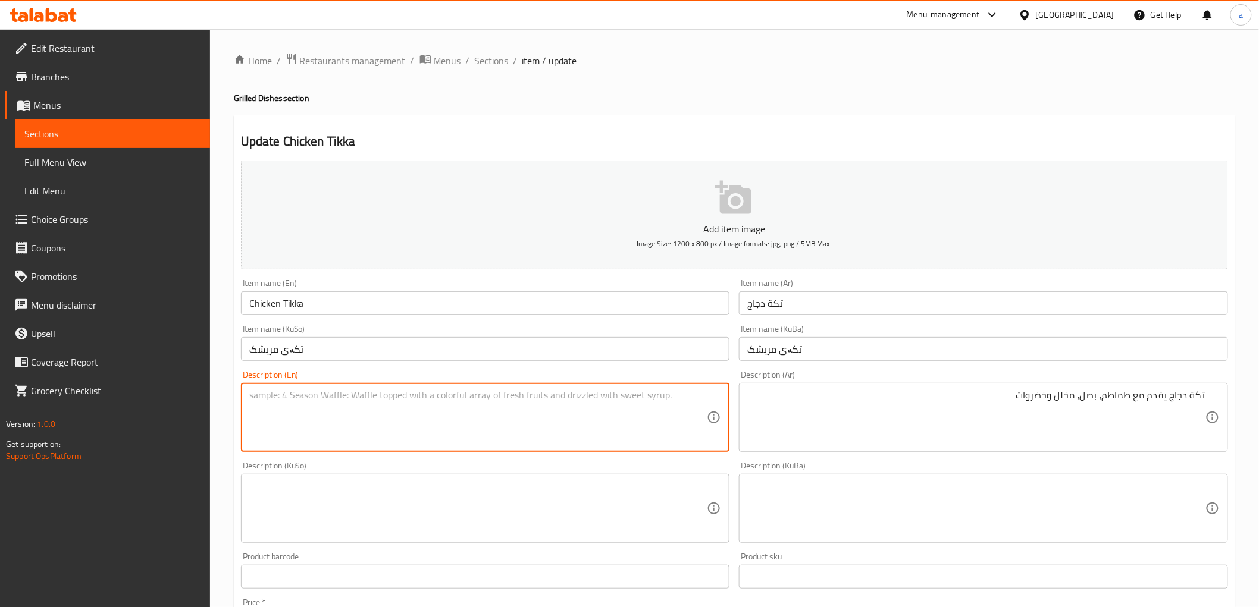
paste textarea "Chicken tikka served with tomatoes, onions, pickles and vegetables"
type textarea "Chicken tikka served with tomatoes, onions, pickles and vegetables"
click at [873, 506] on textarea at bounding box center [976, 509] width 458 height 57
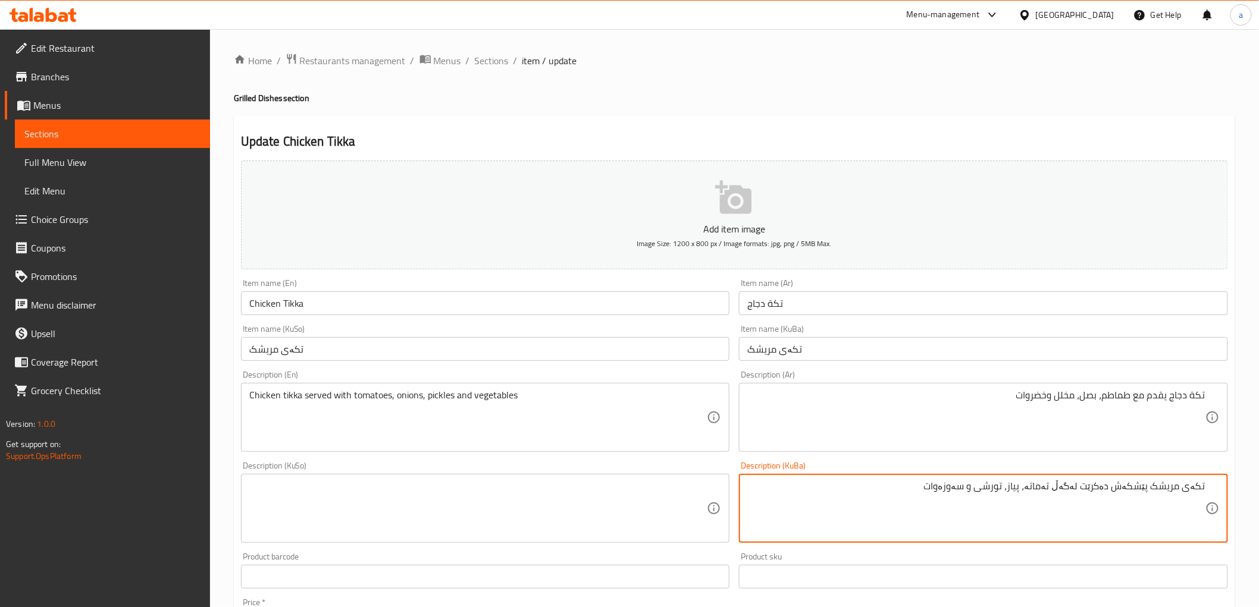
type textarea "تکەی مریشک پێشکەش دەکرێت لەگەڵ تەماتە، پیاز، تورشی و سەوزەوات"
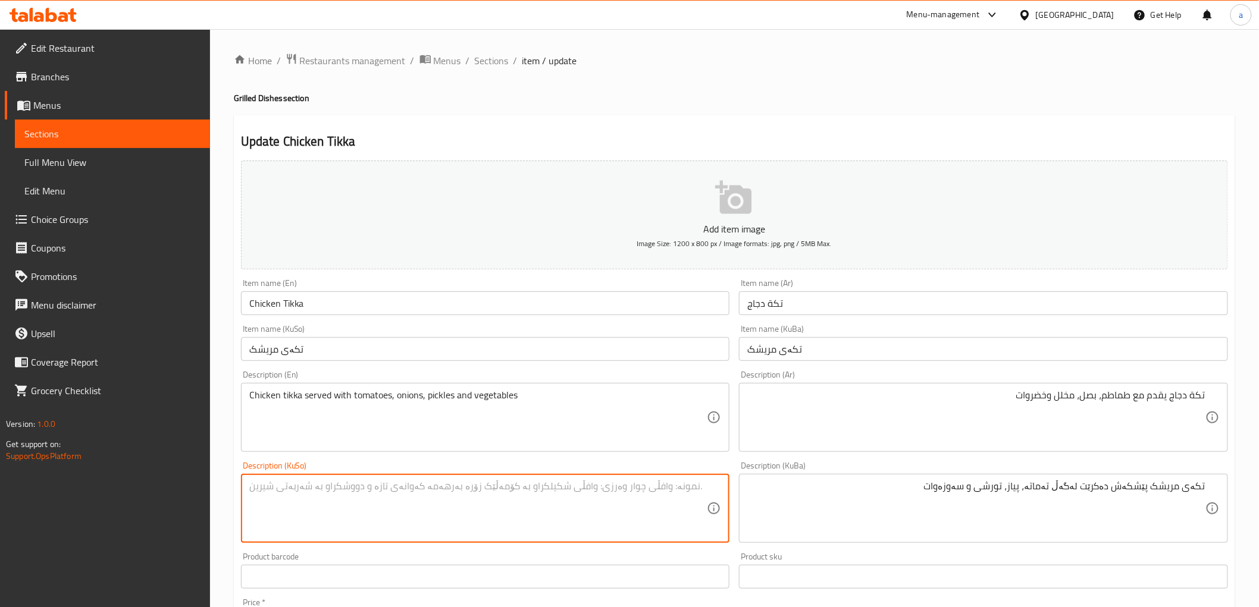
click at [626, 507] on textarea at bounding box center [478, 509] width 458 height 57
paste textarea "تکەی مریشک پێشکەش دەکرێت لەگەڵ تەماتە، پیاز، تورشی و سەوزەوات"
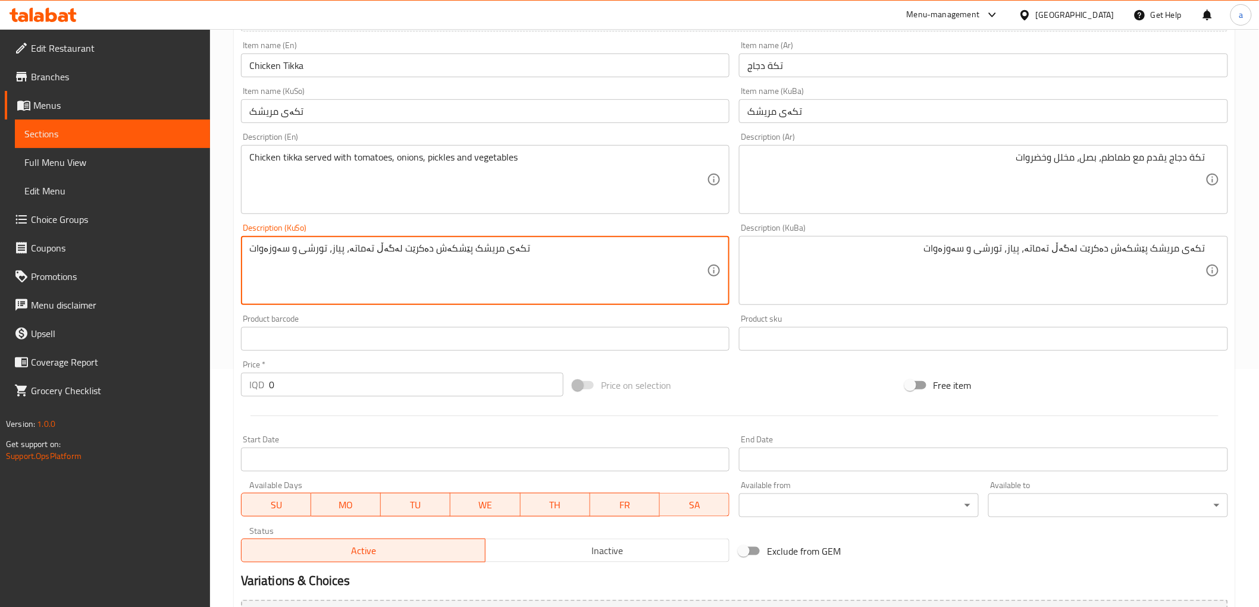
scroll to position [368, 0]
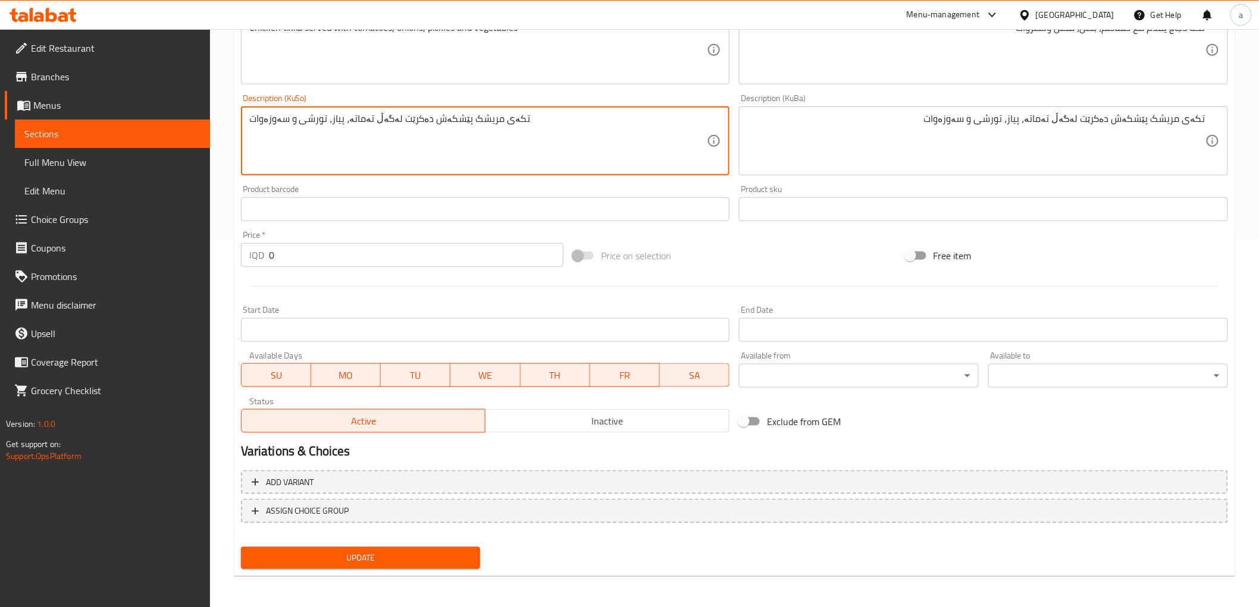
type textarea "تکەی مریشک پێشکەش دەکرێت لەگەڵ تەماتە، پیاز، تورشی و سەوزەوات"
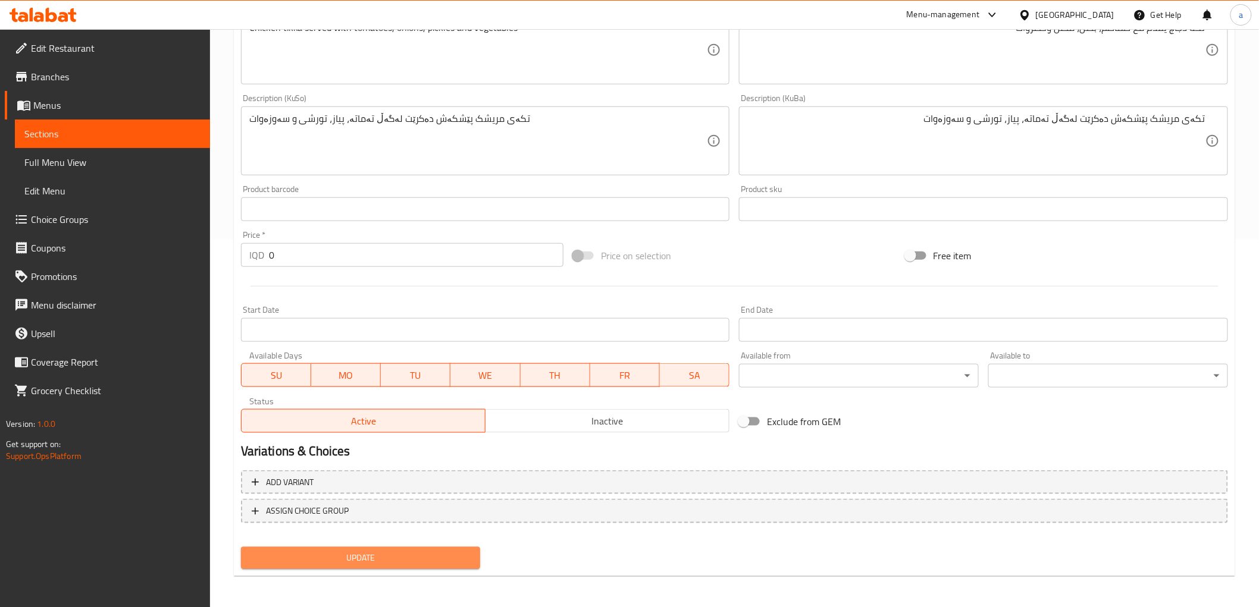
click at [388, 554] on span "Update" at bounding box center [360, 558] width 221 height 15
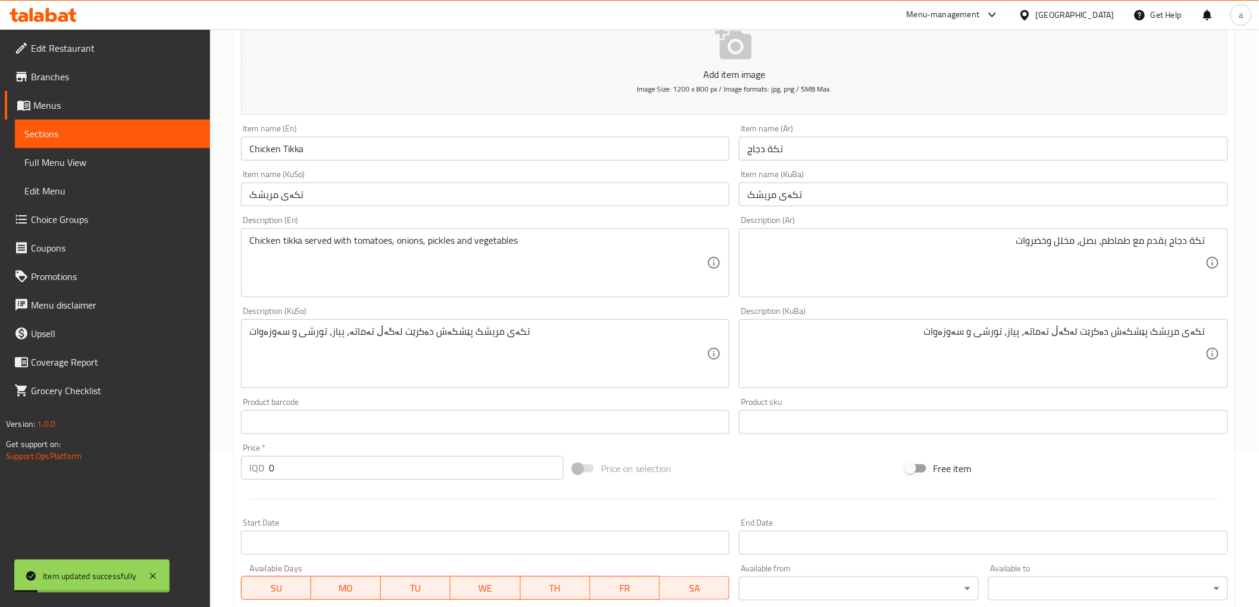
scroll to position [0, 0]
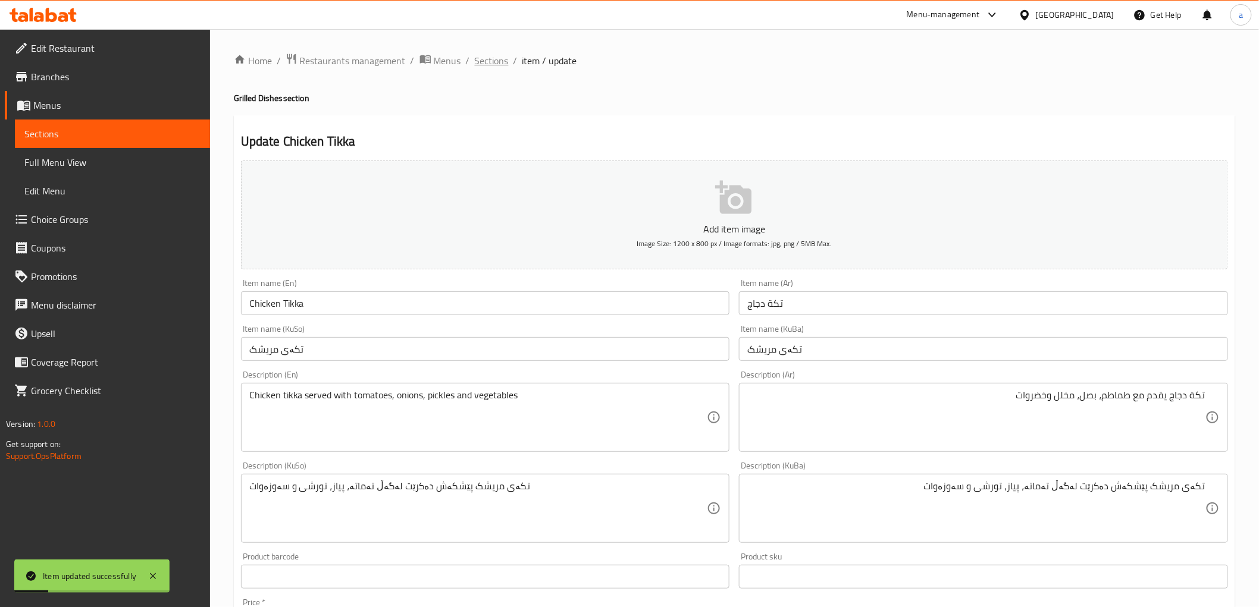
click at [494, 61] on span "Sections" at bounding box center [492, 61] width 34 height 14
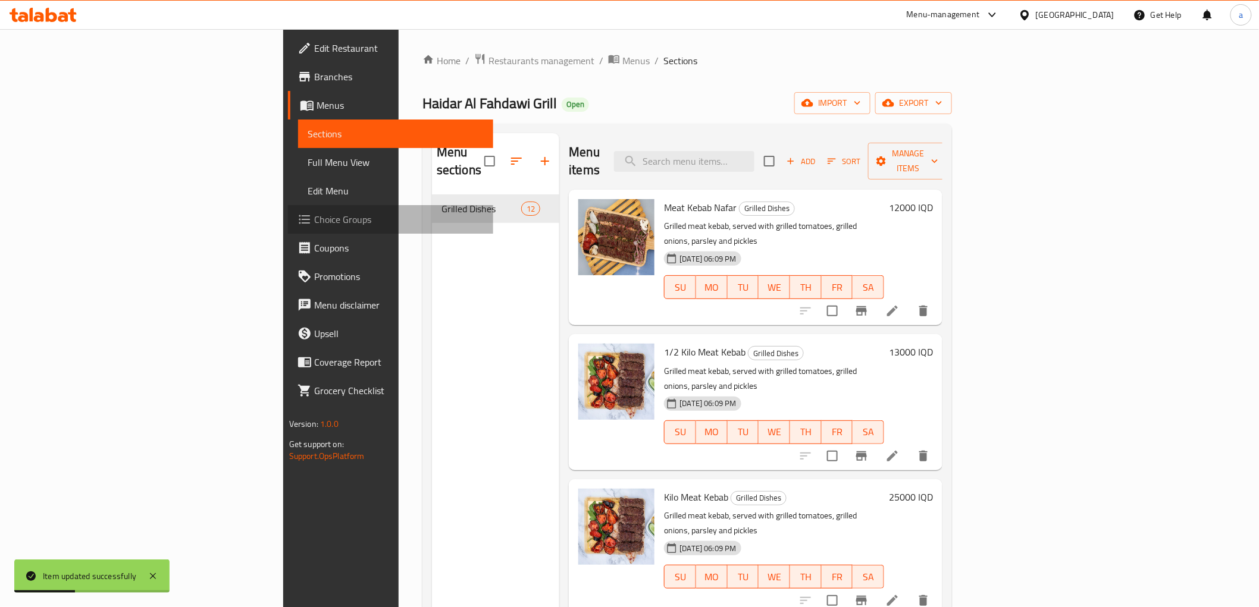
click at [314, 224] on span "Choice Groups" at bounding box center [399, 219] width 170 height 14
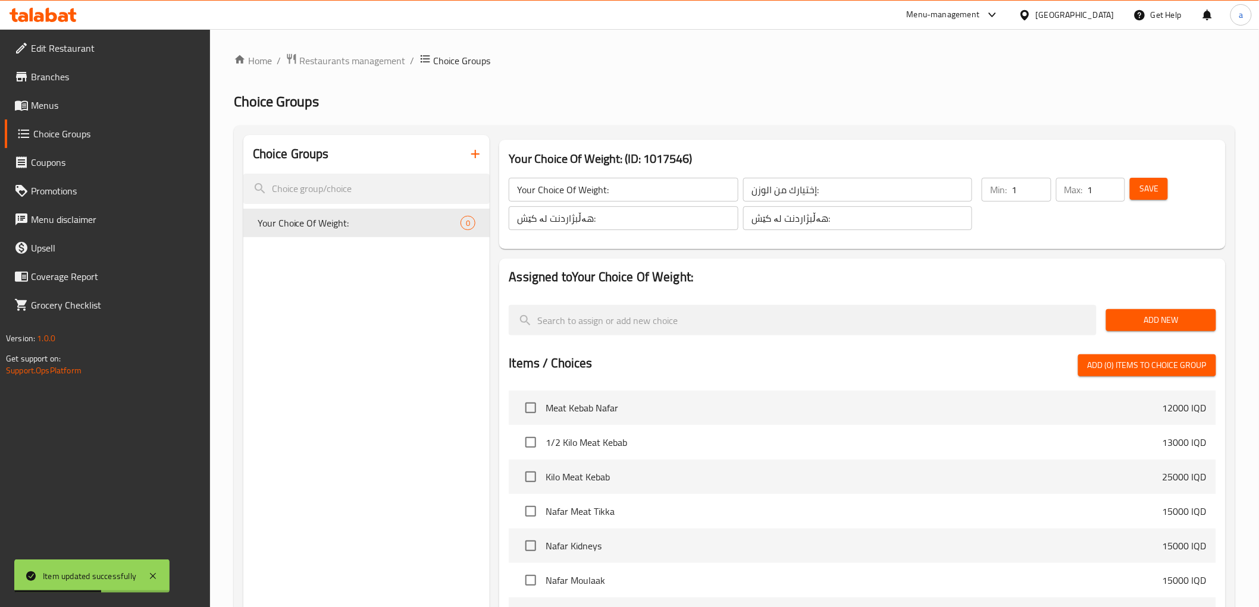
click at [1184, 322] on span "Add New" at bounding box center [1160, 320] width 91 height 15
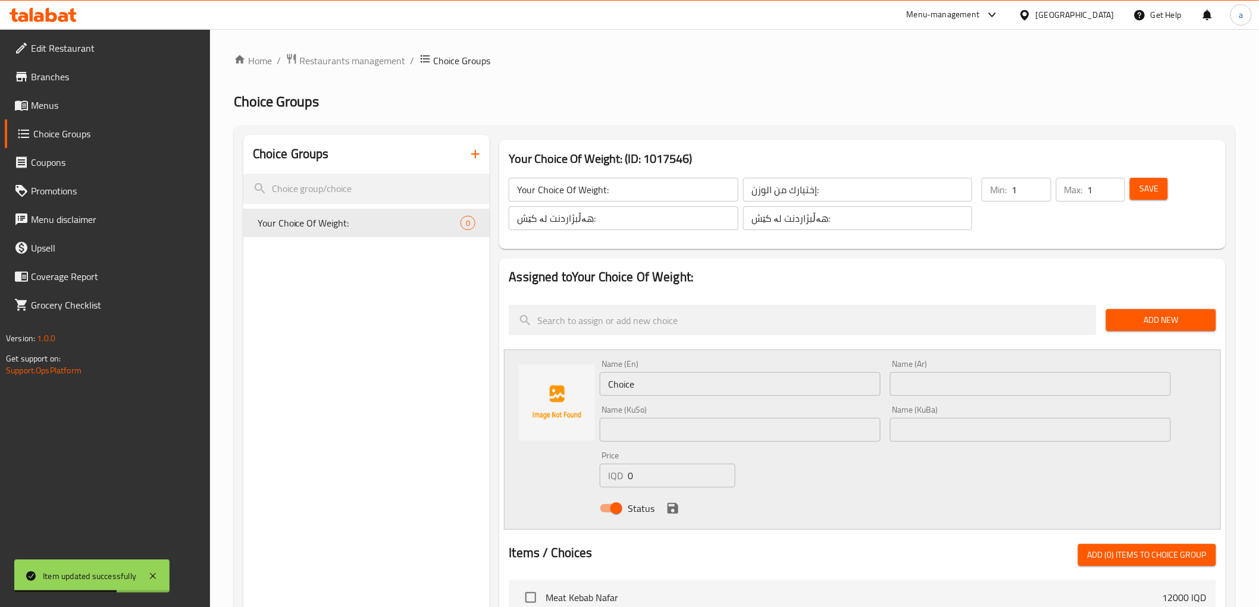
click at [694, 380] on input "Choice" at bounding box center [740, 384] width 281 height 24
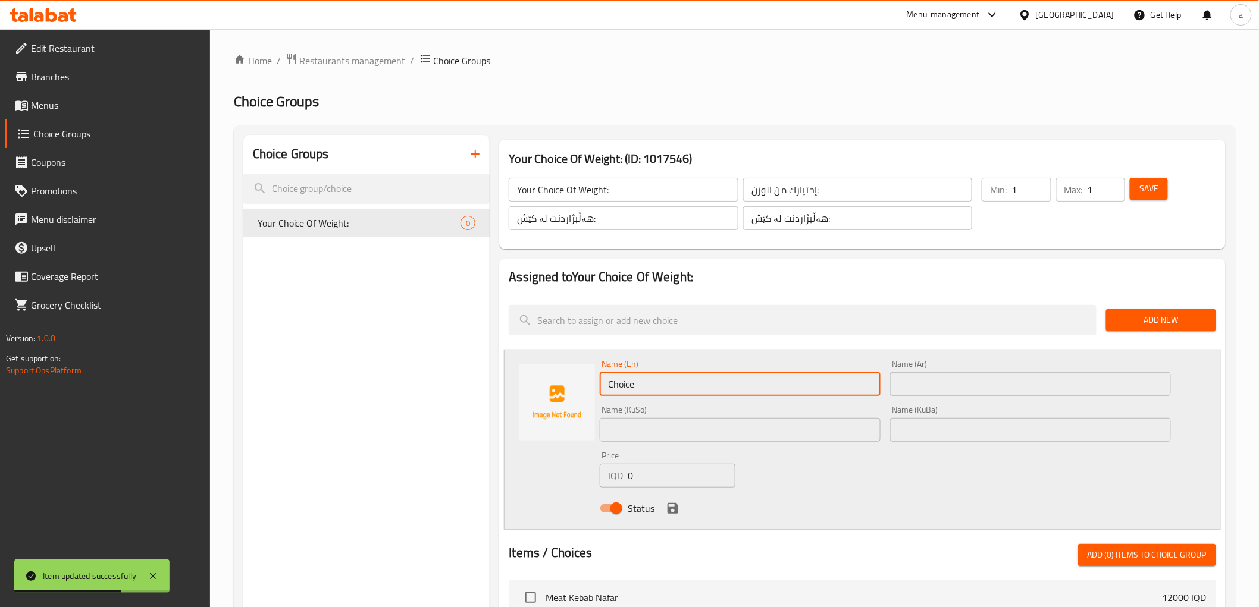
click at [694, 380] on input "Choice" at bounding box center [740, 384] width 281 height 24
paste input "1 Kilo"
click at [627, 383] on input "1 Kilo" at bounding box center [740, 384] width 281 height 24
type input "1 Kilo"
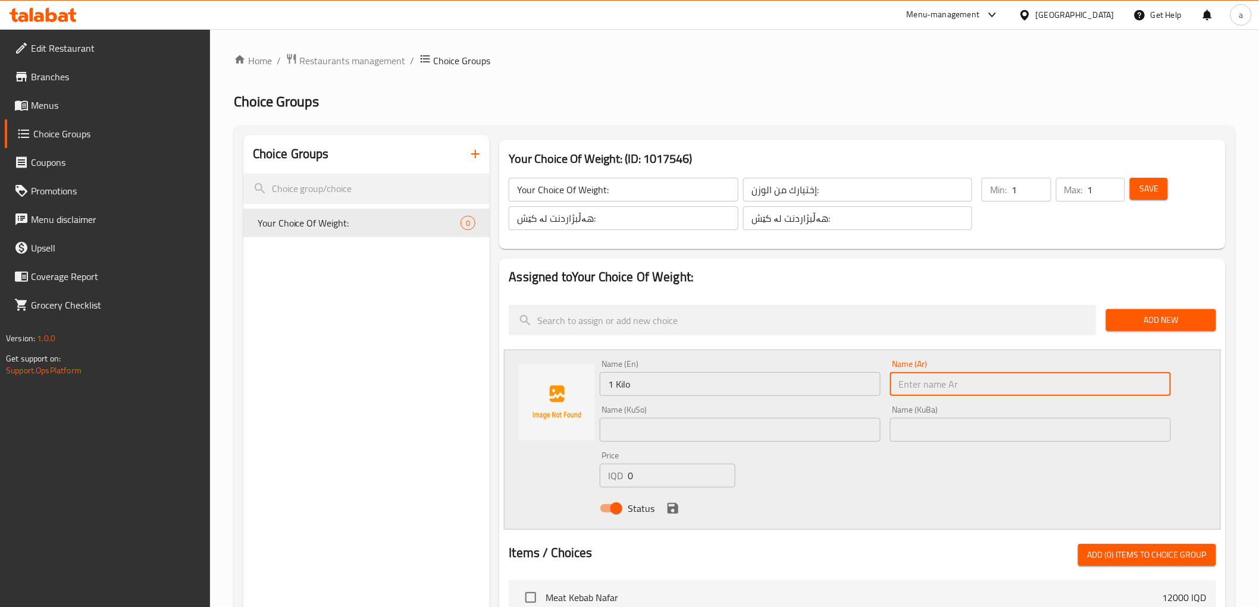
click at [978, 388] on input "text" at bounding box center [1030, 384] width 281 height 24
paste input "1 كيلو"
type input "1 كيلو"
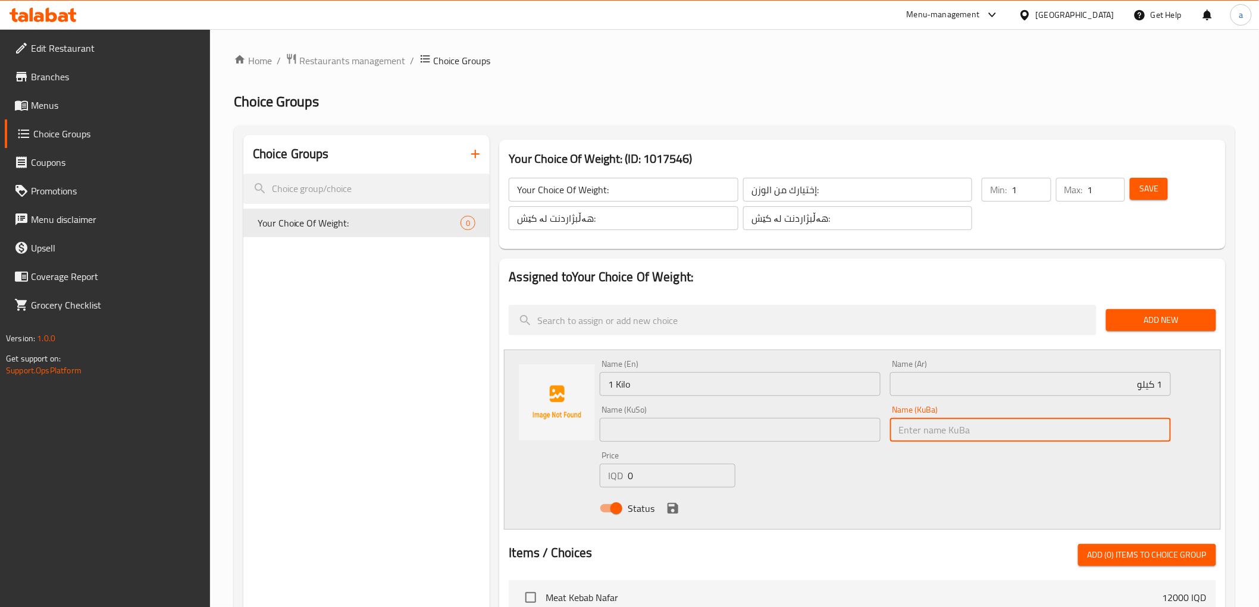
click at [936, 431] on input "text" at bounding box center [1030, 430] width 281 height 24
paste input "1 کیلۆ"
type input "1 کیلۆ"
click at [867, 430] on input "text" at bounding box center [740, 430] width 281 height 24
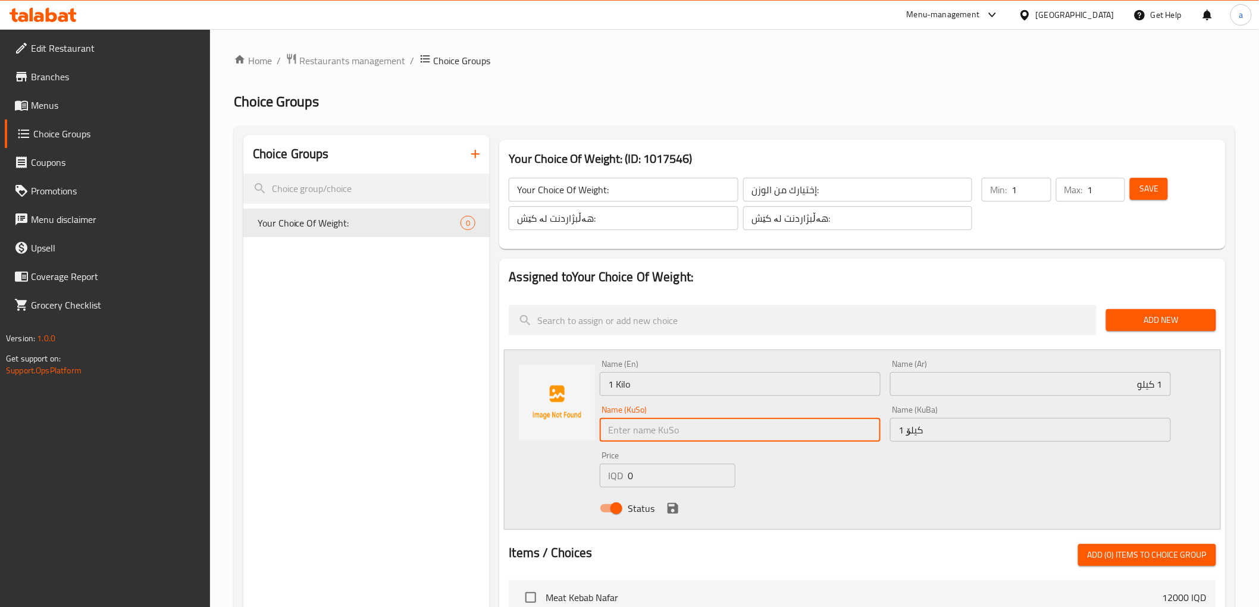
paste input "1 کیلۆ"
type input "1 کیلۆ"
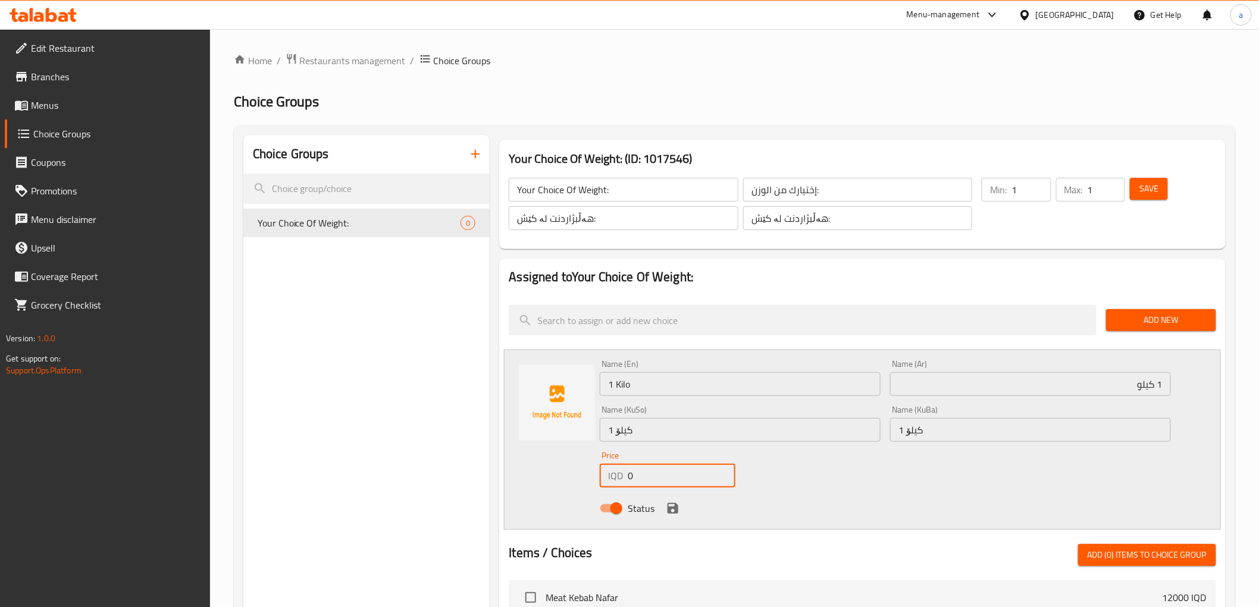
click at [640, 480] on input "0" at bounding box center [682, 476] width 108 height 24
type input "18000"
click at [673, 510] on icon "save" at bounding box center [673, 509] width 14 height 14
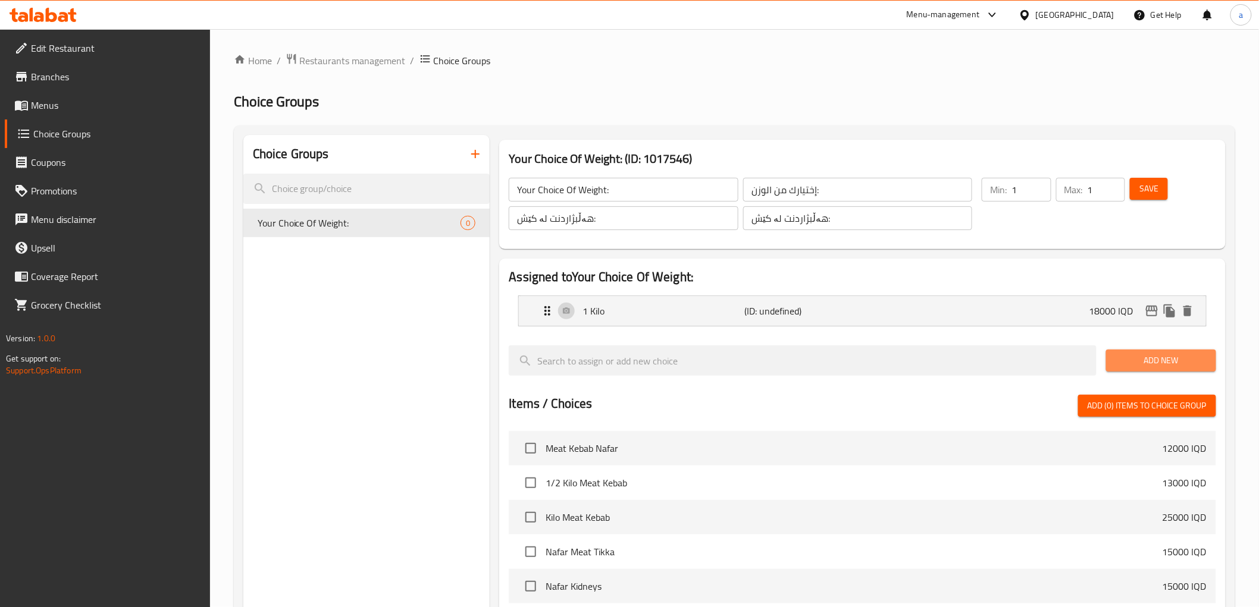
click at [1141, 358] on span "Add New" at bounding box center [1160, 360] width 91 height 15
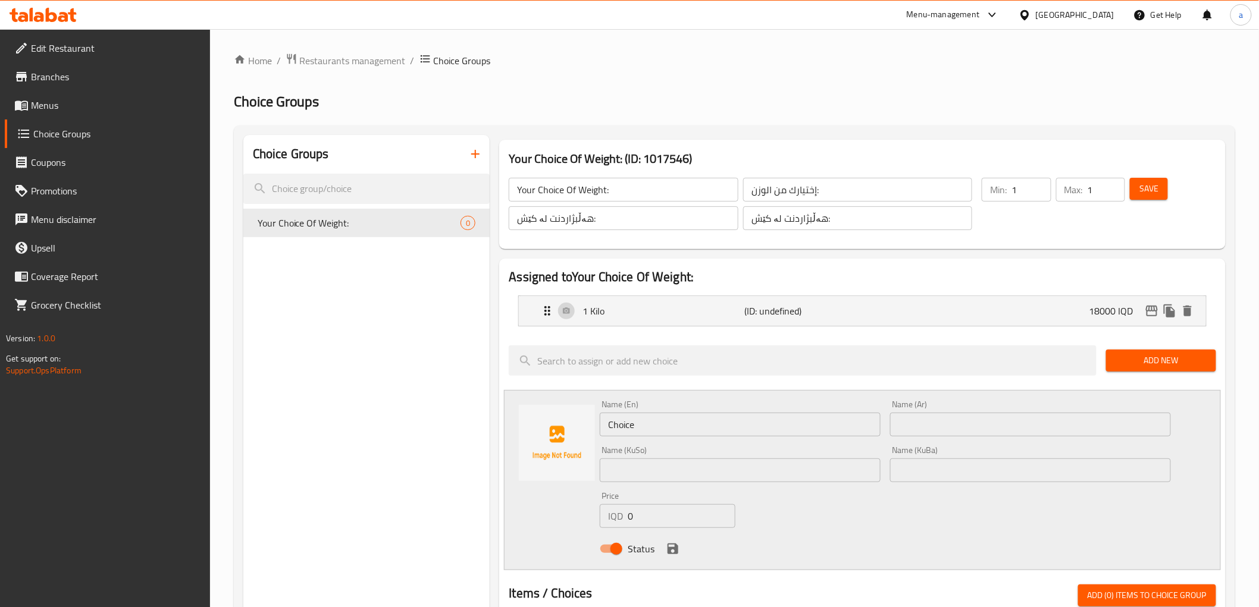
click at [676, 427] on input "Choice" at bounding box center [740, 425] width 281 height 24
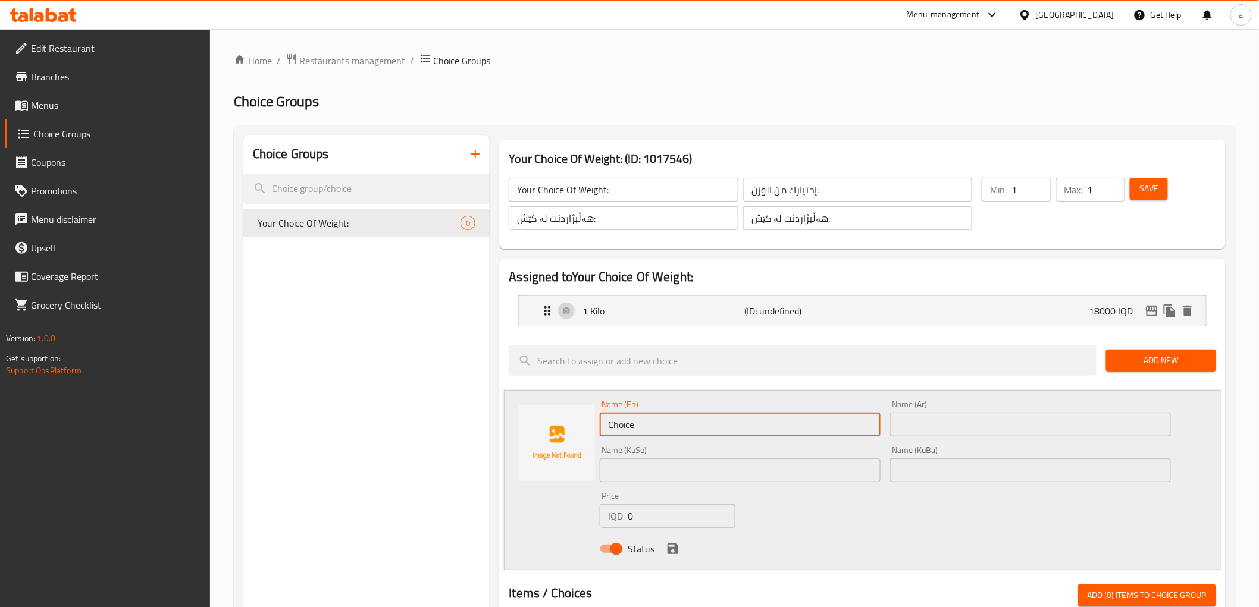
click at [676, 427] on input "Choice" at bounding box center [740, 425] width 281 height 24
paste input "1/2 Kilo"
type input "1/2 Kilo"
click at [961, 426] on input "text" at bounding box center [1030, 425] width 281 height 24
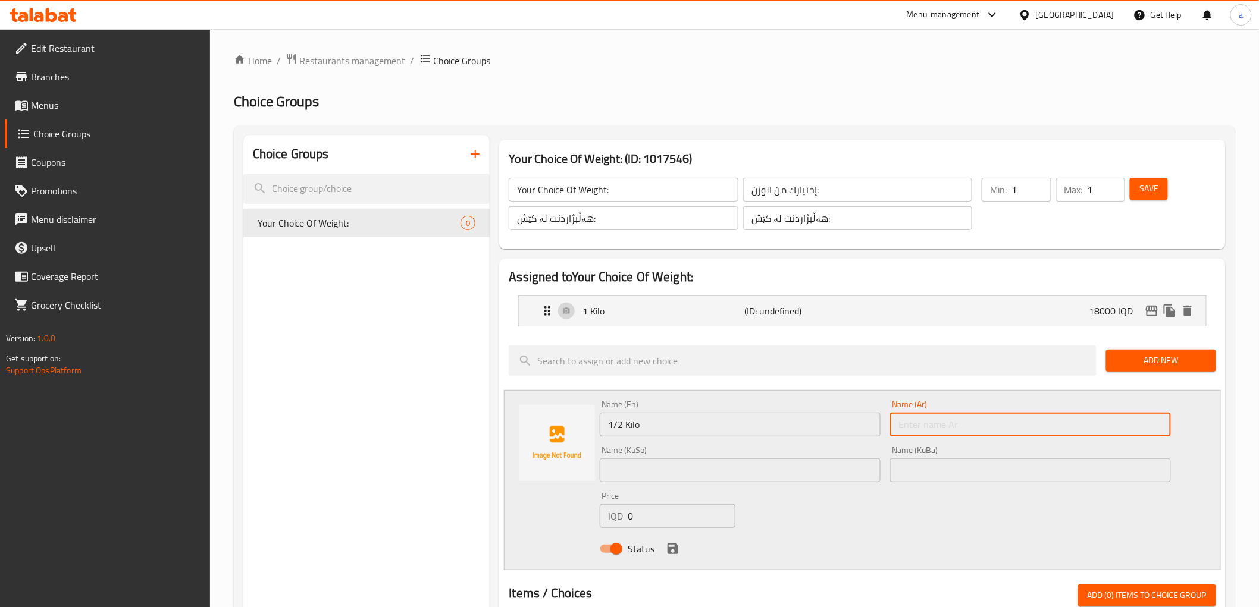
paste input "1/2 كيلو"
click at [945, 416] on input "1/2 كيلو" at bounding box center [1030, 425] width 281 height 24
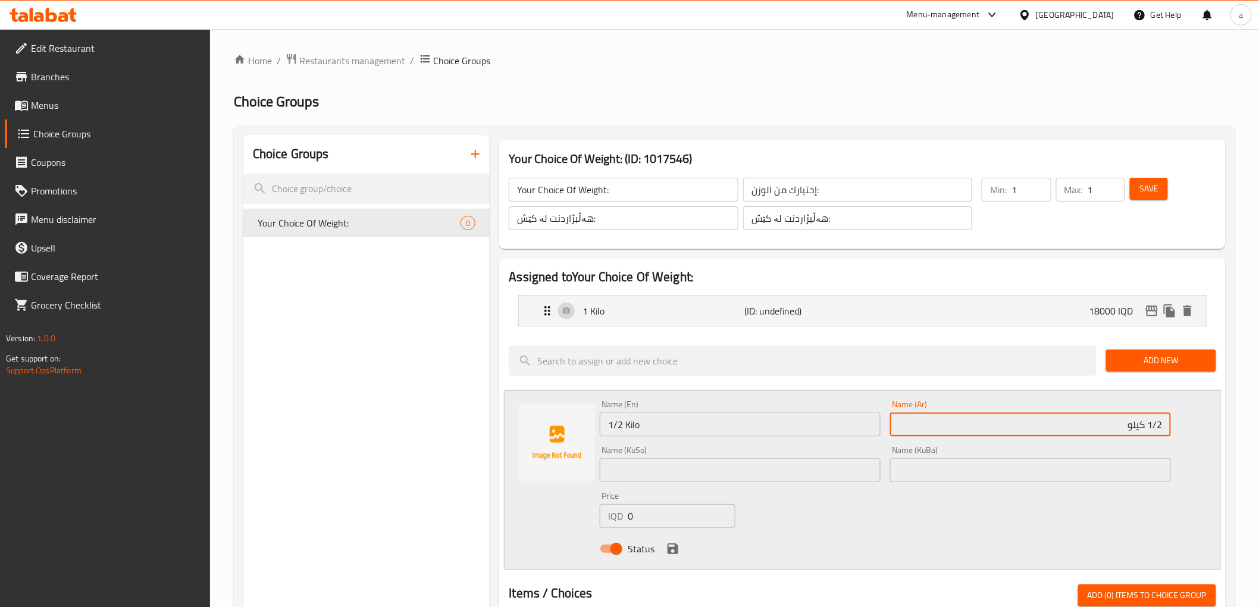
type input "1/2 كيلو"
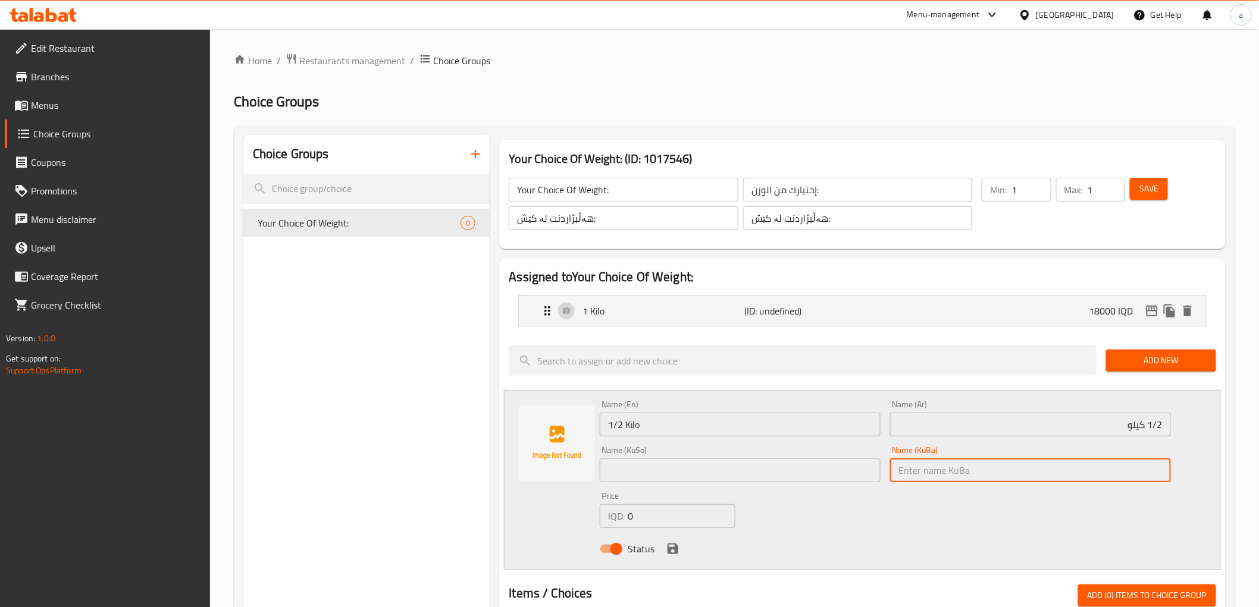
click at [923, 476] on input "text" at bounding box center [1030, 471] width 281 height 24
paste input "1/2 کیلۆ"
type input "1/2 کیلۆ"
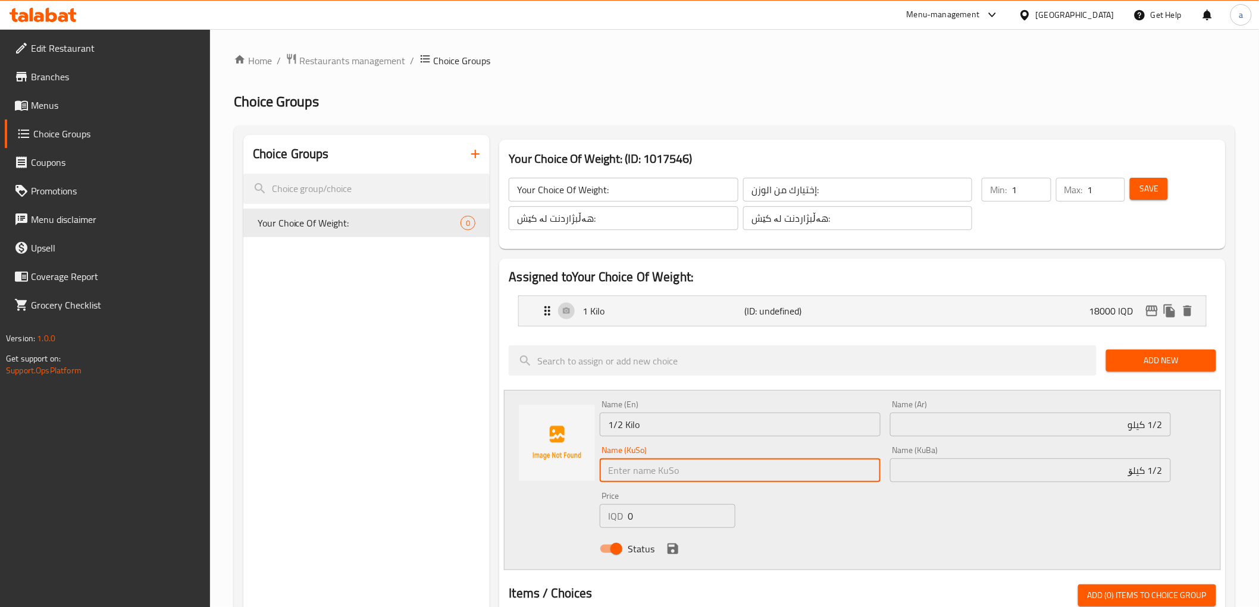
click at [734, 474] on input "text" at bounding box center [740, 471] width 281 height 24
paste input "1/2 کیلۆ"
type input "1/2 کیلۆ"
click at [643, 514] on input "0" at bounding box center [682, 516] width 108 height 24
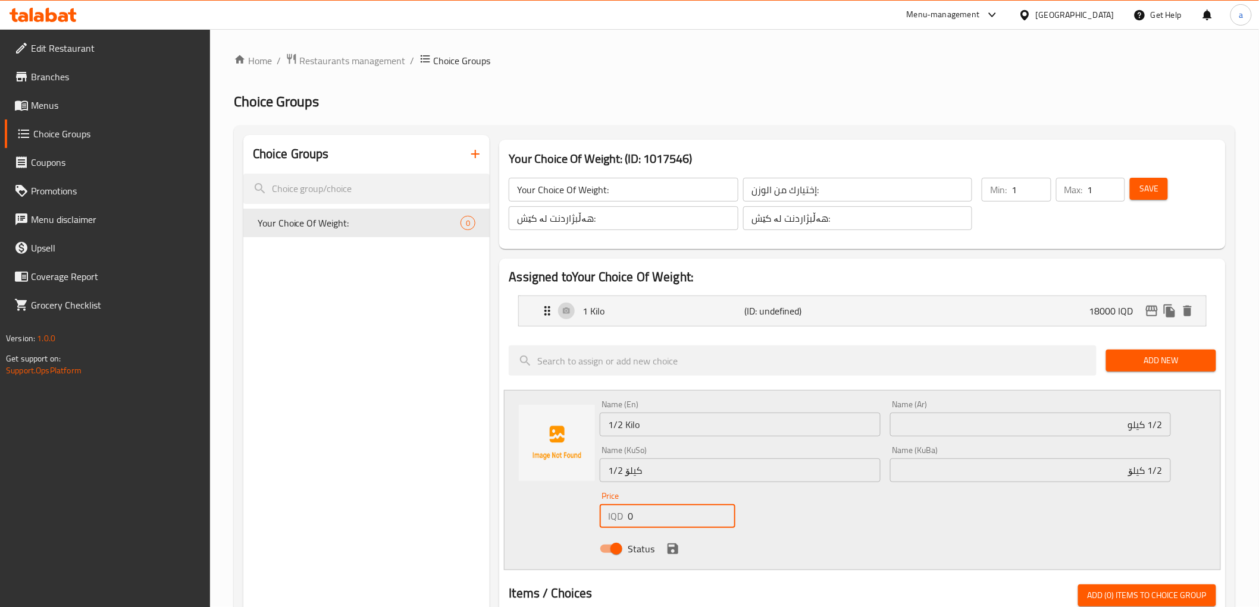
click at [643, 514] on input "0" at bounding box center [682, 516] width 108 height 24
type input "9000"
drag, startPoint x: 669, startPoint y: 550, endPoint x: 677, endPoint y: 562, distance: 15.0
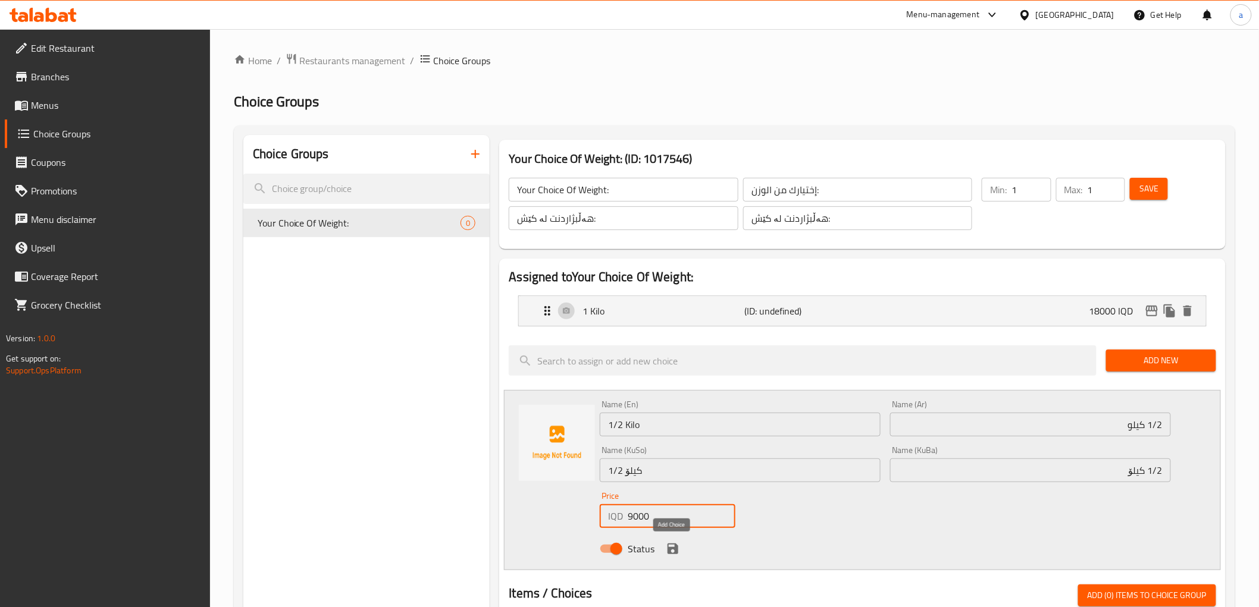
click at [677, 562] on div "Status" at bounding box center [885, 549] width 580 height 32
click at [670, 552] on icon "save" at bounding box center [672, 549] width 11 height 11
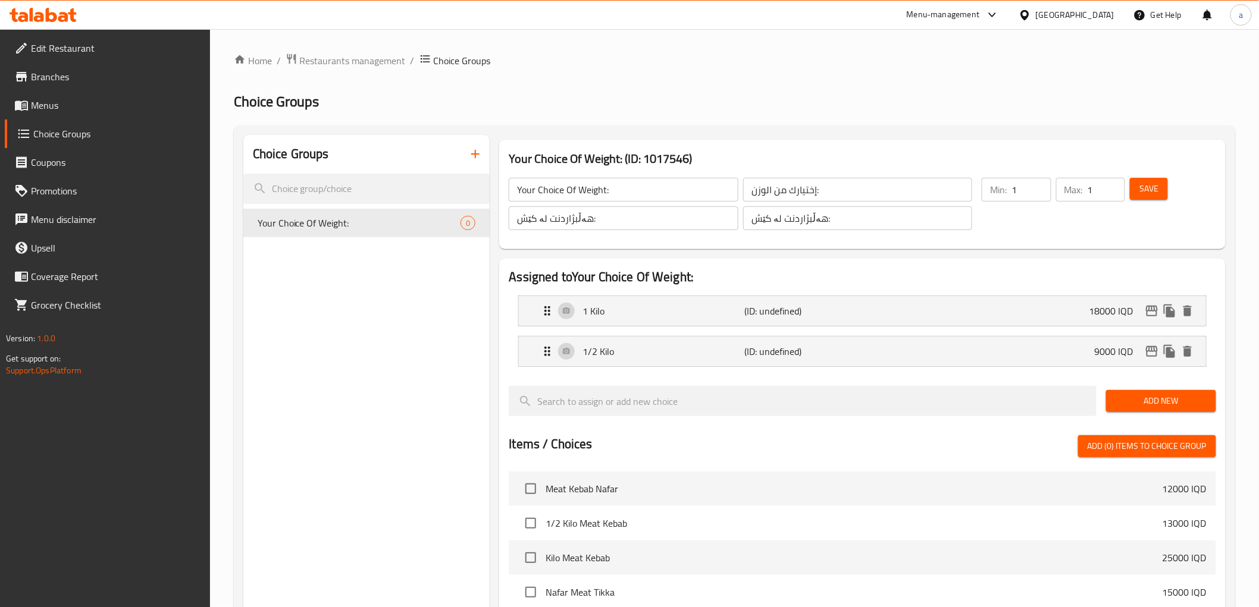
click at [1149, 189] on span "Save" at bounding box center [1148, 188] width 19 height 15
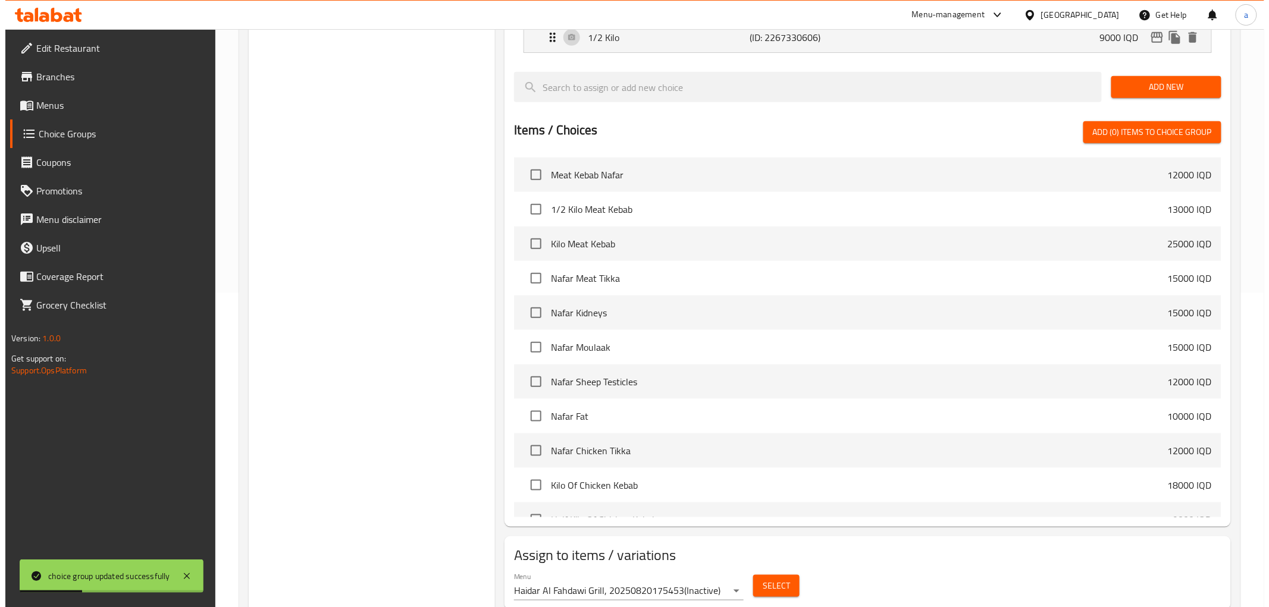
scroll to position [355, 0]
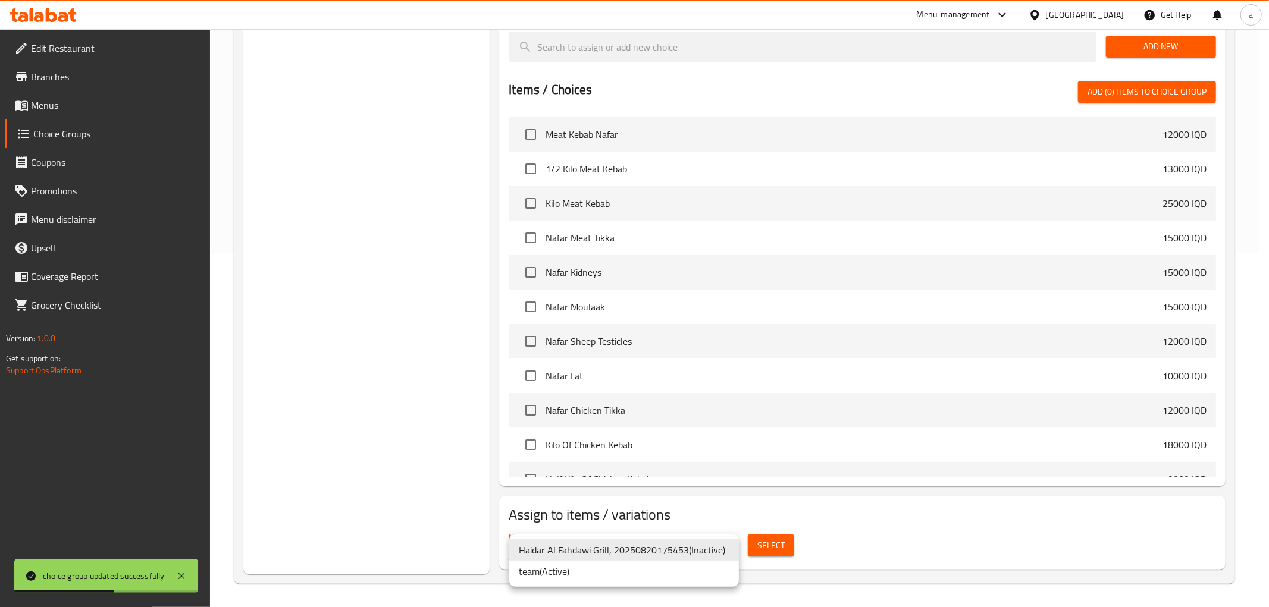
click at [611, 561] on li "team ( Active )" at bounding box center [624, 571] width 230 height 21
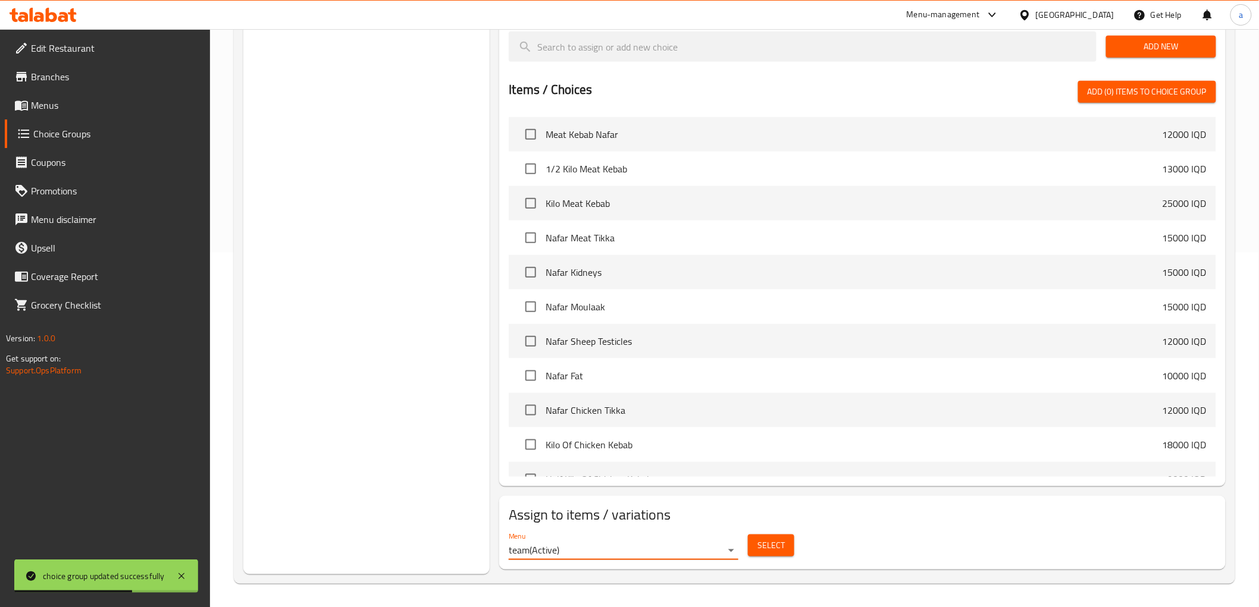
click at [766, 549] on span "Select" at bounding box center [770, 545] width 27 height 15
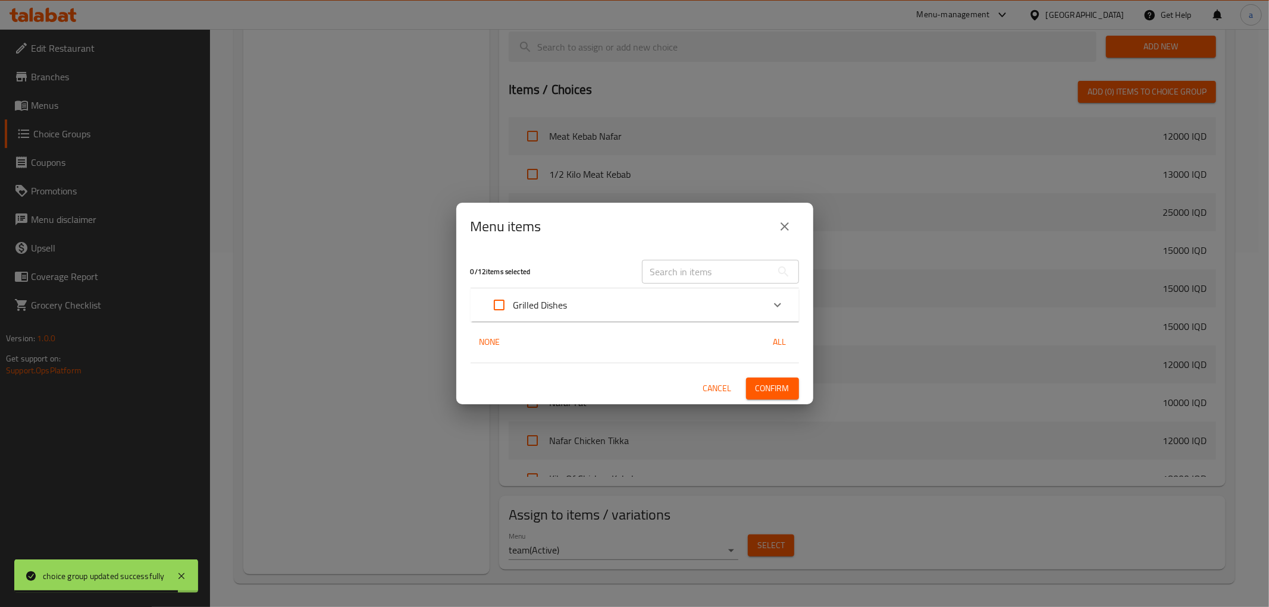
click at [780, 305] on icon "Expand" at bounding box center [777, 305] width 7 height 4
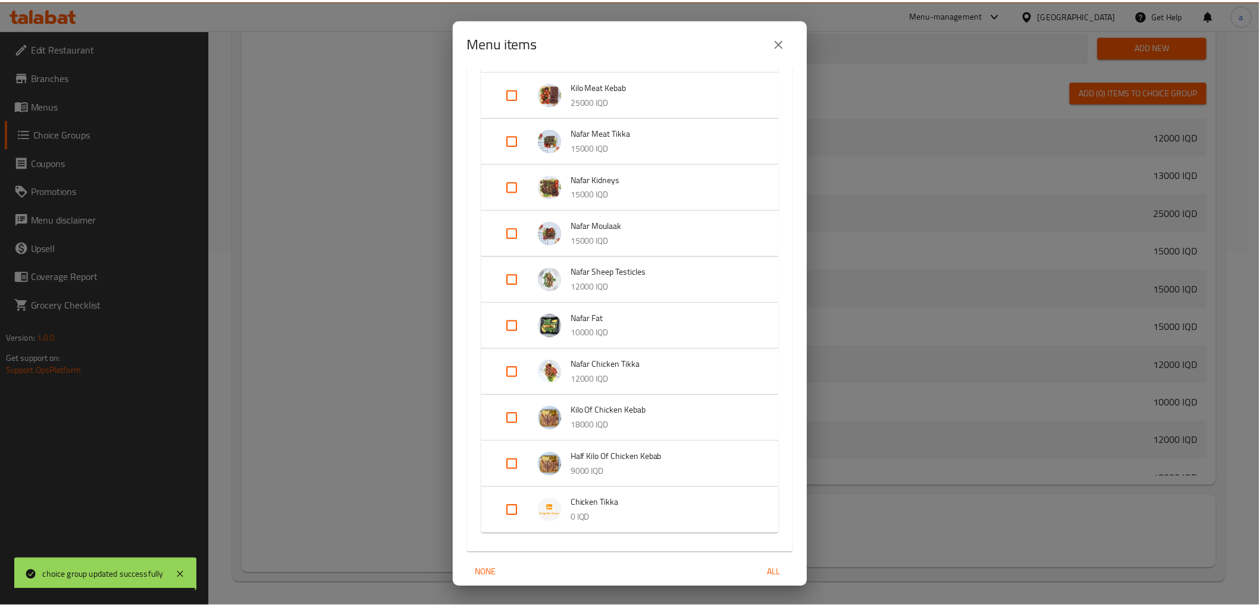
scroll to position [230, 0]
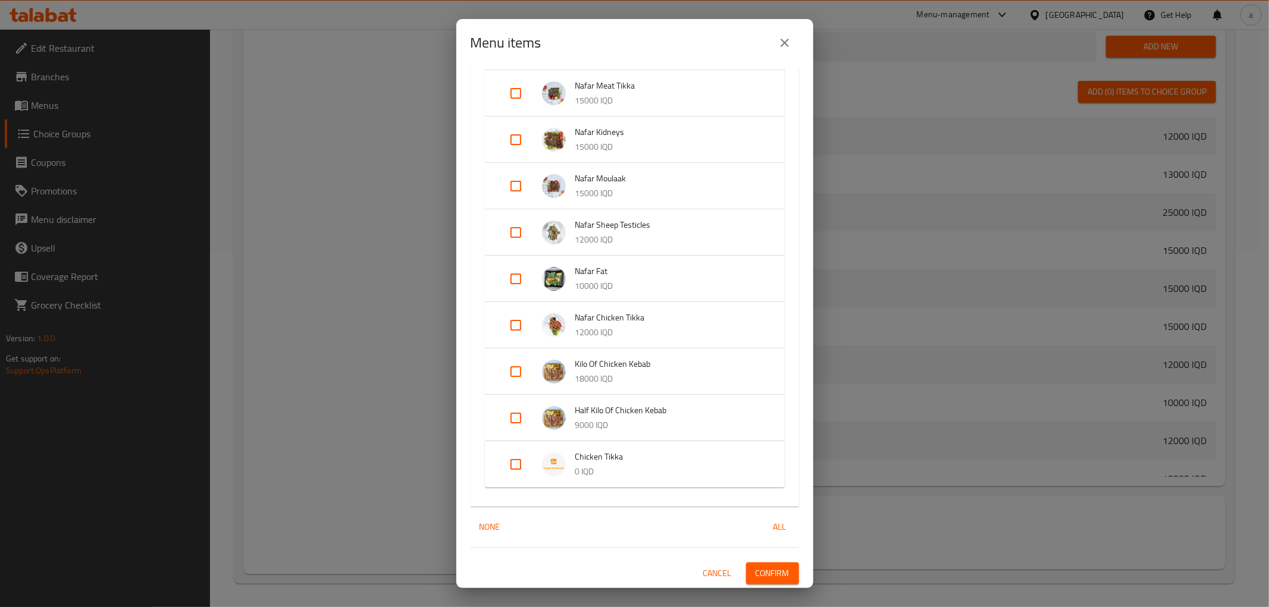
click at [516, 460] on input "Expand" at bounding box center [516, 464] width 29 height 29
checkbox input "true"
click at [764, 578] on span "Confirm" at bounding box center [773, 583] width 34 height 15
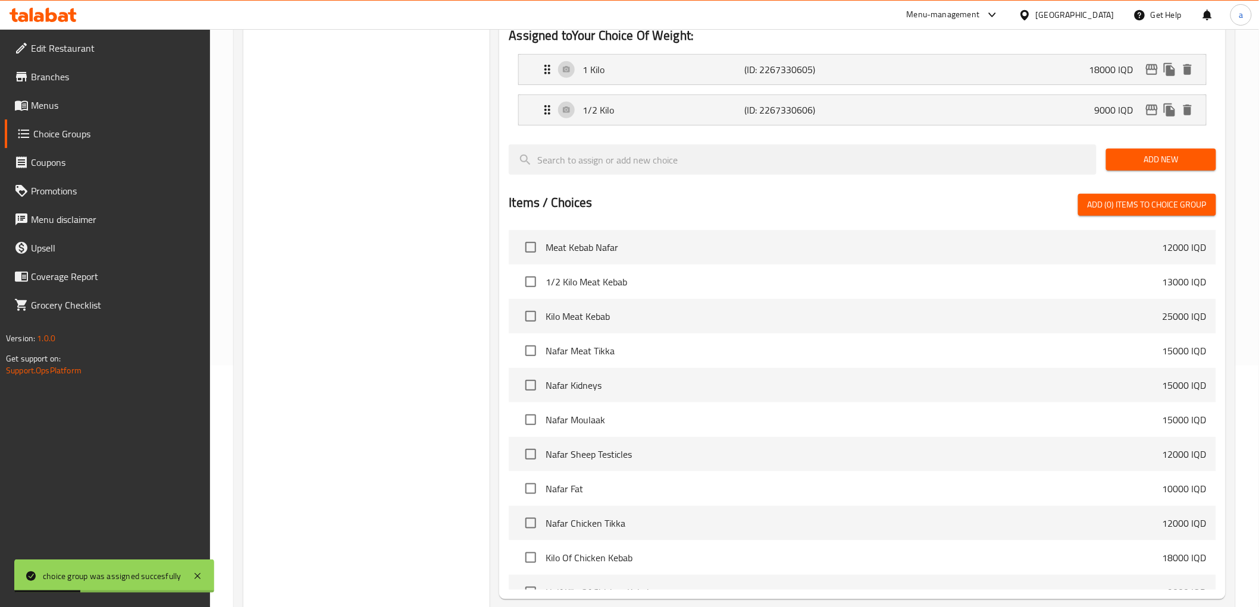
scroll to position [0, 0]
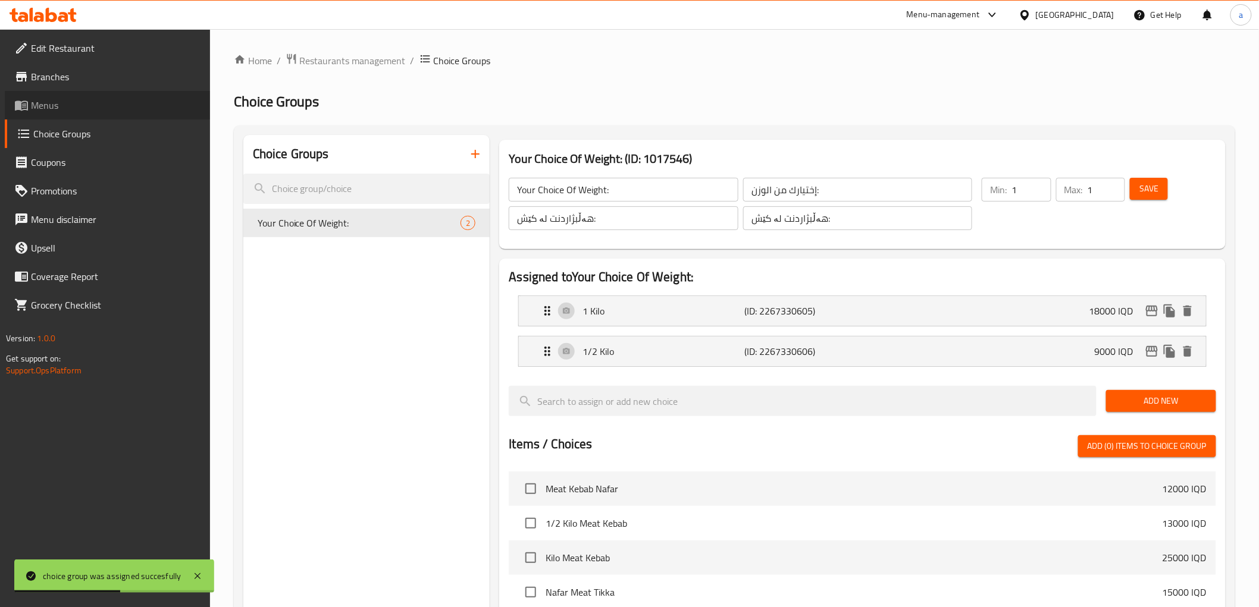
click at [43, 105] on span "Menus" at bounding box center [116, 105] width 170 height 14
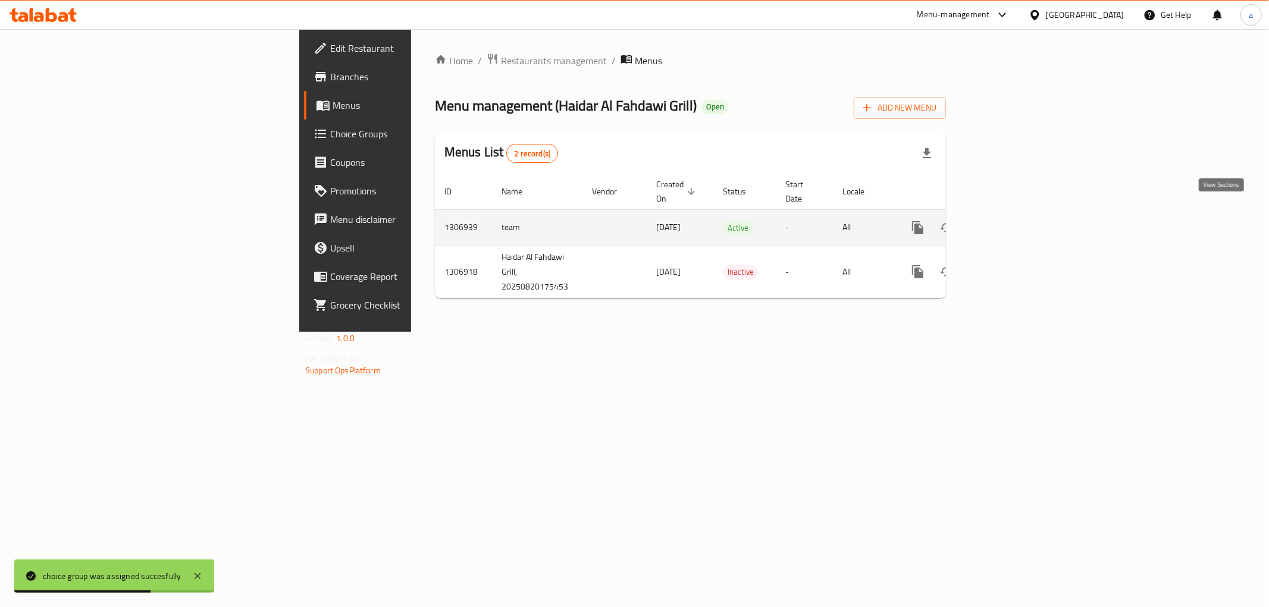
click at [1009, 222] on icon "enhanced table" at bounding box center [1003, 227] width 11 height 11
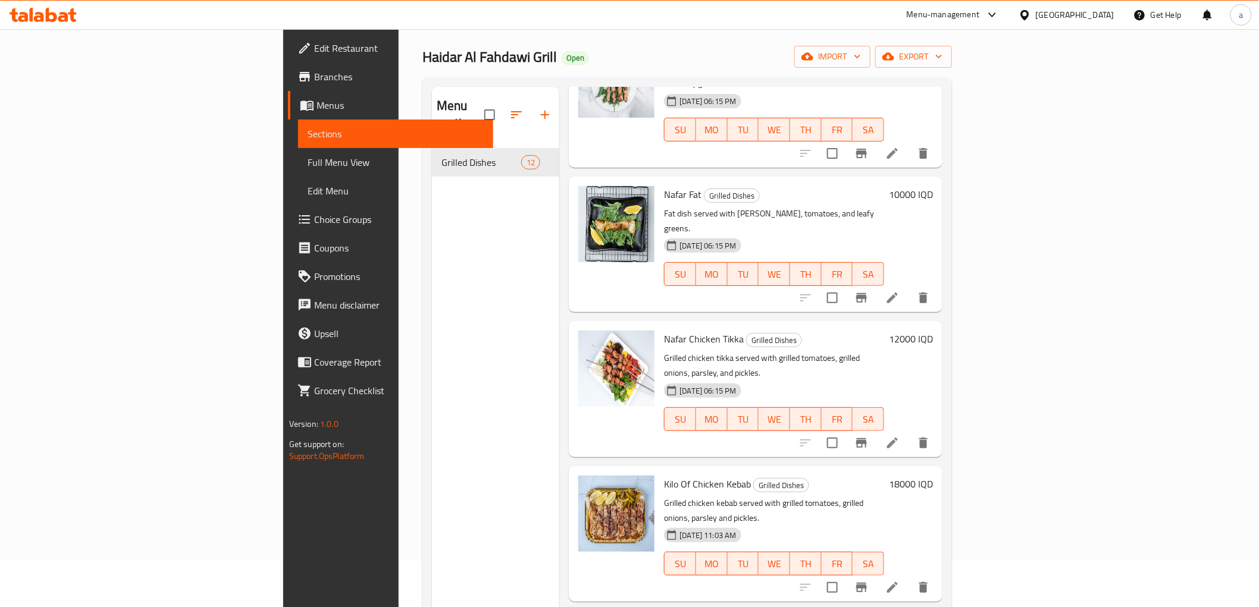
scroll to position [167, 0]
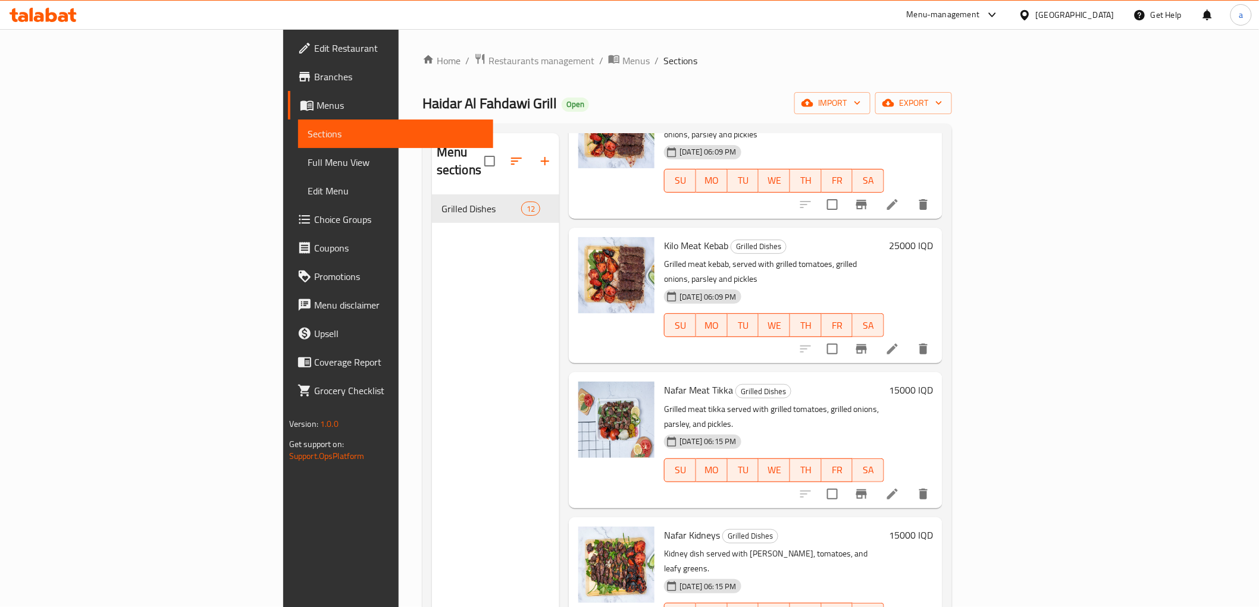
scroll to position [0, 0]
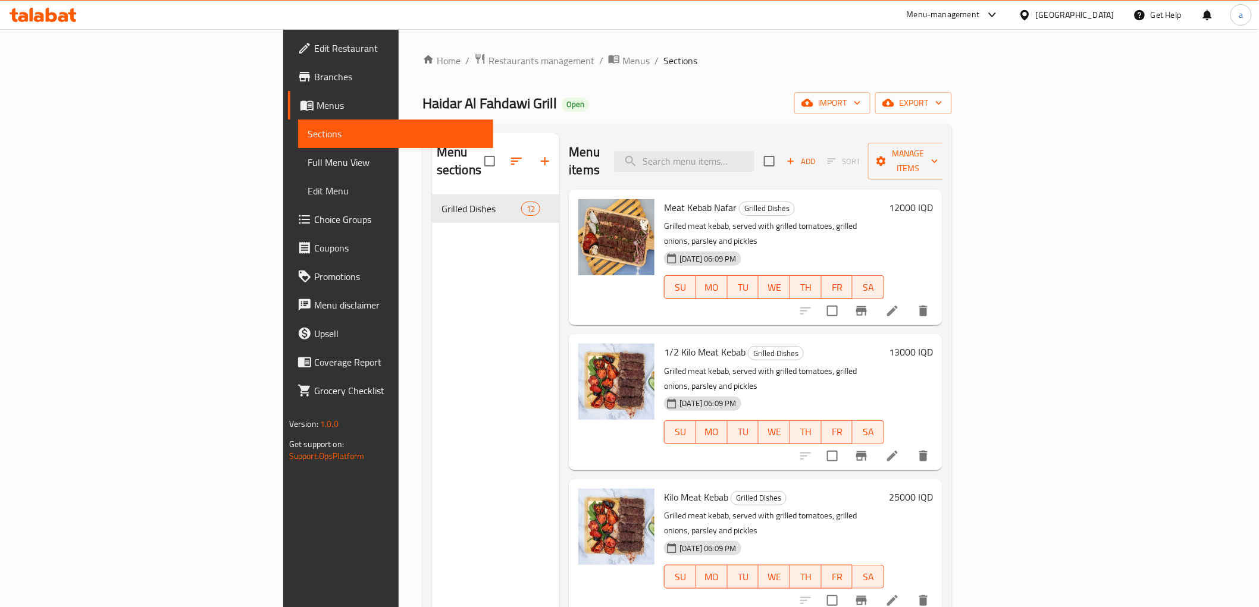
click at [817, 155] on span "Add" at bounding box center [801, 162] width 32 height 14
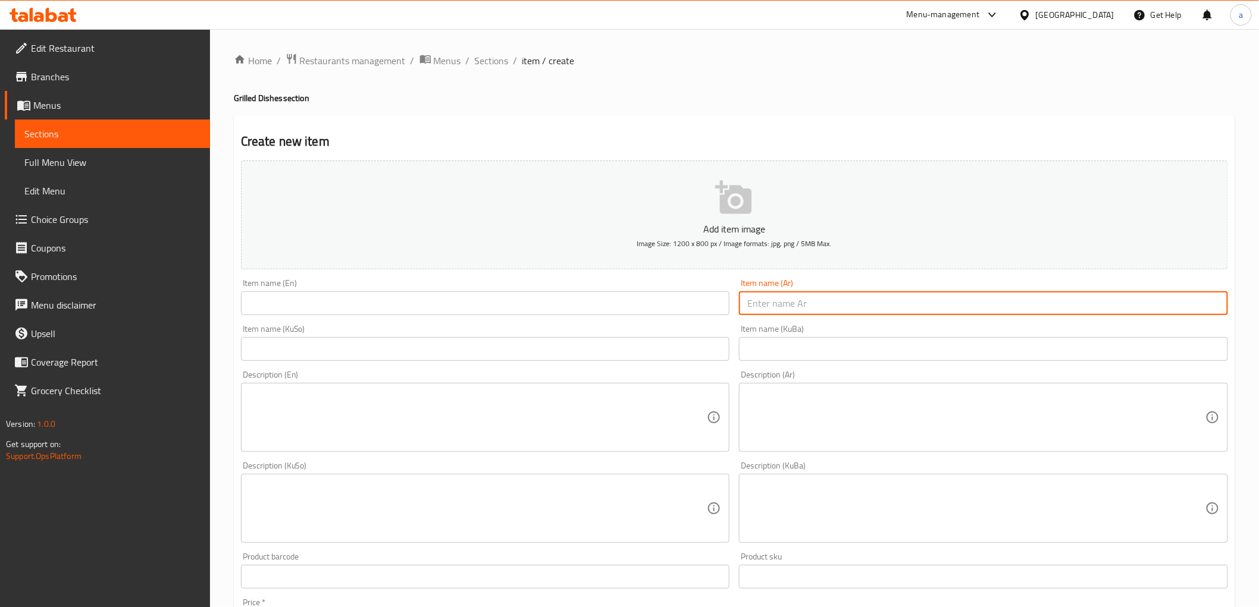
click at [802, 303] on input "text" at bounding box center [983, 304] width 489 height 24
paste input "صينية مشكل"
type input "صينية مشكل"
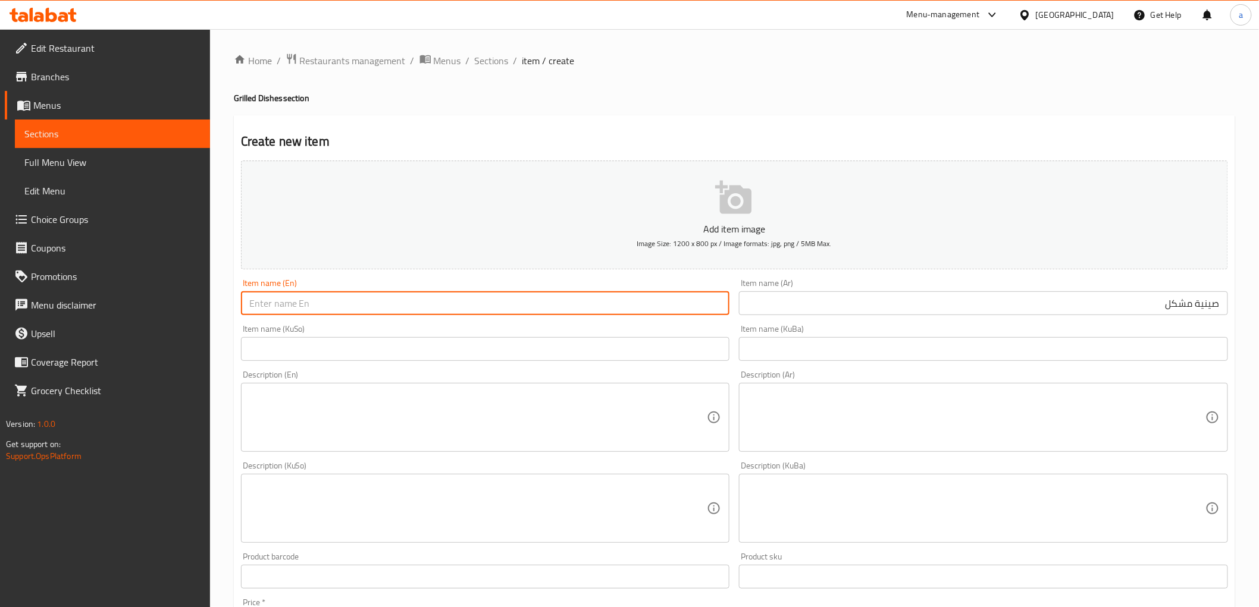
click at [512, 306] on input "text" at bounding box center [485, 304] width 489 height 24
paste input "Mixed Tray"
type input "Mixed Tray"
click at [865, 352] on input "text" at bounding box center [983, 349] width 489 height 24
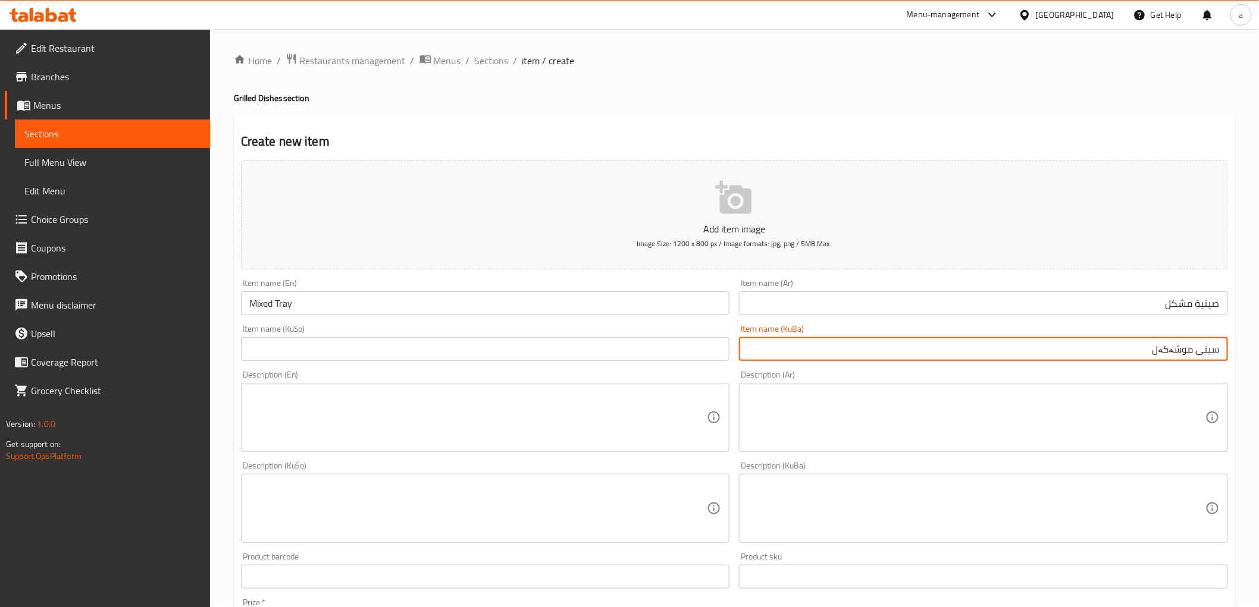
type input "سینی موشەکەل"
click at [706, 351] on input "text" at bounding box center [485, 349] width 489 height 24
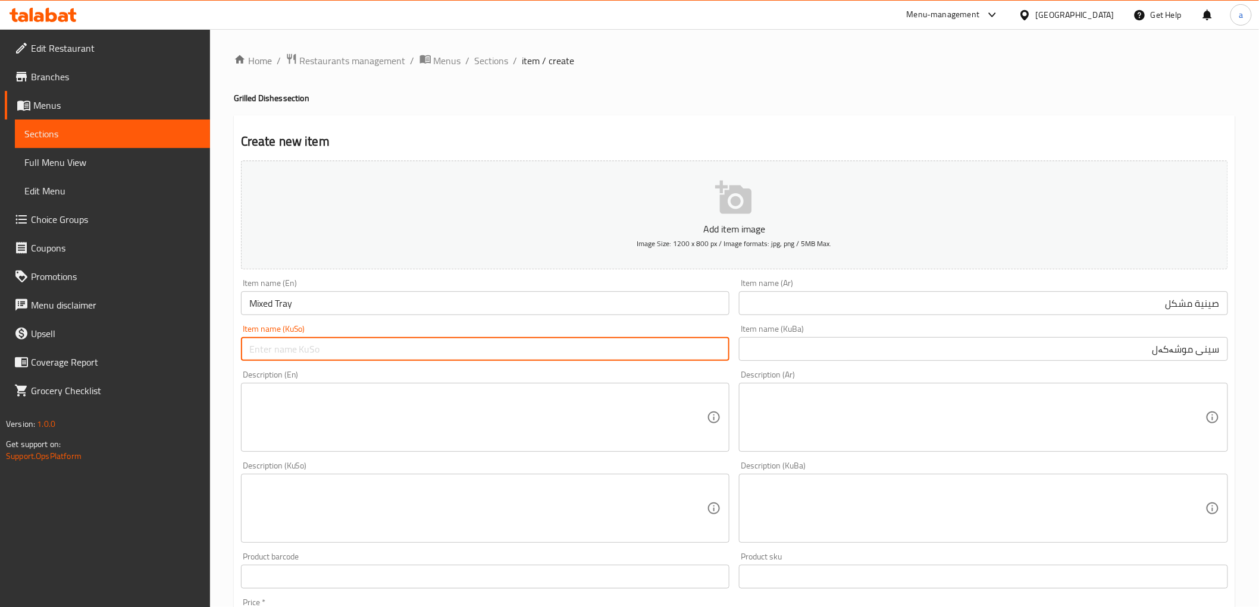
paste input "سینی موشەکەل"
type input "سینی موشەکەل"
click at [811, 393] on textarea at bounding box center [976, 418] width 458 height 57
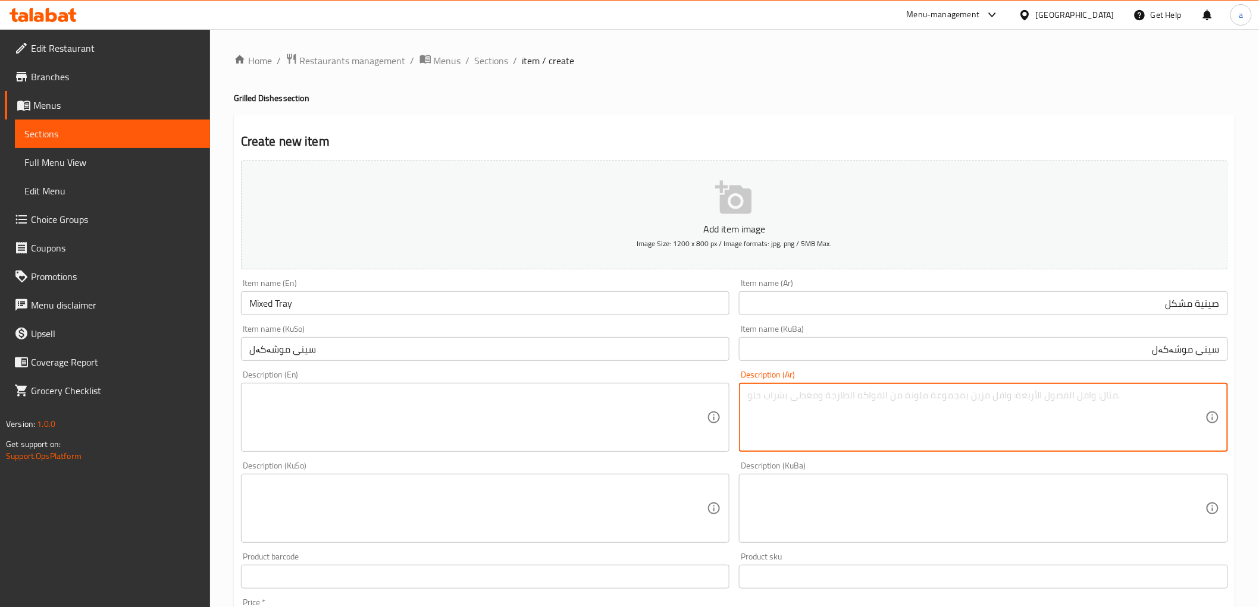
paste textarea "مشكل تكة لحم وكباب لحم تكة دجاج كباب دجاج"
type textarea "مشكل تكة لحم، كباب لحم، تكة دجاج وكباب دجاج"
click at [355, 390] on textarea at bounding box center [478, 418] width 458 height 57
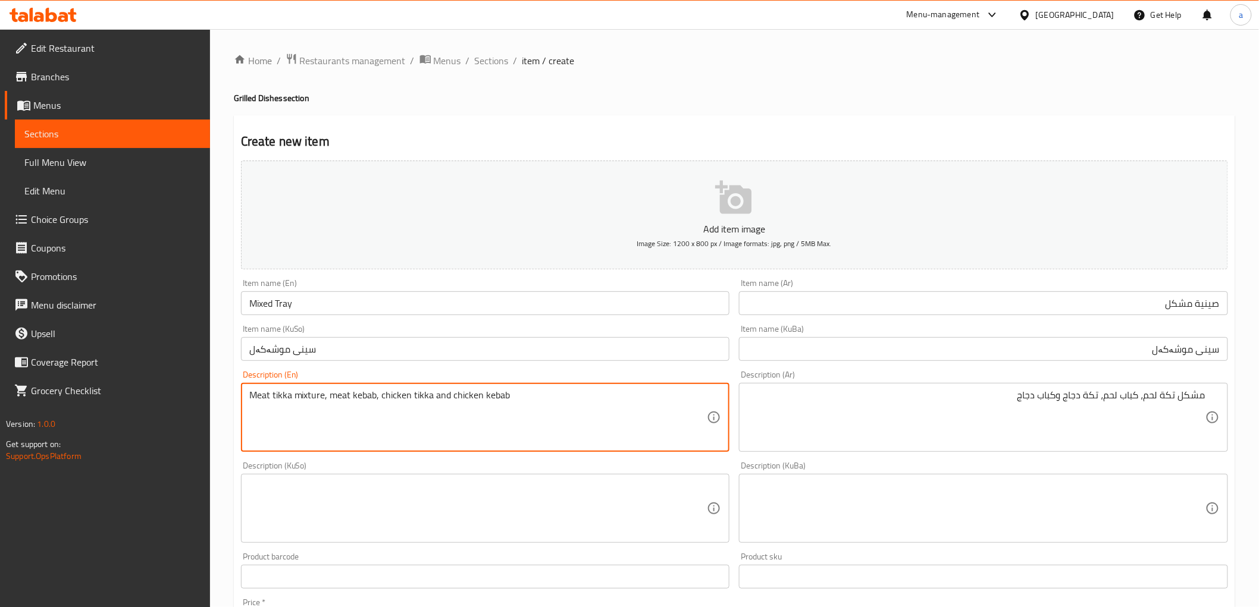
type textarea "Meat tikka mixture, meat kebab, chicken tikka and chicken kebab"
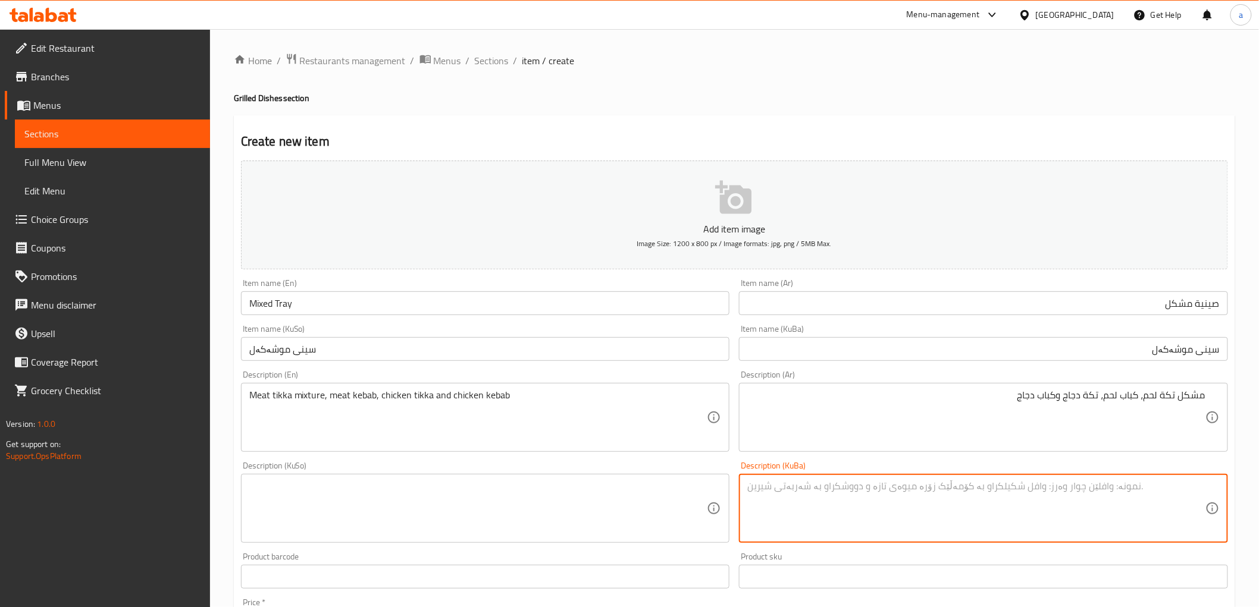
click at [925, 502] on textarea at bounding box center [976, 509] width 458 height 57
type textarea "موشەکەلی تکەی گۆشت، کەبابی گۆشت، تکەی مریشک و کەبابی مریشک"
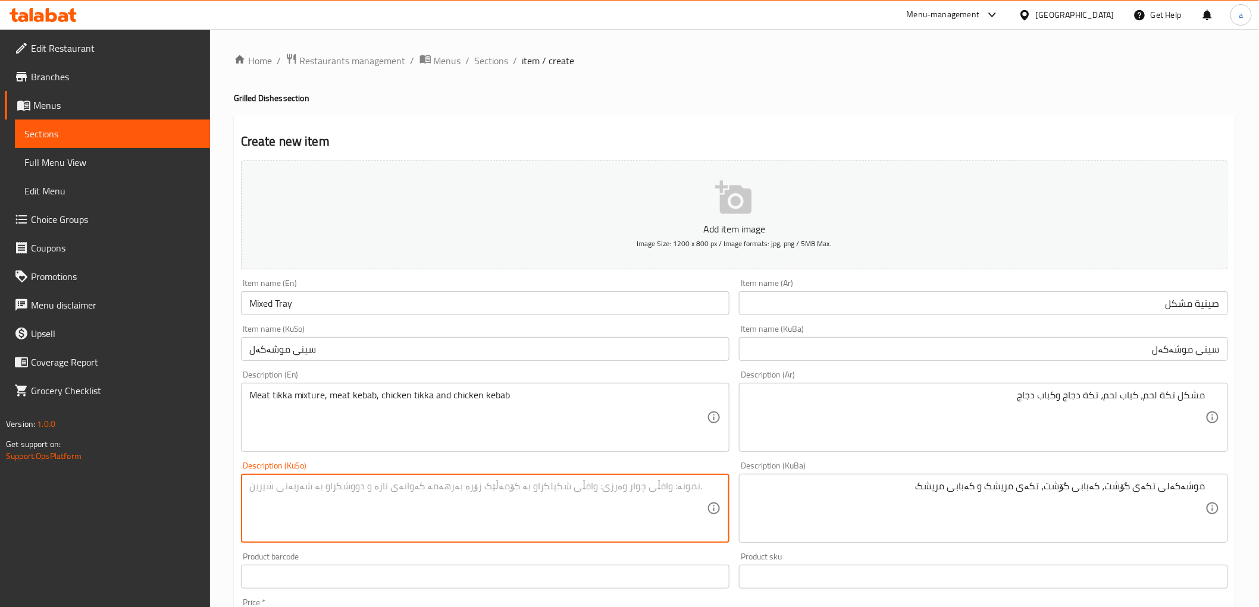
click at [644, 515] on textarea at bounding box center [478, 509] width 458 height 57
paste textarea "موشەکەلی تکەی گۆشت، کەبابی گۆشت، تکەی مریشک و کەبابی مریشک"
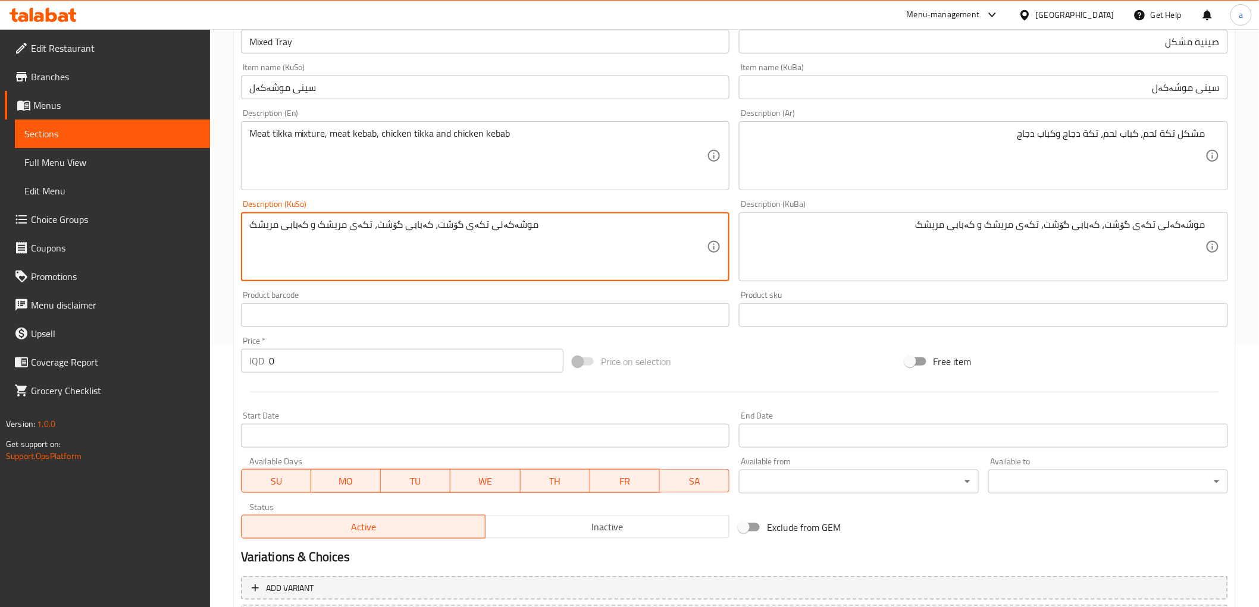
scroll to position [330, 0]
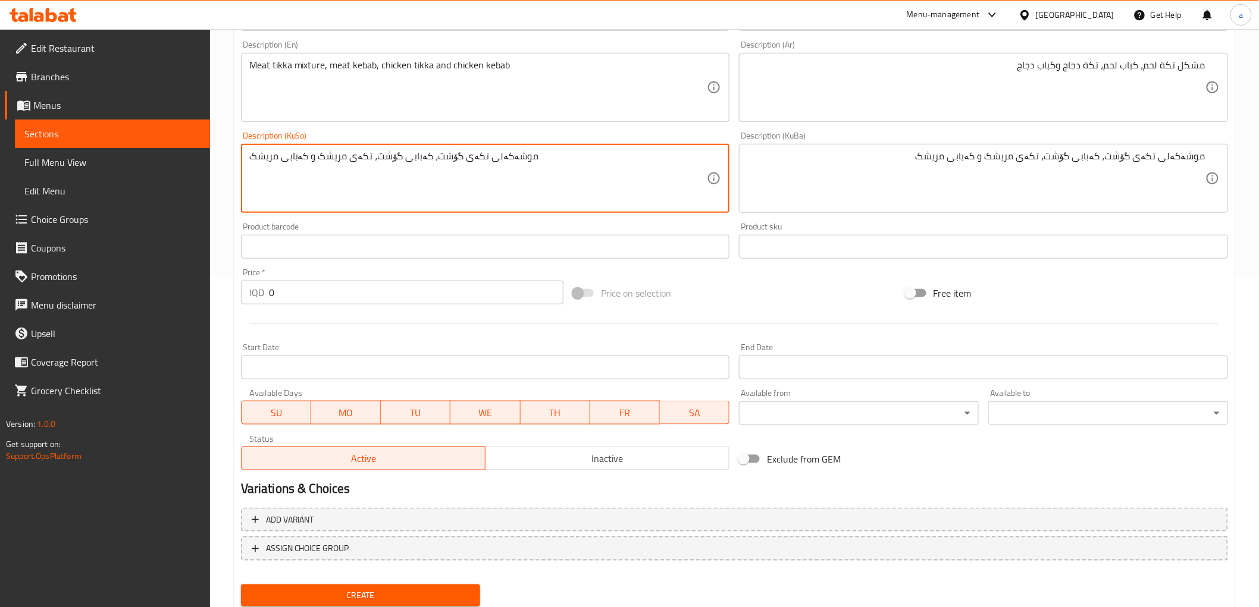
type textarea "موشەکەلی تکەی گۆشت، کەبابی گۆشت، تکەی مریشک و کەبابی مریشک"
click at [283, 293] on input "0" at bounding box center [416, 293] width 294 height 24
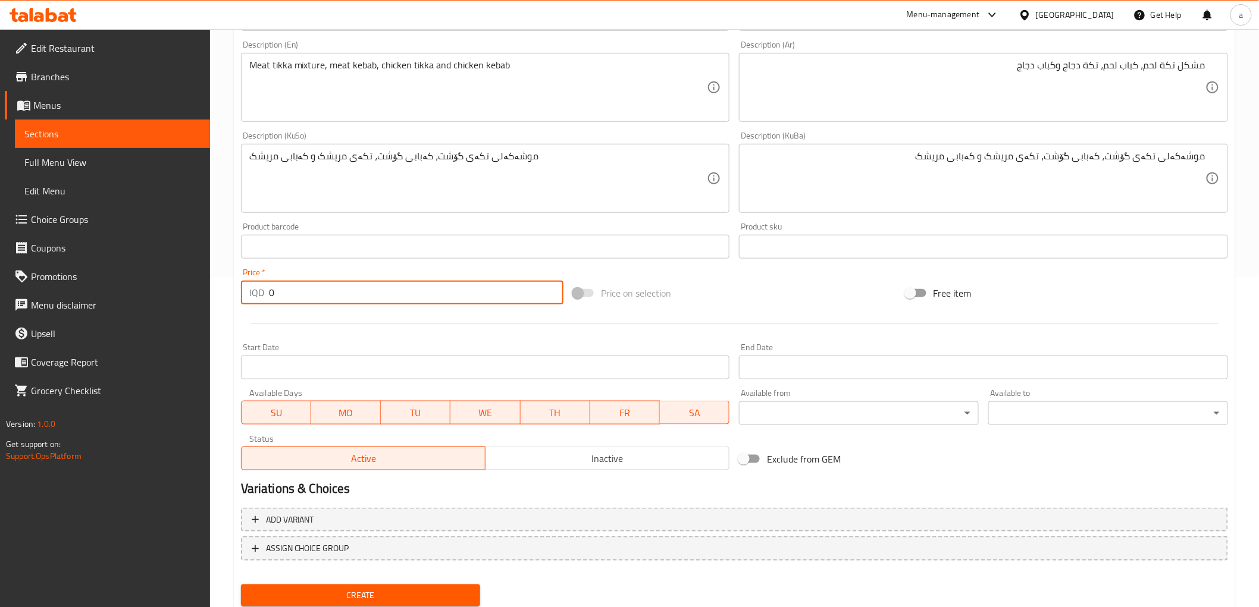
click at [283, 293] on input "0" at bounding box center [416, 293] width 294 height 24
click at [283, 298] on input "0" at bounding box center [416, 293] width 294 height 24
paste input "4500"
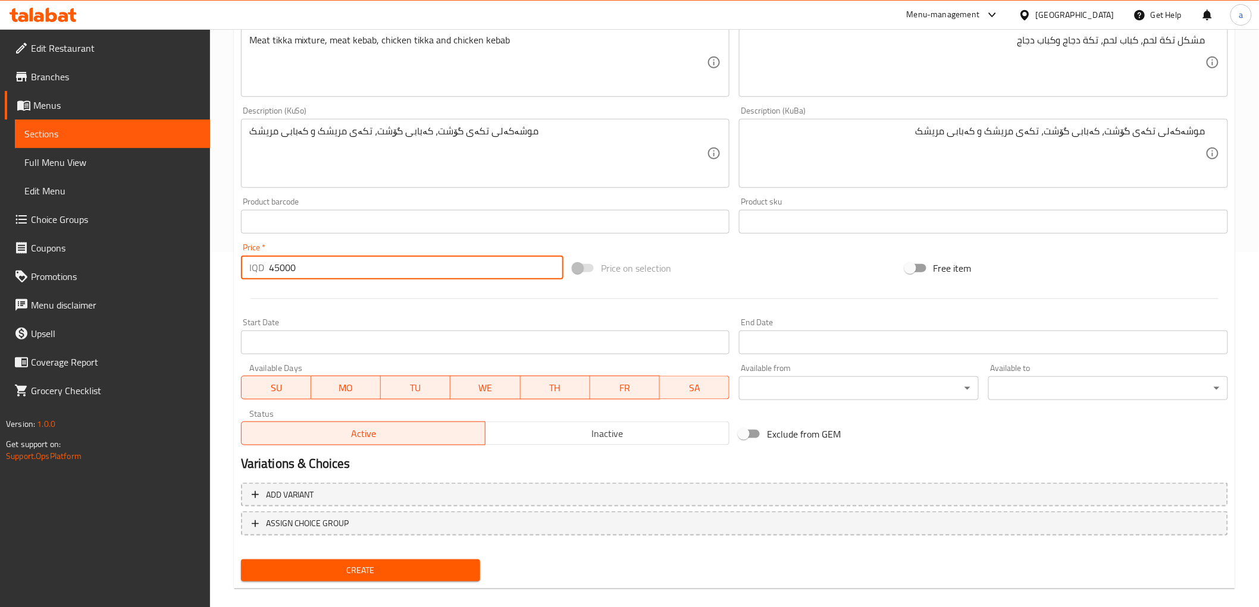
scroll to position [368, 0]
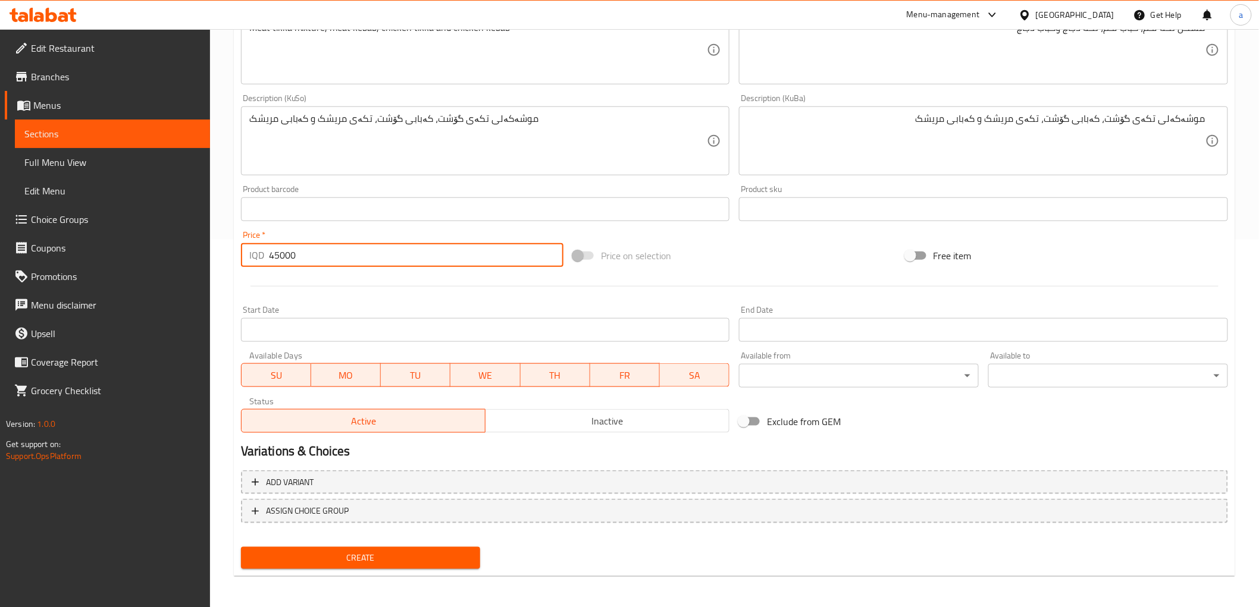
type input "45000"
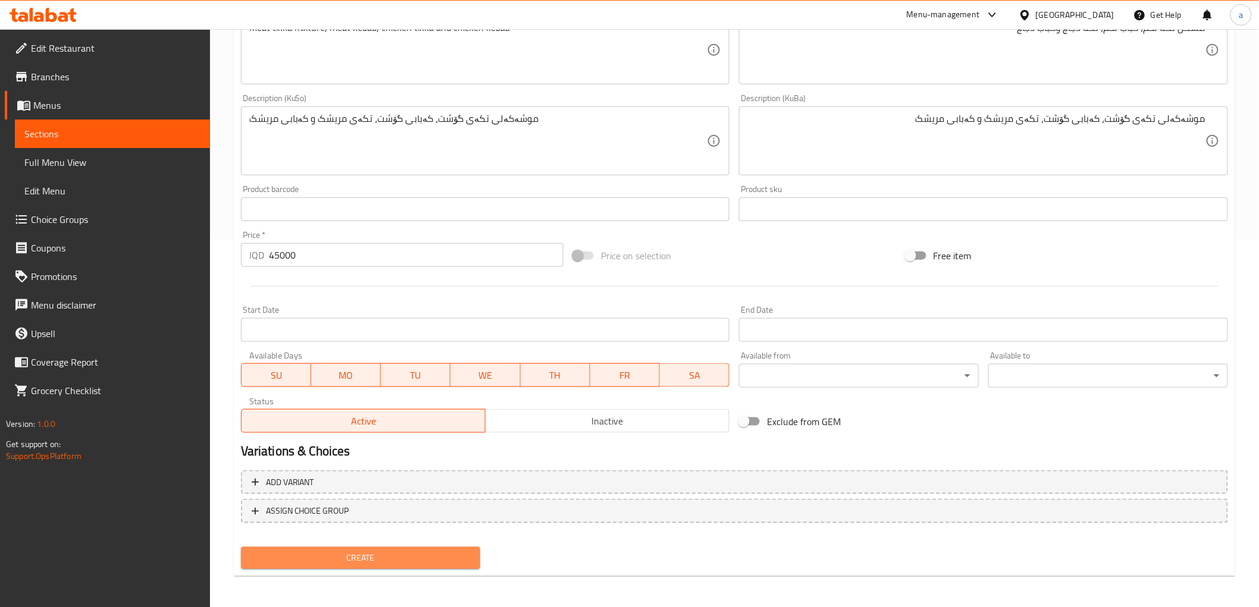
click at [361, 551] on span "Create" at bounding box center [360, 558] width 221 height 15
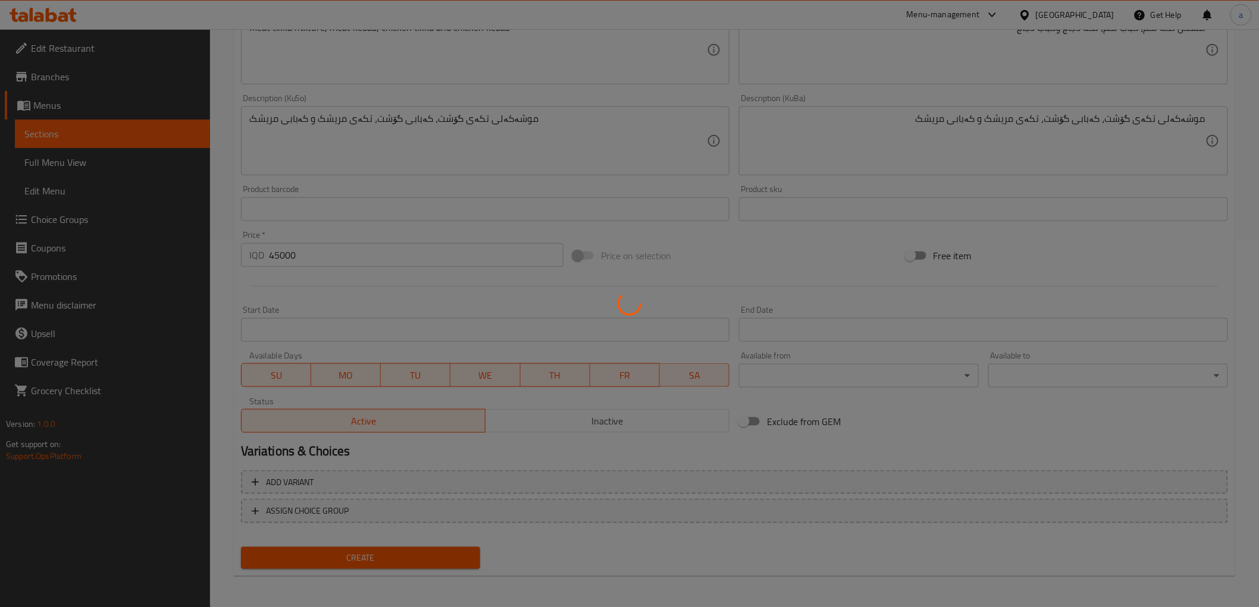
type input "0"
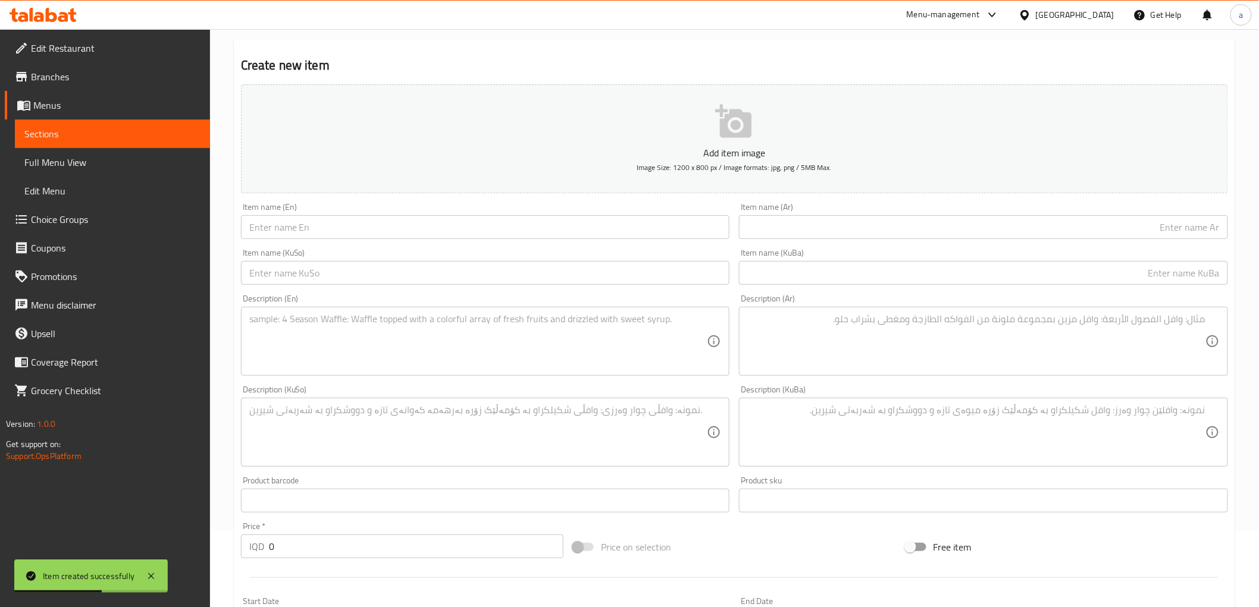
scroll to position [0, 0]
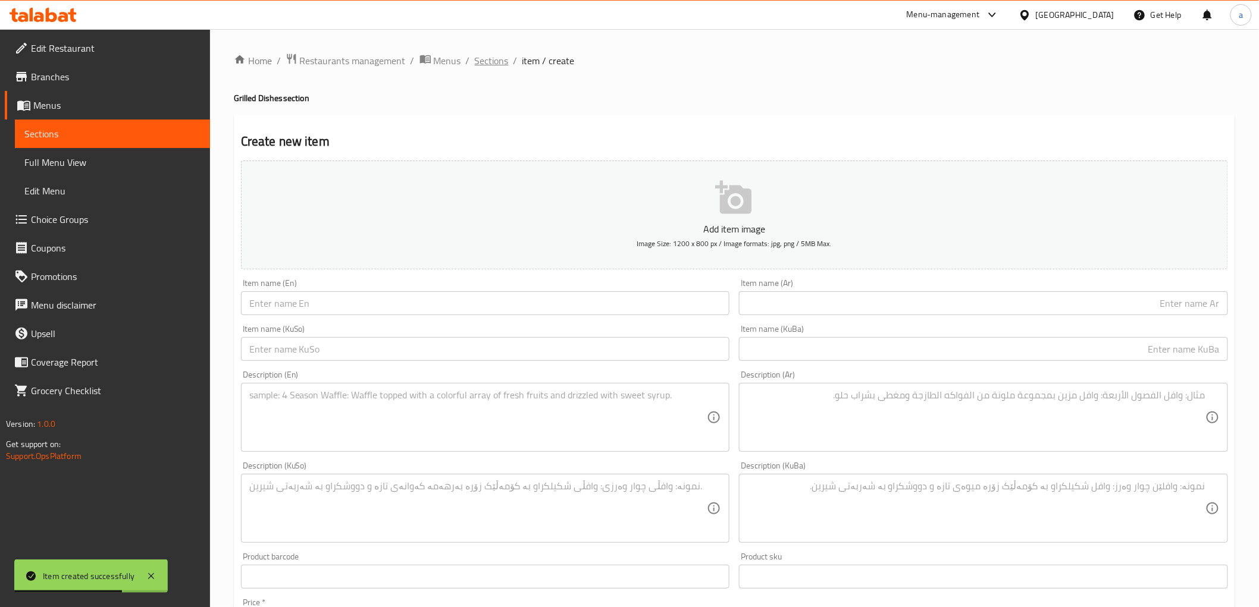
click at [487, 61] on span "Sections" at bounding box center [492, 61] width 34 height 14
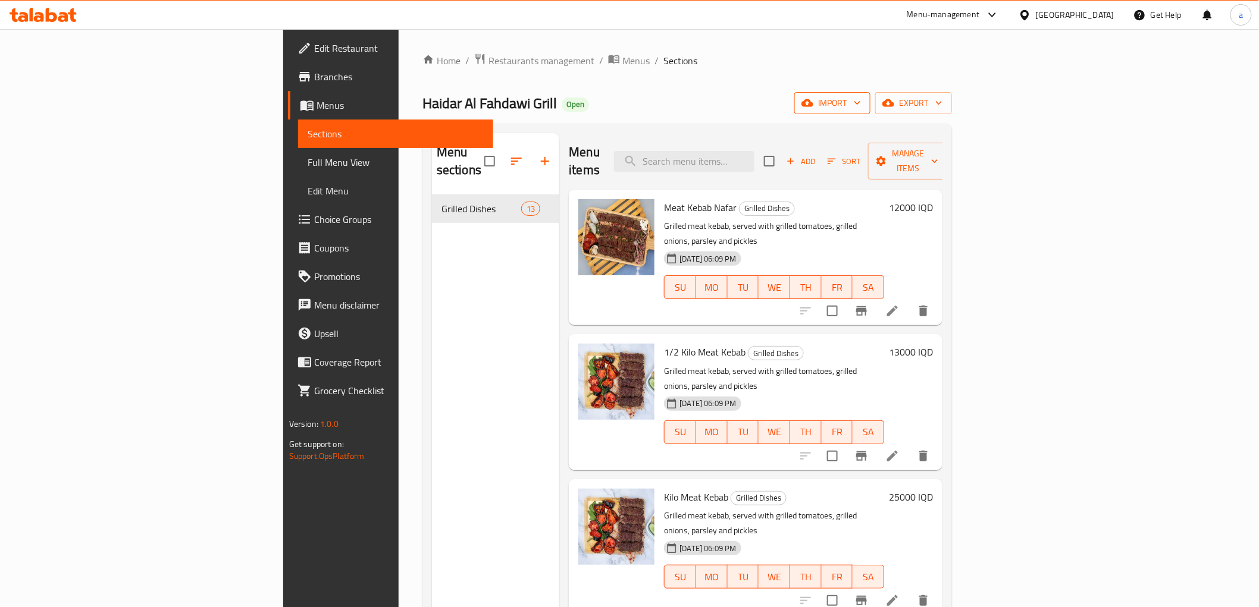
click at [861, 96] on span "import" at bounding box center [832, 103] width 57 height 15
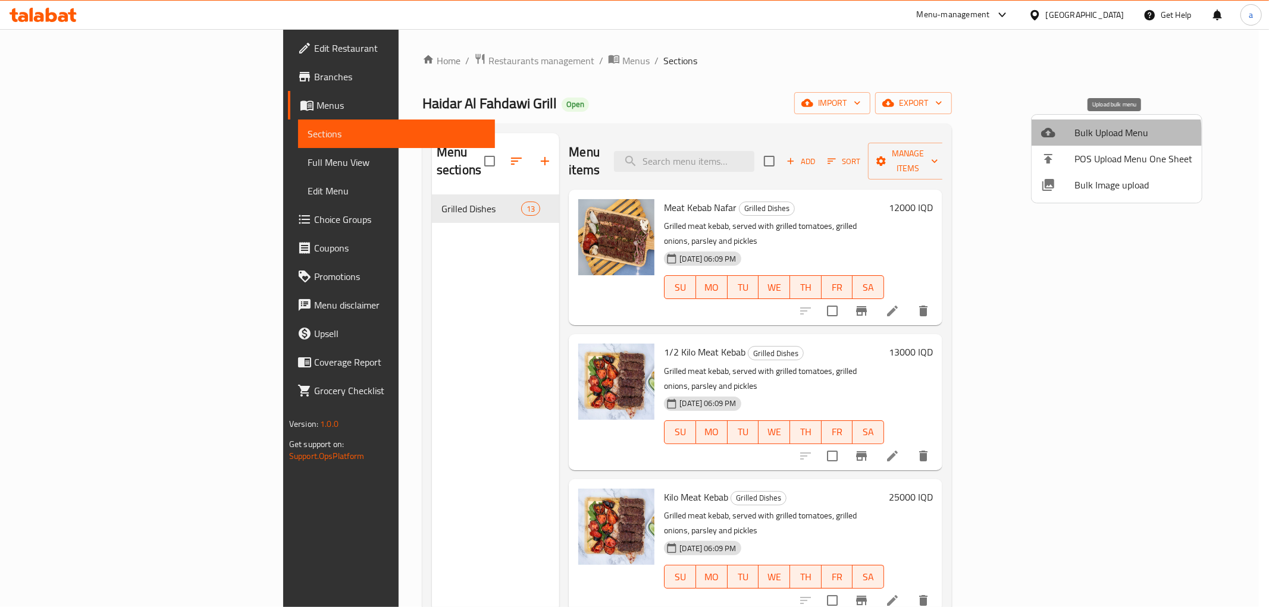
click at [1093, 138] on span "Bulk Upload Menu" at bounding box center [1133, 133] width 118 height 14
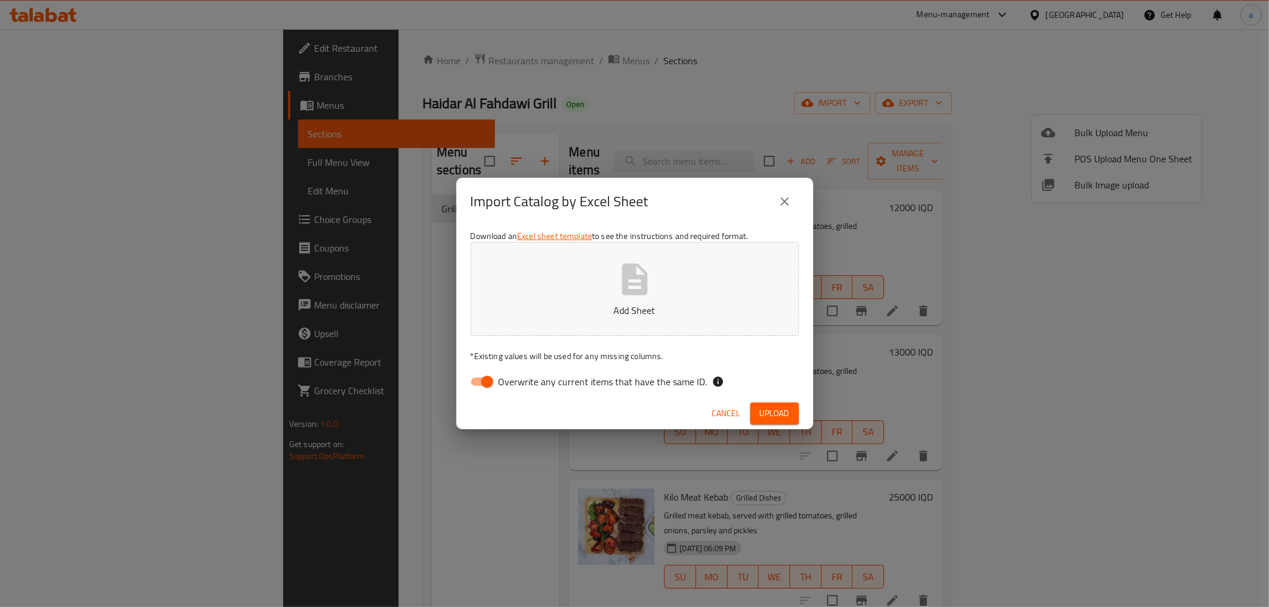
drag, startPoint x: 474, startPoint y: 380, endPoint x: 515, endPoint y: 351, distance: 50.5
click at [474, 381] on input "Overwrite any current items that have the same ID." at bounding box center [487, 382] width 68 height 23
checkbox input "false"
click at [622, 293] on icon "button" at bounding box center [635, 280] width 26 height 32
click at [778, 422] on button "Upload" at bounding box center [774, 414] width 49 height 22
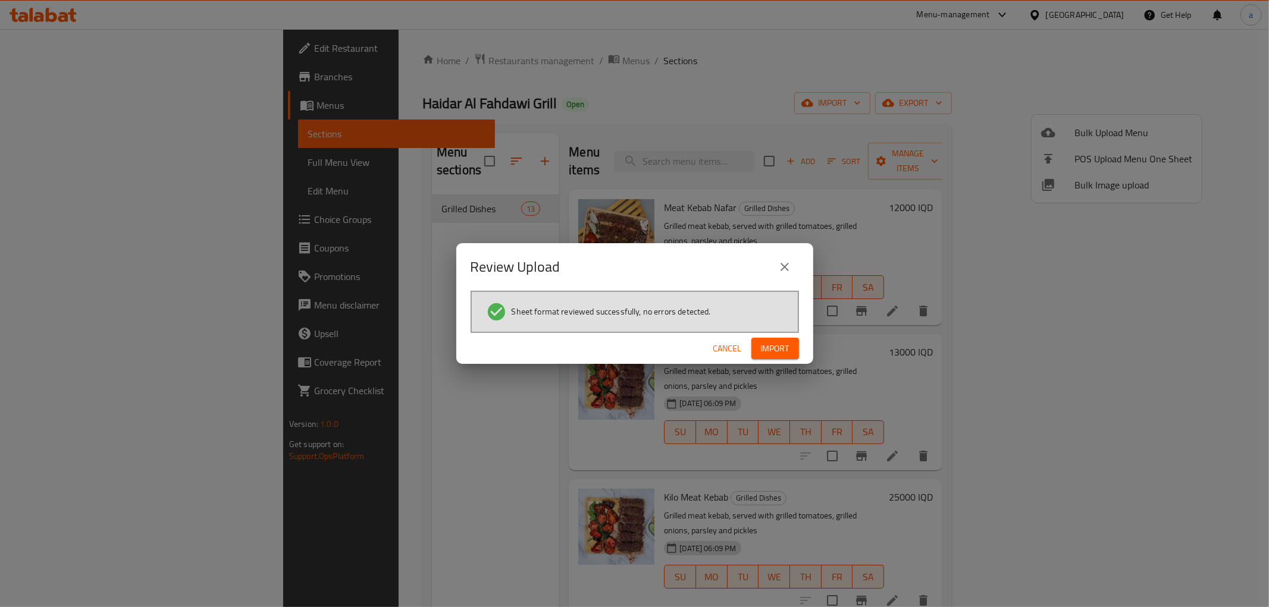
click at [783, 346] on span "Import" at bounding box center [775, 348] width 29 height 15
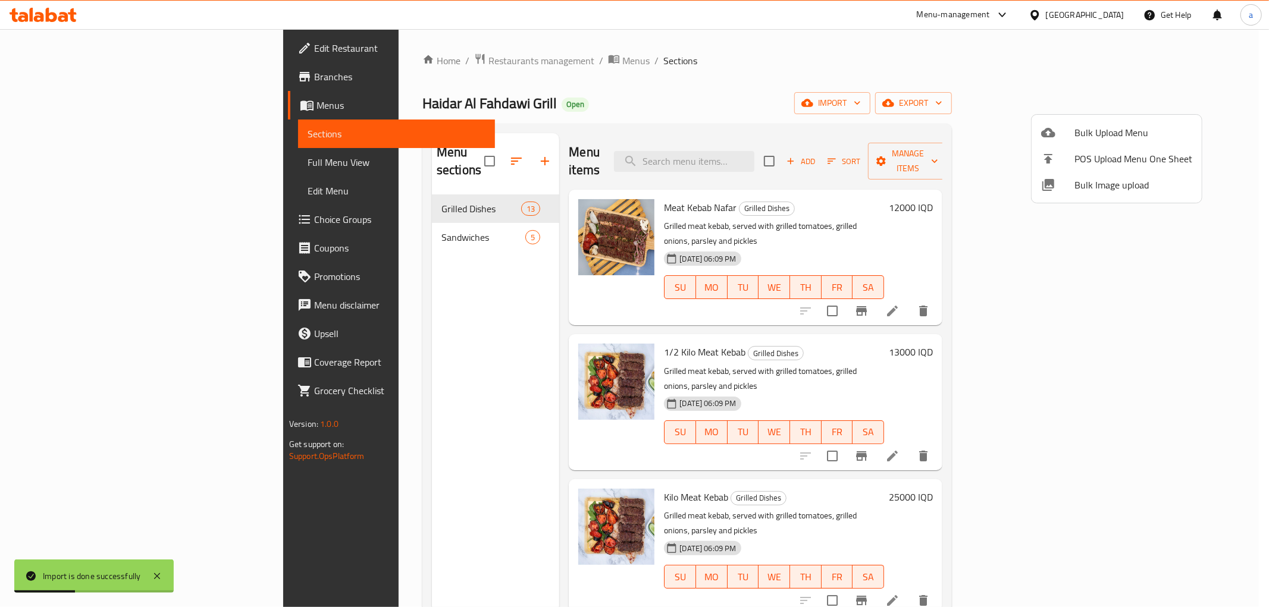
click at [334, 215] on div at bounding box center [634, 303] width 1269 height 607
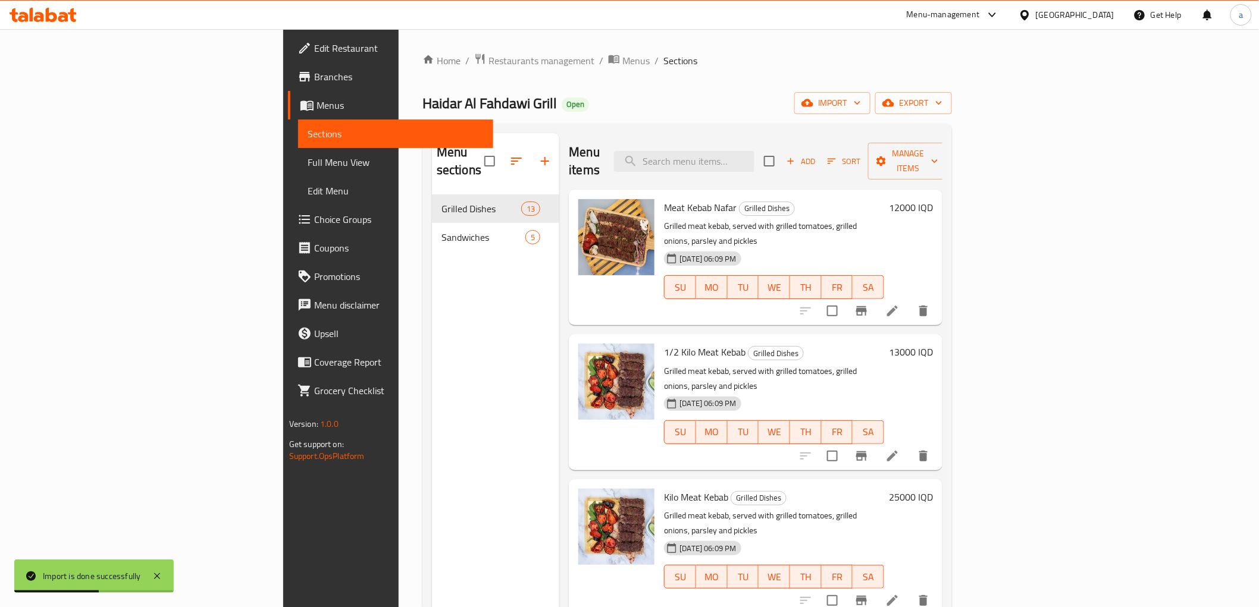
click at [308, 161] on span "Full Menu View" at bounding box center [396, 162] width 176 height 14
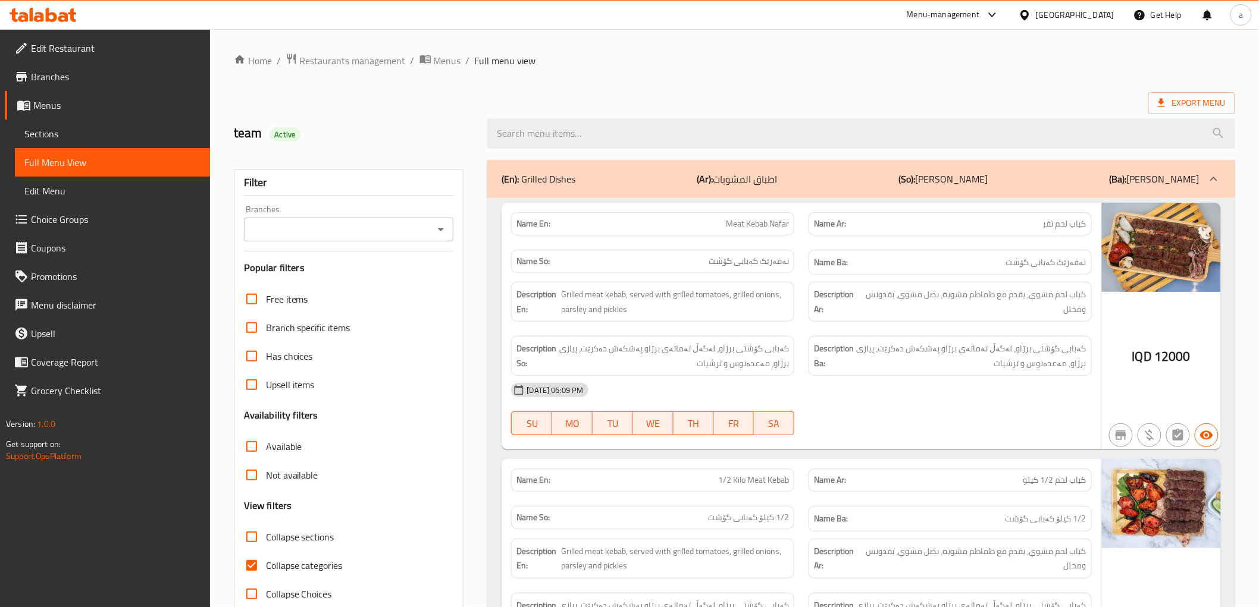
click at [445, 227] on icon "Open" at bounding box center [441, 229] width 14 height 14
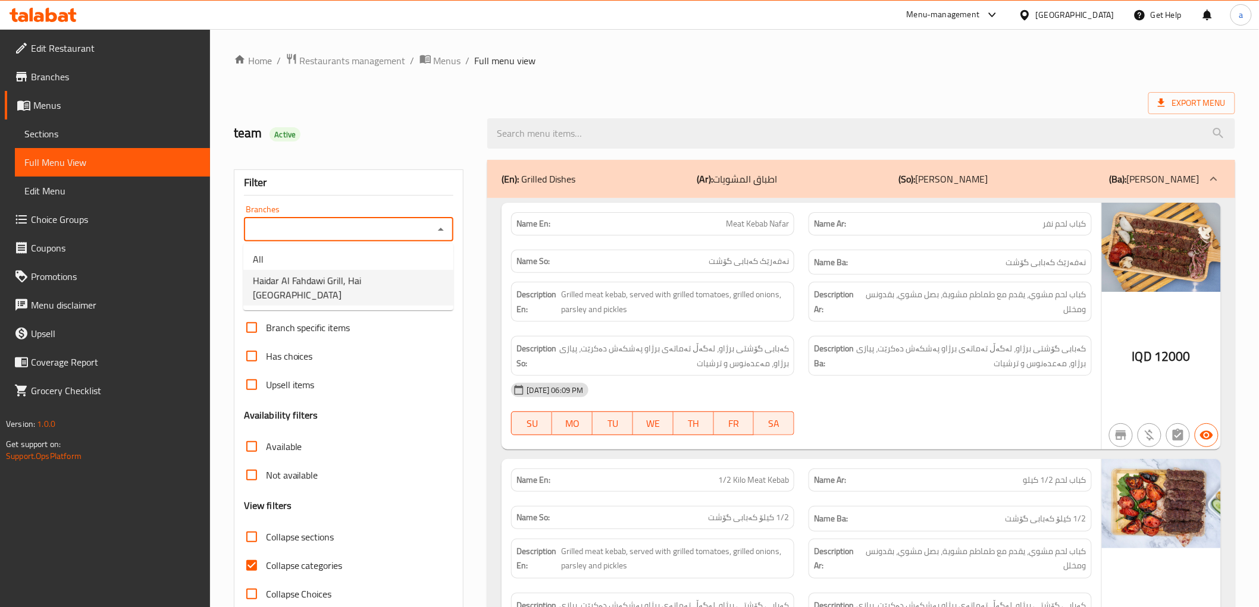
click at [356, 281] on span "Haidar Al Fahdawi Grill, Hai [GEOGRAPHIC_DATA]" at bounding box center [348, 288] width 191 height 29
type input "Haidar Al Fahdawi Grill, Hai [GEOGRAPHIC_DATA]"
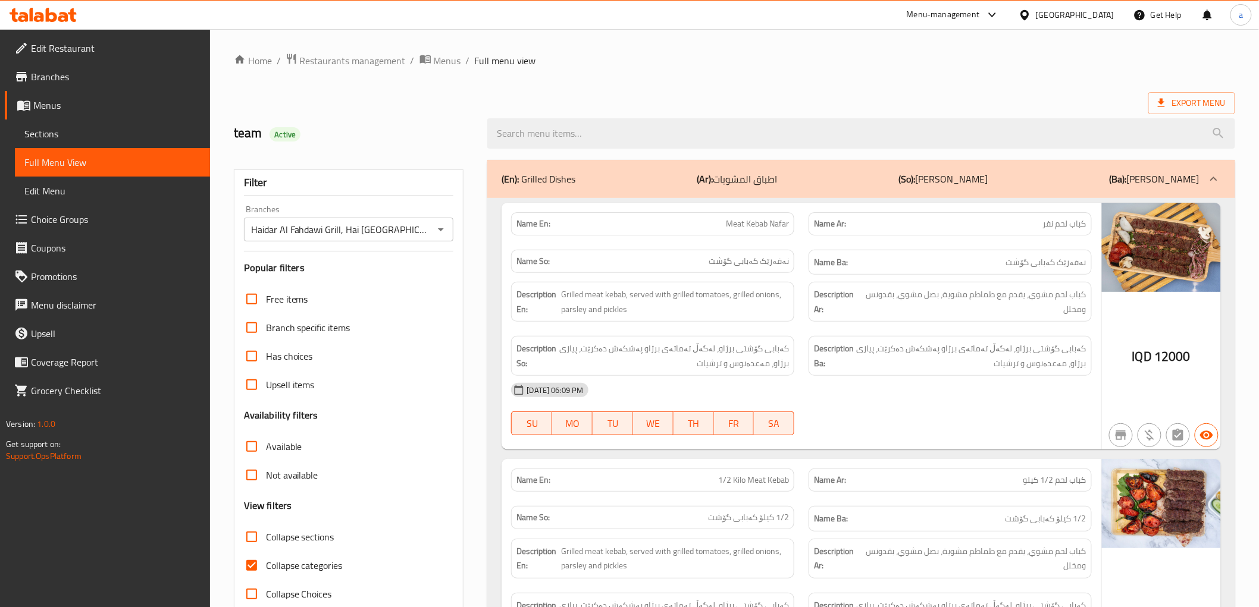
click at [269, 568] on span "Collapse categories" at bounding box center [304, 566] width 77 height 14
click at [266, 568] on input "Collapse categories" at bounding box center [251, 565] width 29 height 29
checkbox input "false"
click at [253, 534] on input "Collapse sections" at bounding box center [251, 537] width 29 height 29
checkbox input "true"
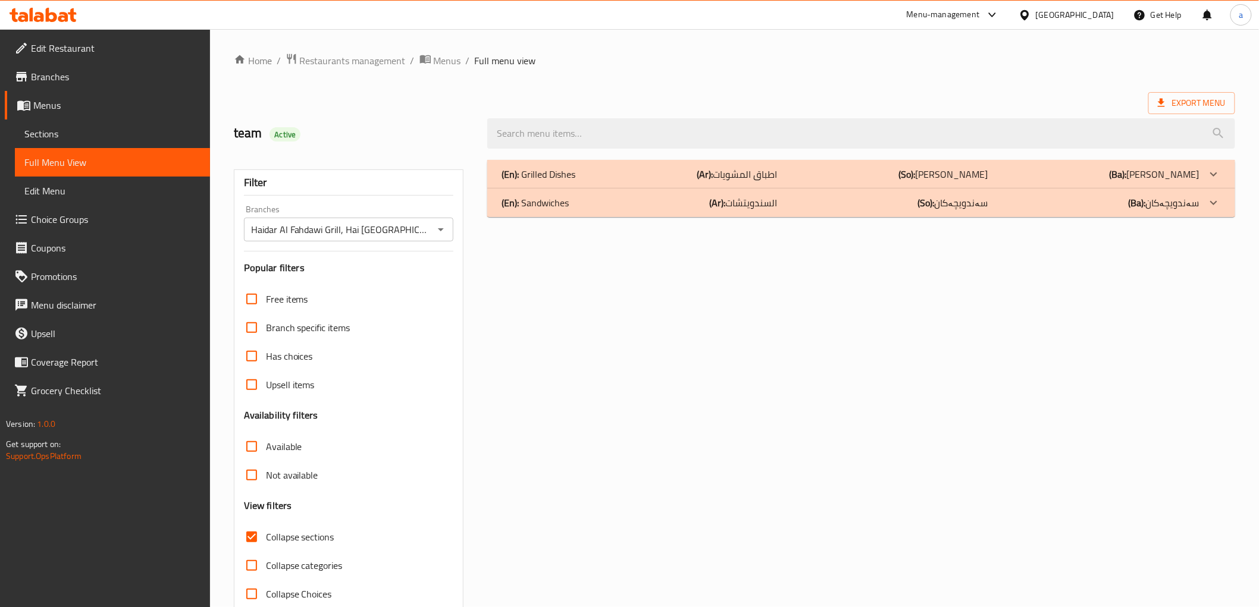
click at [546, 174] on p "(En): Grilled Dishes" at bounding box center [539, 174] width 74 height 14
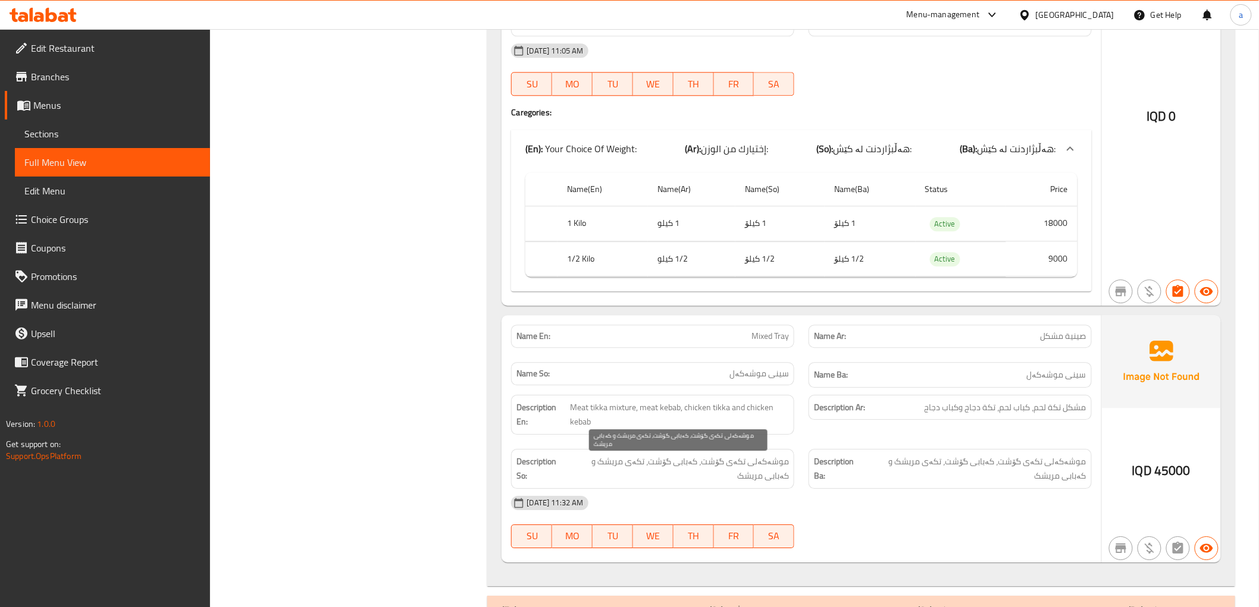
scroll to position [3209, 0]
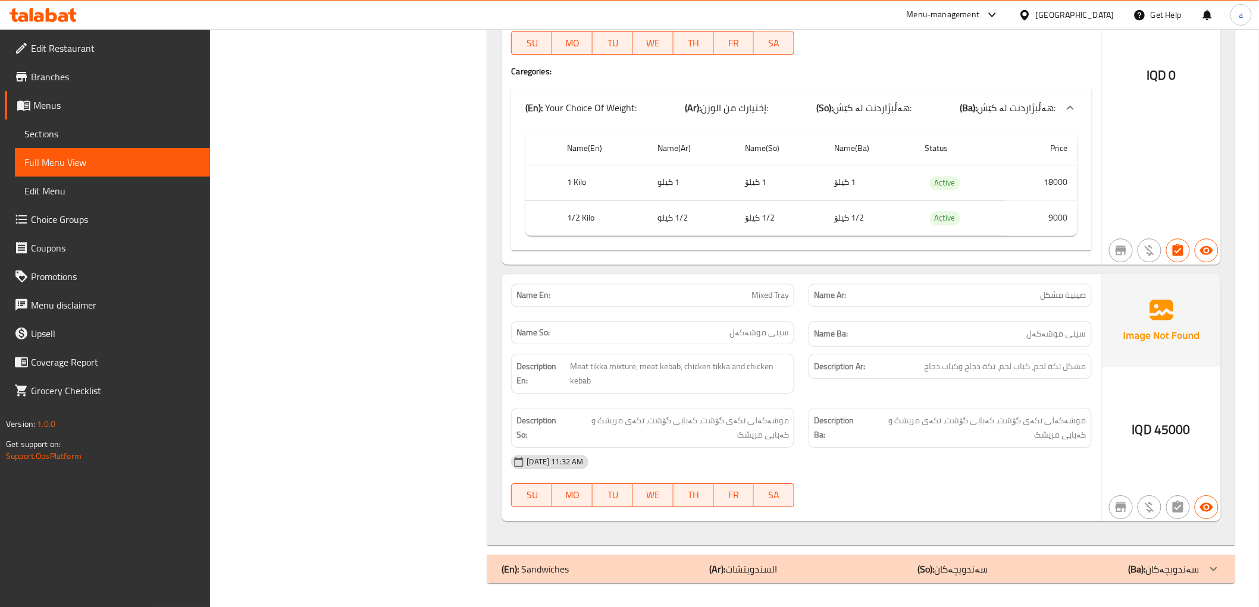
click at [667, 566] on div "(En): Sandwiches (Ar): السندويتشات (So): سەندویچەکان (Ba): سەندویچەکان" at bounding box center [850, 569] width 697 height 14
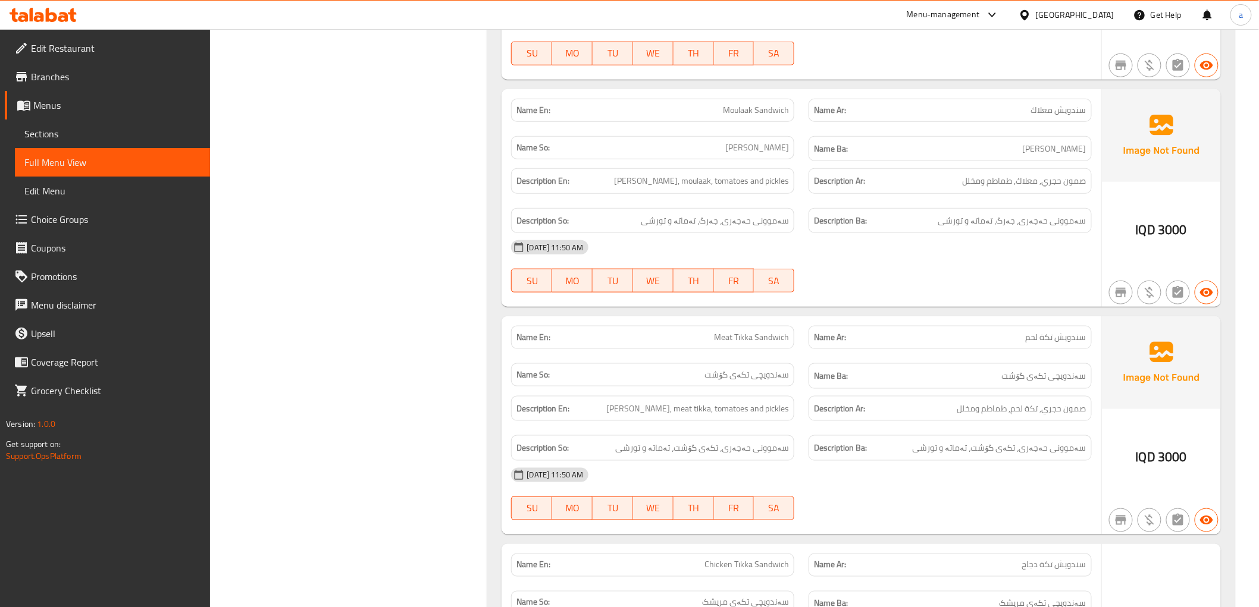
scroll to position [4311, 0]
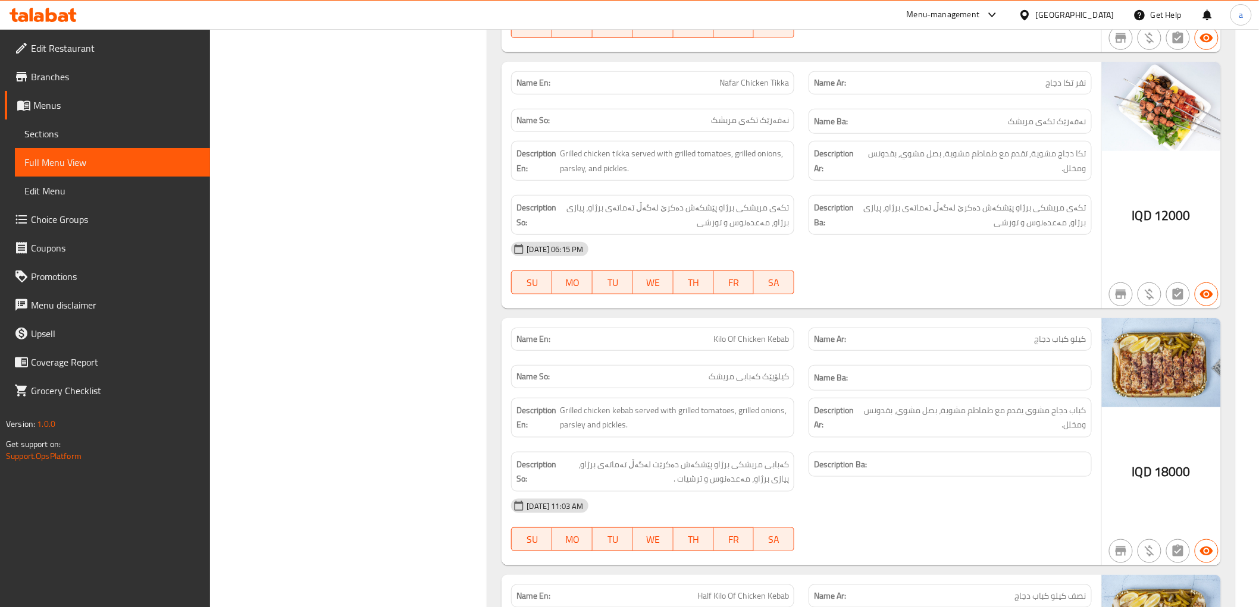
drag, startPoint x: 469, startPoint y: 319, endPoint x: 471, endPoint y: 205, distance: 114.8
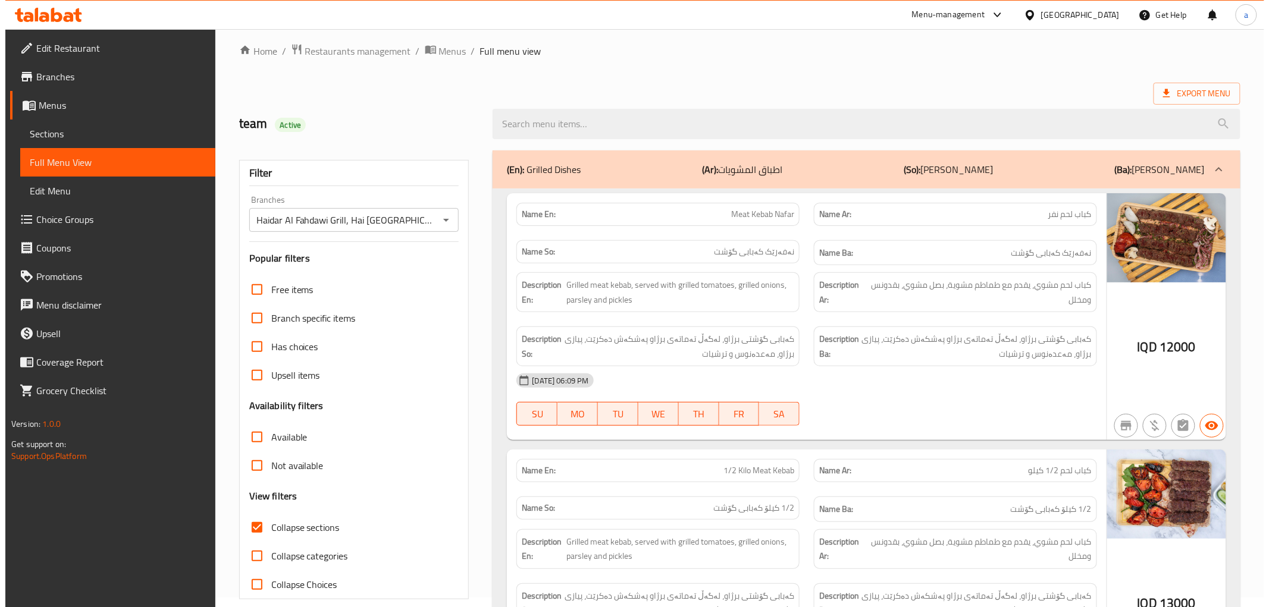
scroll to position [0, 0]
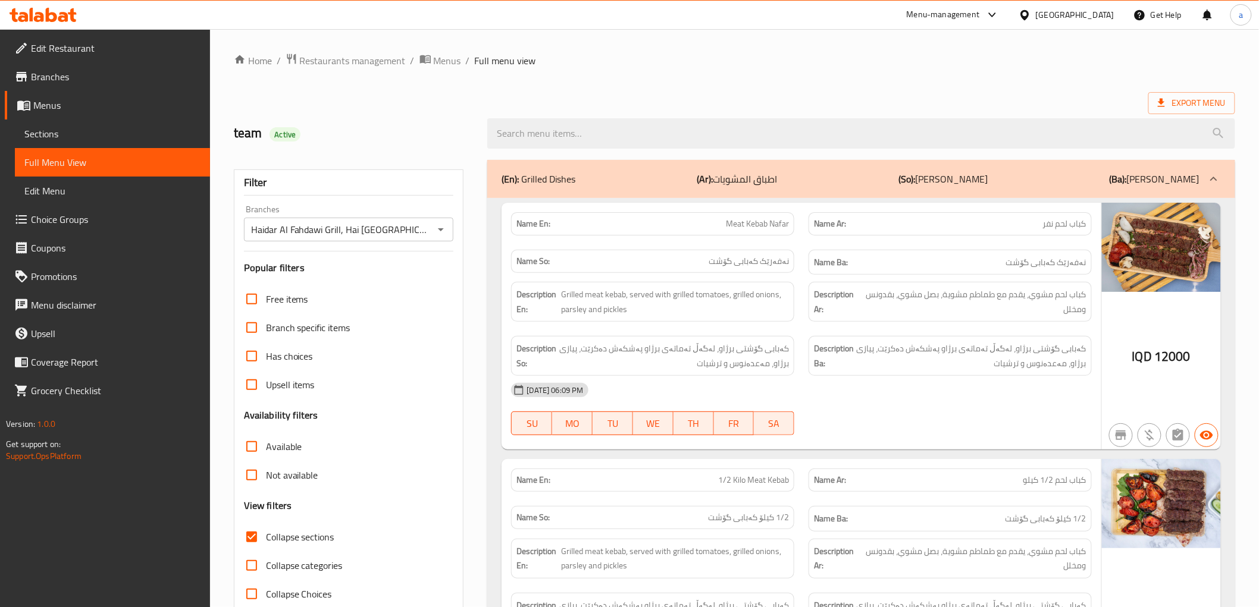
drag, startPoint x: 474, startPoint y: 213, endPoint x: 515, endPoint y: 42, distance: 176.2
drag, startPoint x: 752, startPoint y: 127, endPoint x: 738, endPoint y: 16, distance: 111.6
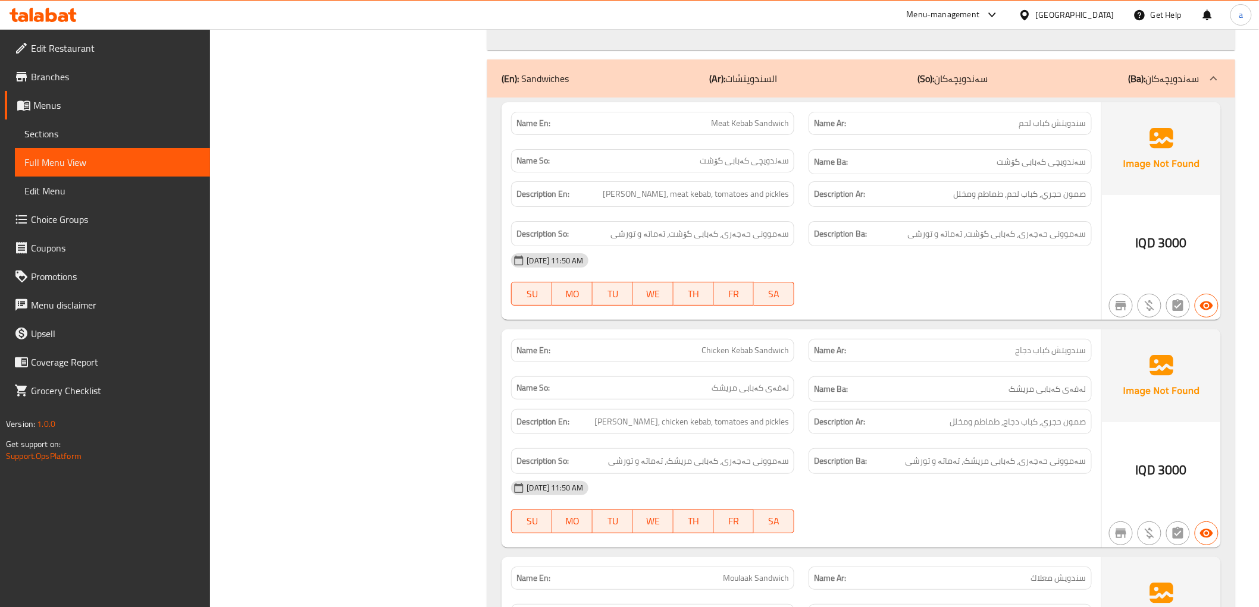
scroll to position [3746, 0]
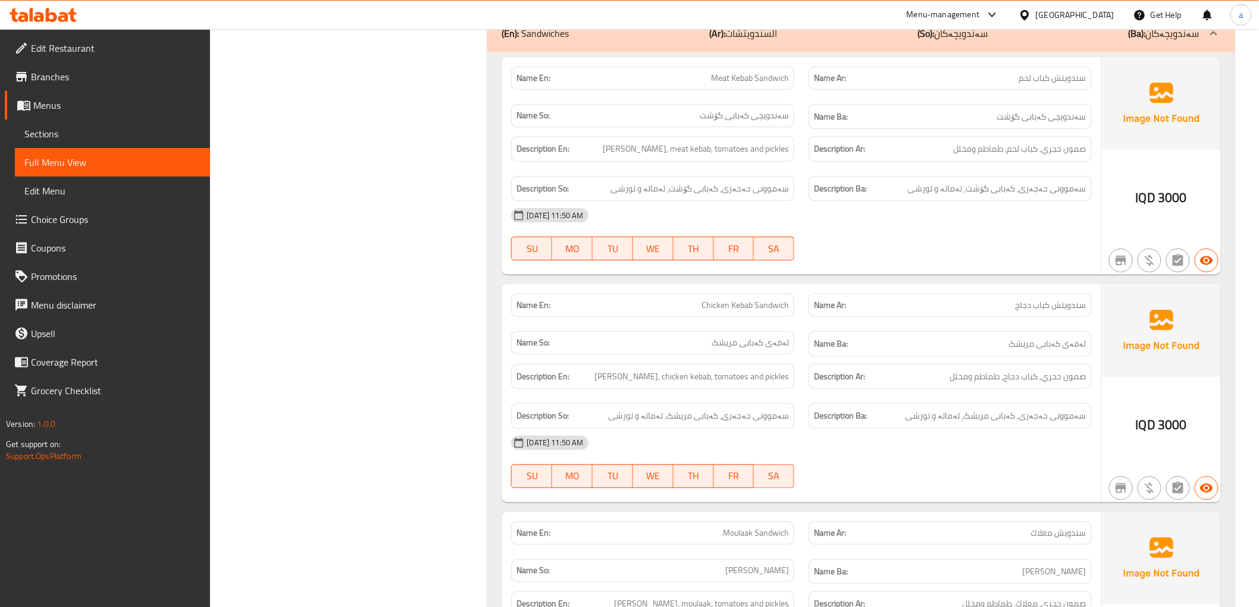
click at [49, 128] on span "Sections" at bounding box center [112, 134] width 176 height 14
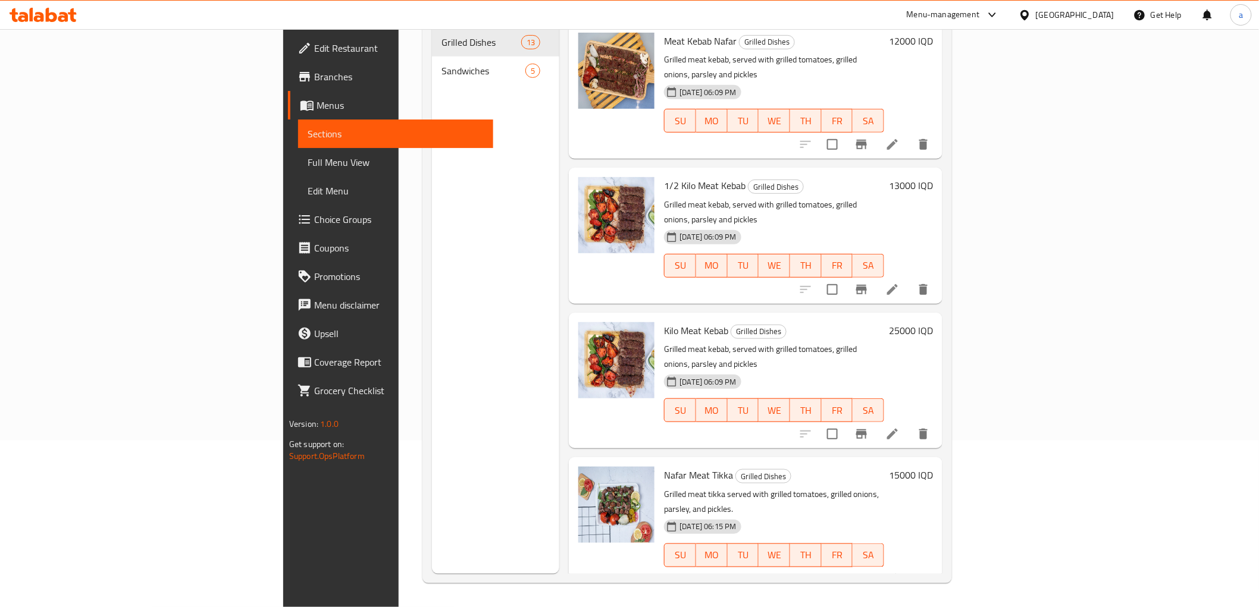
scroll to position [167, 0]
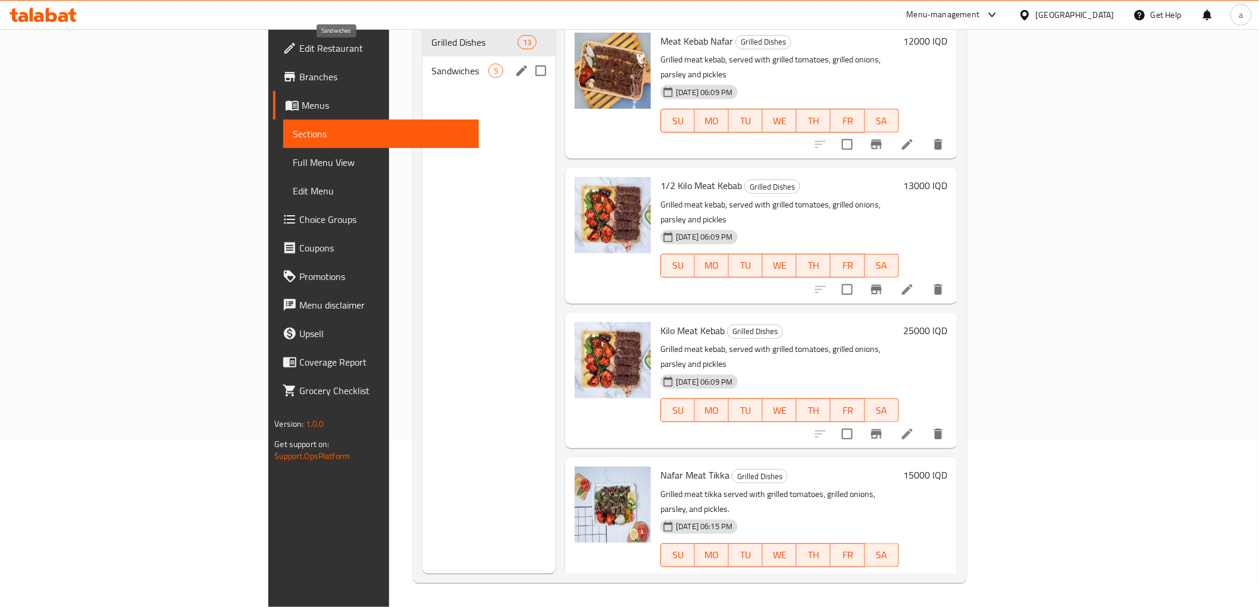
click at [432, 64] on span "Sandwiches" at bounding box center [460, 71] width 57 height 14
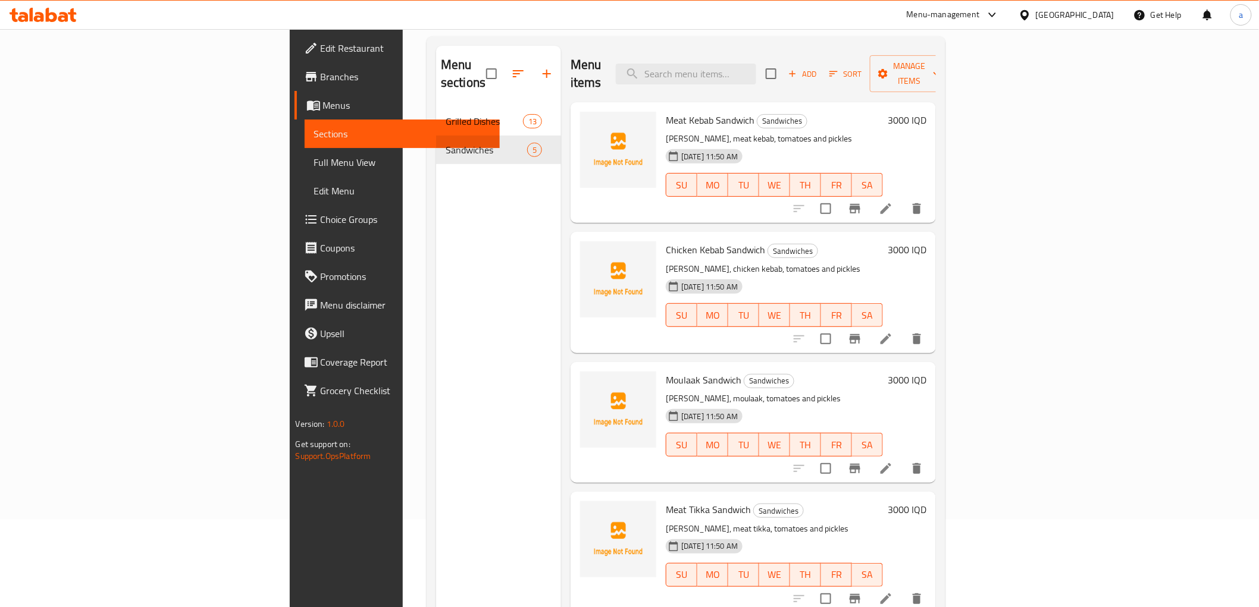
scroll to position [56, 0]
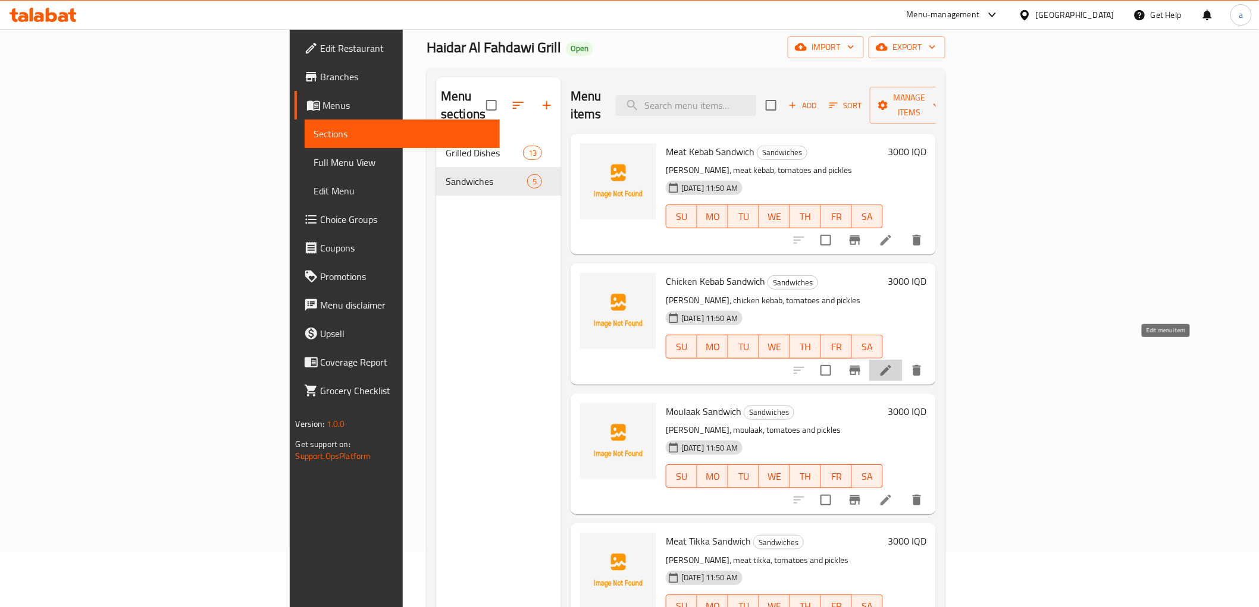
click at [893, 363] on icon at bounding box center [886, 370] width 14 height 14
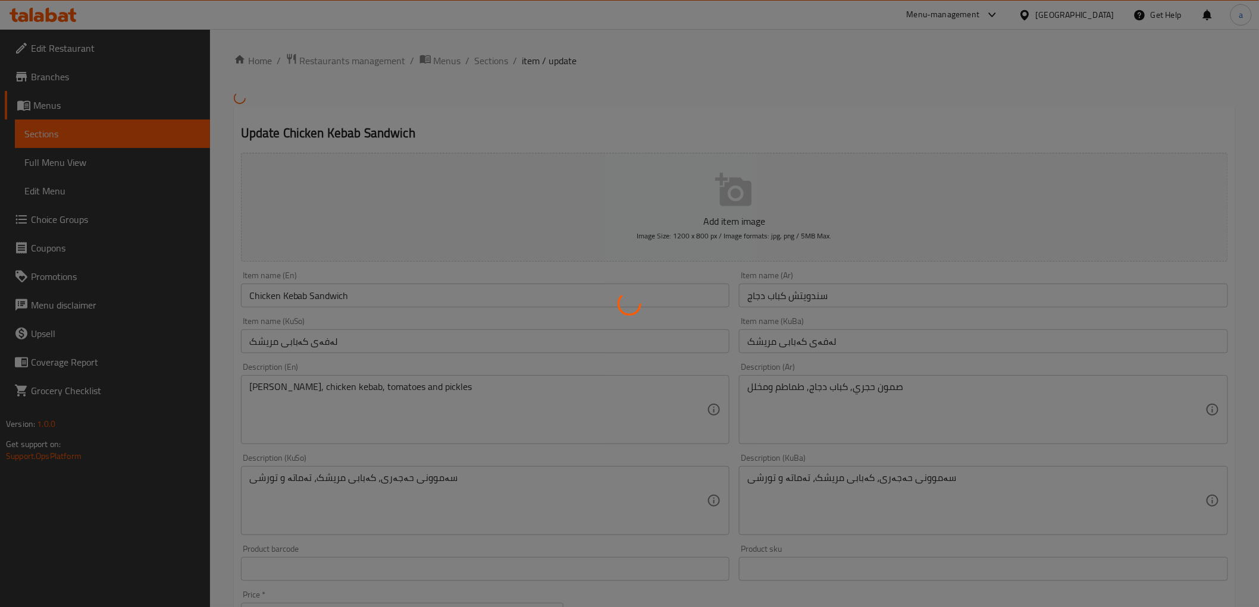
click at [813, 342] on div at bounding box center [629, 303] width 1259 height 607
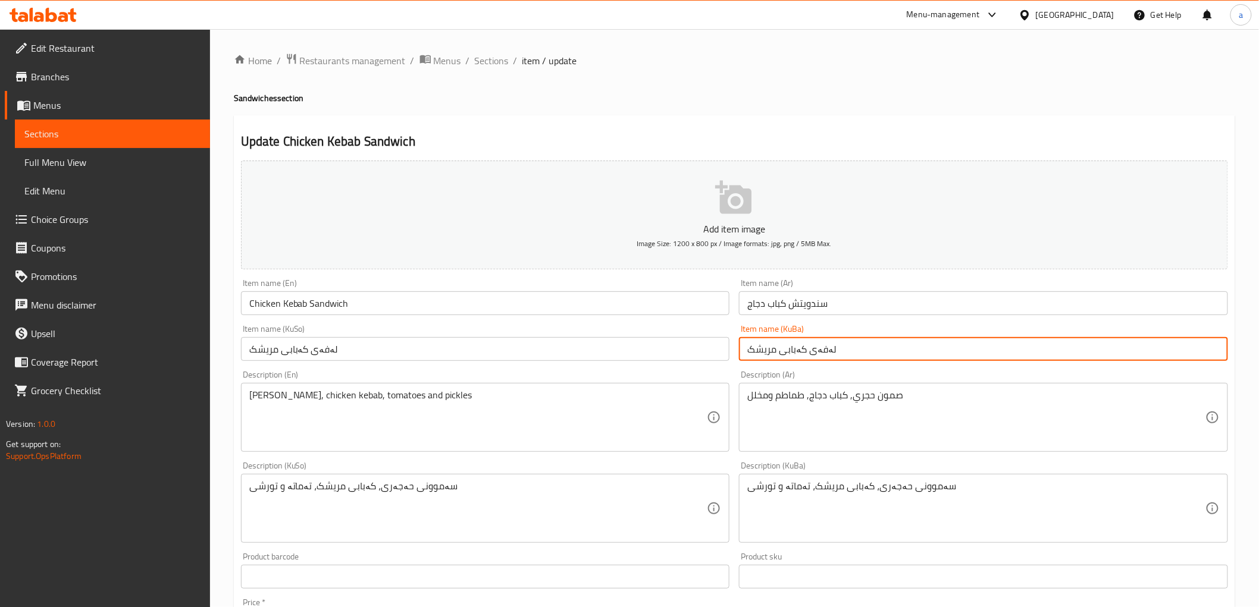
click at [817, 352] on input "لەفەی کەبابی مریشک" at bounding box center [983, 349] width 489 height 24
type input "سەمدویچی کەبابی مریشک"
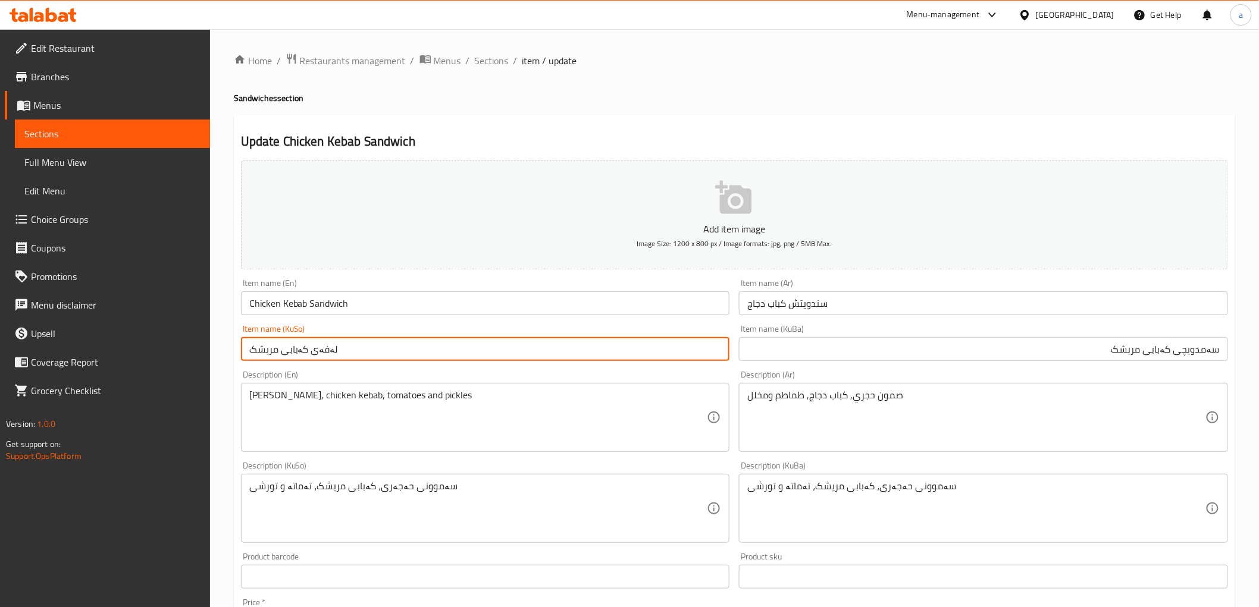
click at [604, 346] on input "لەفەی کەبابی مریشک" at bounding box center [485, 349] width 489 height 24
click at [607, 347] on input "لەفەی کەبابی مریشک" at bounding box center [485, 349] width 489 height 24
click at [608, 348] on input "لەفەی کەبابی مریشک" at bounding box center [485, 349] width 489 height 24
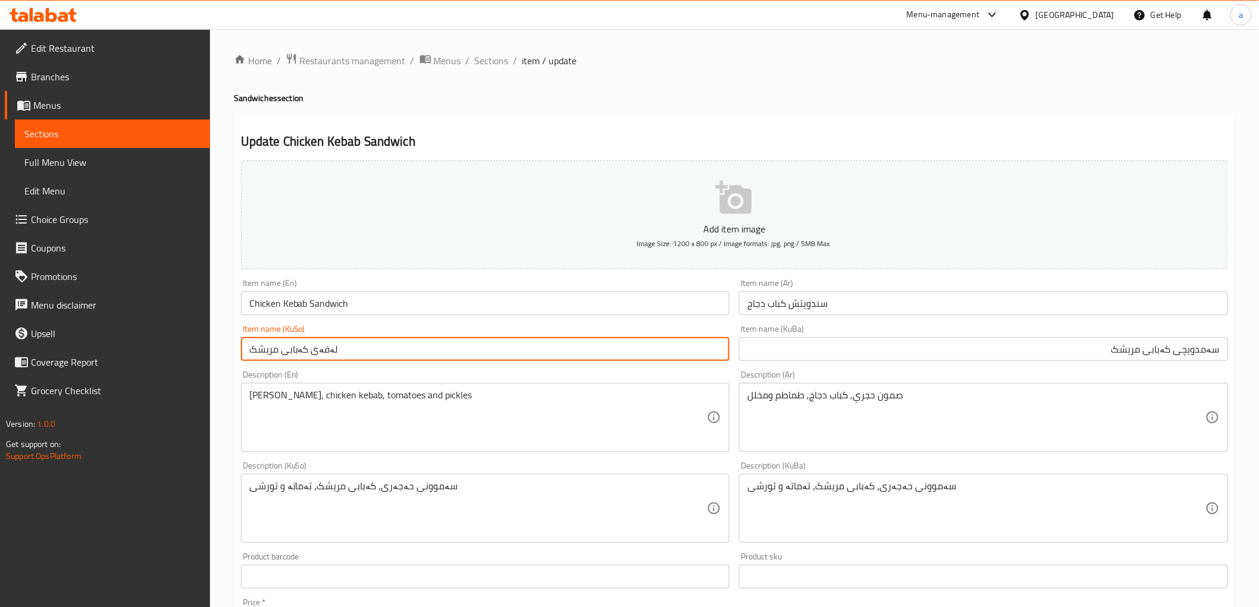
click at [608, 348] on input "لەفەی کەبابی مریشک" at bounding box center [485, 349] width 489 height 24
click at [601, 353] on input "لەفەی کەبابی مریشک" at bounding box center [485, 349] width 489 height 24
paste input "سەمدویچی کەبابی مریشک"
paste input "text"
type input "سەمدویچی کەبابی مریشک"
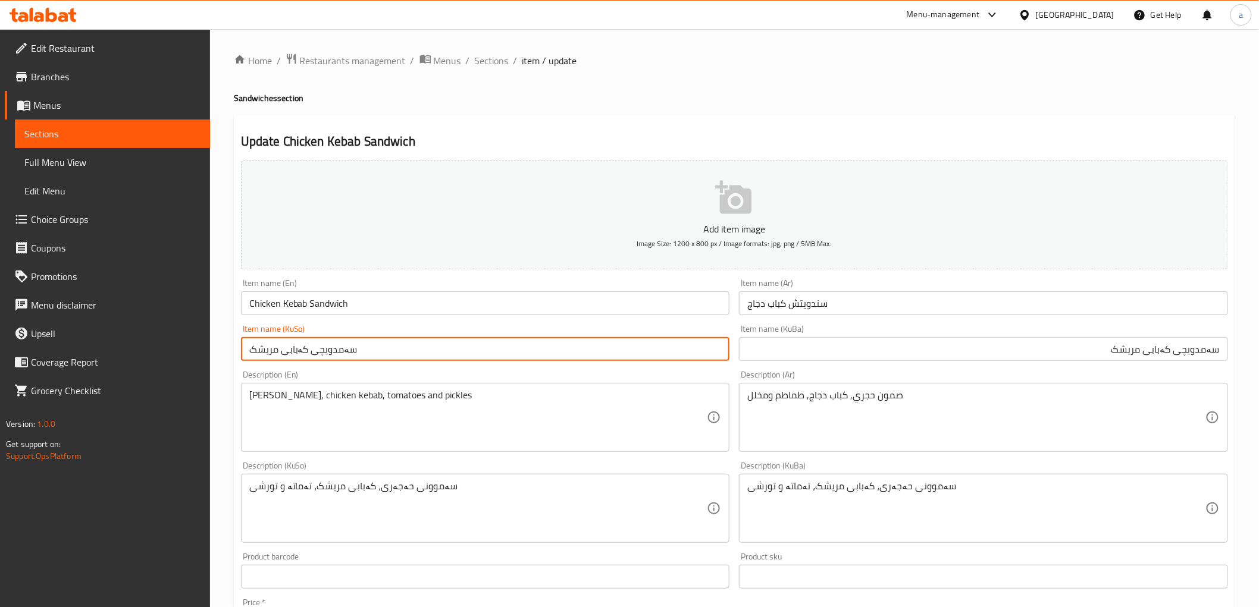
click at [1203, 347] on input "سەمدویچی کەبابی مریشک" at bounding box center [983, 349] width 489 height 24
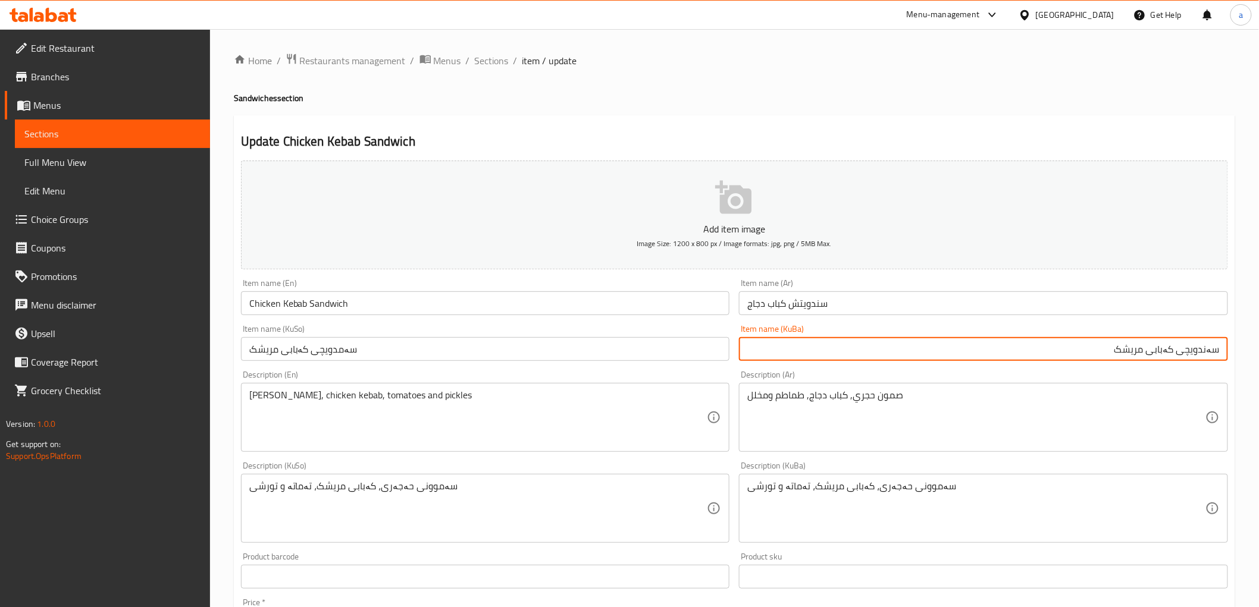
type input "سەندویچی کەبابی مریشک"
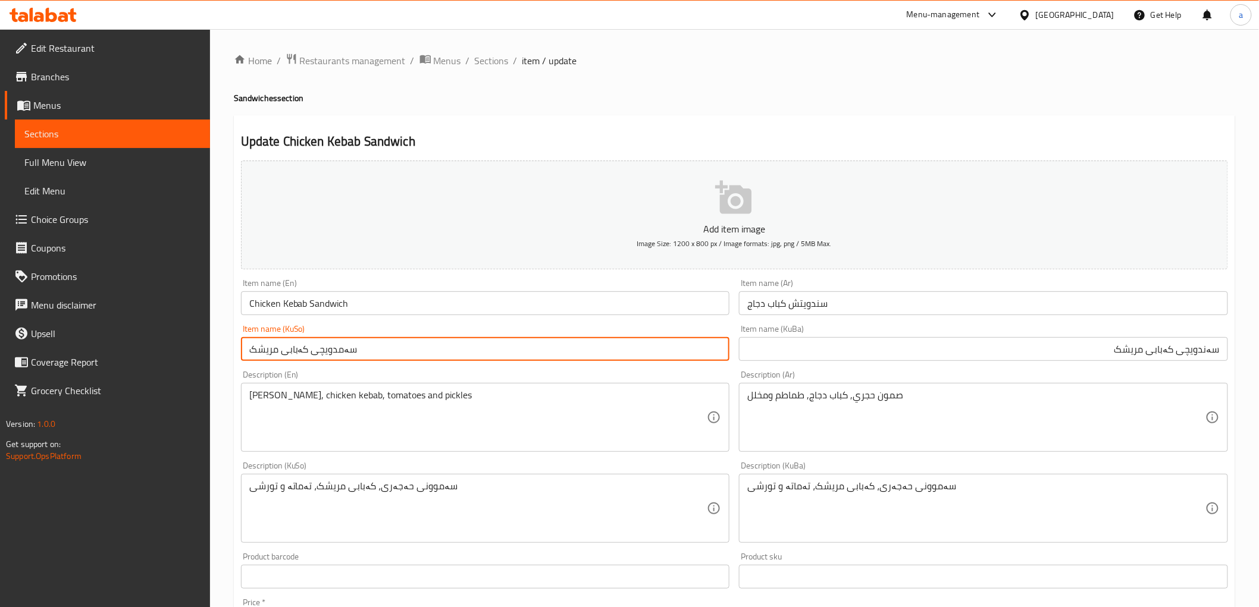
click at [455, 355] on input "سەمدویچی کەبابی مریشک" at bounding box center [485, 349] width 489 height 24
paste input "text"
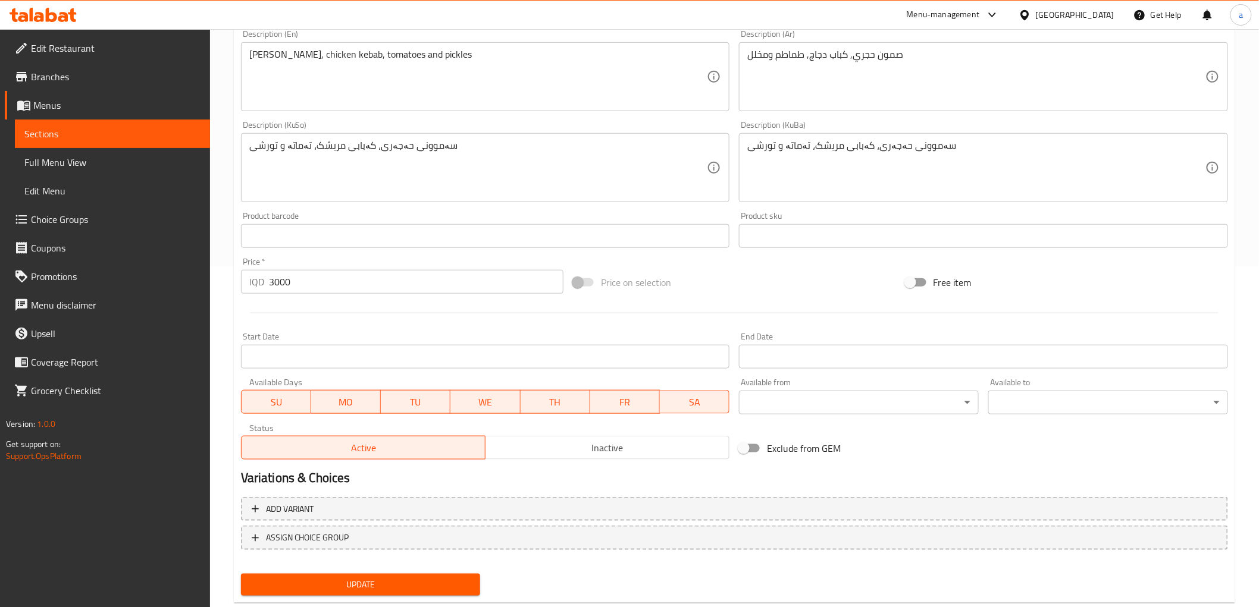
scroll to position [368, 0]
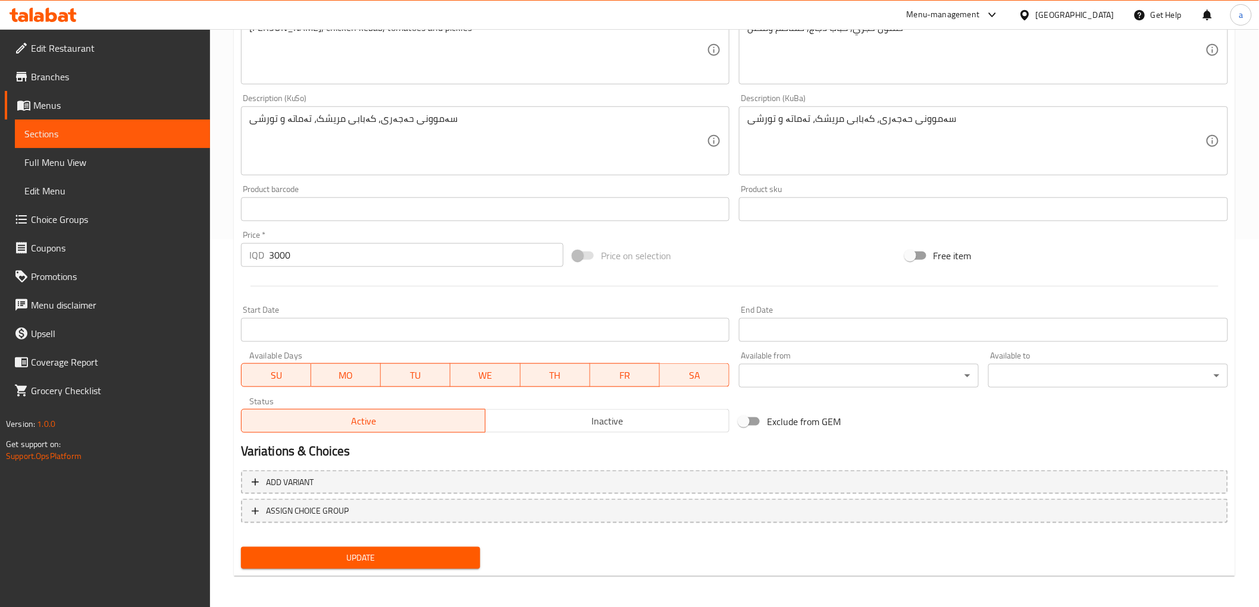
type input "سەندویچی کەبابی مریشک"
click at [359, 551] on span "Update" at bounding box center [360, 558] width 221 height 15
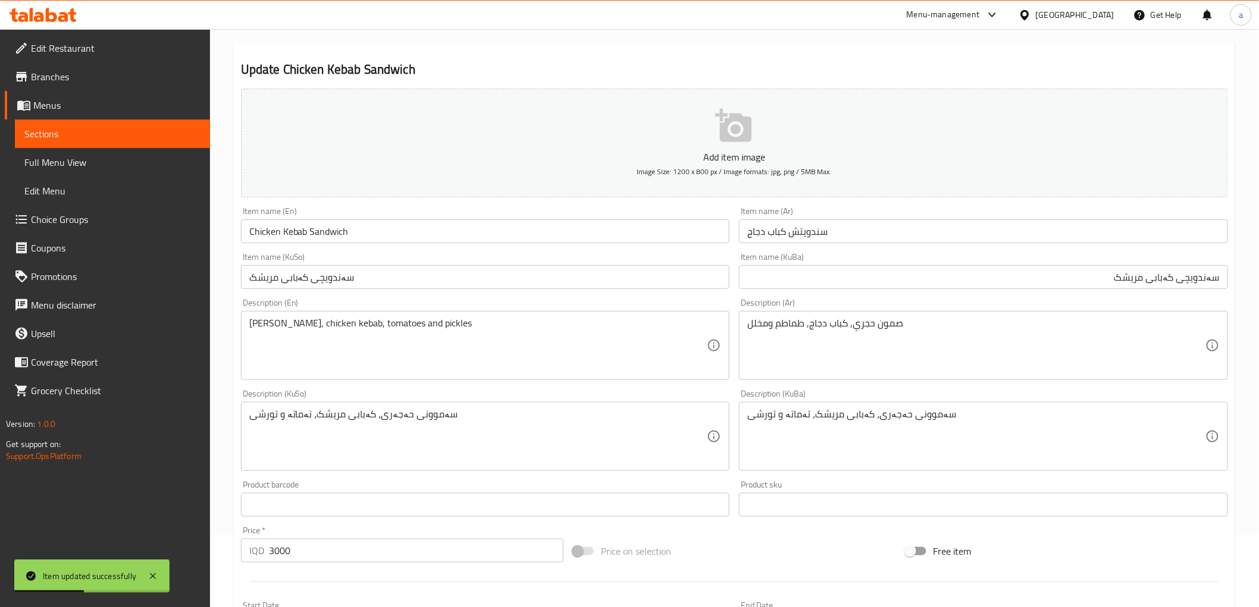
scroll to position [0, 0]
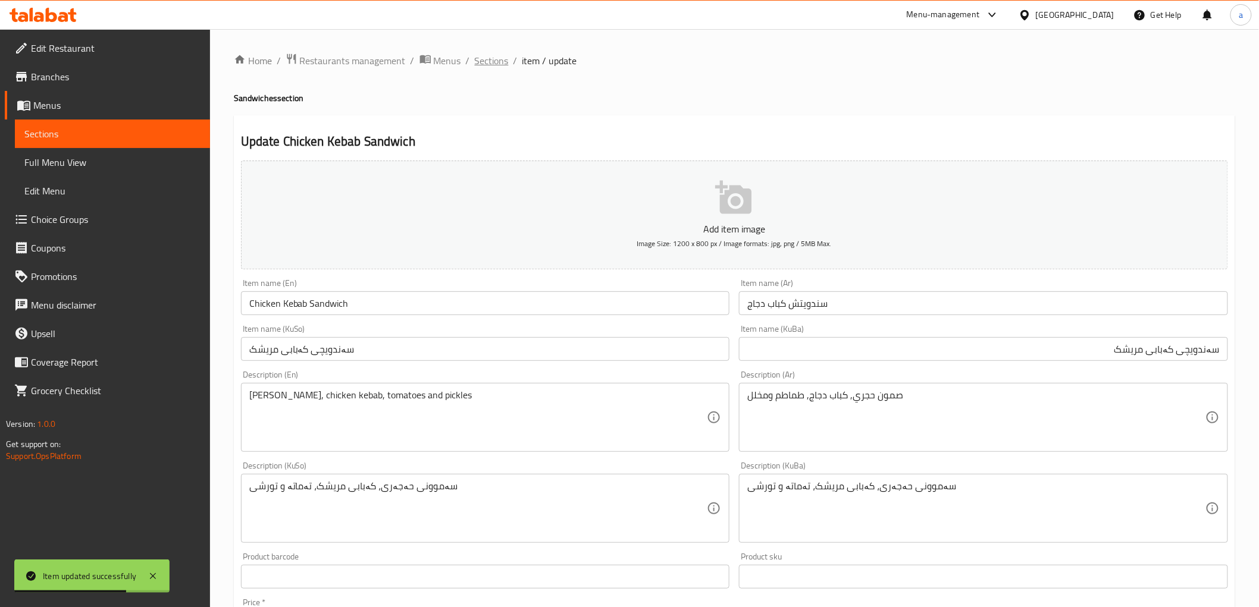
click at [488, 66] on span "Sections" at bounding box center [492, 61] width 34 height 14
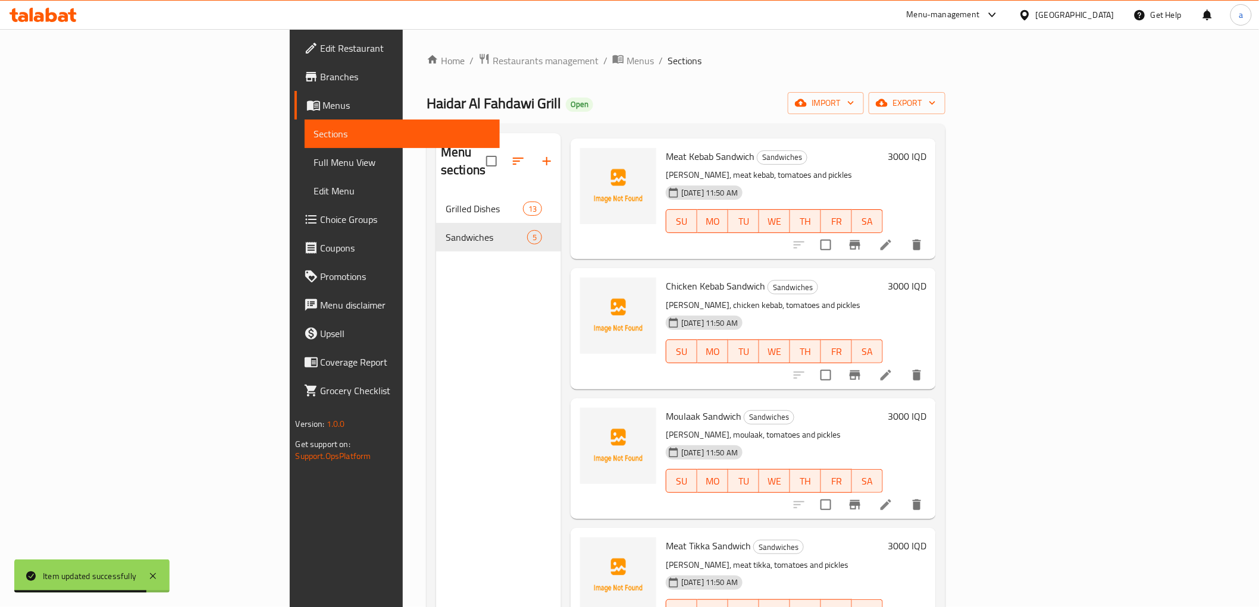
scroll to position [71, 0]
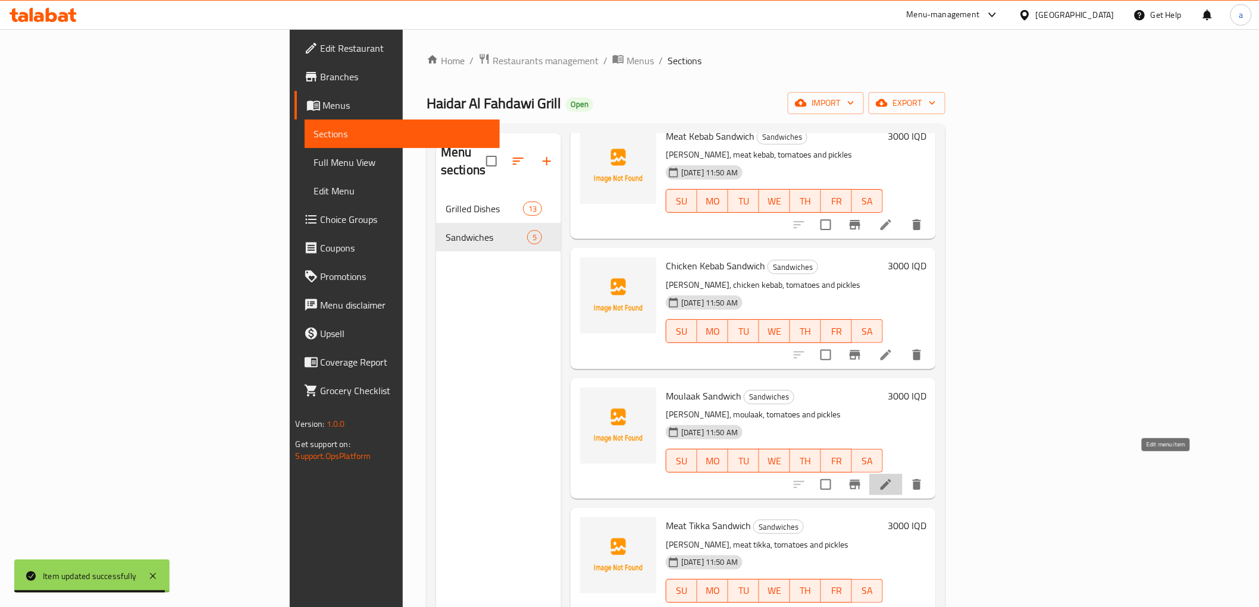
click at [893, 478] on icon at bounding box center [886, 485] width 14 height 14
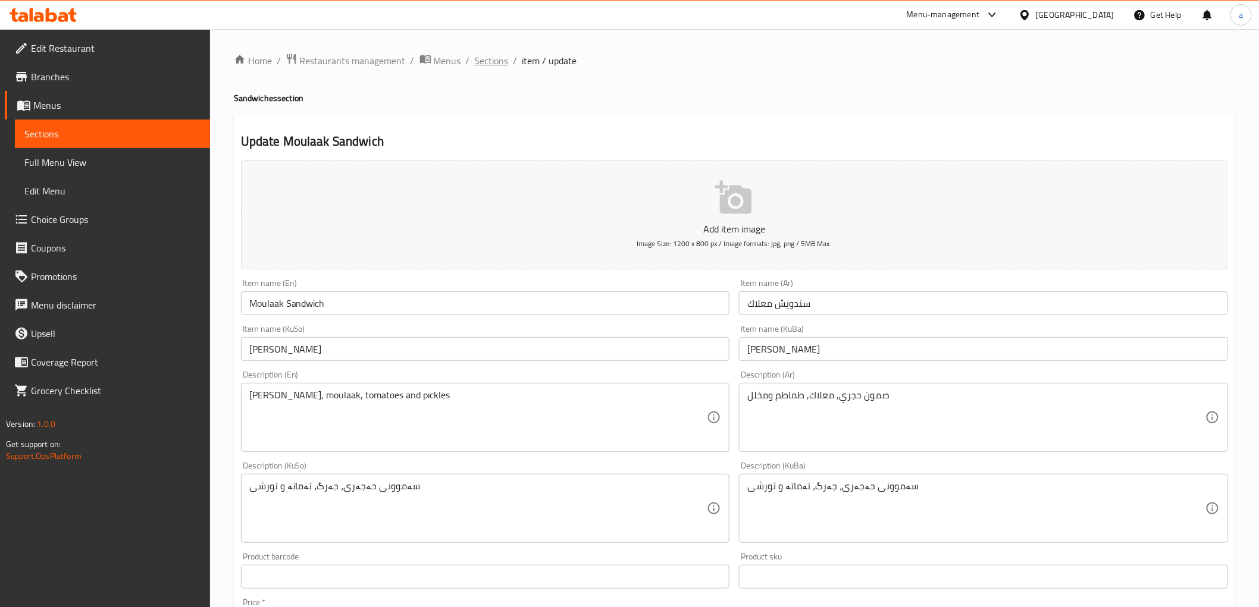
click at [482, 63] on span "Sections" at bounding box center [492, 61] width 34 height 14
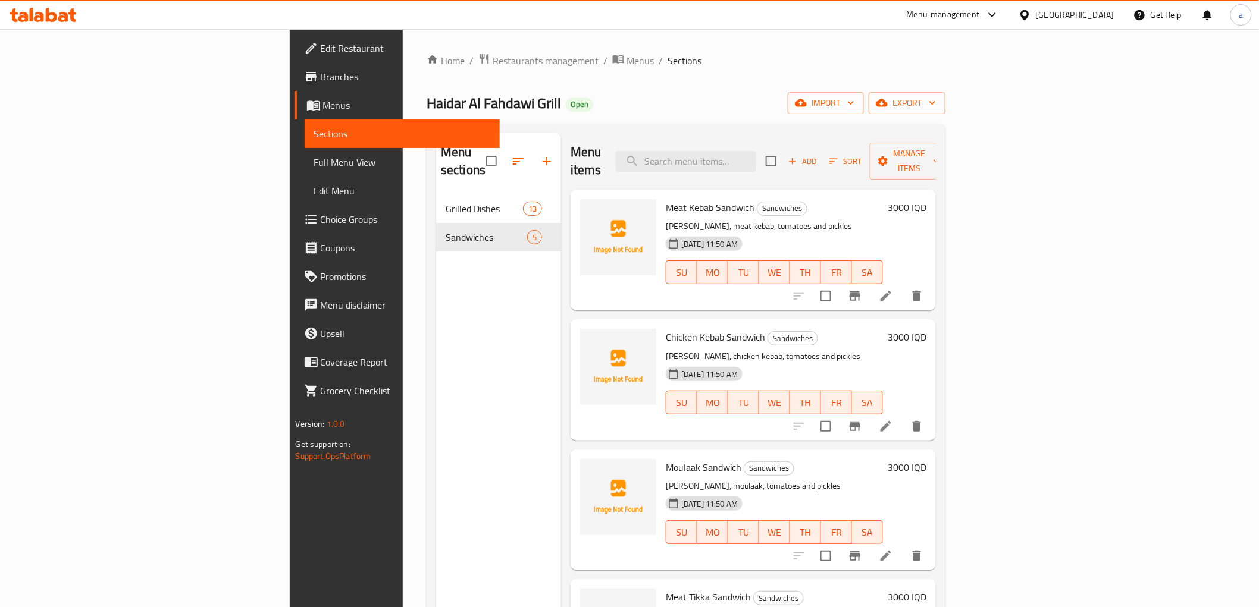
click at [314, 156] on span "Full Menu View" at bounding box center [402, 162] width 176 height 14
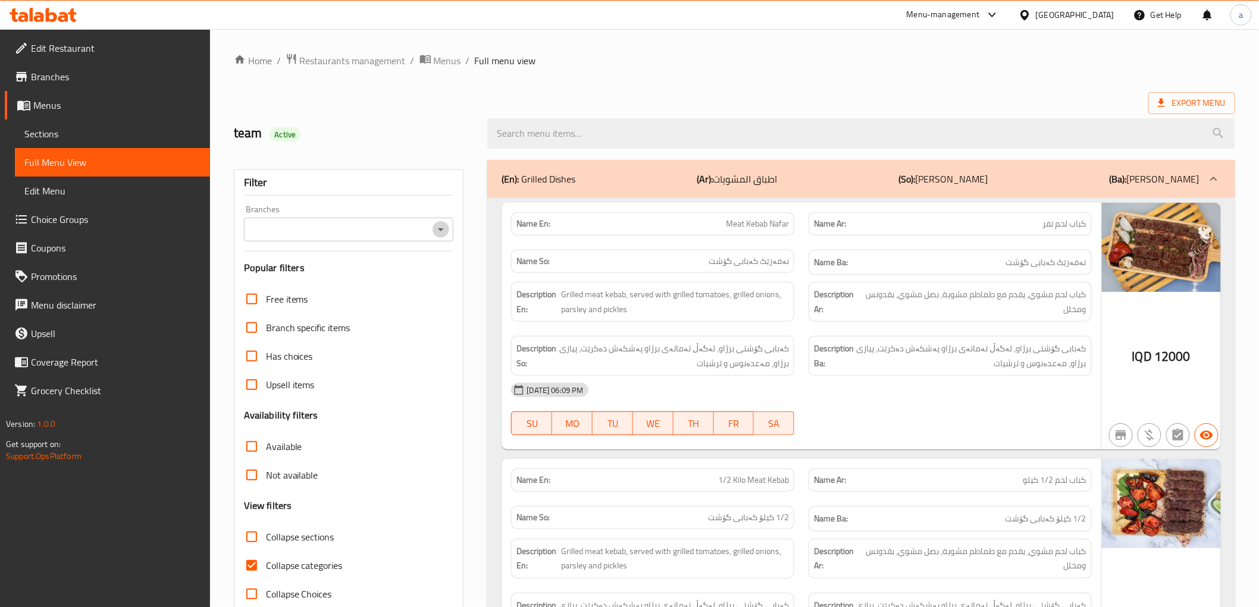
click at [442, 227] on icon "Open" at bounding box center [441, 229] width 14 height 14
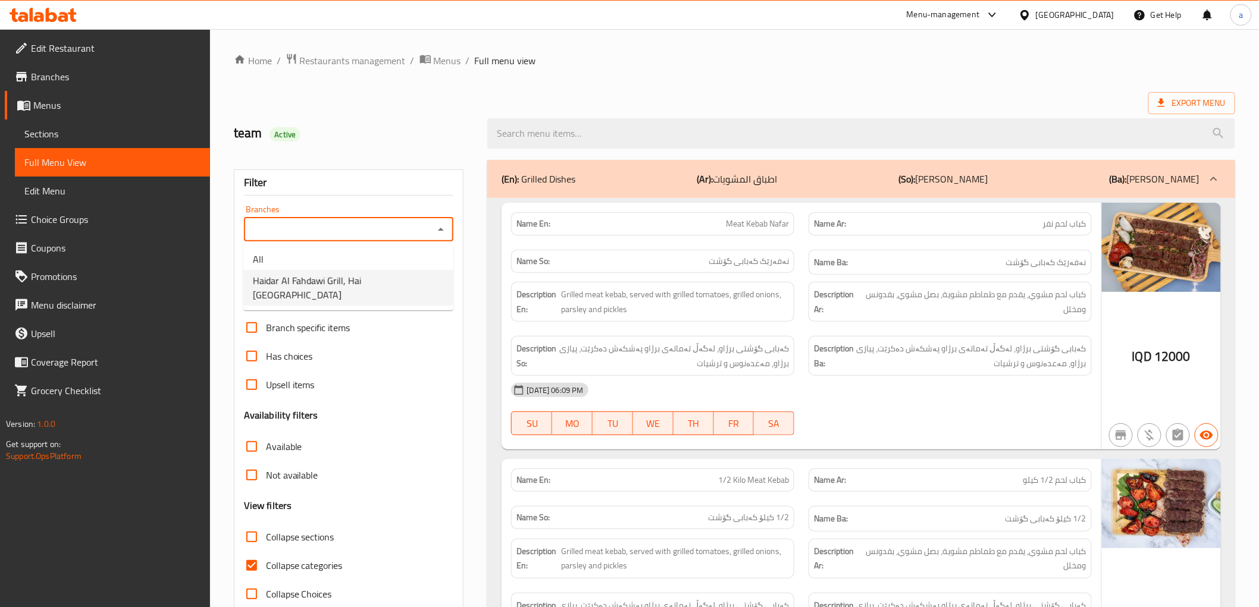
click at [334, 277] on span "Haidar Al Fahdawi Grill, Hai [GEOGRAPHIC_DATA]" at bounding box center [348, 288] width 191 height 29
type input "Haidar Al Fahdawi Grill, Hai [GEOGRAPHIC_DATA]"
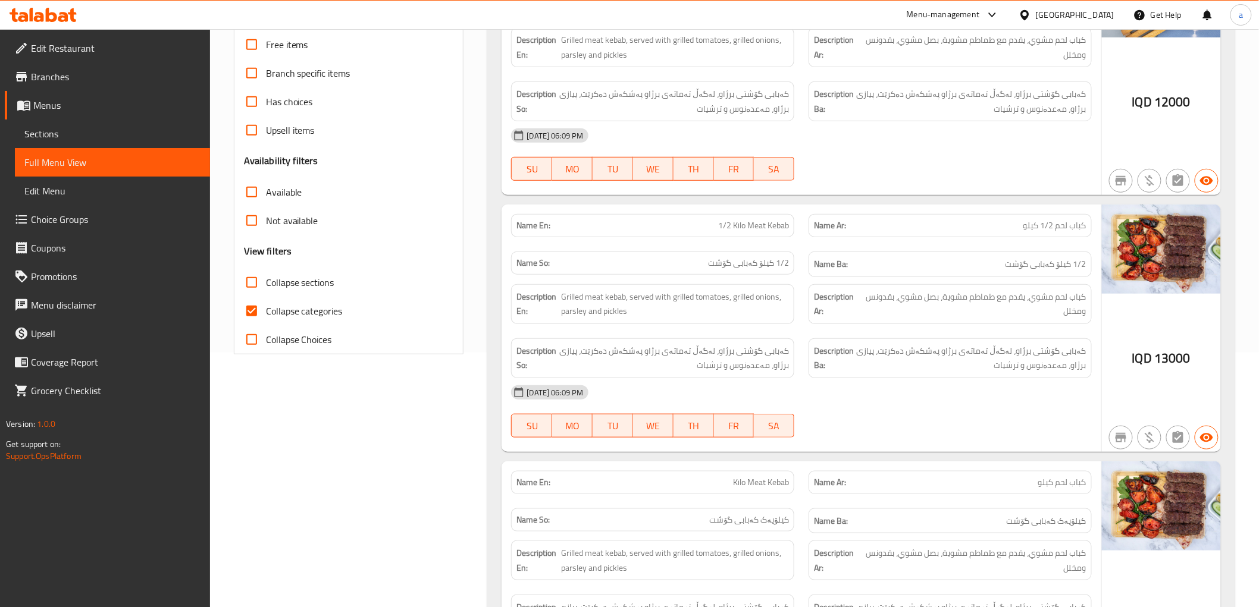
scroll to position [330, 0]
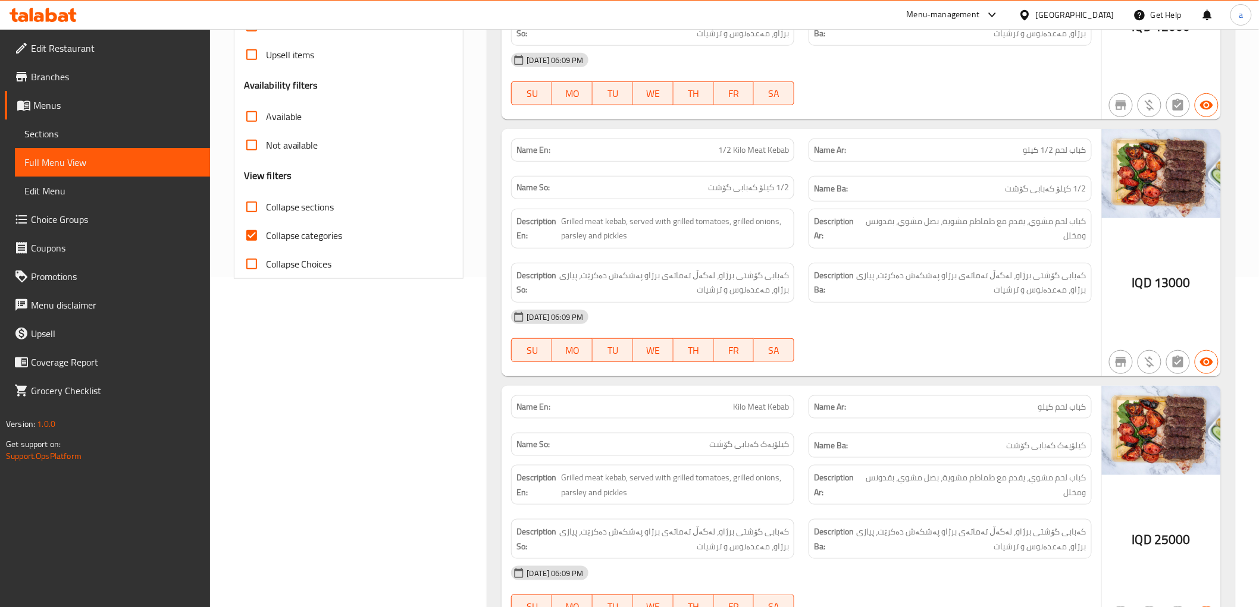
click at [253, 238] on input "Collapse categories" at bounding box center [251, 235] width 29 height 29
checkbox input "false"
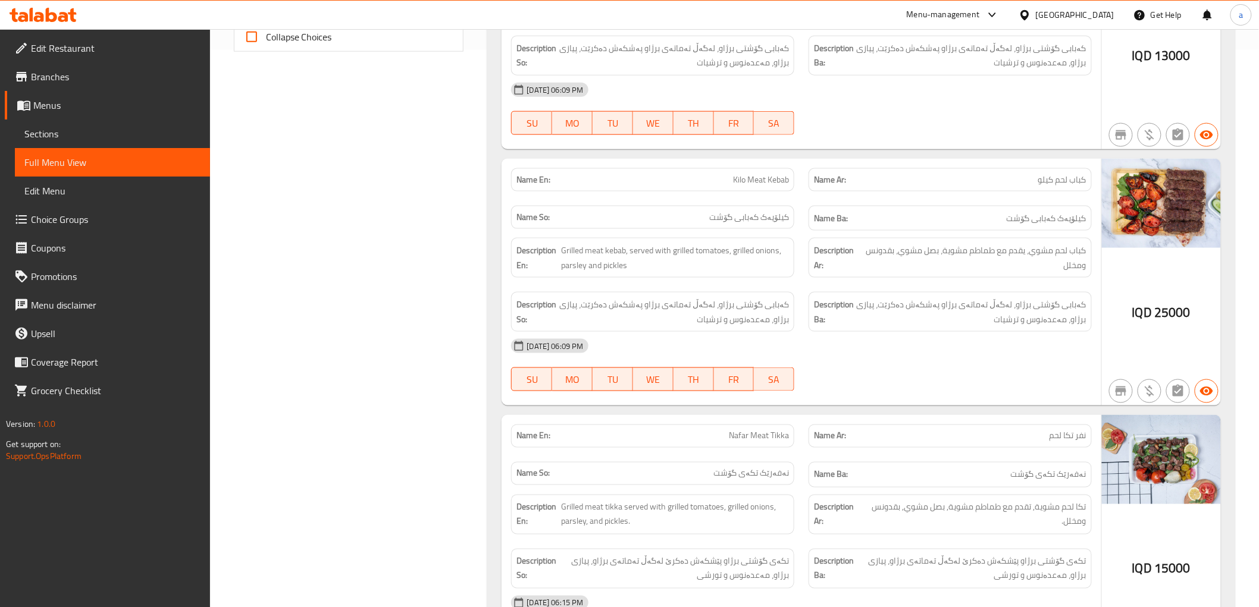
scroll to position [0, 0]
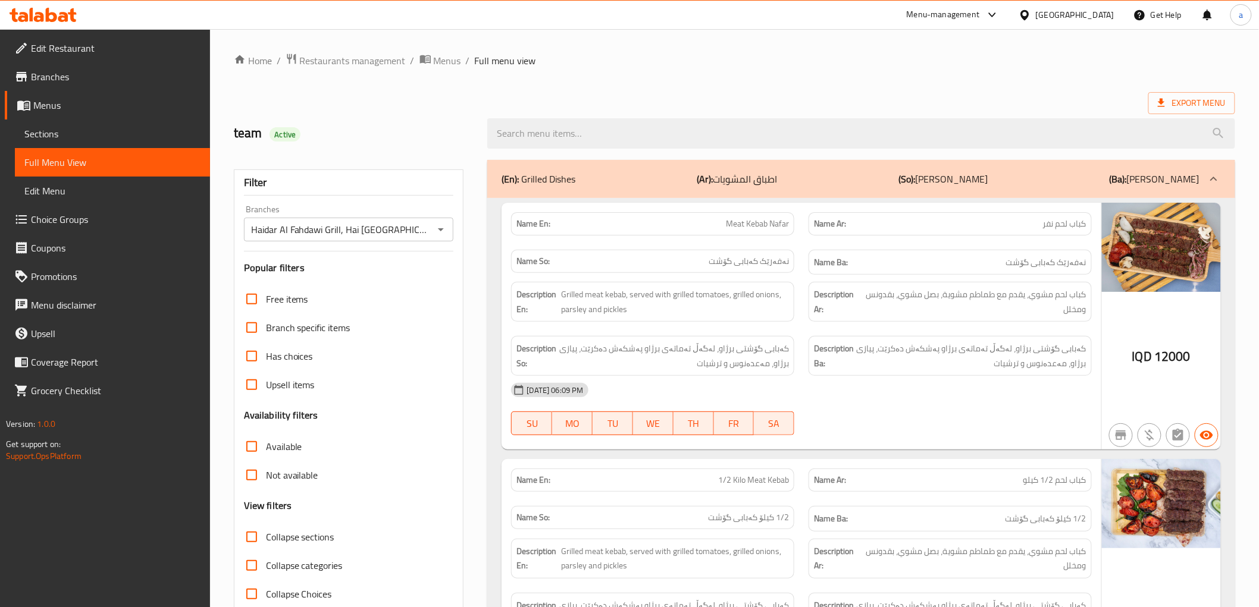
drag, startPoint x: 362, startPoint y: 98, endPoint x: 360, endPoint y: 17, distance: 81.5
click at [52, 80] on span "Branches" at bounding box center [116, 77] width 170 height 14
